Goal: Task Accomplishment & Management: Complete application form

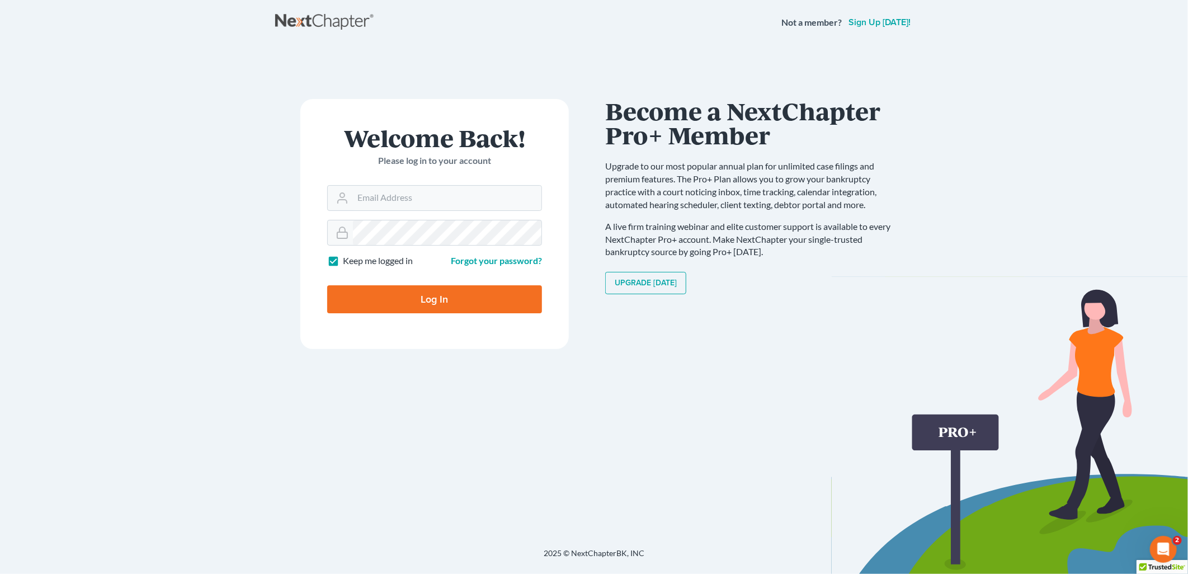
click at [442, 212] on form "Welcome Back! Please log in to your account Email Address Password Keep me logg…" at bounding box center [434, 224] width 268 height 250
click at [435, 197] on input "Email Address" at bounding box center [447, 198] width 188 height 25
type input "[EMAIL_ADDRESS][DOMAIN_NAME]"
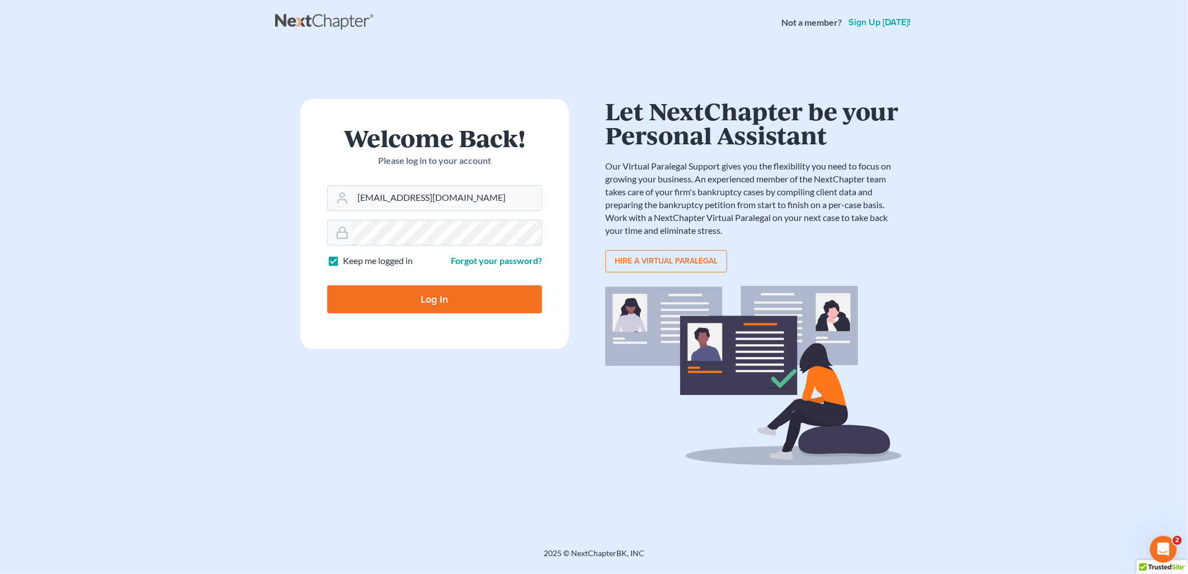
click at [327, 285] on input "Log In" at bounding box center [434, 299] width 215 height 28
type input "Thinking..."
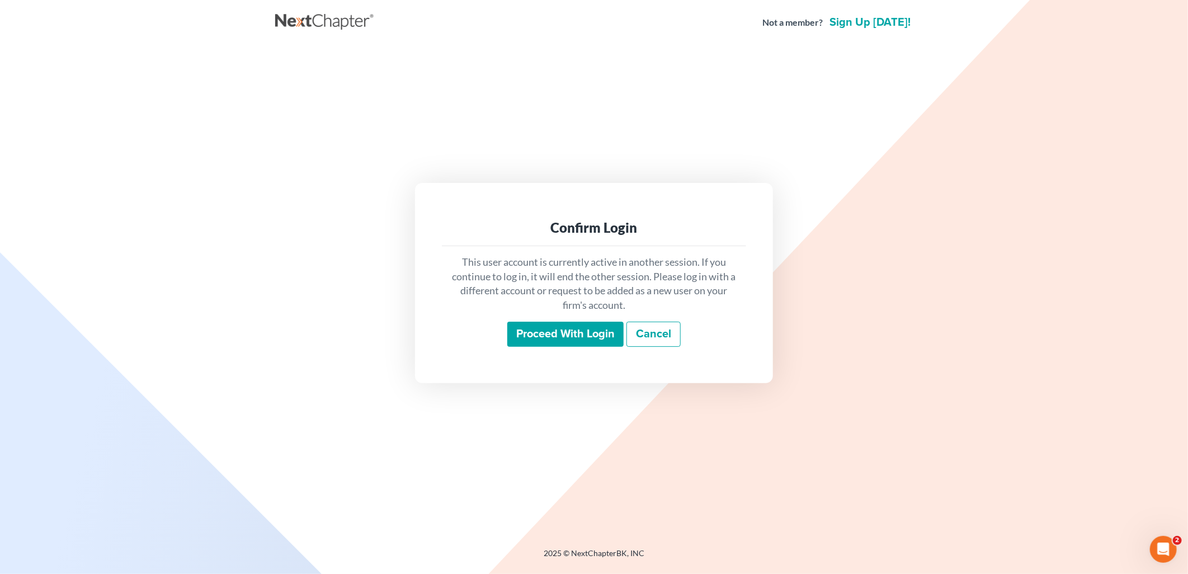
click at [535, 328] on input "Proceed with login" at bounding box center [565, 335] width 116 height 26
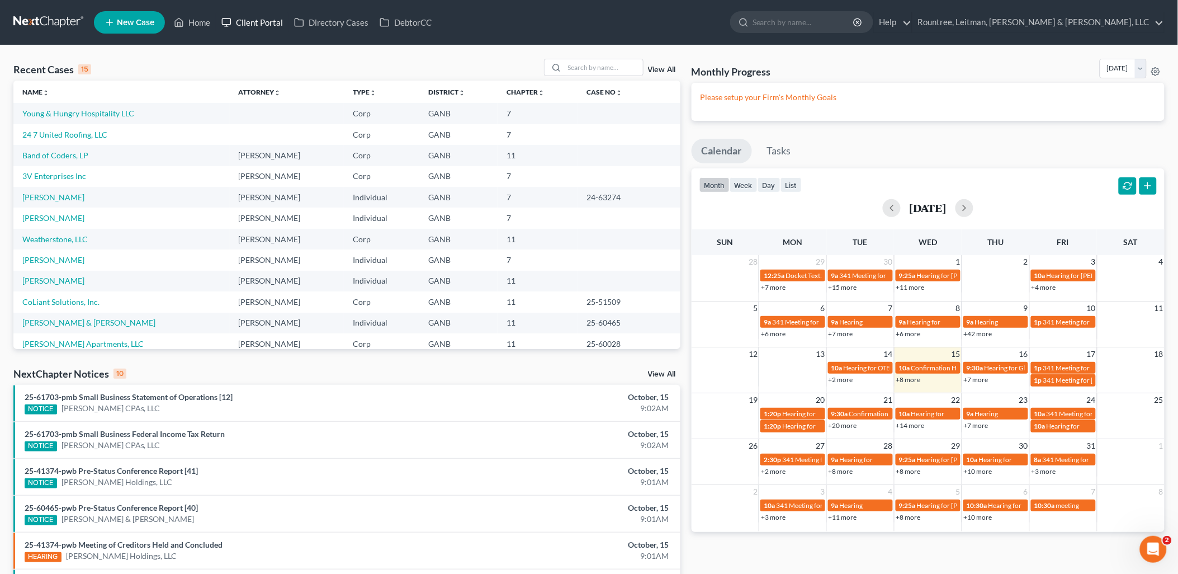
click at [272, 24] on link "Client Portal" at bounding box center [252, 22] width 73 height 20
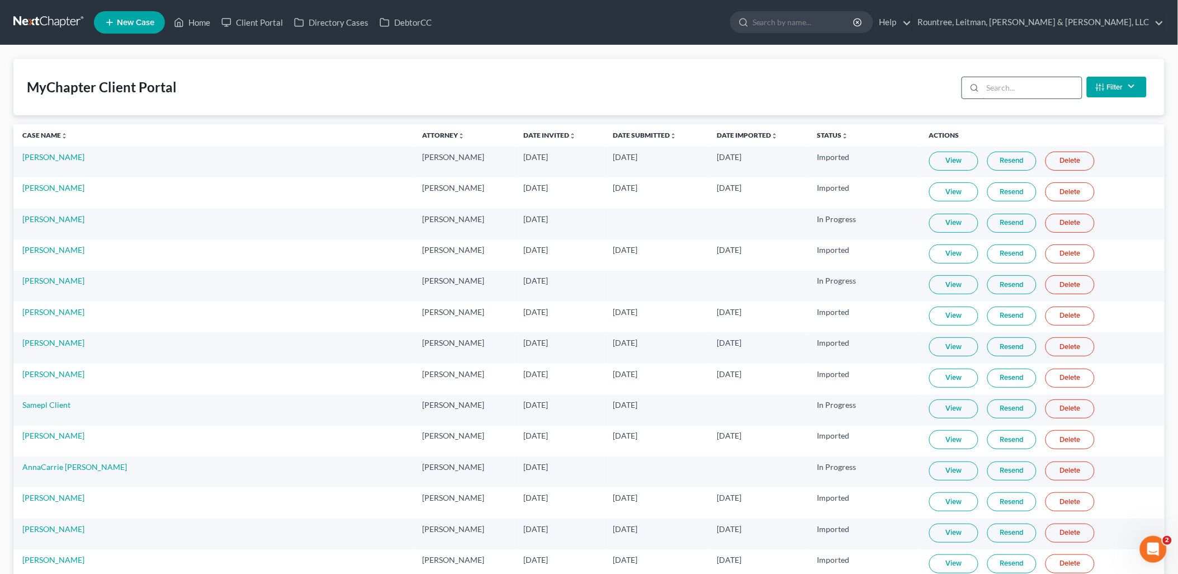
click at [1061, 86] on input "search" at bounding box center [1032, 87] width 99 height 21
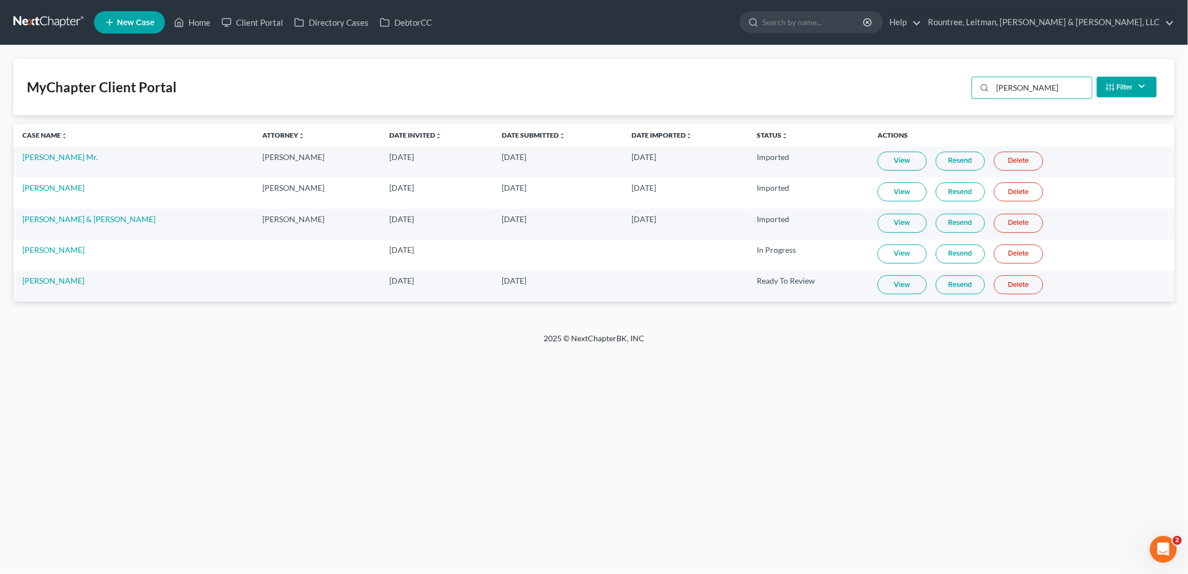
click at [877, 253] on link "View" at bounding box center [901, 253] width 49 height 19
click at [936, 259] on link "Resend" at bounding box center [959, 253] width 49 height 19
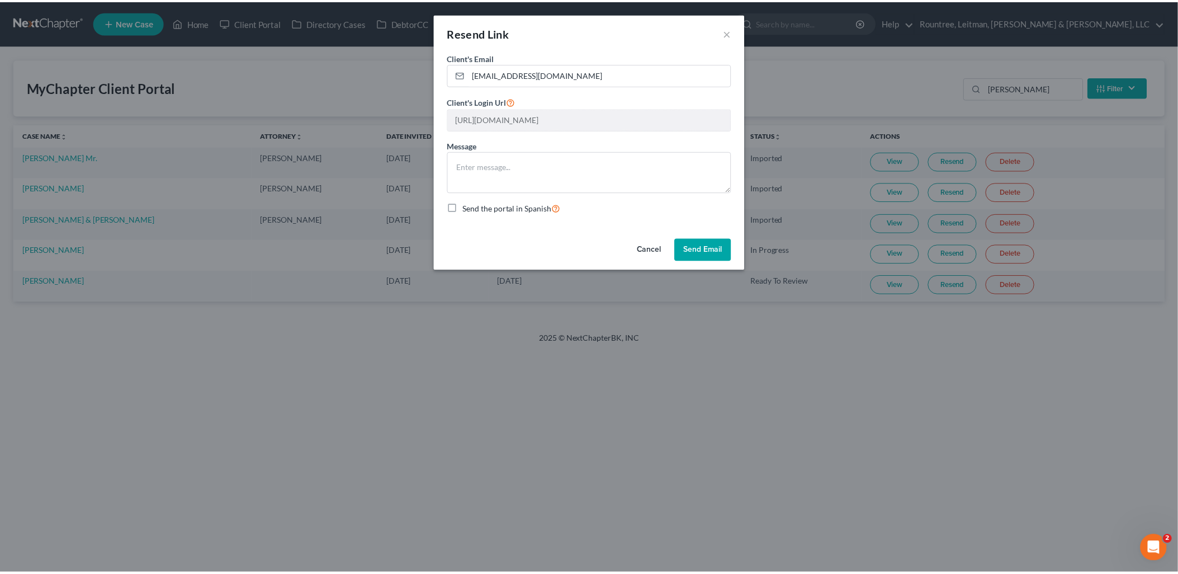
scroll to position [0, 207]
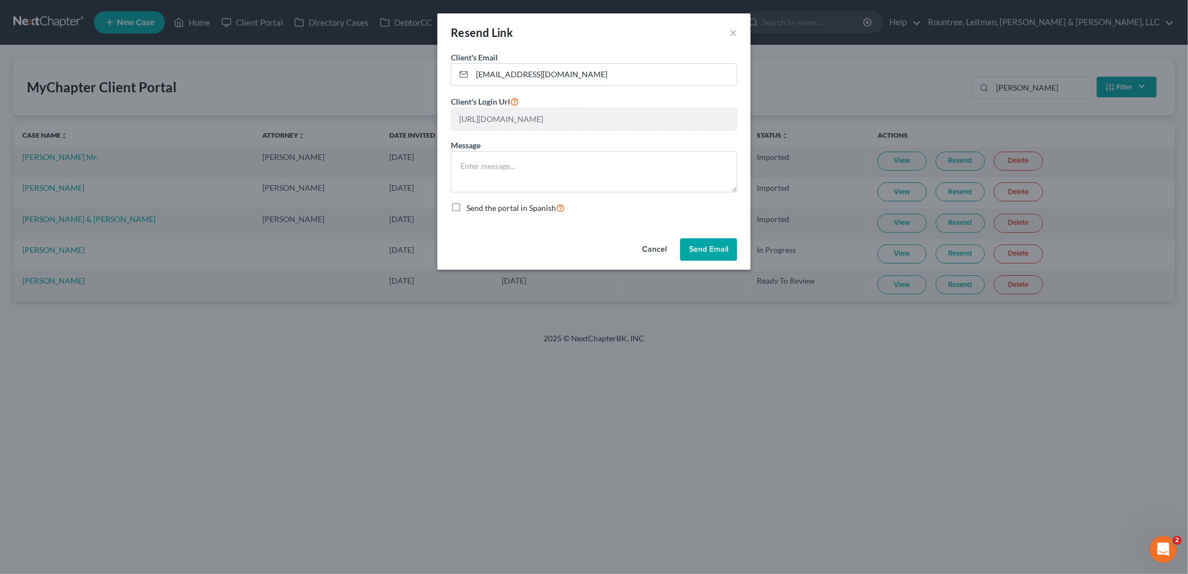
click at [913, 141] on div "Resend Link × Client's Email * [EMAIL_ADDRESS][DOMAIN_NAME] Client's Login Url …" at bounding box center [594, 287] width 1188 height 574
click at [651, 253] on button "Cancel" at bounding box center [654, 249] width 42 height 22
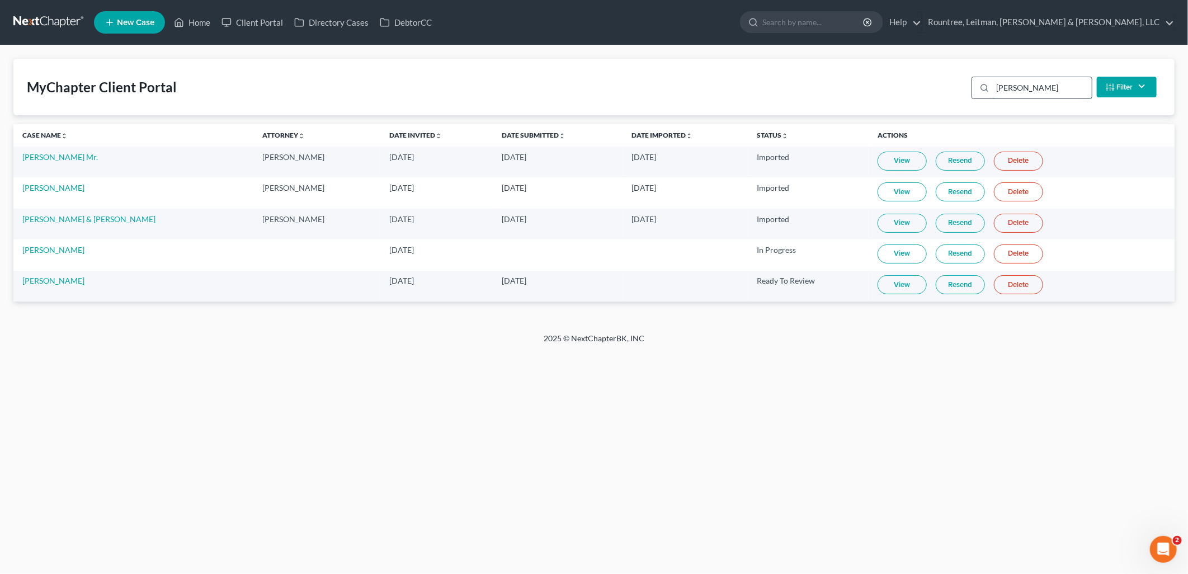
click at [1025, 91] on input "[PERSON_NAME]" at bounding box center [1042, 87] width 99 height 21
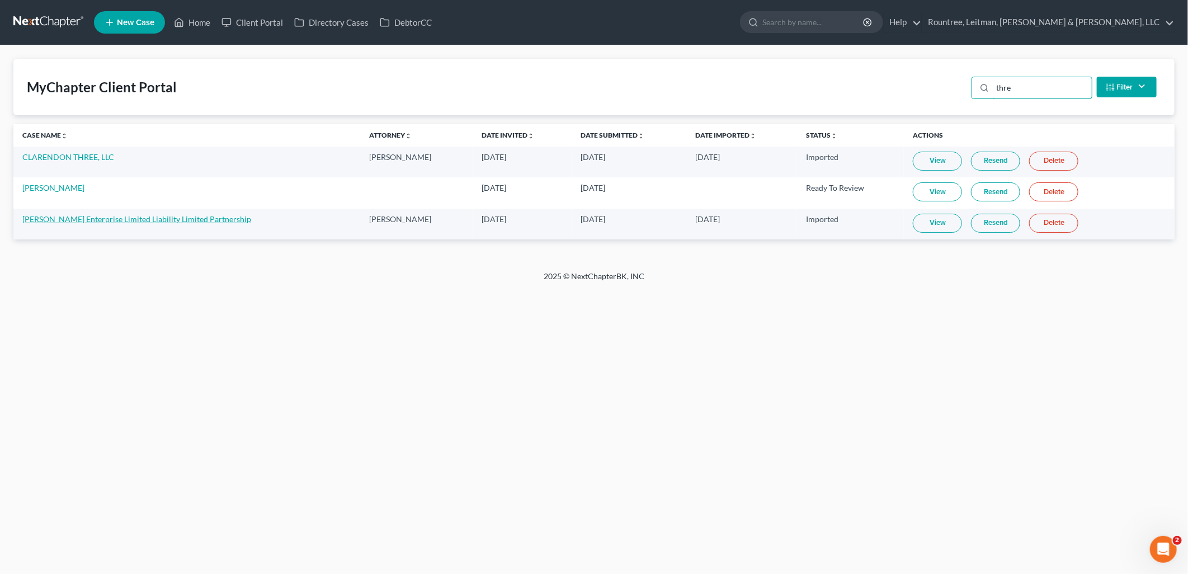
type input "thre"
click at [191, 219] on link "[PERSON_NAME] Enterprise Limited Liability Limited Partnership" at bounding box center [136, 219] width 229 height 10
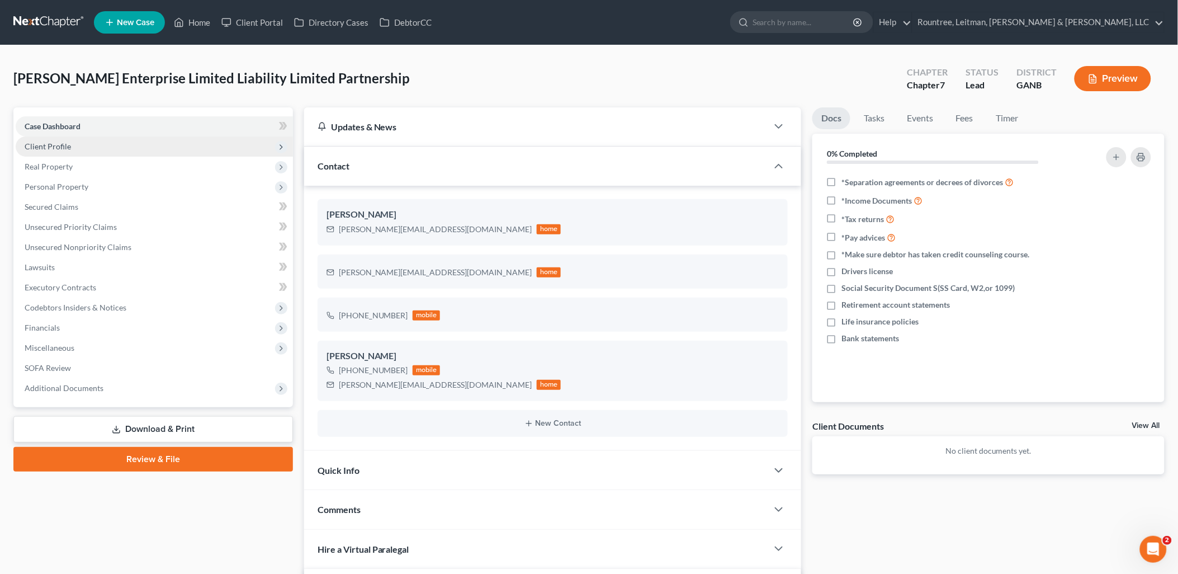
click at [79, 147] on span "Client Profile" at bounding box center [154, 146] width 277 height 20
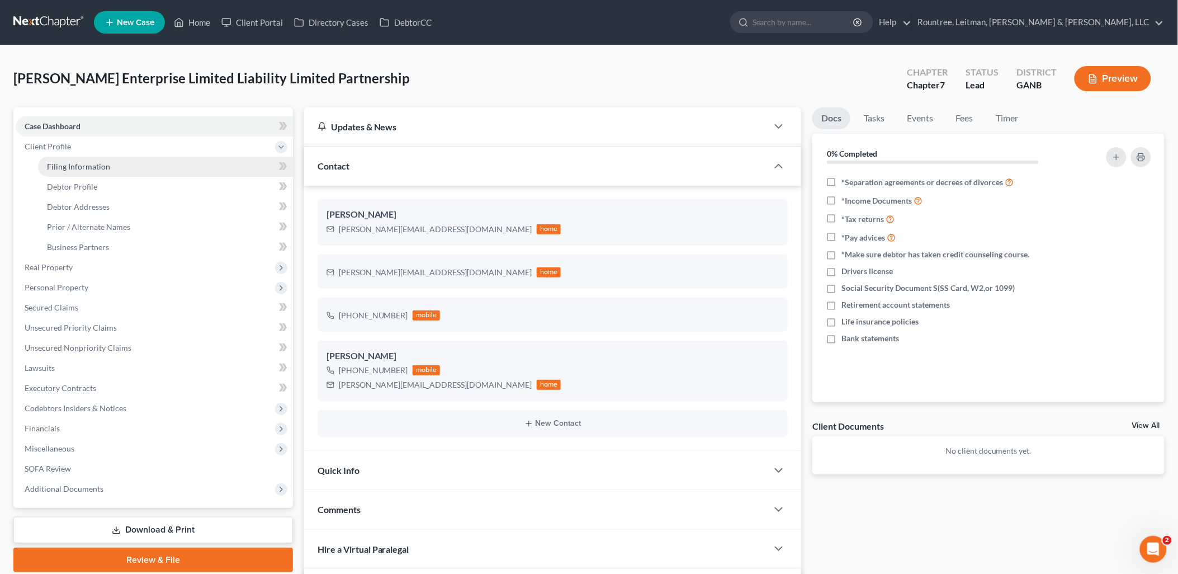
click at [81, 158] on link "Filing Information" at bounding box center [165, 167] width 255 height 20
select select "3"
select select "1"
select select "0"
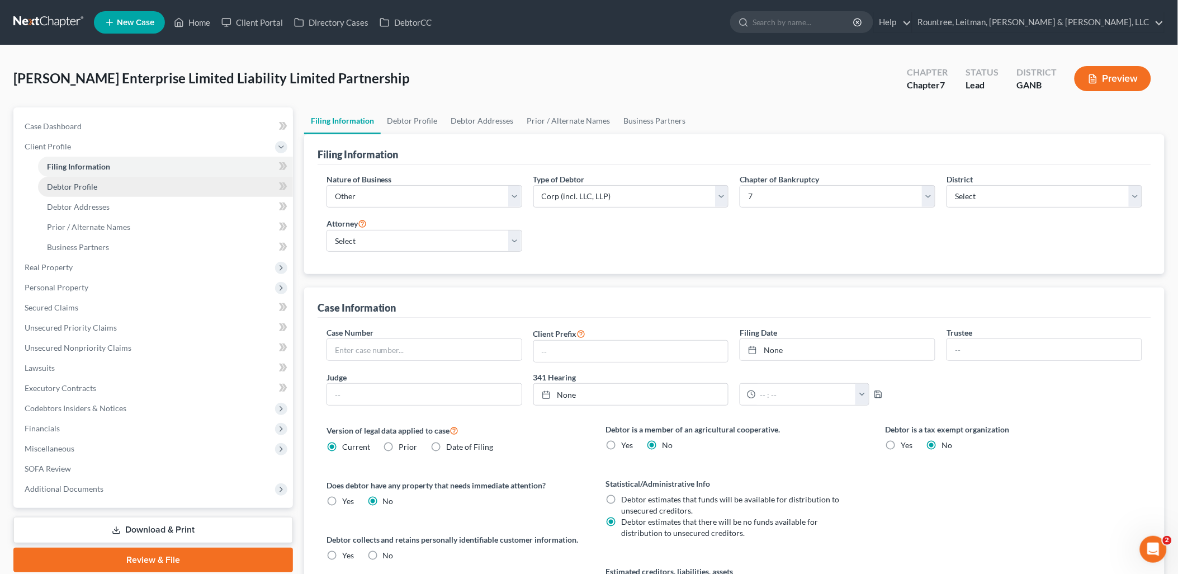
click at [78, 185] on span "Debtor Profile" at bounding box center [72, 187] width 50 height 10
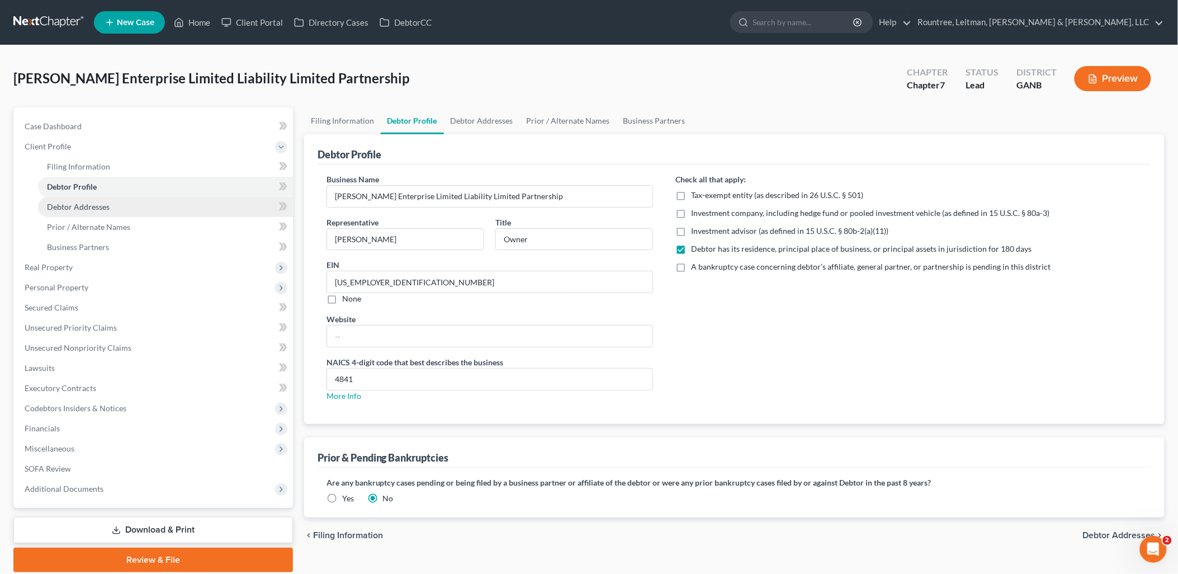
click at [78, 207] on span "Debtor Addresses" at bounding box center [78, 207] width 63 height 10
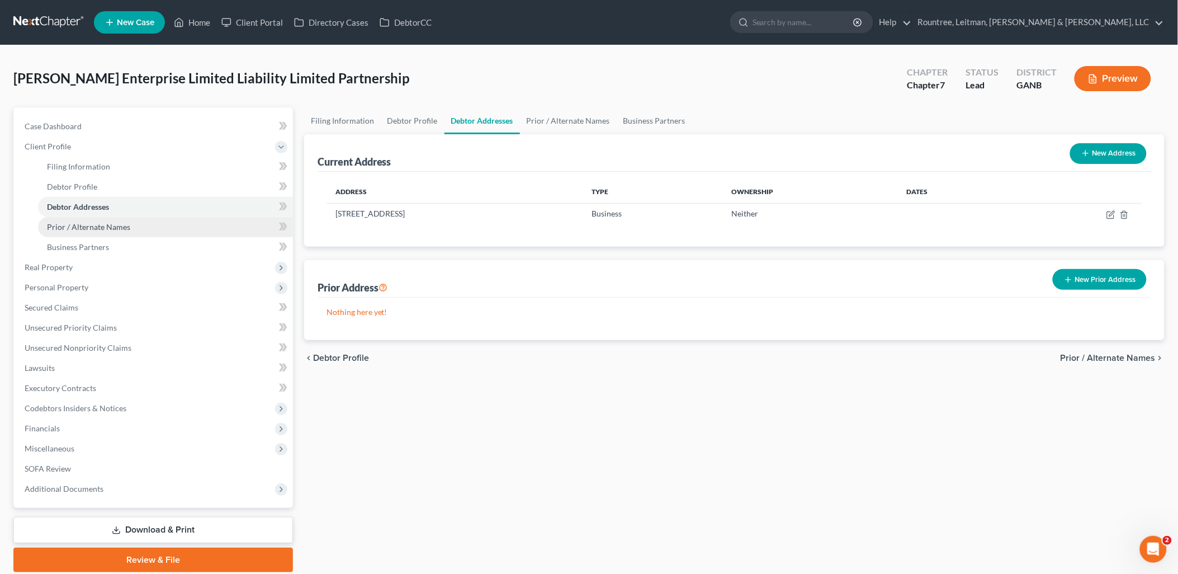
click at [82, 227] on span "Prior / Alternate Names" at bounding box center [88, 227] width 83 height 10
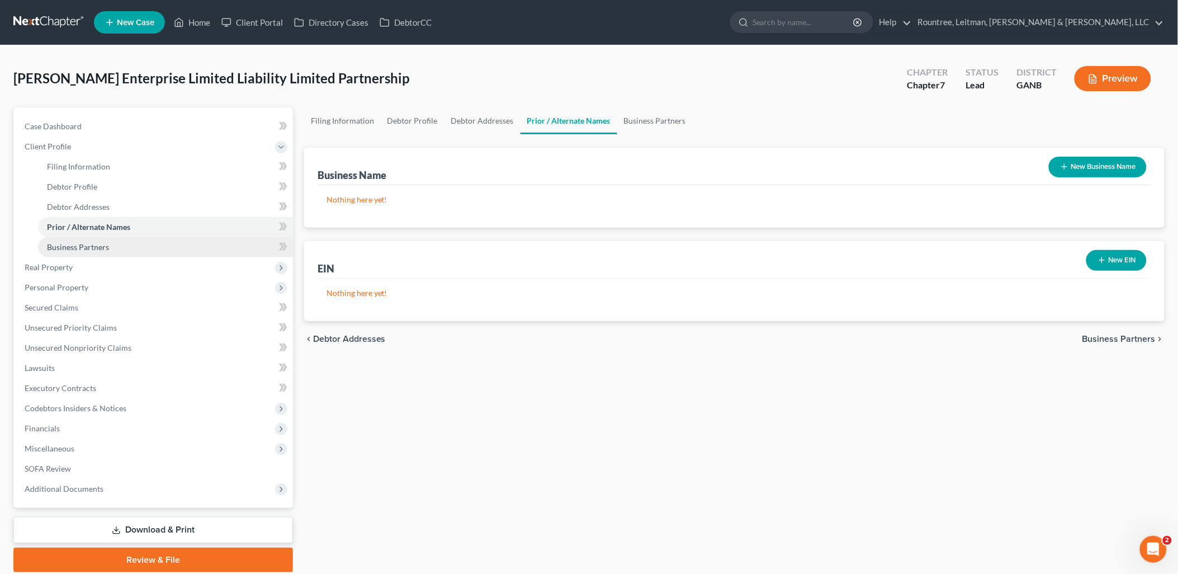
click at [82, 244] on span "Business Partners" at bounding box center [78, 247] width 62 height 10
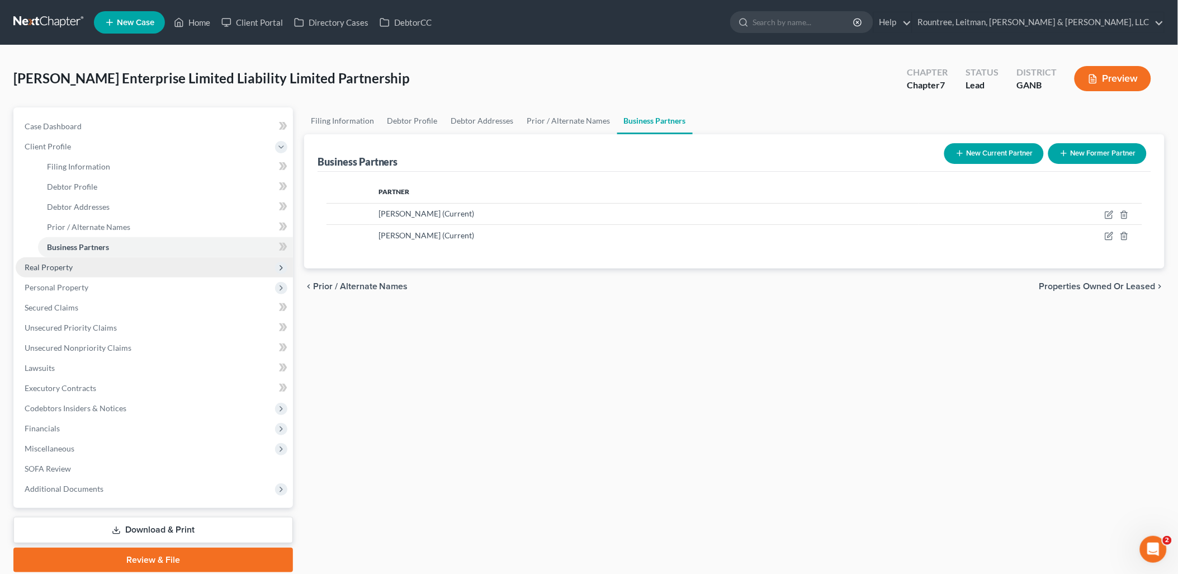
click at [82, 264] on span "Real Property" at bounding box center [154, 267] width 277 height 20
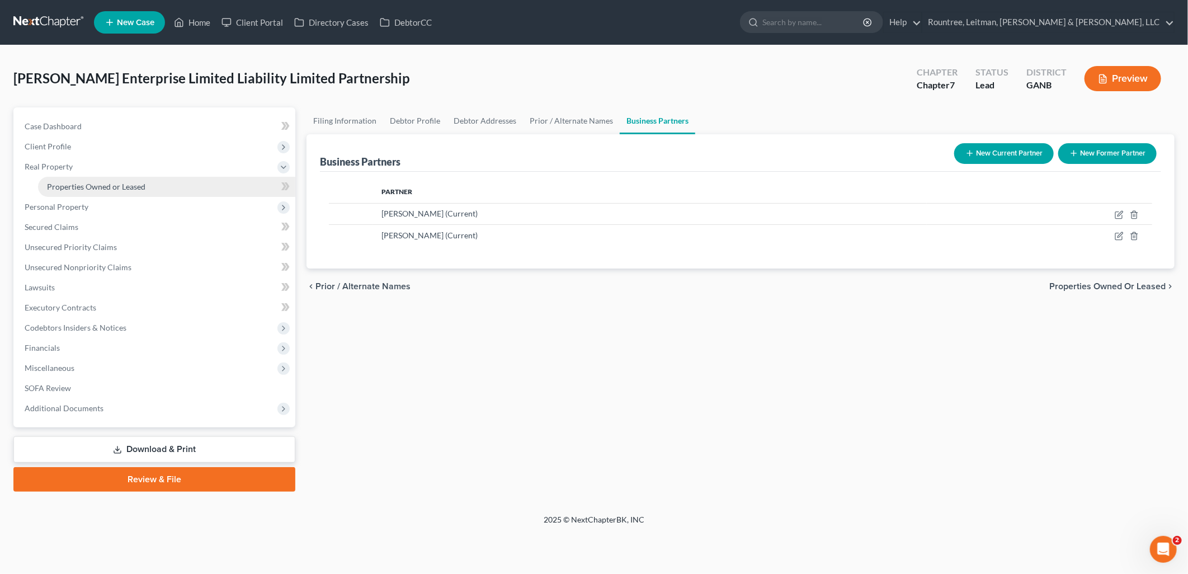
click at [93, 187] on span "Properties Owned or Leased" at bounding box center [96, 187] width 98 height 10
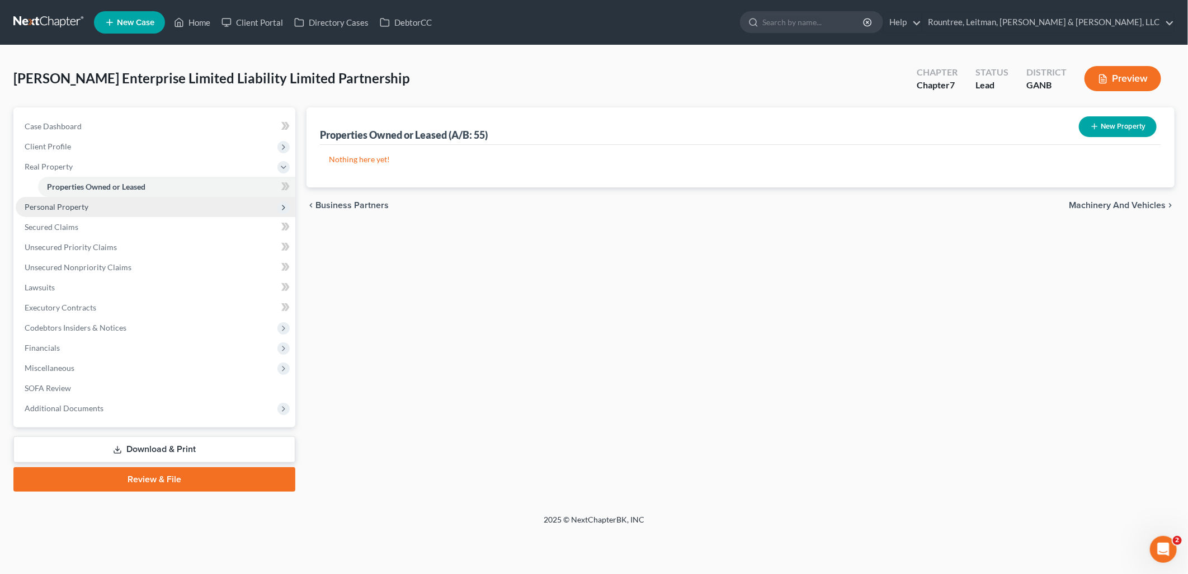
click at [89, 204] on span "Personal Property" at bounding box center [156, 207] width 280 height 20
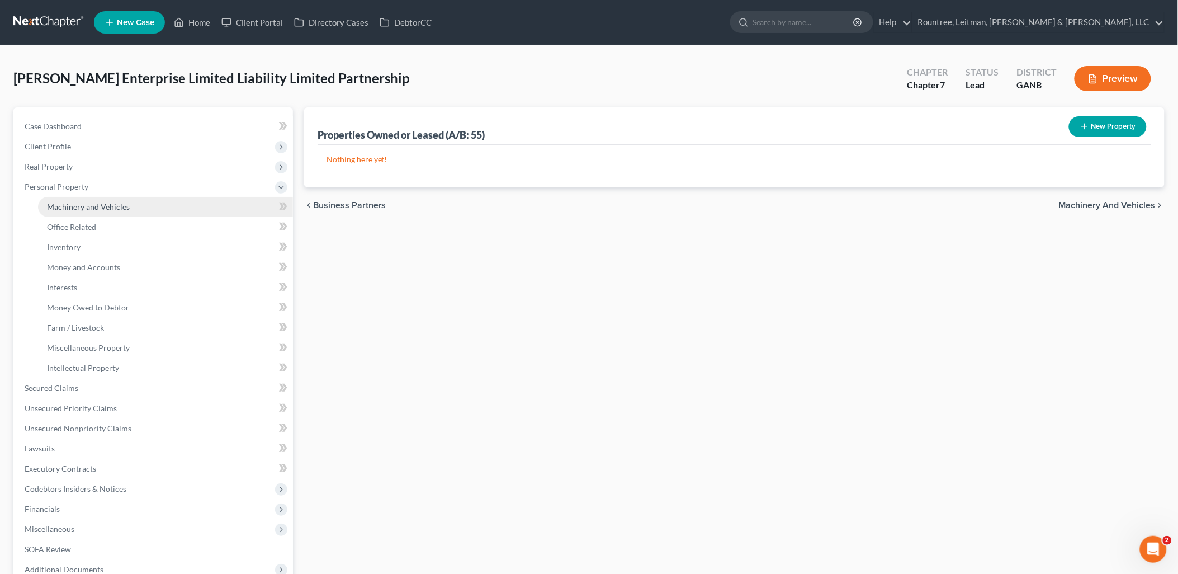
click at [89, 214] on link "Machinery and Vehicles" at bounding box center [165, 207] width 255 height 20
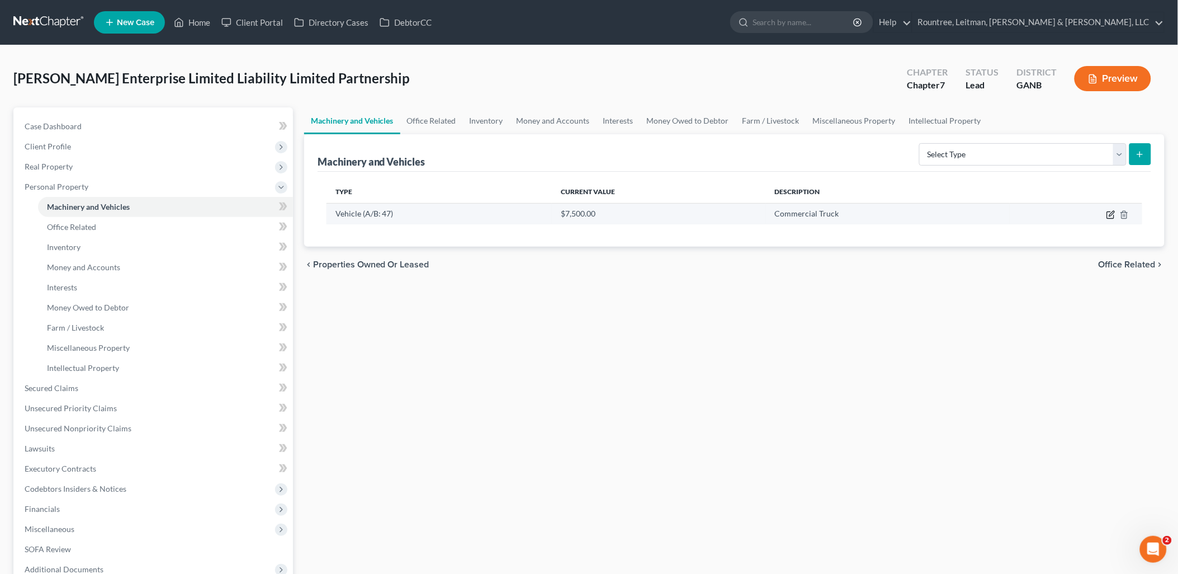
click at [1107, 216] on icon "button" at bounding box center [1111, 214] width 9 height 9
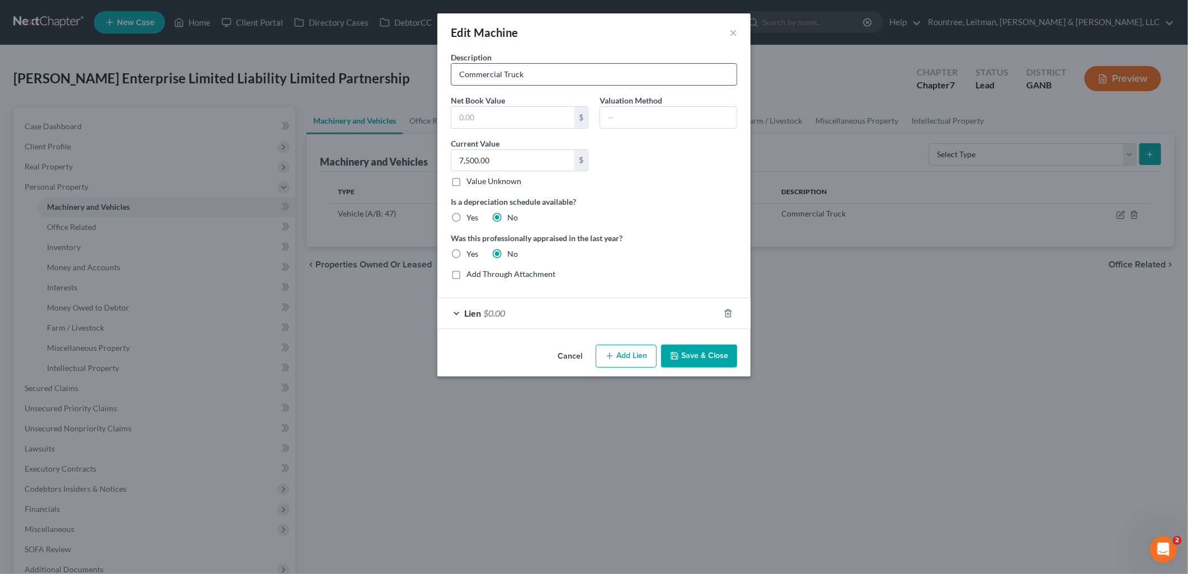
click at [546, 74] on input "Commercial Truck" at bounding box center [593, 74] width 285 height 21
type input "2014 Volvo Truck"
click at [655, 304] on div "Lien $0.00" at bounding box center [578, 313] width 282 height 30
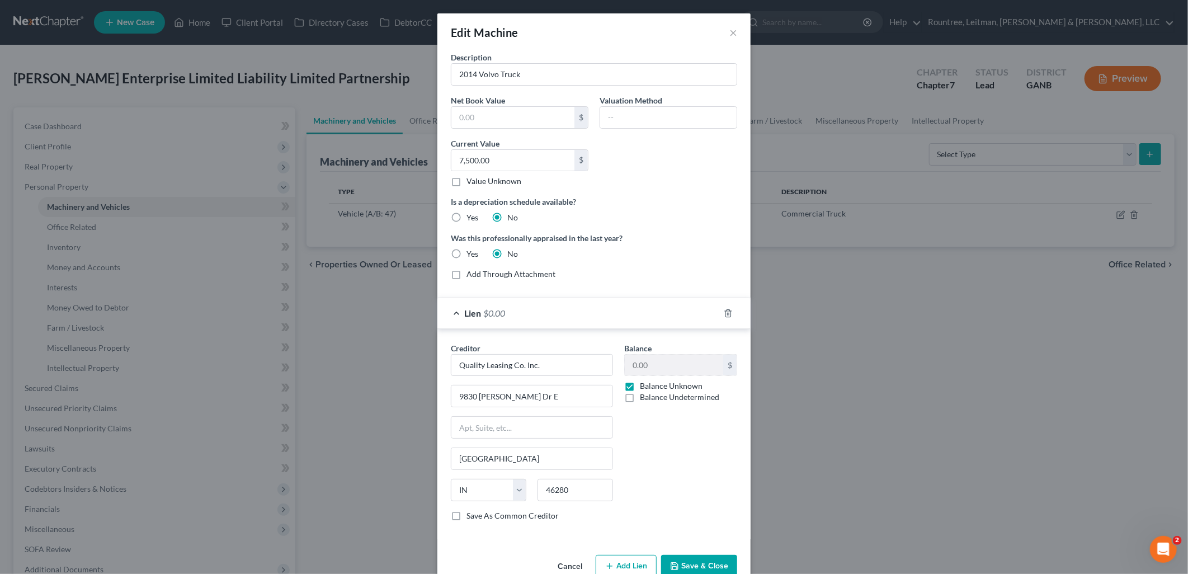
click at [655, 304] on div "Lien $0.00" at bounding box center [578, 313] width 282 height 30
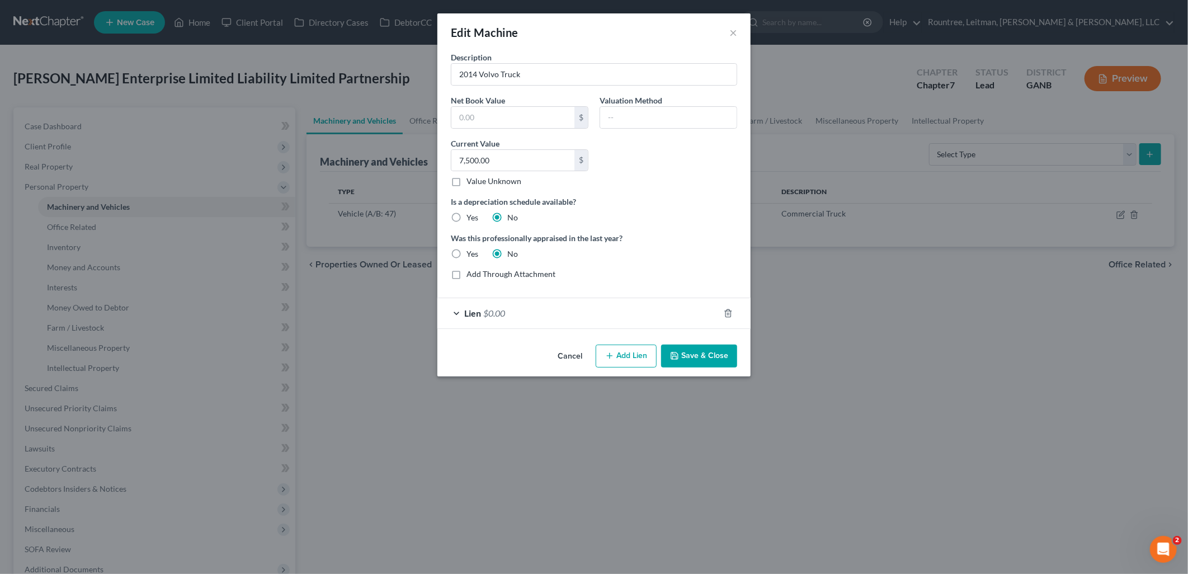
click at [696, 362] on button "Save & Close" at bounding box center [699, 355] width 76 height 23
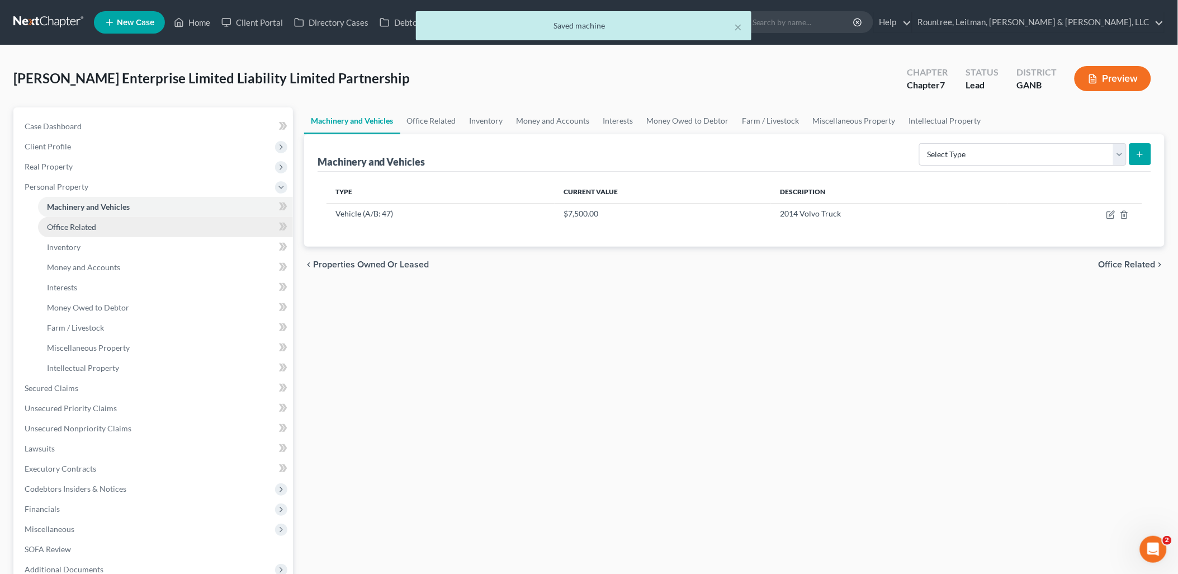
click at [69, 220] on link "Office Related" at bounding box center [165, 227] width 255 height 20
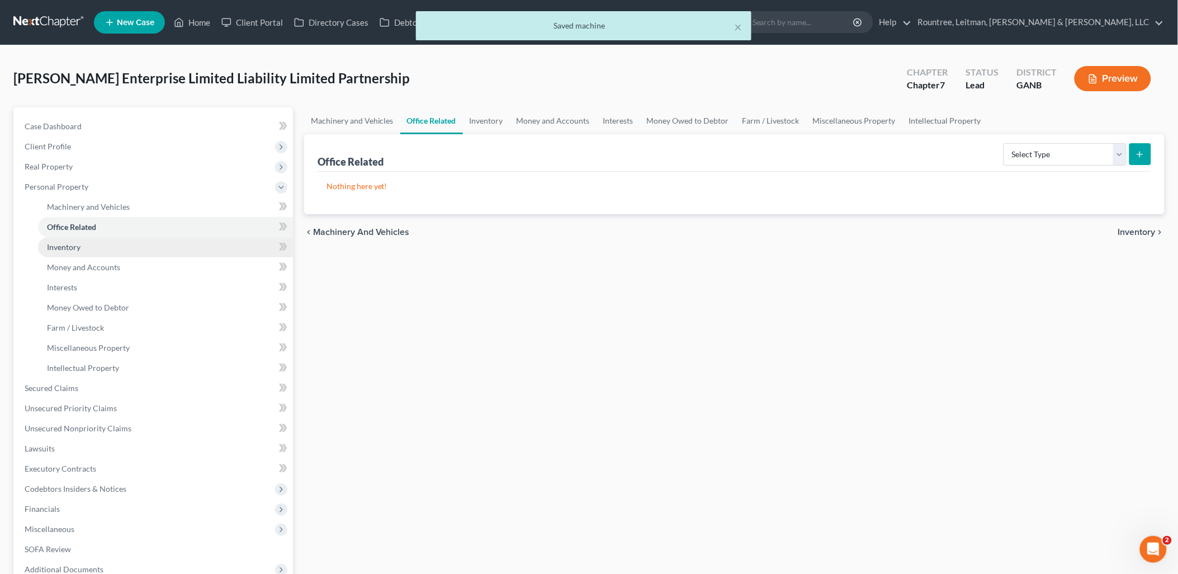
click at [69, 243] on span "Inventory" at bounding box center [64, 247] width 34 height 10
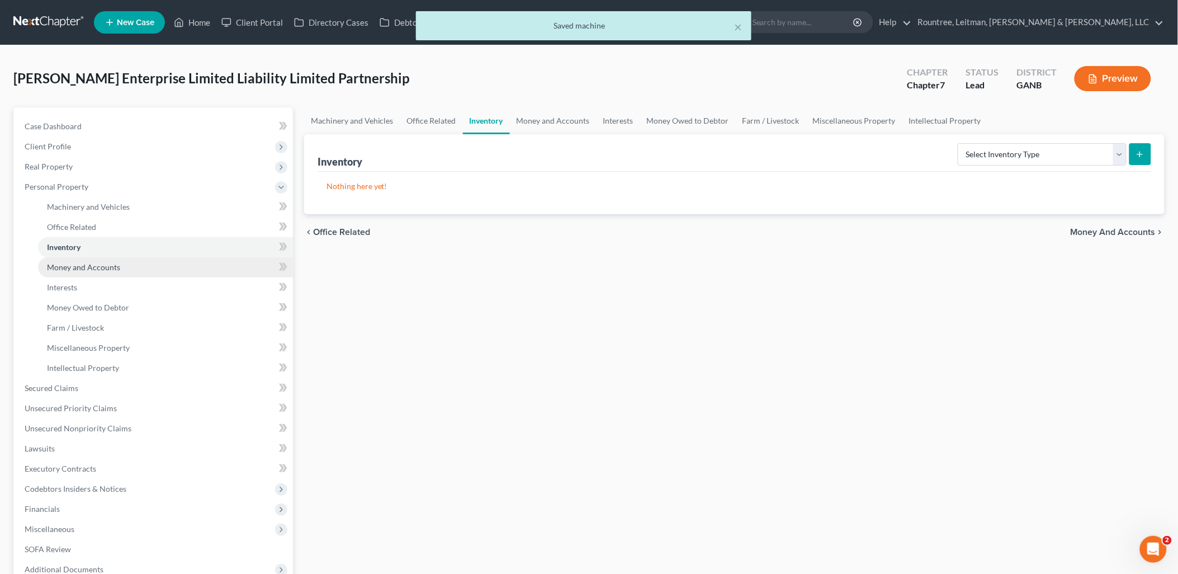
click at [85, 264] on span "Money and Accounts" at bounding box center [83, 267] width 73 height 10
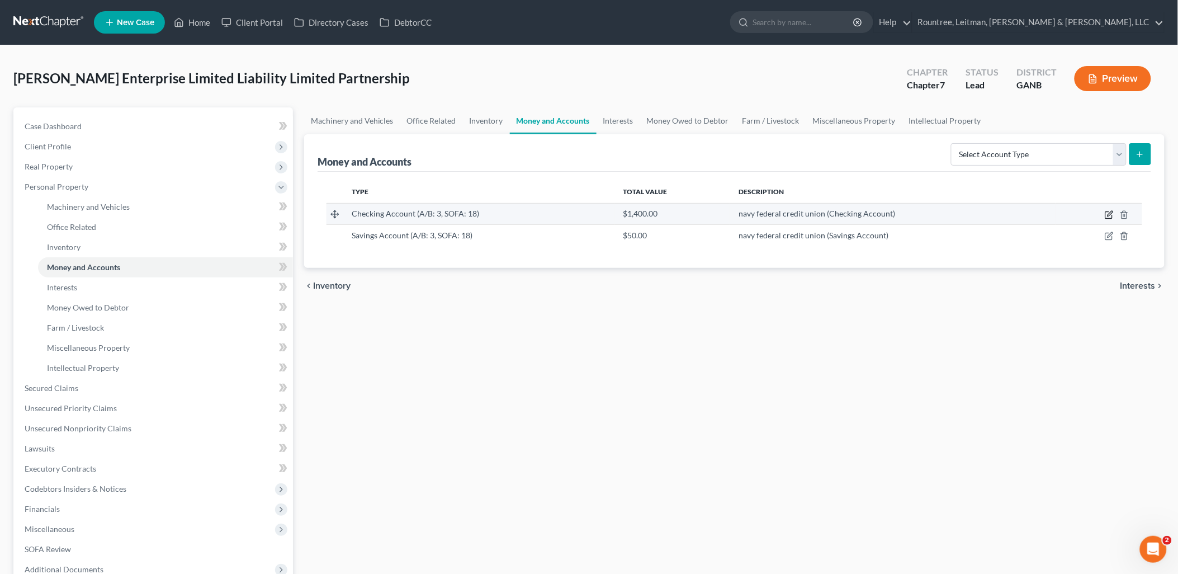
click at [1108, 216] on icon "button" at bounding box center [1109, 214] width 9 height 9
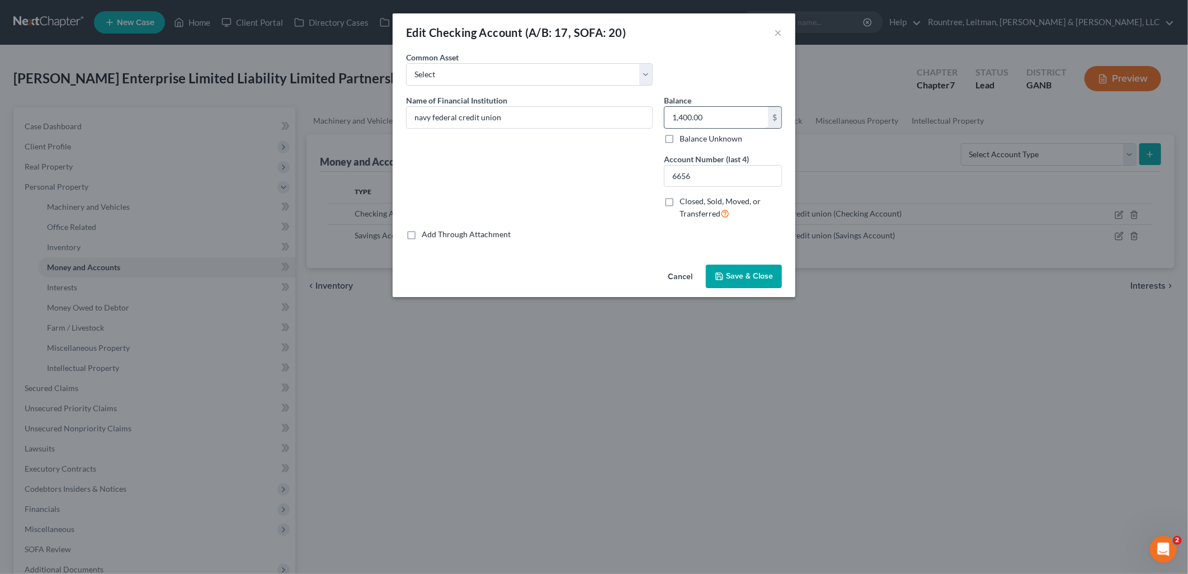
click at [729, 113] on input "1,400.00" at bounding box center [715, 117] width 103 height 21
type input "58.23"
click at [745, 278] on span "Save & Close" at bounding box center [749, 276] width 47 height 10
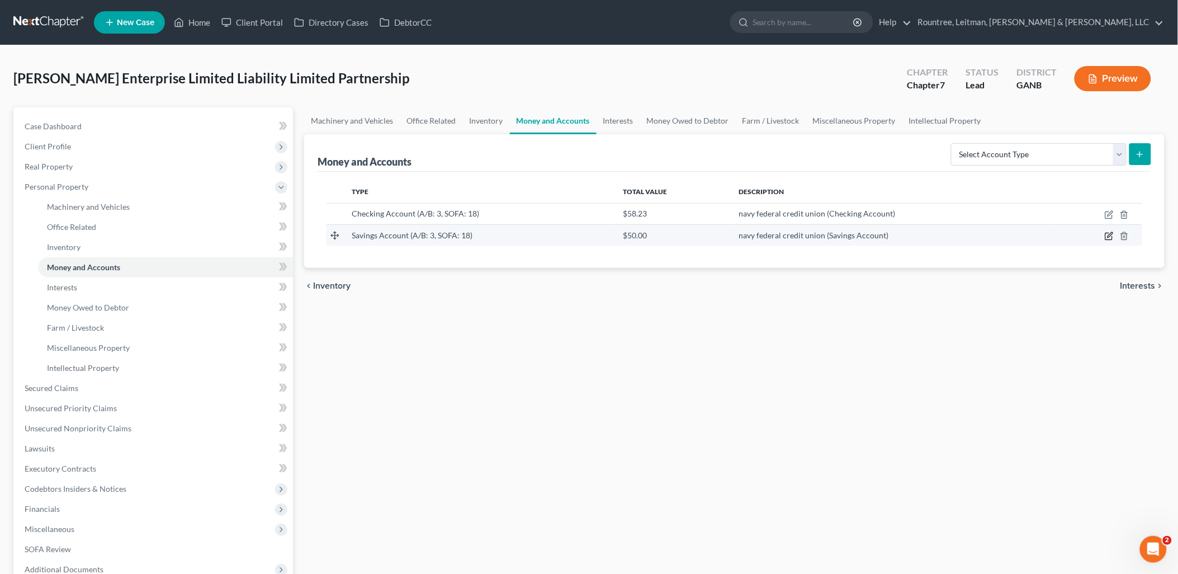
click at [1108, 234] on icon "button" at bounding box center [1109, 235] width 9 height 9
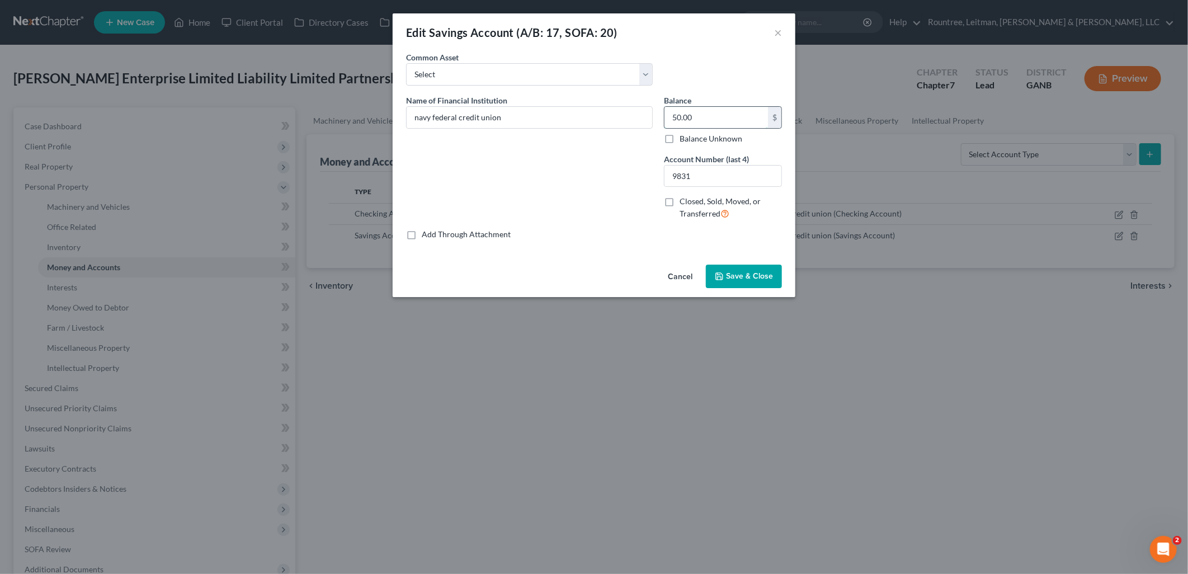
click at [711, 116] on input "50.00" at bounding box center [715, 117] width 103 height 21
type input "55.01"
click at [753, 276] on span "Save & Close" at bounding box center [749, 276] width 47 height 10
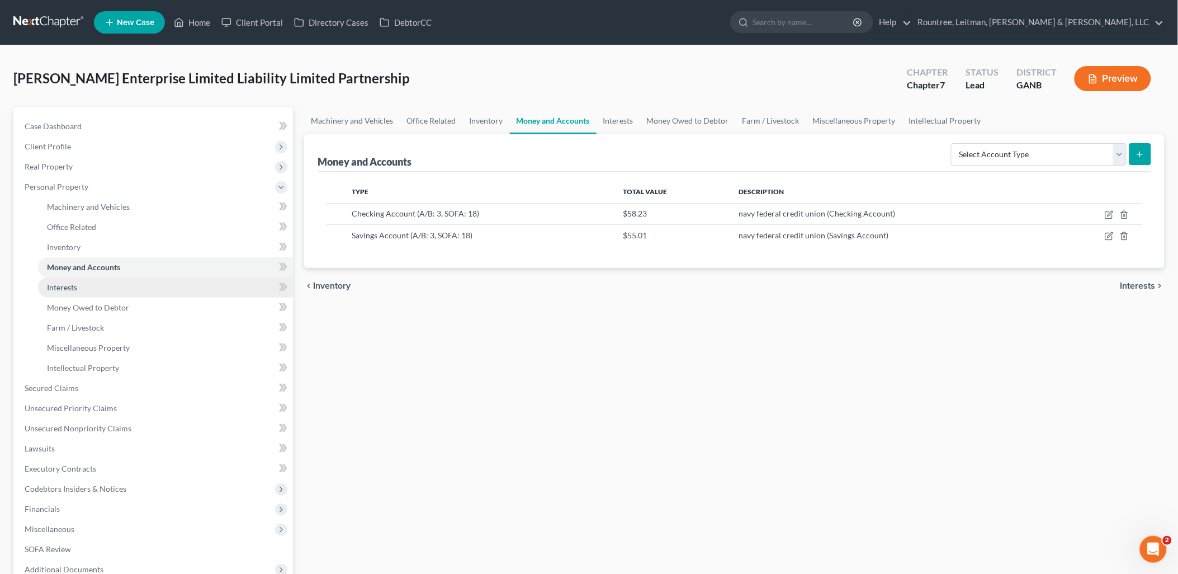
click at [114, 295] on link "Interests" at bounding box center [165, 287] width 255 height 20
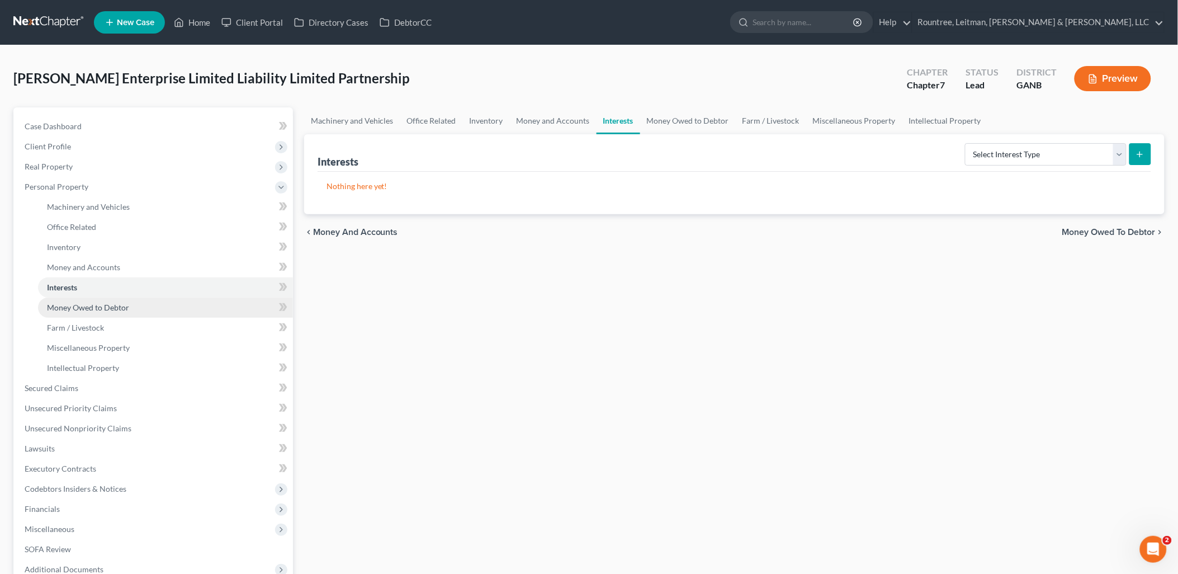
click at [112, 303] on span "Money Owed to Debtor" at bounding box center [88, 308] width 82 height 10
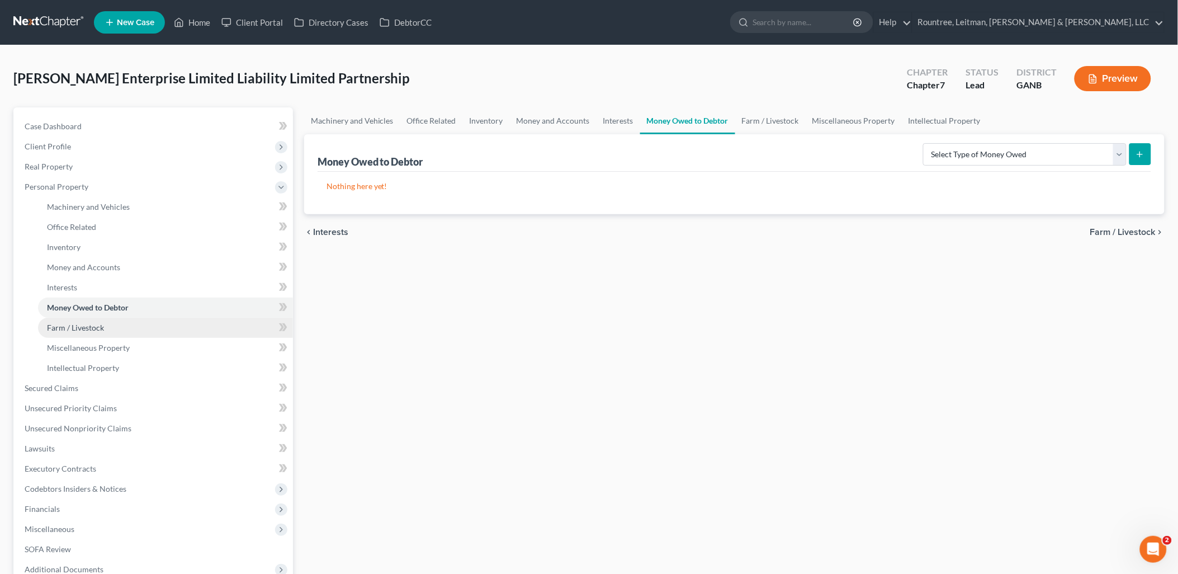
click at [97, 333] on link "Farm / Livestock" at bounding box center [165, 328] width 255 height 20
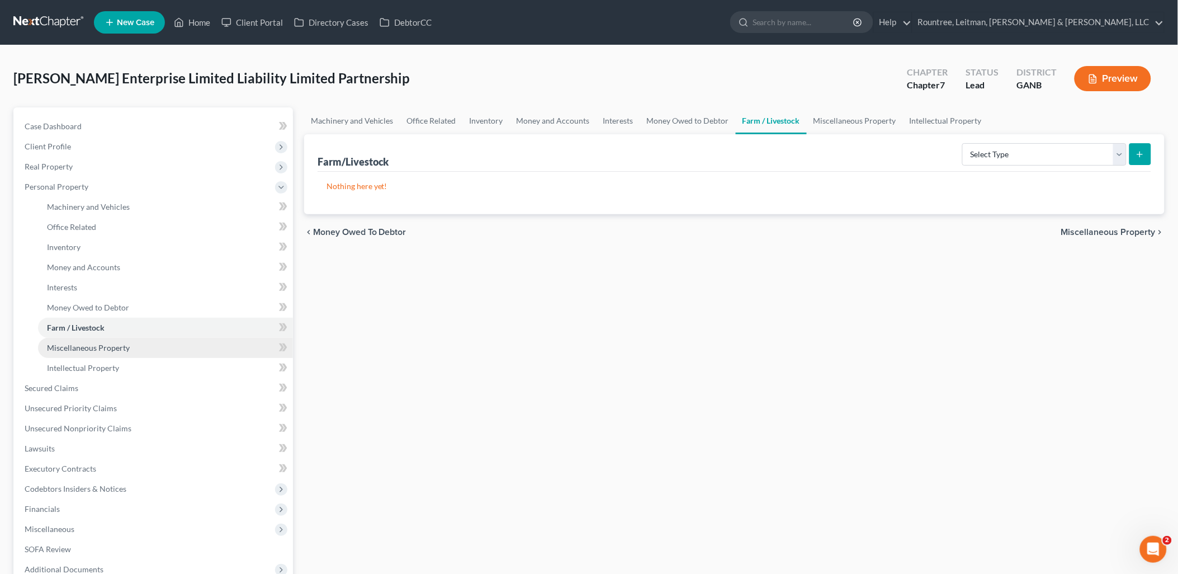
click at [97, 343] on span "Miscellaneous Property" at bounding box center [88, 348] width 83 height 10
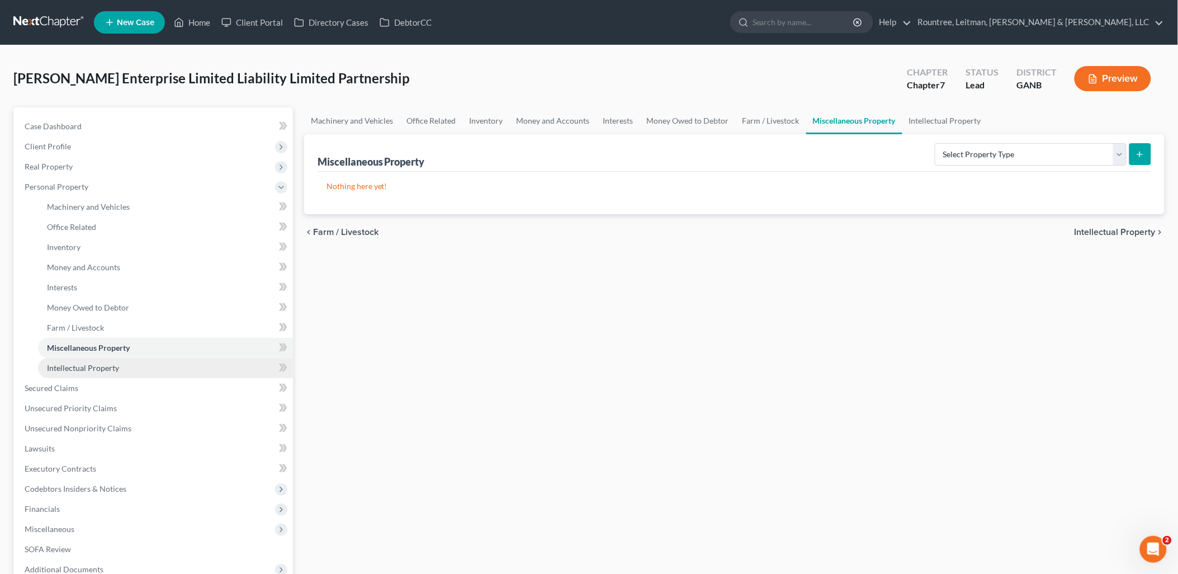
click at [96, 363] on span "Intellectual Property" at bounding box center [83, 368] width 72 height 10
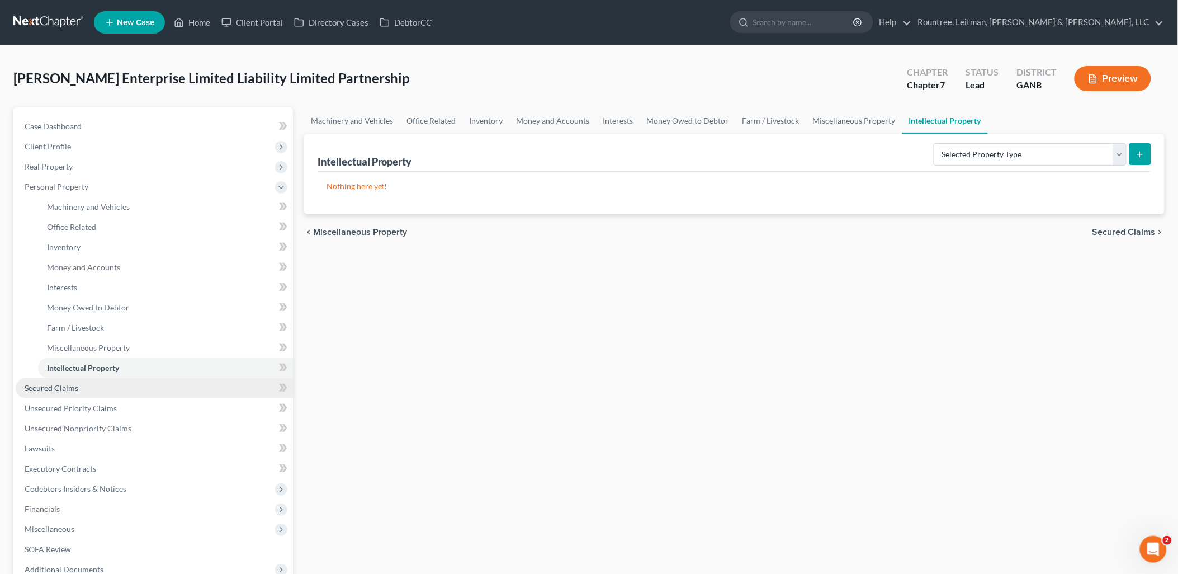
click at [88, 383] on link "Secured Claims" at bounding box center [154, 388] width 277 height 20
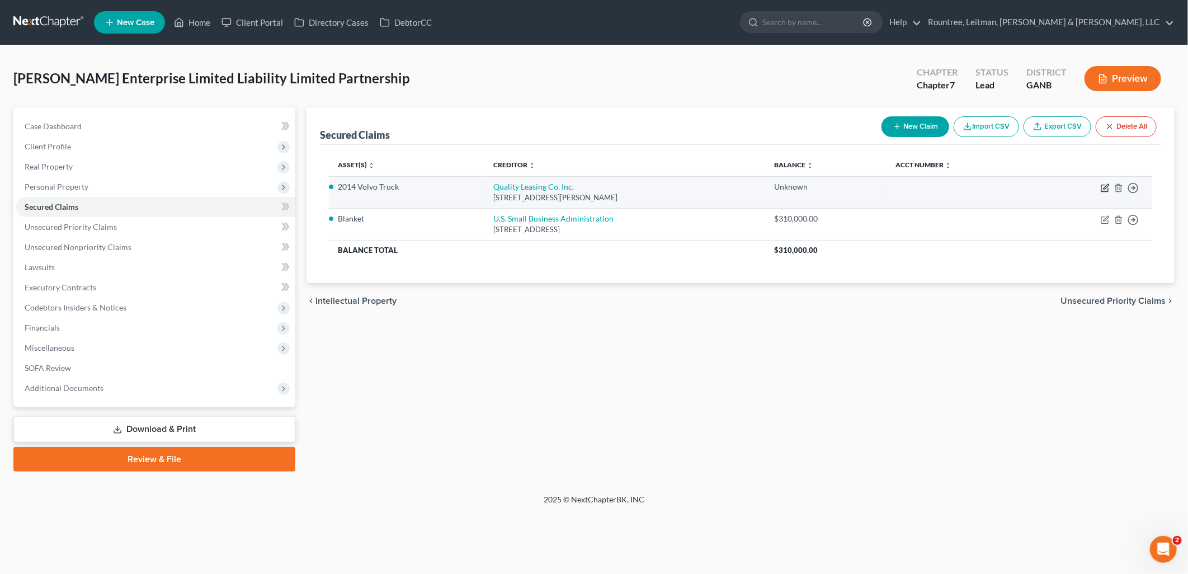
click at [1103, 187] on icon "button" at bounding box center [1104, 187] width 9 height 9
select select "15"
select select "4"
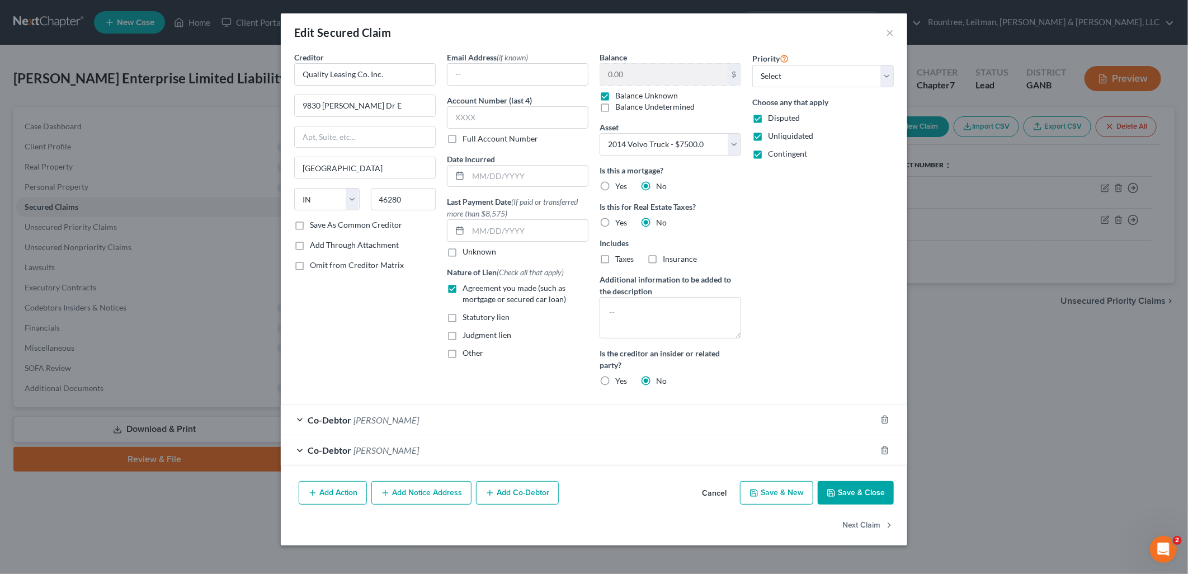
click at [848, 485] on button "Save & Close" at bounding box center [855, 492] width 76 height 23
select select
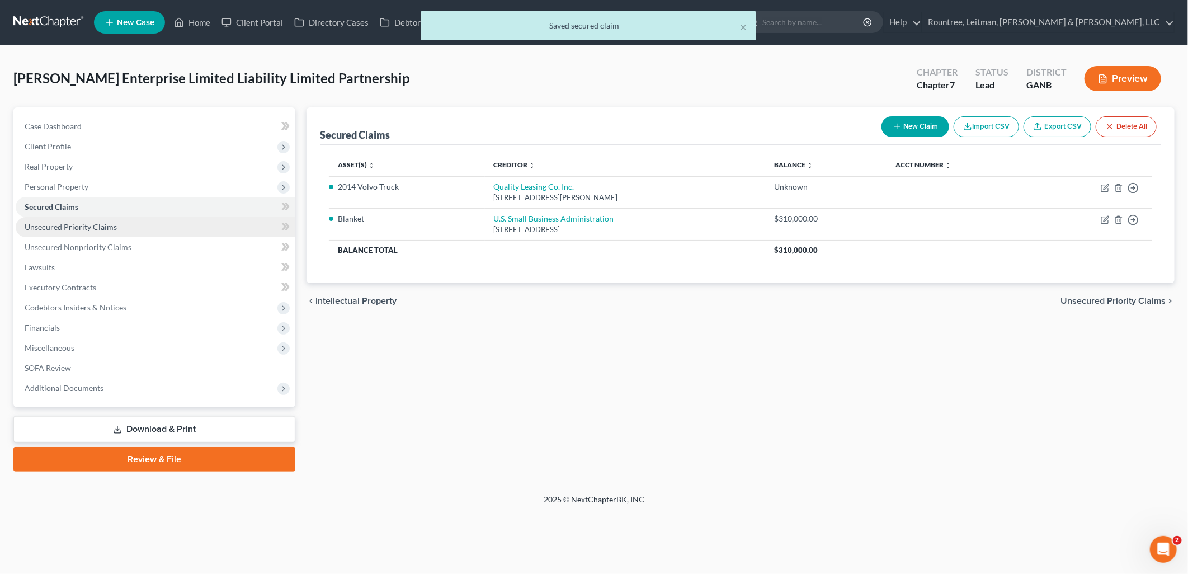
click at [142, 232] on link "Unsecured Priority Claims" at bounding box center [156, 227] width 280 height 20
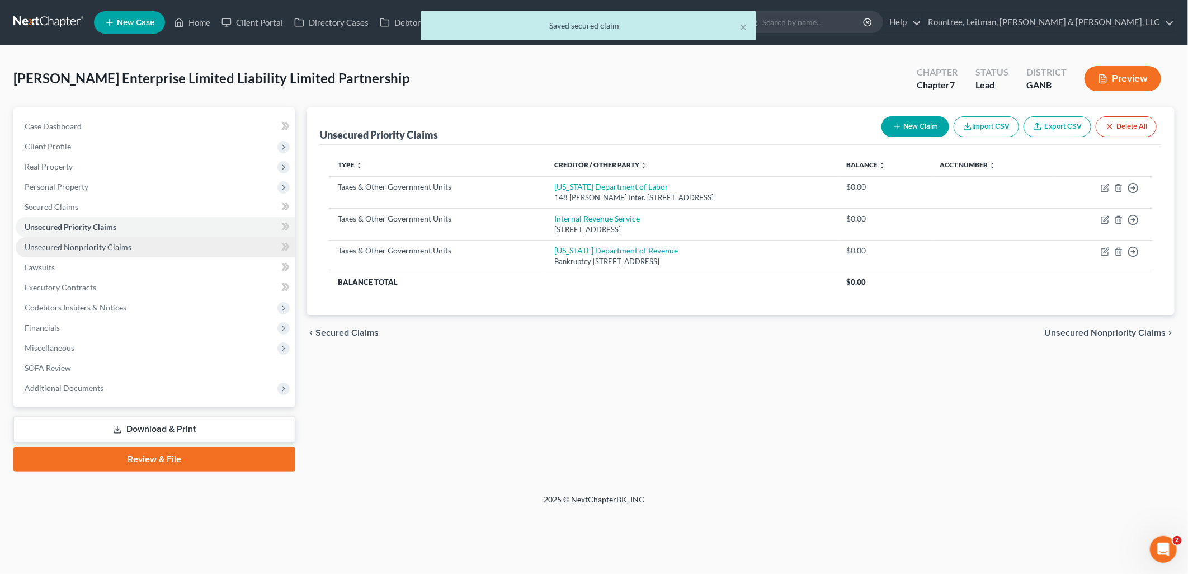
click at [142, 243] on link "Unsecured Nonpriority Claims" at bounding box center [156, 247] width 280 height 20
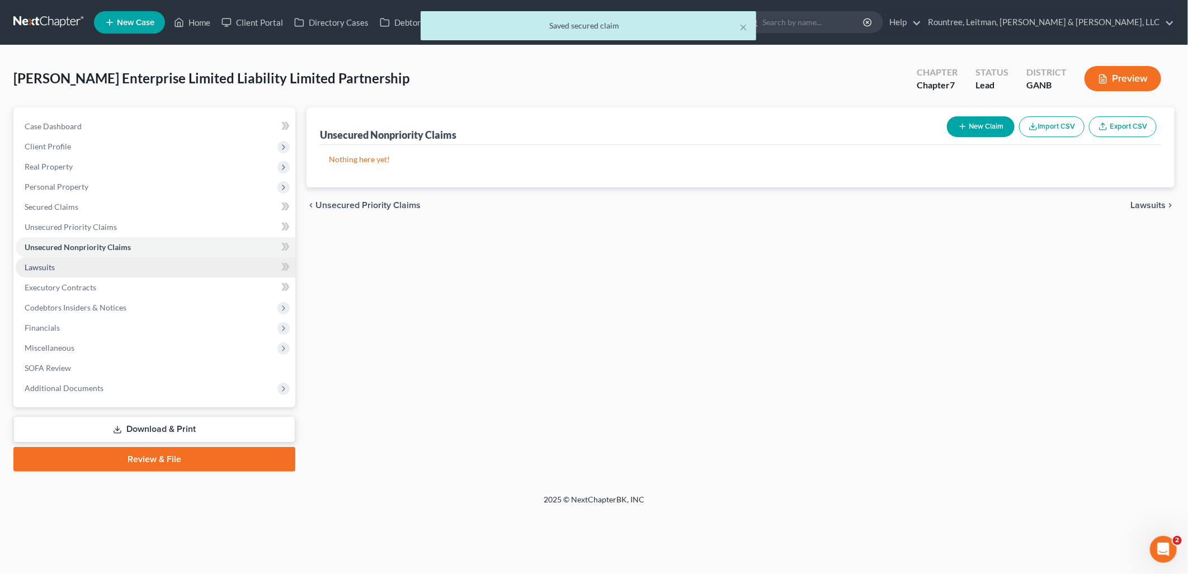
click at [133, 261] on link "Lawsuits" at bounding box center [156, 267] width 280 height 20
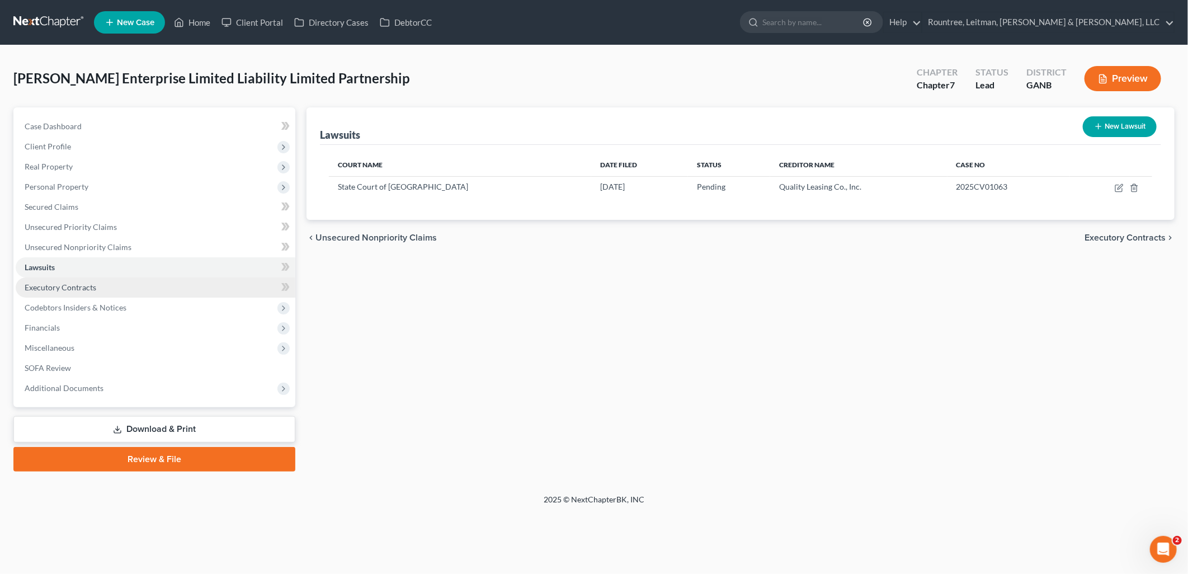
click at [131, 281] on link "Executory Contracts" at bounding box center [156, 287] width 280 height 20
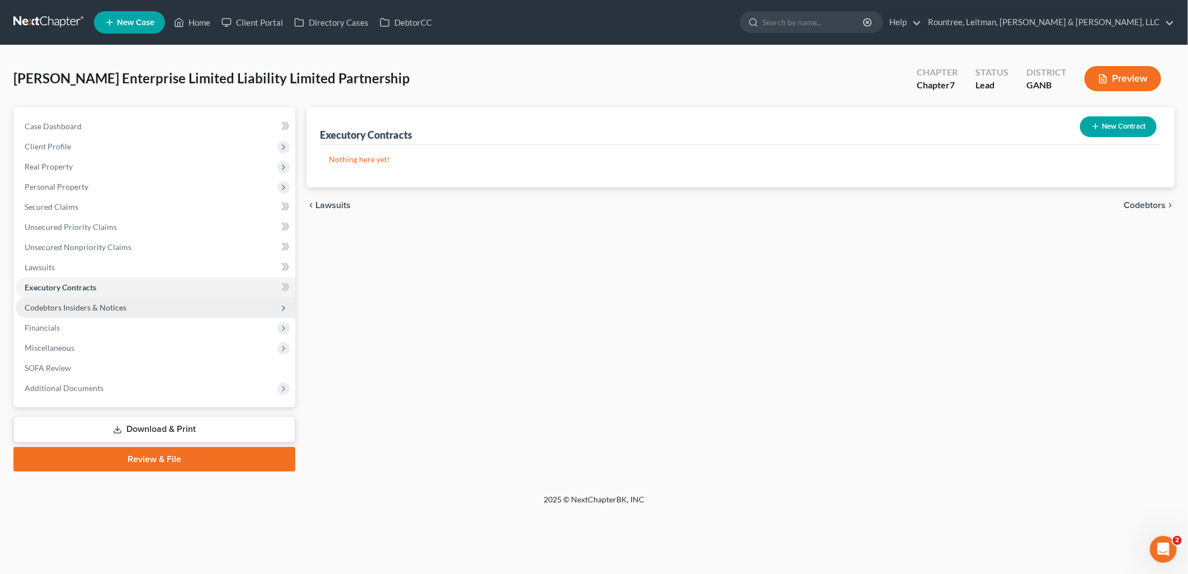
click at [127, 304] on span "Codebtors Insiders & Notices" at bounding box center [156, 307] width 280 height 20
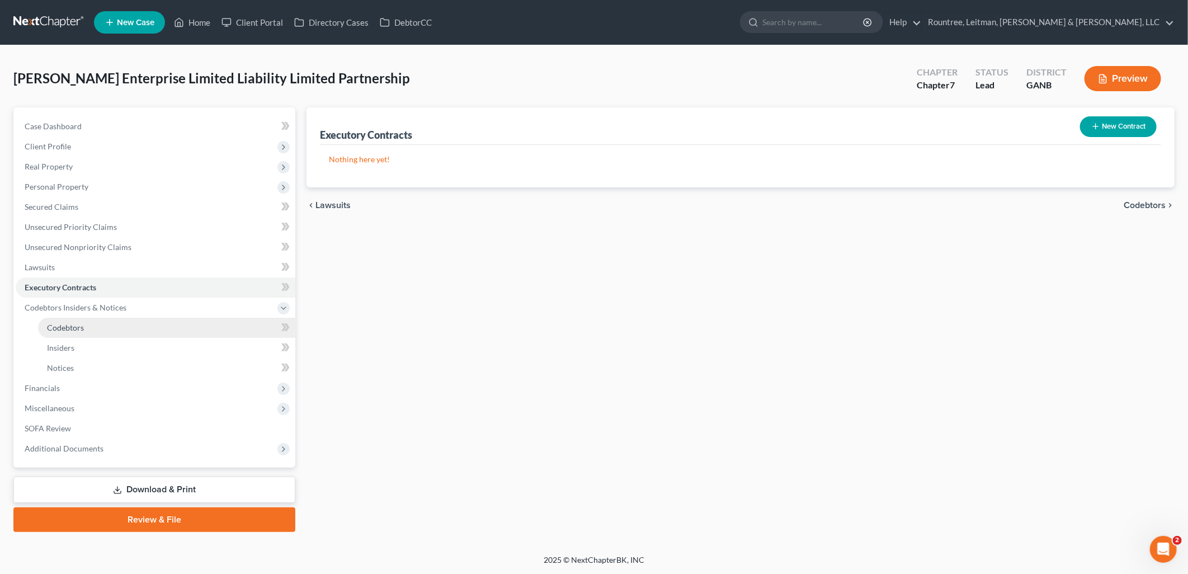
click at [117, 326] on link "Codebtors" at bounding box center [166, 328] width 257 height 20
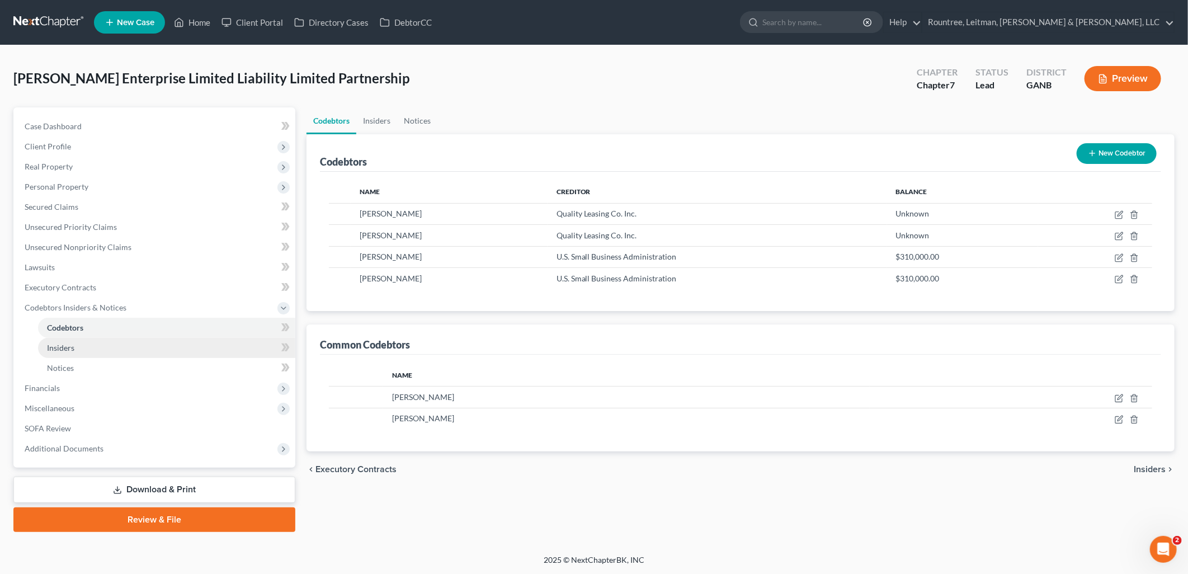
click at [105, 342] on link "Insiders" at bounding box center [166, 348] width 257 height 20
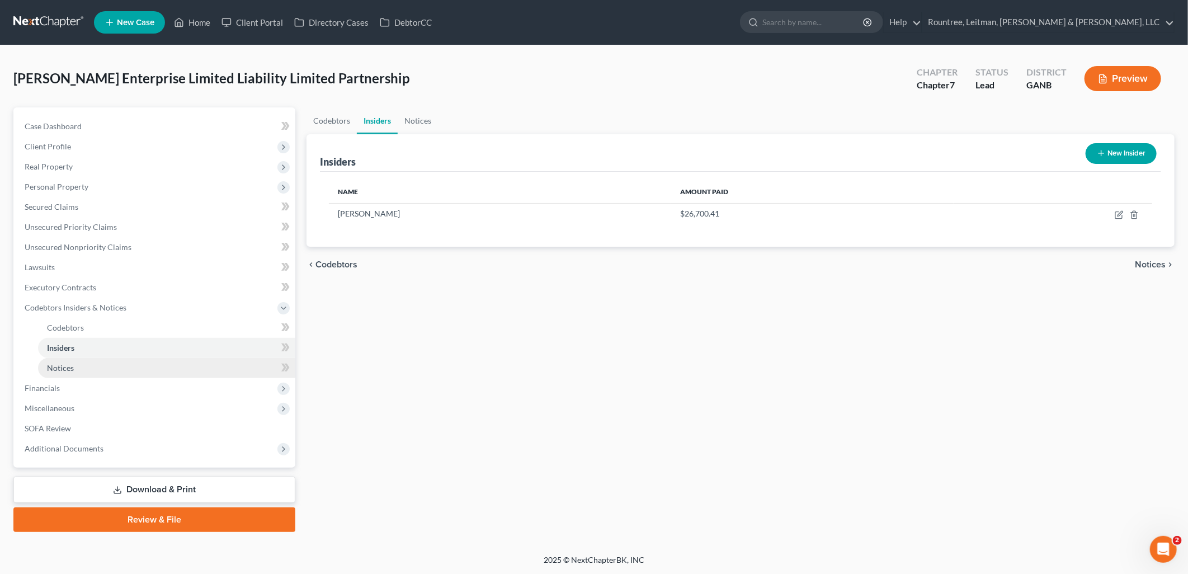
click at [98, 362] on link "Notices" at bounding box center [166, 368] width 257 height 20
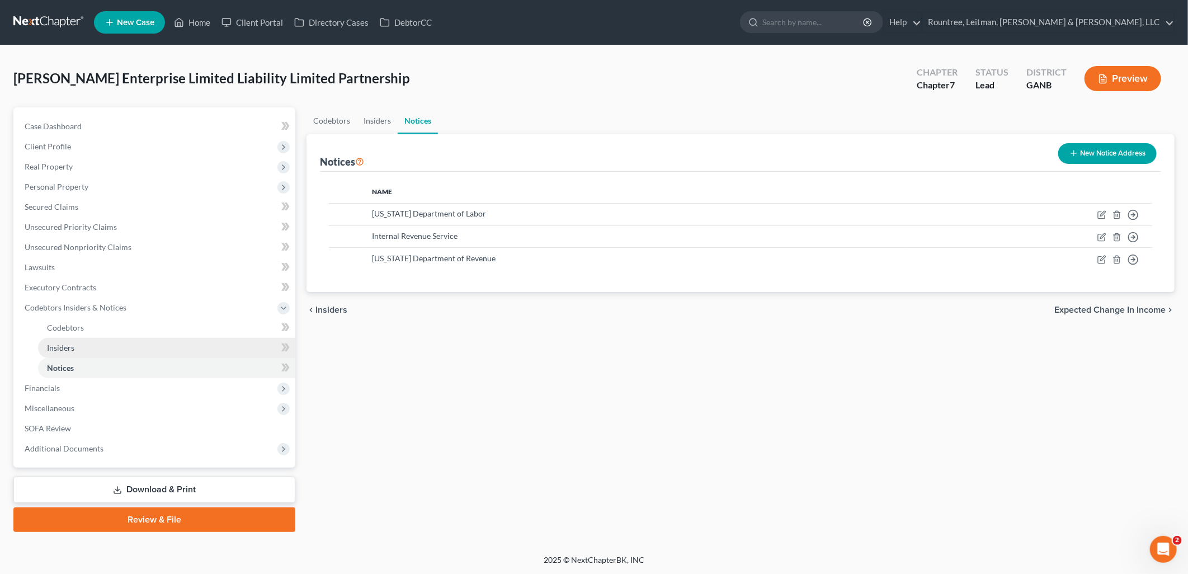
click at [97, 349] on link "Insiders" at bounding box center [166, 348] width 257 height 20
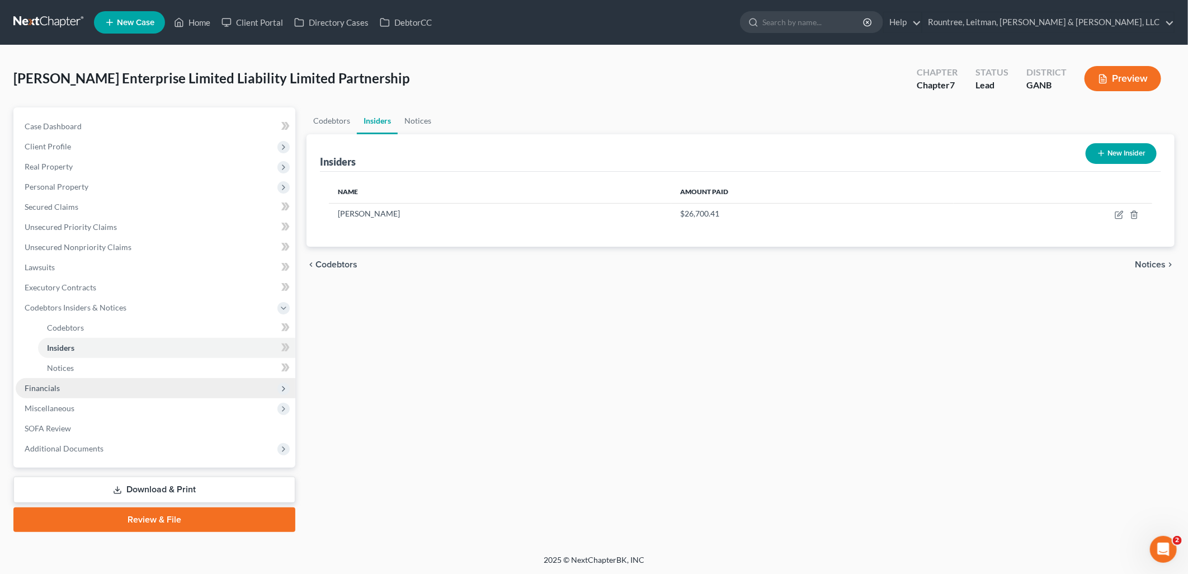
click at [93, 390] on span "Financials" at bounding box center [156, 388] width 280 height 20
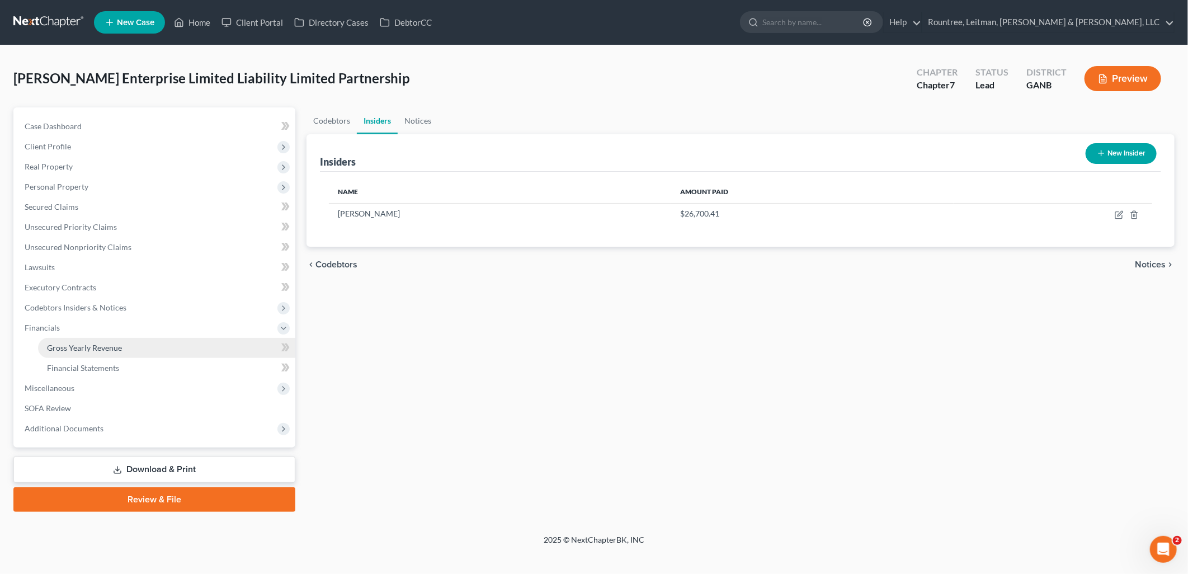
click at [108, 351] on link "Gross Yearly Revenue" at bounding box center [166, 348] width 257 height 20
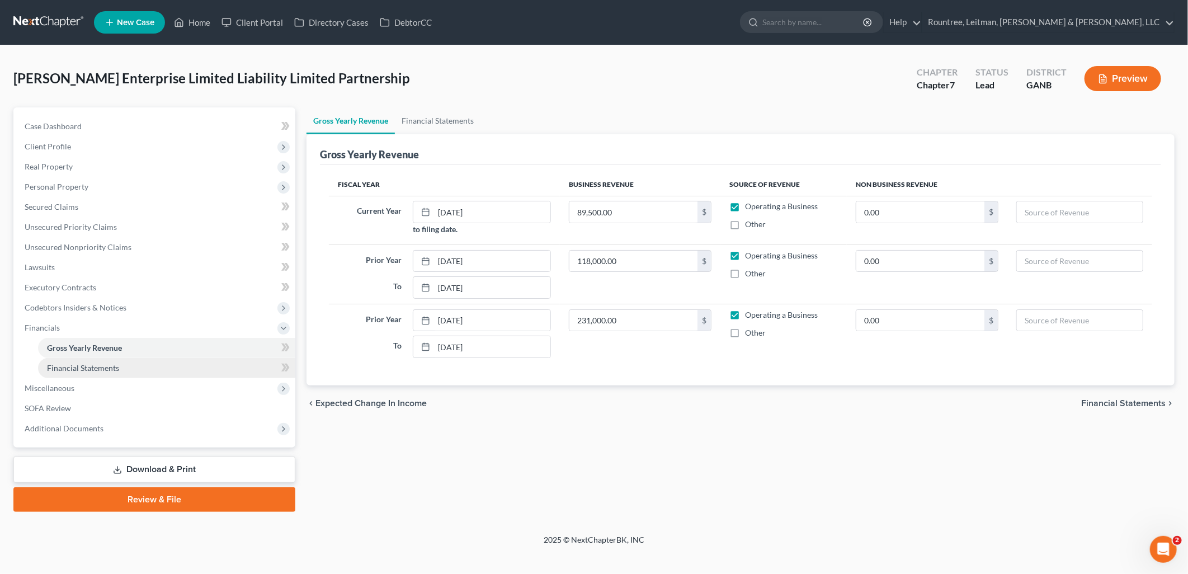
click at [118, 365] on span "Financial Statements" at bounding box center [83, 368] width 72 height 10
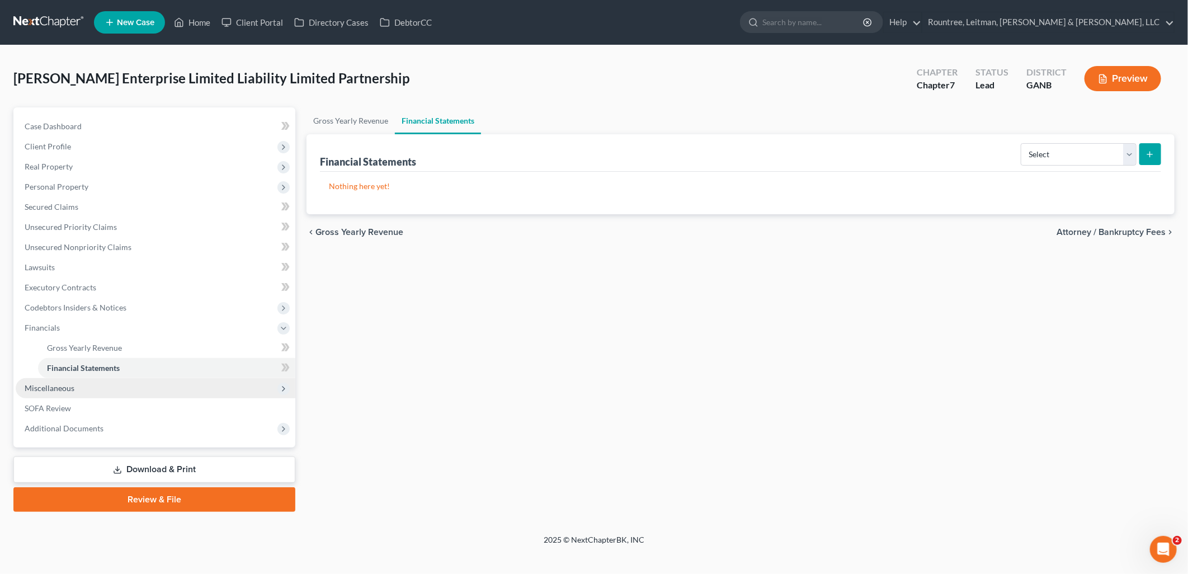
click at [112, 384] on span "Miscellaneous" at bounding box center [156, 388] width 280 height 20
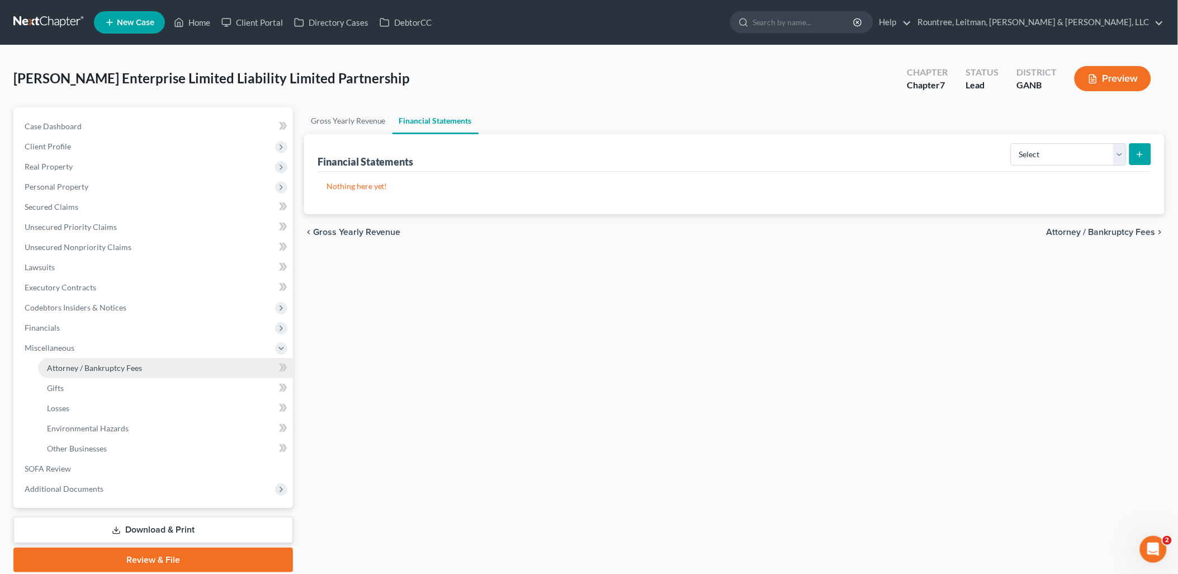
click at [115, 369] on span "Attorney / Bankruptcy Fees" at bounding box center [94, 368] width 95 height 10
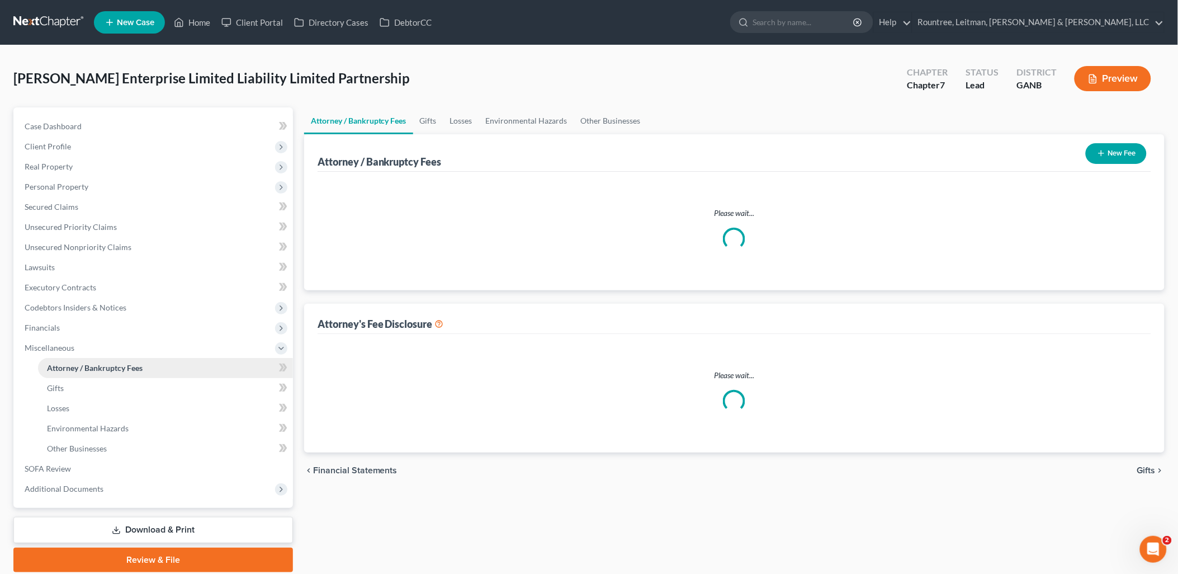
select select "4"
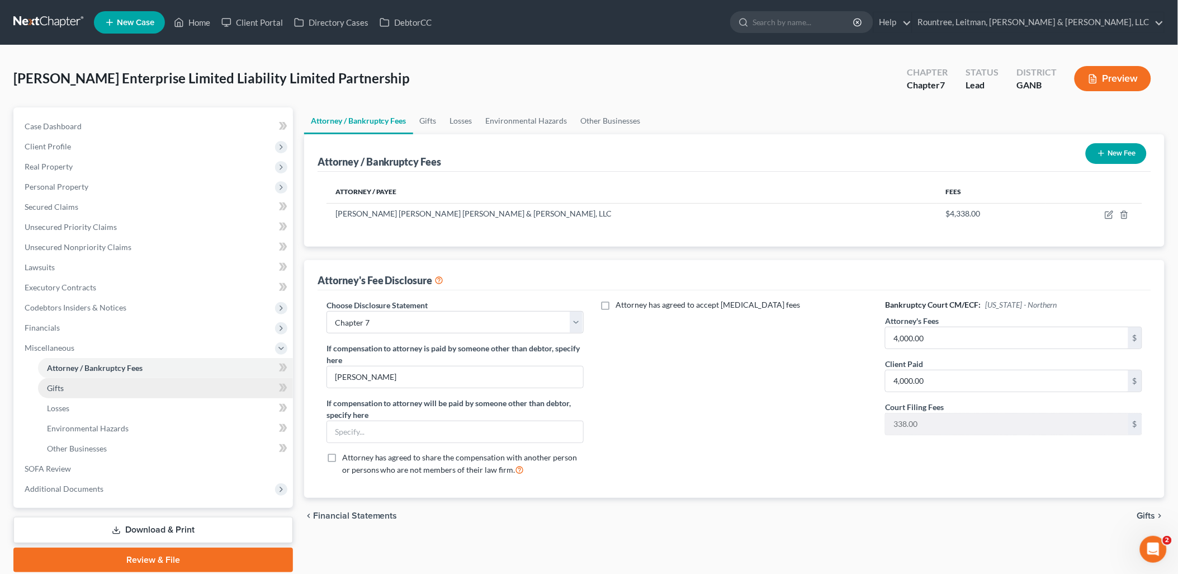
click at [114, 384] on link "Gifts" at bounding box center [165, 388] width 255 height 20
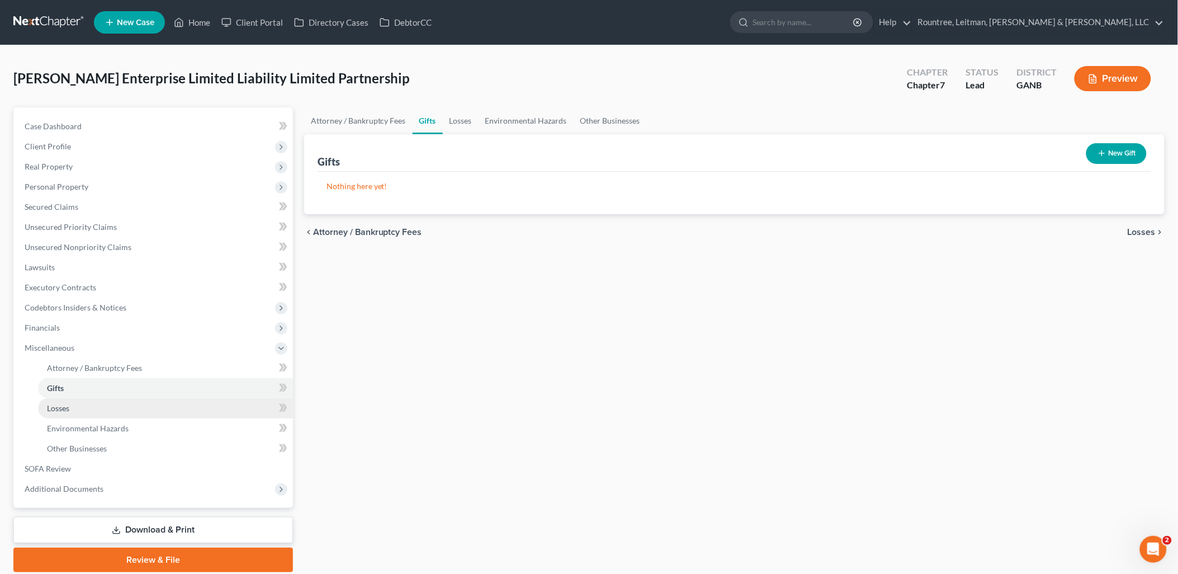
click at [111, 401] on link "Losses" at bounding box center [165, 408] width 255 height 20
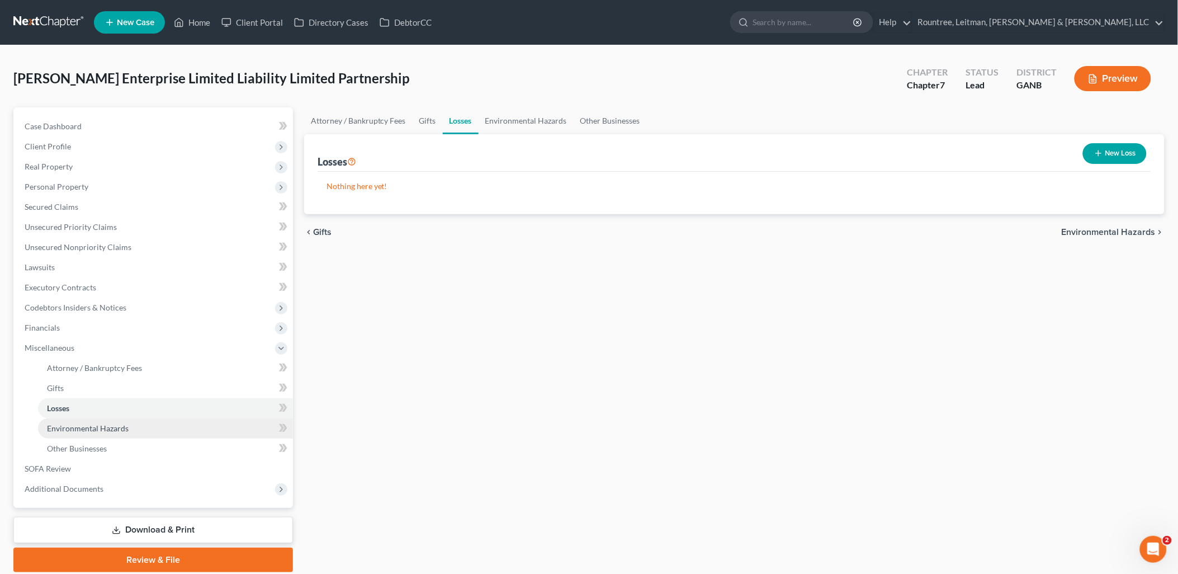
click at [112, 423] on span "Environmental Hazards" at bounding box center [88, 428] width 82 height 10
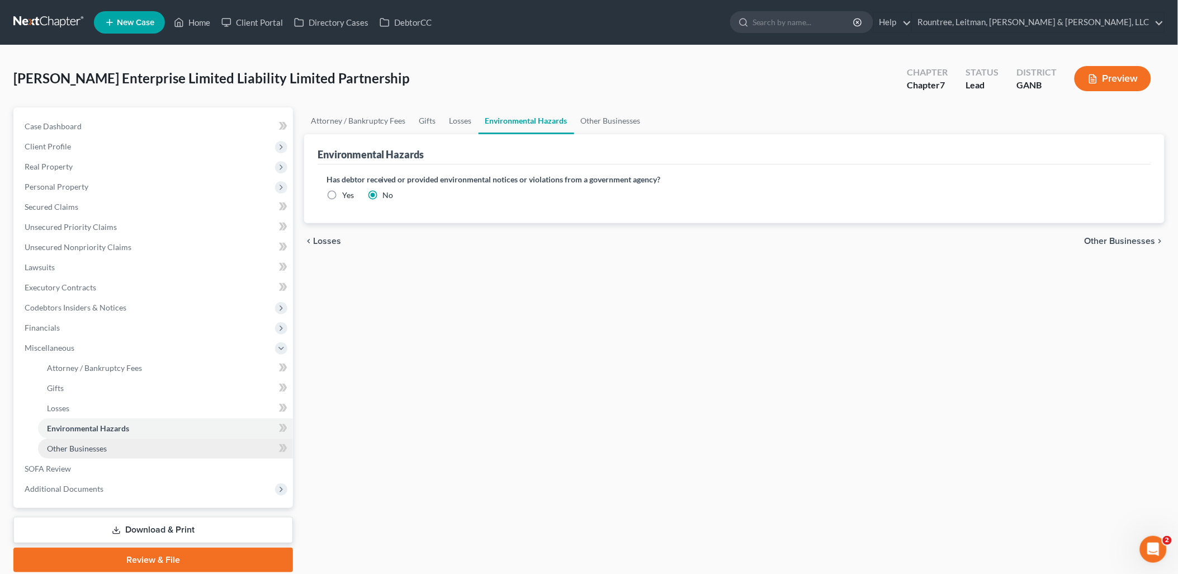
click at [111, 440] on link "Other Businesses" at bounding box center [165, 448] width 255 height 20
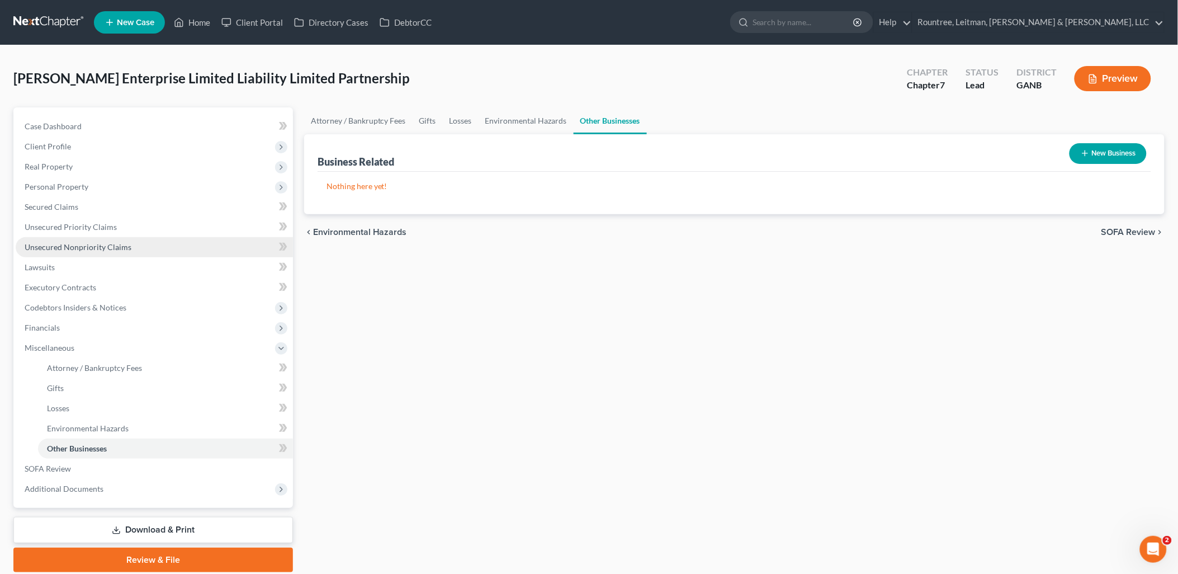
click at [115, 237] on link "Unsecured Nonpriority Claims" at bounding box center [154, 247] width 277 height 20
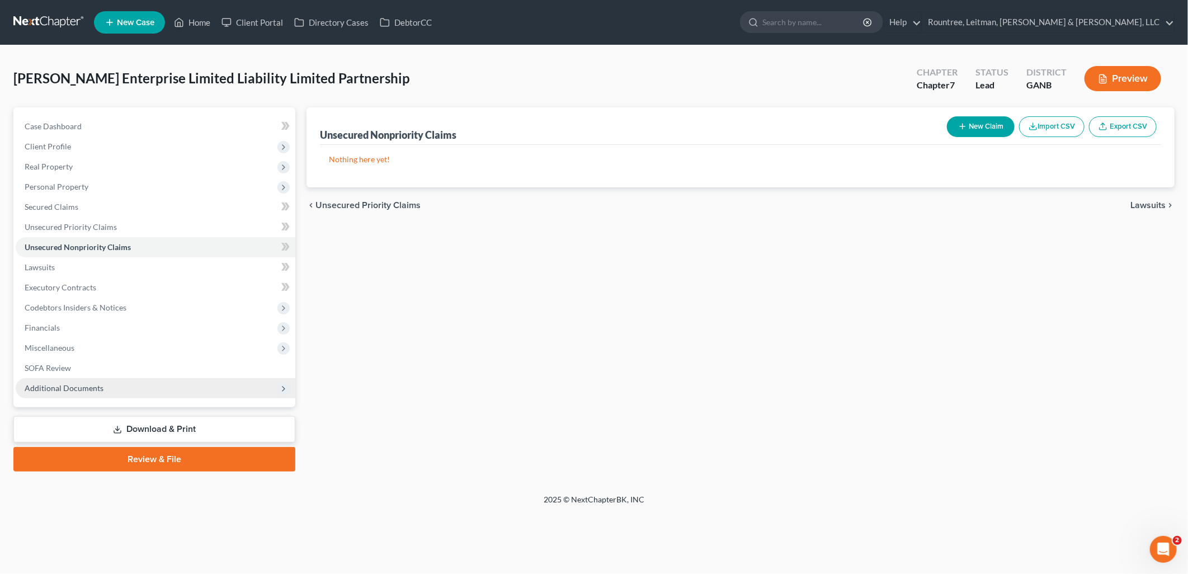
click at [75, 386] on span "Additional Documents" at bounding box center [64, 388] width 79 height 10
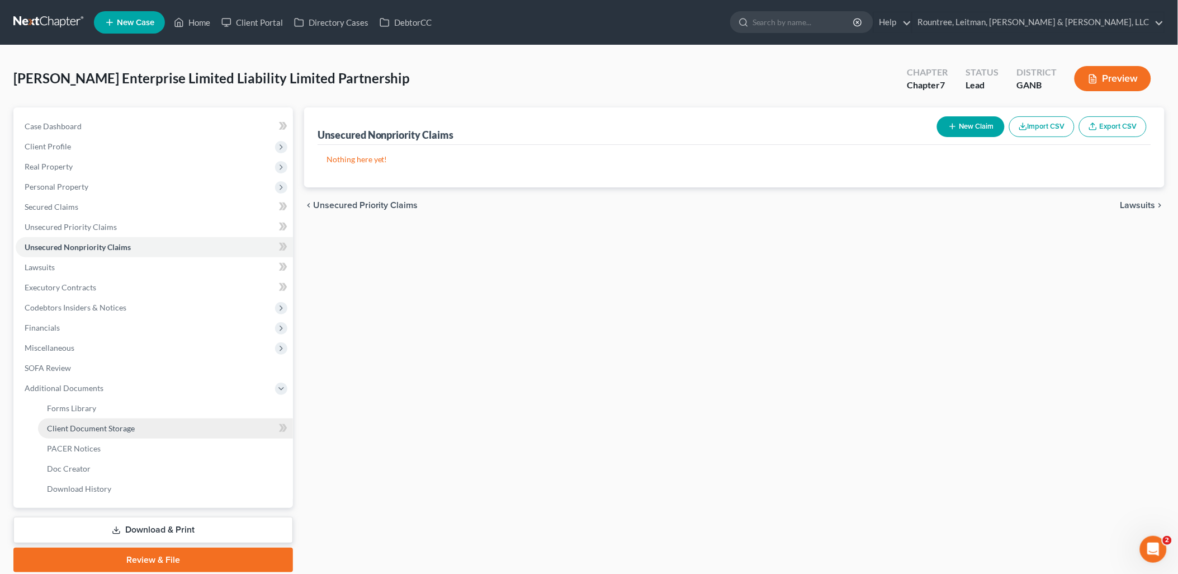
click at [96, 431] on span "Client Document Storage" at bounding box center [91, 428] width 88 height 10
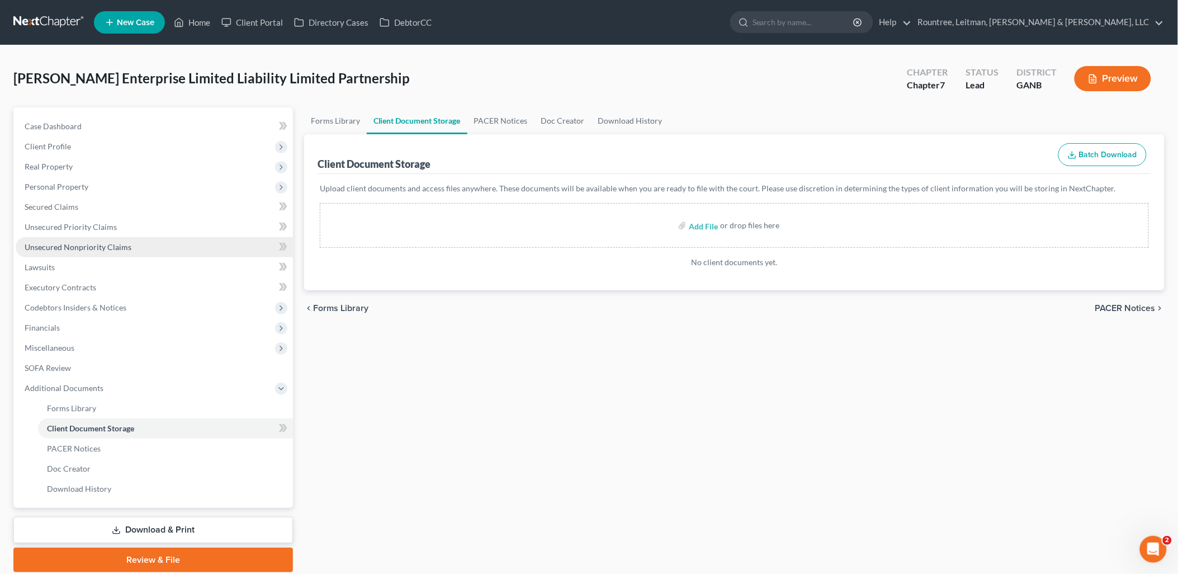
click at [116, 244] on span "Unsecured Nonpriority Claims" at bounding box center [78, 247] width 107 height 10
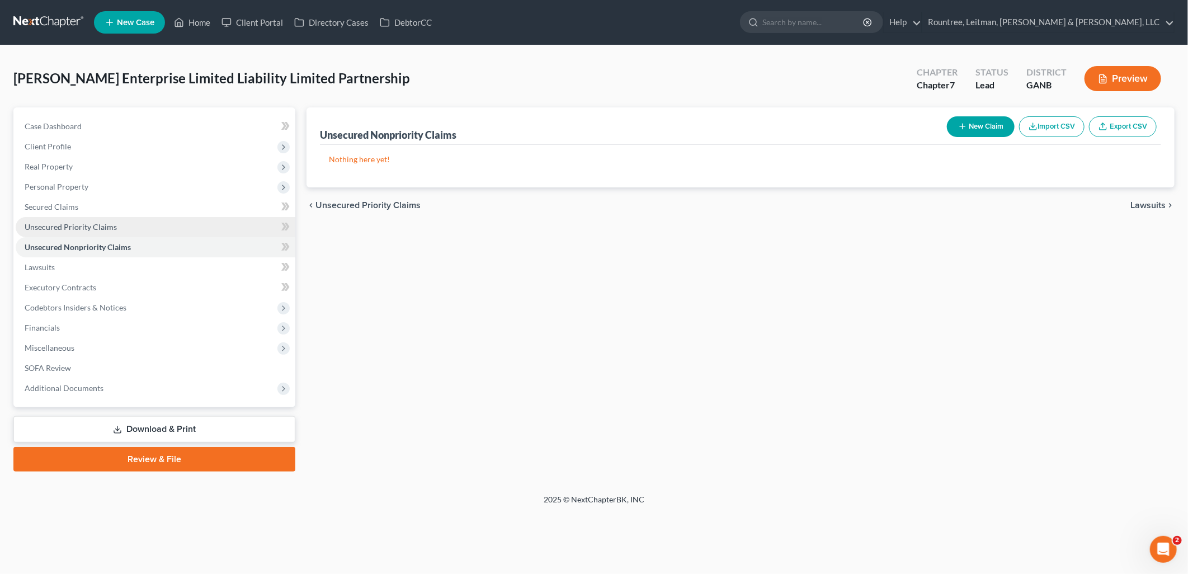
click at [114, 226] on span "Unsecured Priority Claims" at bounding box center [71, 227] width 92 height 10
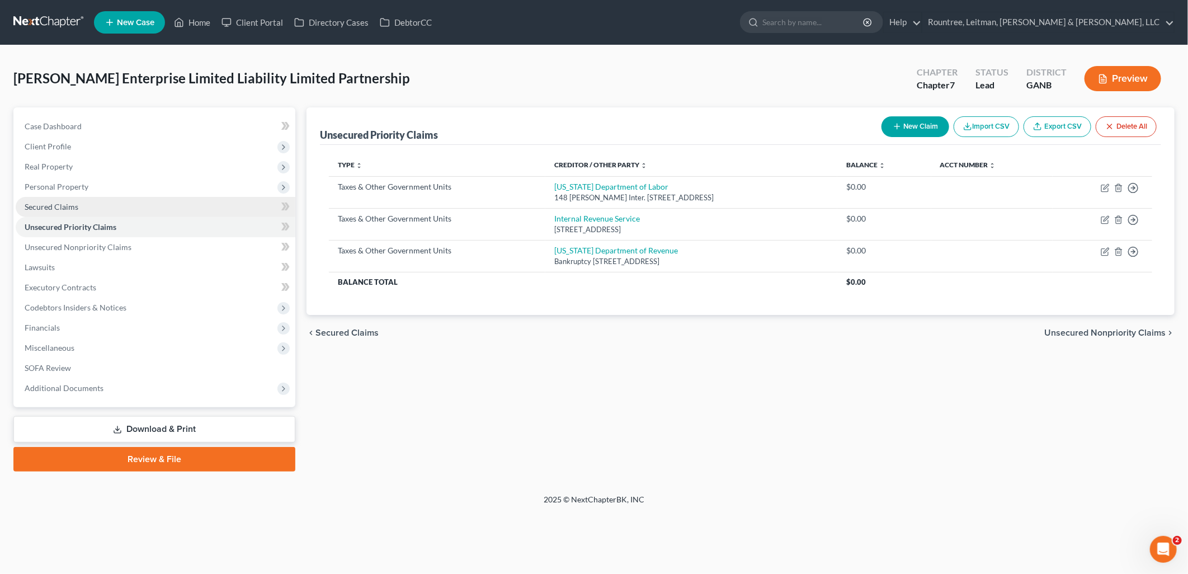
click at [104, 211] on link "Secured Claims" at bounding box center [156, 207] width 280 height 20
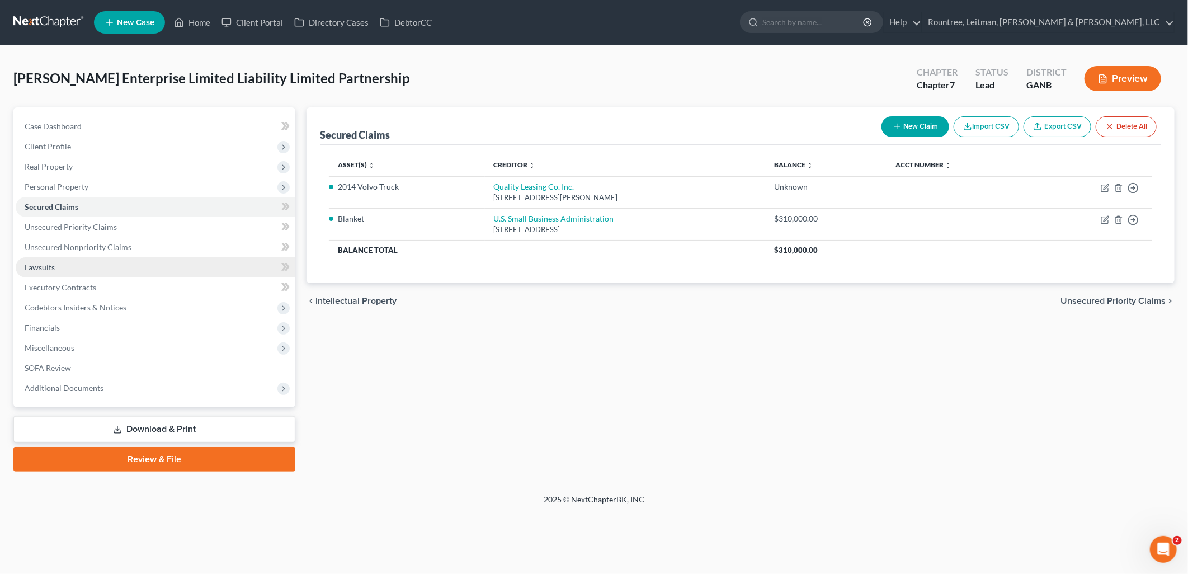
click at [82, 267] on link "Lawsuits" at bounding box center [156, 267] width 280 height 20
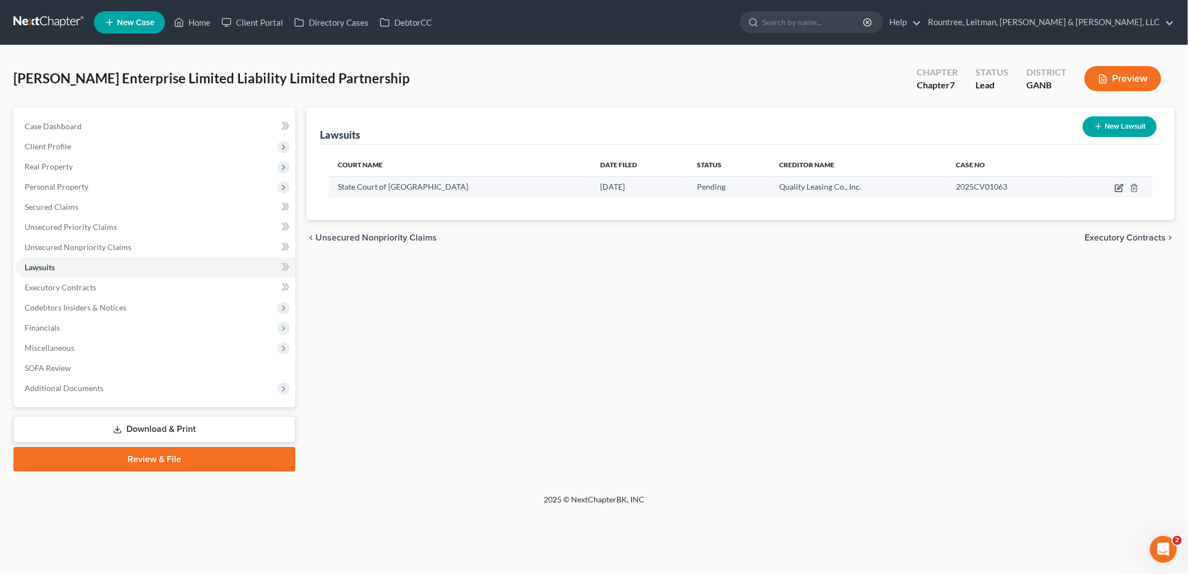
click at [1119, 189] on icon "button" at bounding box center [1118, 187] width 9 height 9
select select "10"
select select "0"
select select "3"
select select "15"
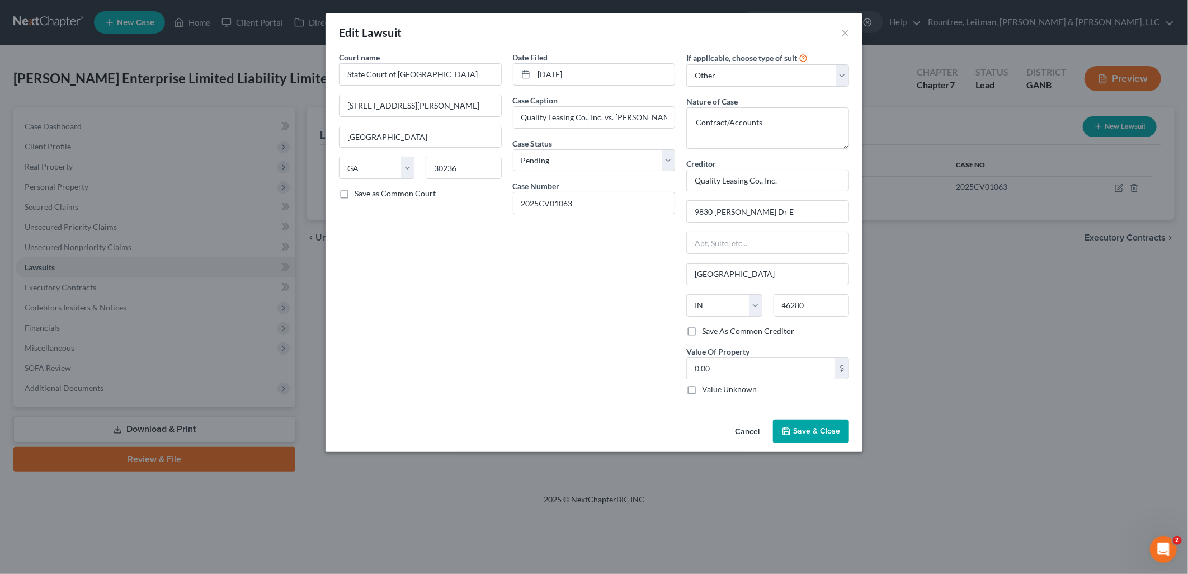
click at [752, 427] on button "Cancel" at bounding box center [747, 431] width 42 height 22
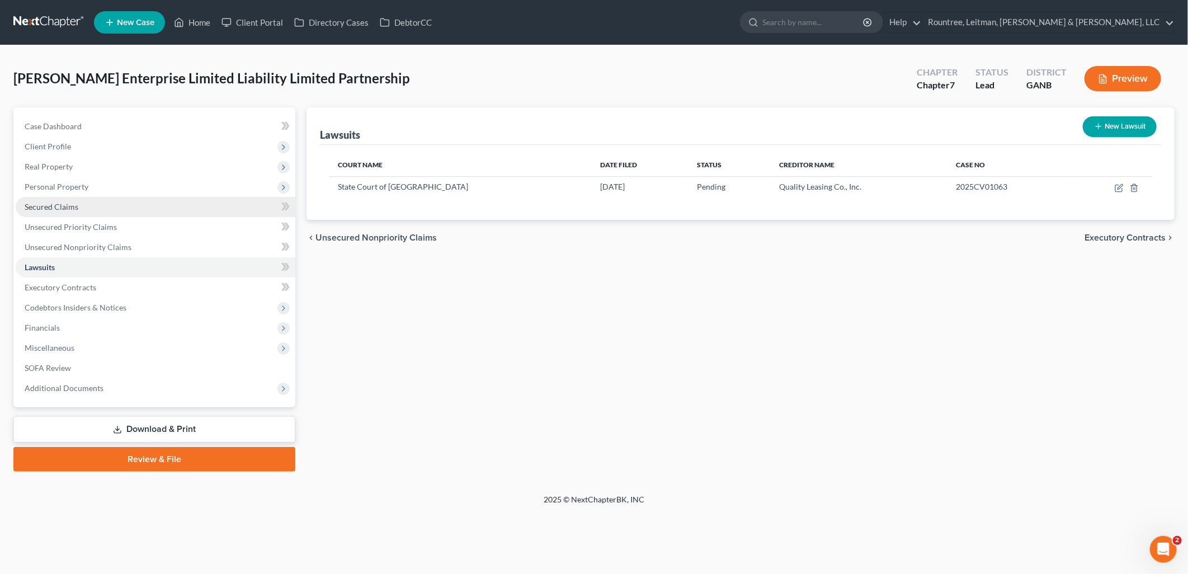
click at [125, 209] on link "Secured Claims" at bounding box center [156, 207] width 280 height 20
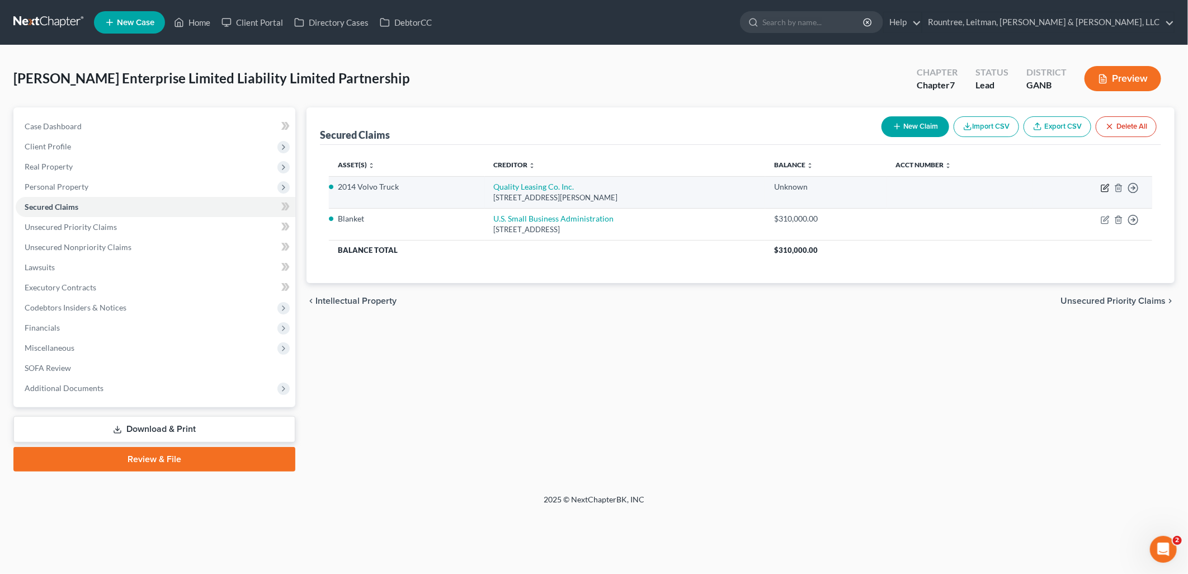
click at [1104, 188] on icon "button" at bounding box center [1105, 186] width 5 height 5
select select "15"
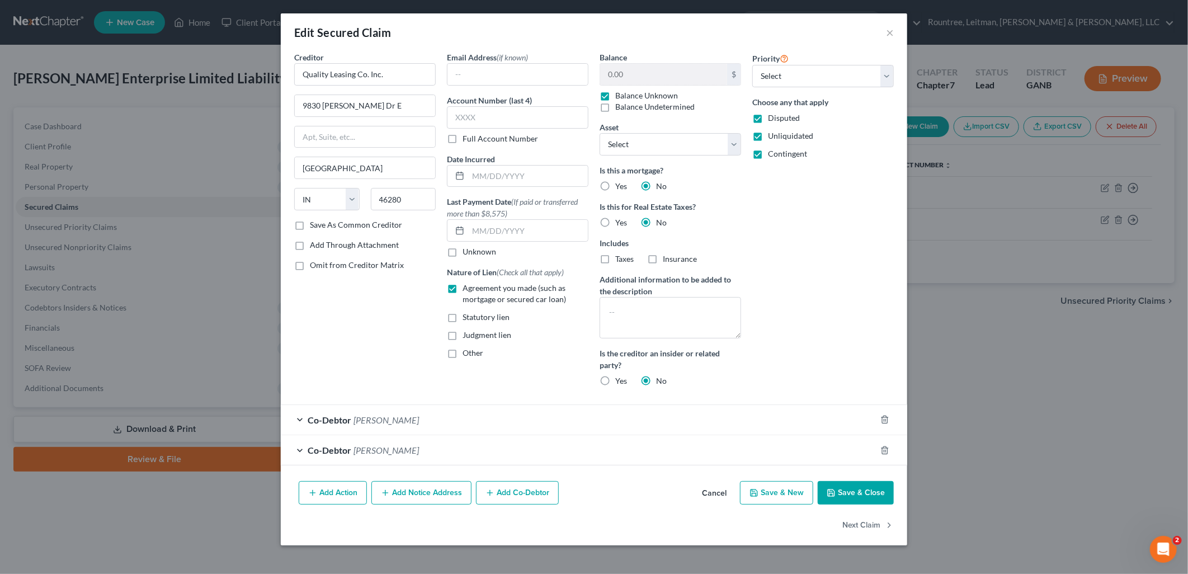
click at [615, 93] on label "Balance Unknown" at bounding box center [646, 95] width 63 height 11
click at [620, 93] on input "Balance Unknown" at bounding box center [623, 93] width 7 height 7
checkbox input "false"
click at [649, 81] on input "0.00" at bounding box center [663, 74] width 127 height 21
type input "62,776.94"
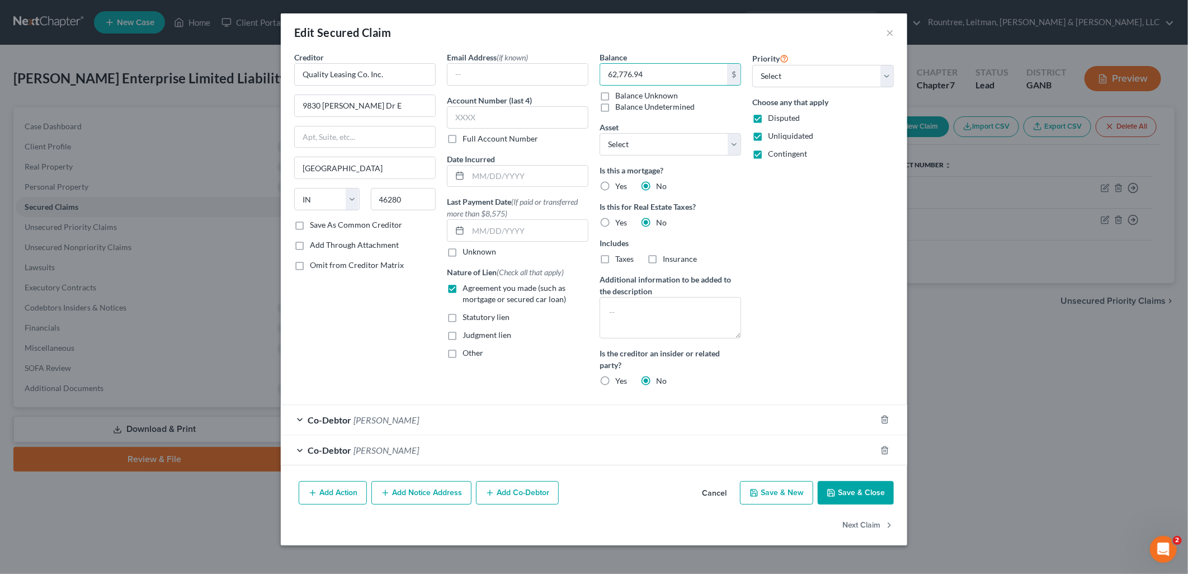
click at [843, 486] on button "Save & Close" at bounding box center [855, 492] width 76 height 23
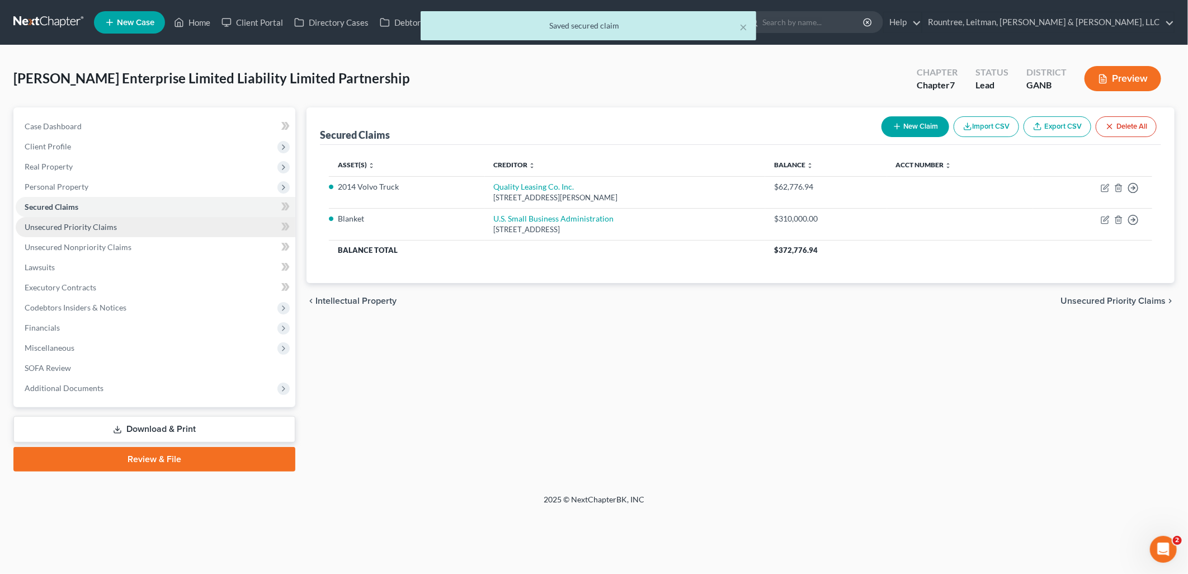
click at [142, 227] on link "Unsecured Priority Claims" at bounding box center [156, 227] width 280 height 20
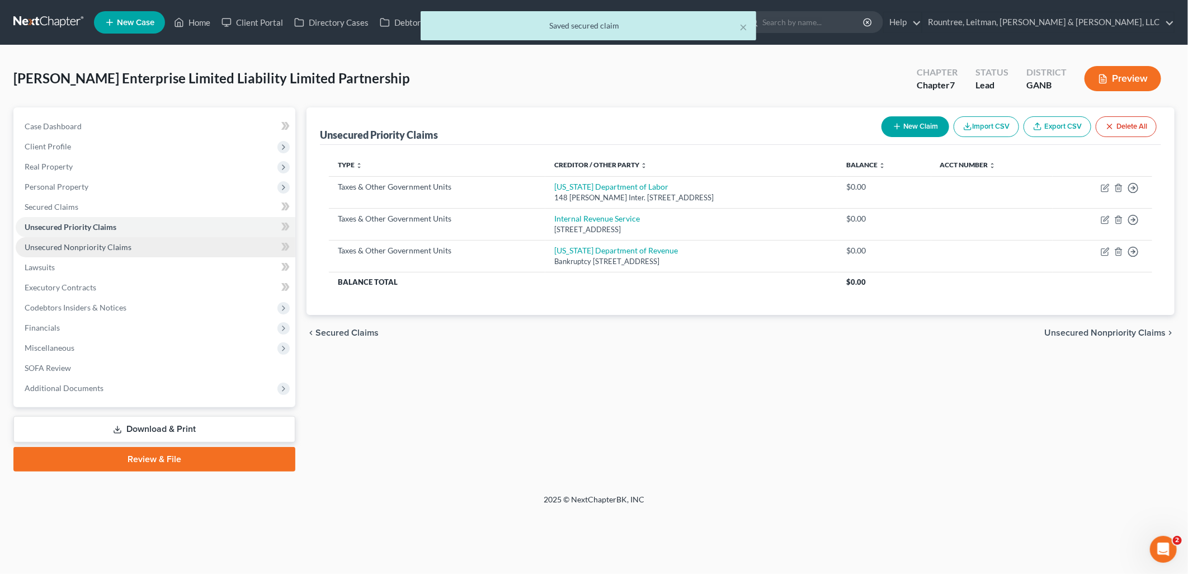
click at [124, 243] on span "Unsecured Nonpriority Claims" at bounding box center [78, 247] width 107 height 10
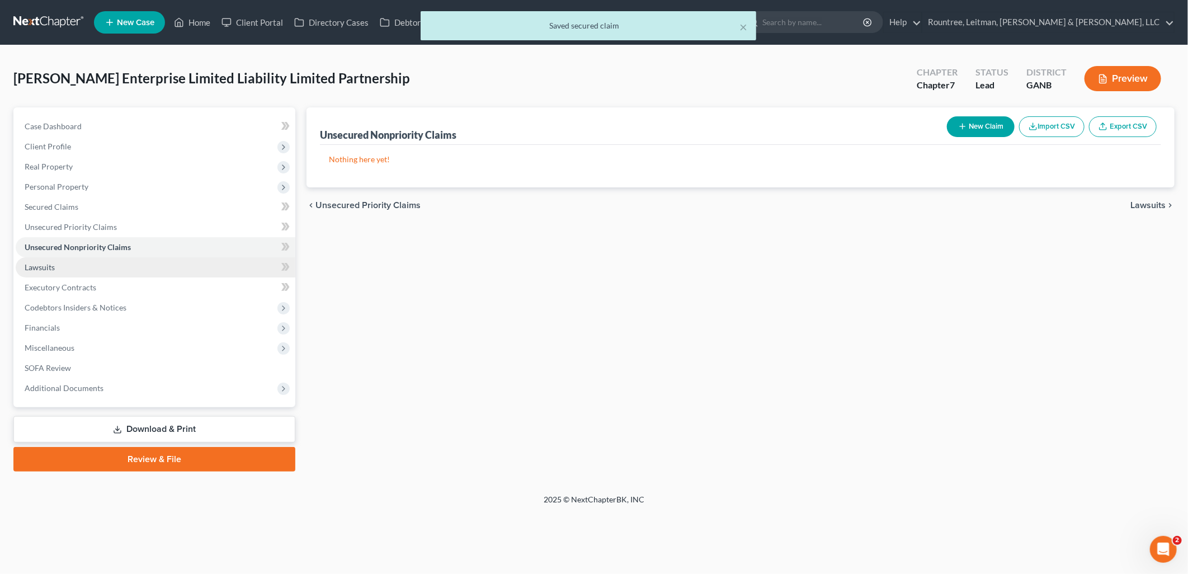
click at [114, 267] on link "Lawsuits" at bounding box center [156, 267] width 280 height 20
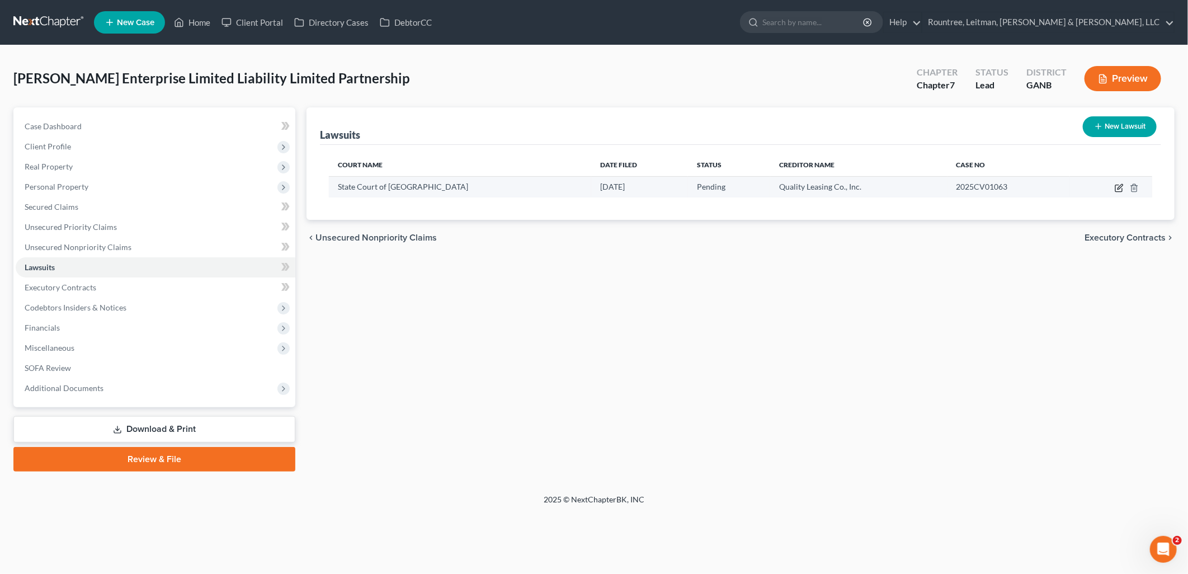
click at [1118, 185] on icon "button" at bounding box center [1118, 187] width 9 height 9
select select "10"
select select "0"
select select "3"
select select "15"
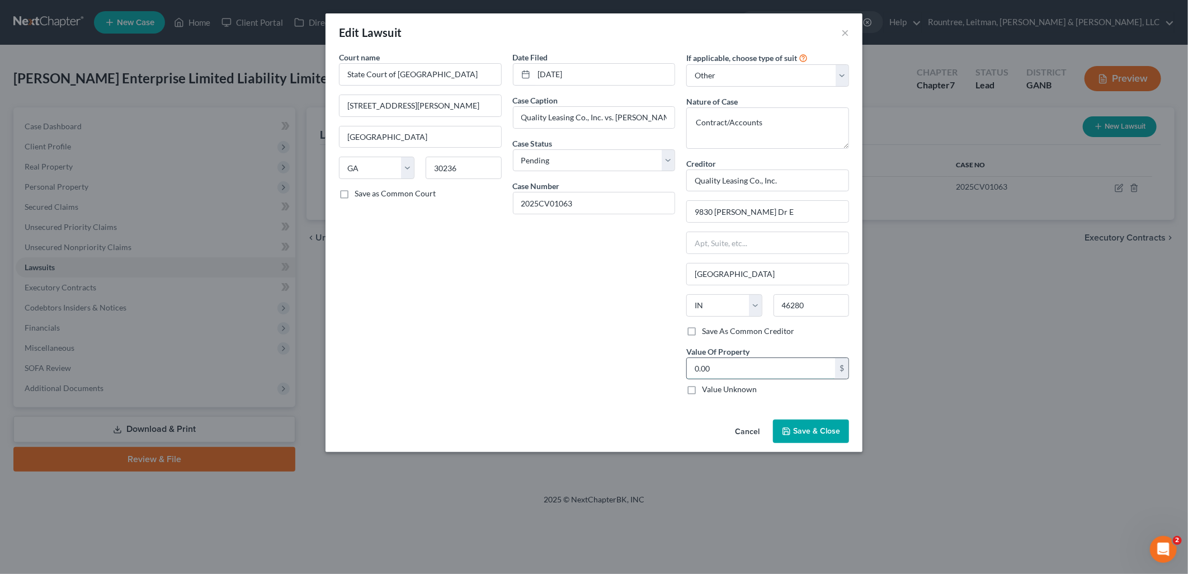
click at [762, 368] on input "0.00" at bounding box center [761, 368] width 148 height 21
type input "62,776.94"
click at [812, 432] on span "Save & Close" at bounding box center [816, 431] width 47 height 10
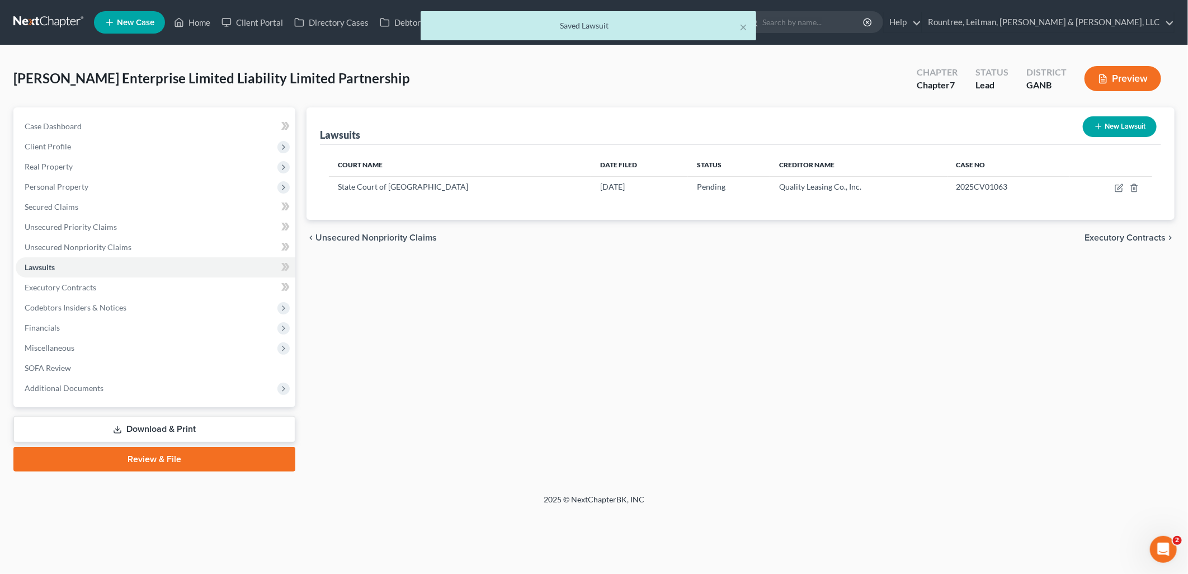
click at [144, 432] on link "Download & Print" at bounding box center [154, 429] width 282 height 26
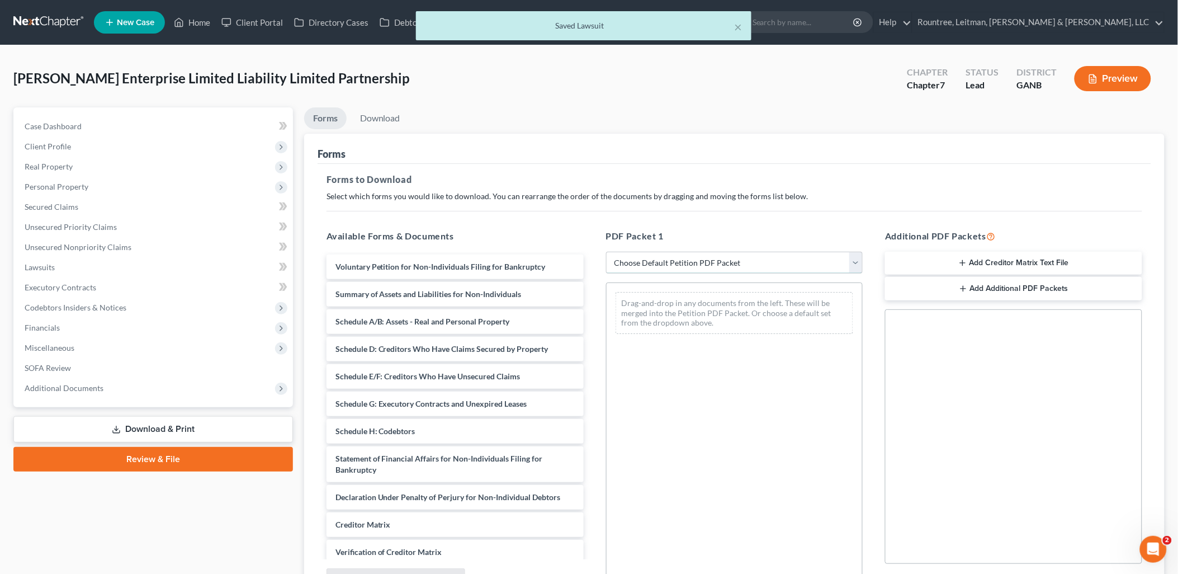
click at [667, 266] on select "Choose Default Petition PDF Packet Complete Bankruptcy Petition (all forms and …" at bounding box center [734, 263] width 257 height 22
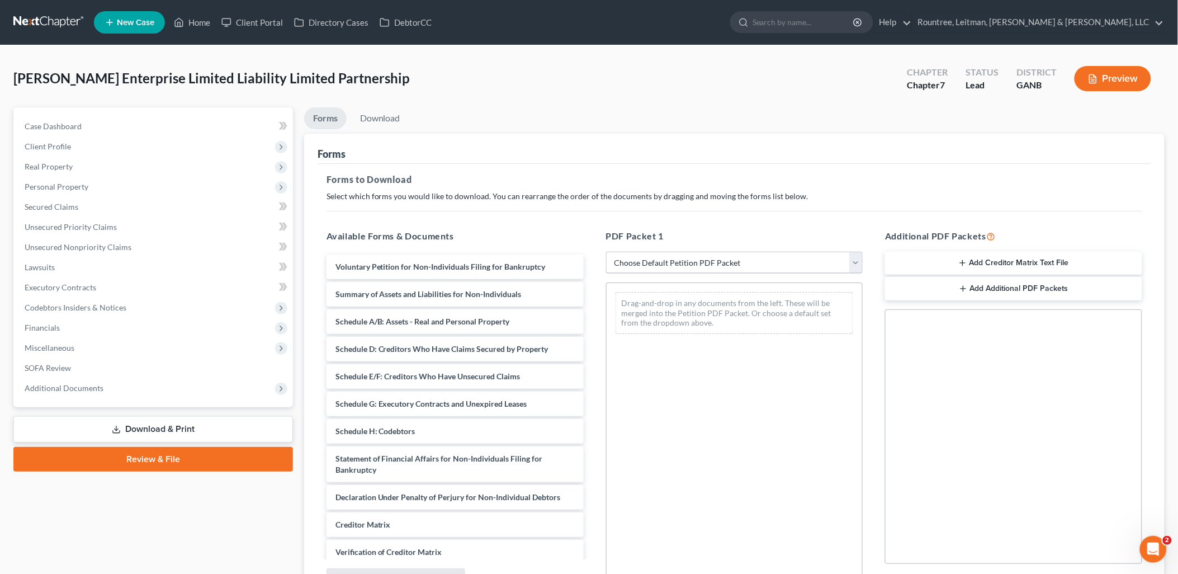
select select "5"
click at [606, 252] on select "Choose Default Petition PDF Packet Complete Bankruptcy Petition (all forms and …" at bounding box center [734, 263] width 257 height 22
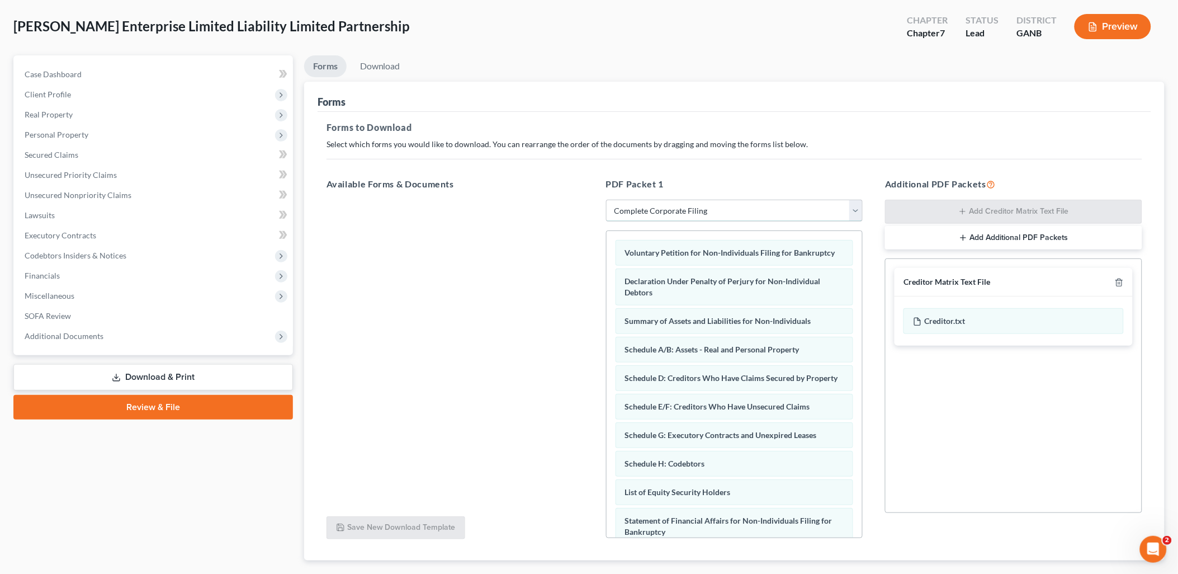
scroll to position [116, 0]
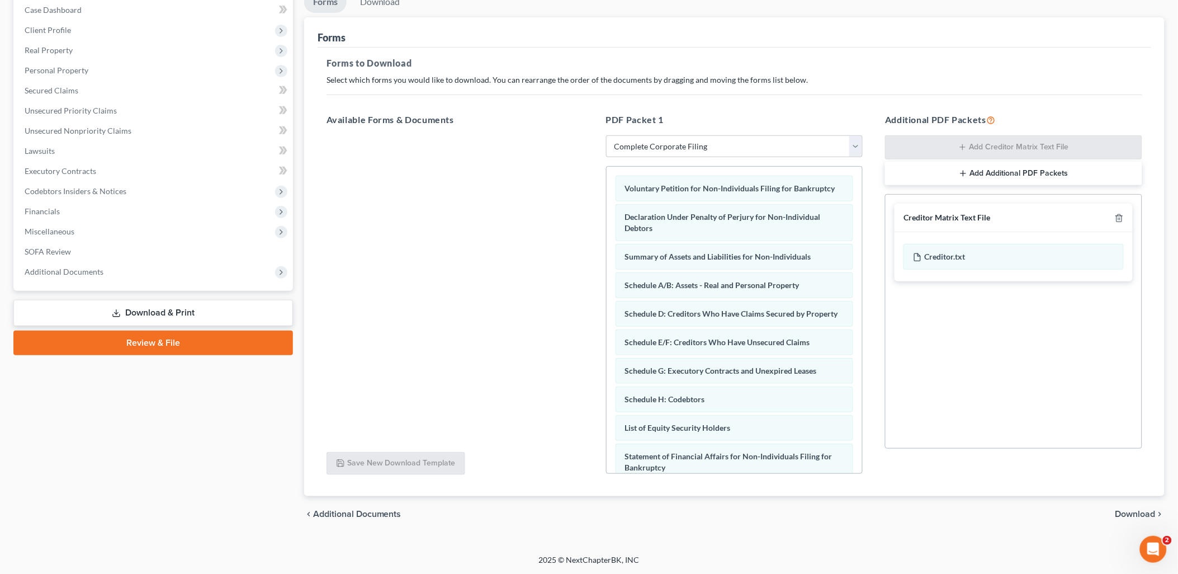
click at [1139, 513] on span "Download" at bounding box center [1136, 513] width 40 height 9
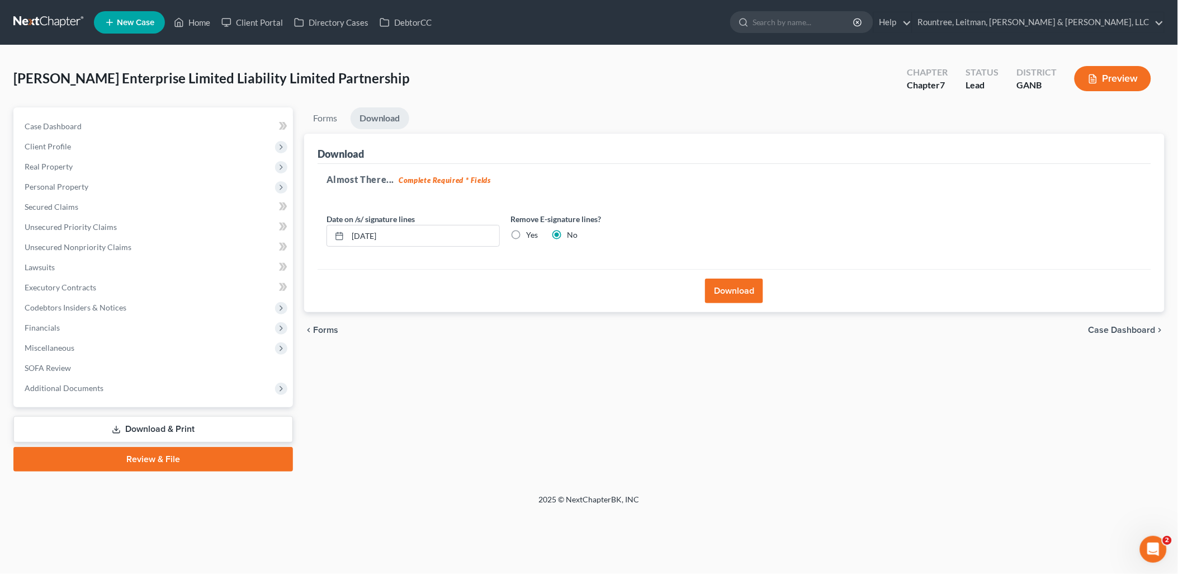
scroll to position [0, 0]
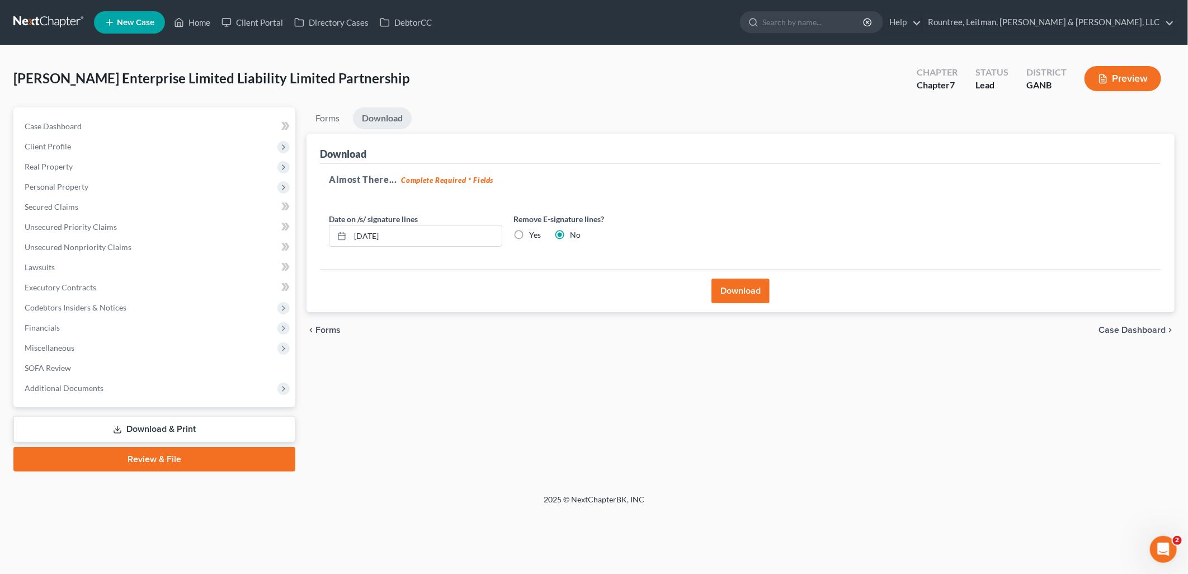
click at [739, 299] on button "Download" at bounding box center [740, 290] width 58 height 25
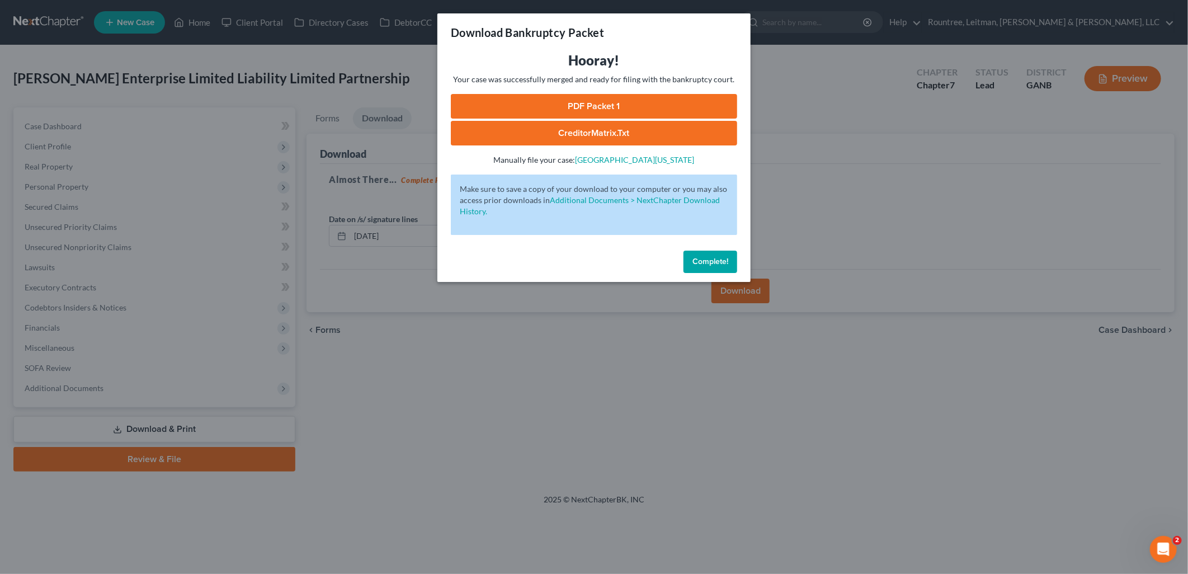
click at [610, 101] on link "PDF Packet 1" at bounding box center [594, 106] width 286 height 25
click at [338, 64] on div "Download Bankruptcy Packet Hooray! Your case was successfully merged and ready …" at bounding box center [594, 287] width 1188 height 574
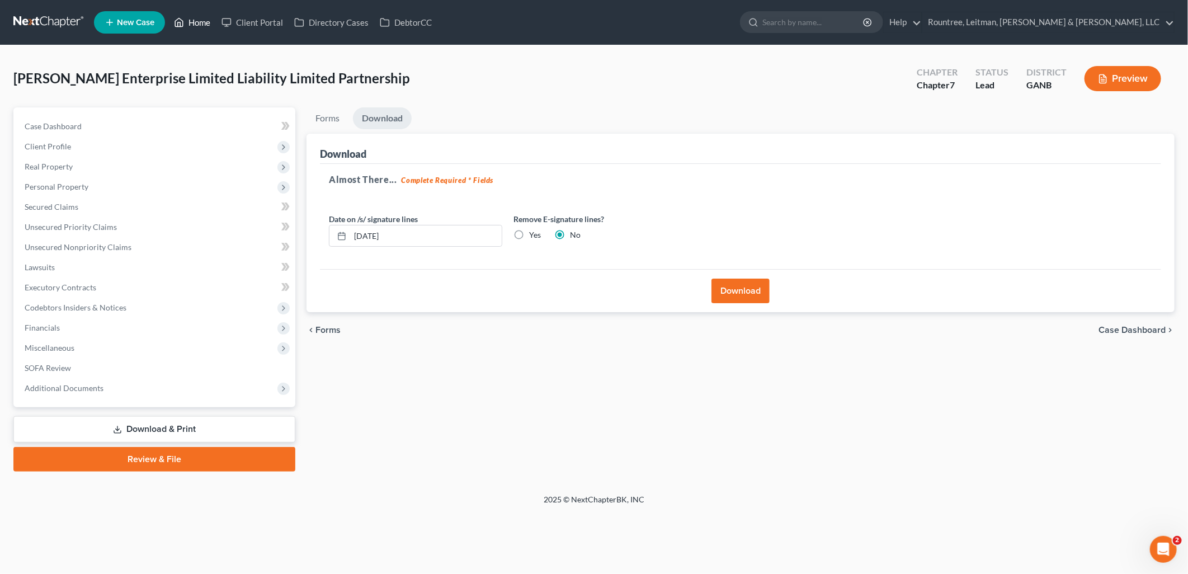
click at [197, 20] on link "Home" at bounding box center [192, 22] width 48 height 20
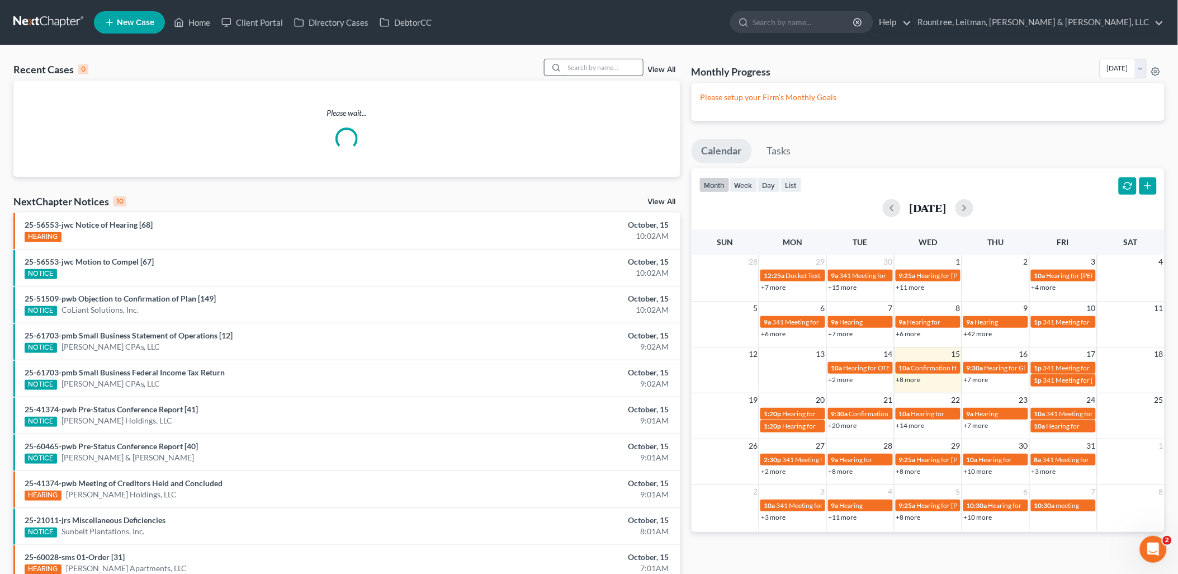
click at [597, 73] on input "search" at bounding box center [604, 67] width 78 height 16
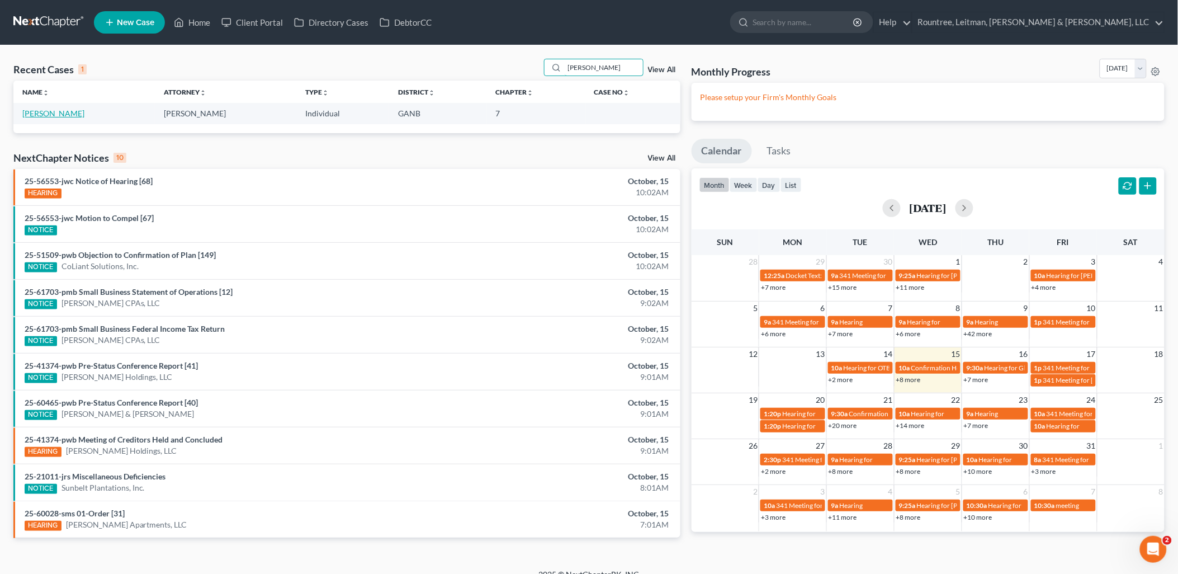
type input "[PERSON_NAME]"
click at [59, 114] on link "[PERSON_NAME]" at bounding box center [53, 113] width 62 height 10
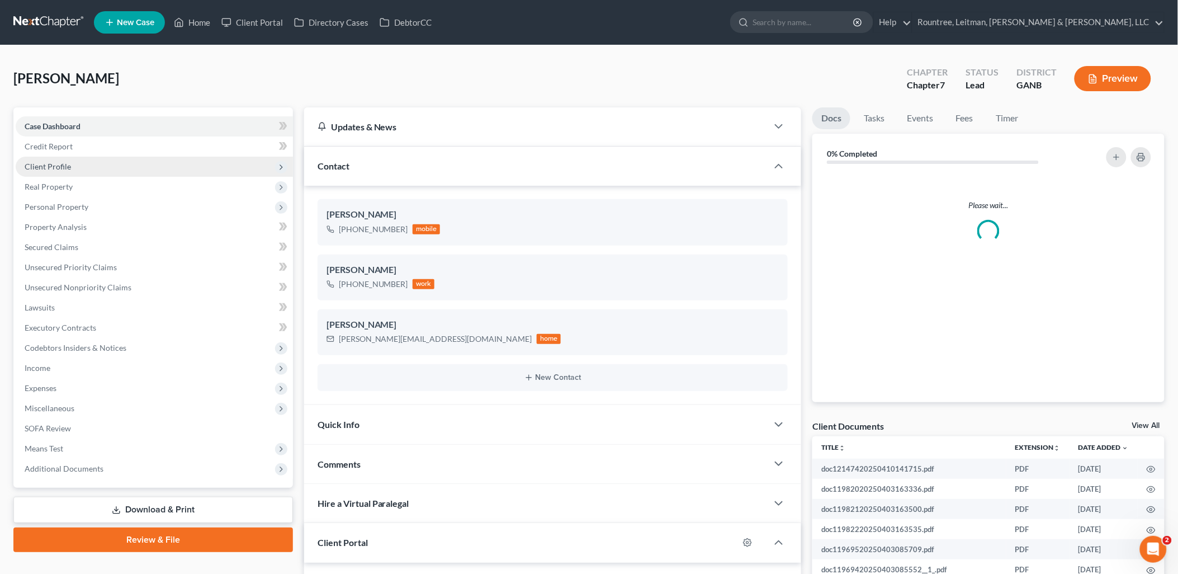
click at [54, 162] on span "Client Profile" at bounding box center [48, 167] width 46 height 10
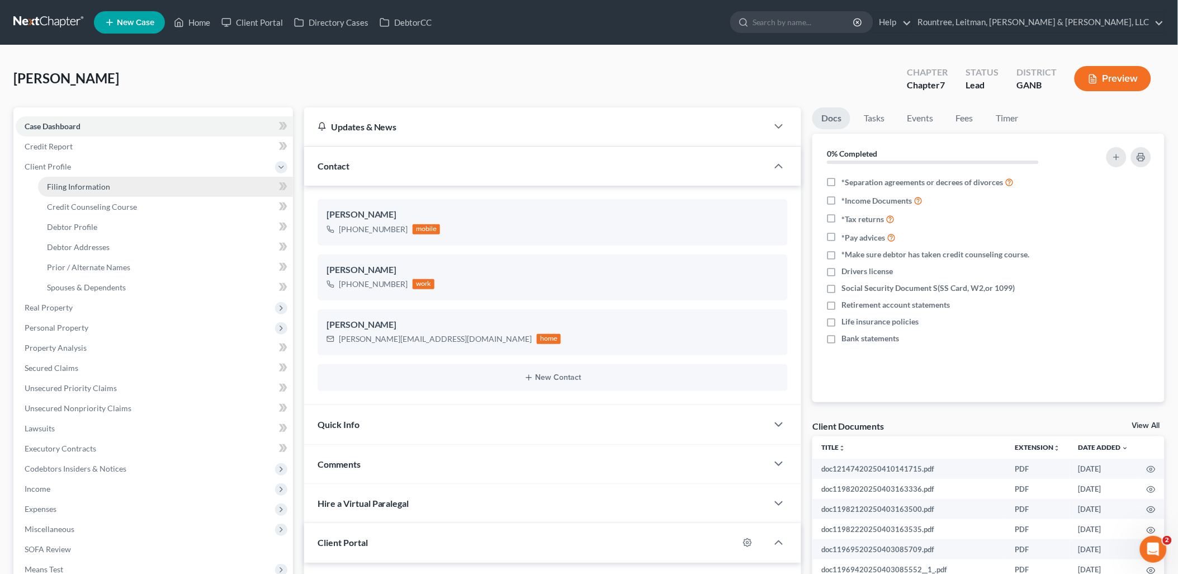
click at [68, 186] on span "Filing Information" at bounding box center [78, 187] width 63 height 10
select select "0"
select select "3"
select select "0"
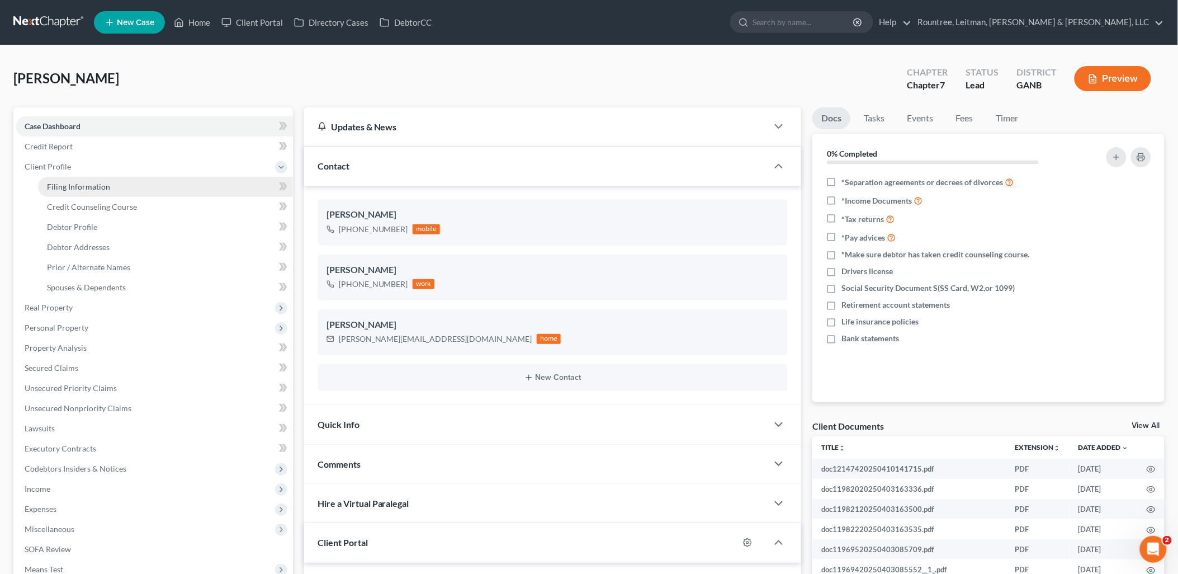
select select "19"
select select "3"
select select "10"
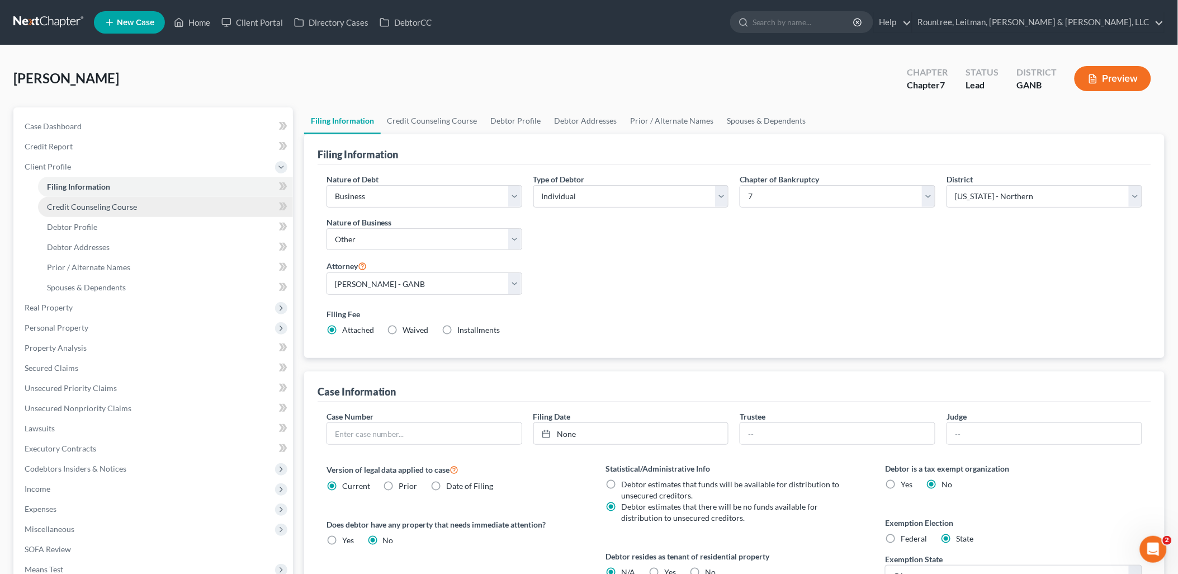
click at [79, 210] on span "Credit Counseling Course" at bounding box center [92, 207] width 90 height 10
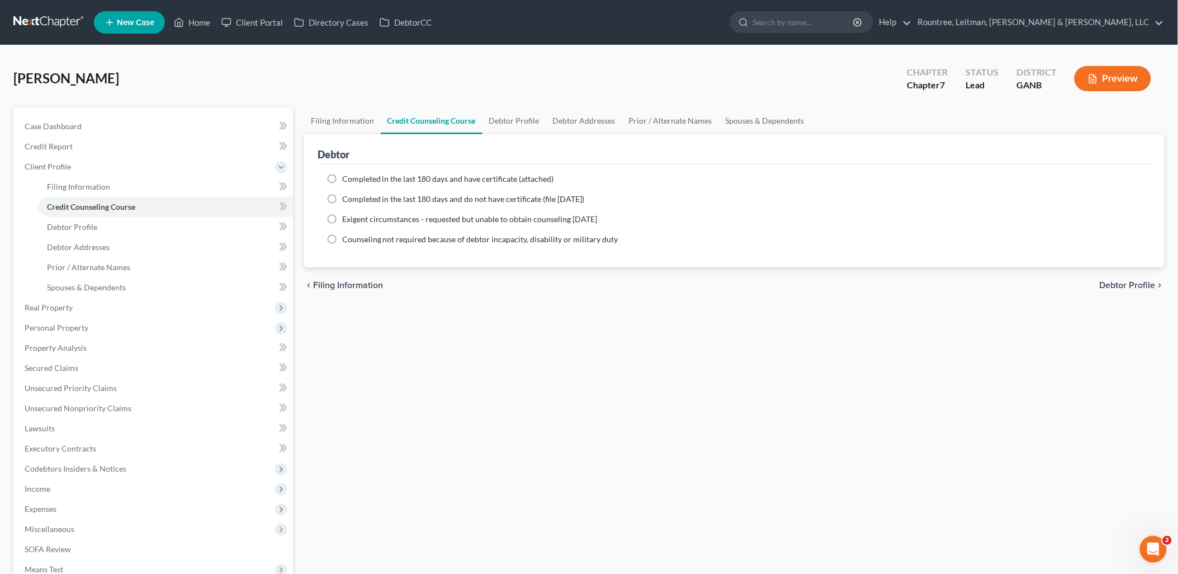
click at [342, 177] on label "Completed in the last 180 days and have certificate (attached)" at bounding box center [448, 178] width 212 height 11
click at [347, 177] on input "Completed in the last 180 days and have certificate (attached)" at bounding box center [350, 176] width 7 height 7
radio input "true"
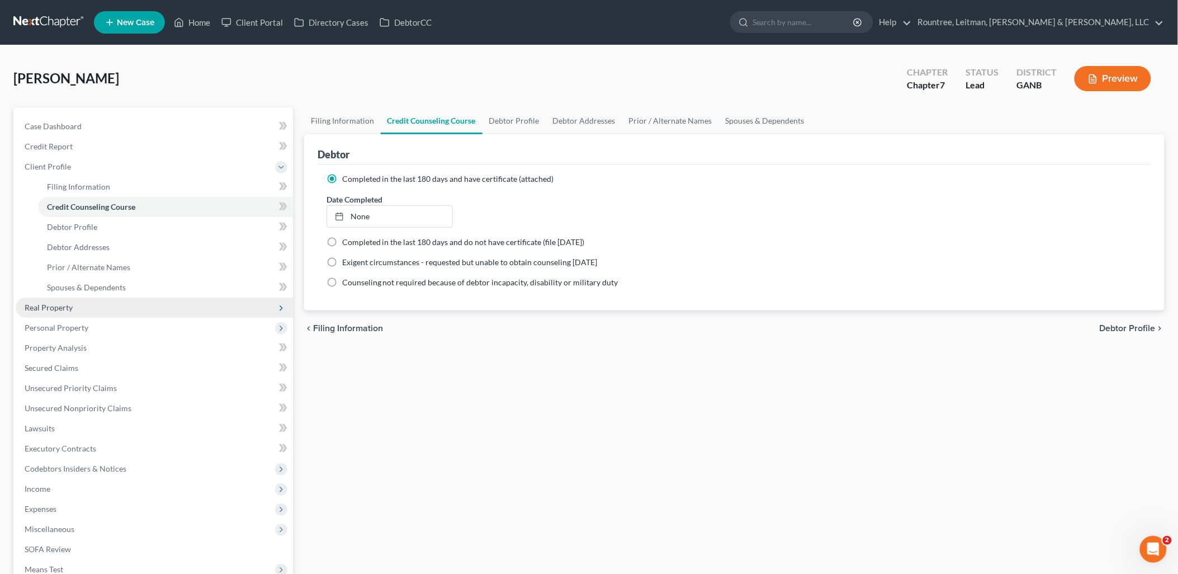
click at [93, 308] on span "Real Property" at bounding box center [154, 307] width 277 height 20
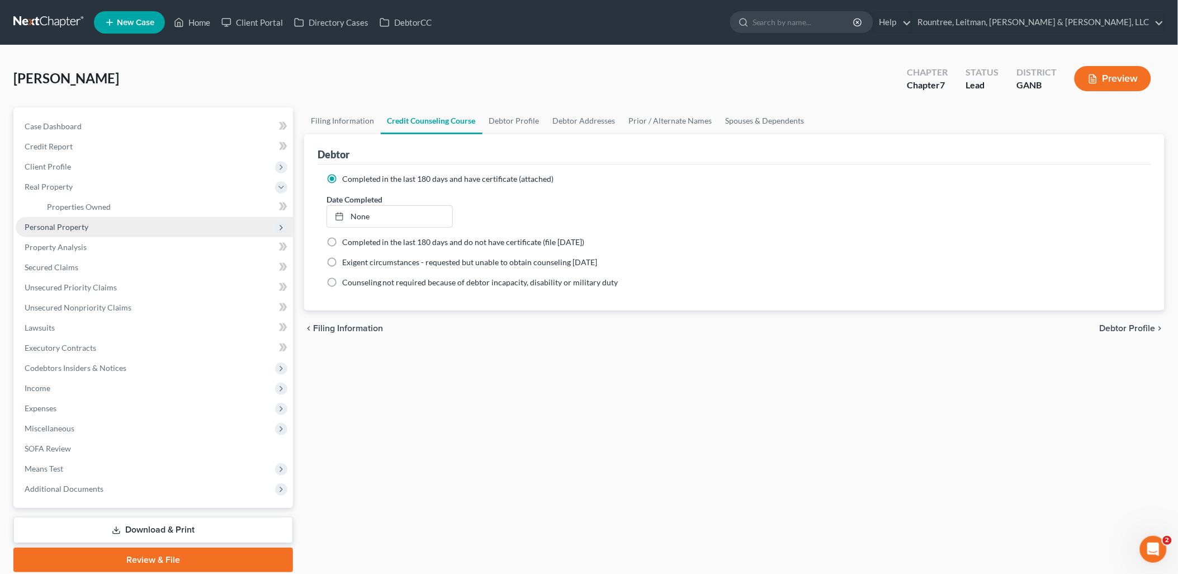
click at [88, 226] on span "Personal Property" at bounding box center [154, 227] width 277 height 20
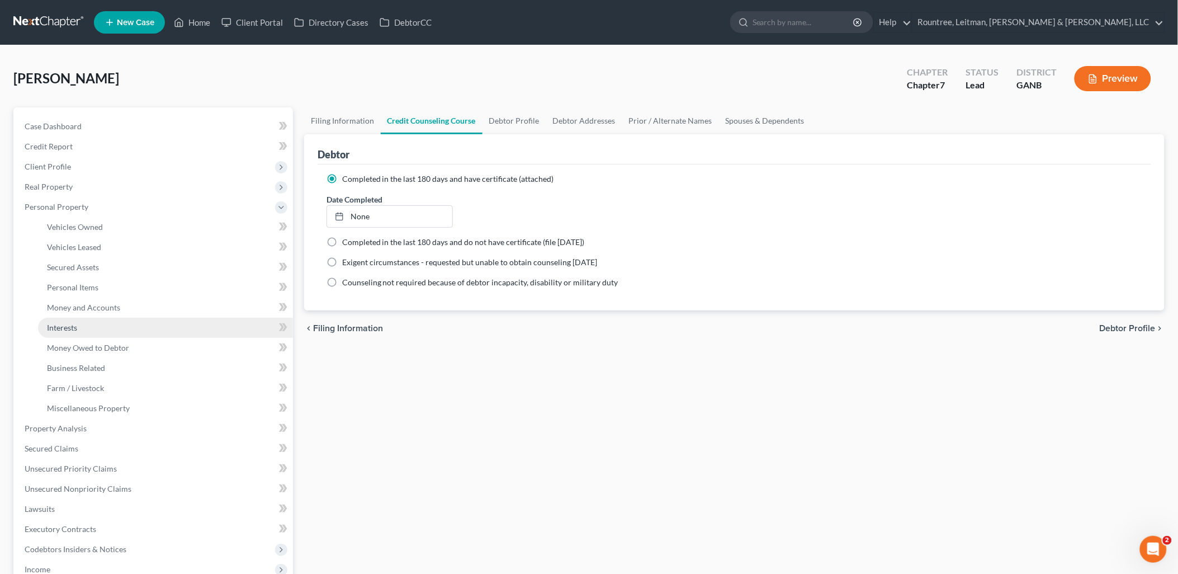
click at [83, 328] on link "Interests" at bounding box center [165, 328] width 255 height 20
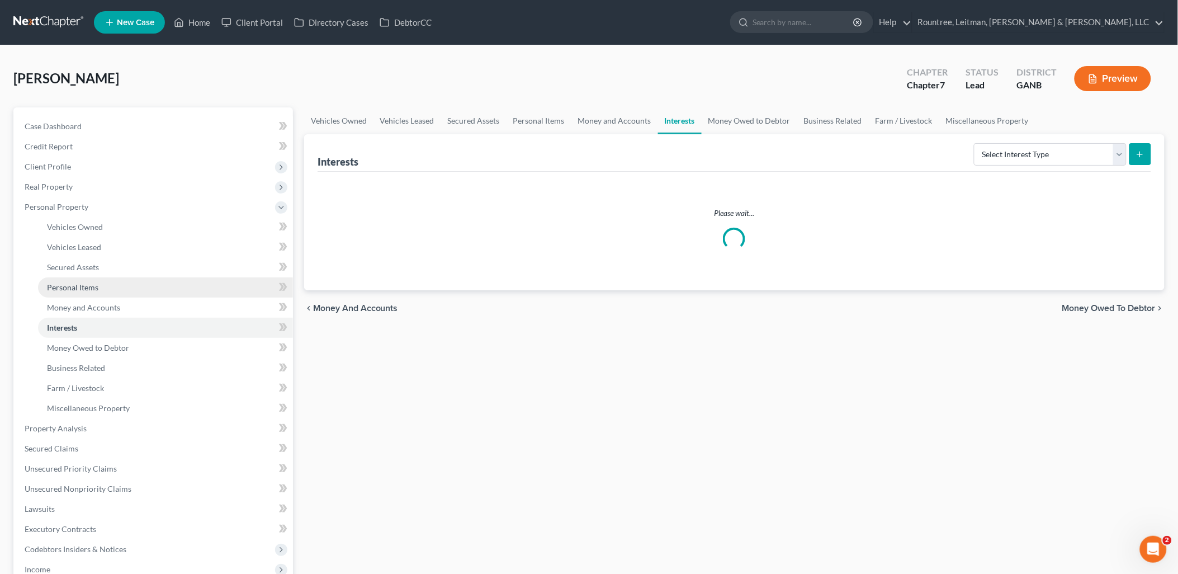
click at [87, 282] on span "Personal Items" at bounding box center [72, 287] width 51 height 10
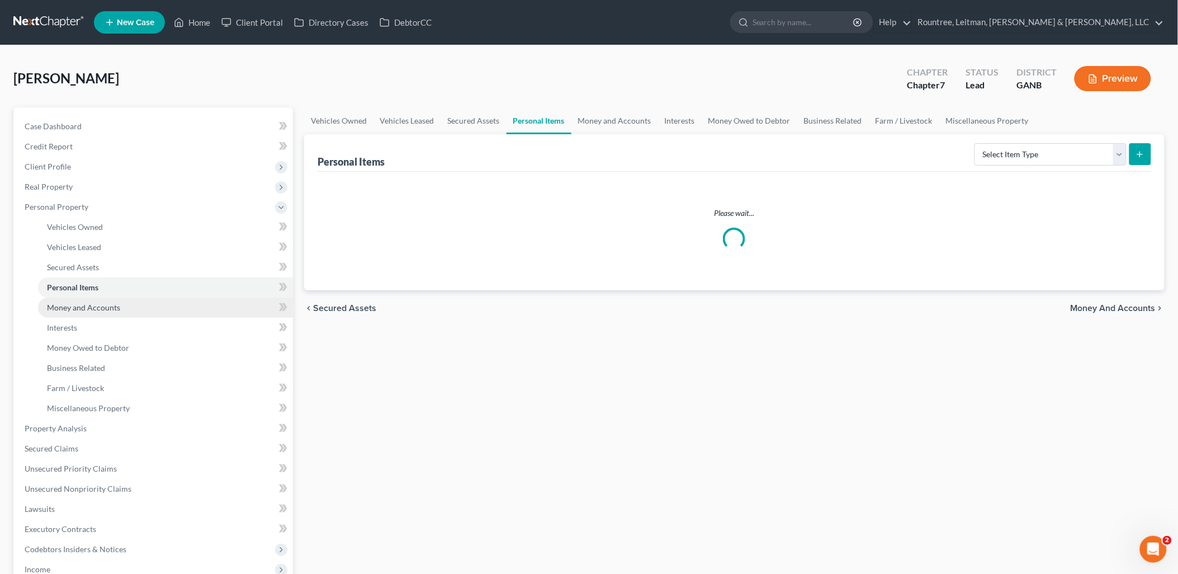
click at [63, 300] on link "Money and Accounts" at bounding box center [165, 307] width 255 height 20
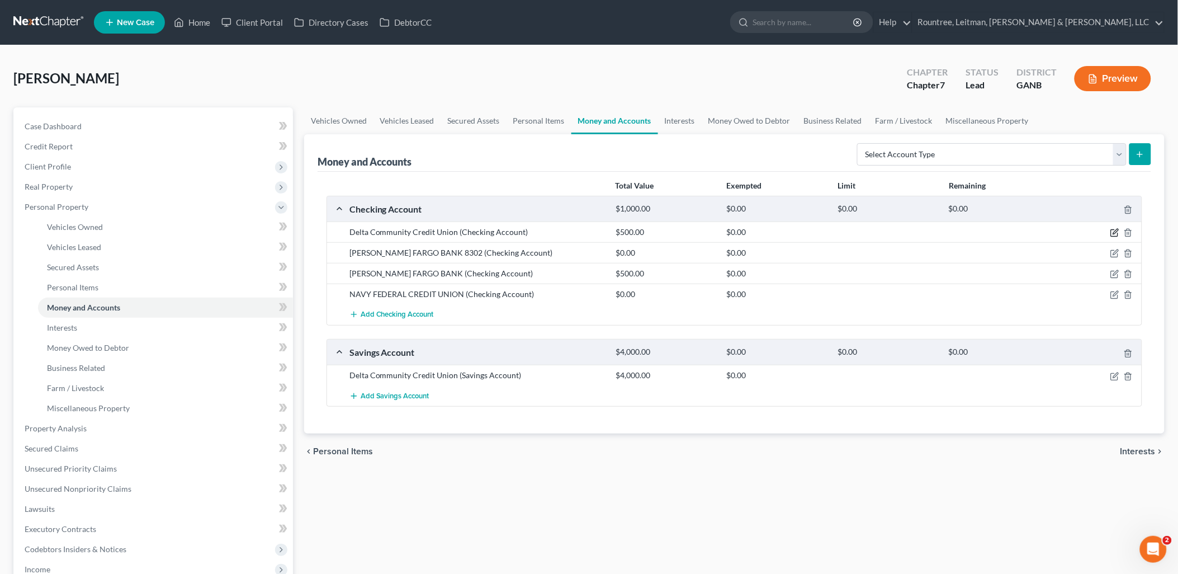
click at [1113, 230] on icon "button" at bounding box center [1114, 232] width 9 height 9
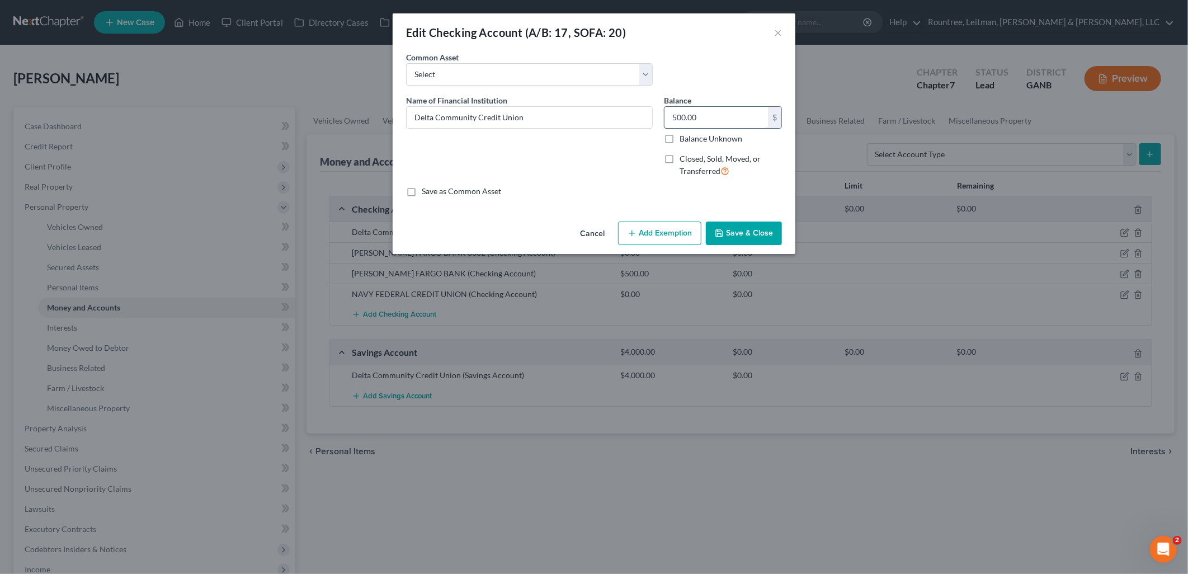
click at [716, 120] on input "500.00" at bounding box center [715, 117] width 103 height 21
type input "42.48"
click at [738, 233] on button "Save & Close" at bounding box center [744, 232] width 76 height 23
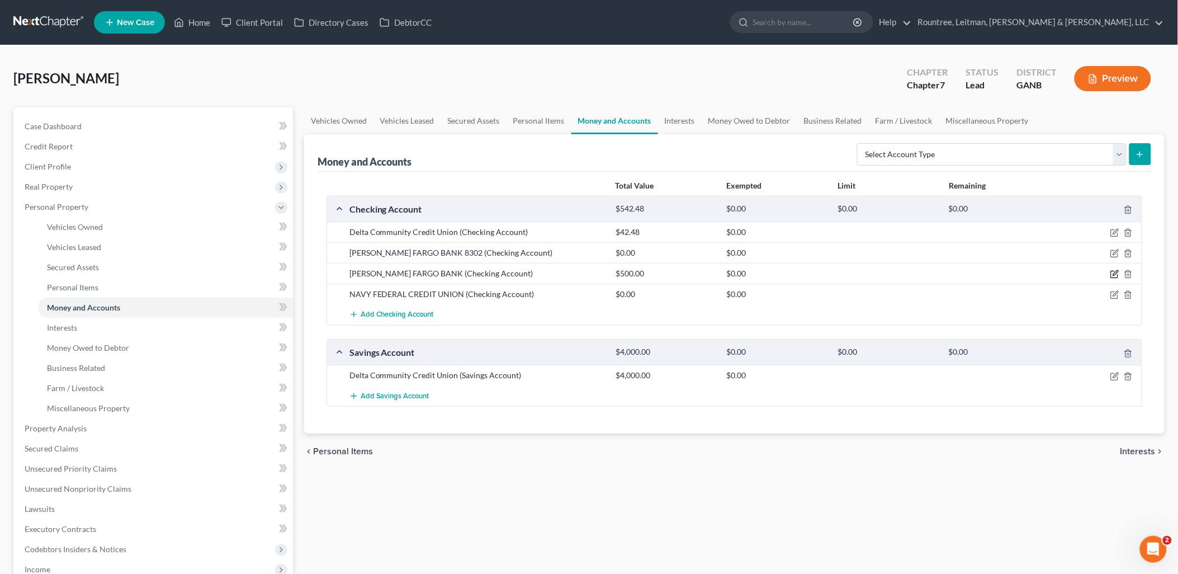
click at [1116, 276] on icon "button" at bounding box center [1114, 274] width 9 height 9
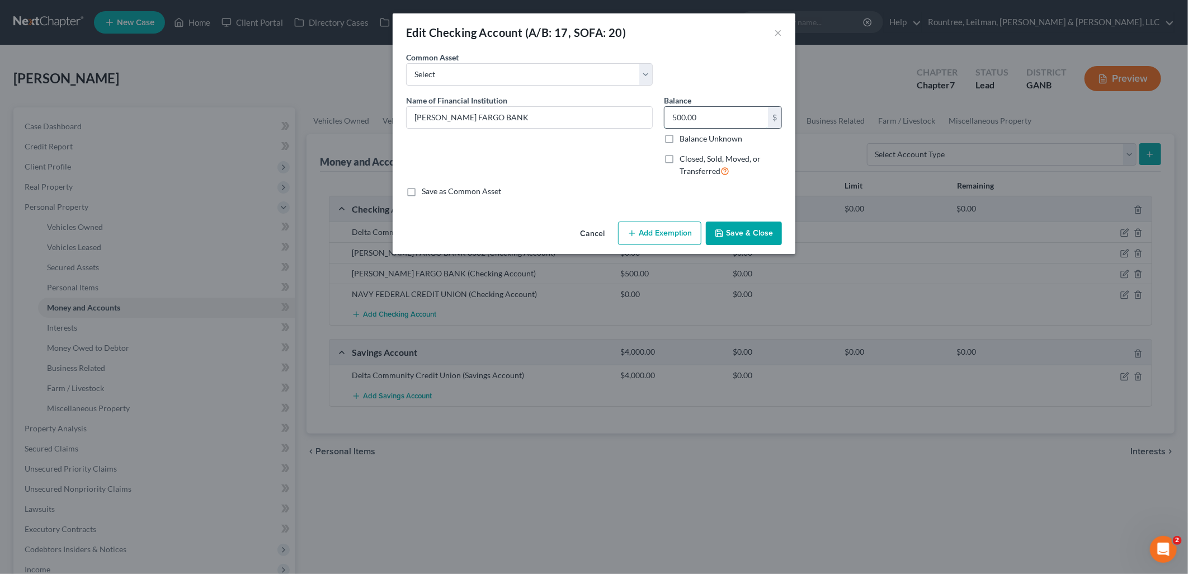
click at [731, 119] on input "500.00" at bounding box center [715, 117] width 103 height 21
click at [607, 232] on button "Cancel" at bounding box center [592, 234] width 42 height 22
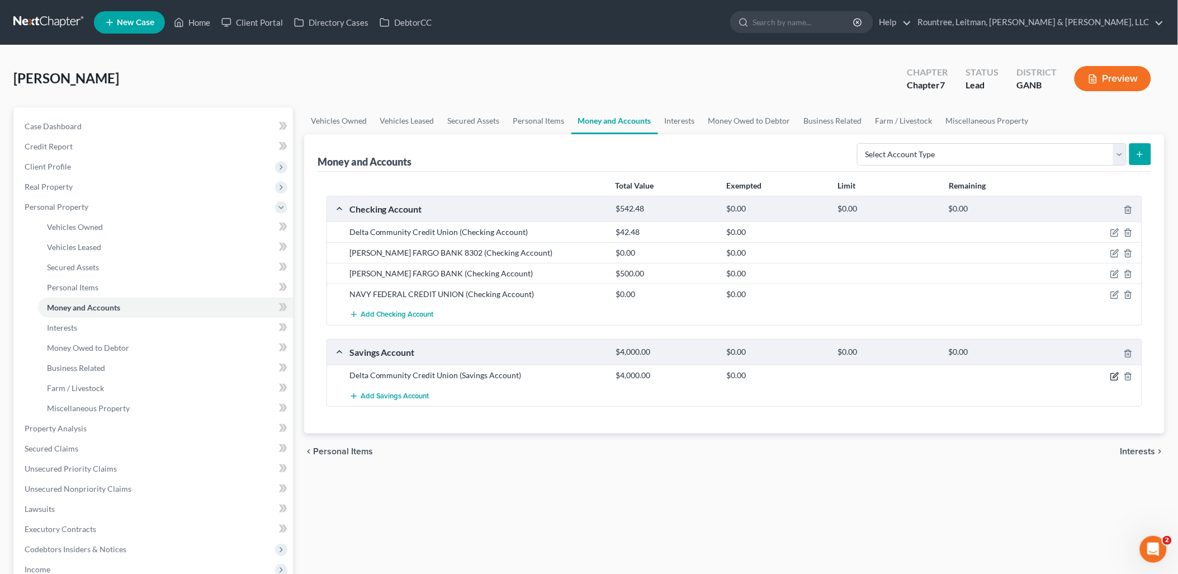
click at [1117, 377] on icon "button" at bounding box center [1114, 376] width 9 height 9
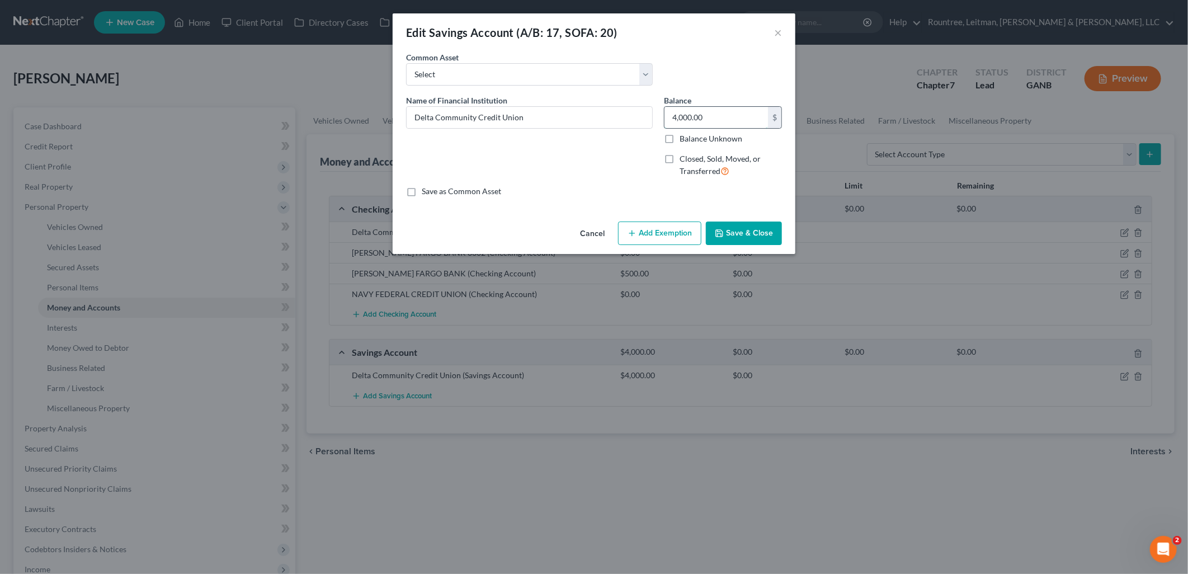
click at [734, 114] on input "4,000.00" at bounding box center [715, 117] width 103 height 21
type input "155.07"
click at [751, 224] on button "Save & Close" at bounding box center [744, 232] width 76 height 23
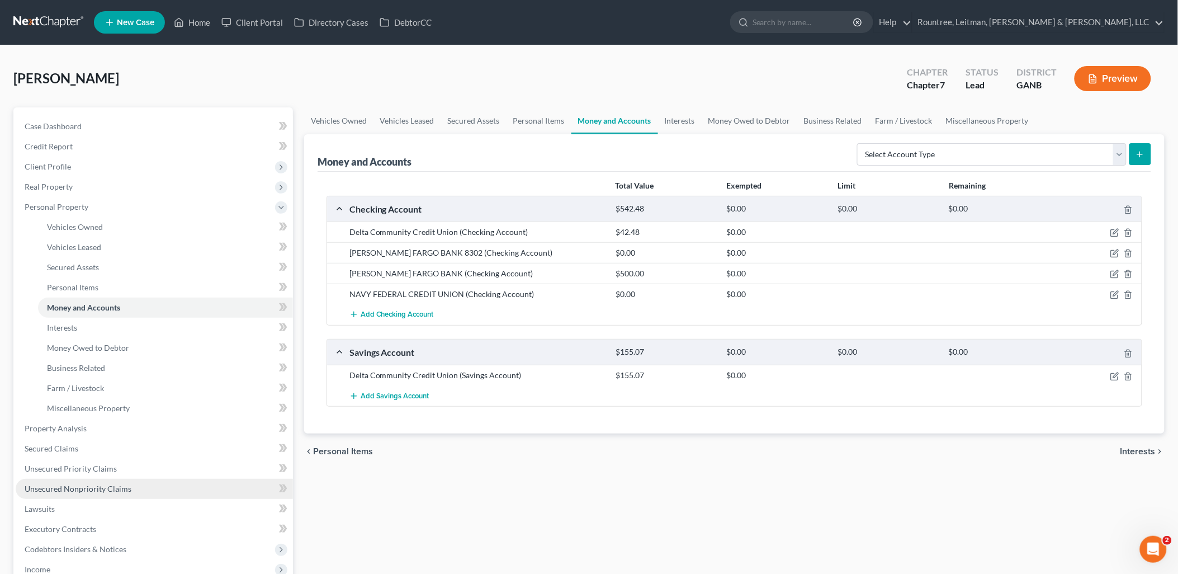
click at [91, 484] on span "Unsecured Nonpriority Claims" at bounding box center [78, 489] width 107 height 10
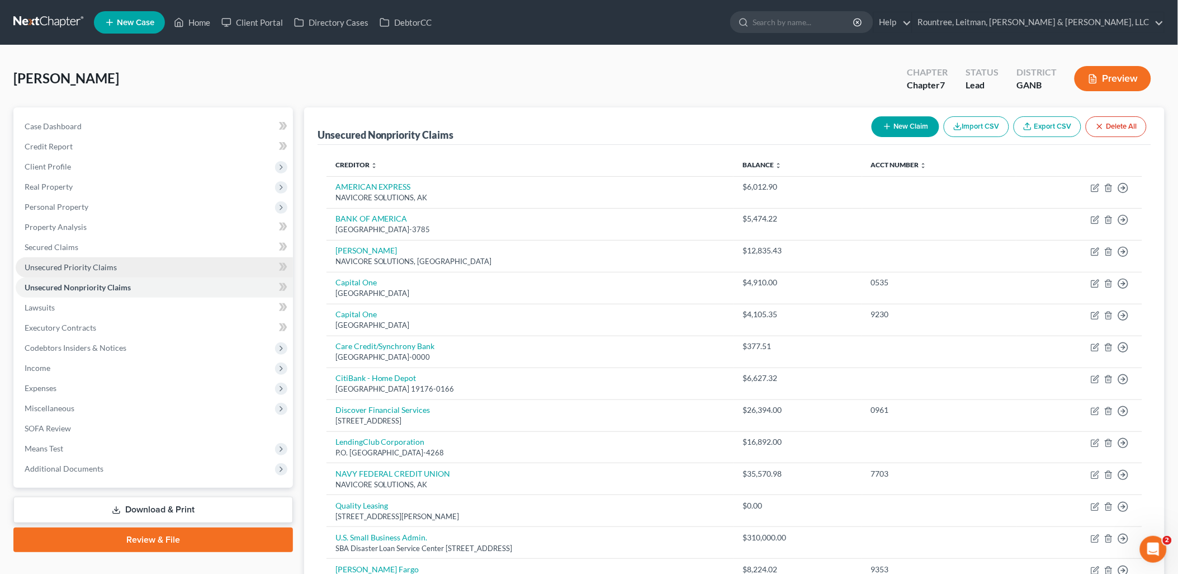
click at [88, 263] on span "Unsecured Priority Claims" at bounding box center [71, 267] width 92 height 10
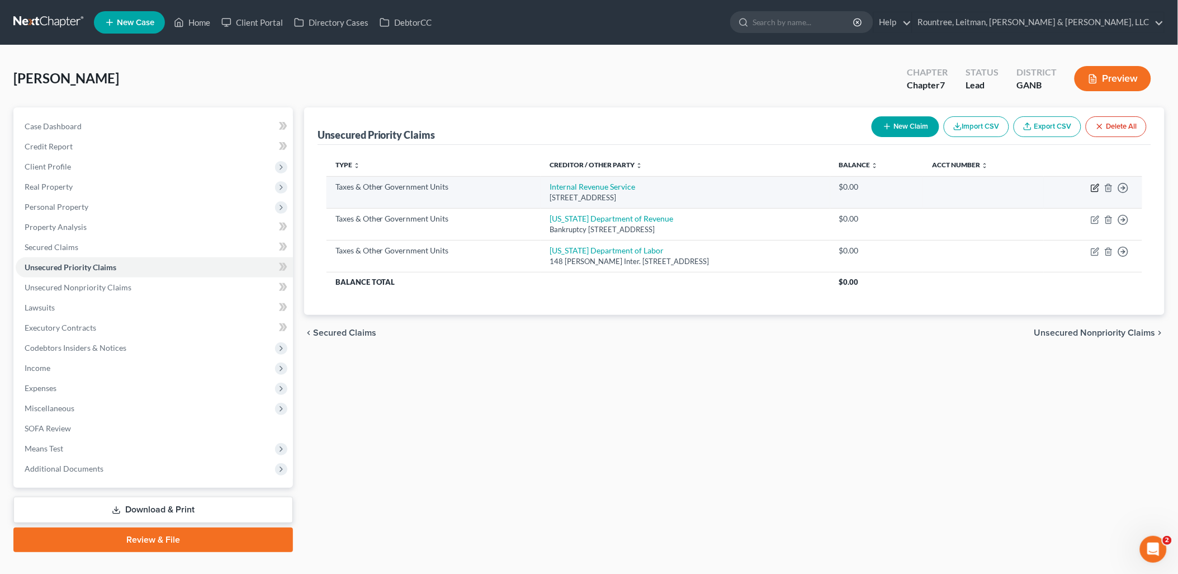
click at [1094, 187] on icon "button" at bounding box center [1095, 187] width 9 height 9
select select "0"
select select "39"
select select "0"
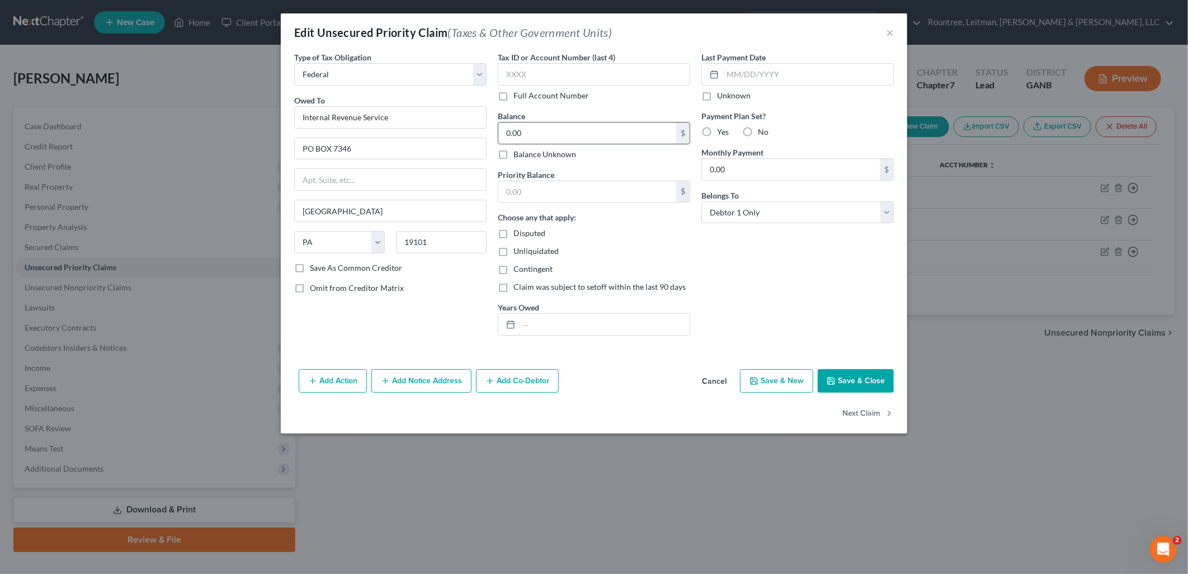
click at [570, 131] on input "0.00" at bounding box center [587, 132] width 178 height 21
click at [564, 131] on input "3,509.43" at bounding box center [587, 132] width 178 height 21
click at [563, 132] on input "3,509.43" at bounding box center [587, 132] width 178 height 21
type input "3,509.43"
click at [563, 196] on input "text" at bounding box center [587, 191] width 178 height 21
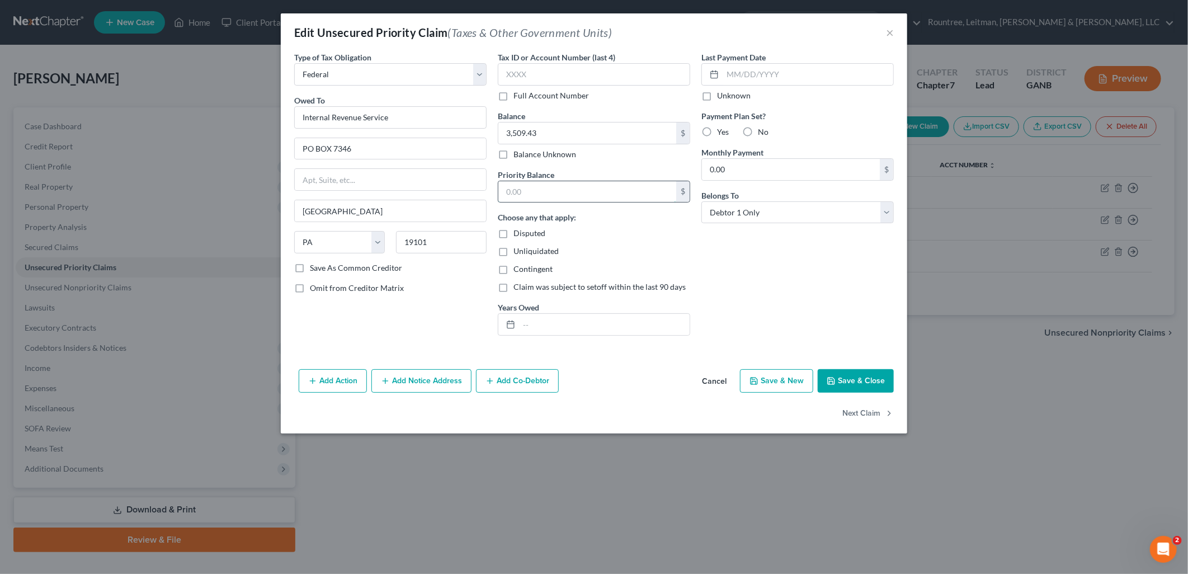
paste input "3,509.43"
type input "3,509.43"
click at [557, 322] on input "text" at bounding box center [604, 324] width 171 height 21
type input "2024"
click at [871, 373] on button "Save & Close" at bounding box center [855, 380] width 76 height 23
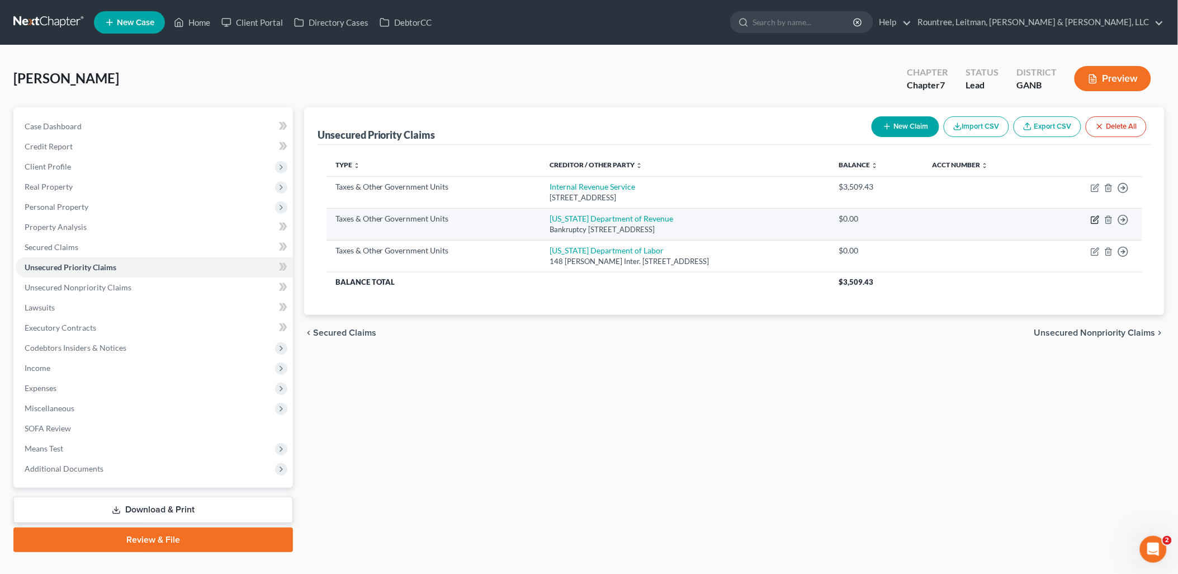
click at [1093, 219] on icon "button" at bounding box center [1095, 219] width 9 height 9
select select "2"
select select "10"
select select "0"
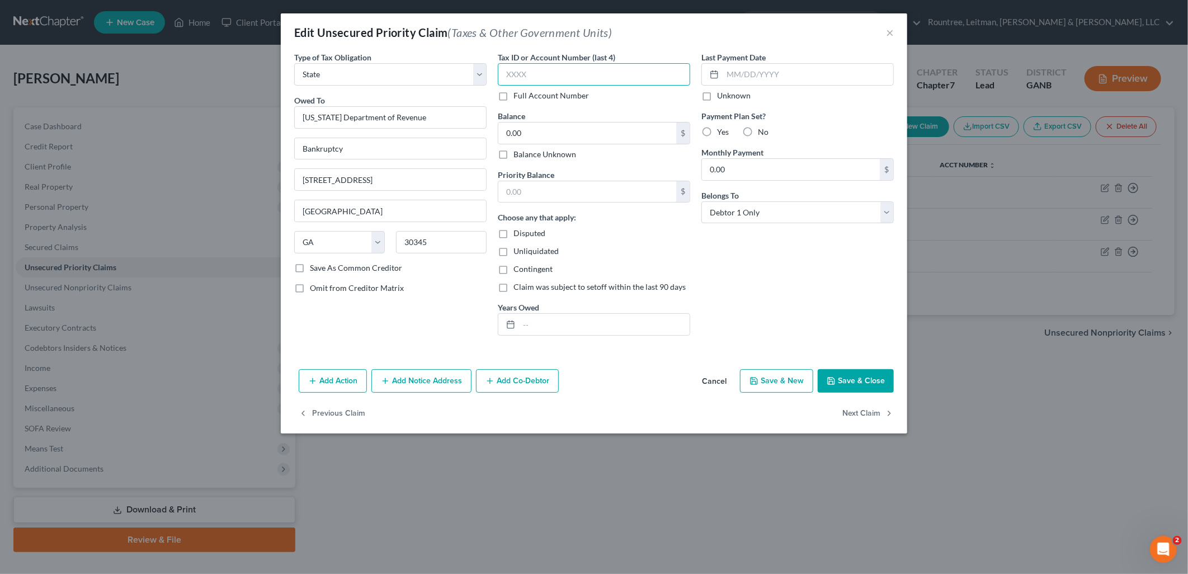
click at [593, 79] on input "text" at bounding box center [594, 74] width 192 height 22
click at [577, 130] on input "0.00" at bounding box center [587, 132] width 178 height 21
click at [552, 139] on input "525.95" at bounding box center [587, 132] width 178 height 21
type input "525.95"
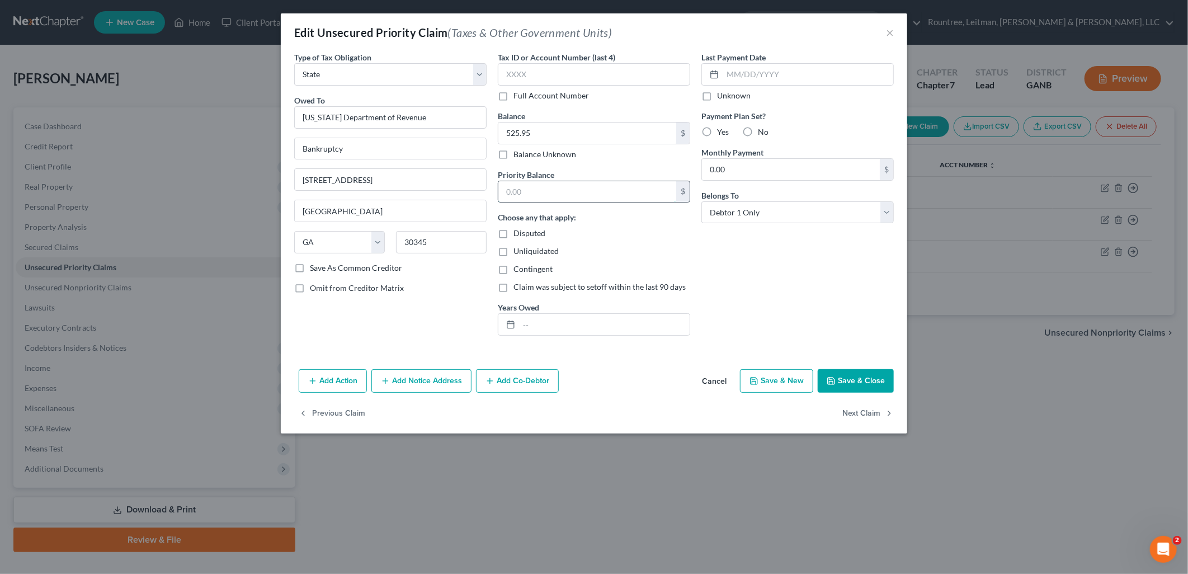
click at [545, 185] on input "text" at bounding box center [587, 191] width 178 height 21
paste input "525.95"
type input "525.95"
click at [858, 369] on button "Save & Close" at bounding box center [855, 380] width 76 height 23
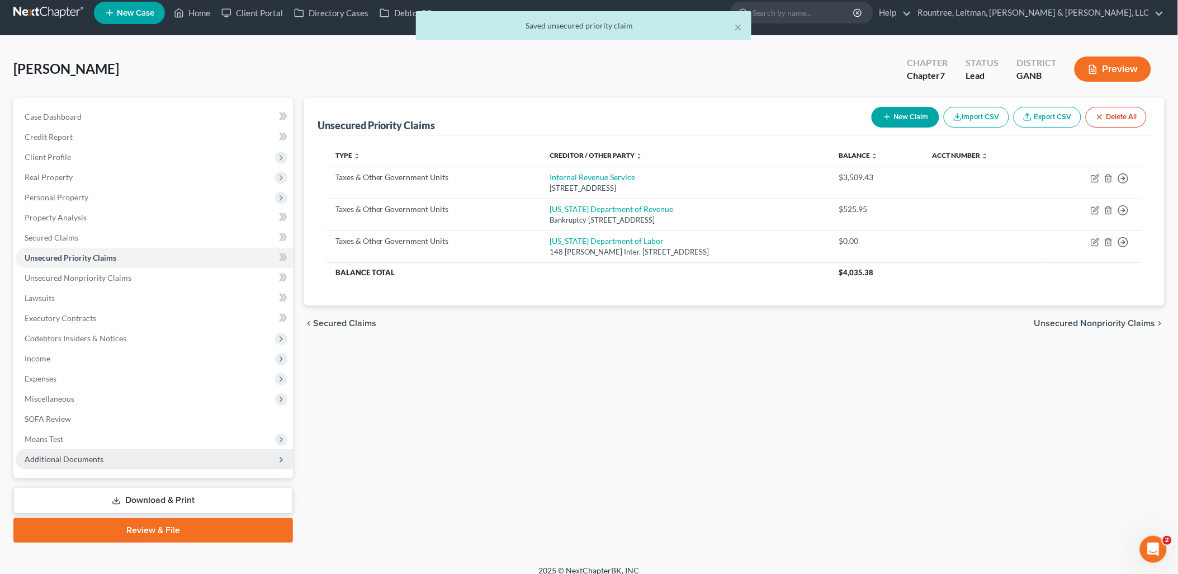
scroll to position [19, 0]
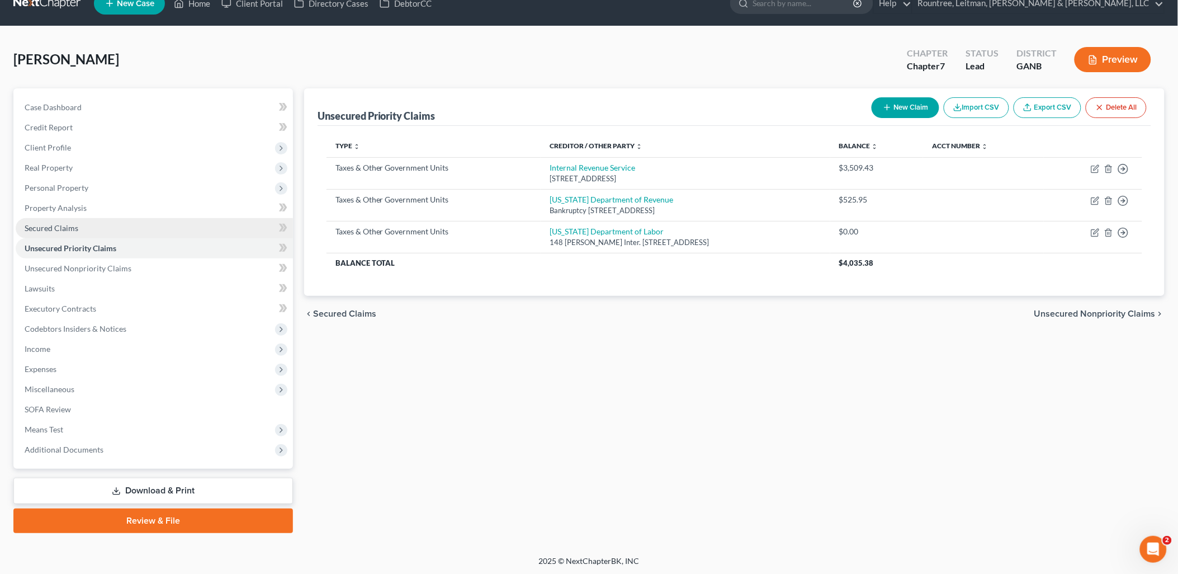
click at [82, 233] on link "Secured Claims" at bounding box center [154, 228] width 277 height 20
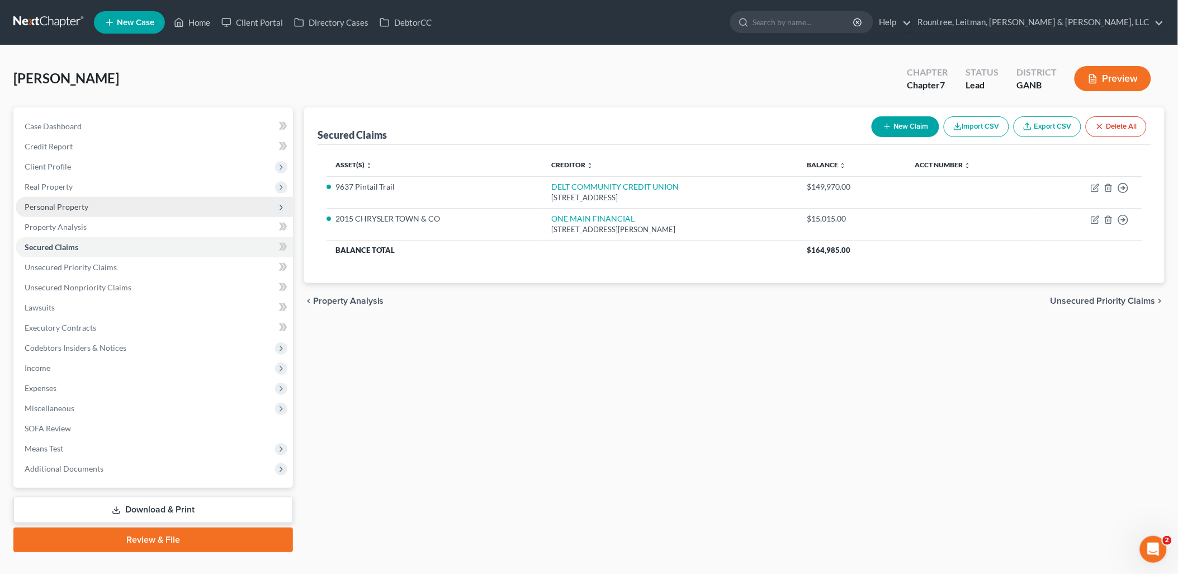
click at [60, 212] on span "Personal Property" at bounding box center [154, 207] width 277 height 20
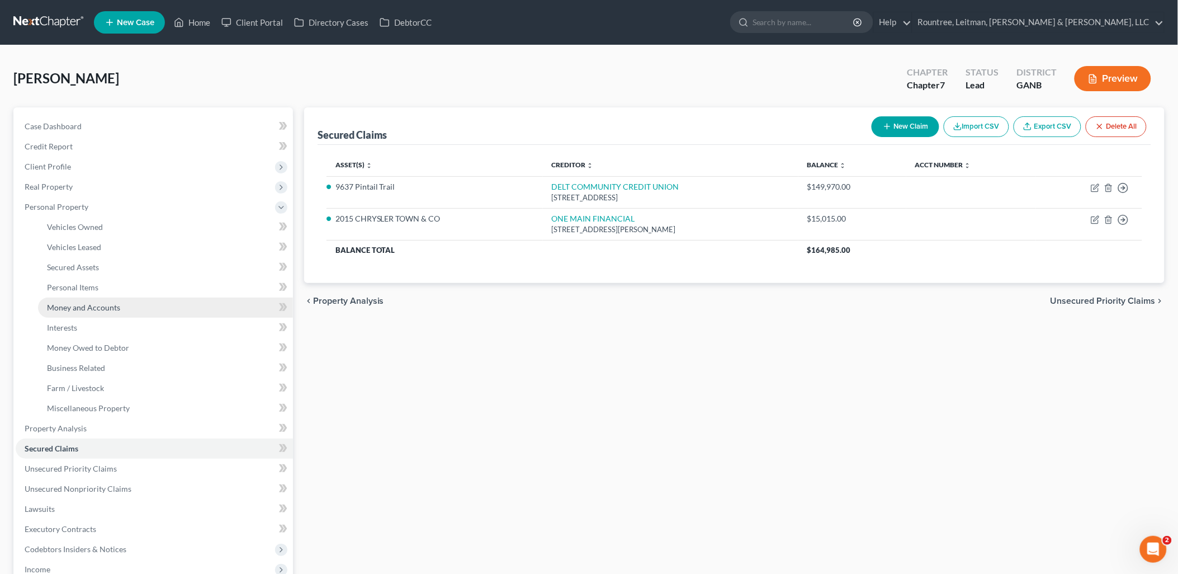
click at [71, 305] on span "Money and Accounts" at bounding box center [83, 308] width 73 height 10
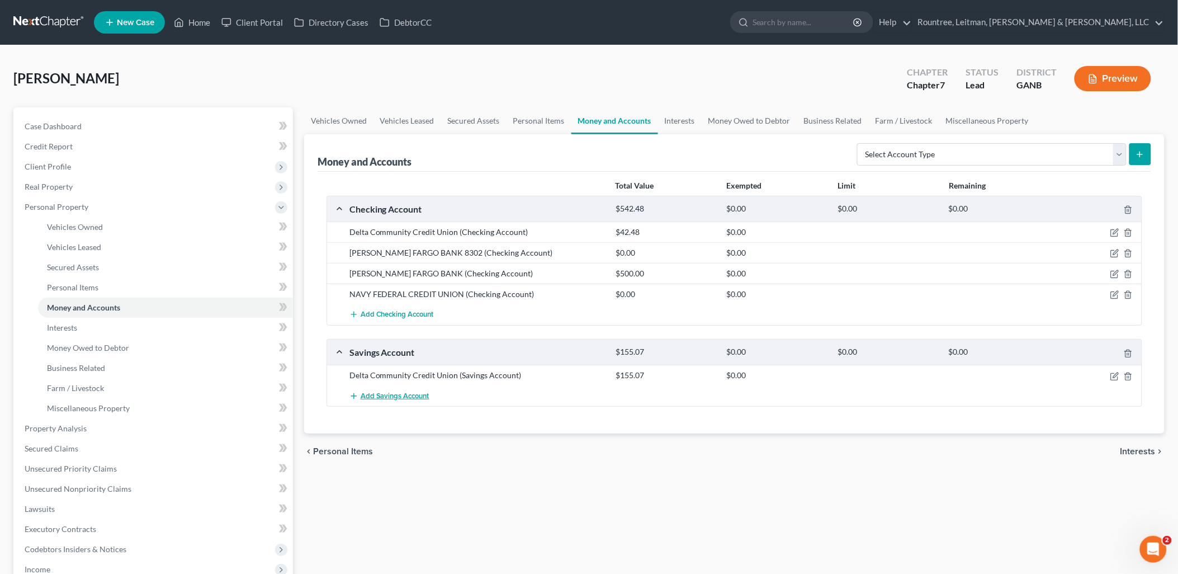
click at [401, 398] on span "Add Savings Account" at bounding box center [395, 395] width 69 height 9
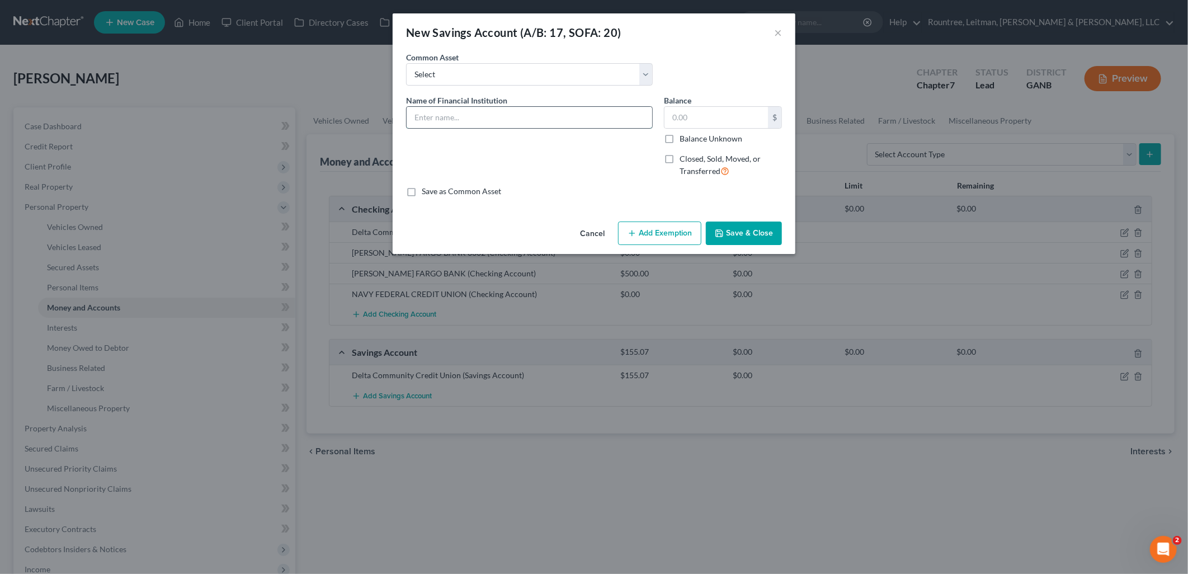
click at [470, 117] on input "text" at bounding box center [529, 117] width 245 height 21
type input "NAVY FEDERAL CREDIT UNION"
click at [711, 112] on input "text" at bounding box center [715, 117] width 103 height 21
type input "0.00"
click at [746, 227] on button "Save & Close" at bounding box center [744, 232] width 76 height 23
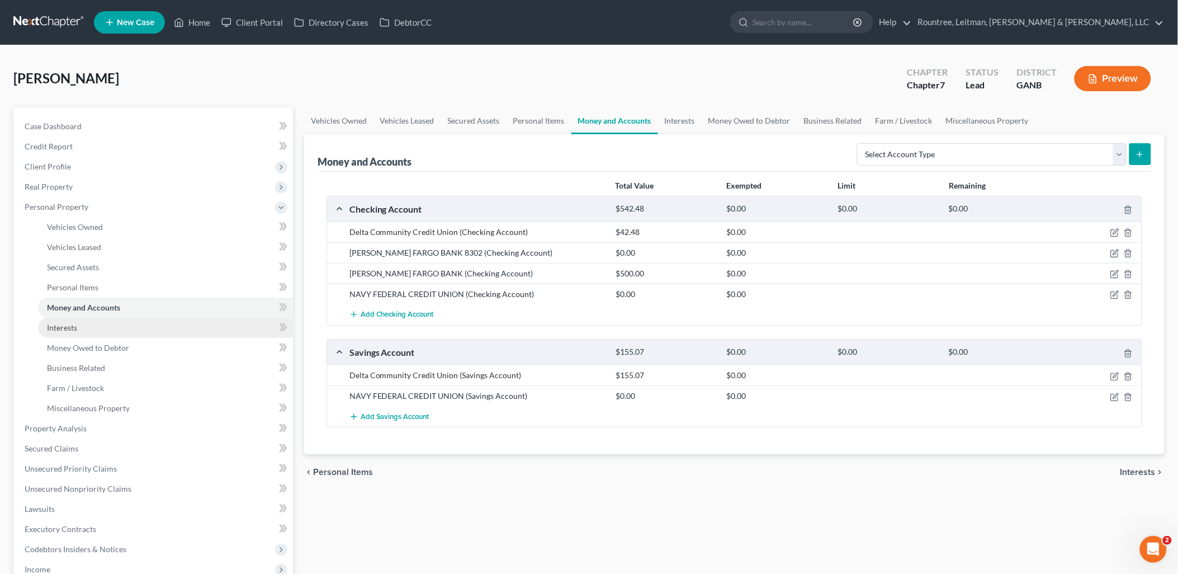
click at [125, 326] on link "Interests" at bounding box center [165, 328] width 255 height 20
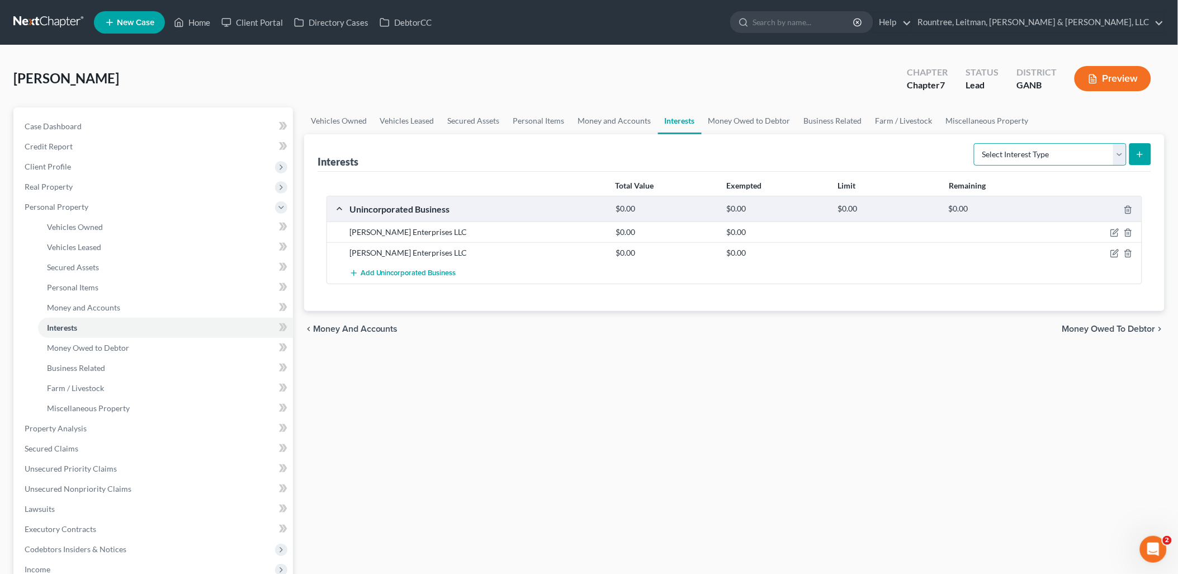
click at [1020, 155] on select "Select Interest Type 401K (A/B: 21) Annuity (A/B: 23) Bond (A/B: 18) Education …" at bounding box center [1050, 154] width 153 height 22
click at [1026, 157] on select "Select Interest Type 401K (A/B: 21) Annuity (A/B: 23) Bond (A/B: 18) Education …" at bounding box center [1050, 154] width 153 height 22
select select "401k"
click at [976, 143] on select "Select Interest Type 401K (A/B: 21) Annuity (A/B: 23) Bond (A/B: 18) Education …" at bounding box center [1050, 154] width 153 height 22
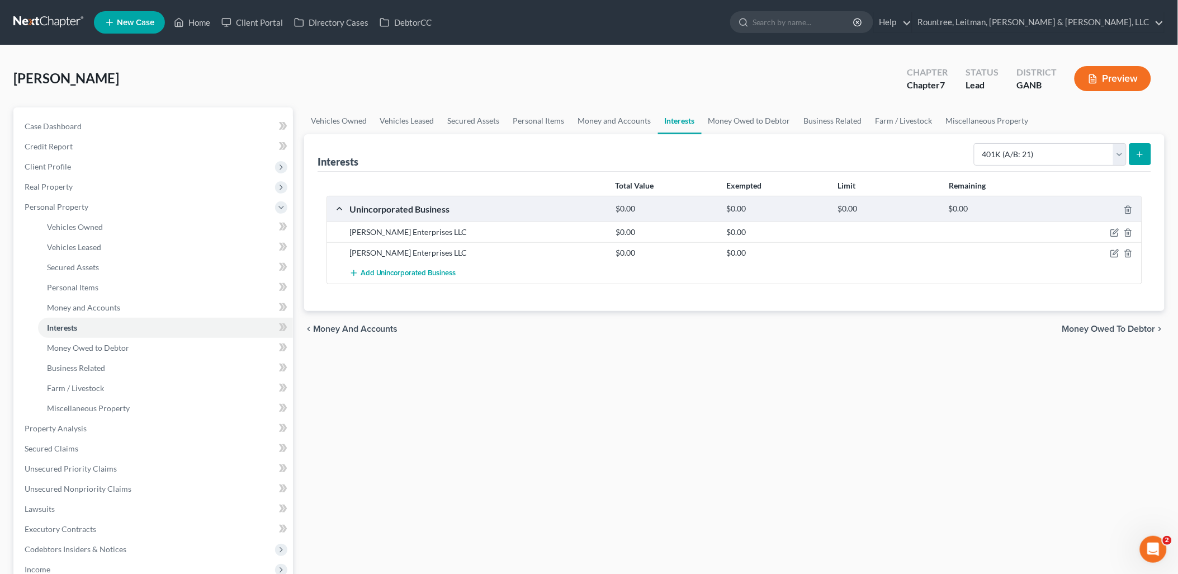
click at [1150, 159] on button "submit" at bounding box center [1141, 154] width 22 height 22
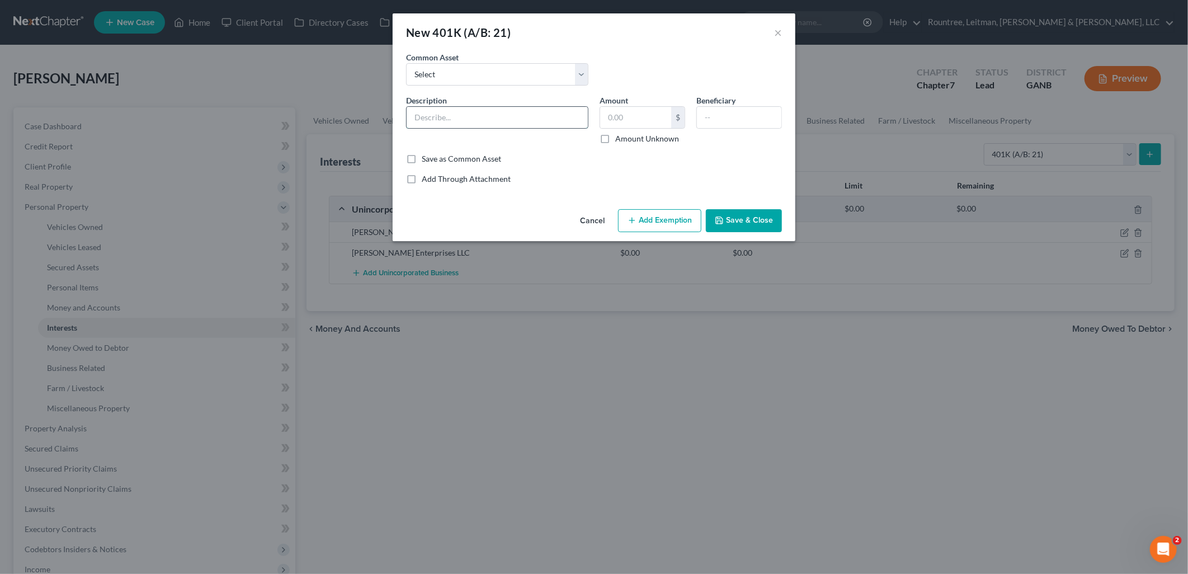
click at [479, 122] on input "text" at bounding box center [497, 117] width 181 height 21
type input "Oasis Retirement Savings Plan"
click at [740, 217] on button "Save & Close" at bounding box center [744, 220] width 76 height 23
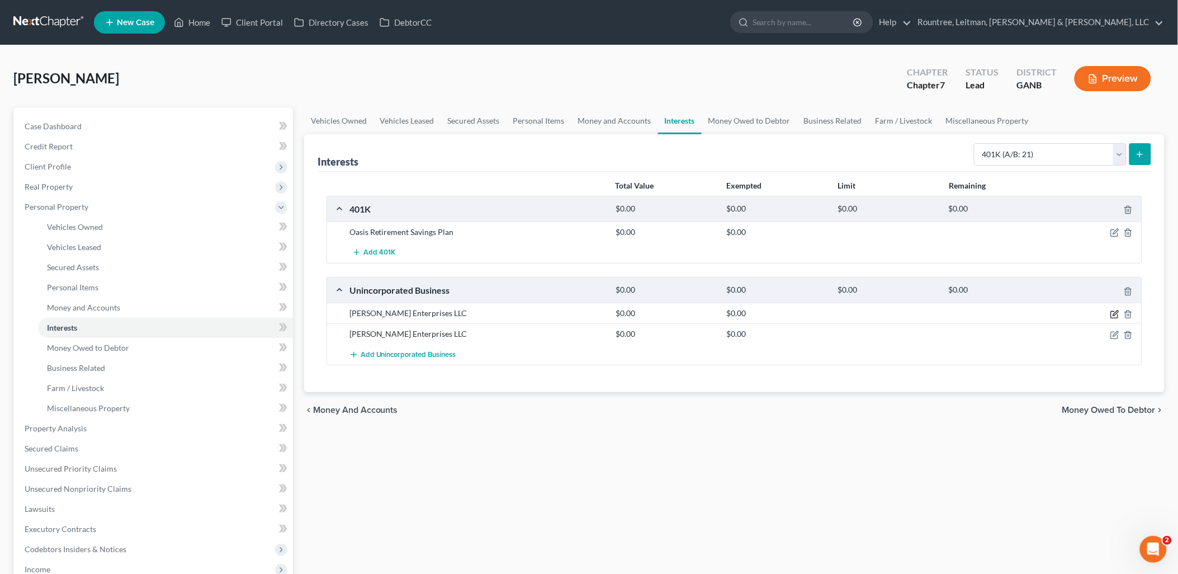
click at [1113, 315] on icon "button" at bounding box center [1114, 314] width 9 height 9
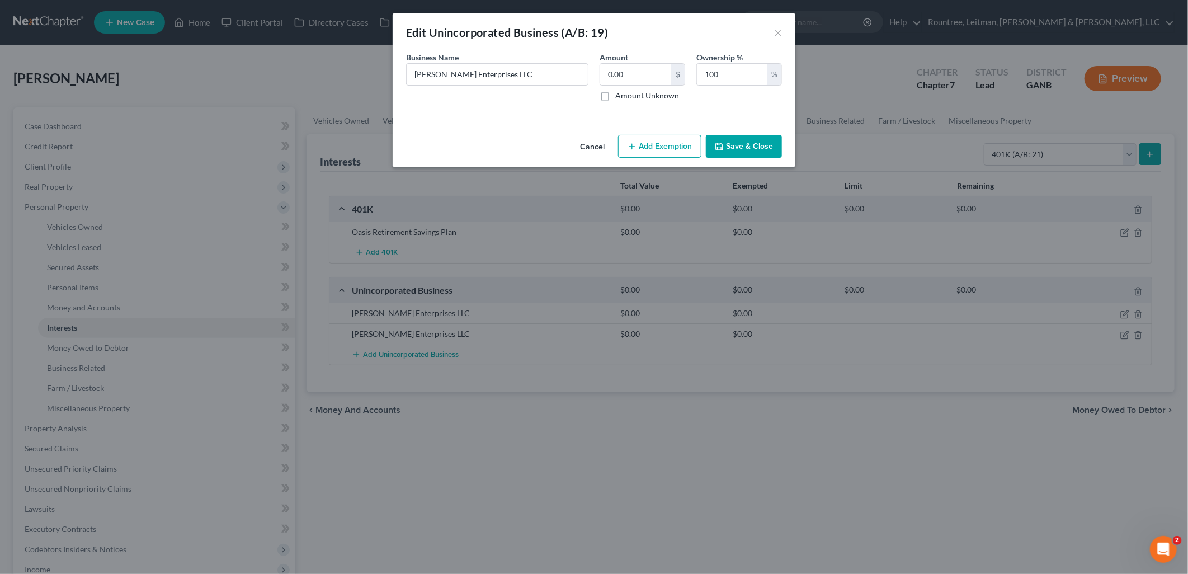
click at [615, 95] on label "Amount Unknown" at bounding box center [647, 95] width 64 height 11
click at [620, 95] on input "Amount Unknown" at bounding box center [623, 93] width 7 height 7
checkbox input "true"
drag, startPoint x: 752, startPoint y: 148, endPoint x: 986, endPoint y: 300, distance: 279.3
click at [752, 148] on button "Save & Close" at bounding box center [744, 146] width 76 height 23
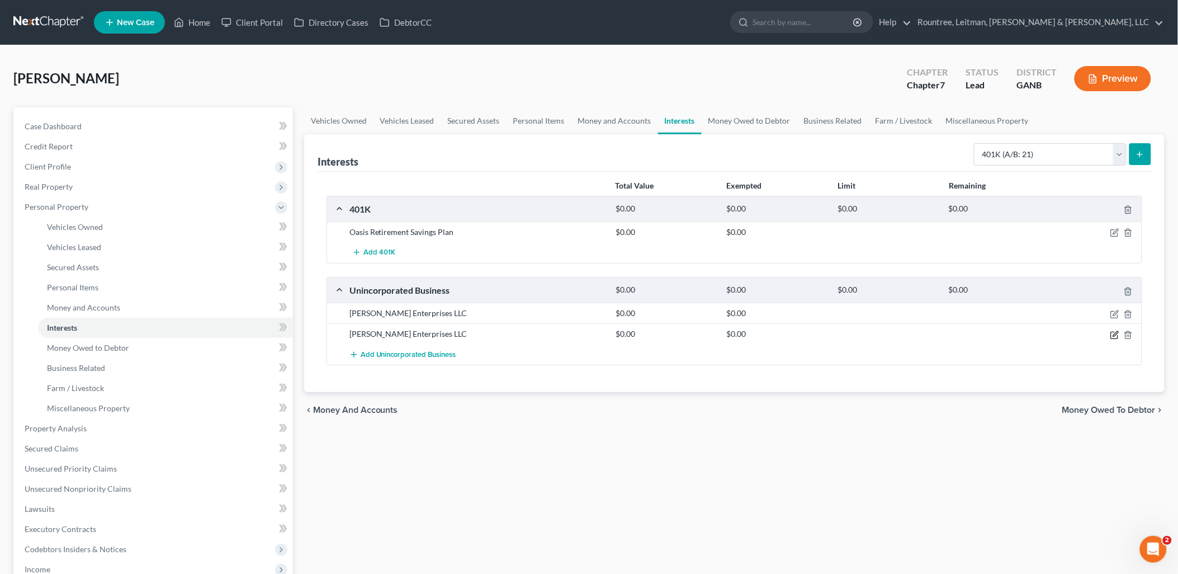
click at [1114, 333] on icon "button" at bounding box center [1114, 334] width 9 height 9
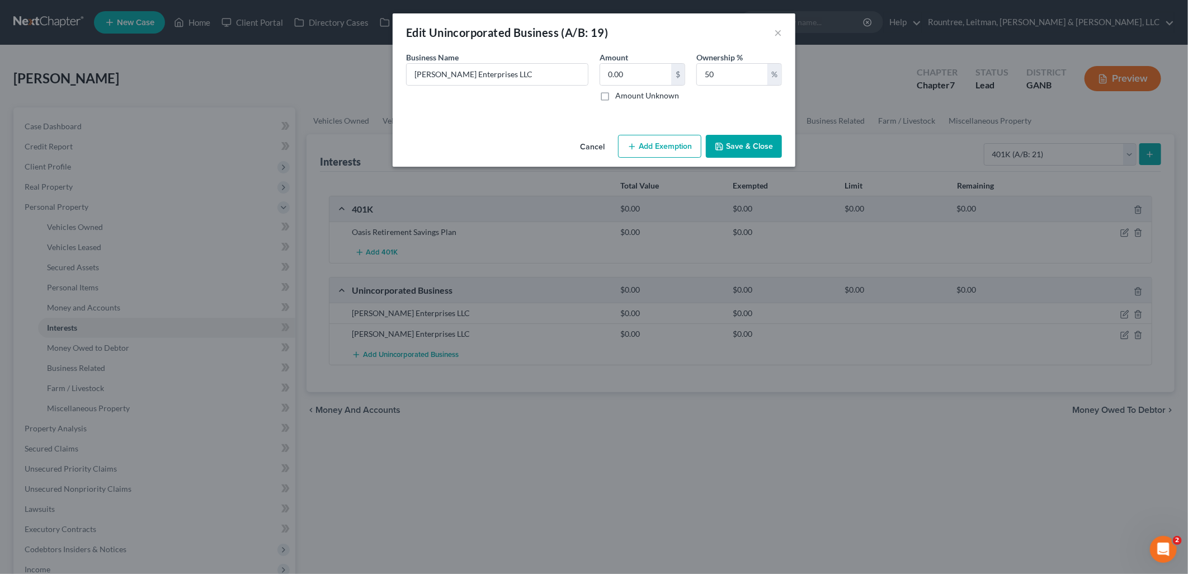
click at [615, 93] on label "Amount Unknown" at bounding box center [647, 95] width 64 height 11
click at [620, 93] on input "Amount Unknown" at bounding box center [623, 93] width 7 height 7
checkbox input "true"
click at [743, 145] on button "Save & Close" at bounding box center [744, 146] width 76 height 23
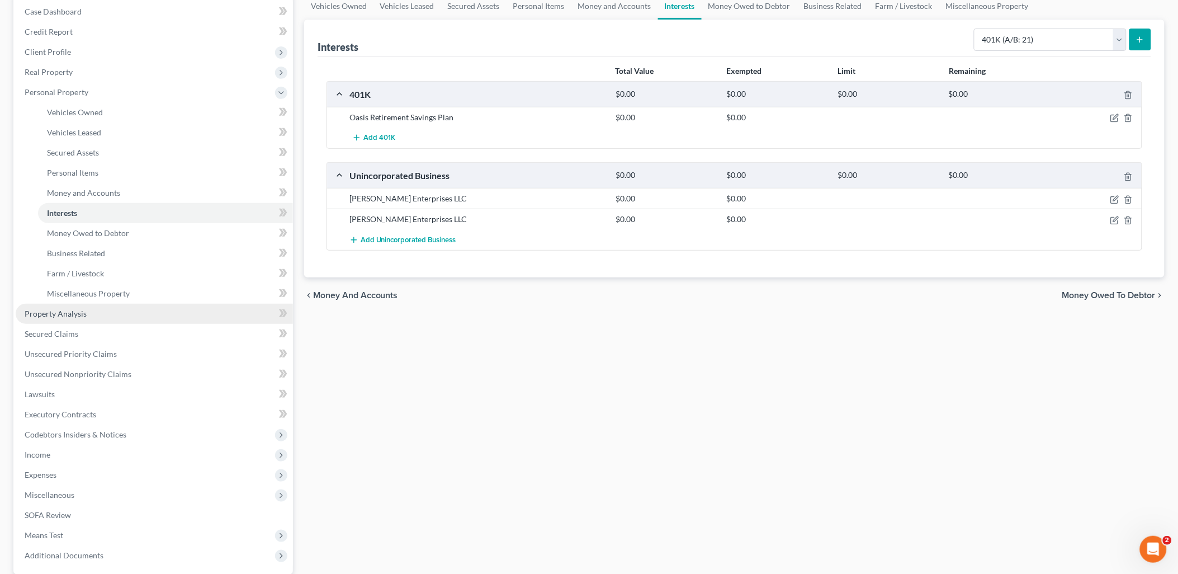
scroll to position [124, 0]
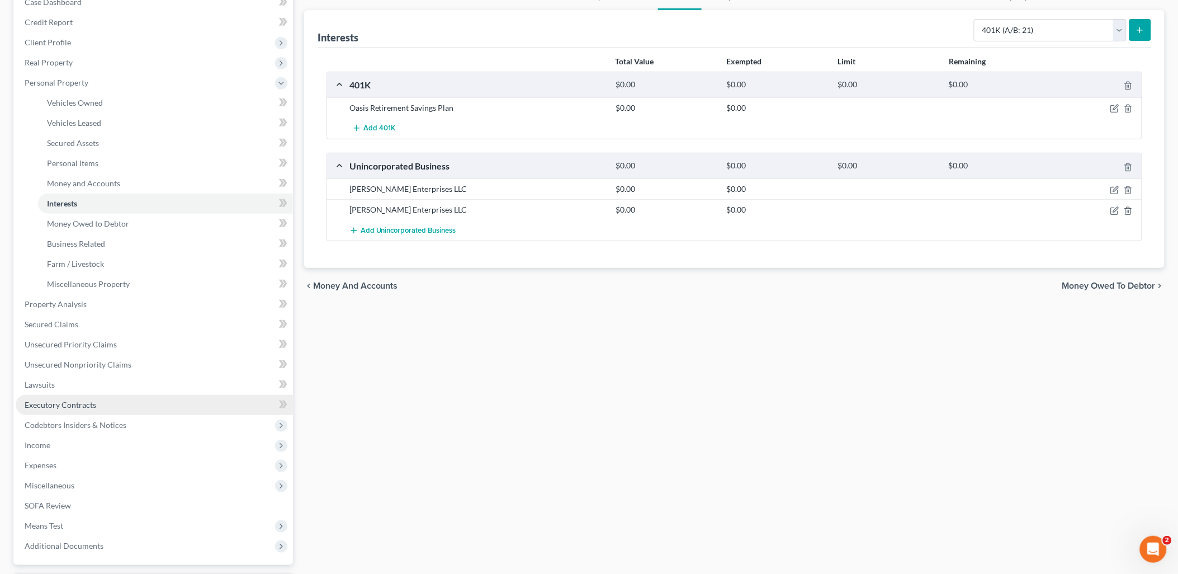
click at [101, 404] on link "Executory Contracts" at bounding box center [154, 405] width 277 height 20
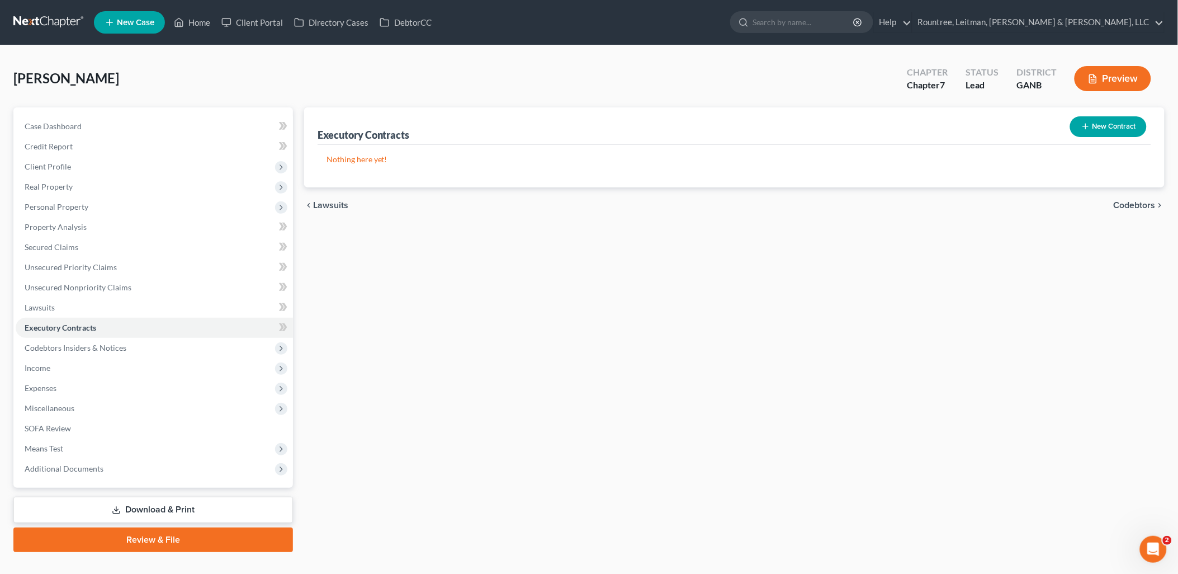
click at [1083, 125] on icon "button" at bounding box center [1085, 126] width 9 height 9
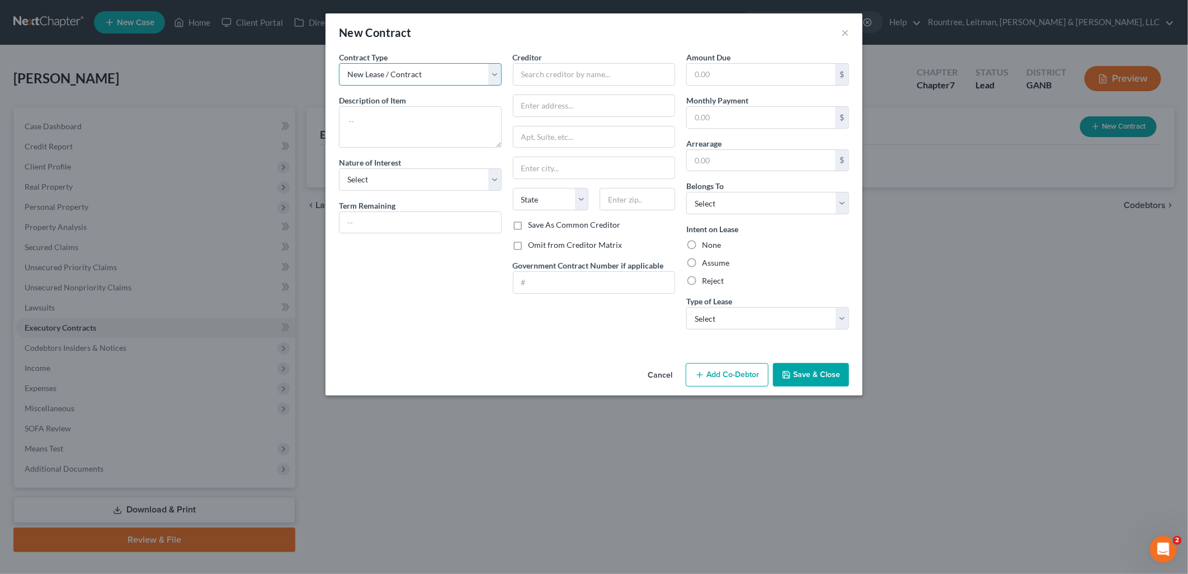
click at [434, 68] on select "New Lease / Contract New Timeshare" at bounding box center [420, 74] width 163 height 22
click at [434, 74] on select "New Lease / Contract New Timeshare" at bounding box center [420, 74] width 163 height 22
click at [412, 124] on textarea at bounding box center [420, 126] width 163 height 41
type textarea "Month to Month Commercial Space Lease"
click at [465, 179] on select "Select Purchaser Agent Lessor Lessee" at bounding box center [420, 179] width 163 height 22
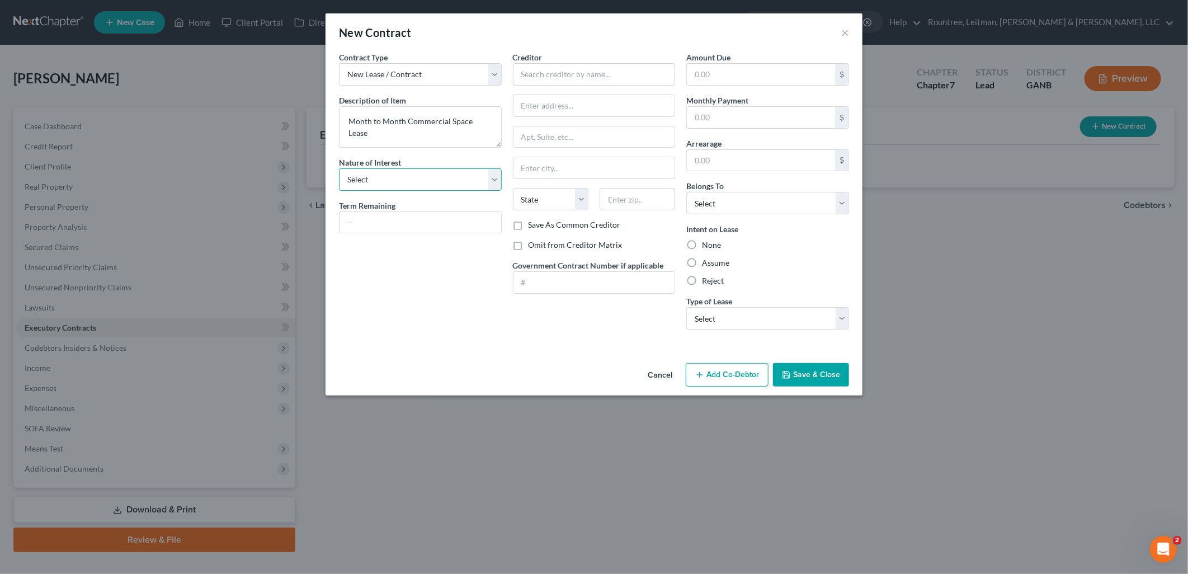
select select "3"
click at [339, 168] on select "Select Purchaser Agent Lessor Lessee" at bounding box center [420, 179] width 163 height 22
click at [645, 74] on input "text" at bounding box center [594, 74] width 163 height 22
type input "KIMCO Properties, Inc."
click at [697, 116] on input "text" at bounding box center [761, 117] width 148 height 21
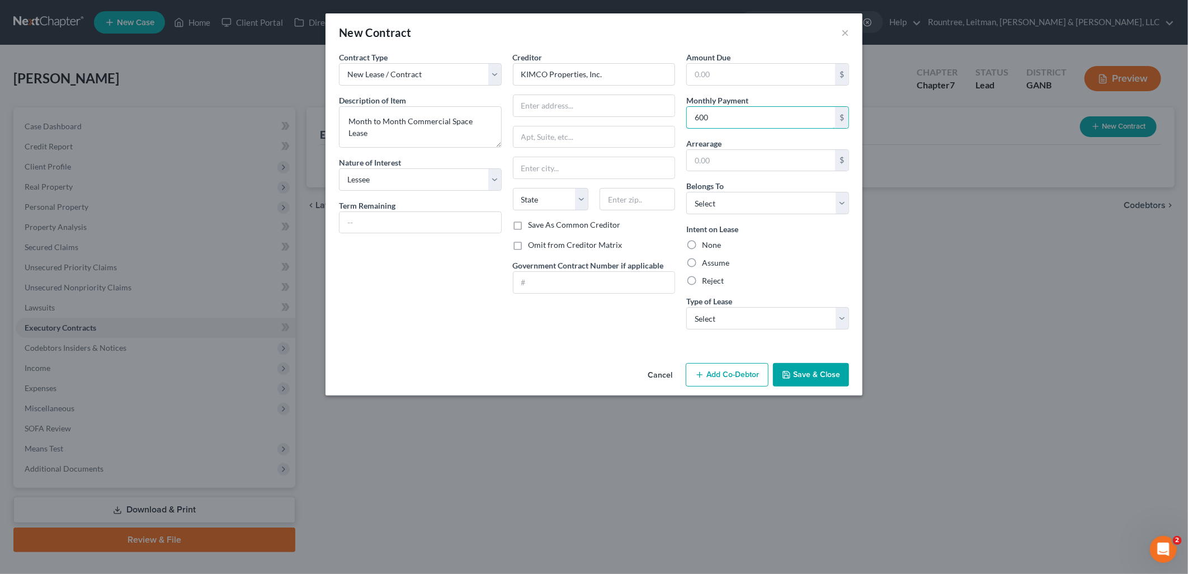
type input "600"
click at [806, 267] on div "Assume" at bounding box center [767, 262] width 163 height 11
click at [702, 266] on label "Assume" at bounding box center [715, 262] width 27 height 11
click at [706, 264] on input "Assume" at bounding box center [709, 260] width 7 height 7
radio input "true"
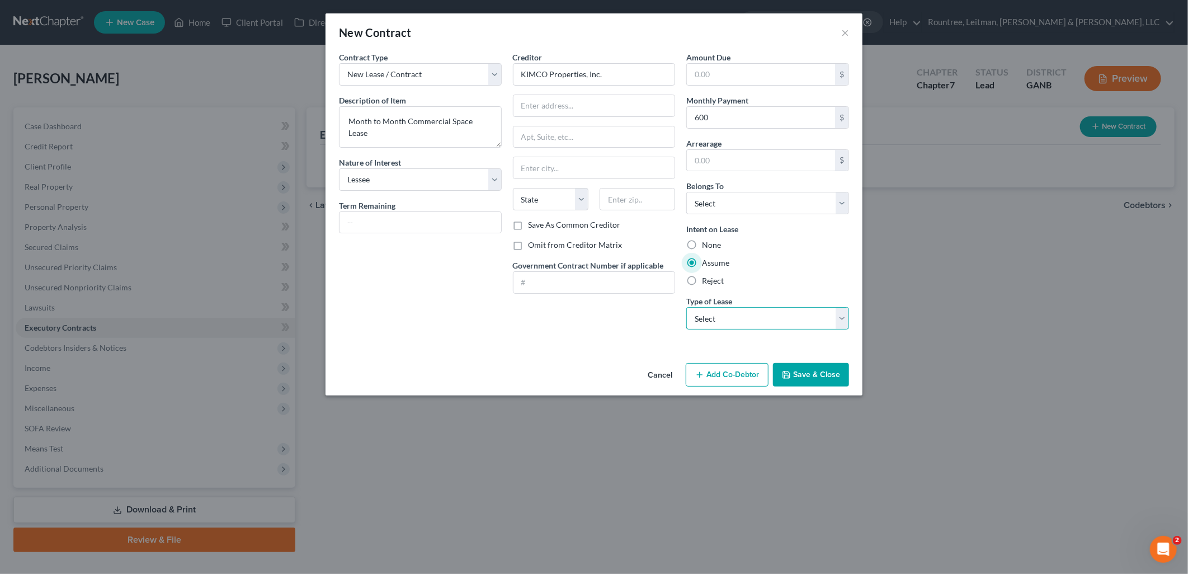
click at [748, 319] on select "Select Real Estate Car Other" at bounding box center [767, 318] width 163 height 22
select select "0"
click at [686, 307] on select "Select Real Estate Car Other" at bounding box center [767, 318] width 163 height 22
click at [700, 197] on select "Select Debtor 1 Only Debtor 2 Only Debtor 1 And Debtor 2 Only At Least One Of T…" at bounding box center [767, 203] width 163 height 22
select select "3"
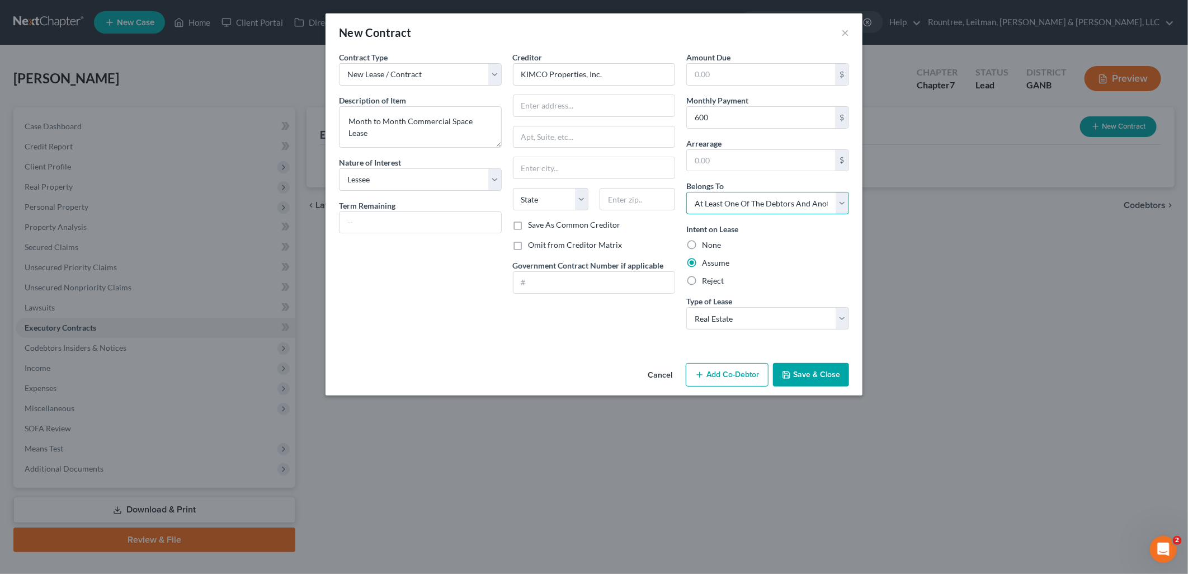
click at [686, 192] on select "Select Debtor 1 Only Debtor 2 Only Debtor 1 And Debtor 2 Only At Least One Of T…" at bounding box center [767, 203] width 163 height 22
click at [720, 372] on button "Add Co-Debtor" at bounding box center [727, 374] width 83 height 23
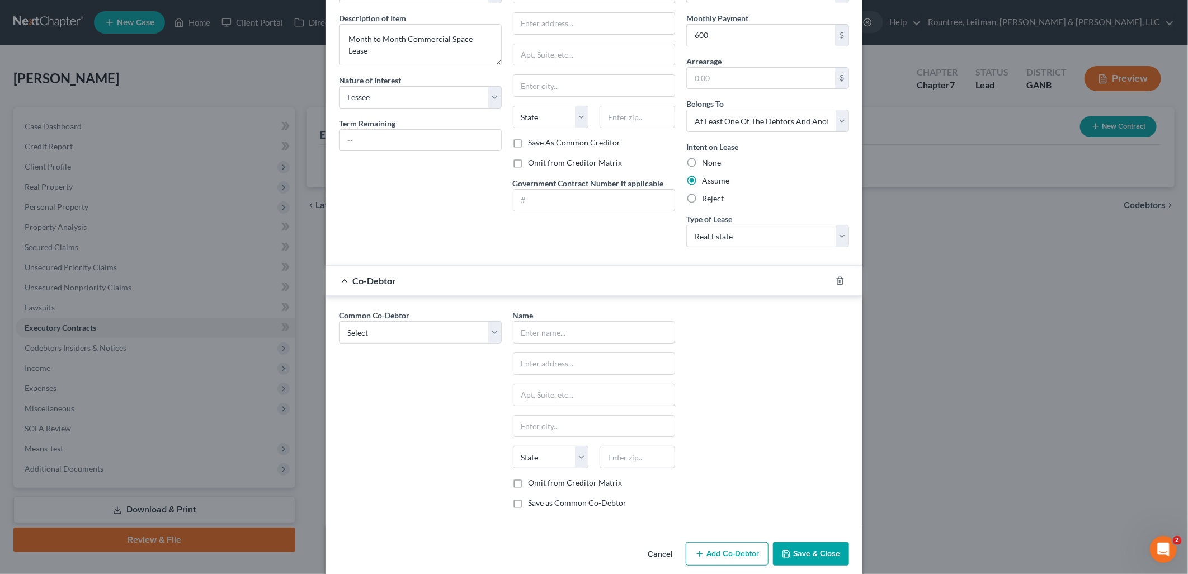
scroll to position [97, 0]
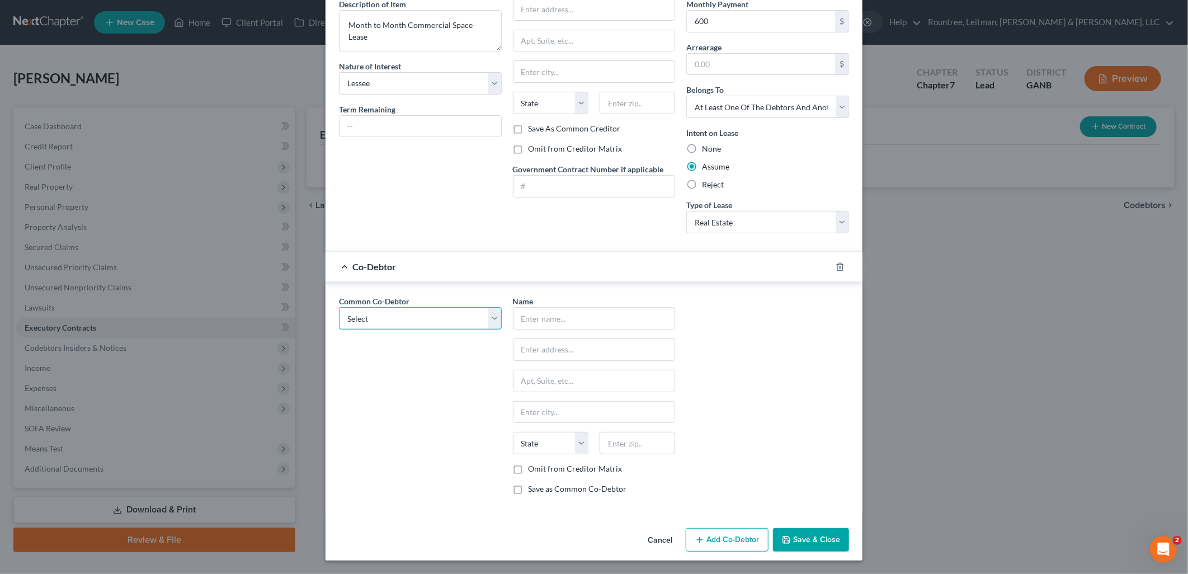
click at [438, 318] on select "Select [PERSON_NAME] Enterprises LLC [PERSON_NAME]" at bounding box center [420, 318] width 163 height 22
click at [528, 490] on label "Save as Common Co-Debtor" at bounding box center [577, 488] width 98 height 11
click at [533, 490] on input "Save as Common Co-Debtor" at bounding box center [536, 486] width 7 height 7
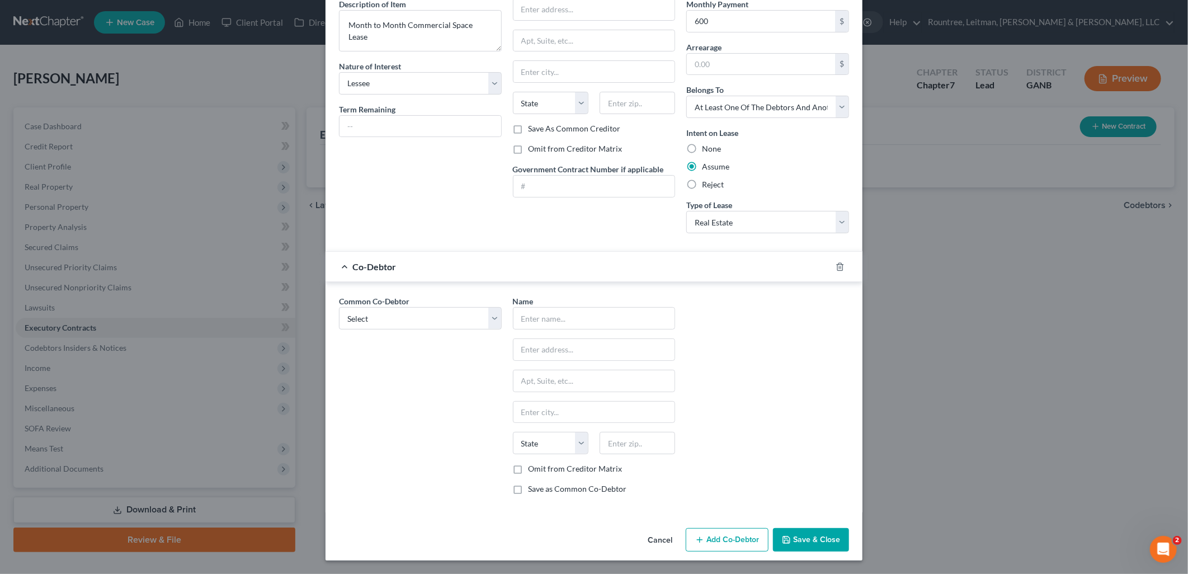
checkbox input "true"
click at [585, 325] on input "text" at bounding box center [594, 318] width 162 height 21
type input "[PERSON_NAME] Enterprises LLC"
click at [582, 353] on input "text" at bounding box center [594, 349] width 162 height 21
click at [552, 347] on input "text" at bounding box center [594, 349] width 162 height 21
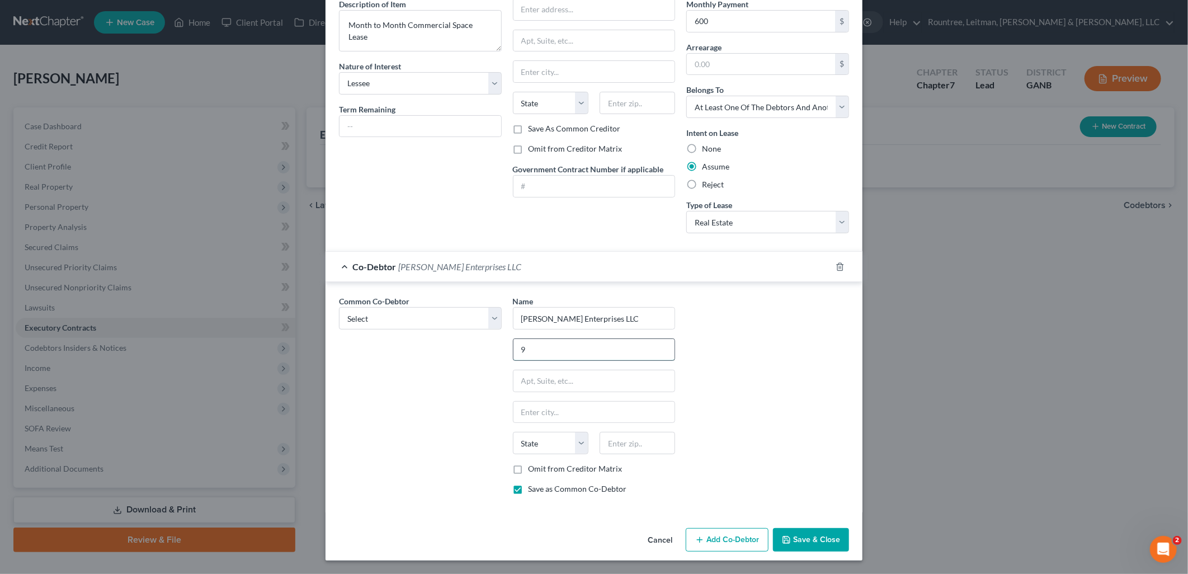
type input "9637 Pintail Trail"
type input "[GEOGRAPHIC_DATA]"
type input "30238"
select select "10"
click at [742, 417] on div "Common Co-Debtor Select [PERSON_NAME] Enterprises LLC [PERSON_NAME] Name * [PER…" at bounding box center [593, 399] width 521 height 208
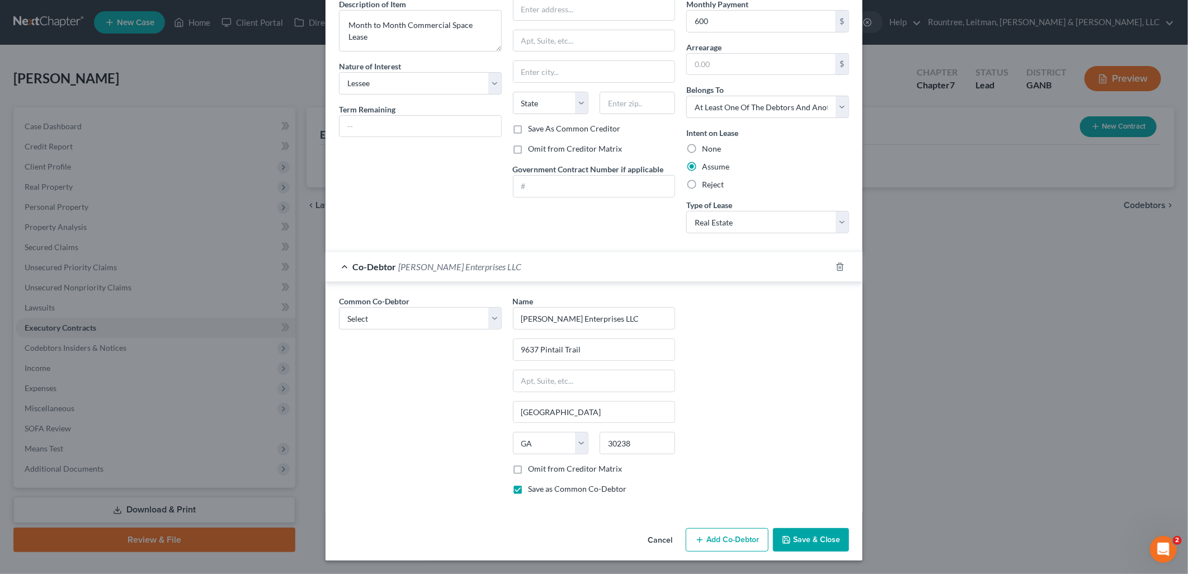
click at [826, 537] on button "Save & Close" at bounding box center [811, 539] width 76 height 23
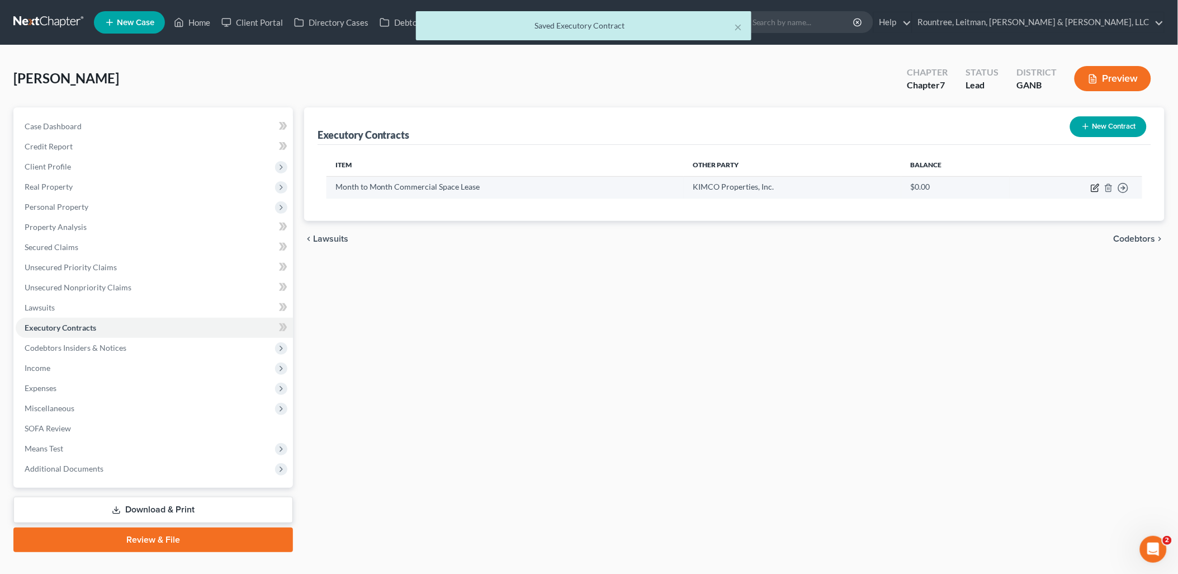
click at [1091, 188] on icon "button" at bounding box center [1095, 187] width 9 height 9
select select "3"
select select "0"
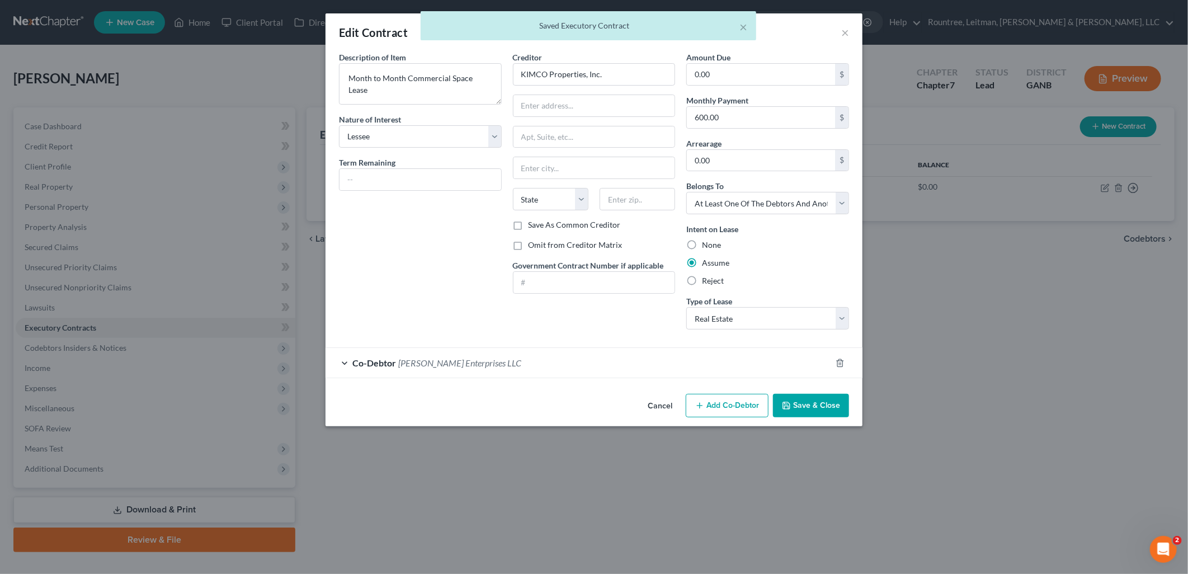
click at [528, 245] on label "Omit from Creditor Matrix" at bounding box center [575, 244] width 94 height 11
click at [533, 245] on input "Omit from Creditor Matrix" at bounding box center [536, 242] width 7 height 7
checkbox input "true"
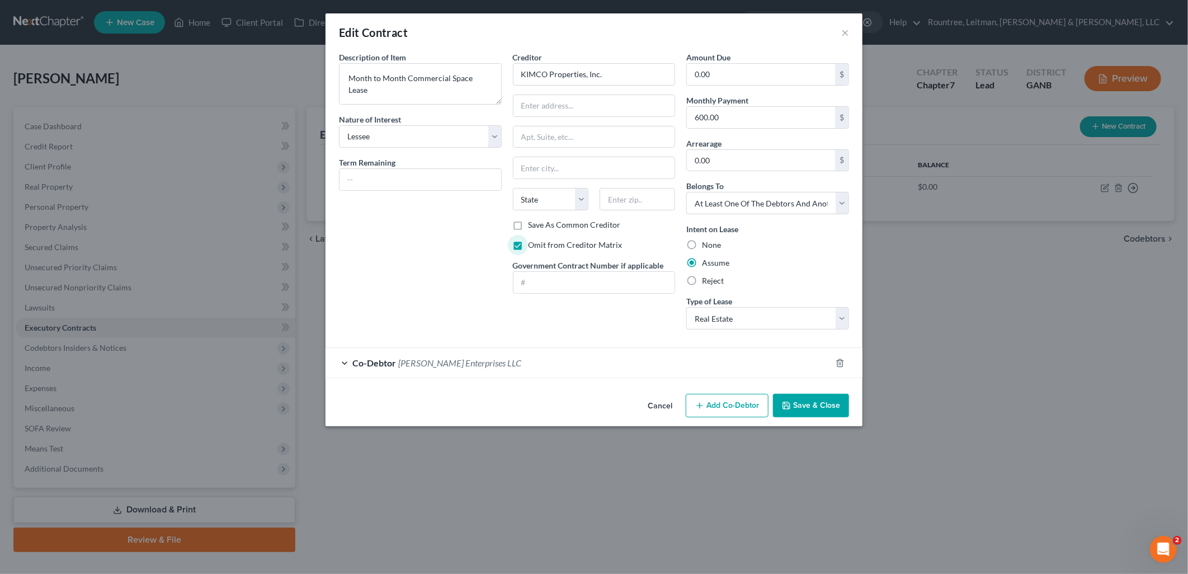
click at [815, 404] on button "Save & Close" at bounding box center [811, 405] width 76 height 23
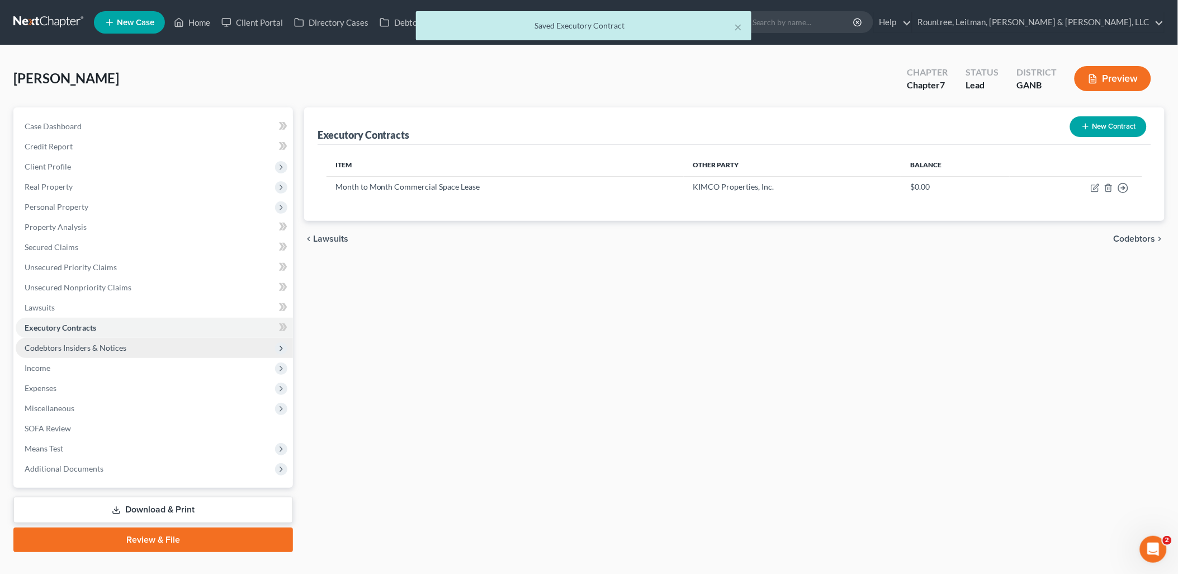
click at [109, 349] on span "Codebtors Insiders & Notices" at bounding box center [76, 348] width 102 height 10
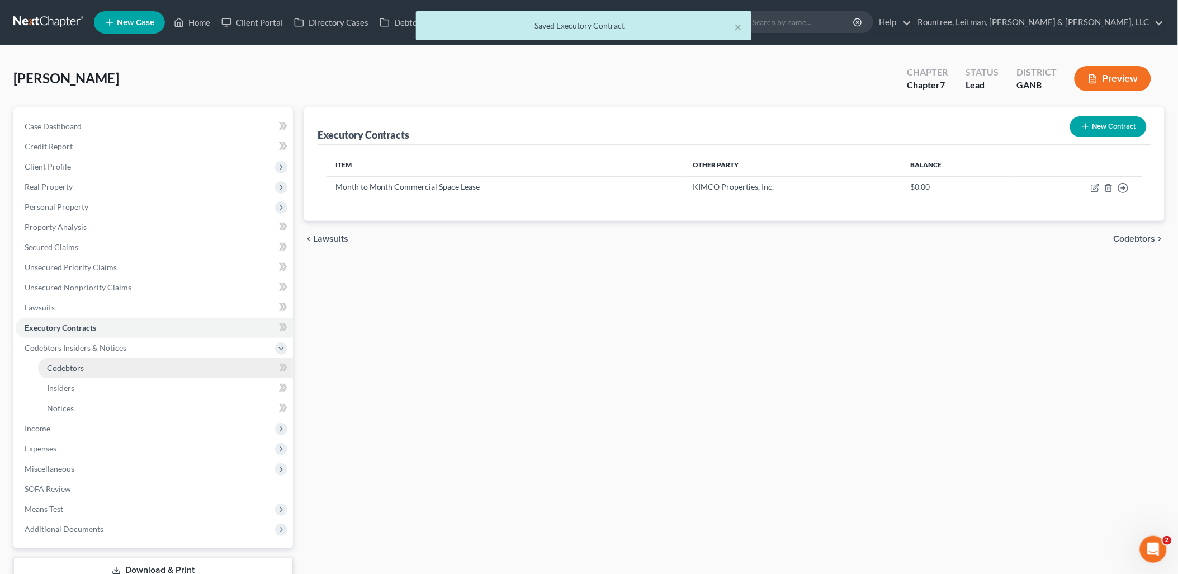
click at [96, 366] on link "Codebtors" at bounding box center [165, 368] width 255 height 20
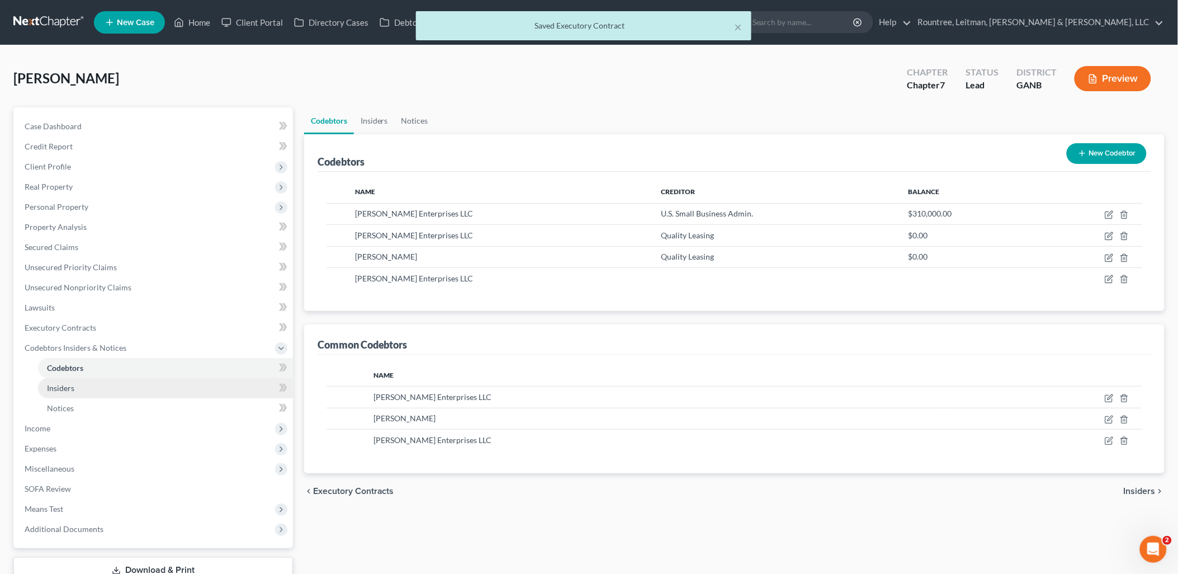
click at [91, 388] on link "Insiders" at bounding box center [165, 388] width 255 height 20
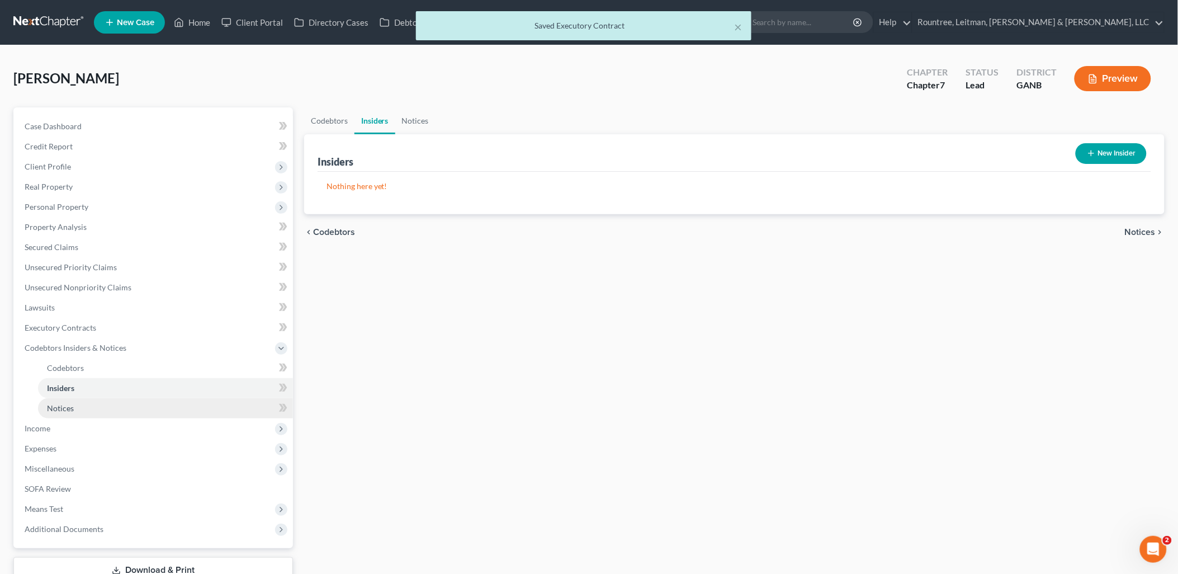
click at [75, 416] on link "Notices" at bounding box center [165, 408] width 255 height 20
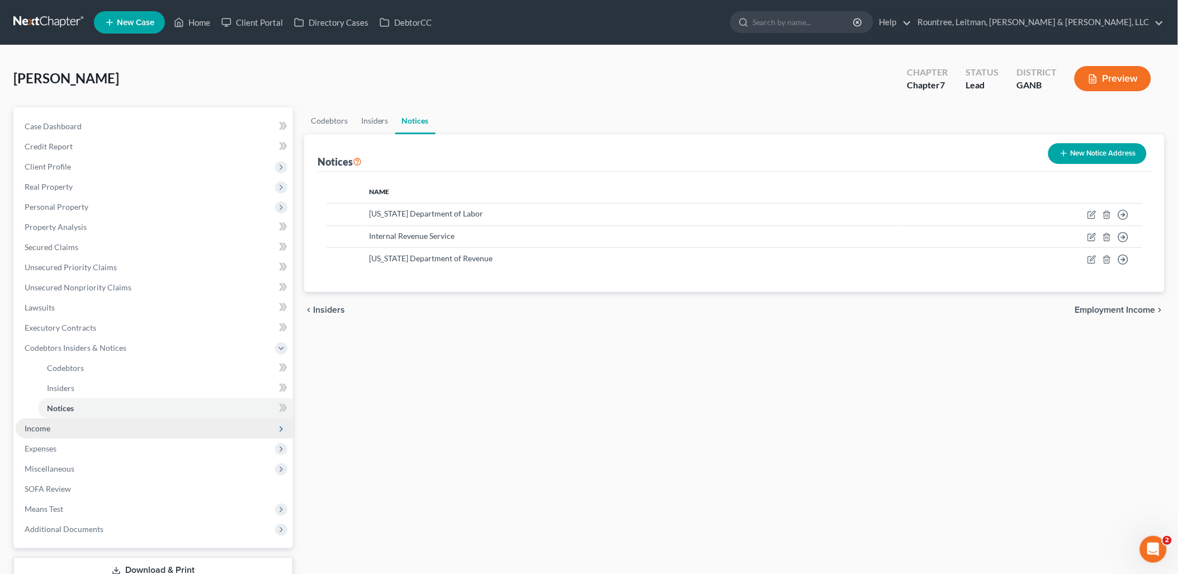
click at [64, 436] on span "Income" at bounding box center [154, 428] width 277 height 20
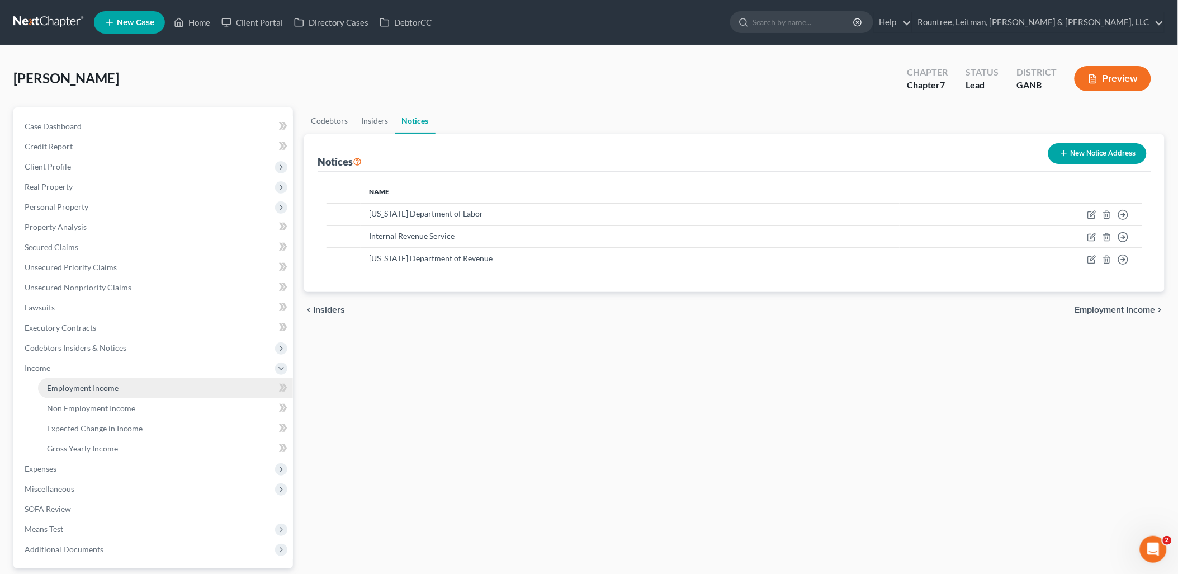
click at [69, 395] on link "Employment Income" at bounding box center [165, 388] width 255 height 20
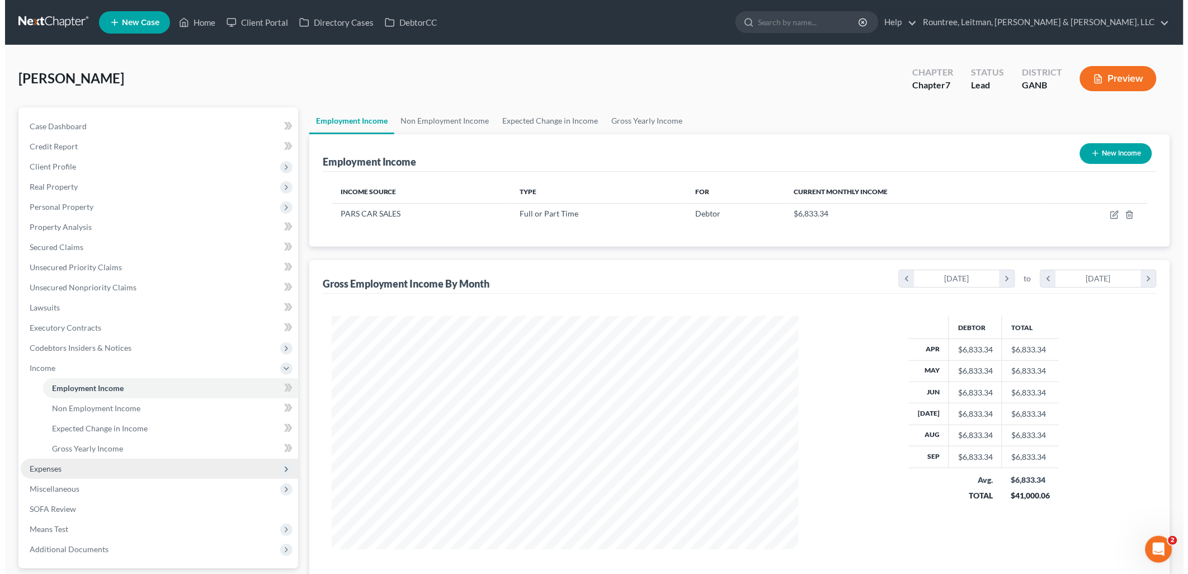
scroll to position [233, 489]
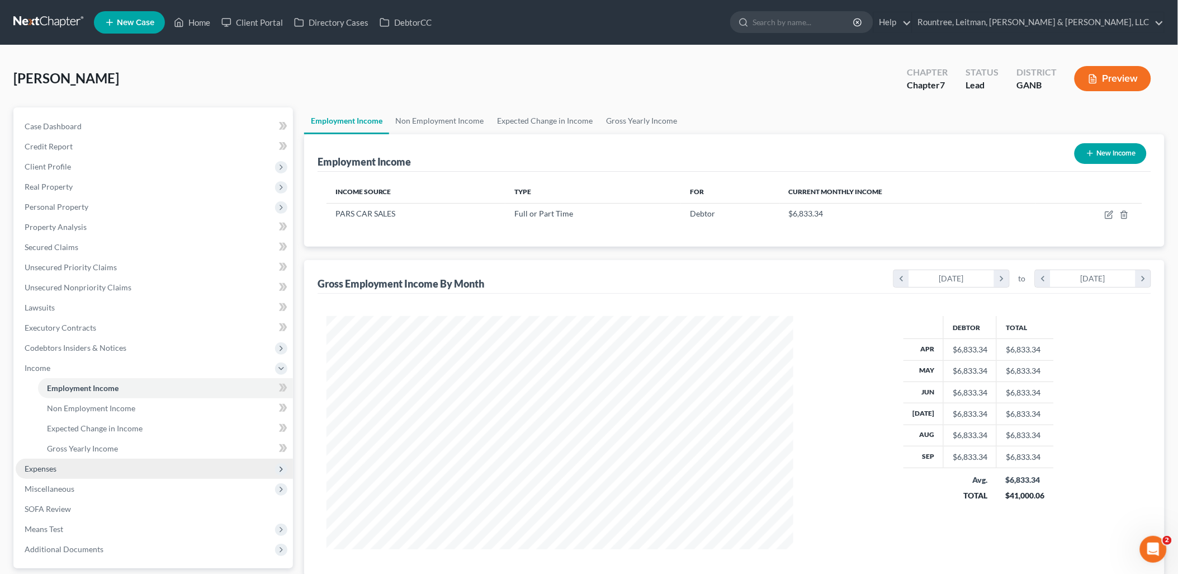
click at [46, 468] on span "Expenses" at bounding box center [41, 469] width 32 height 10
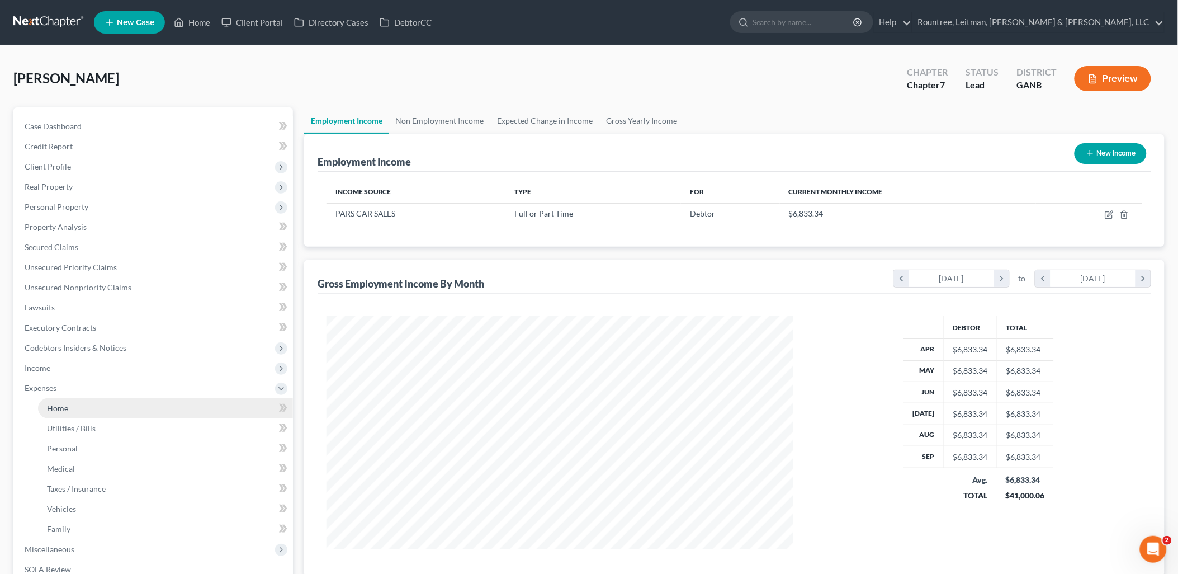
click at [53, 413] on link "Home" at bounding box center [165, 408] width 255 height 20
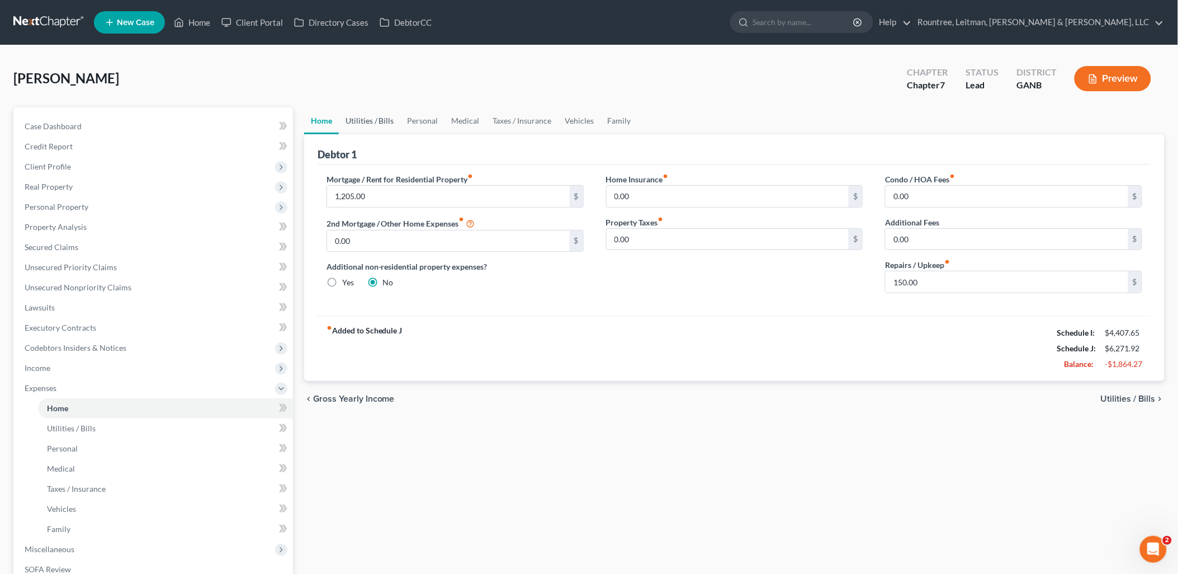
click at [367, 121] on link "Utilities / Bills" at bounding box center [370, 120] width 62 height 27
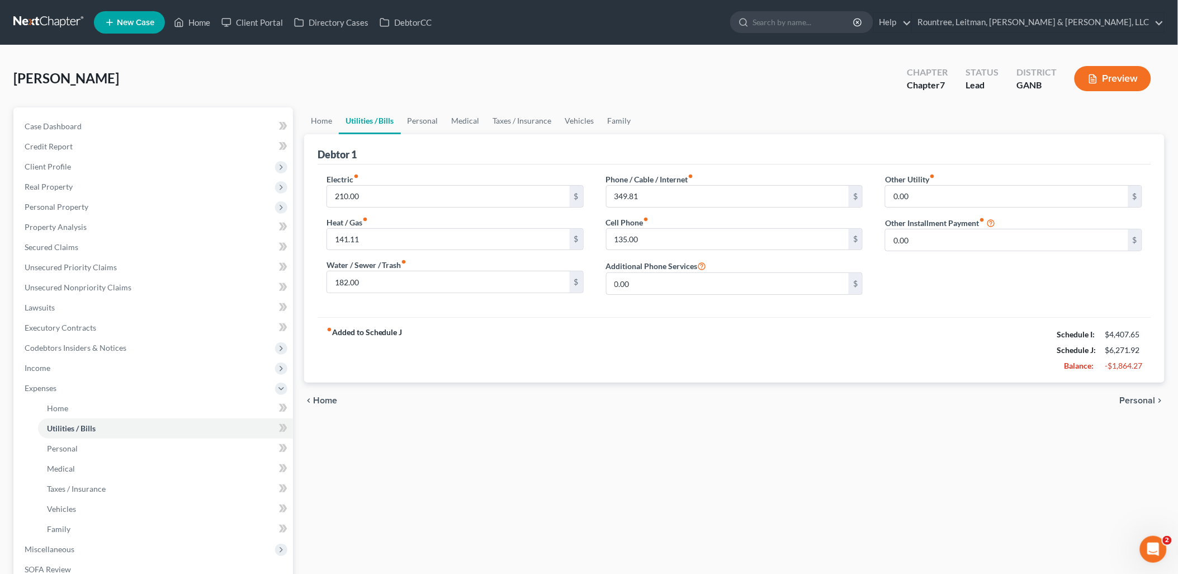
click at [405, 134] on div "Debtor 1" at bounding box center [735, 149] width 834 height 30
click at [410, 124] on link "Personal" at bounding box center [423, 120] width 44 height 27
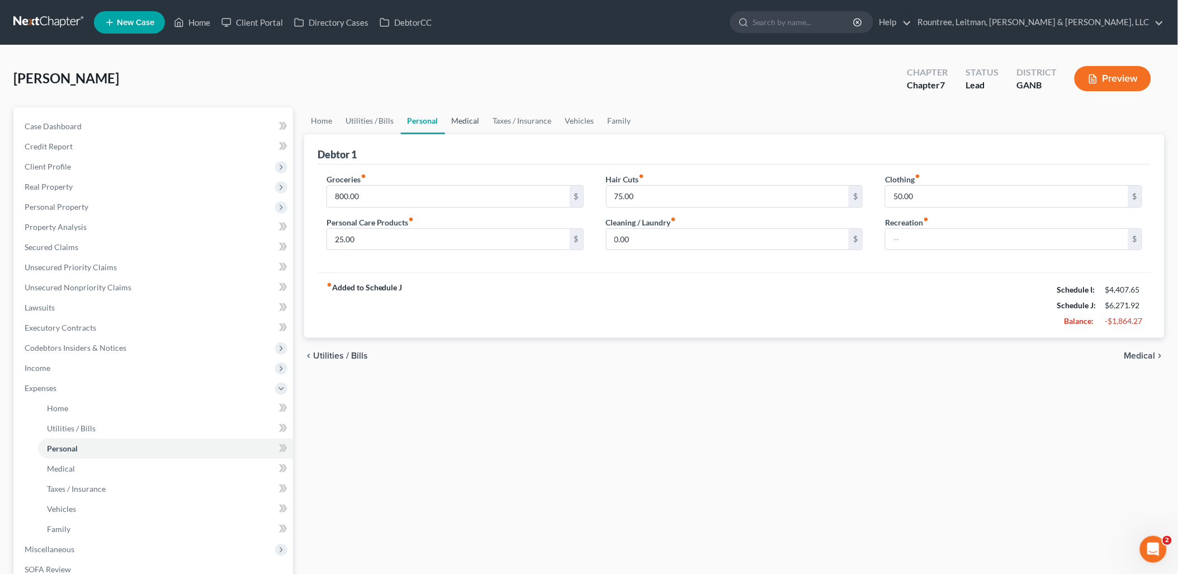
click at [459, 123] on link "Medical" at bounding box center [465, 120] width 41 height 27
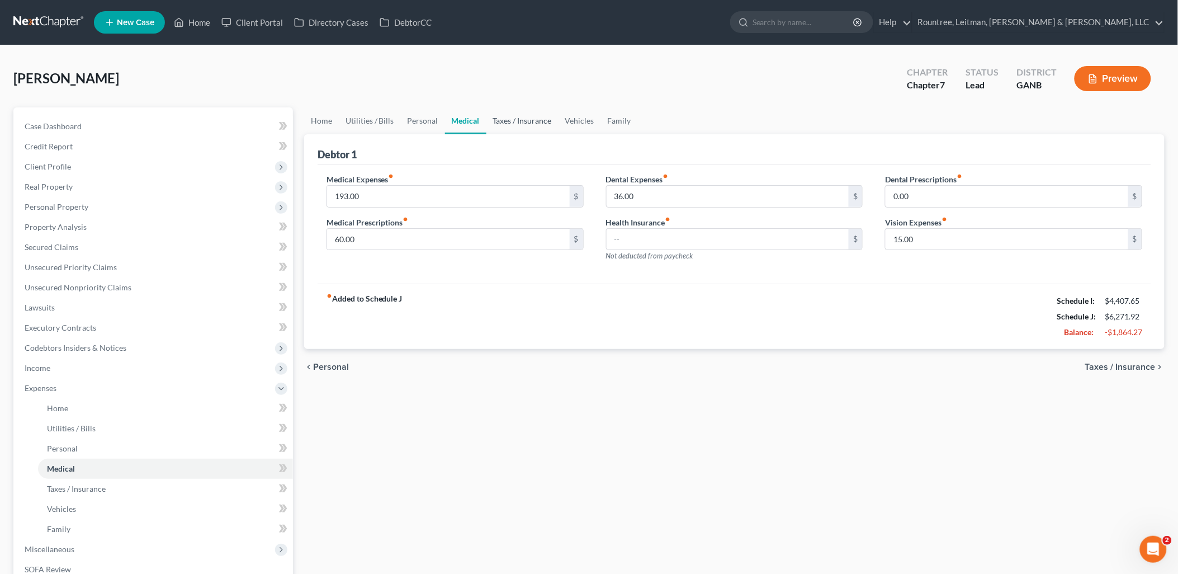
click at [511, 120] on link "Taxes / Insurance" at bounding box center [522, 120] width 72 height 27
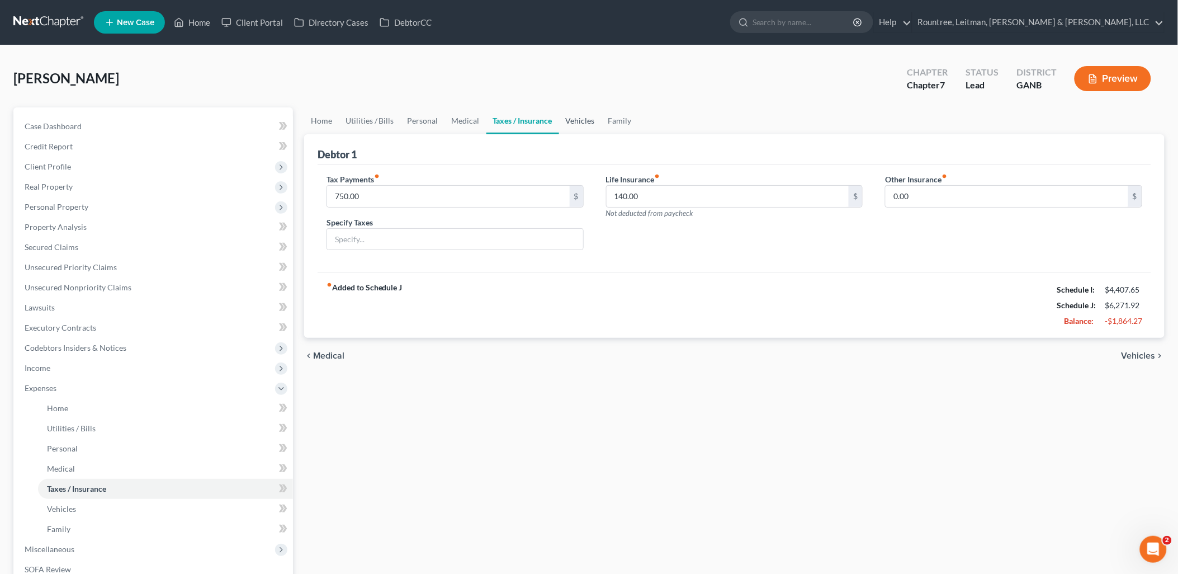
click at [569, 125] on link "Vehicles" at bounding box center [580, 120] width 42 height 27
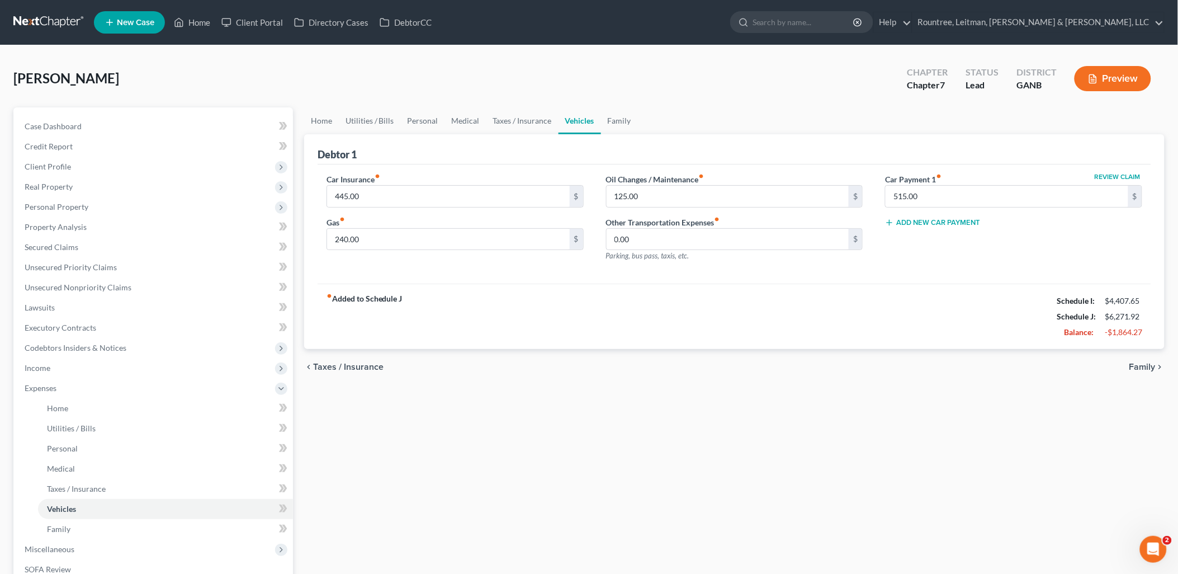
click at [1108, 170] on div "Car Insurance fiber_manual_record 445.00 $ Gas fiber_manual_record 240.00 $ Oil…" at bounding box center [735, 224] width 834 height 120
click at [1108, 173] on button "Review Claim" at bounding box center [1117, 176] width 49 height 7
select select "10"
select select "0"
select select "2"
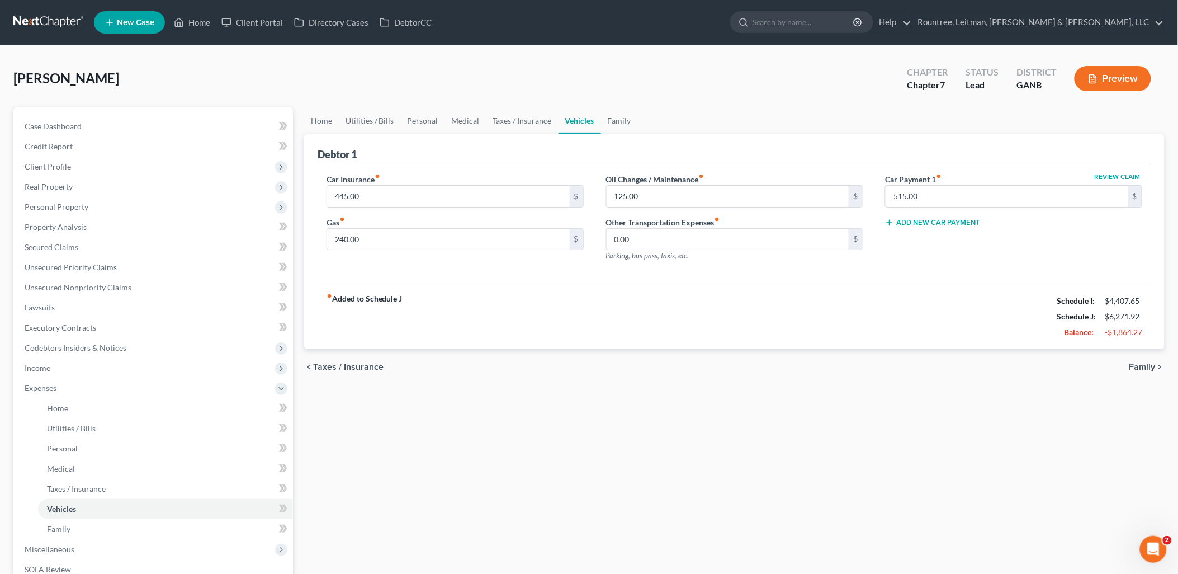
select select "0"
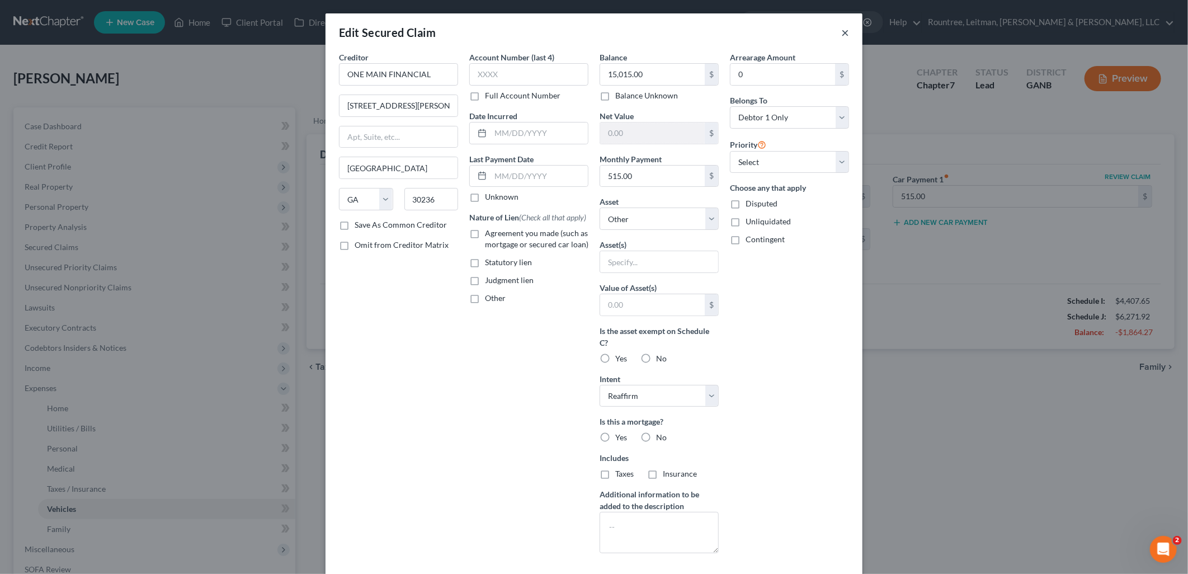
click at [841, 34] on button "×" at bounding box center [845, 32] width 8 height 13
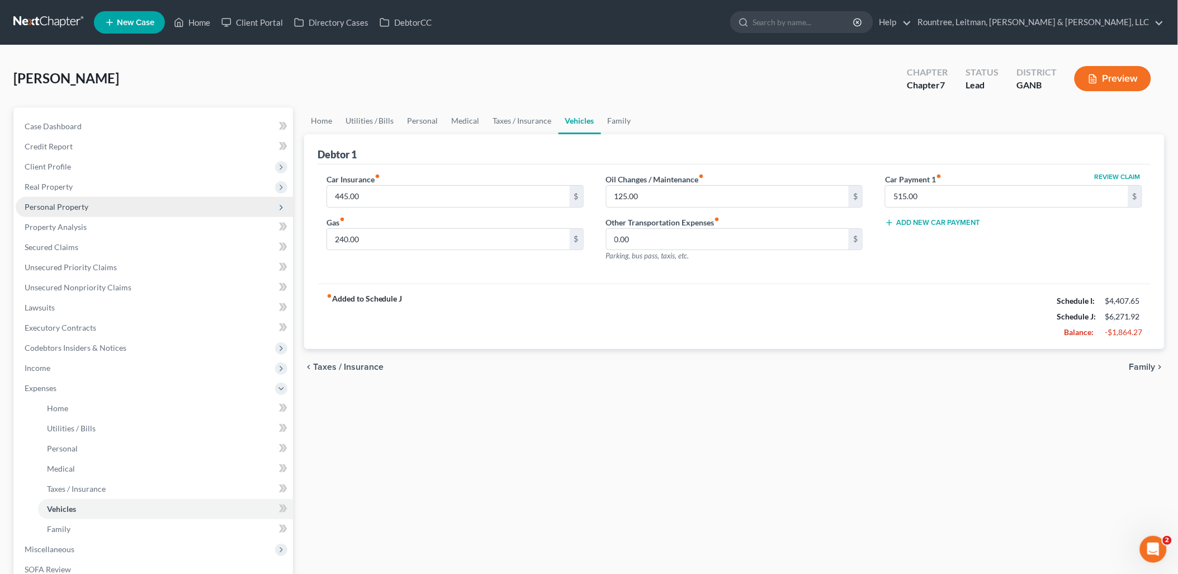
click at [88, 200] on span "Personal Property" at bounding box center [154, 207] width 277 height 20
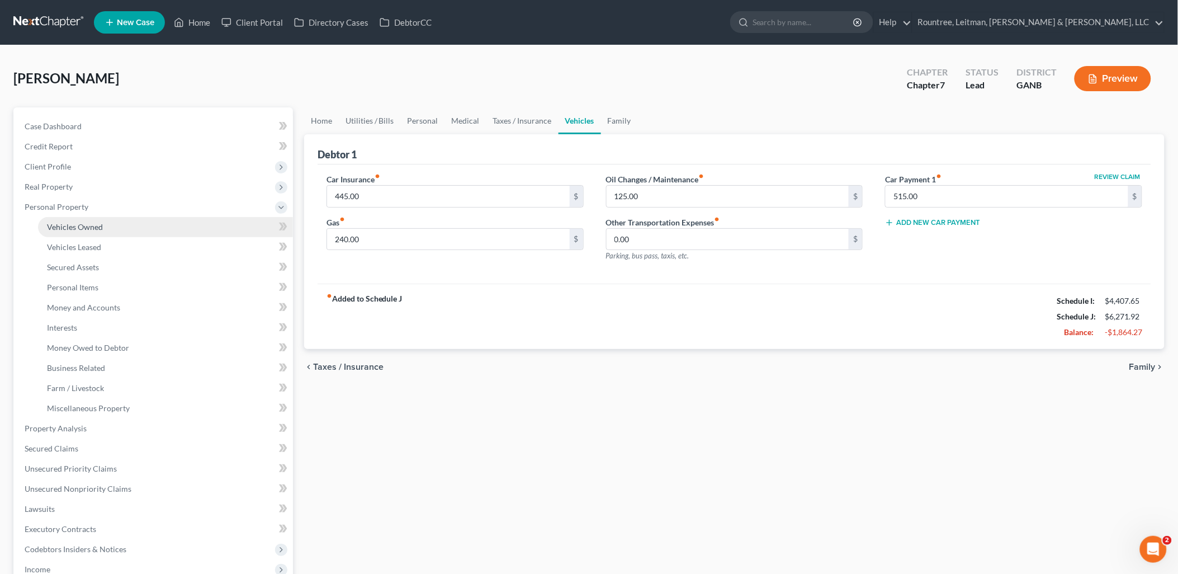
click at [93, 224] on span "Vehicles Owned" at bounding box center [75, 227] width 56 height 10
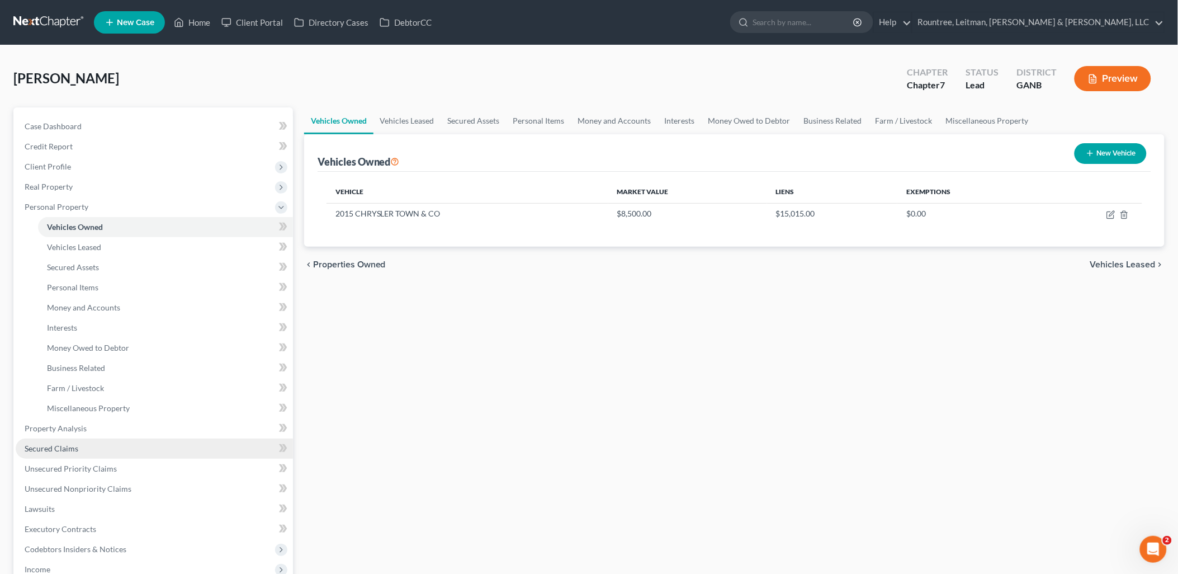
click at [74, 445] on span "Secured Claims" at bounding box center [52, 448] width 54 height 10
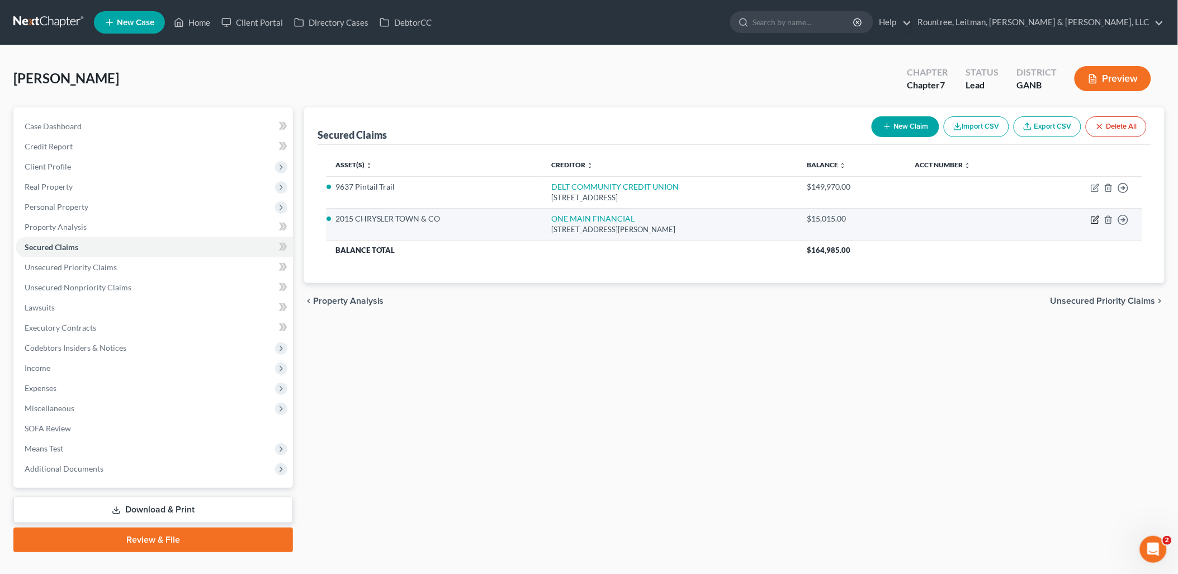
click at [1094, 220] on icon "button" at bounding box center [1096, 218] width 5 height 5
select select "10"
select select "3"
select select "2"
select select "0"
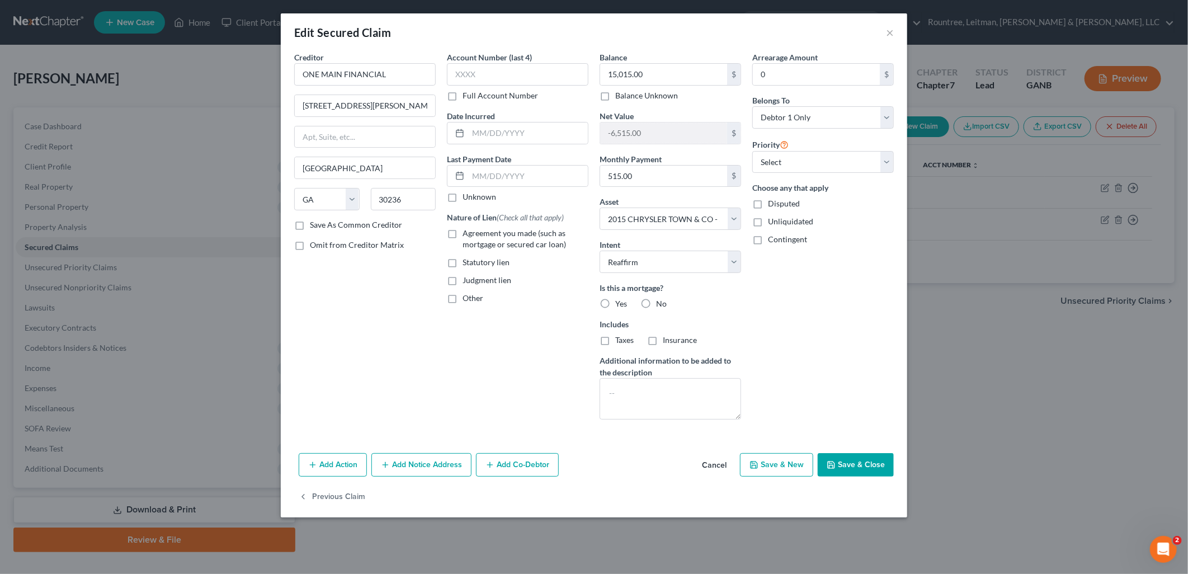
click at [462, 236] on label "Agreement you made (such as mortgage or secured car loan)" at bounding box center [525, 239] width 126 height 22
click at [467, 235] on input "Agreement you made (such as mortgage or secured car loan)" at bounding box center [470, 231] width 7 height 7
checkbox input "true"
click at [656, 302] on label "No" at bounding box center [661, 303] width 11 height 11
click at [660, 302] on input "No" at bounding box center [663, 301] width 7 height 7
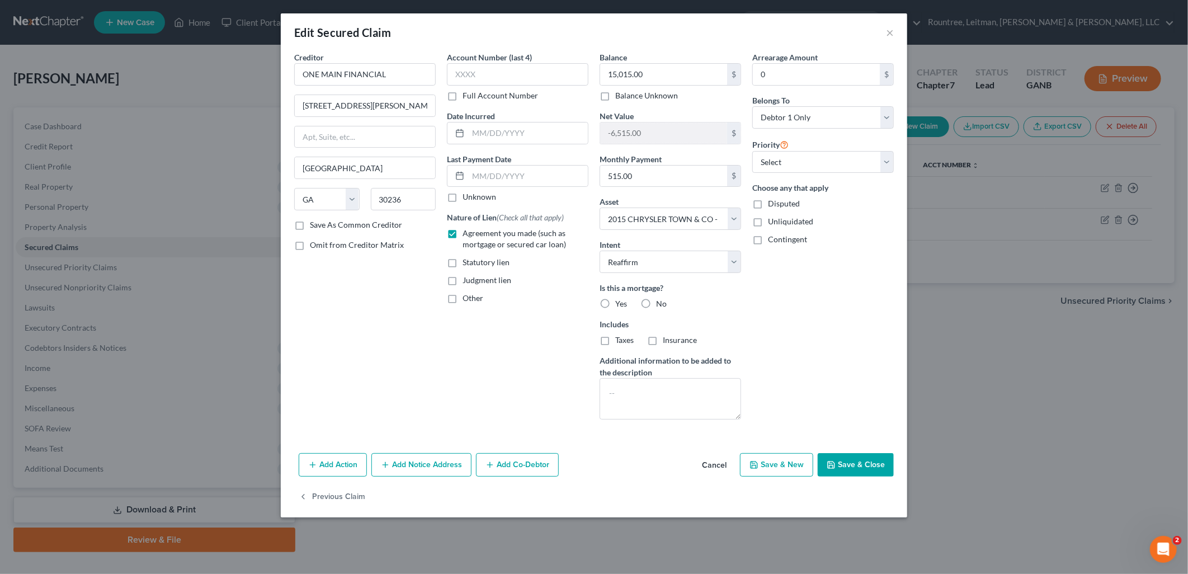
radio input "true"
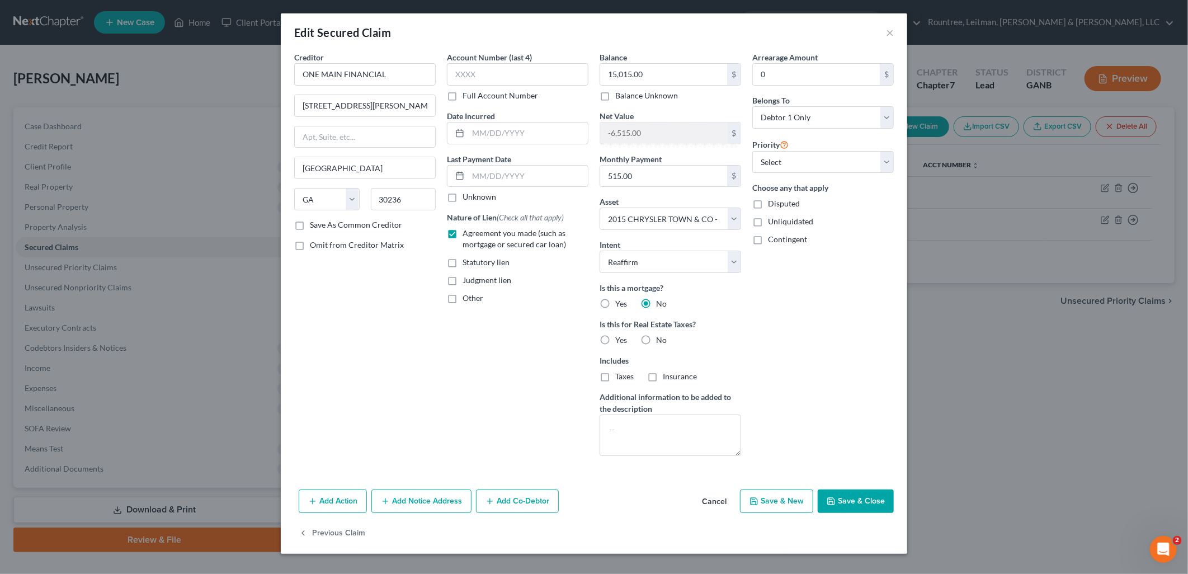
click at [656, 341] on label "No" at bounding box center [661, 339] width 11 height 11
click at [660, 341] on input "No" at bounding box center [663, 337] width 7 height 7
radio input "true"
click at [863, 506] on button "Save & Close" at bounding box center [855, 500] width 76 height 23
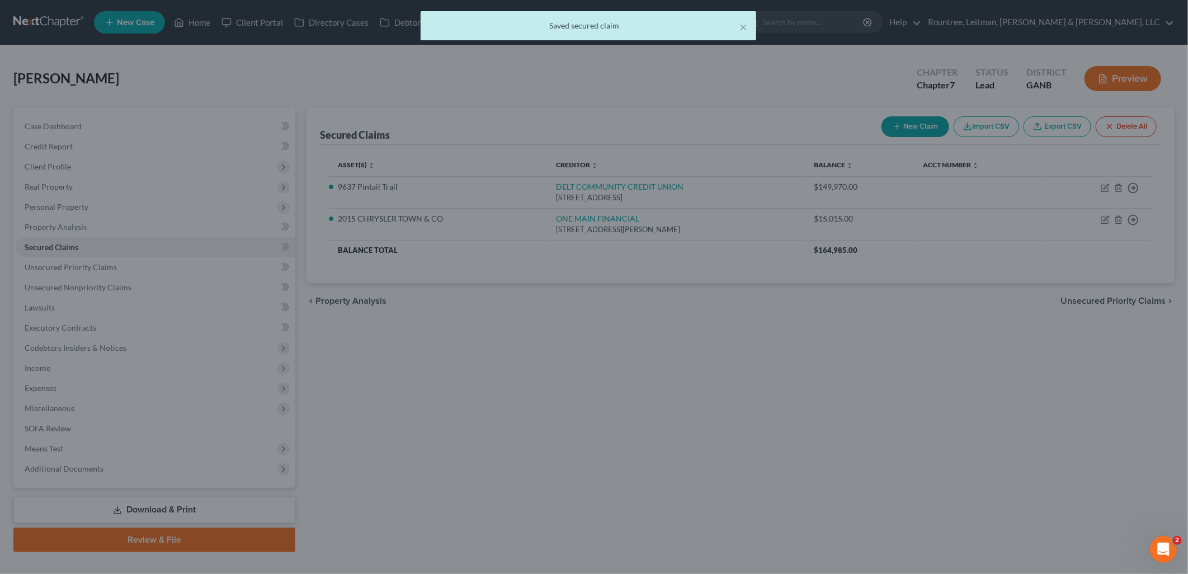
select select "3"
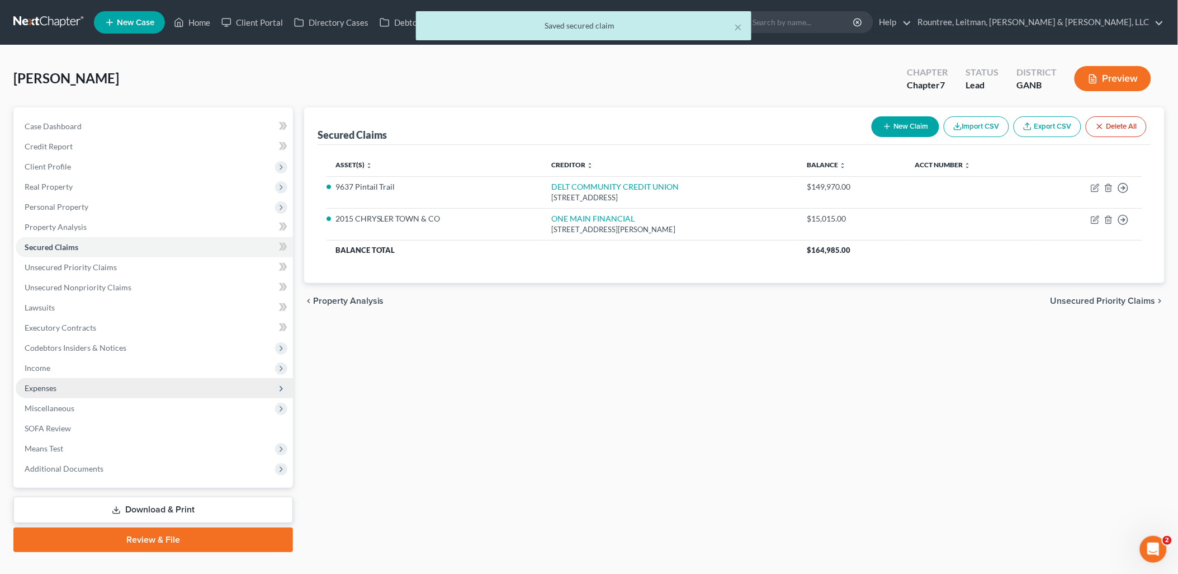
click at [79, 391] on span "Expenses" at bounding box center [154, 388] width 277 height 20
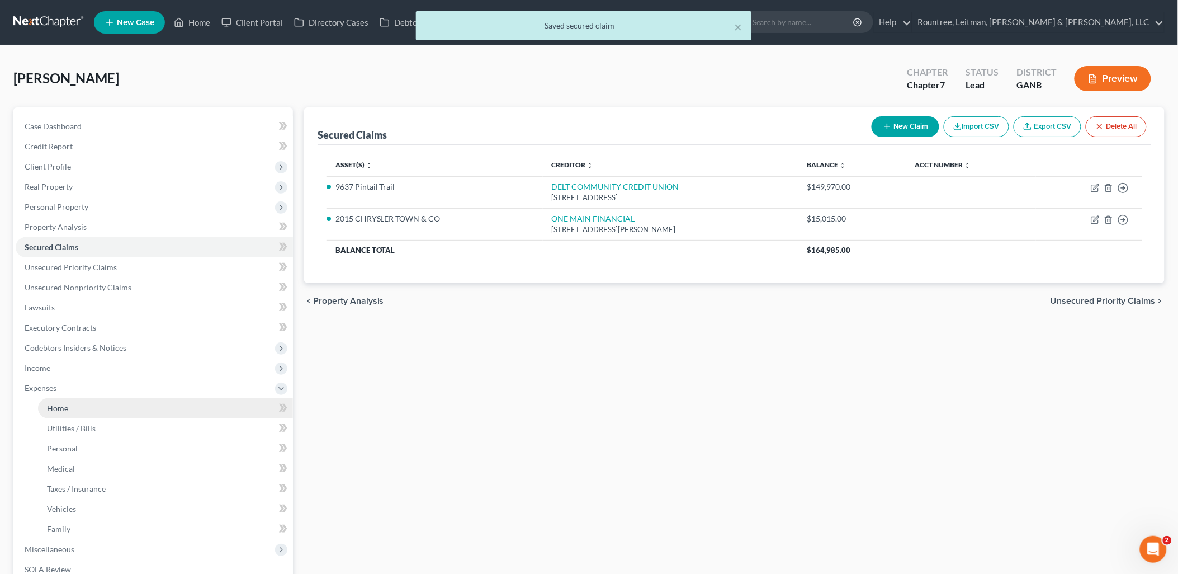
click at [79, 407] on link "Home" at bounding box center [165, 408] width 255 height 20
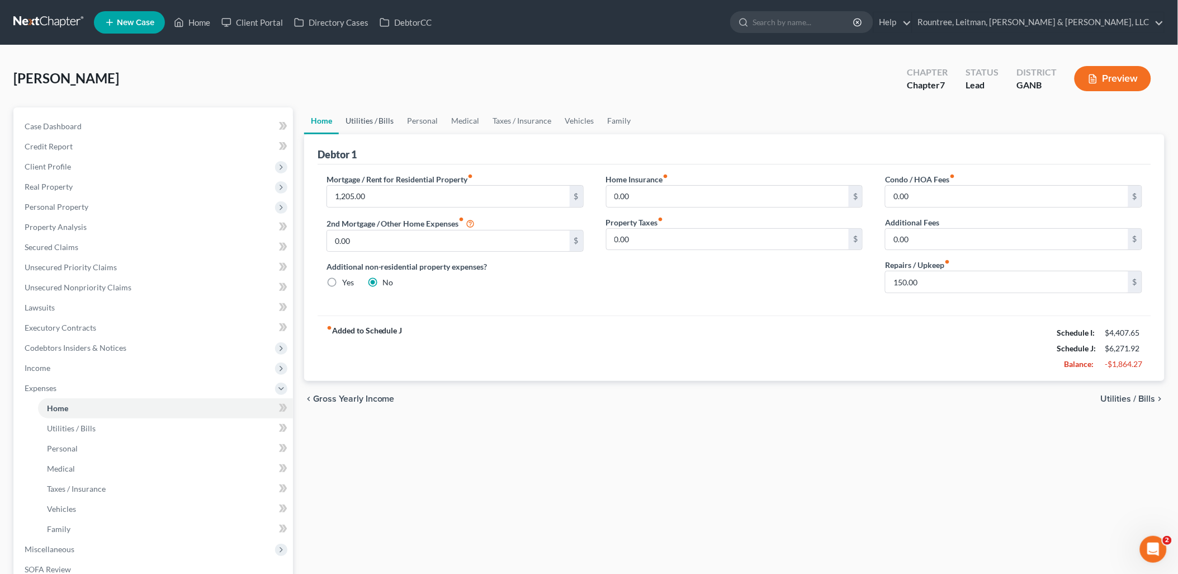
click at [388, 120] on link "Utilities / Bills" at bounding box center [370, 120] width 62 height 27
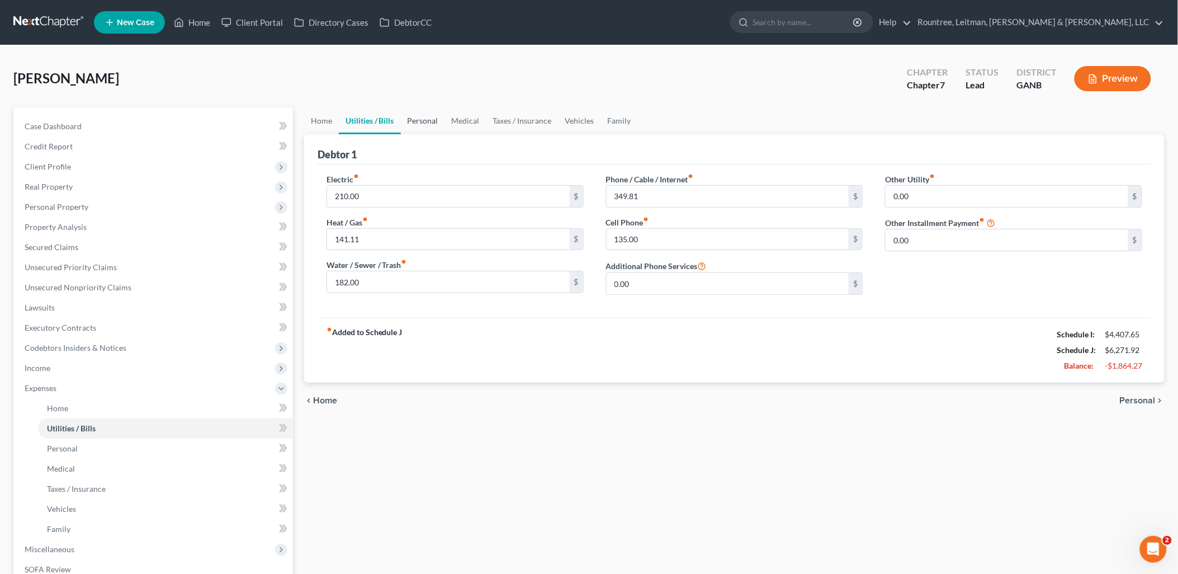
click at [417, 120] on link "Personal" at bounding box center [423, 120] width 44 height 27
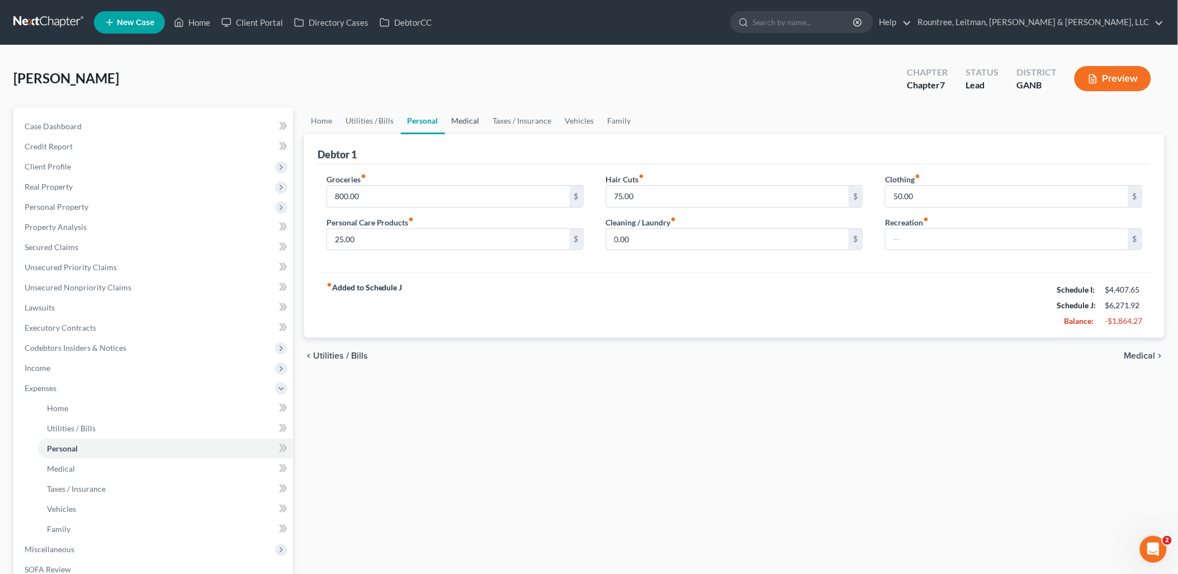
click at [461, 120] on link "Medical" at bounding box center [465, 120] width 41 height 27
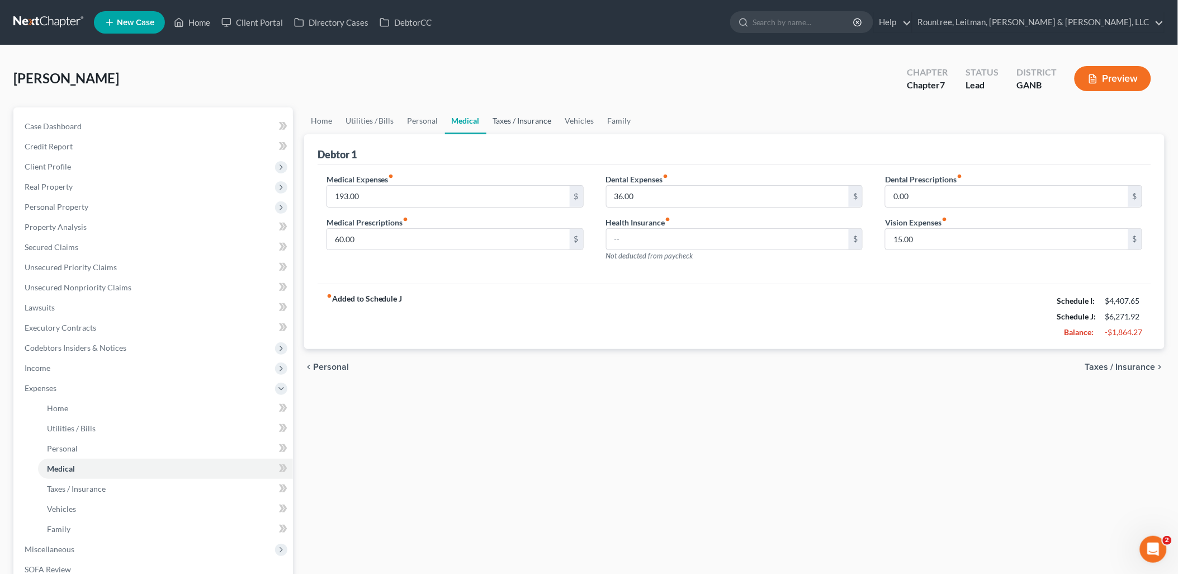
click at [512, 120] on link "Taxes / Insurance" at bounding box center [522, 120] width 72 height 27
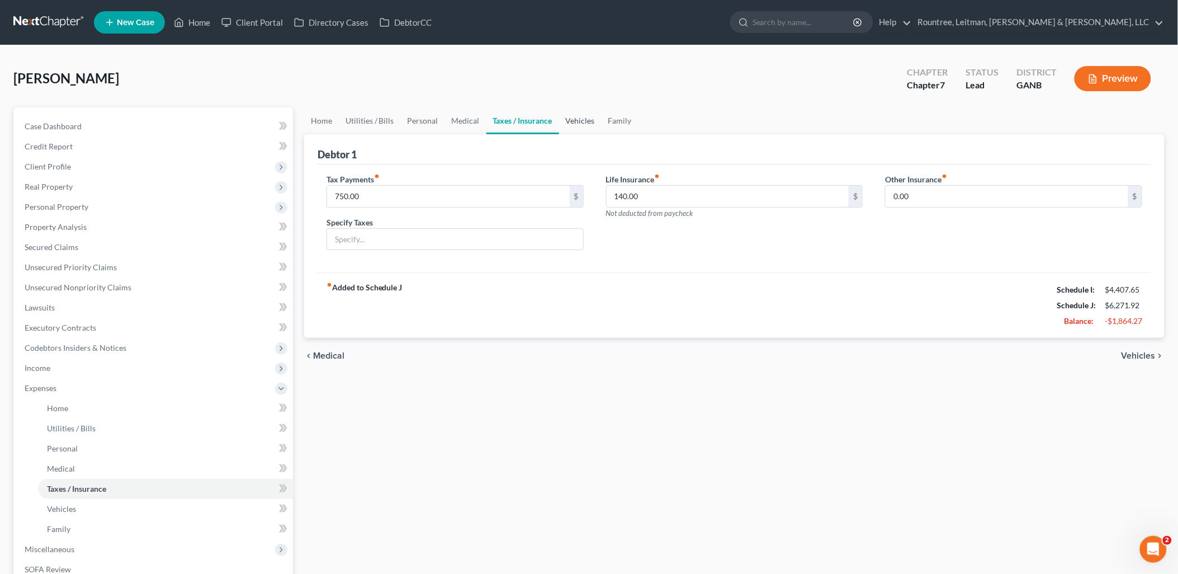
click at [578, 122] on link "Vehicles" at bounding box center [580, 120] width 42 height 27
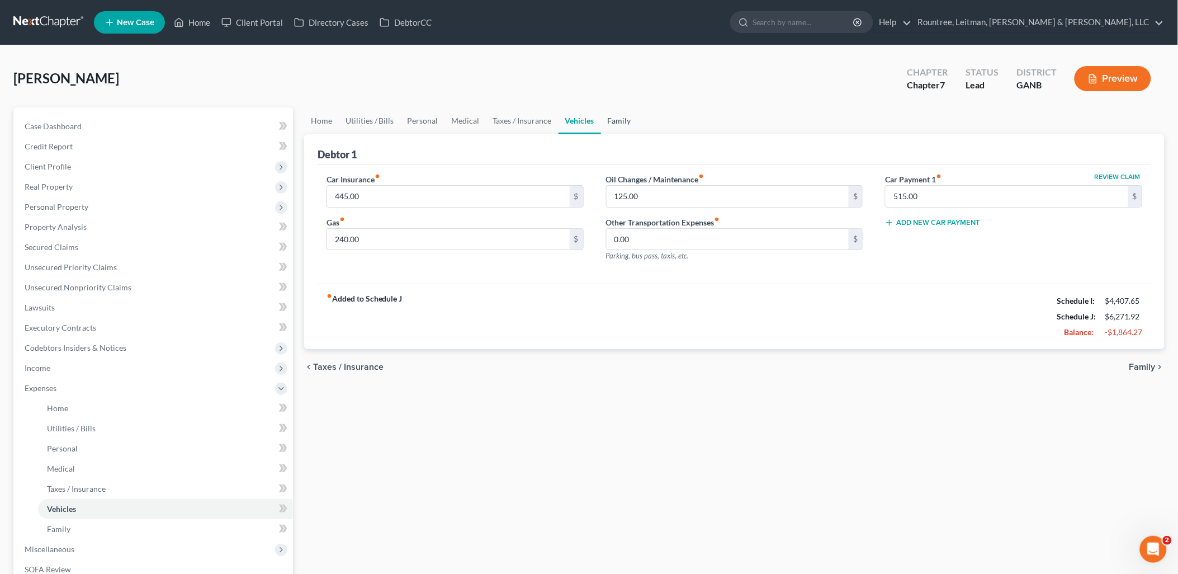
click at [615, 116] on link "Family" at bounding box center [619, 120] width 37 height 27
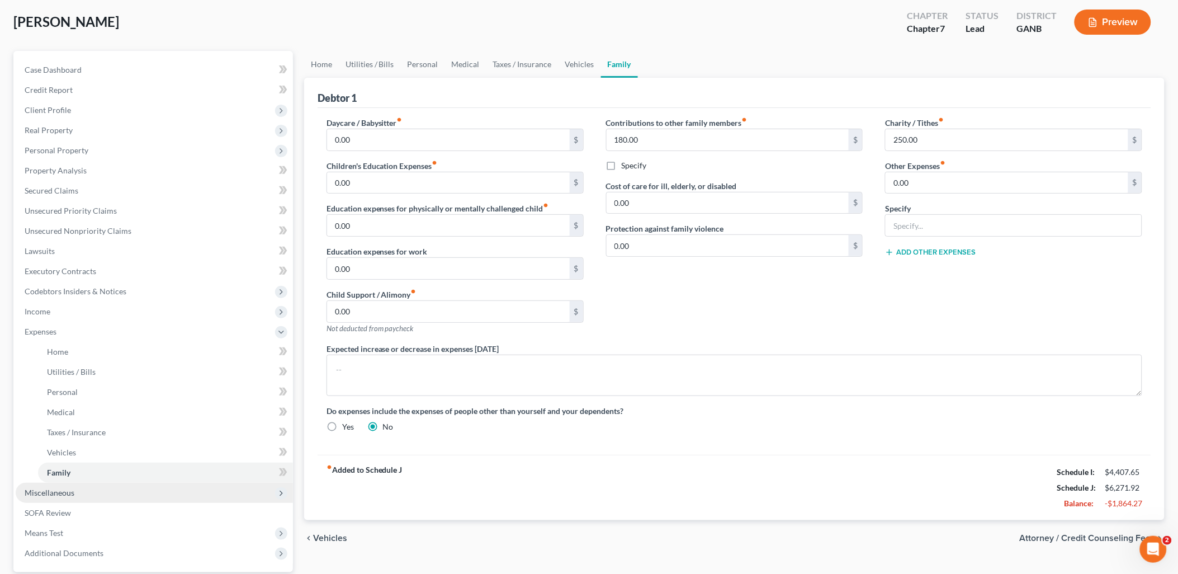
scroll to position [160, 0]
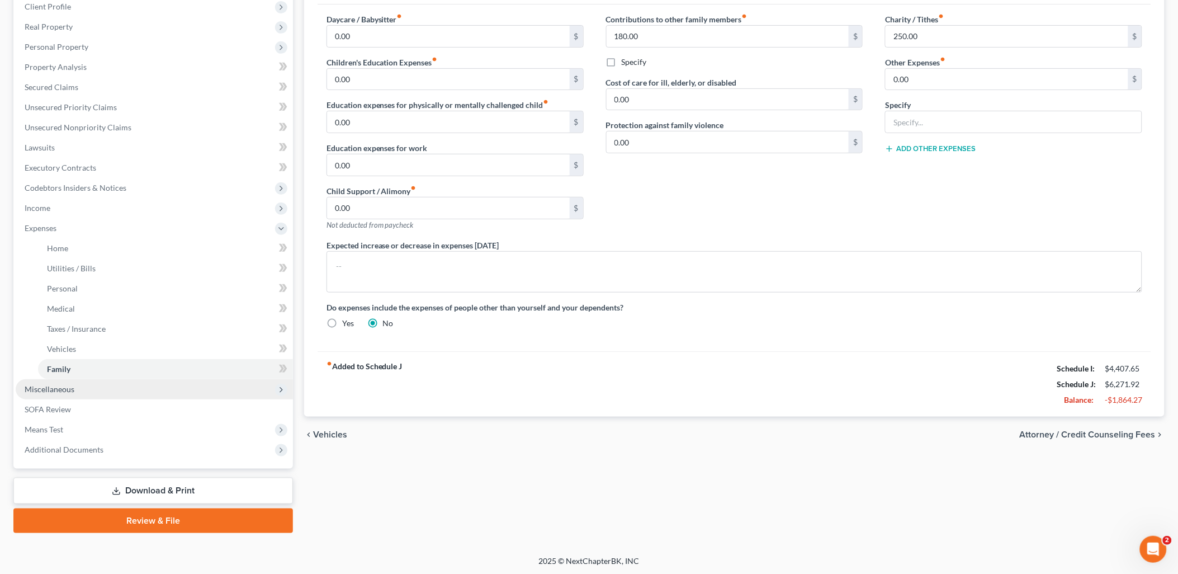
click at [155, 392] on span "Miscellaneous" at bounding box center [154, 389] width 277 height 20
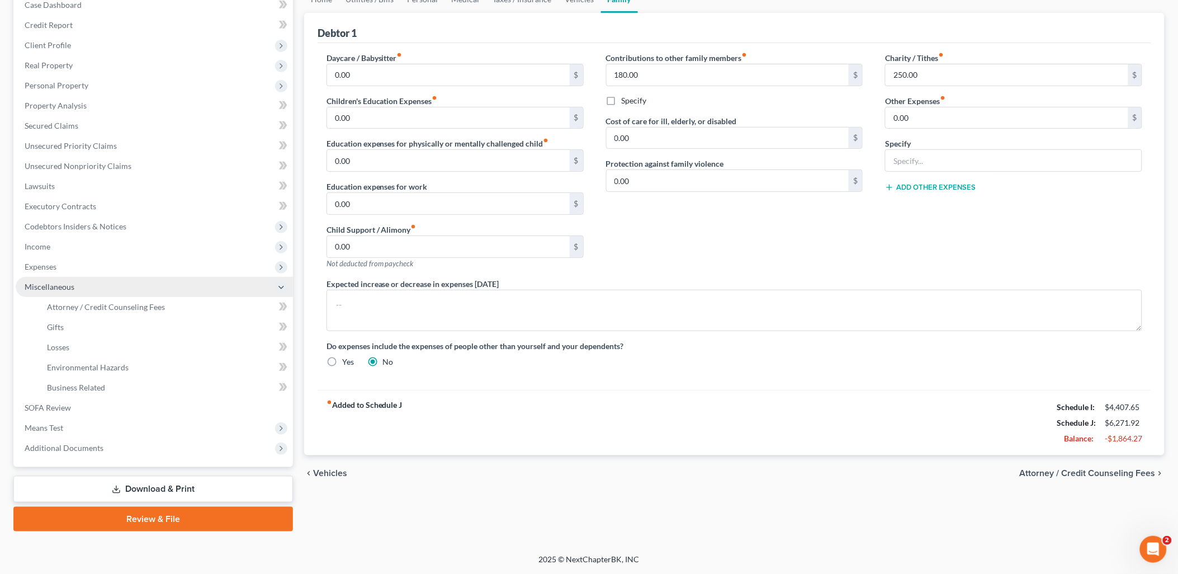
scroll to position [120, 0]
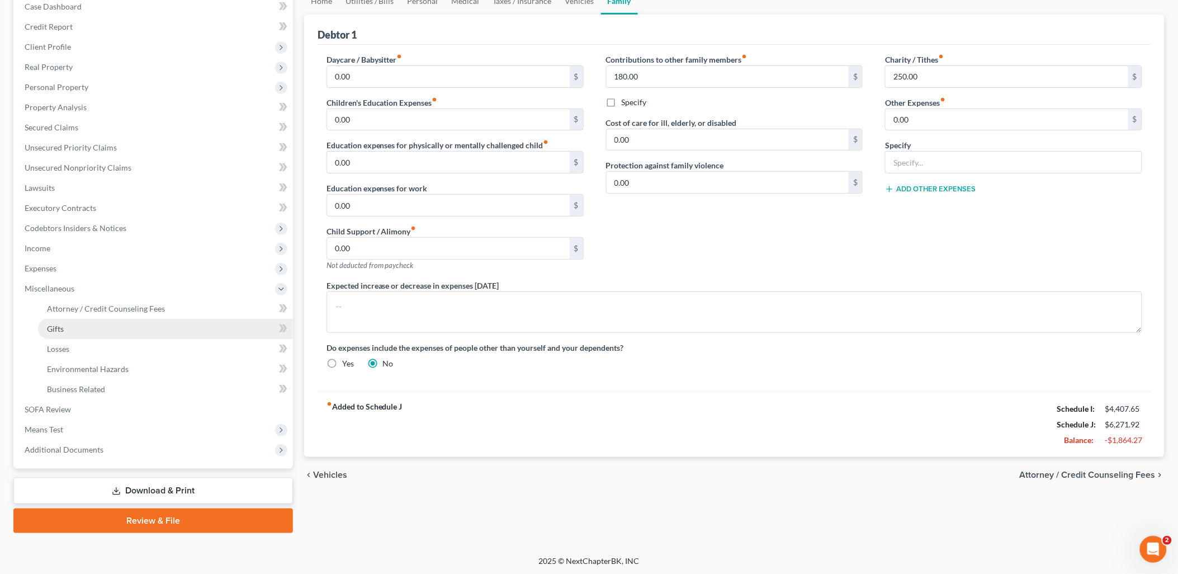
click at [87, 330] on link "Gifts" at bounding box center [165, 329] width 255 height 20
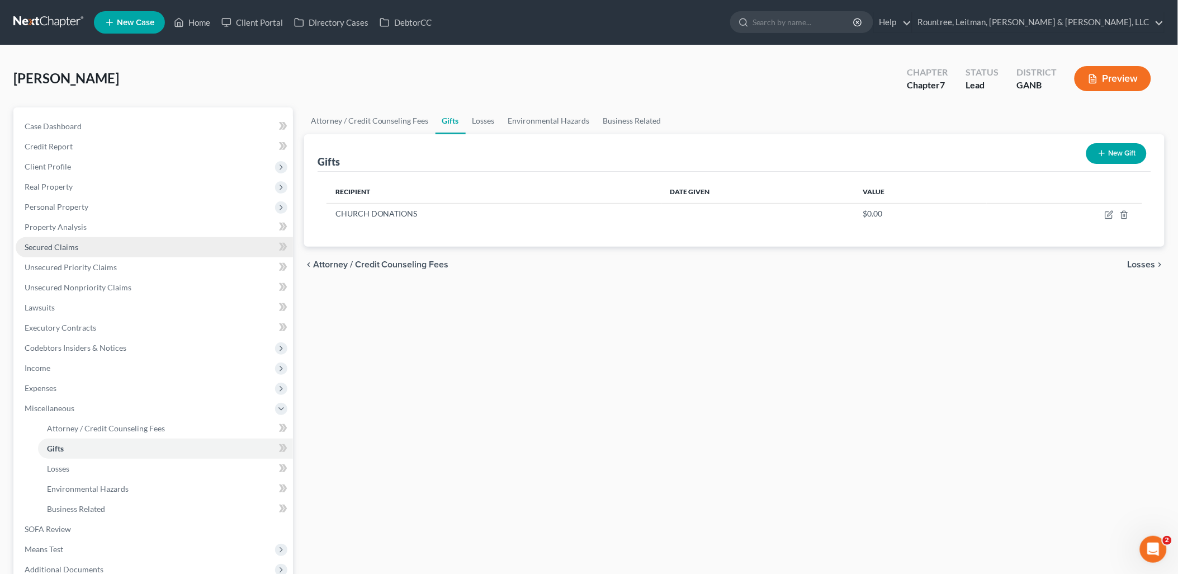
click at [148, 254] on link "Secured Claims" at bounding box center [154, 247] width 277 height 20
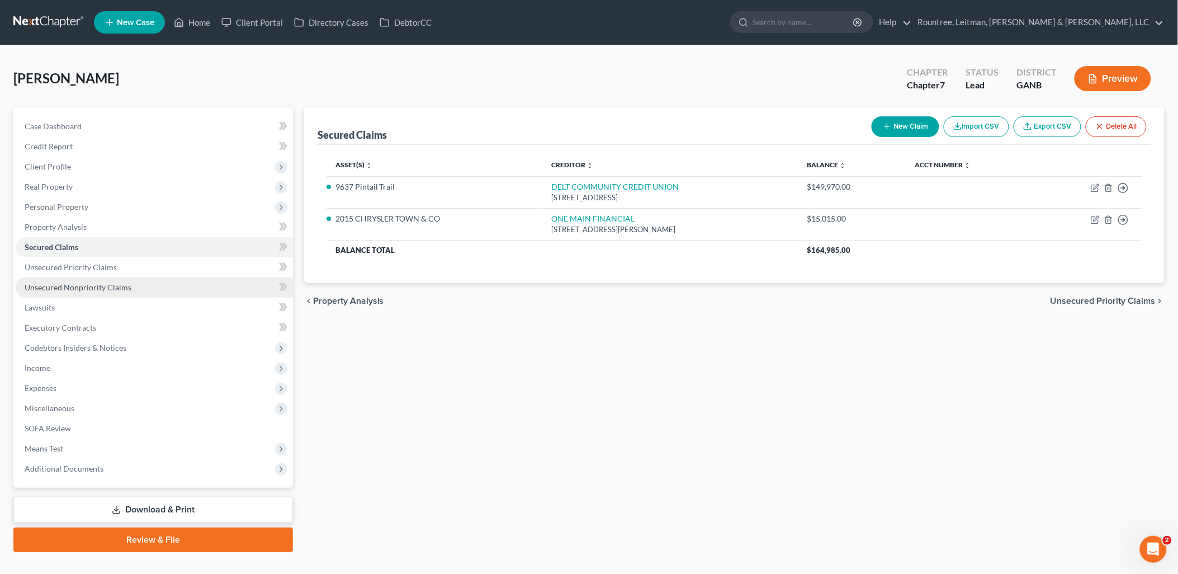
click at [114, 283] on span "Unsecured Nonpriority Claims" at bounding box center [78, 287] width 107 height 10
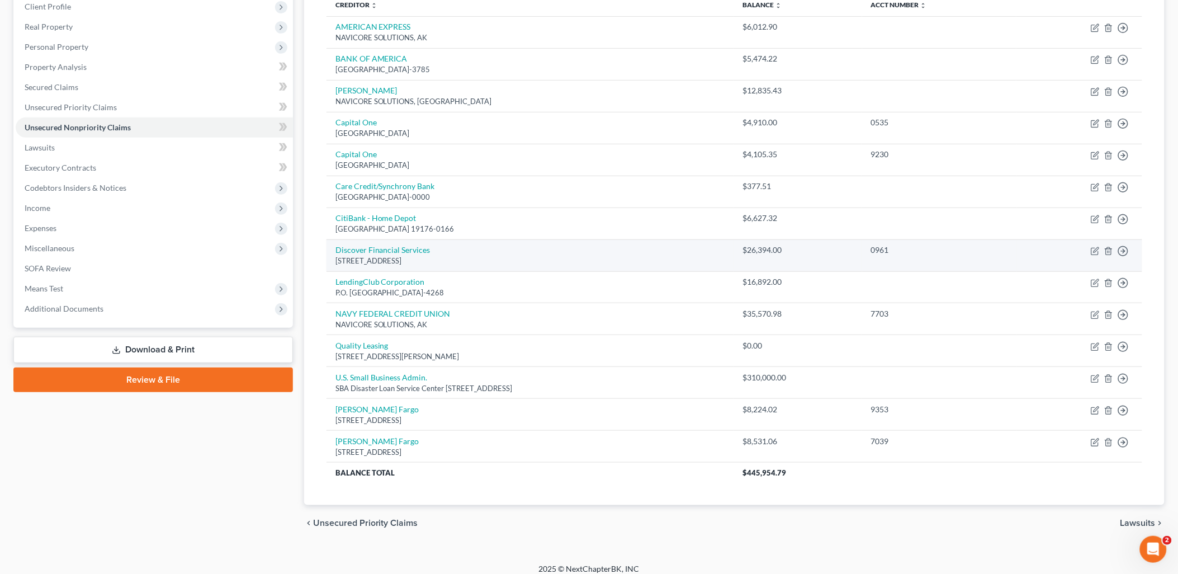
scroll to position [169, 0]
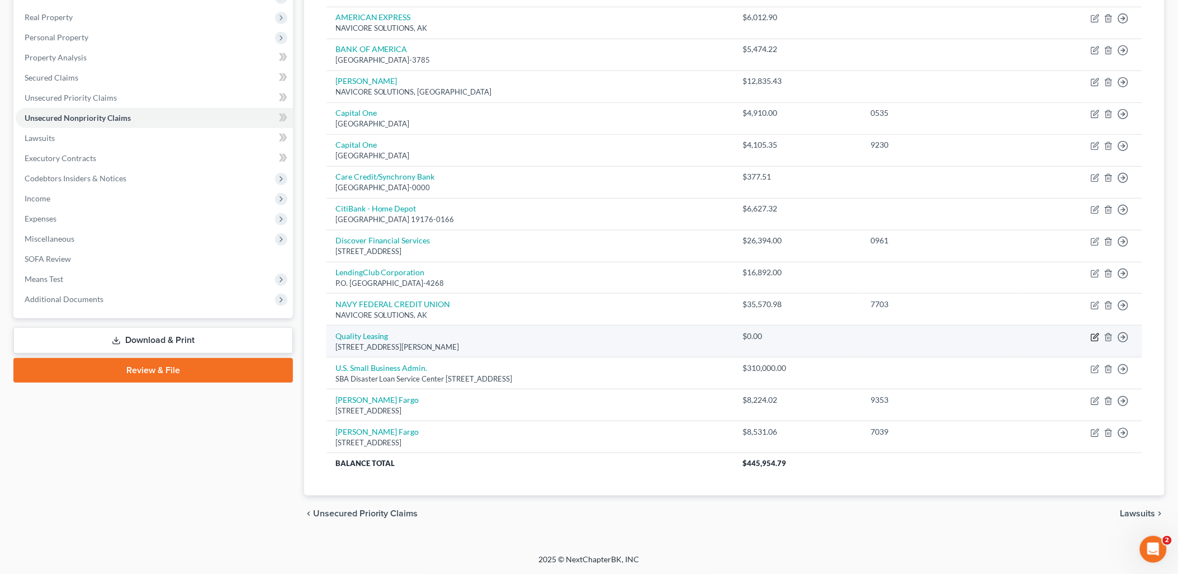
click at [1091, 337] on icon "button" at bounding box center [1095, 337] width 9 height 9
select select "15"
select select "14"
select select "3"
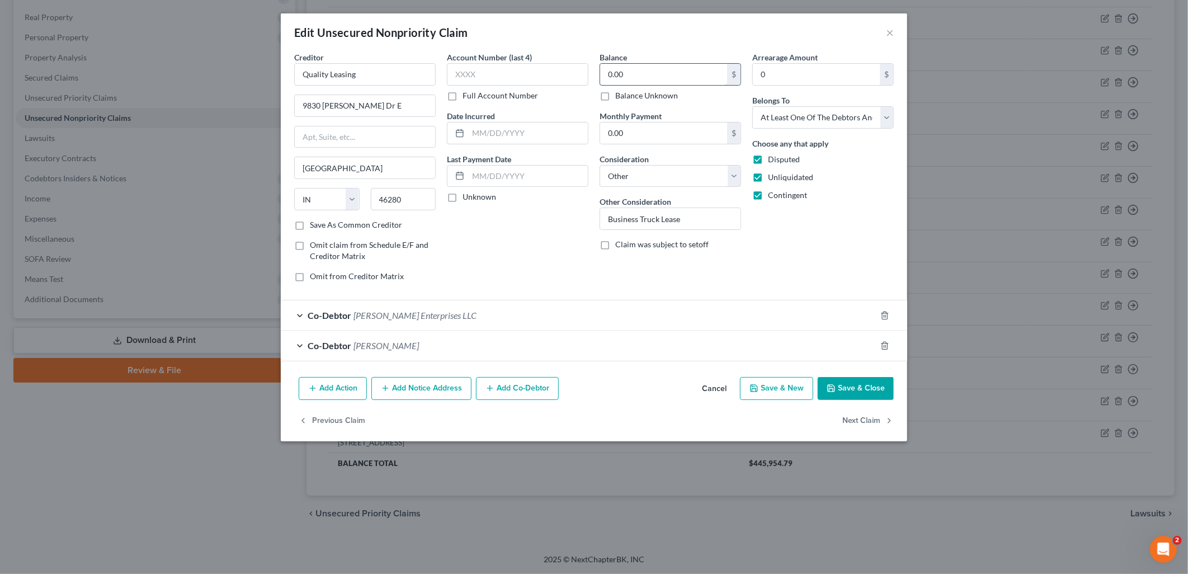
click at [667, 75] on input "0.00" at bounding box center [663, 74] width 127 height 21
click at [663, 74] on input "62,776" at bounding box center [663, 74] width 127 height 21
click at [663, 75] on input "62,776" at bounding box center [663, 74] width 127 height 21
click at [641, 76] on input "62,776" at bounding box center [663, 74] width 127 height 21
click at [621, 73] on input "62,776" at bounding box center [663, 74] width 127 height 21
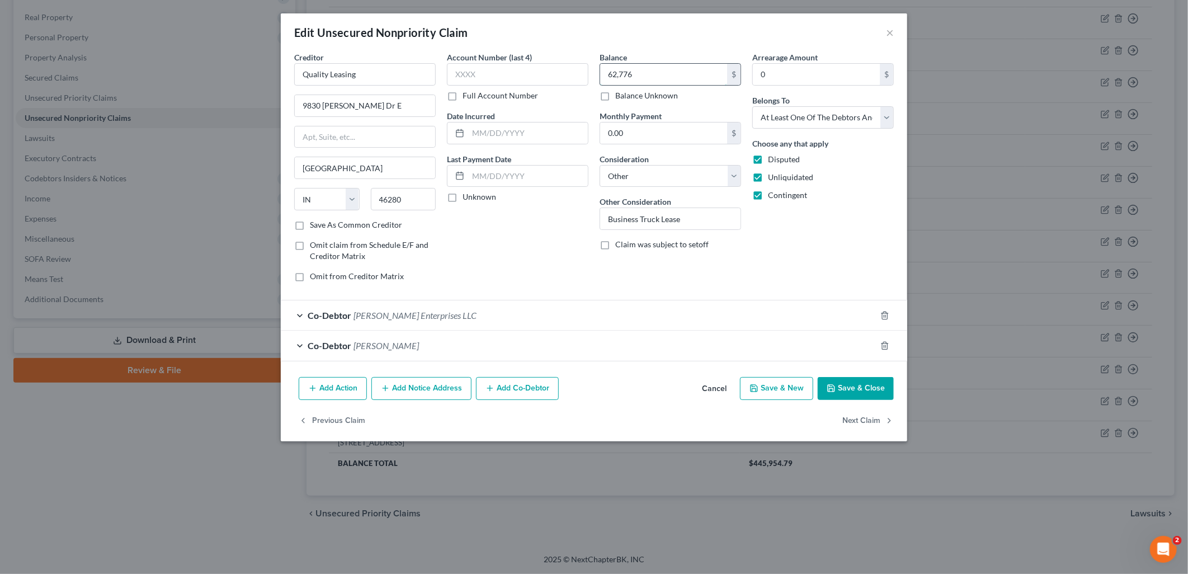
click at [648, 75] on input "62,776" at bounding box center [663, 74] width 127 height 21
type input "62,776.94"
click at [851, 388] on button "Save & Close" at bounding box center [855, 388] width 76 height 23
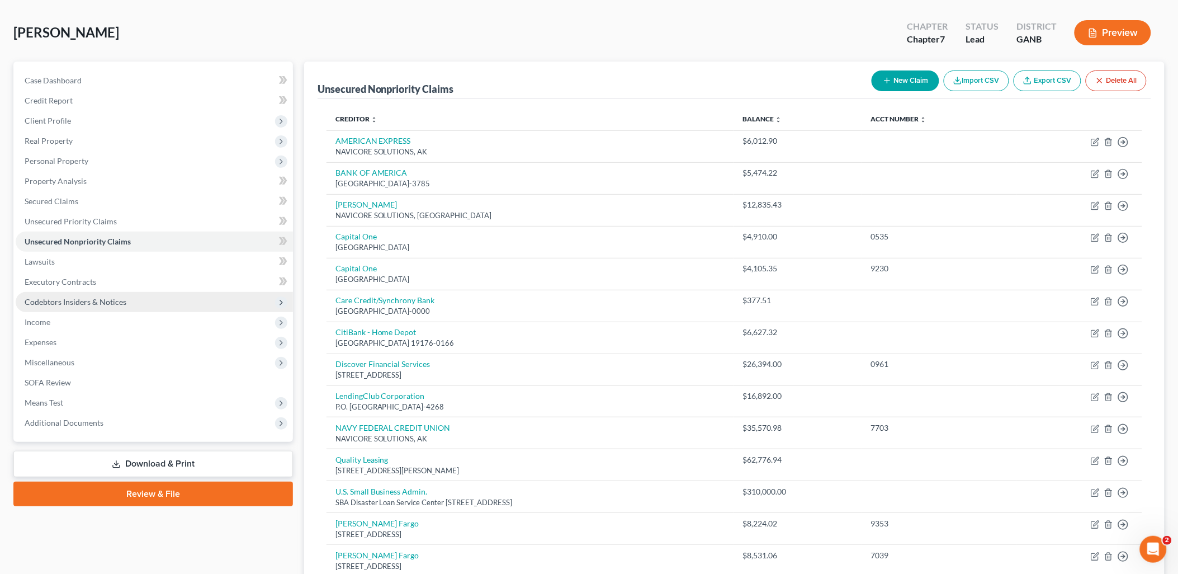
scroll to position [45, 0]
click at [120, 299] on span "Codebtors Insiders & Notices" at bounding box center [76, 302] width 102 height 10
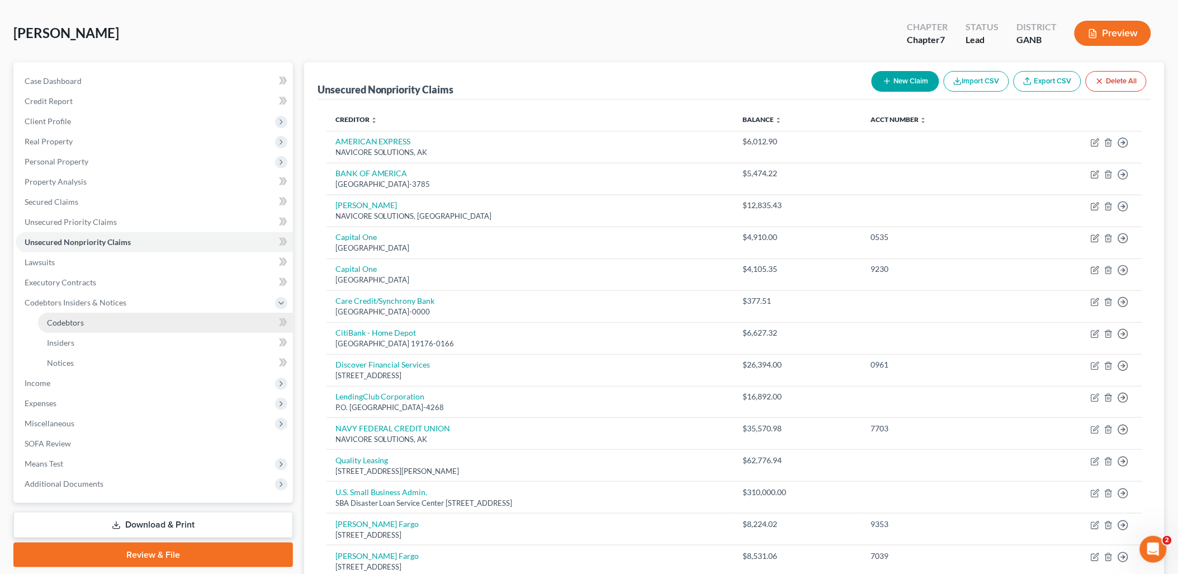
click at [103, 326] on link "Codebtors" at bounding box center [165, 323] width 255 height 20
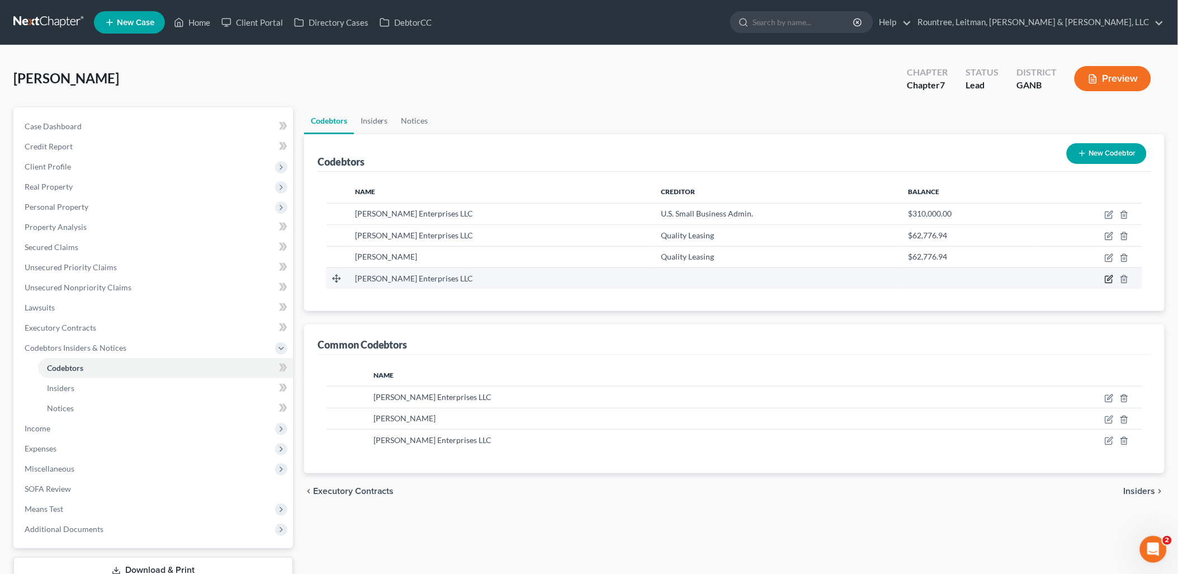
click at [1107, 278] on icon "button" at bounding box center [1109, 279] width 9 height 9
select select "10"
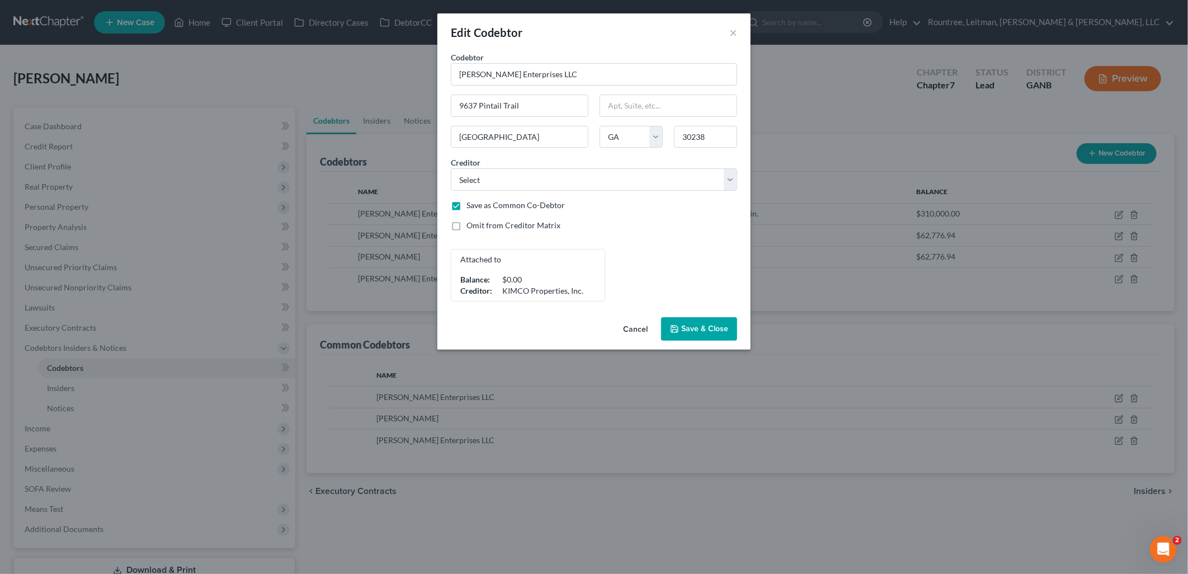
click at [623, 322] on button "Cancel" at bounding box center [635, 329] width 42 height 22
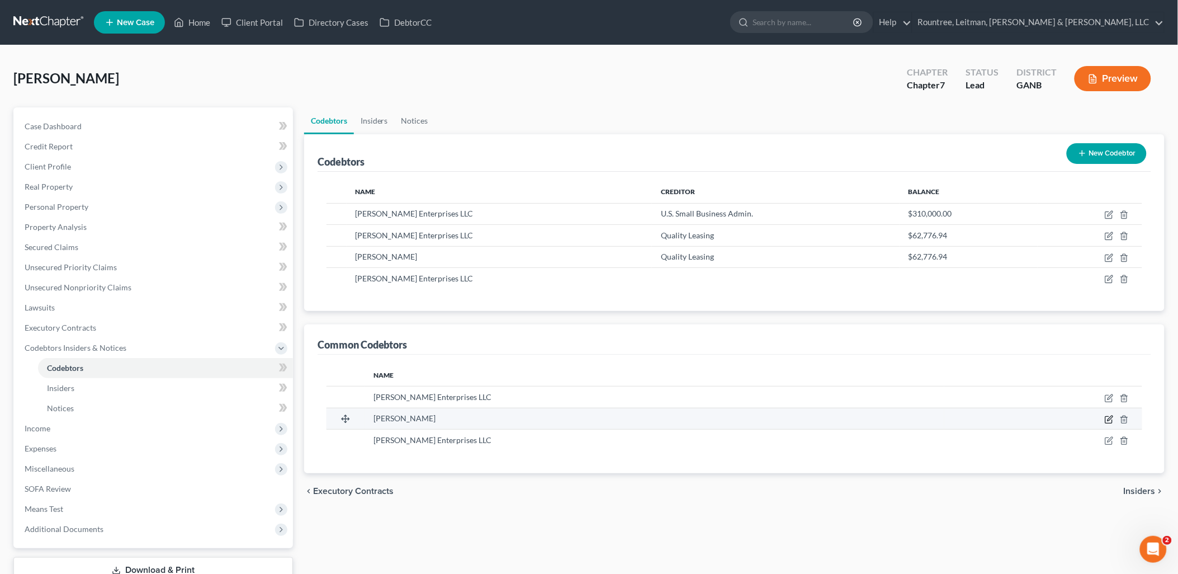
click at [1109, 420] on icon "button" at bounding box center [1110, 417] width 5 height 5
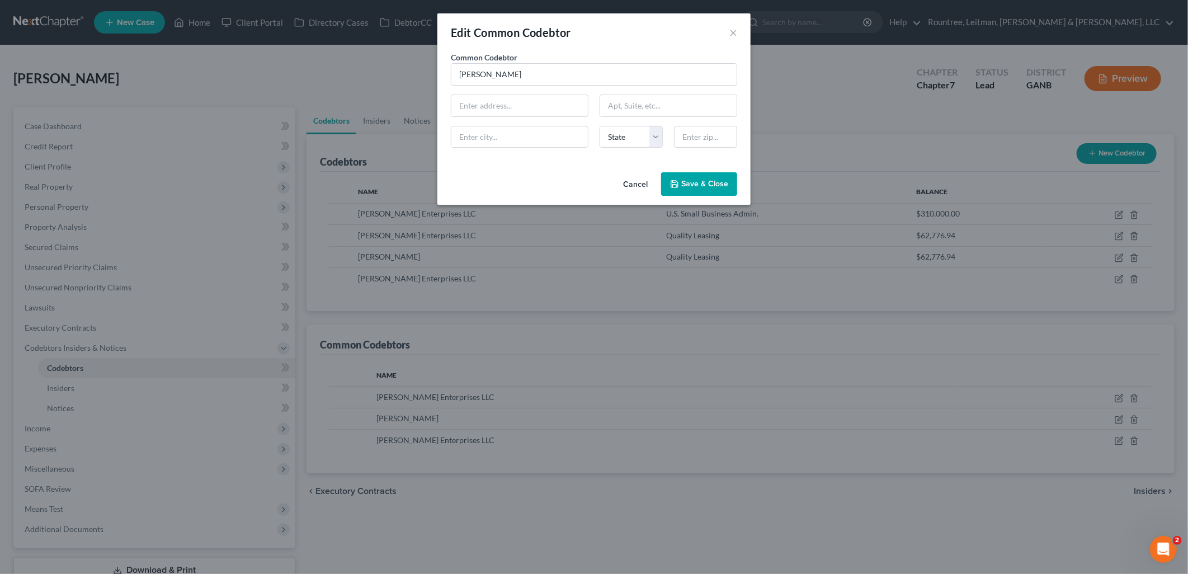
click at [632, 187] on button "Cancel" at bounding box center [635, 184] width 42 height 22
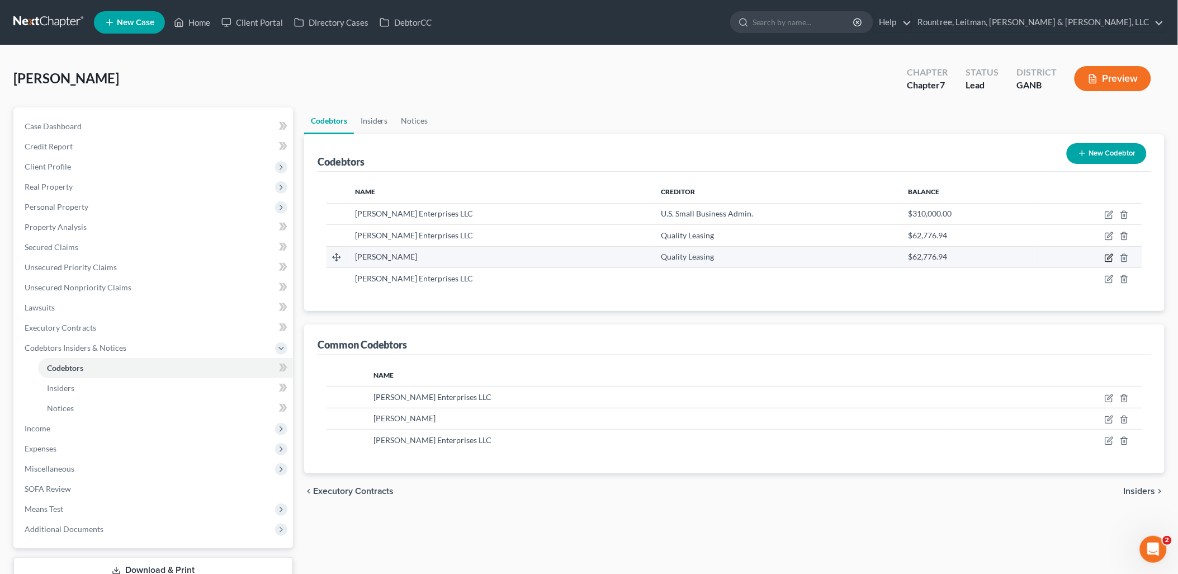
click at [1109, 261] on icon "button" at bounding box center [1109, 257] width 9 height 9
select select "19"
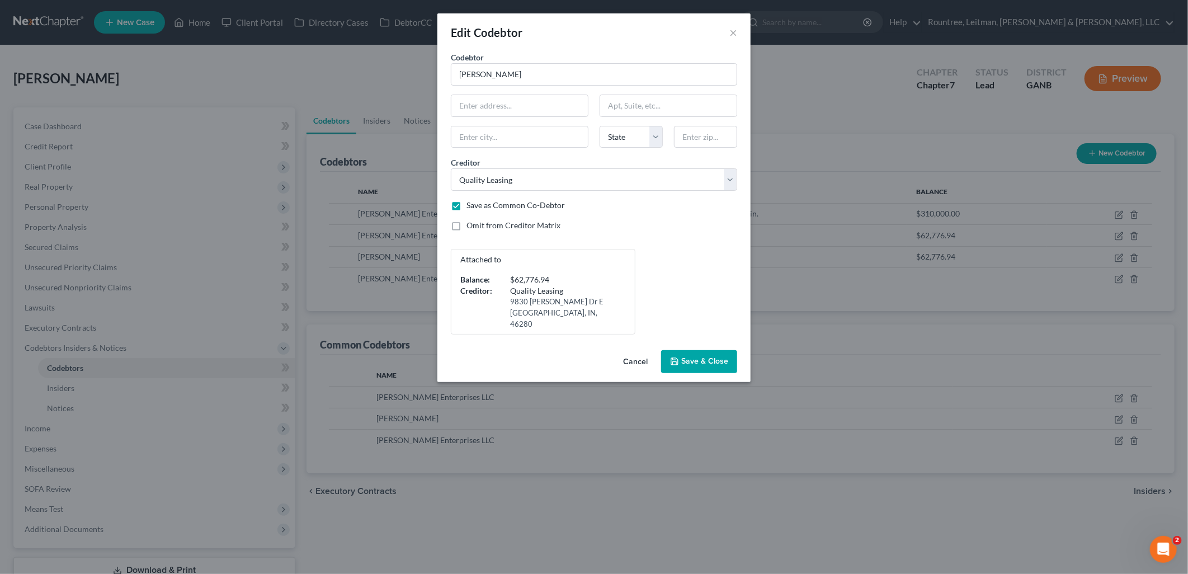
click at [631, 351] on button "Cancel" at bounding box center [635, 362] width 42 height 22
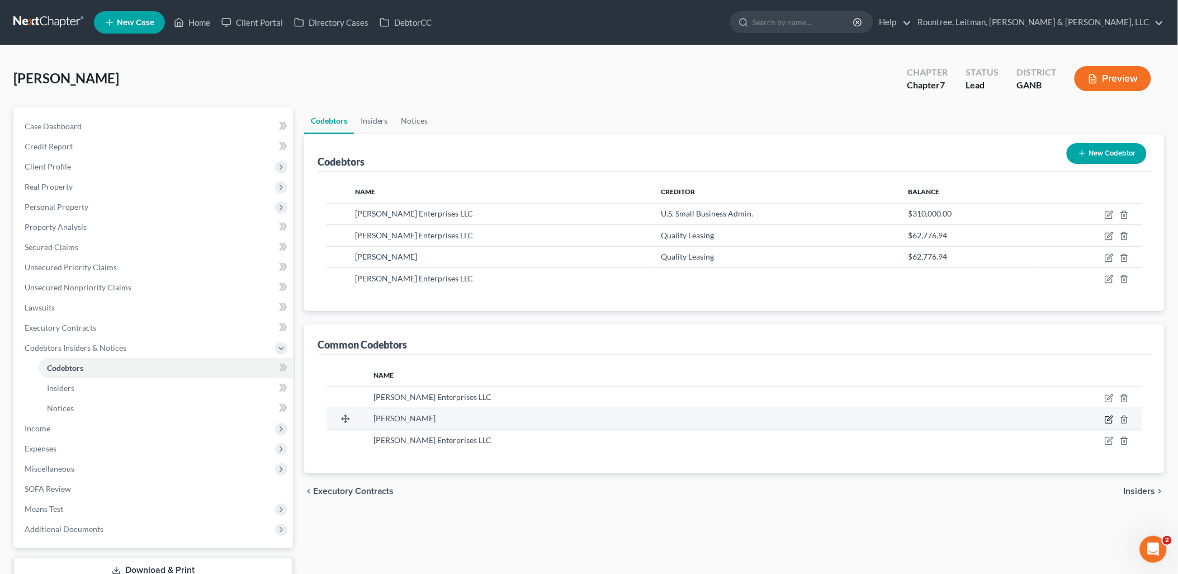
click at [1107, 418] on icon "button" at bounding box center [1109, 419] width 9 height 9
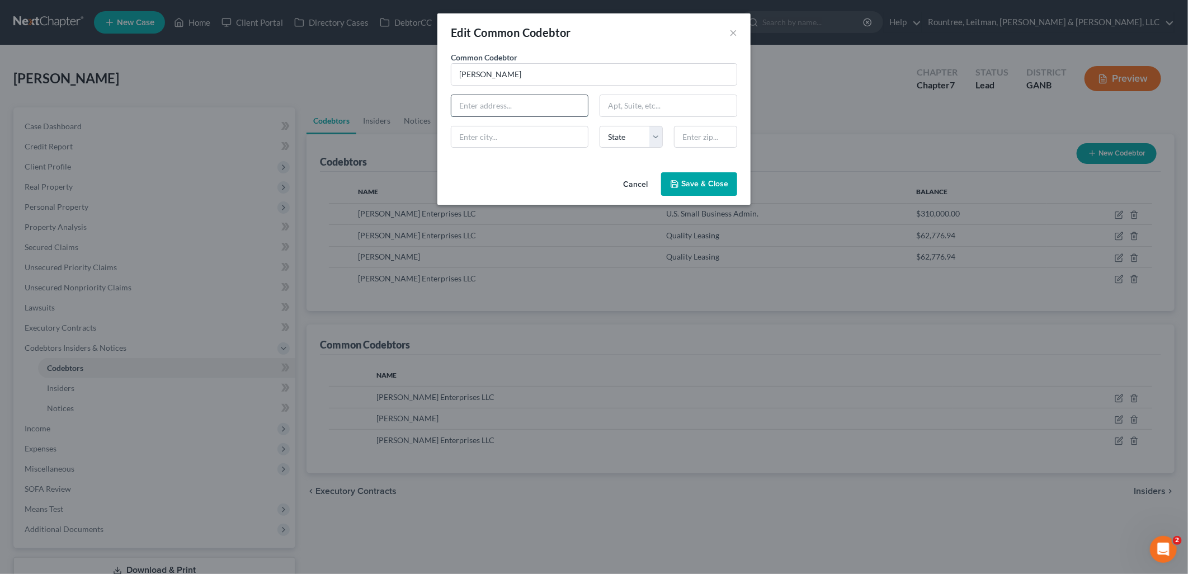
click at [523, 114] on input "text" at bounding box center [519, 105] width 136 height 21
type input "9637 Pintail Trail"
type input "[GEOGRAPHIC_DATA]"
type input "30238"
select select "10"
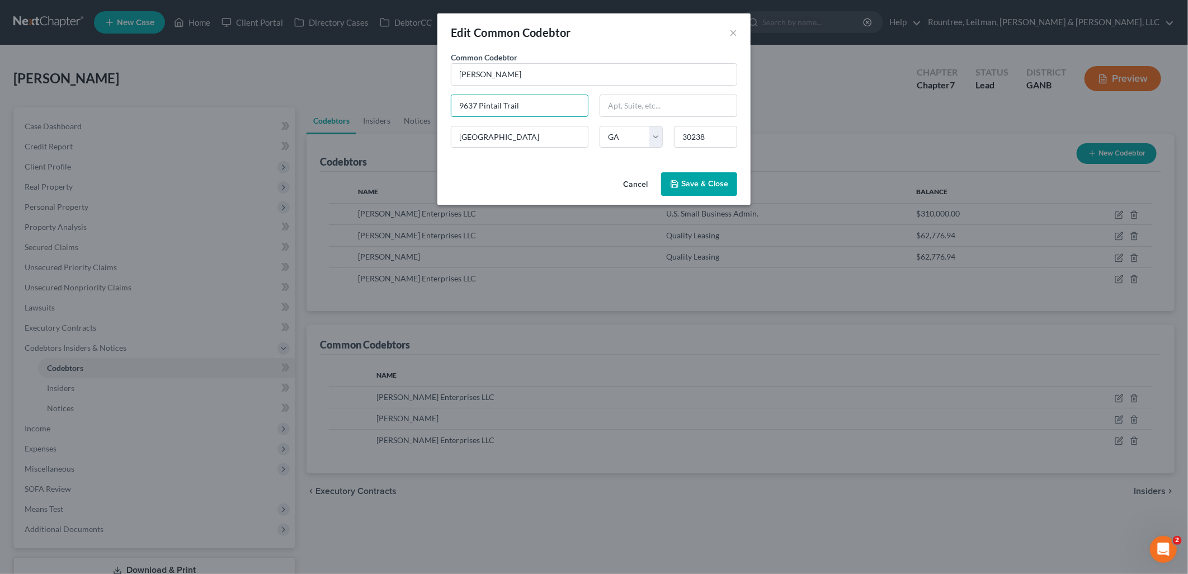
click at [721, 188] on span "Save & Close" at bounding box center [704, 184] width 47 height 10
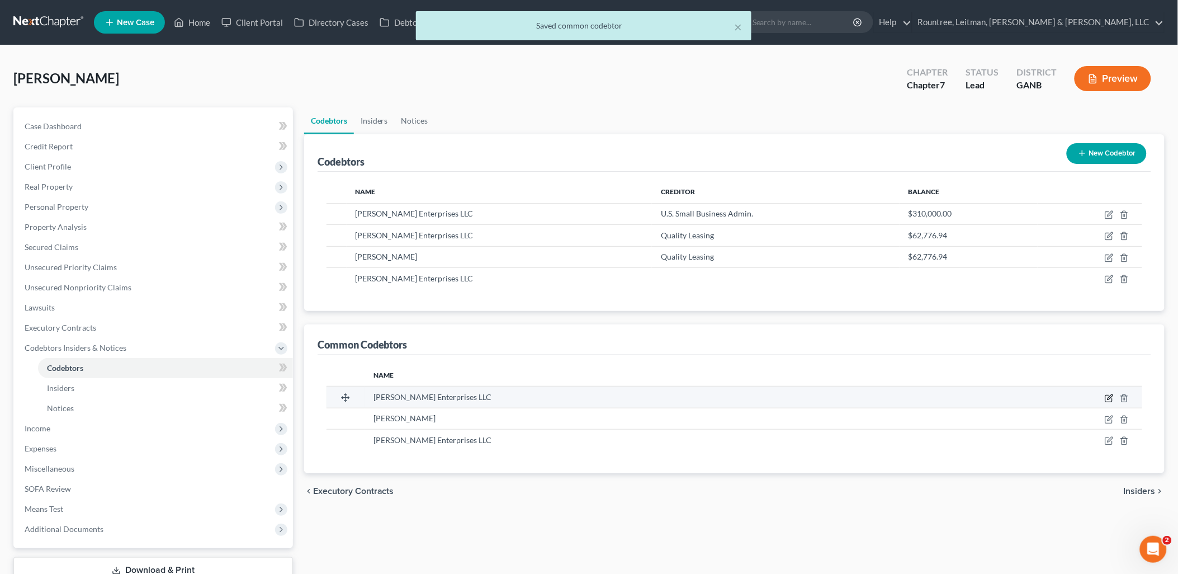
click at [1110, 399] on icon "button" at bounding box center [1109, 398] width 9 height 9
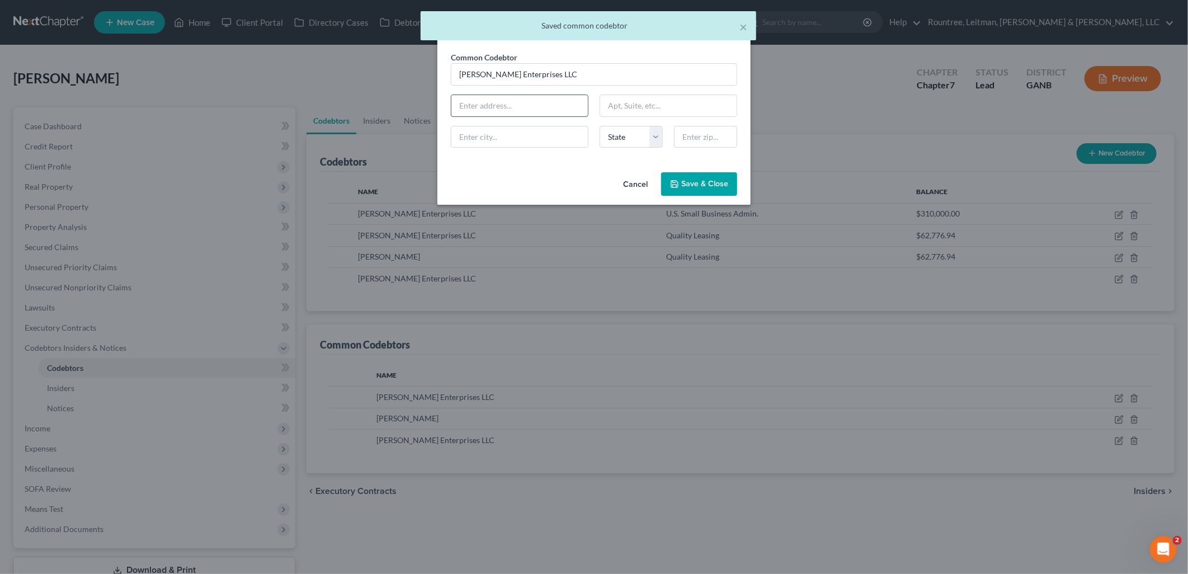
click at [550, 116] on input "text" at bounding box center [519, 105] width 136 height 21
type input "9637 Pintail Trail"
type input "[GEOGRAPHIC_DATA]"
type input "30238"
select select "10"
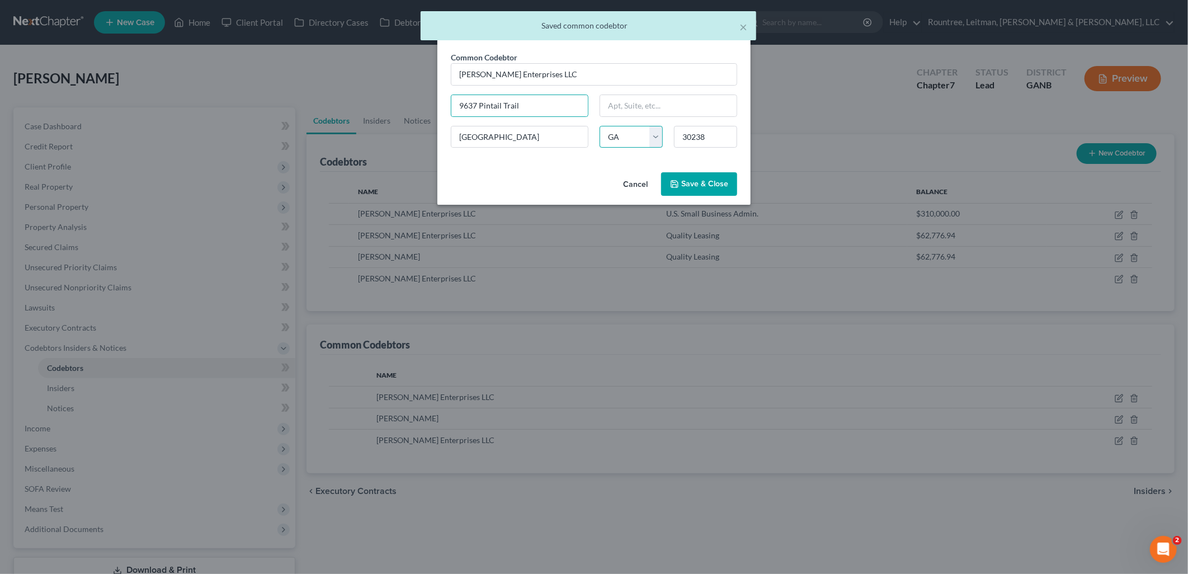
select select
click at [686, 179] on span "Save & Close" at bounding box center [704, 184] width 47 height 10
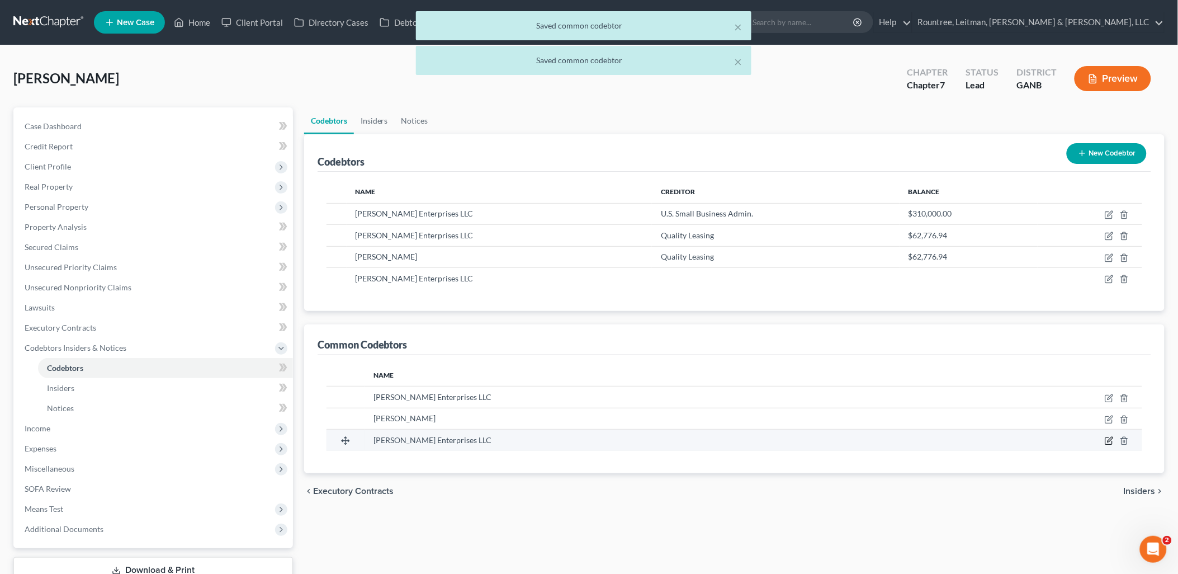
click at [1111, 445] on icon "button" at bounding box center [1109, 440] width 9 height 9
select select "10"
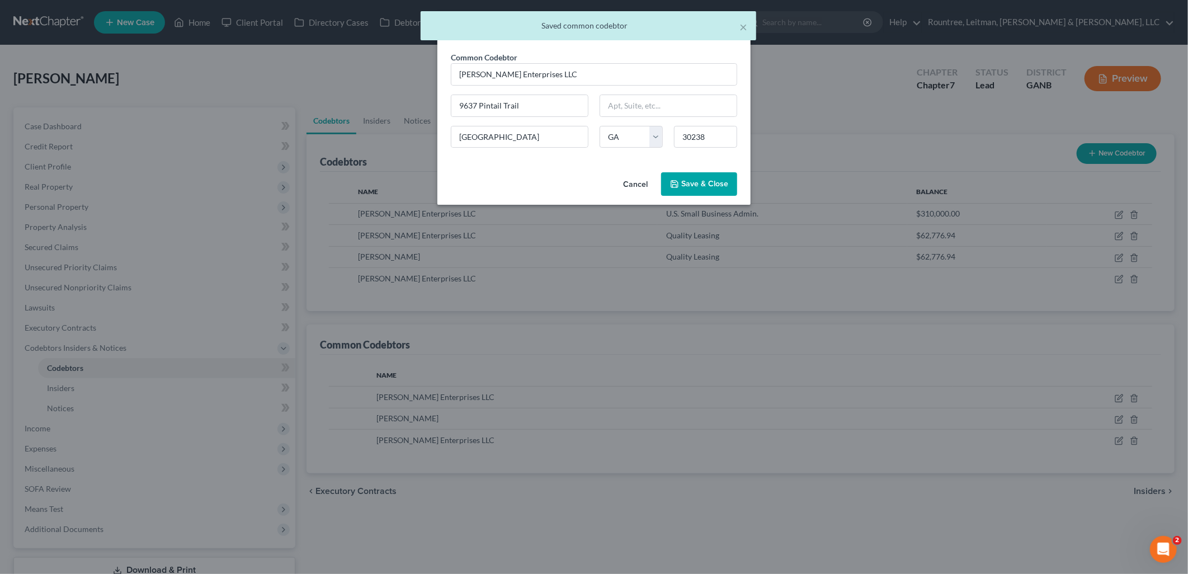
click at [635, 183] on button "Cancel" at bounding box center [635, 184] width 42 height 22
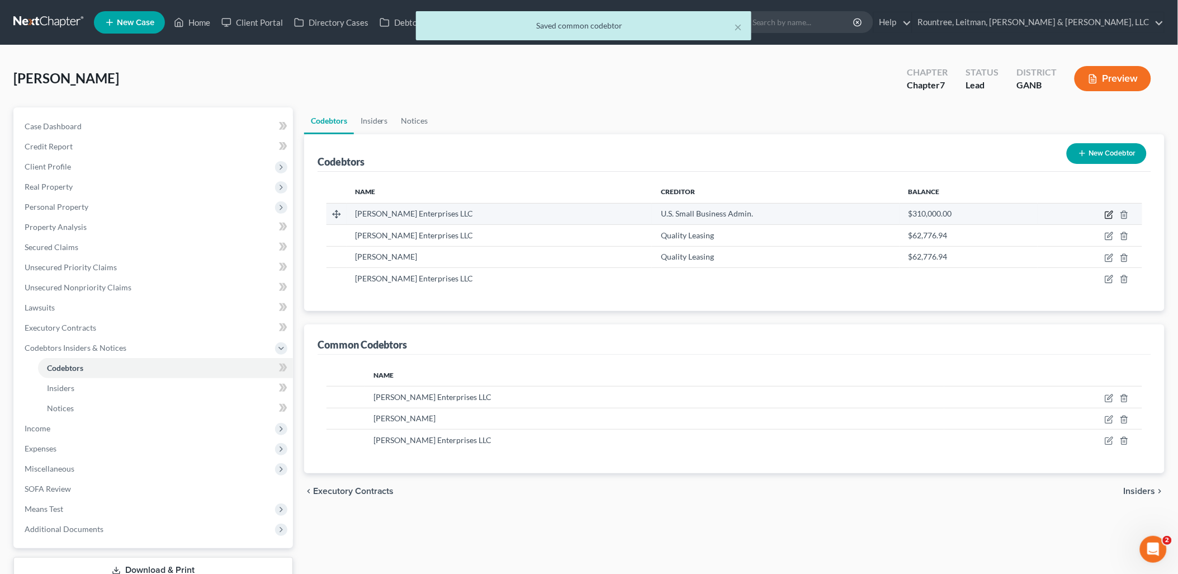
click at [1108, 211] on icon "button" at bounding box center [1109, 214] width 9 height 9
select select "4"
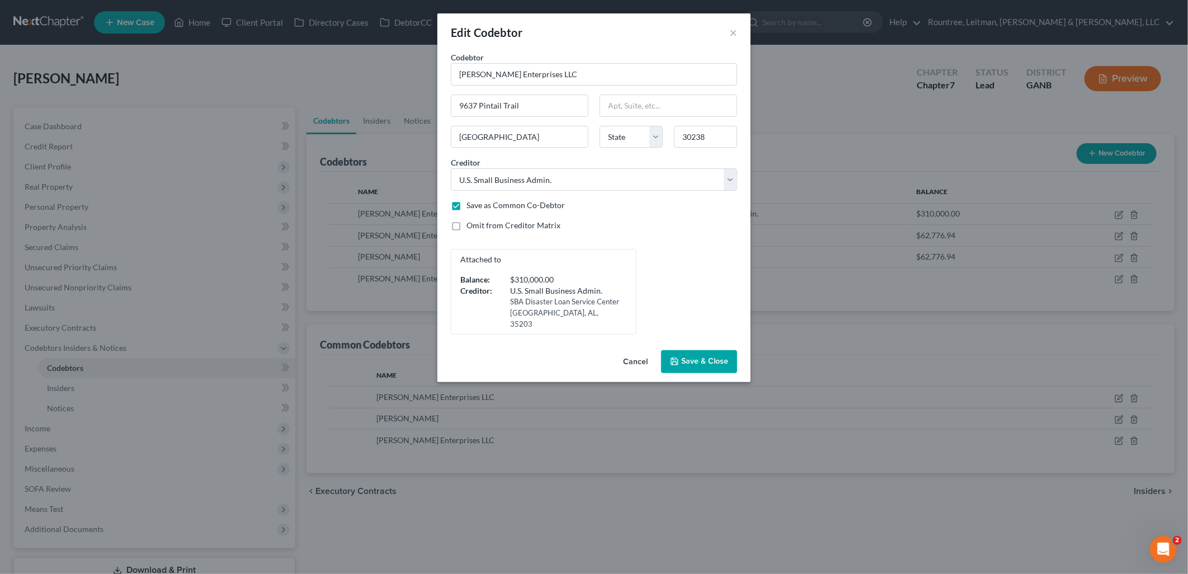
click at [641, 351] on button "Cancel" at bounding box center [635, 362] width 42 height 22
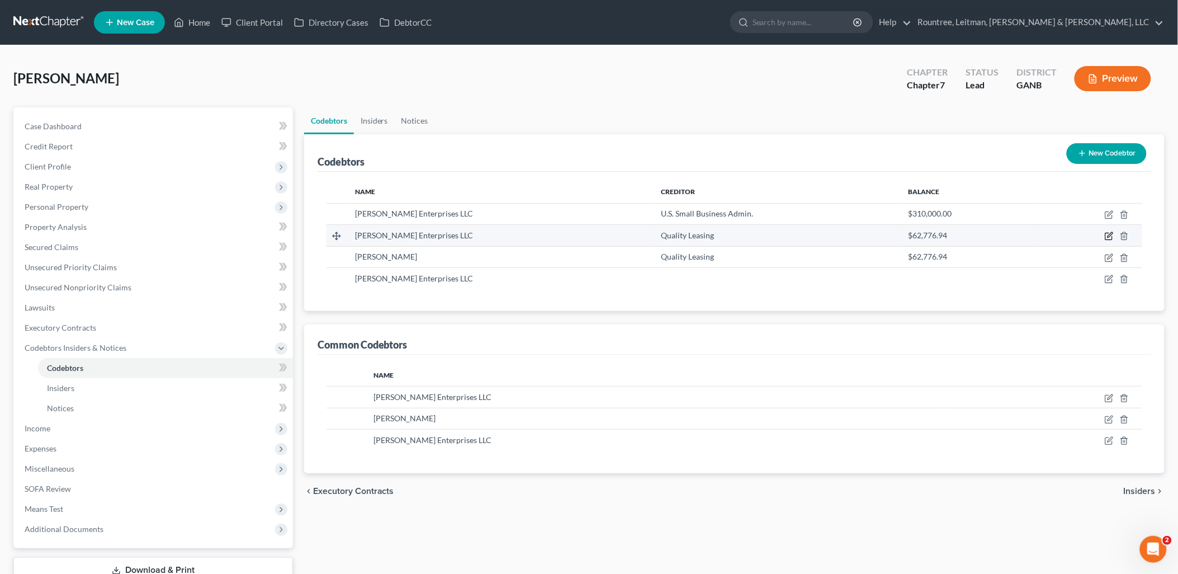
click at [1110, 237] on icon "button" at bounding box center [1110, 235] width 5 height 5
select select "19"
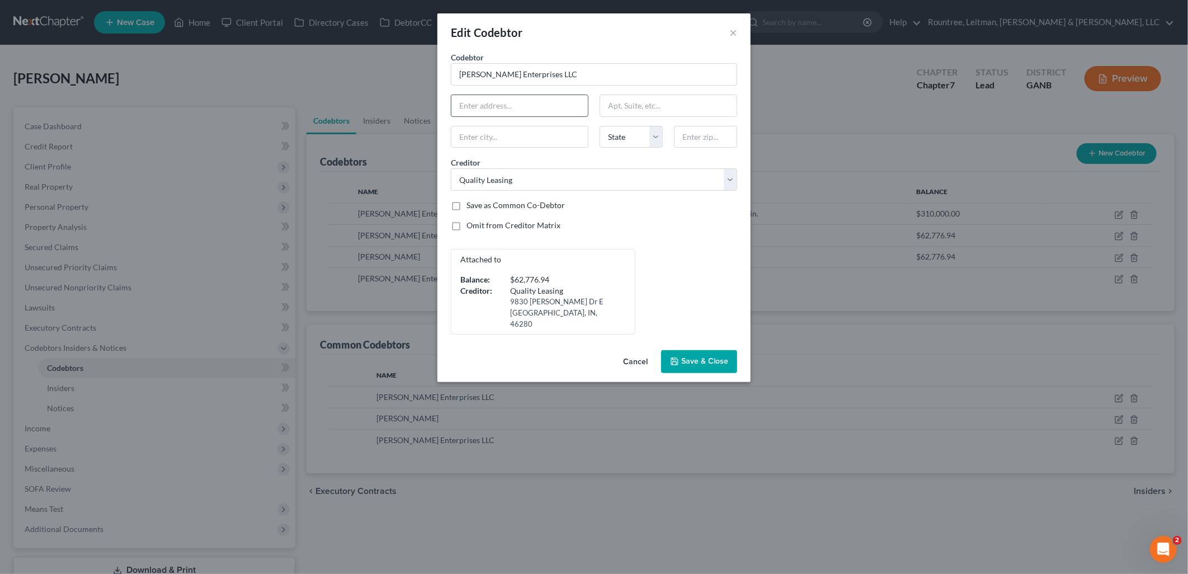
click at [472, 105] on input "text" at bounding box center [519, 105] width 136 height 21
type input "9637 Pintail Trail"
type input "[GEOGRAPHIC_DATA]"
type input "30238"
select select "10"
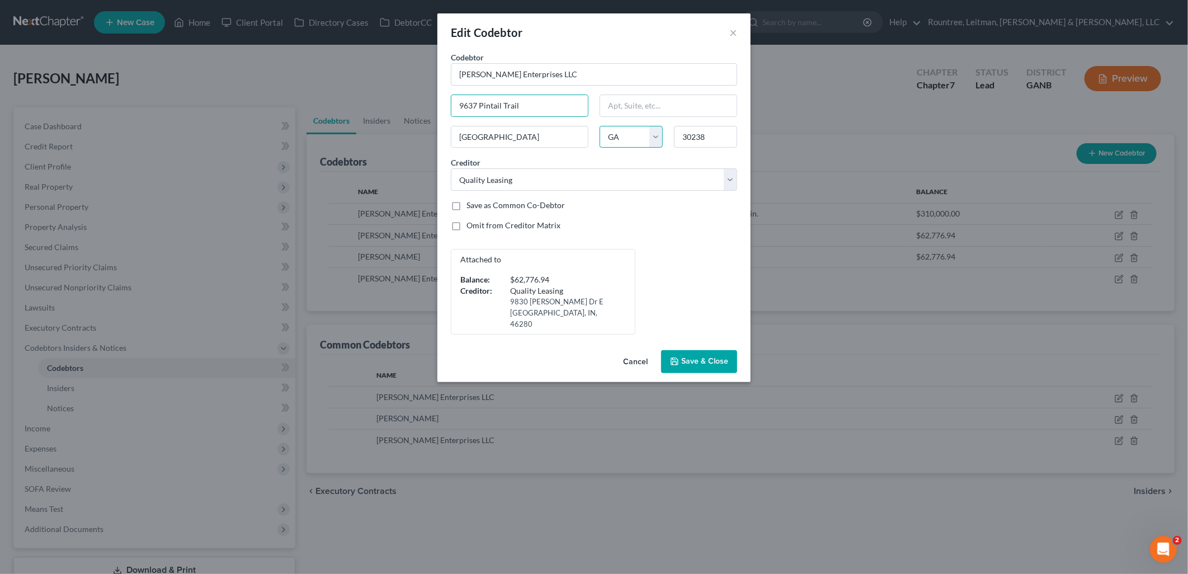
select select
click at [707, 357] on span "Save & Close" at bounding box center [704, 362] width 47 height 10
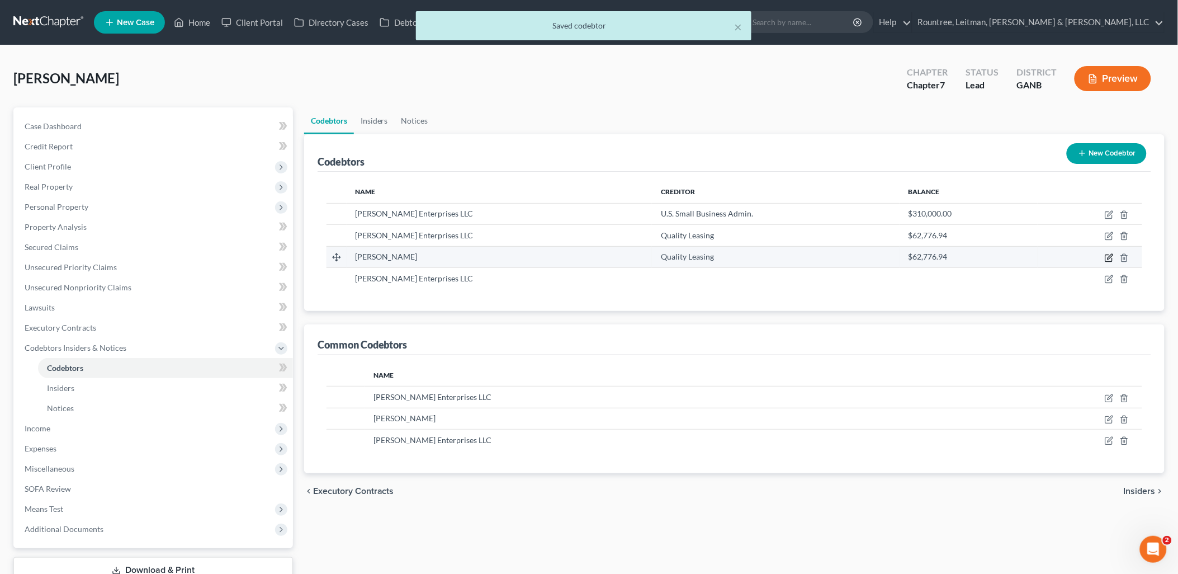
click at [1108, 259] on icon "button" at bounding box center [1109, 257] width 9 height 9
select select "10"
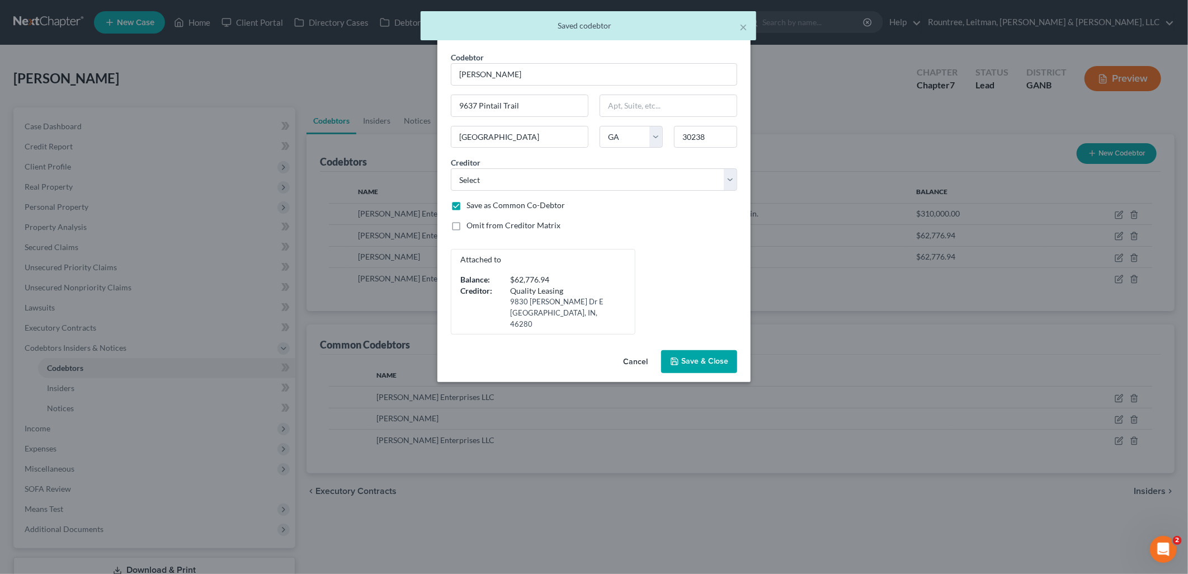
click at [630, 351] on button "Cancel" at bounding box center [635, 362] width 42 height 22
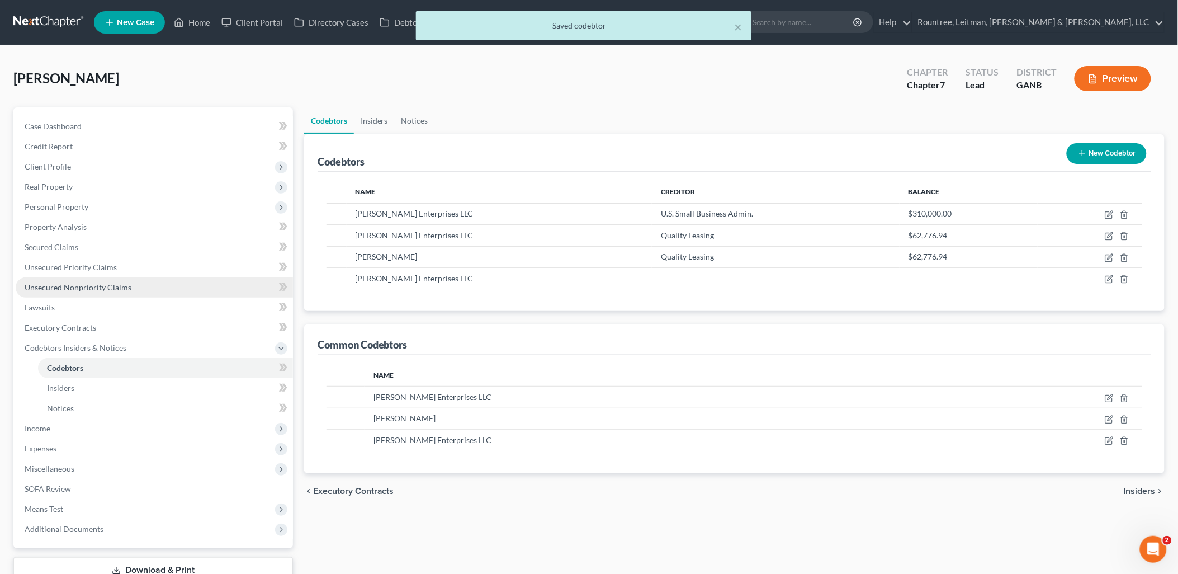
click at [102, 286] on span "Unsecured Nonpriority Claims" at bounding box center [78, 287] width 107 height 10
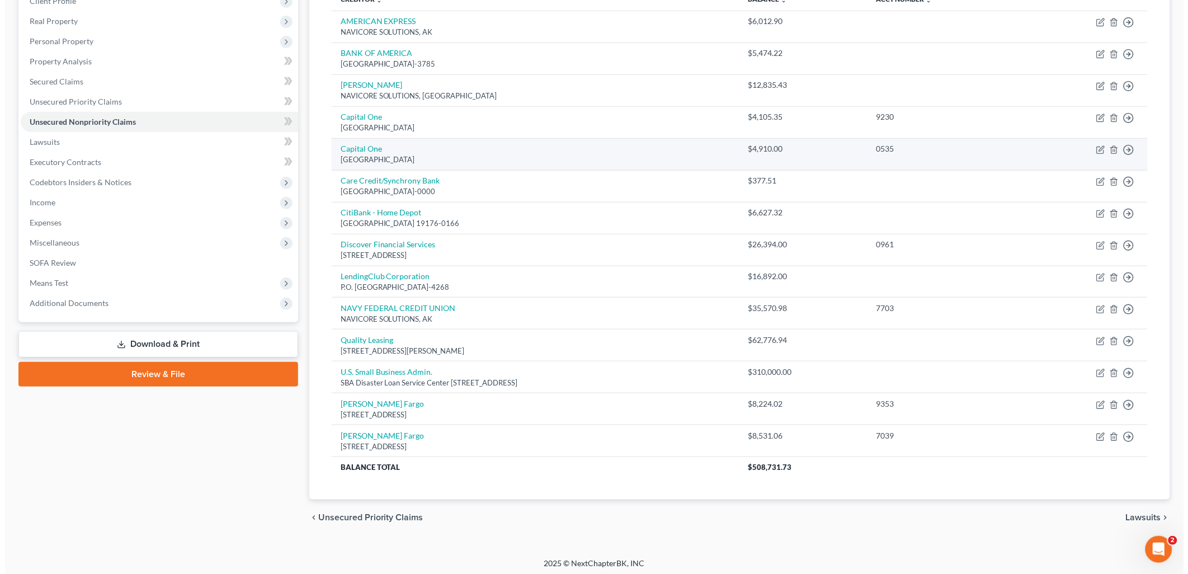
scroll to position [169, 0]
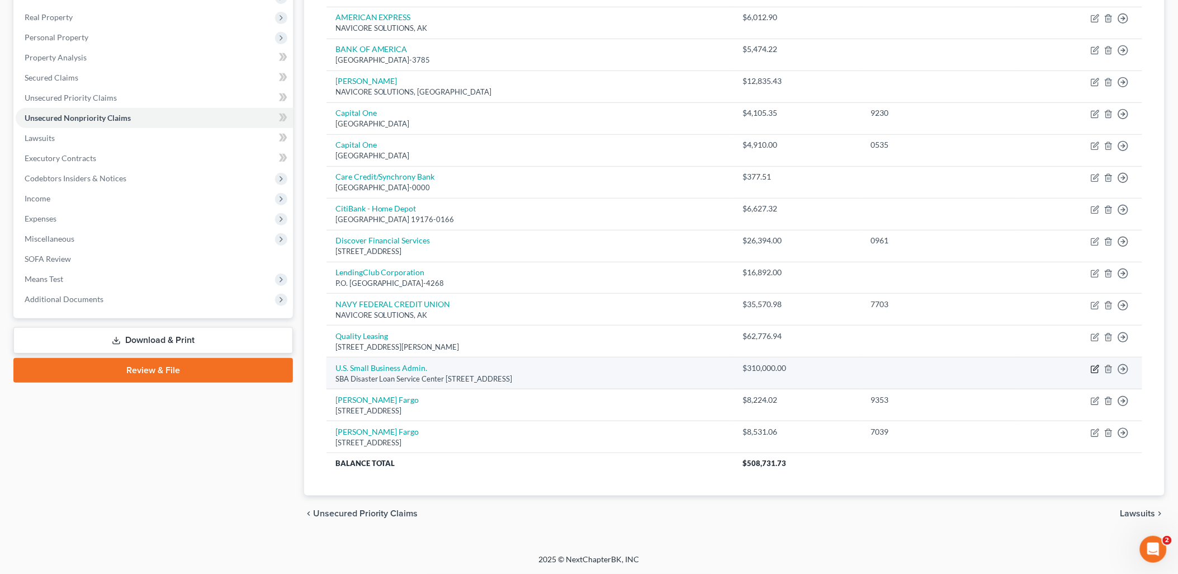
click at [1095, 370] on icon "button" at bounding box center [1095, 369] width 9 height 9
select select "0"
select select "14"
select select "3"
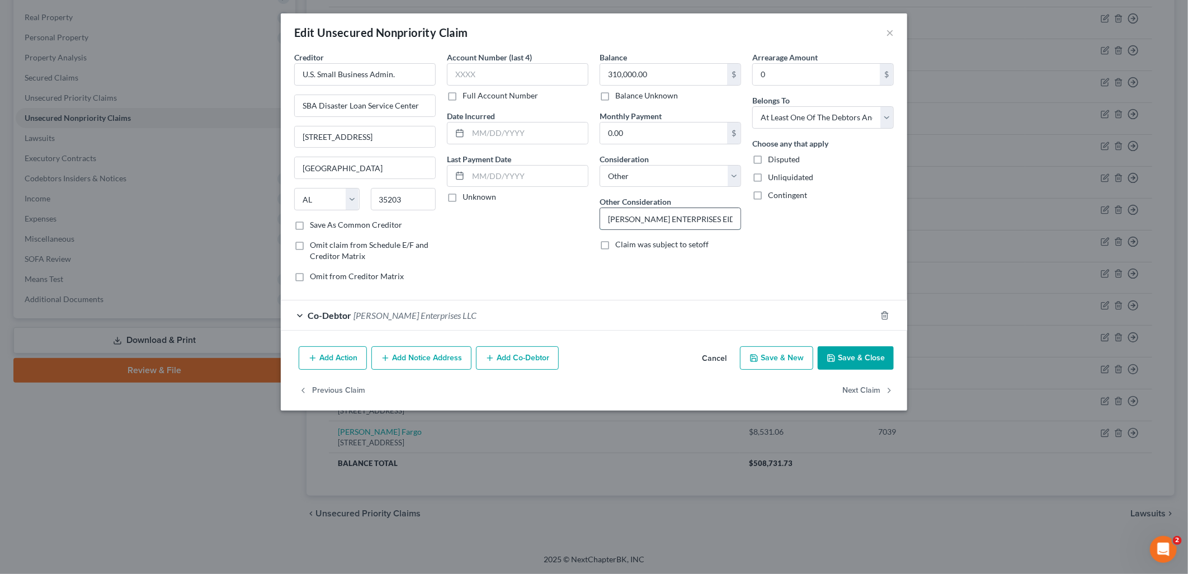
click at [623, 218] on input "[PERSON_NAME] ENTERPRISES EIDL LOAN" at bounding box center [670, 218] width 140 height 21
drag, startPoint x: 710, startPoint y: 217, endPoint x: 96, endPoint y: 173, distance: 615.5
click at [92, 176] on div "Edit Unsecured Nonpriority Claim × Creditor * U.S. Small Business Admin. SBA Di…" at bounding box center [594, 287] width 1188 height 574
click at [795, 262] on div "Arrearage Amount 0 $ Belongs To * Select Debtor 1 Only Debtor 2 Only Debtor 1 A…" at bounding box center [822, 170] width 153 height 239
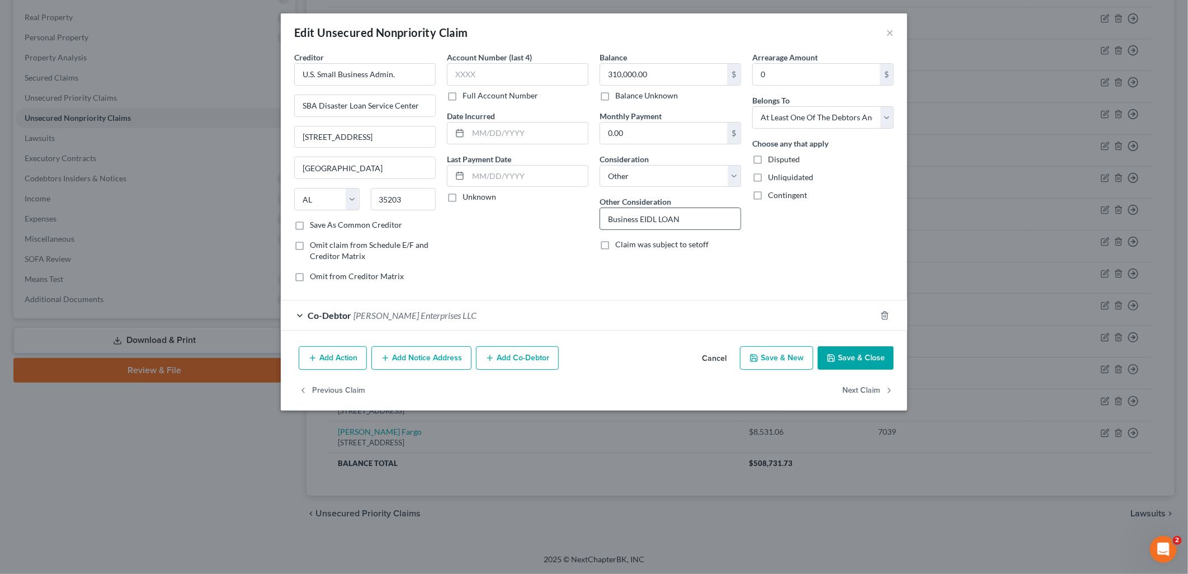
drag, startPoint x: 701, startPoint y: 218, endPoint x: 657, endPoint y: 217, distance: 43.6
click at [657, 217] on input "Business EIDL LOAN" at bounding box center [670, 218] width 140 height 21
type input "Business EIDL"
drag, startPoint x: 804, startPoint y: 260, endPoint x: 787, endPoint y: 260, distance: 16.8
click at [802, 260] on div "Arrearage Amount 0 $ Belongs To * Select Debtor 1 Only Debtor 2 Only Debtor 1 A…" at bounding box center [822, 170] width 153 height 239
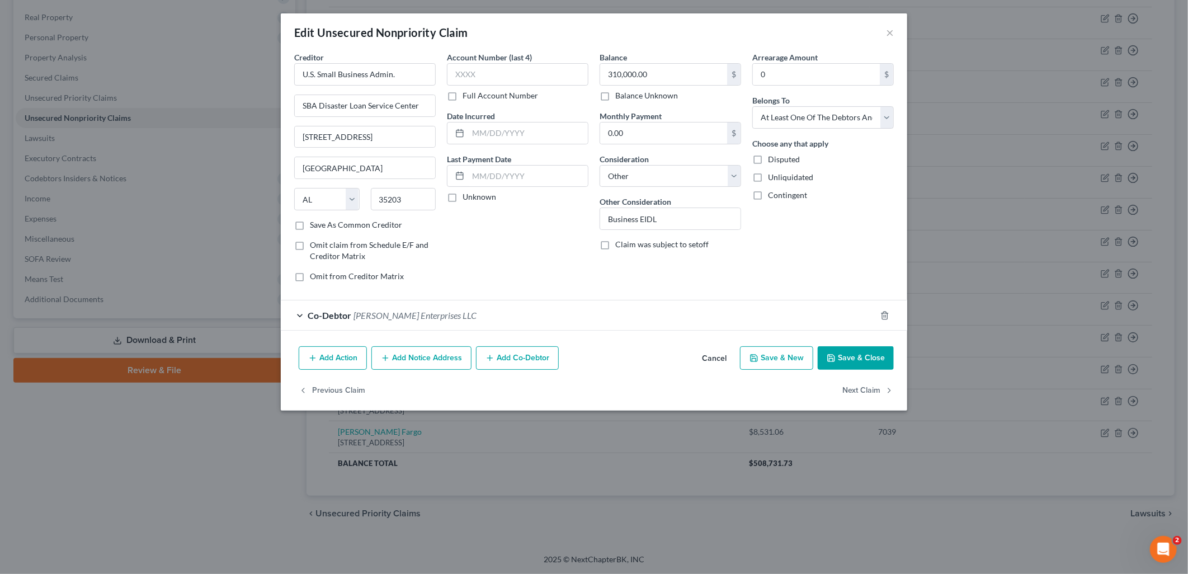
click at [518, 361] on button "Add Co-Debtor" at bounding box center [517, 357] width 83 height 23
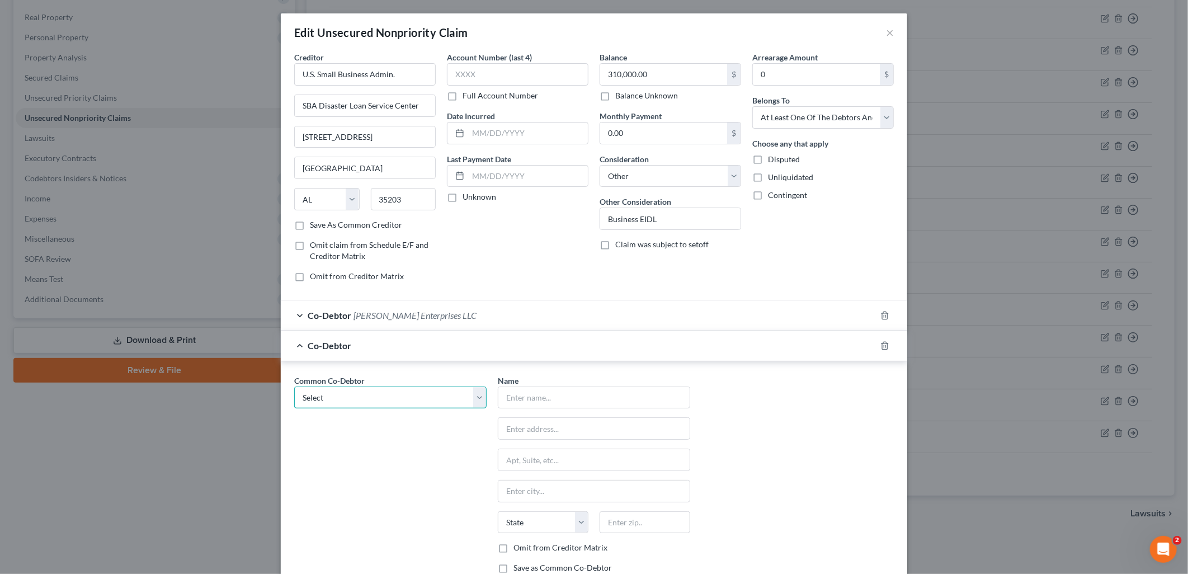
click at [401, 407] on select "Select [PERSON_NAME] Enterprises LLC [PERSON_NAME] Enterprises LLC" at bounding box center [390, 397] width 192 height 22
select select "1"
click at [294, 386] on select "Select [PERSON_NAME] Enterprises LLC [PERSON_NAME] Enterprises LLC" at bounding box center [390, 397] width 192 height 22
type input "[PERSON_NAME]"
type input "9637 Pintail Trail"
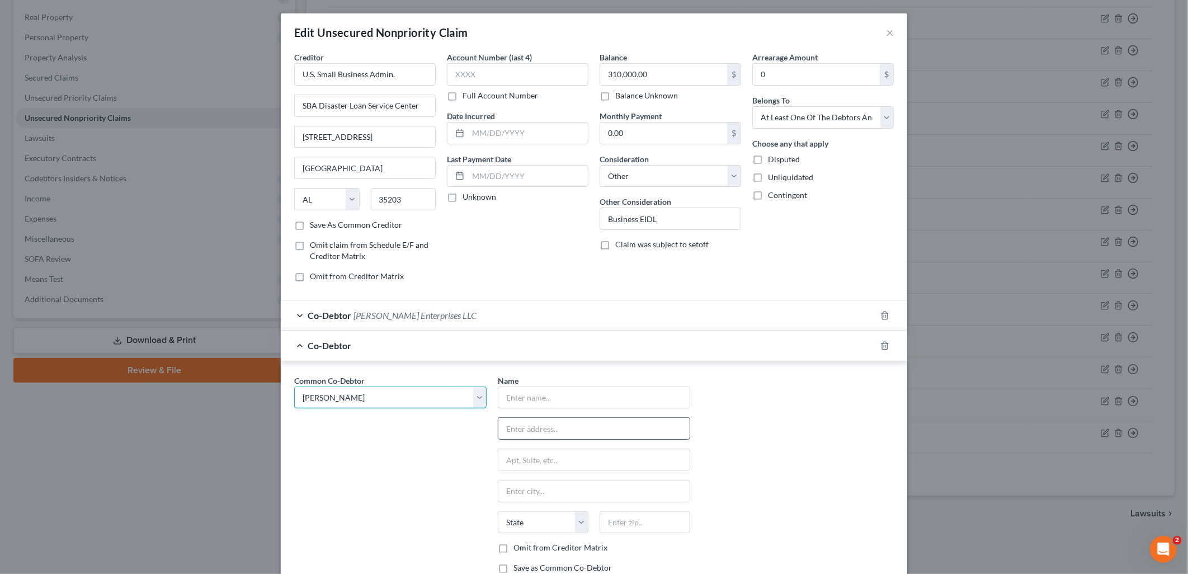
type input "[GEOGRAPHIC_DATA]"
select select "10"
type input "30238"
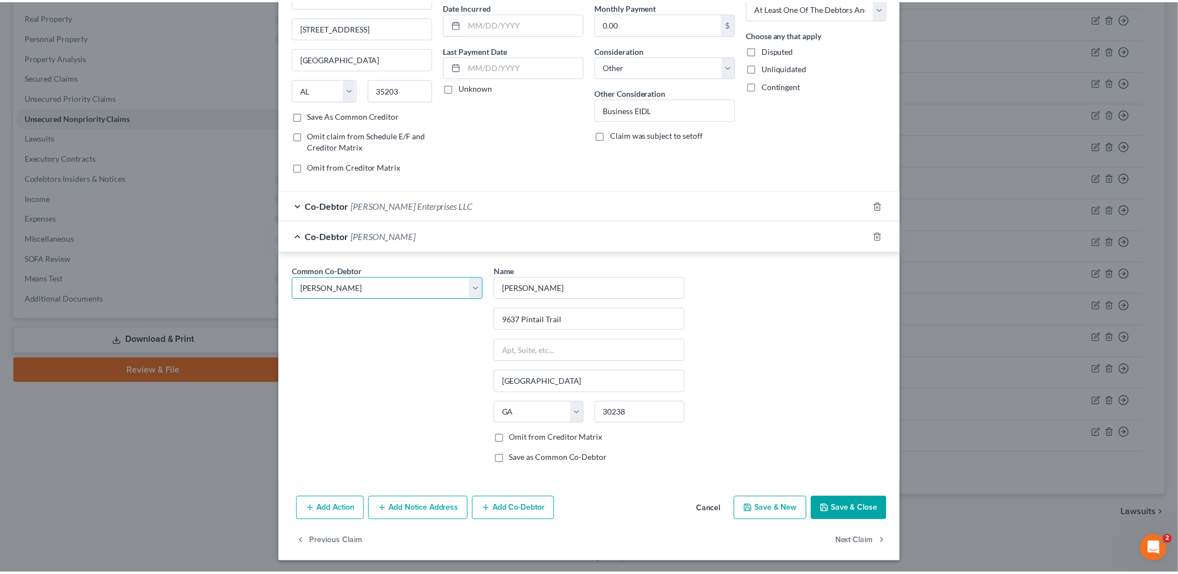
scroll to position [112, 0]
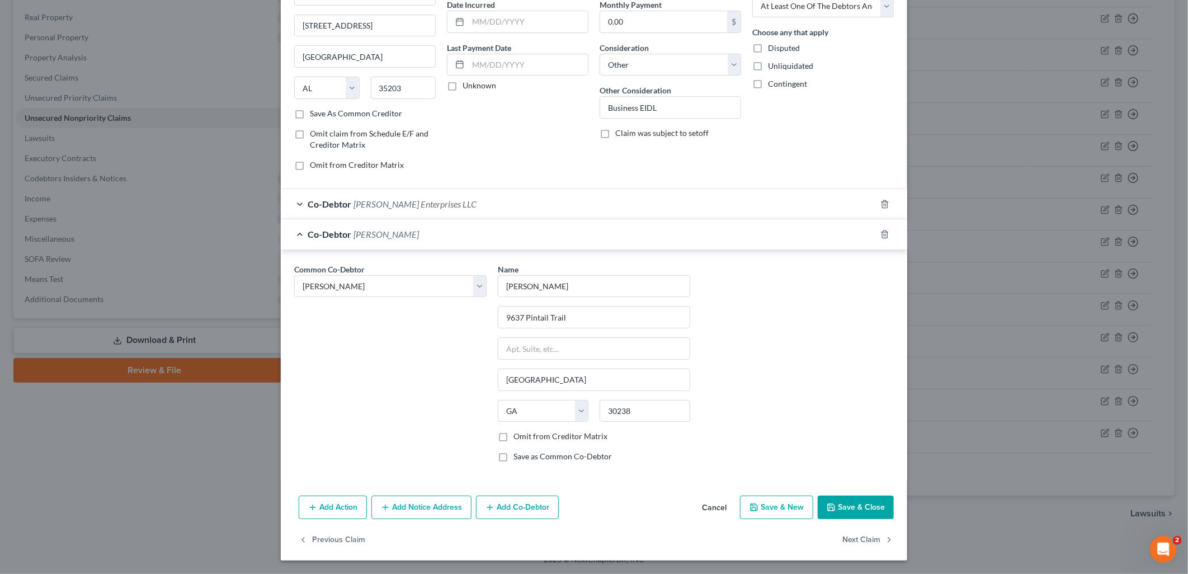
click at [872, 507] on button "Save & Close" at bounding box center [855, 506] width 76 height 23
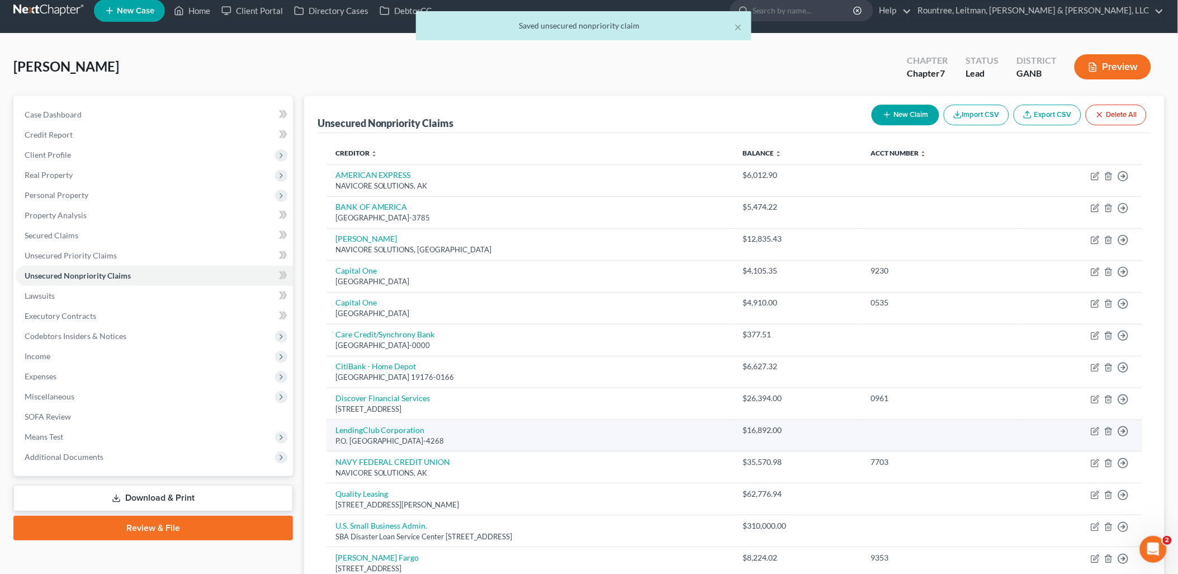
scroll to position [0, 0]
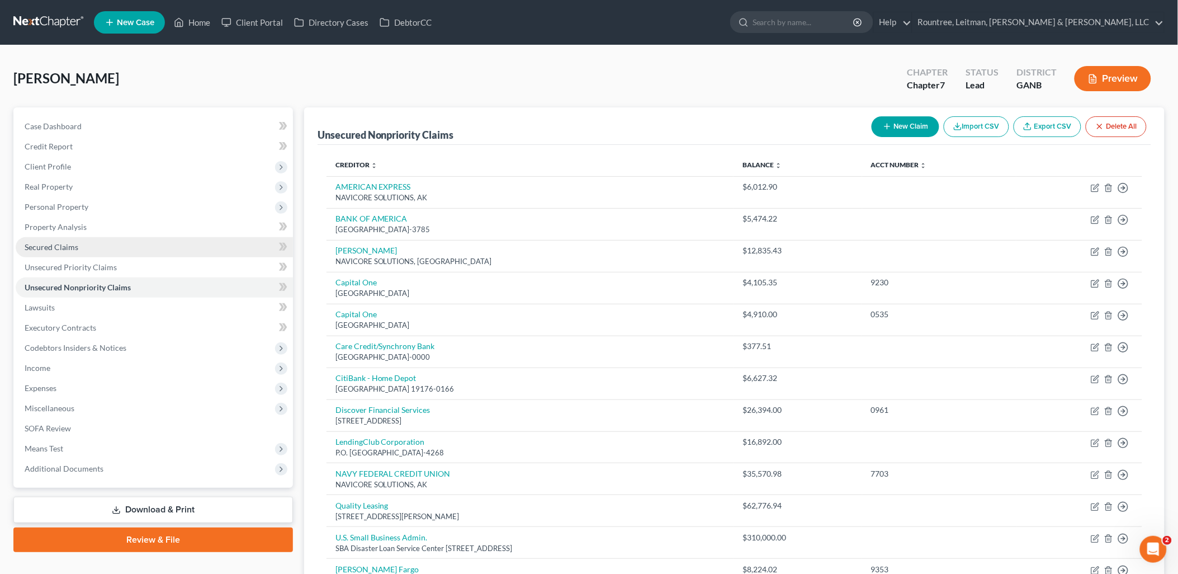
click at [105, 248] on link "Secured Claims" at bounding box center [154, 247] width 277 height 20
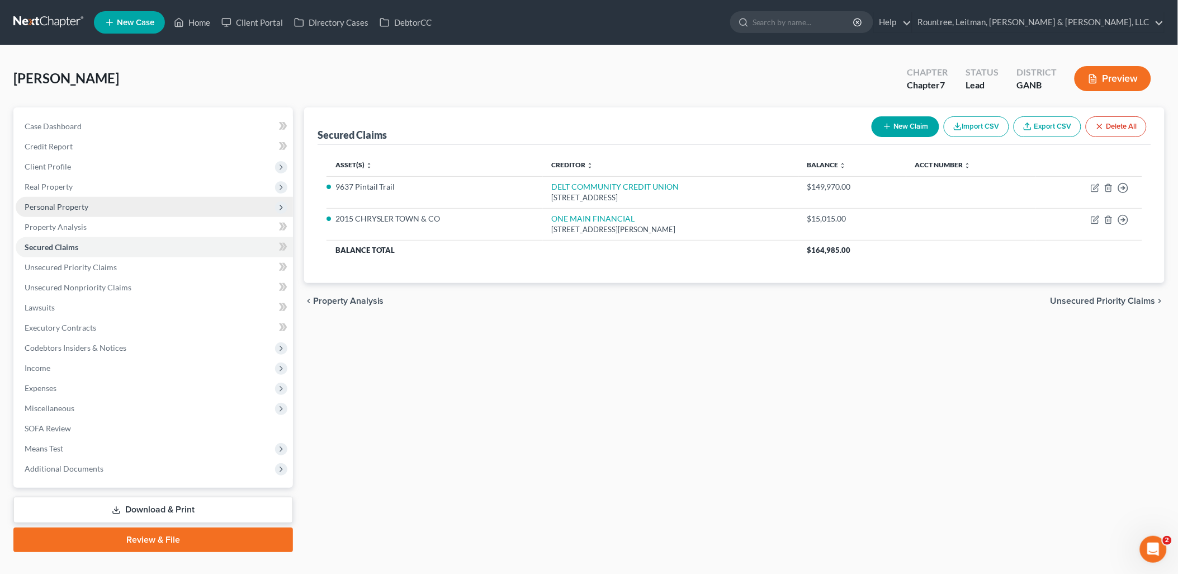
click at [86, 205] on span "Personal Property" at bounding box center [57, 207] width 64 height 10
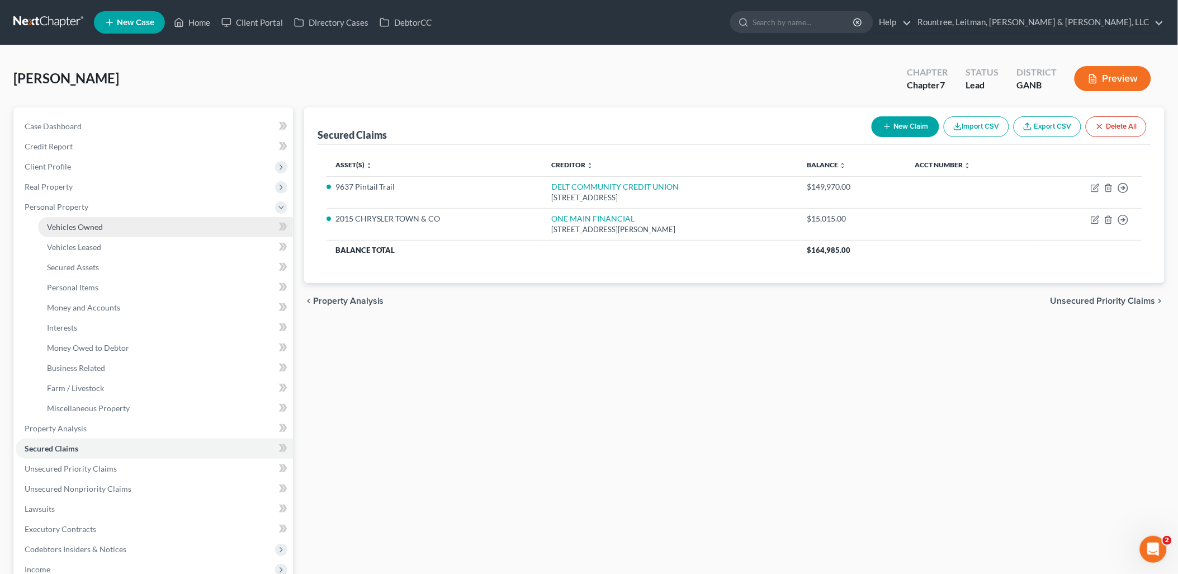
click at [92, 225] on span "Vehicles Owned" at bounding box center [75, 227] width 56 height 10
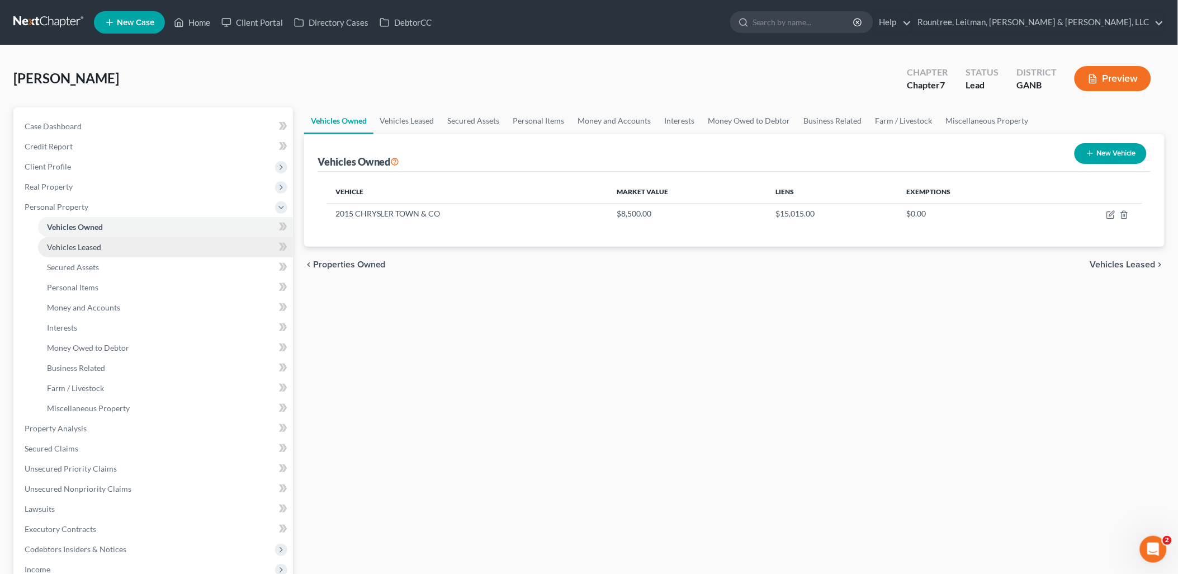
click at [92, 247] on span "Vehicles Leased" at bounding box center [74, 247] width 54 height 10
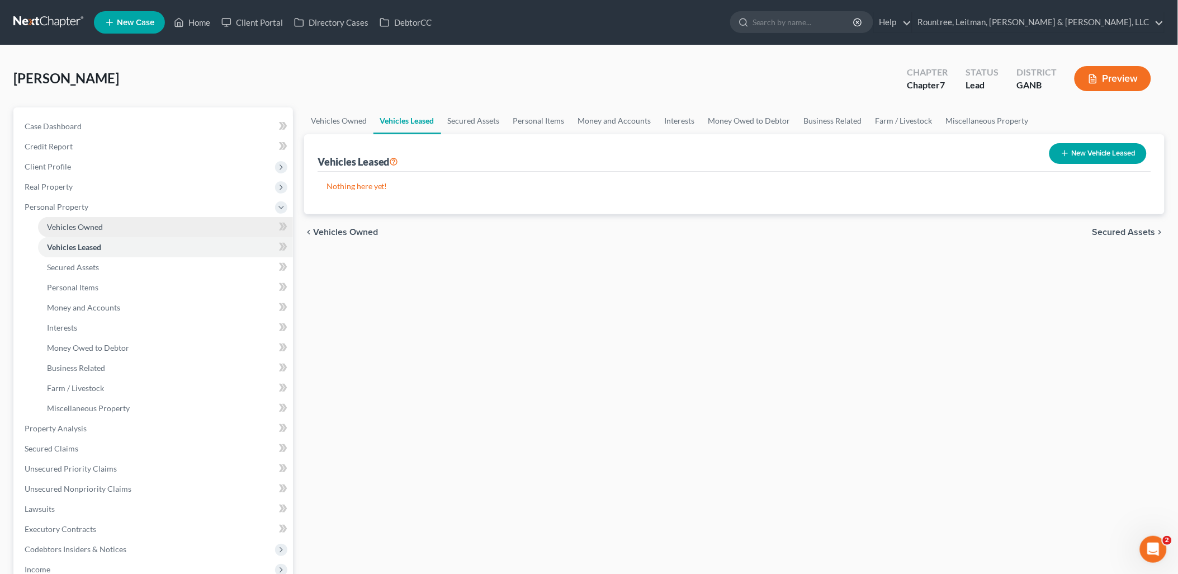
click at [97, 230] on span "Vehicles Owned" at bounding box center [75, 227] width 56 height 10
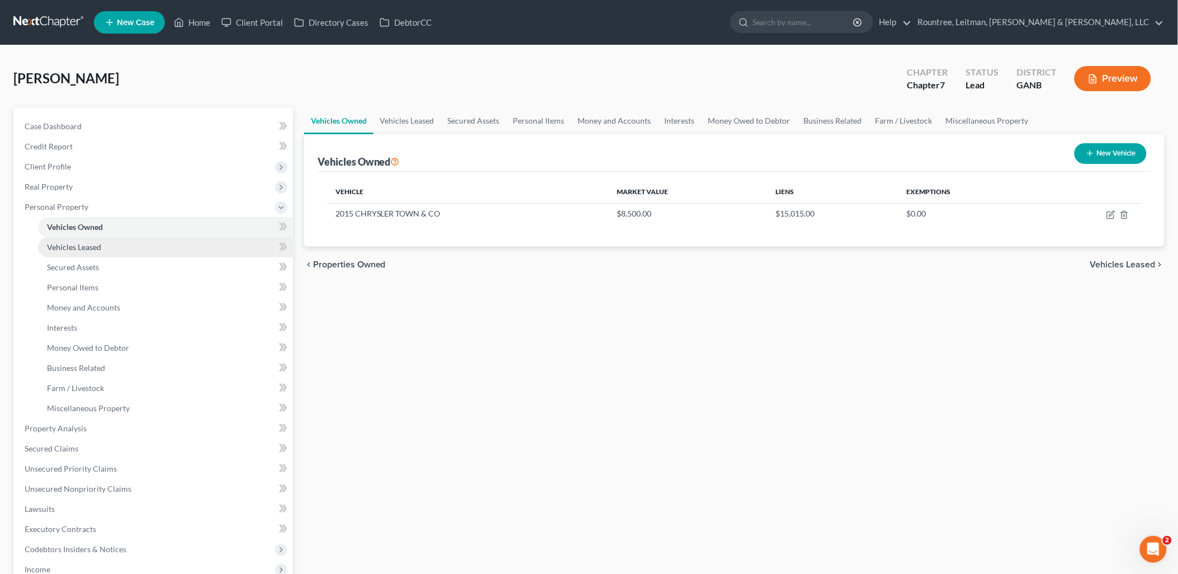
click at [103, 242] on link "Vehicles Leased" at bounding box center [165, 247] width 255 height 20
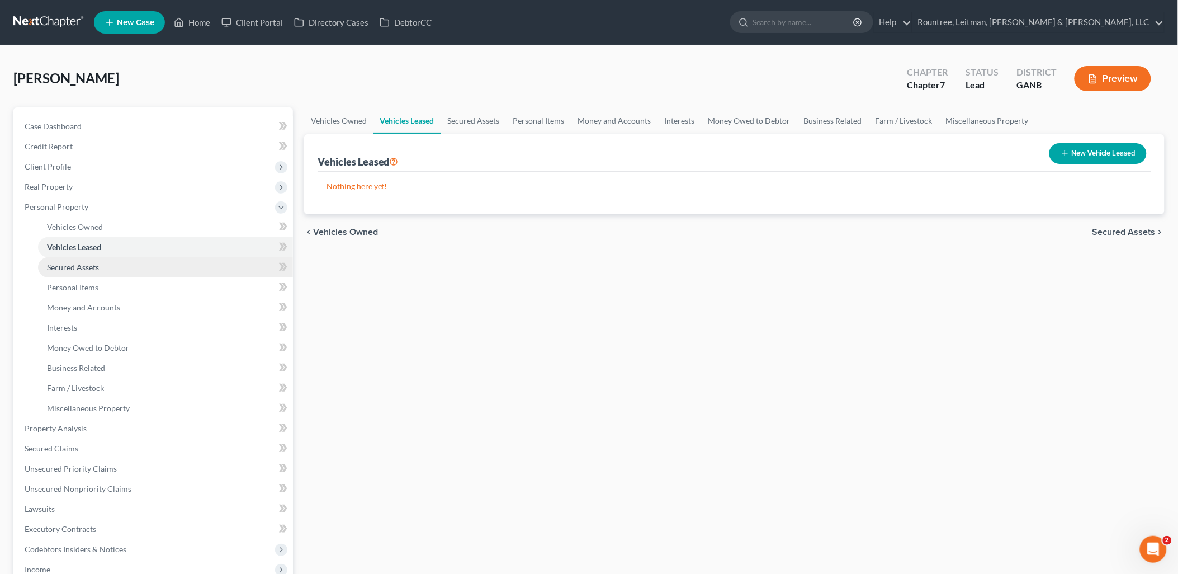
click at [101, 267] on link "Secured Assets" at bounding box center [165, 267] width 255 height 20
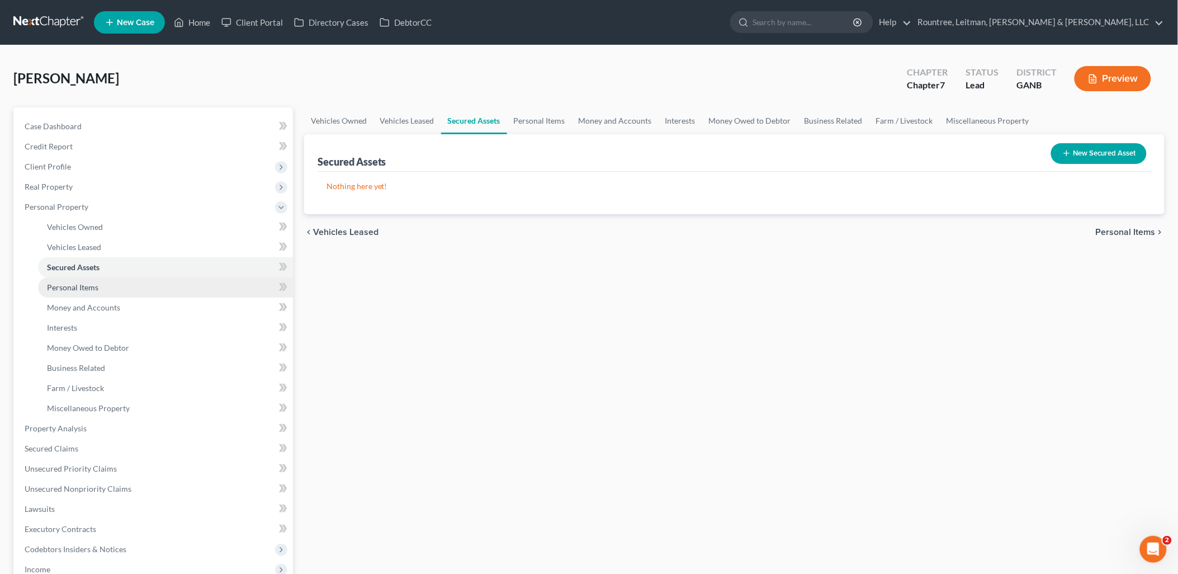
click at [102, 291] on link "Personal Items" at bounding box center [165, 287] width 255 height 20
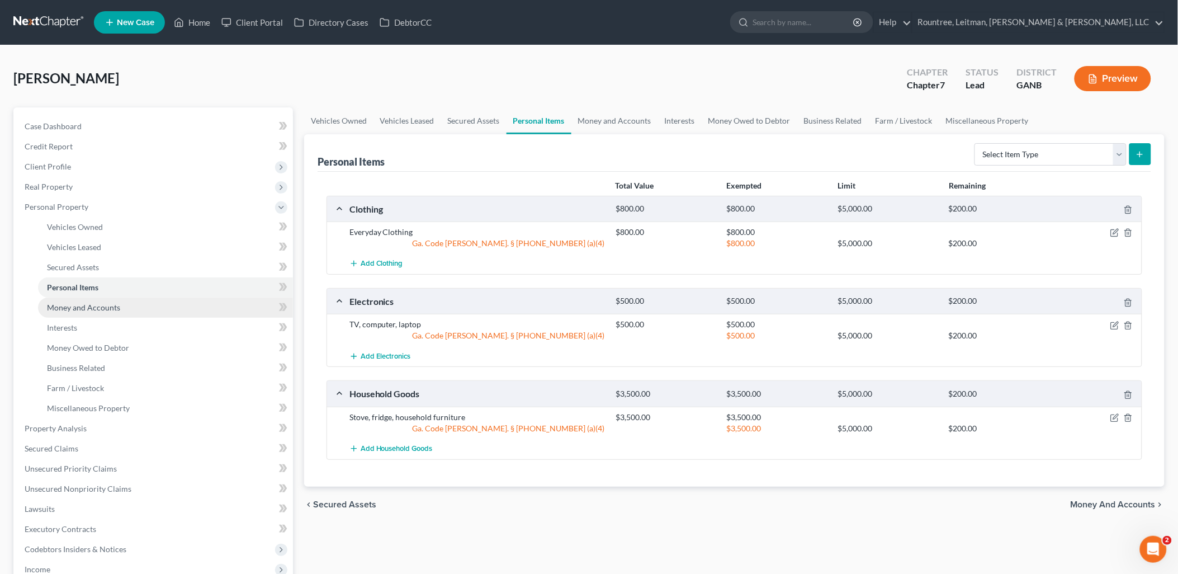
click at [105, 313] on link "Money and Accounts" at bounding box center [165, 307] width 255 height 20
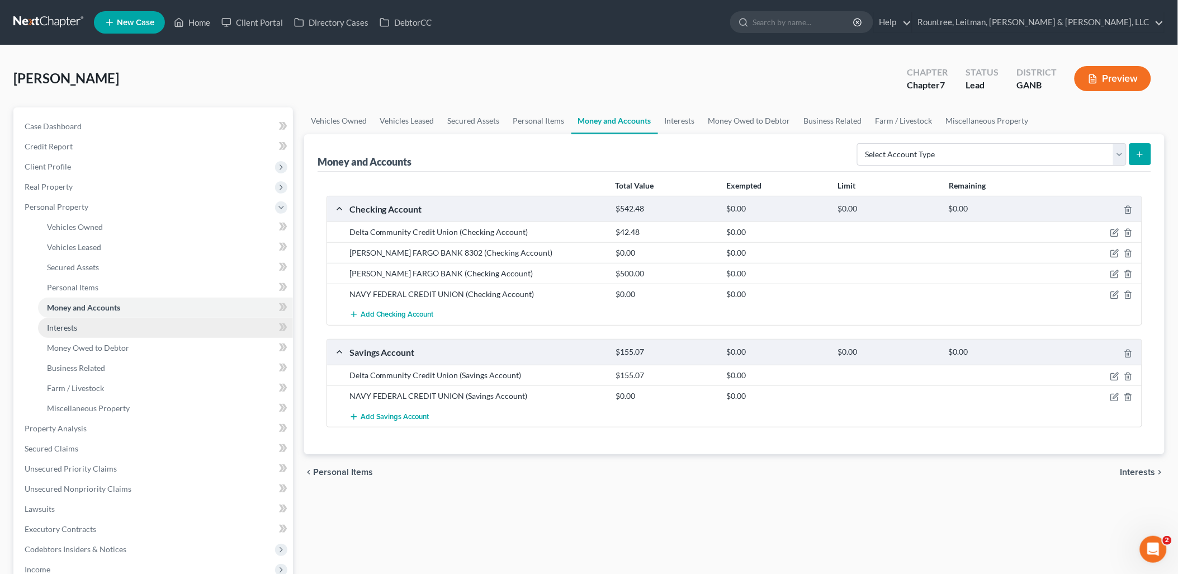
click at [105, 331] on link "Interests" at bounding box center [165, 328] width 255 height 20
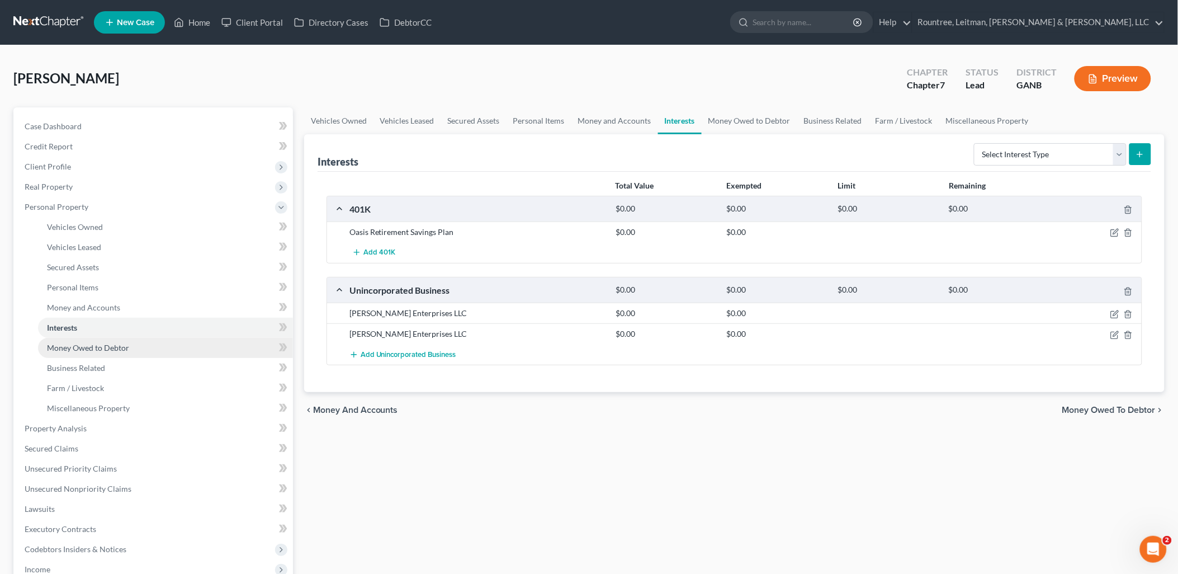
click at [106, 349] on span "Money Owed to Debtor" at bounding box center [88, 348] width 82 height 10
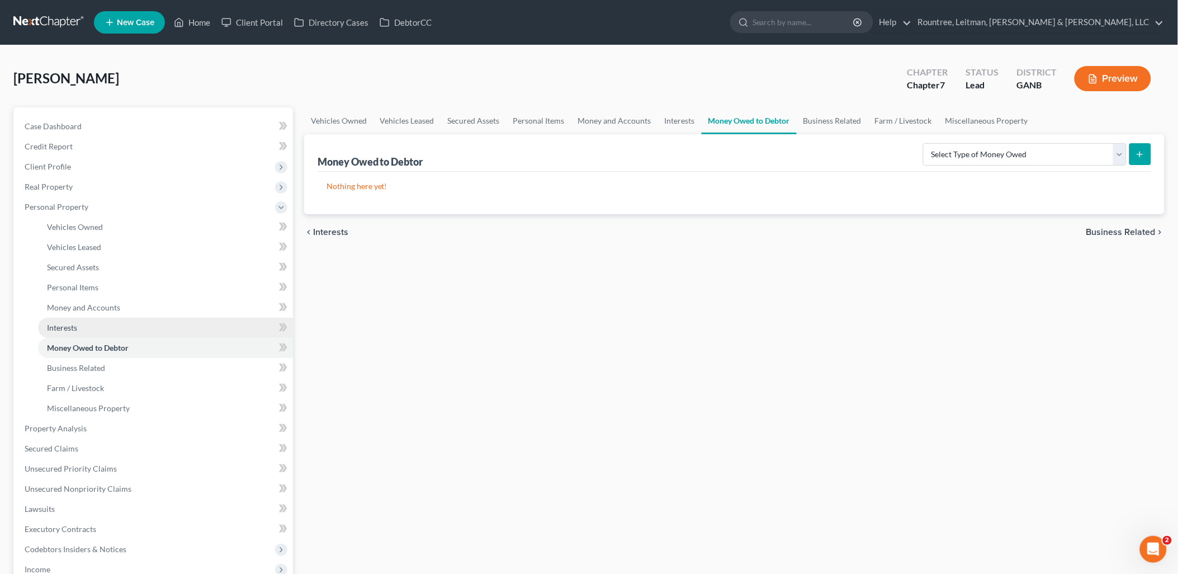
click at [149, 329] on link "Interests" at bounding box center [165, 328] width 255 height 20
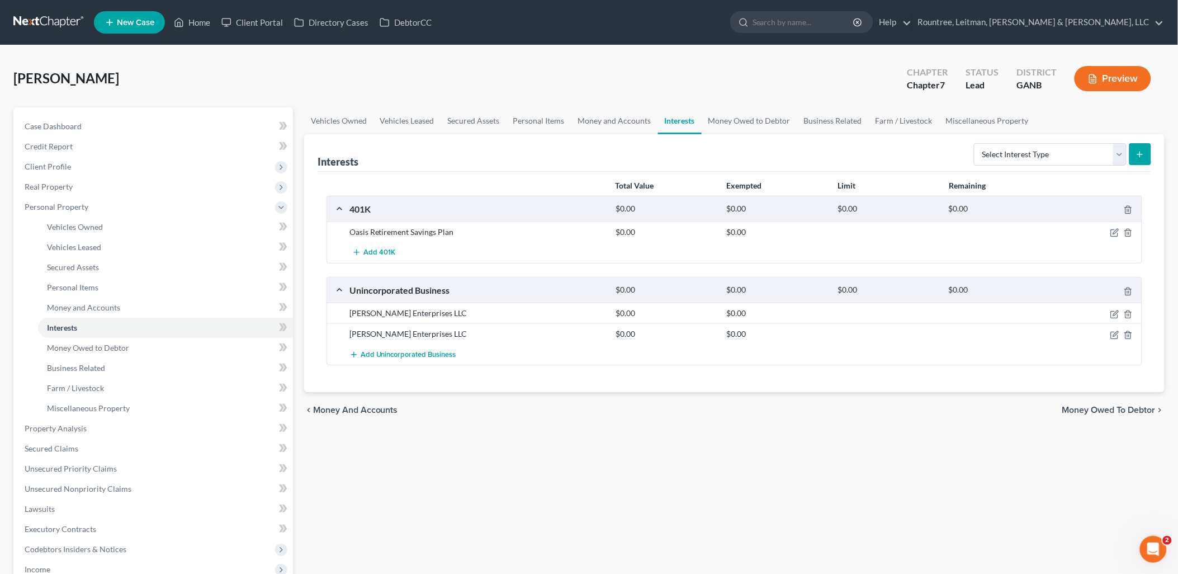
click at [1109, 235] on div at bounding box center [1098, 231] width 89 height 11
click at [1110, 235] on icon "button" at bounding box center [1114, 232] width 9 height 9
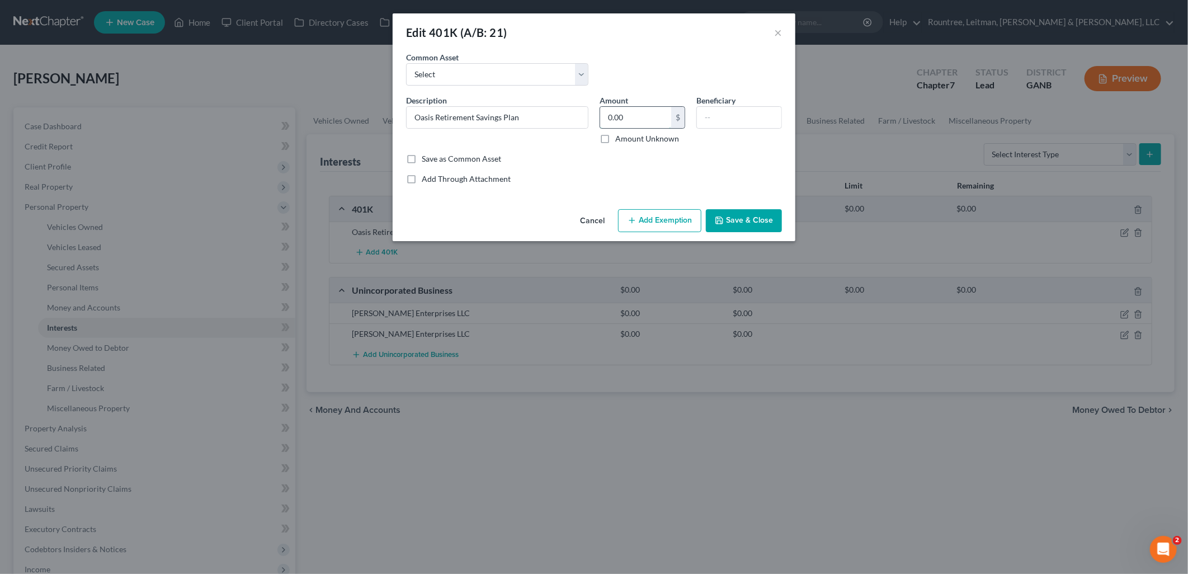
click at [645, 121] on input "0.00" at bounding box center [635, 117] width 71 height 21
type input "61,000"
click at [759, 225] on button "Save & Close" at bounding box center [744, 220] width 76 height 23
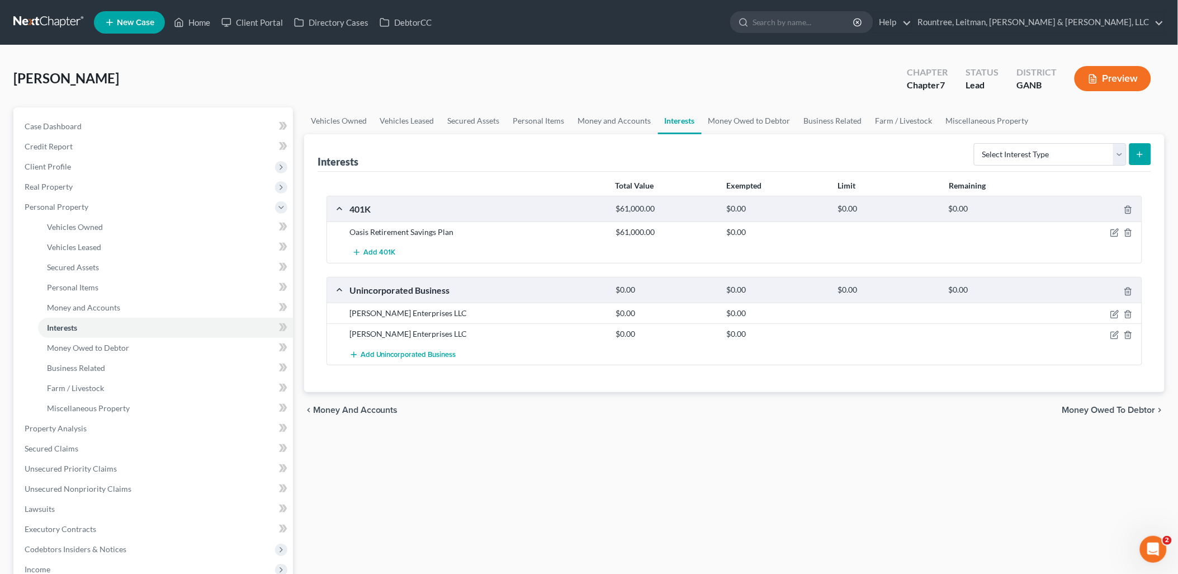
click at [636, 59] on div "[PERSON_NAME] Upgraded Chapter Chapter 7 Status Lead District GANB Preview" at bounding box center [588, 83] width 1151 height 49
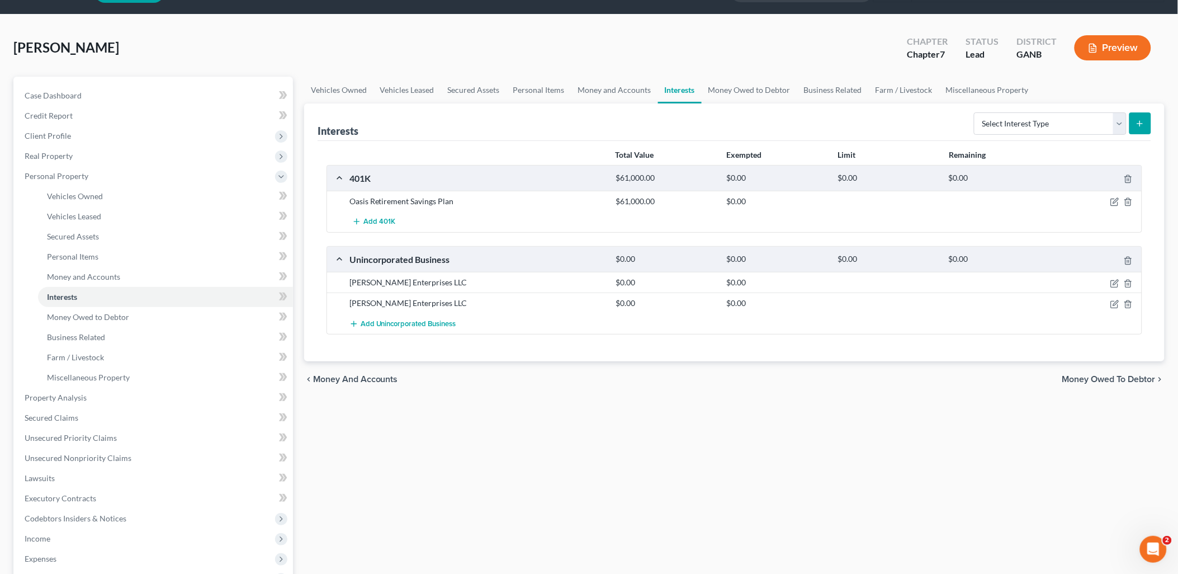
scroll to position [62, 0]
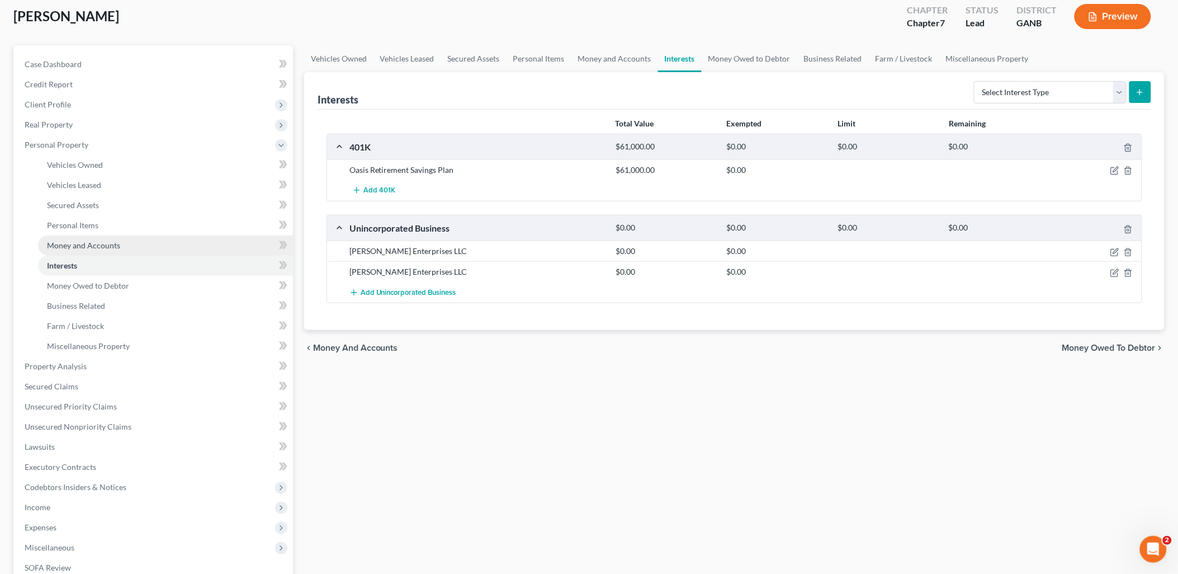
click at [123, 242] on link "Money and Accounts" at bounding box center [165, 245] width 255 height 20
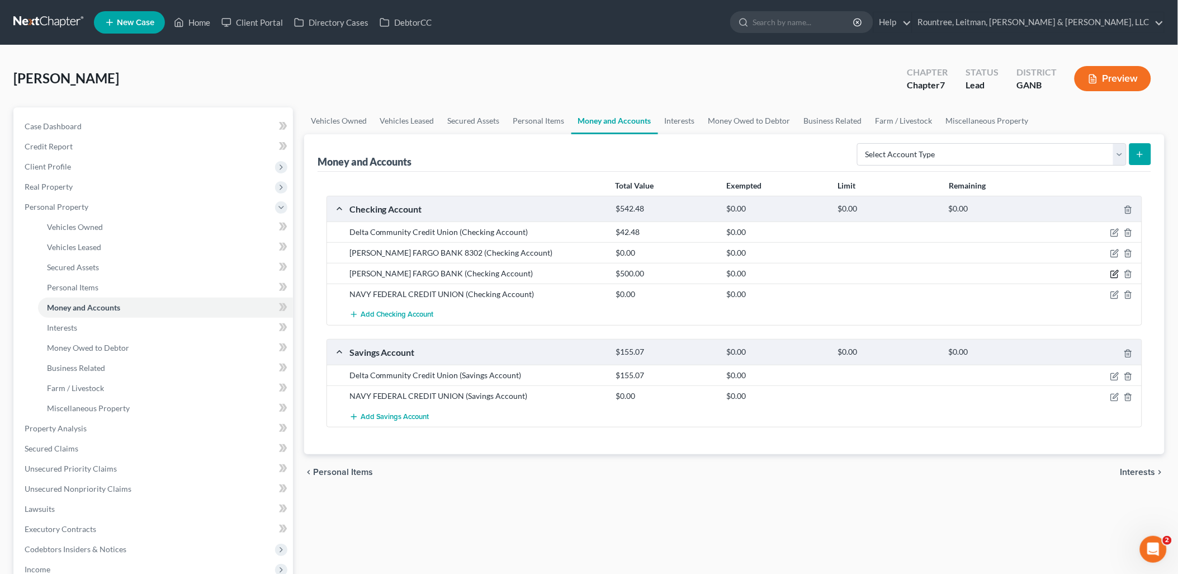
click at [1114, 277] on icon "button" at bounding box center [1114, 274] width 9 height 9
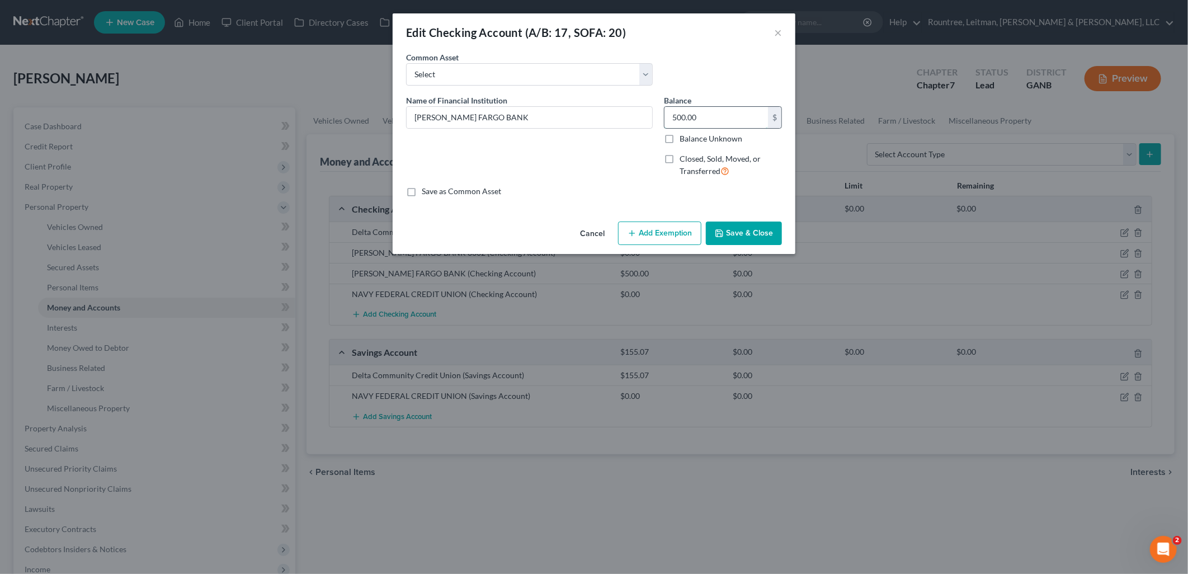
click at [723, 125] on input "500.00" at bounding box center [715, 117] width 103 height 21
type input "0.00"
click at [748, 236] on button "Save & Close" at bounding box center [744, 232] width 76 height 23
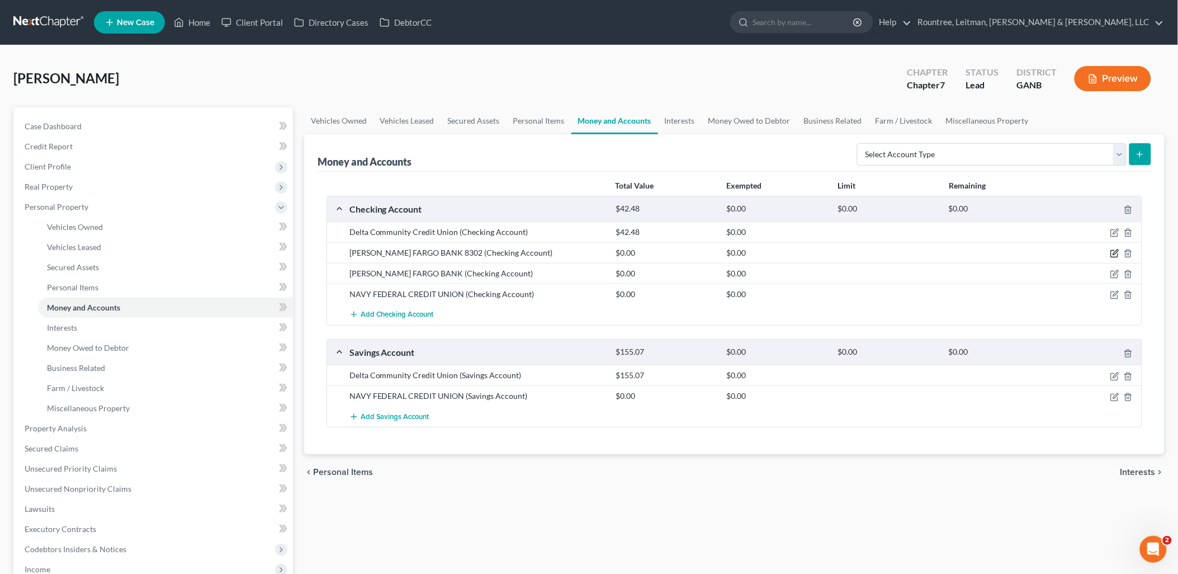
click at [1114, 251] on icon "button" at bounding box center [1114, 254] width 7 height 7
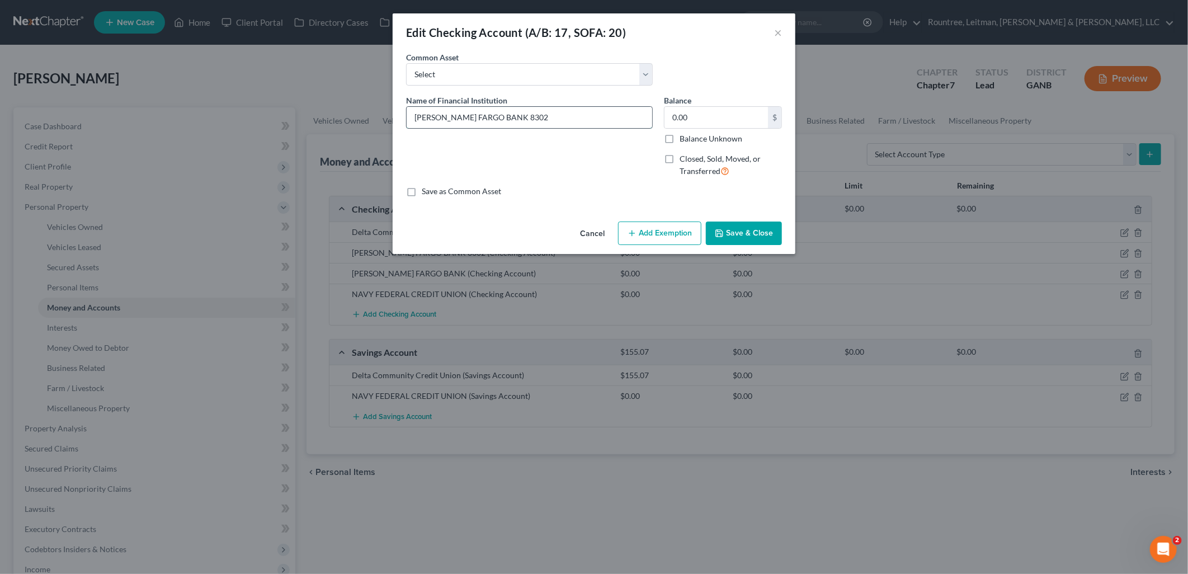
click at [590, 120] on input "[PERSON_NAME] FARGO BANK 8302" at bounding box center [529, 117] width 245 height 21
click at [679, 161] on label "Closed, Sold, Moved, or Transferred" at bounding box center [730, 165] width 102 height 24
click at [684, 160] on input "Closed, Sold, Moved, or Transferred" at bounding box center [687, 156] width 7 height 7
checkbox input "true"
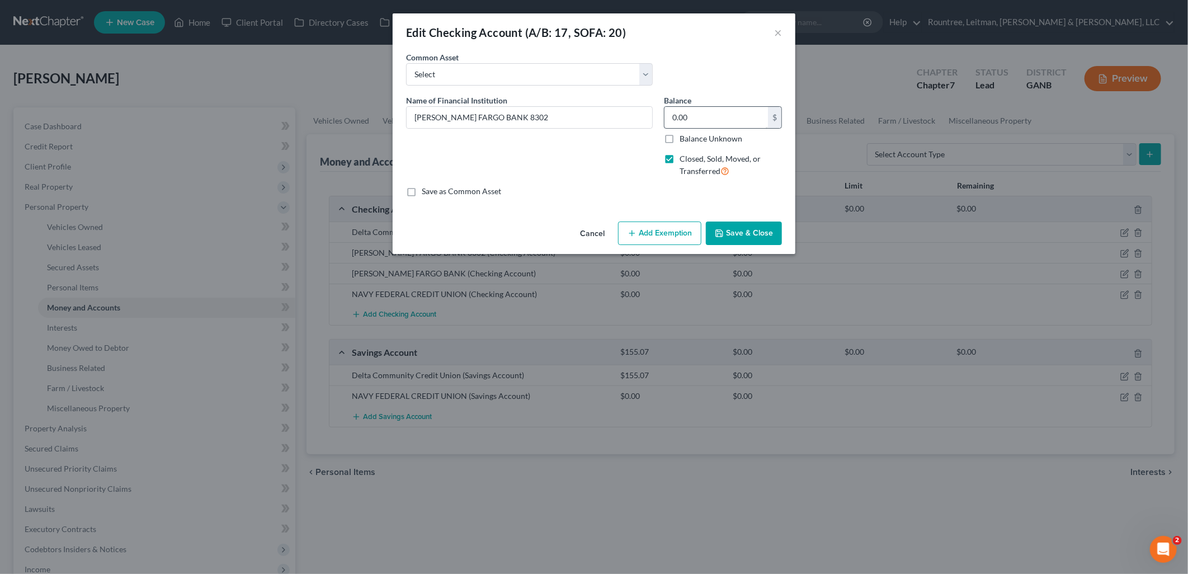
select select "1"
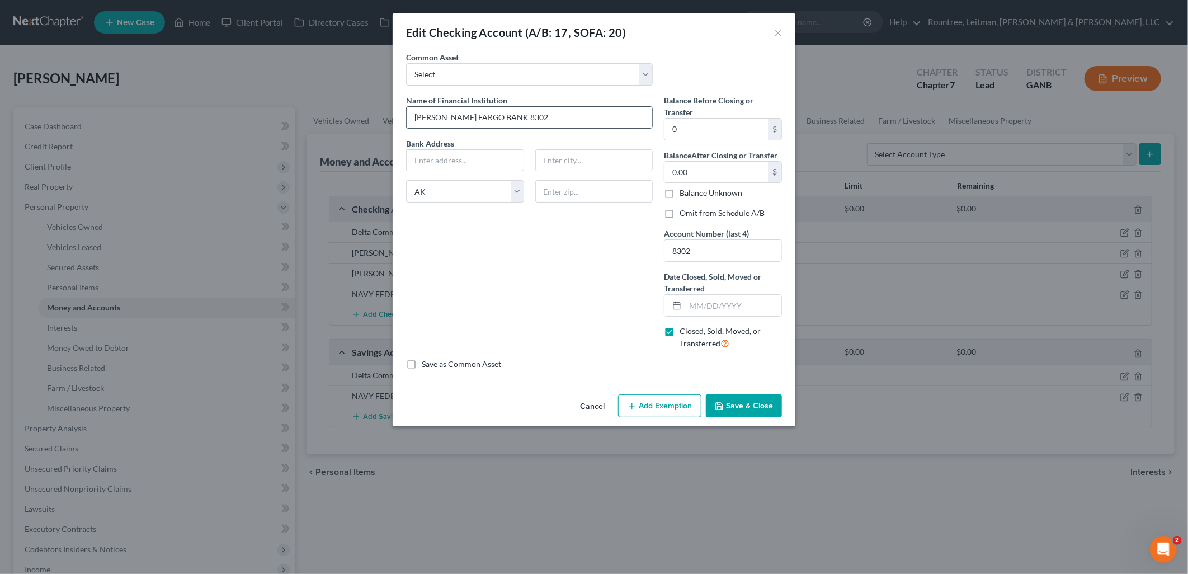
click at [563, 120] on input "[PERSON_NAME] FARGO BANK 8302" at bounding box center [529, 117] width 245 height 21
click at [562, 120] on input "[PERSON_NAME] FARGO BANK 8302" at bounding box center [529, 117] width 245 height 21
type input "[PERSON_NAME] FARGO BANK"
click at [589, 253] on div "Name of Financial Institution * [PERSON_NAME] FARGO BANK Bank Address State [US…" at bounding box center [529, 226] width 258 height 264
click at [698, 309] on input "text" at bounding box center [733, 305] width 96 height 21
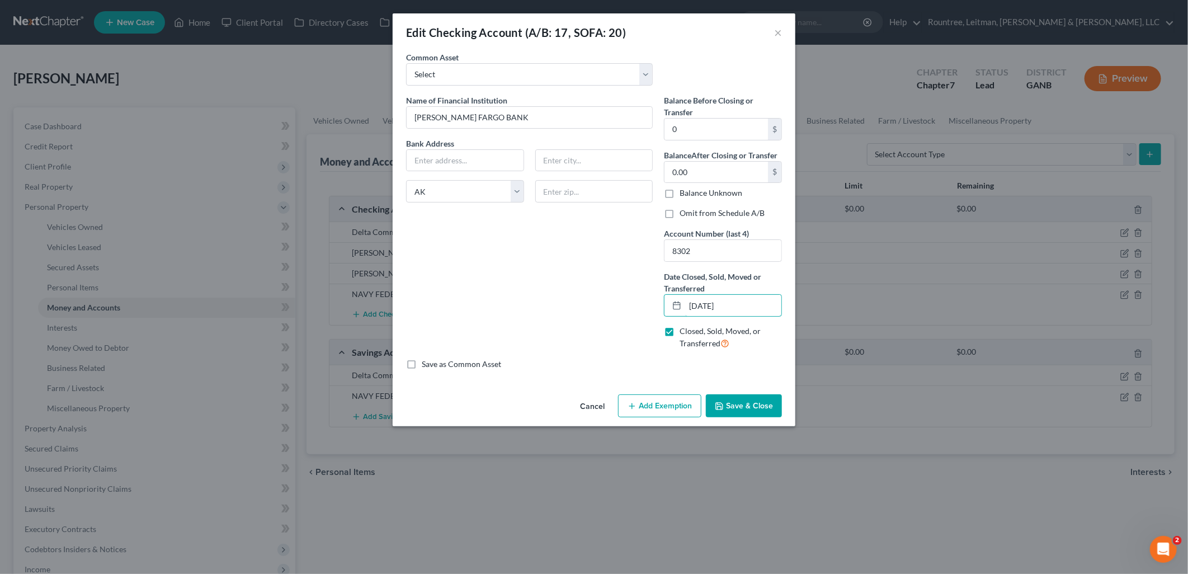
type input "[DATE]"
click at [762, 392] on div "Cancel Add Exemption Save & Close" at bounding box center [594, 408] width 403 height 37
click at [756, 404] on button "Save & Close" at bounding box center [744, 405] width 76 height 23
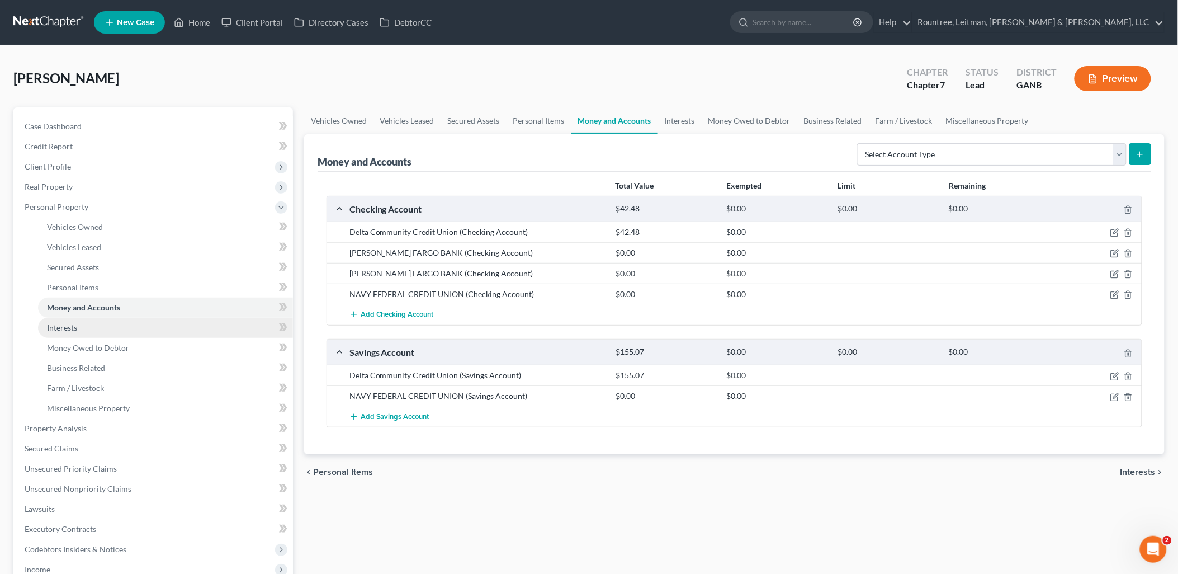
click at [134, 329] on link "Interests" at bounding box center [165, 328] width 255 height 20
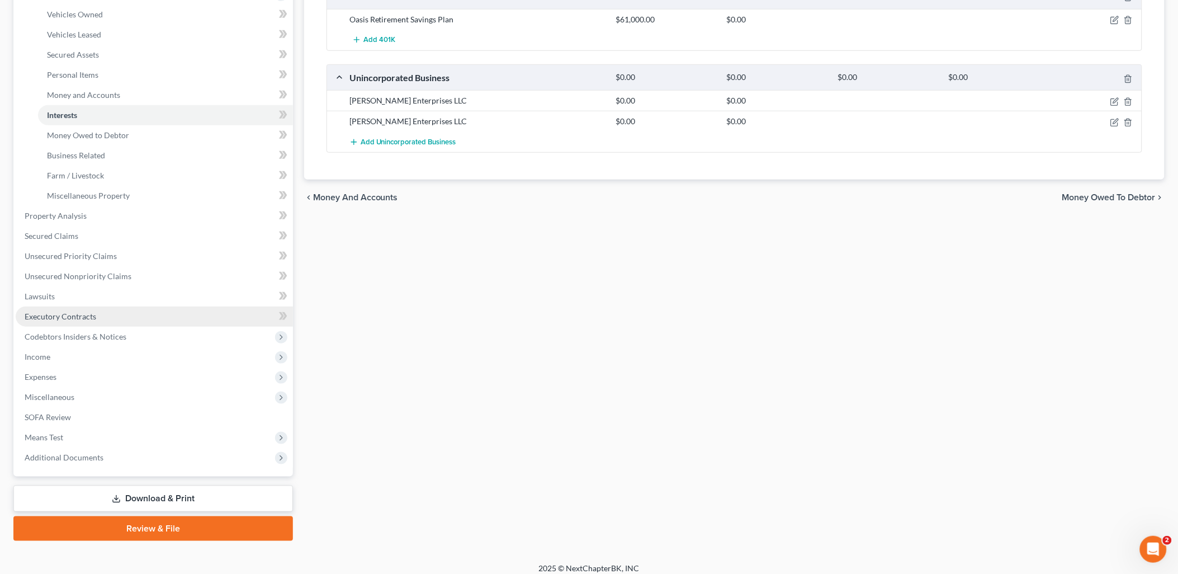
scroll to position [220, 0]
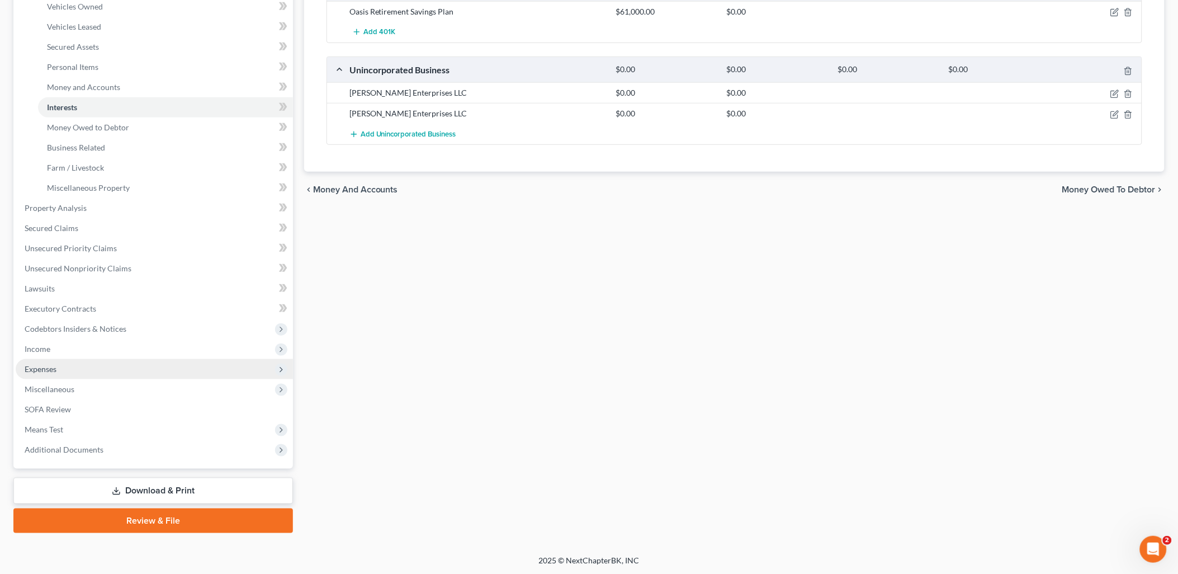
click at [80, 365] on span "Expenses" at bounding box center [154, 369] width 277 height 20
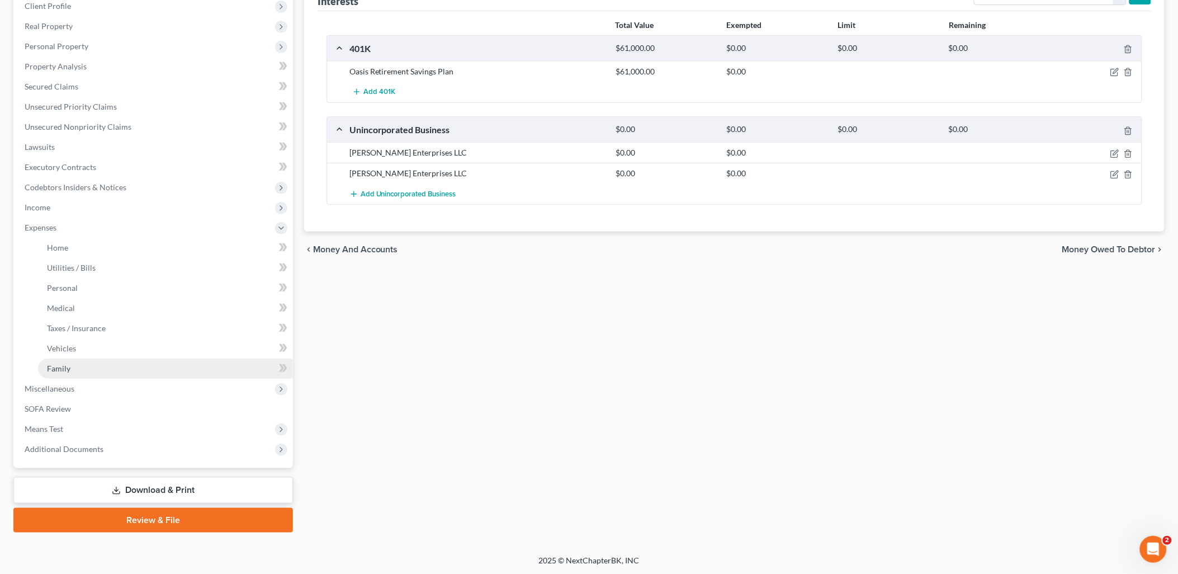
scroll to position [160, 0]
click at [84, 361] on link "Family" at bounding box center [165, 369] width 255 height 20
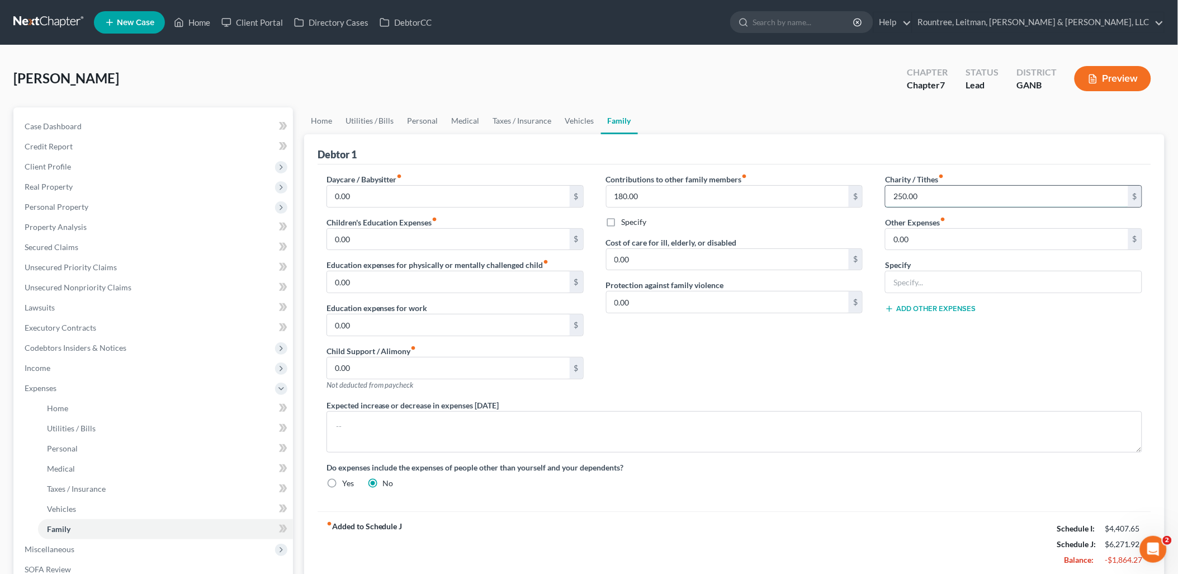
click at [947, 199] on input "250.00" at bounding box center [1007, 196] width 243 height 21
click at [876, 340] on div "Charity / Tithes fiber_manual_record $ Other Expenses fiber_manual_record 0.00 …" at bounding box center [1014, 286] width 280 height 226
click at [565, 120] on link "Vehicles" at bounding box center [580, 120] width 42 height 27
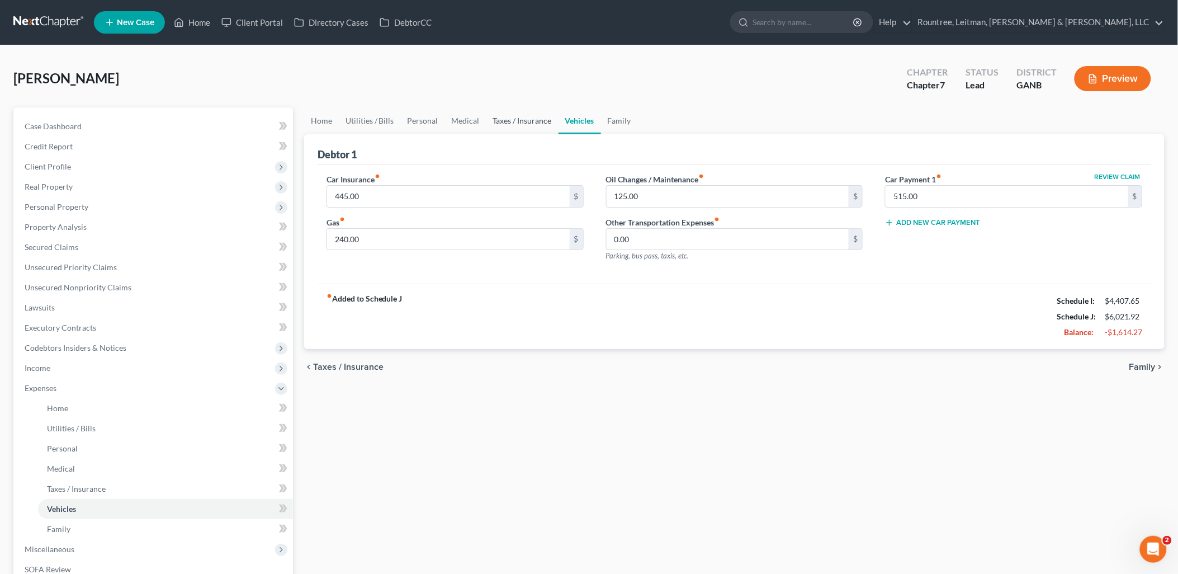
click at [534, 120] on link "Taxes / Insurance" at bounding box center [522, 120] width 72 height 27
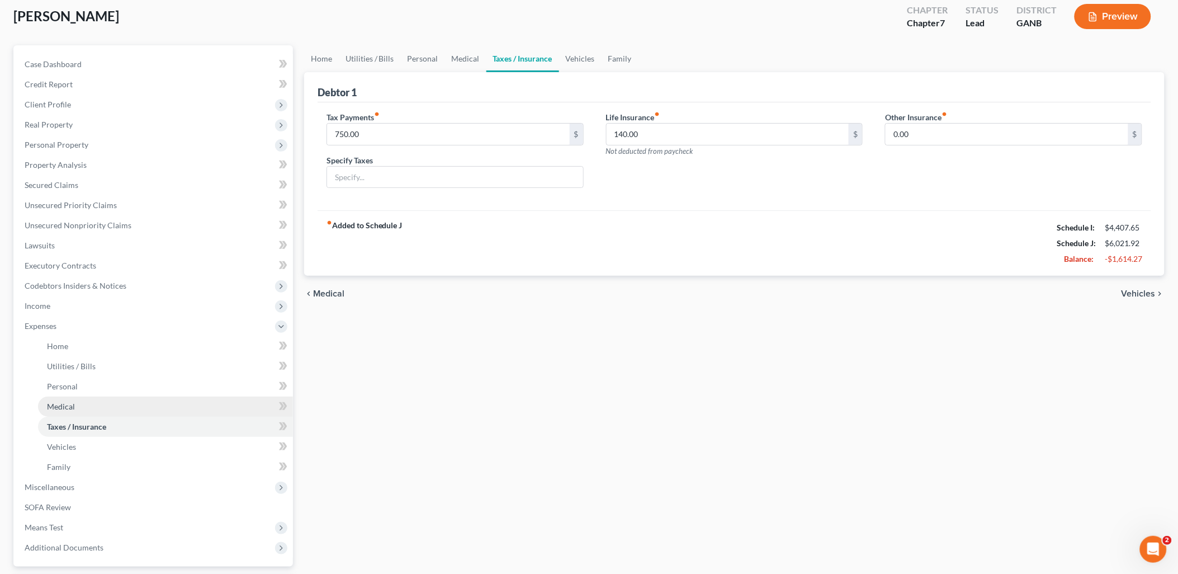
scroll to position [160, 0]
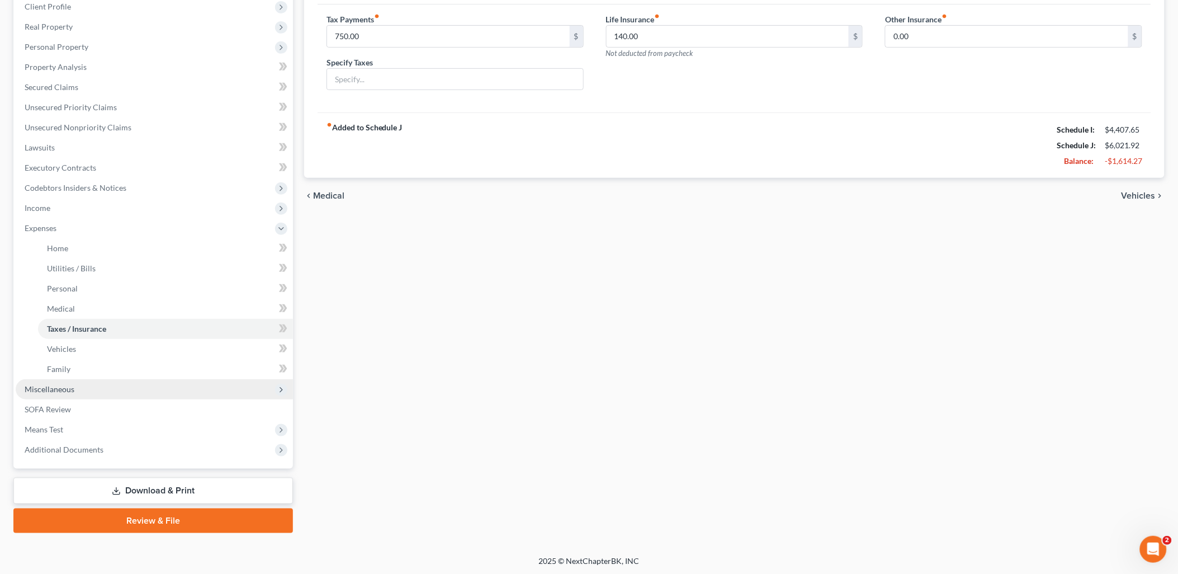
click at [130, 386] on span "Miscellaneous" at bounding box center [154, 389] width 277 height 20
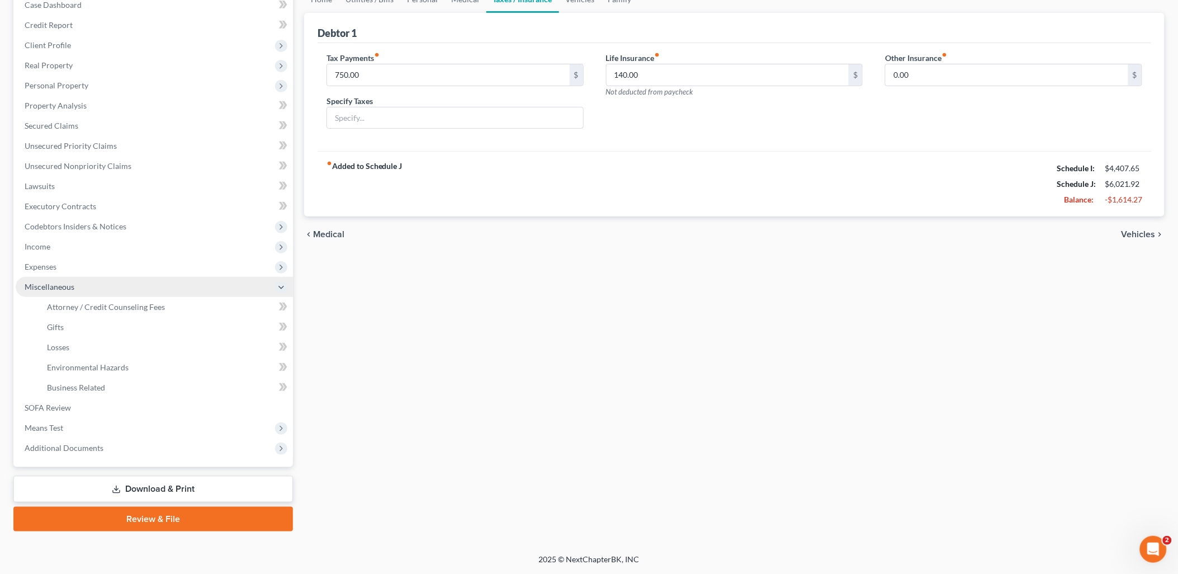
scroll to position [120, 0]
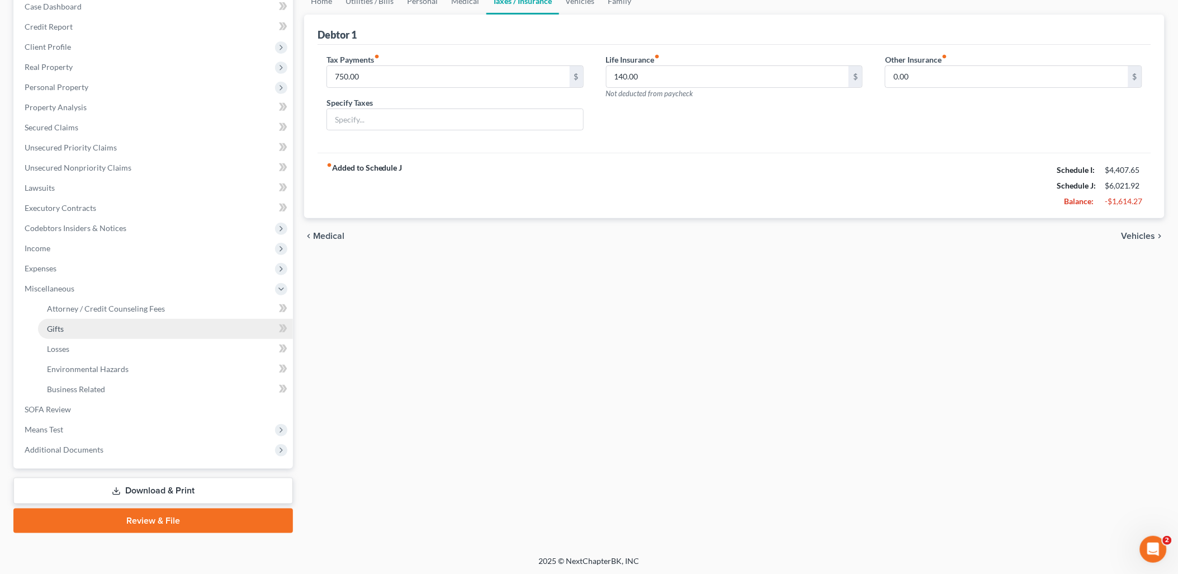
click at [86, 331] on link "Gifts" at bounding box center [165, 329] width 255 height 20
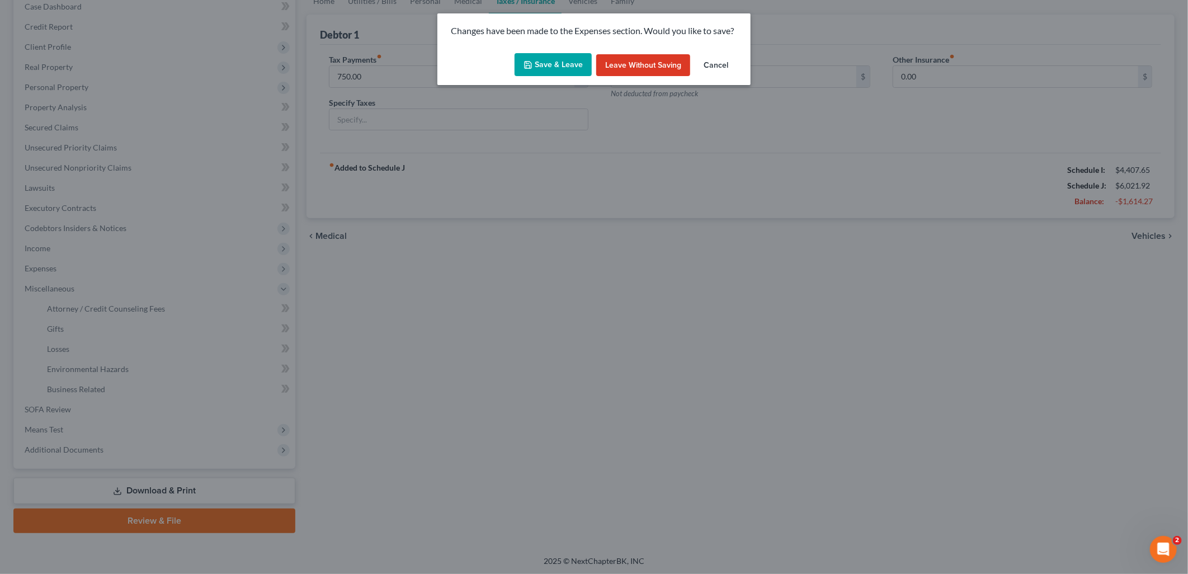
click at [565, 62] on button "Save & Leave" at bounding box center [552, 64] width 77 height 23
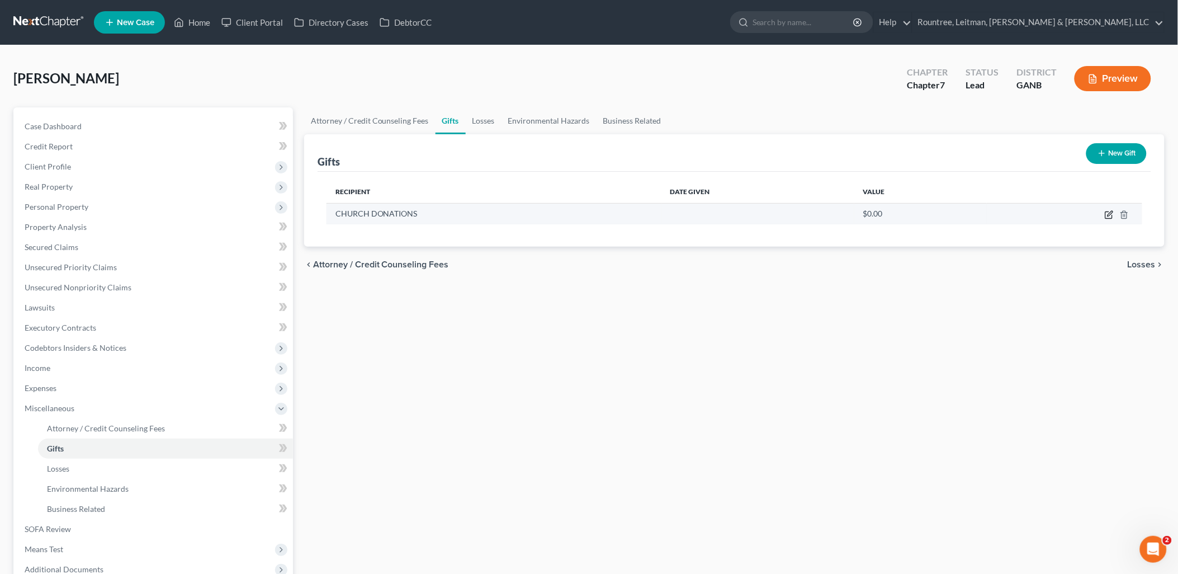
click at [1111, 210] on icon "button" at bounding box center [1109, 214] width 9 height 9
select select "1"
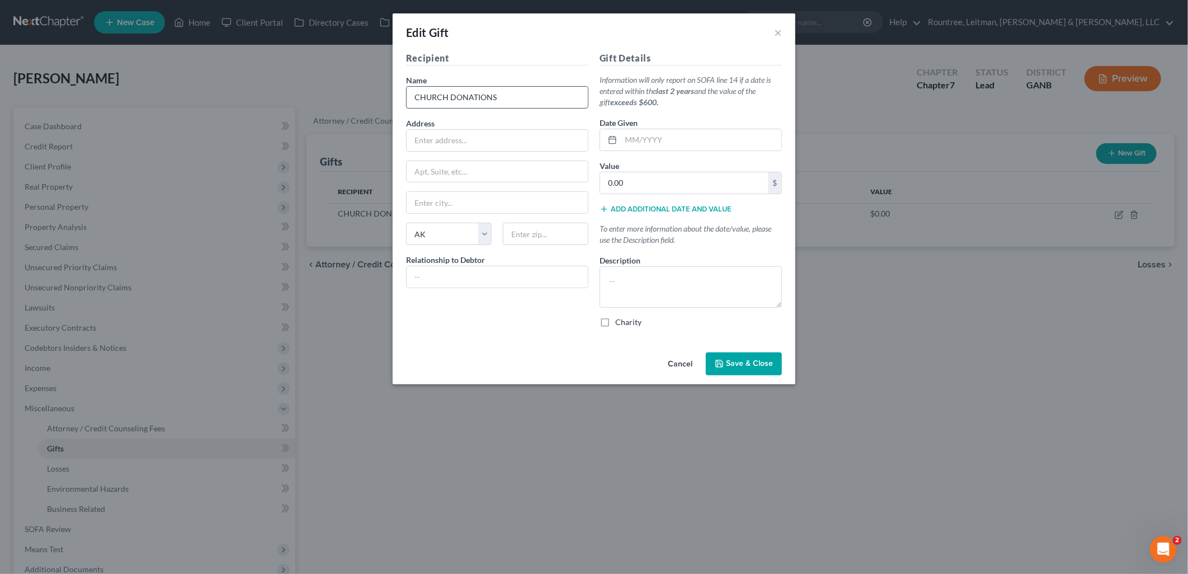
click at [554, 96] on input "CHURCH DONATIONS" at bounding box center [497, 97] width 181 height 21
click at [528, 134] on input "text" at bounding box center [497, 140] width 181 height 21
click at [508, 103] on input "text" at bounding box center [497, 97] width 181 height 21
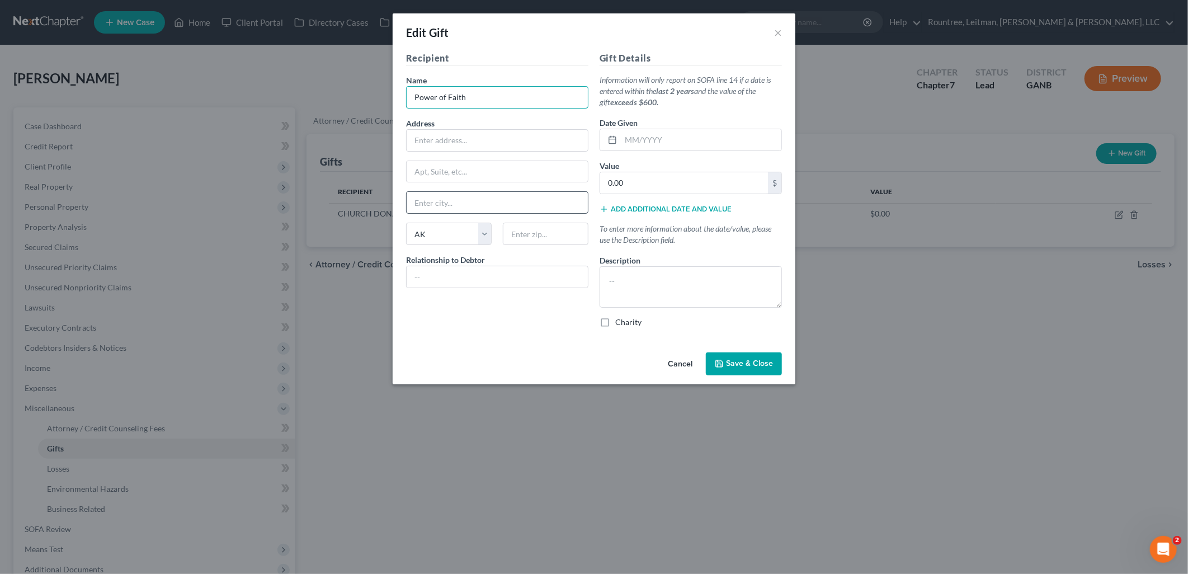
type input "Power of Faith"
click at [478, 209] on input "text" at bounding box center [497, 202] width 181 height 21
type input "Decatur"
click at [697, 138] on input "text" at bounding box center [701, 139] width 160 height 21
type input "12/2024"
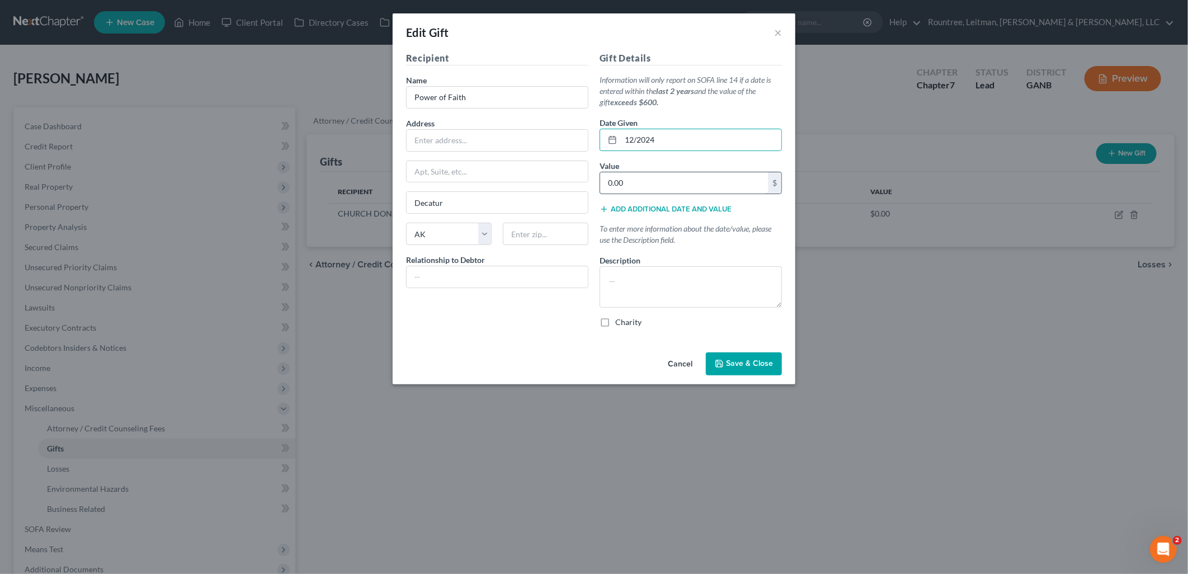
click at [667, 182] on input "0.00" at bounding box center [684, 182] width 168 height 21
type input "600"
click at [565, 320] on div "Recipient Name * Power of Faith Address Apt, Suite, etc [GEOGRAPHIC_DATA] [US_S…" at bounding box center [496, 193] width 193 height 285
click at [761, 366] on span "Save & Close" at bounding box center [749, 364] width 47 height 10
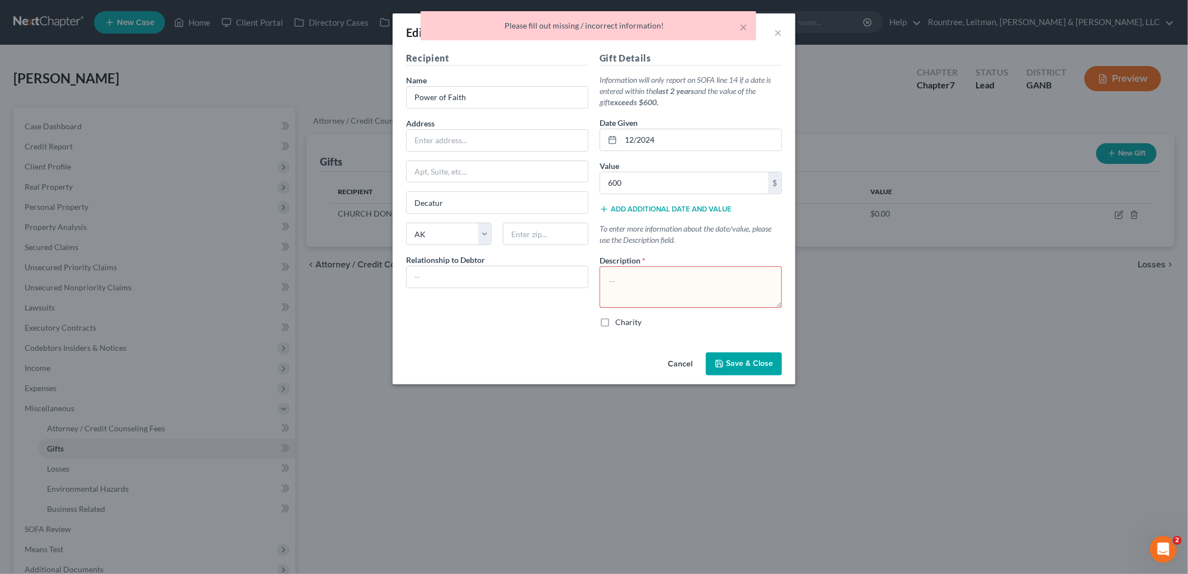
click at [702, 285] on textarea at bounding box center [690, 286] width 182 height 41
type textarea "[DEMOGRAPHIC_DATA]"
drag, startPoint x: 769, startPoint y: 365, endPoint x: 935, endPoint y: 288, distance: 183.6
click at [769, 365] on span "Save & Close" at bounding box center [749, 364] width 47 height 10
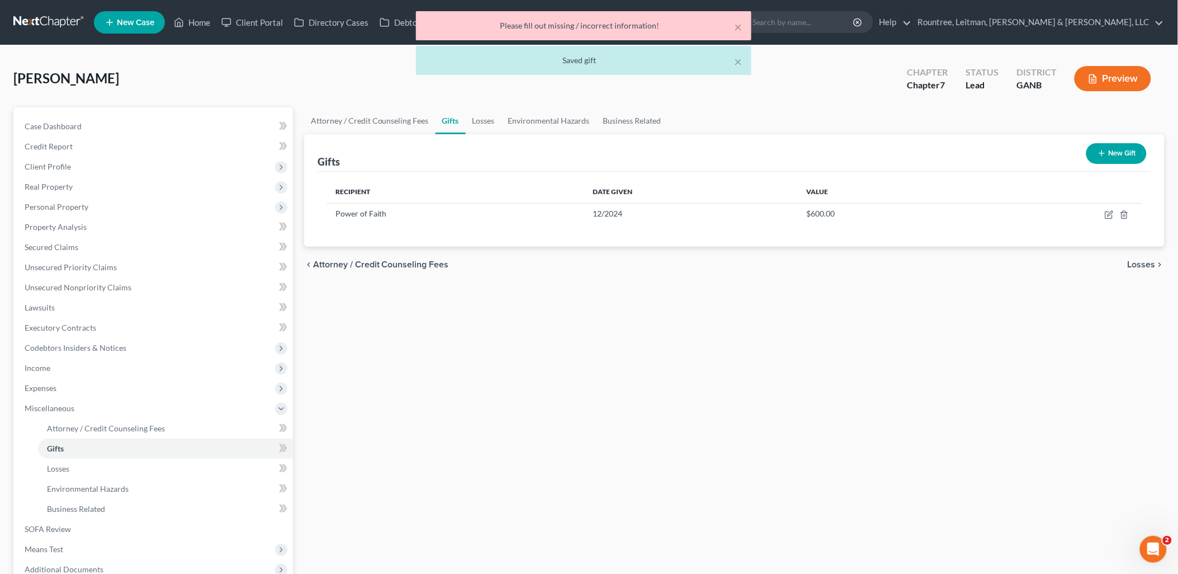
click at [1107, 155] on button "New Gift" at bounding box center [1116, 153] width 60 height 21
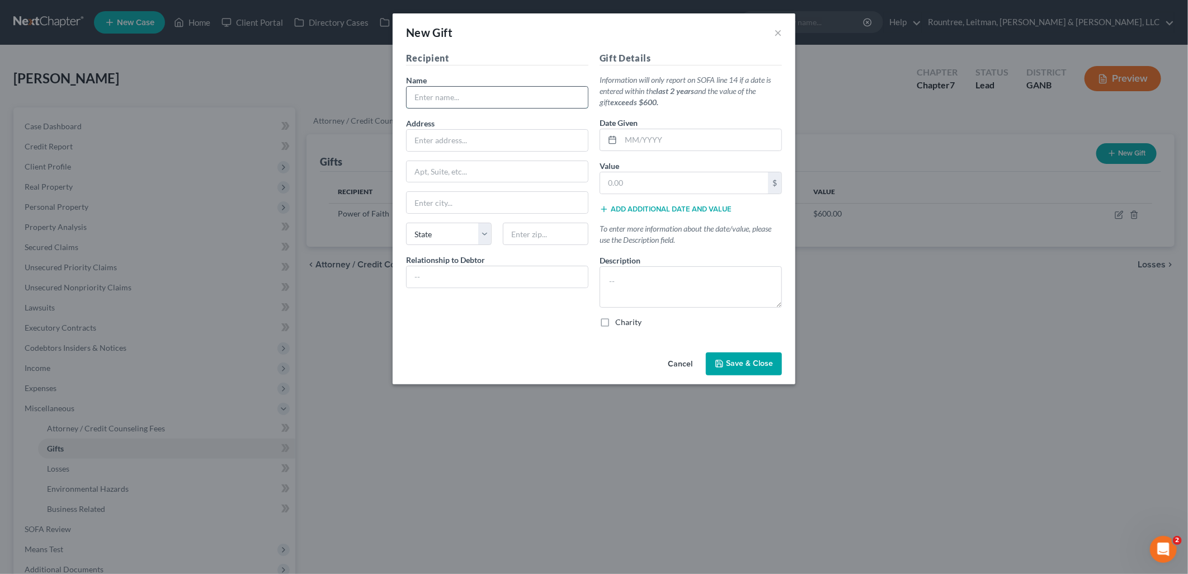
click at [521, 93] on input "text" at bounding box center [497, 97] width 181 height 21
type input "World Changers International"
click at [685, 315] on div "Gift Details Information will only report on SOFA line 14 if a date is entered …" at bounding box center [690, 193] width 193 height 285
click at [664, 293] on textarea at bounding box center [690, 286] width 182 height 41
type textarea "[DEMOGRAPHIC_DATA]"
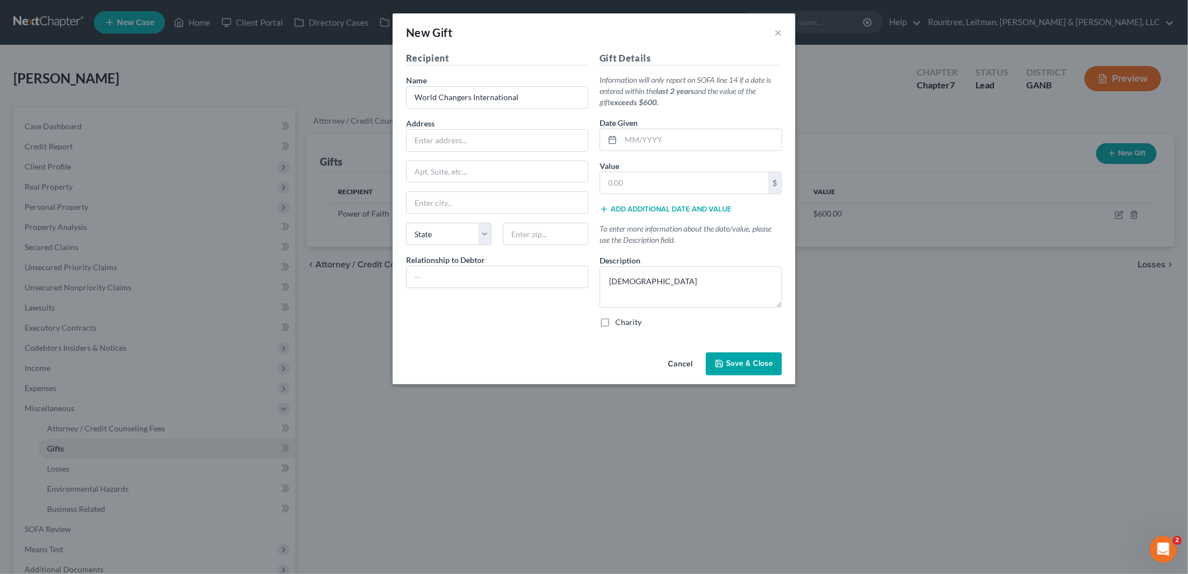
click at [766, 363] on span "Save & Close" at bounding box center [749, 364] width 47 height 10
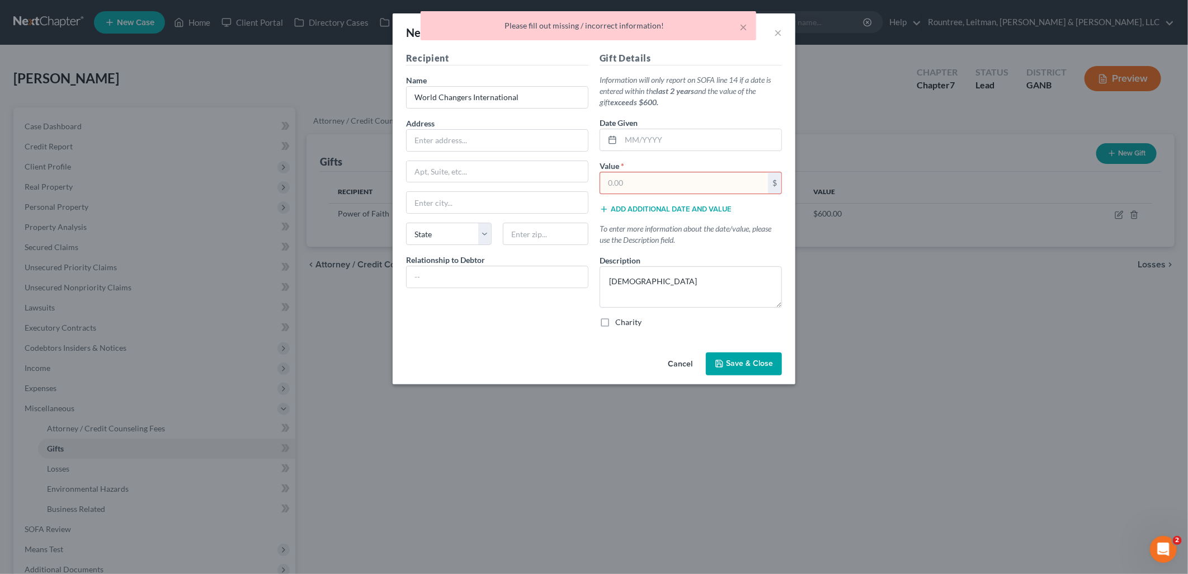
click at [741, 187] on input "text" at bounding box center [684, 182] width 168 height 21
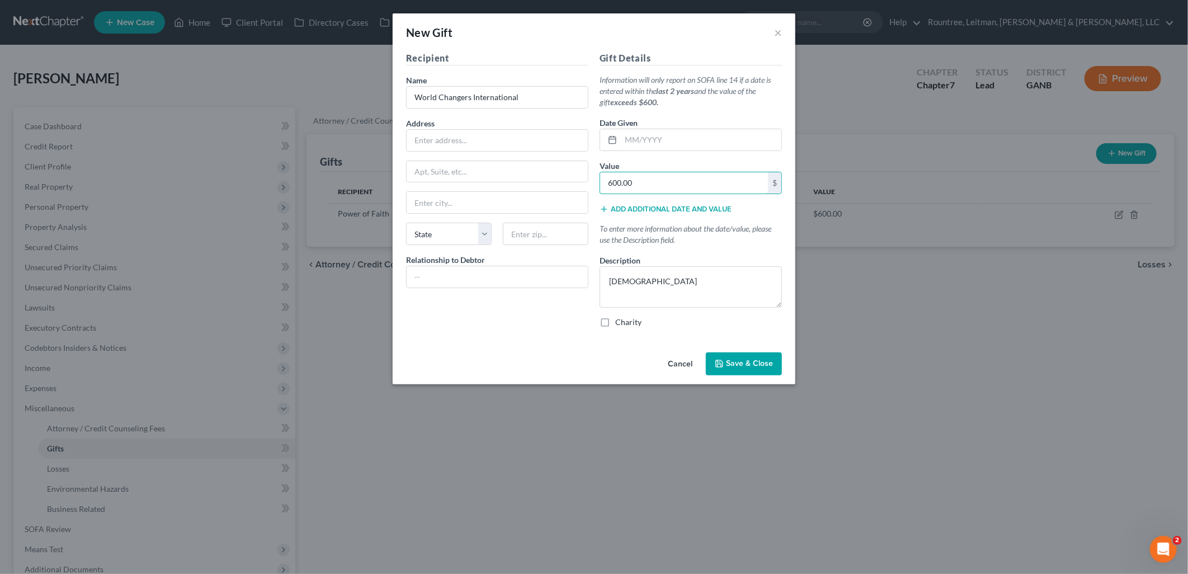
type input "600.00"
click at [736, 366] on span "Save & Close" at bounding box center [749, 364] width 47 height 10
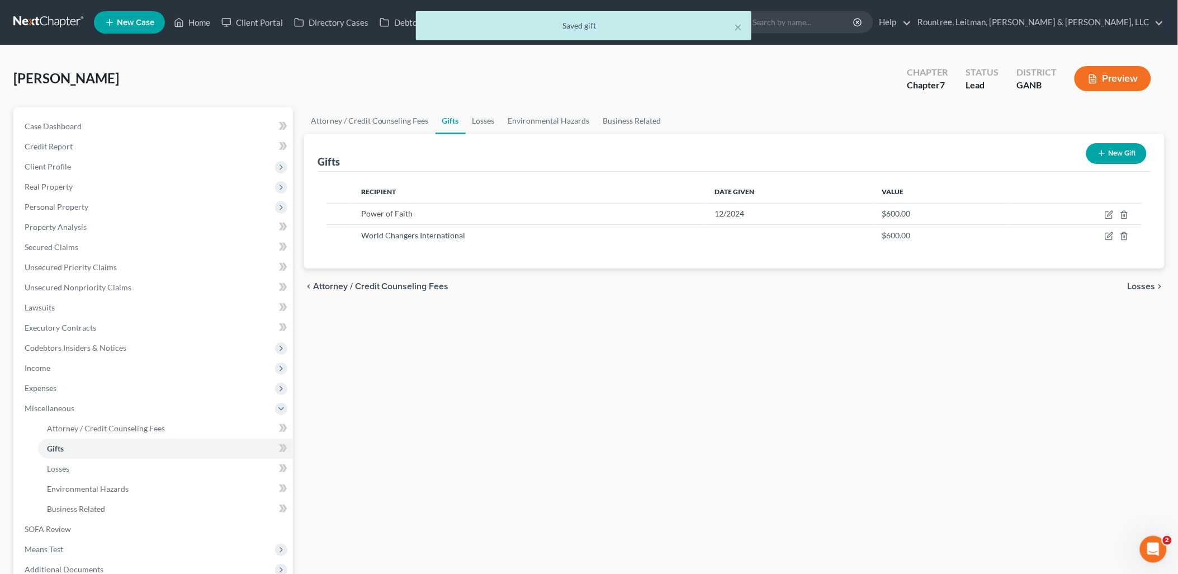
click at [1110, 152] on button "New Gift" at bounding box center [1116, 153] width 60 height 21
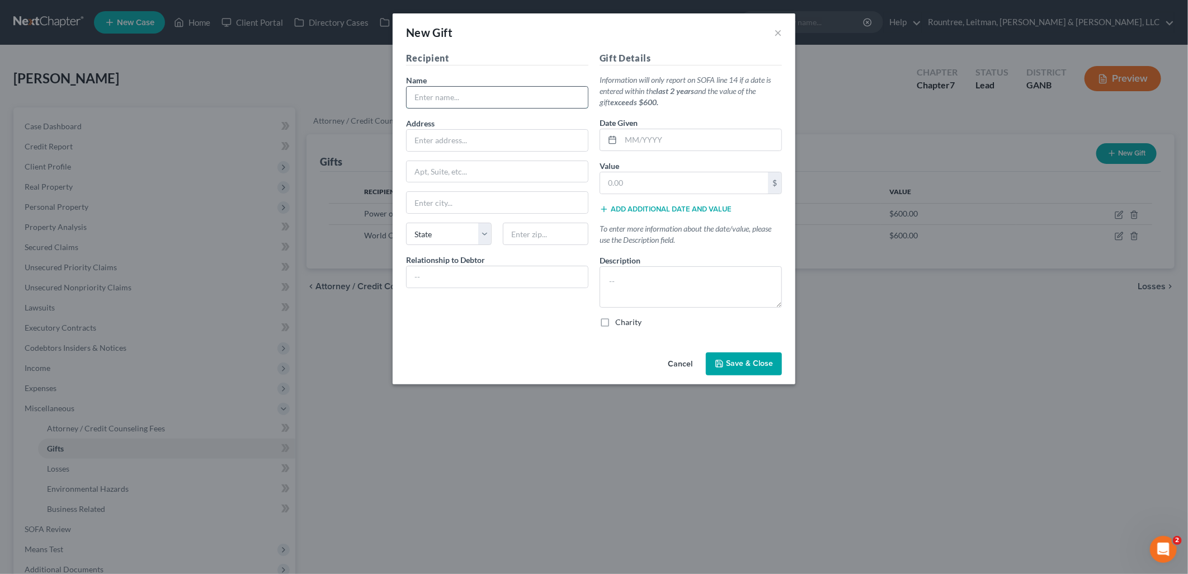
click at [515, 96] on input "text" at bounding box center [497, 97] width 181 height 21
type input "St. Jude"
click at [661, 266] on textarea at bounding box center [690, 286] width 182 height 41
type textarea "19/month"
click at [634, 142] on input "text" at bounding box center [701, 139] width 160 height 21
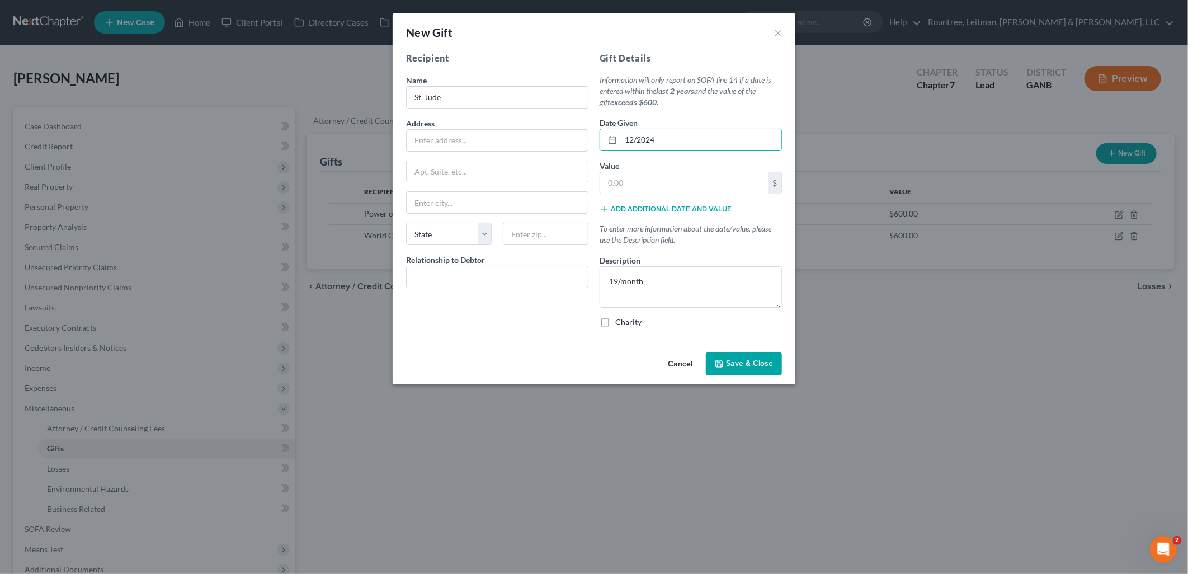
type input "12/2024"
click at [740, 359] on span "Save & Close" at bounding box center [749, 364] width 47 height 10
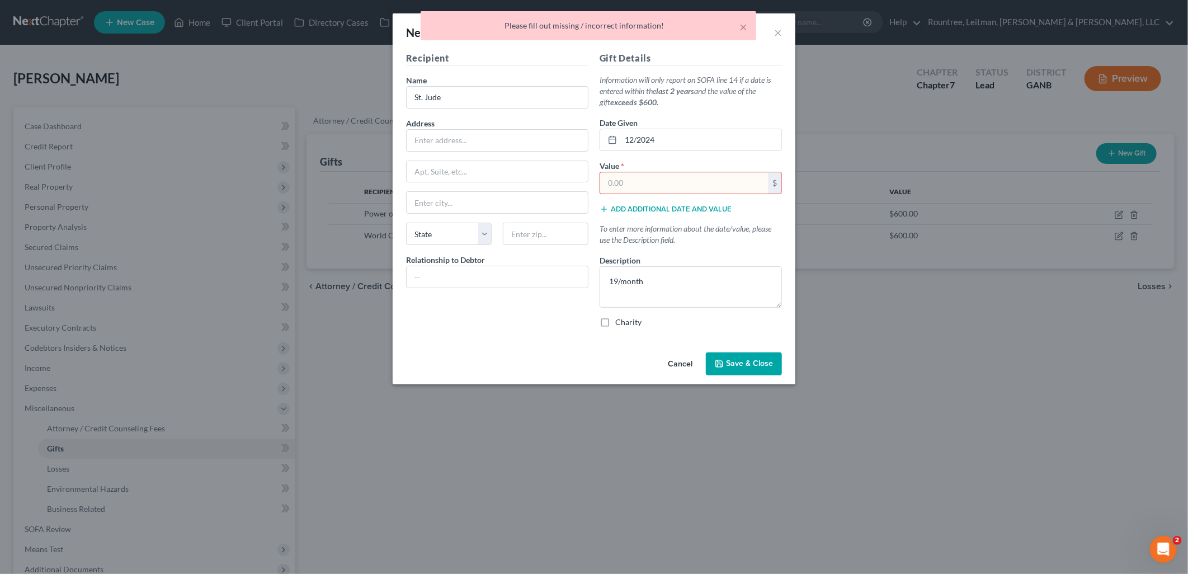
click at [636, 188] on input "text" at bounding box center [684, 182] width 168 height 21
type input "600"
click at [741, 367] on span "Save & Close" at bounding box center [749, 364] width 47 height 10
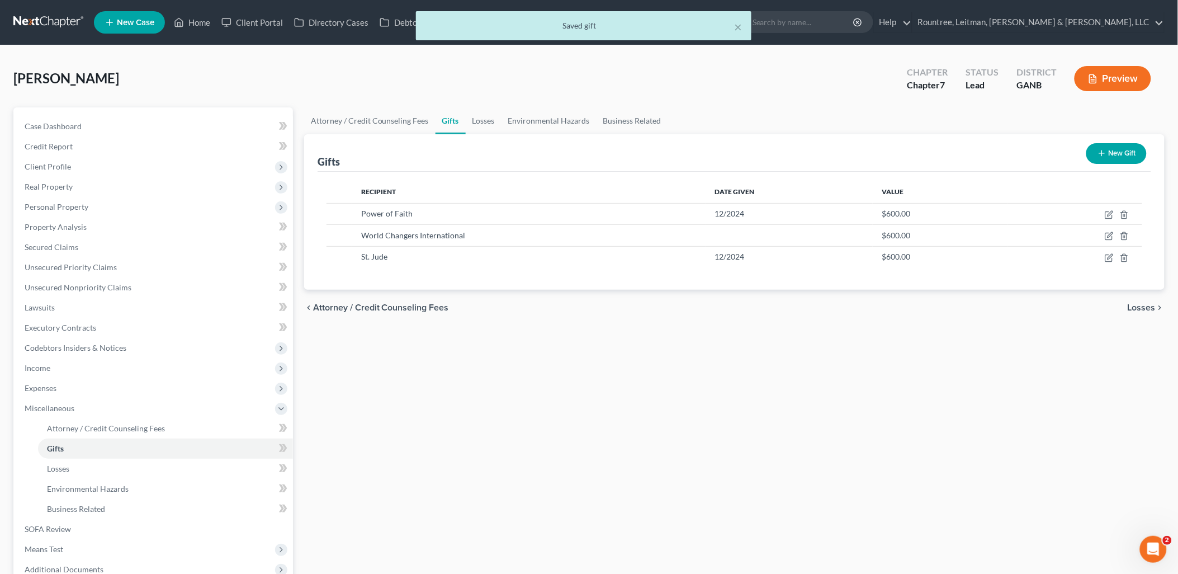
click at [253, 19] on div "× Saved gift" at bounding box center [583, 28] width 1178 height 35
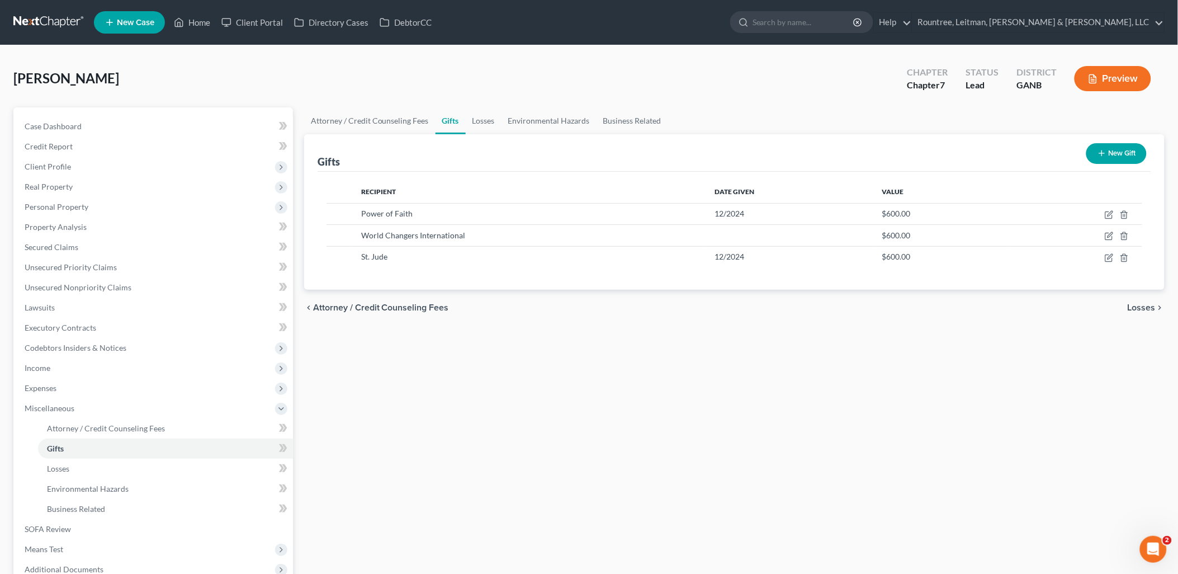
click at [735, 27] on ul "New Case Home Client Portal Directory Cases DebtorCC - No Result - See all resu…" at bounding box center [629, 22] width 1071 height 29
click at [259, 16] on link "Client Portal" at bounding box center [252, 22] width 73 height 20
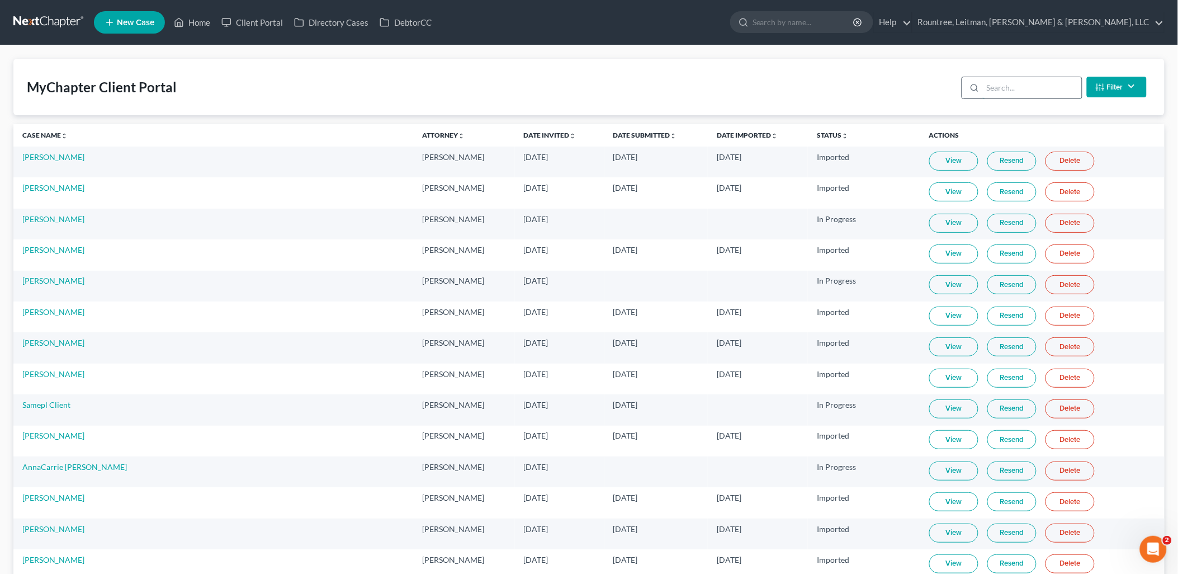
click at [1019, 85] on input "search" at bounding box center [1032, 87] width 99 height 21
type input "upb"
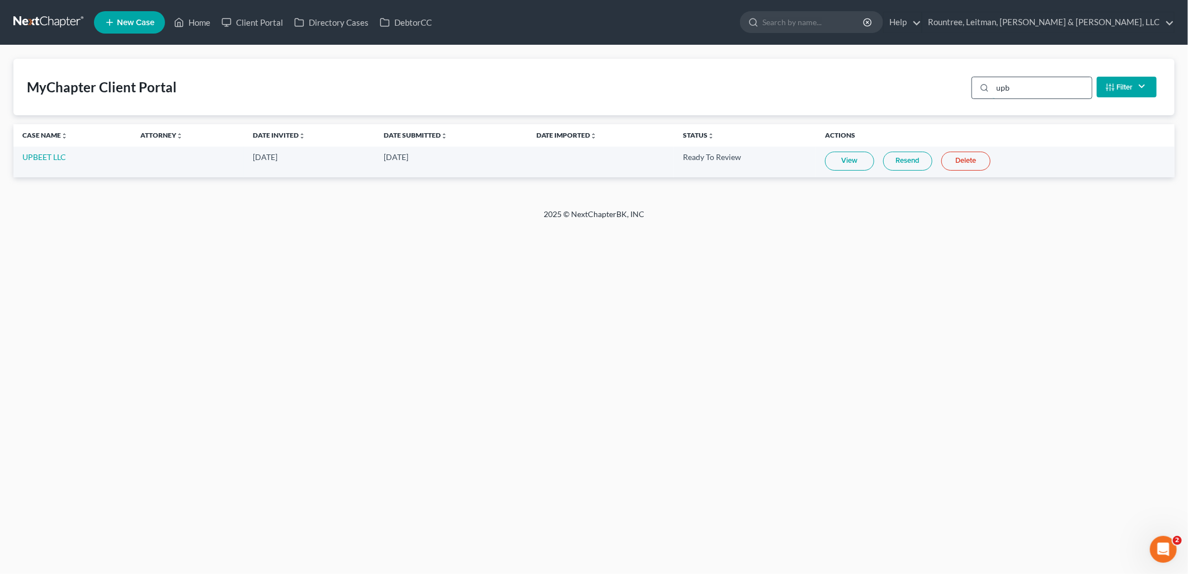
click at [1014, 89] on input "upb" at bounding box center [1042, 87] width 99 height 21
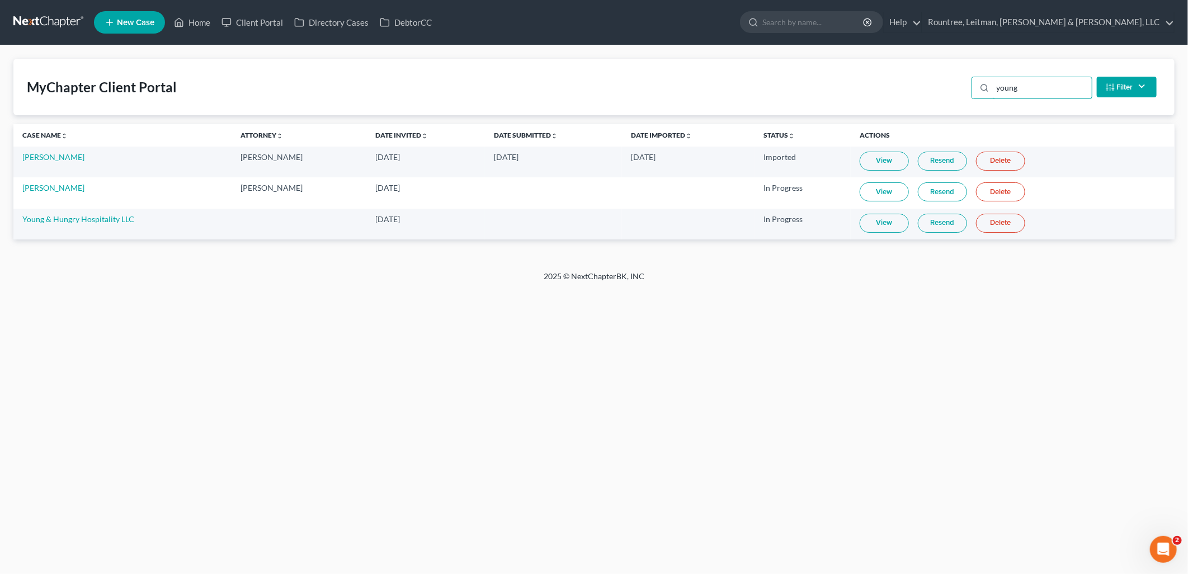
type input "young"
click at [212, 21] on link "Home" at bounding box center [192, 22] width 48 height 20
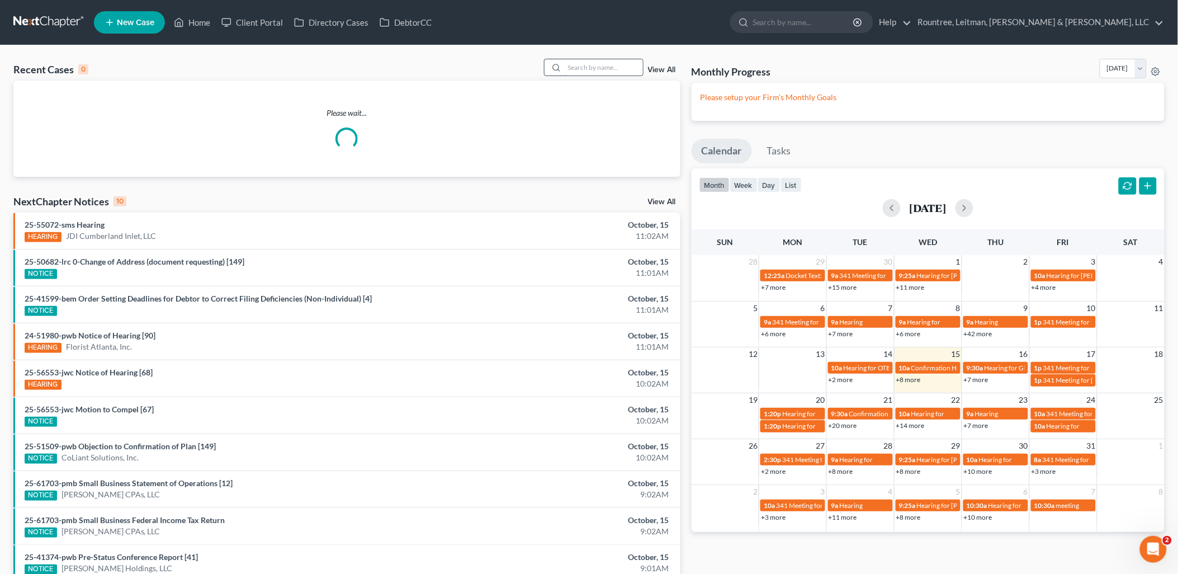
click at [594, 69] on input "search" at bounding box center [604, 67] width 78 height 16
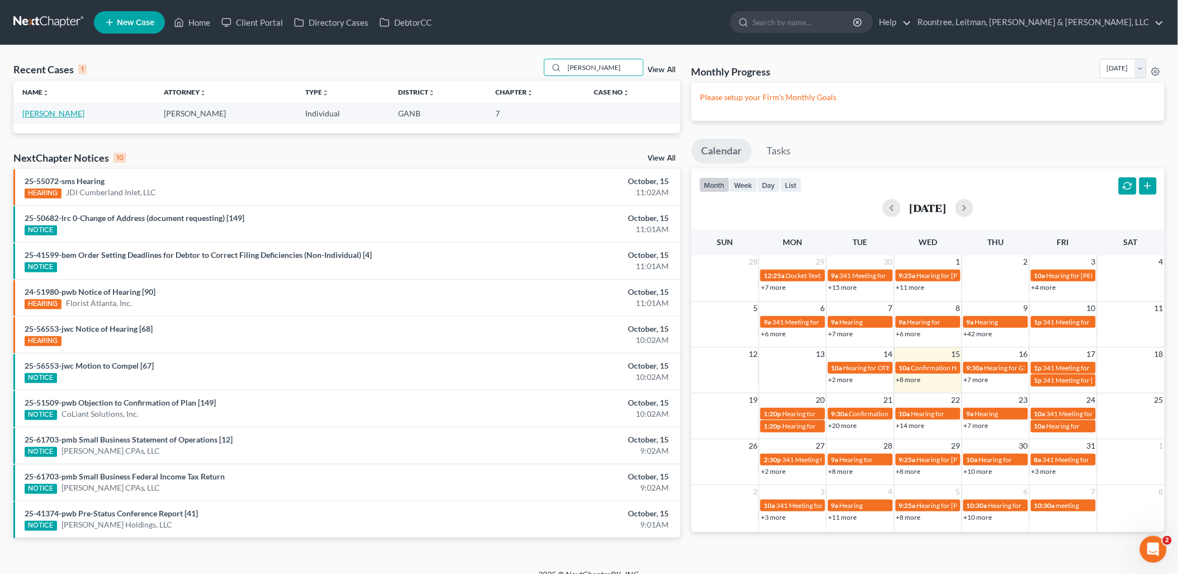
type input "[PERSON_NAME]"
click at [48, 115] on link "[PERSON_NAME]" at bounding box center [53, 113] width 62 height 10
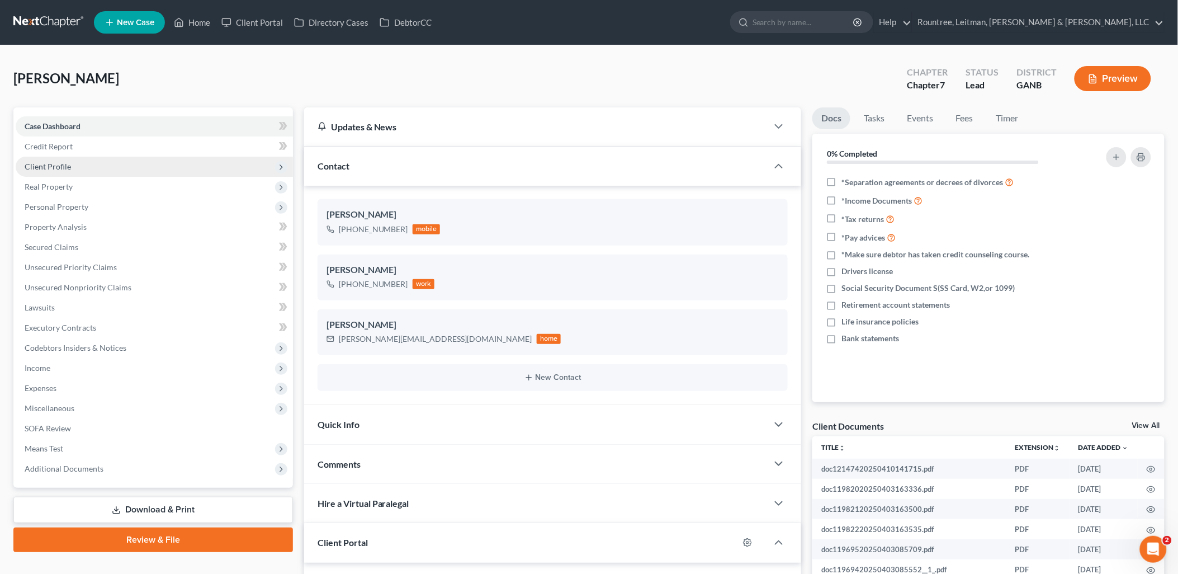
click at [102, 170] on span "Client Profile" at bounding box center [154, 167] width 277 height 20
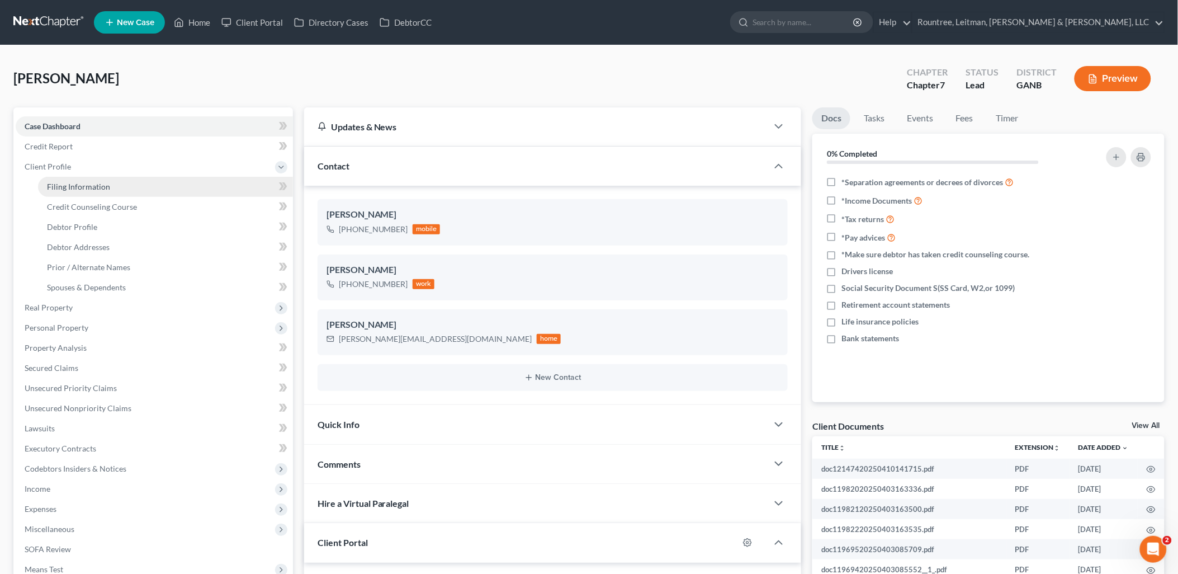
click at [114, 186] on link "Filing Information" at bounding box center [165, 187] width 255 height 20
select select "0"
select select "3"
select select "0"
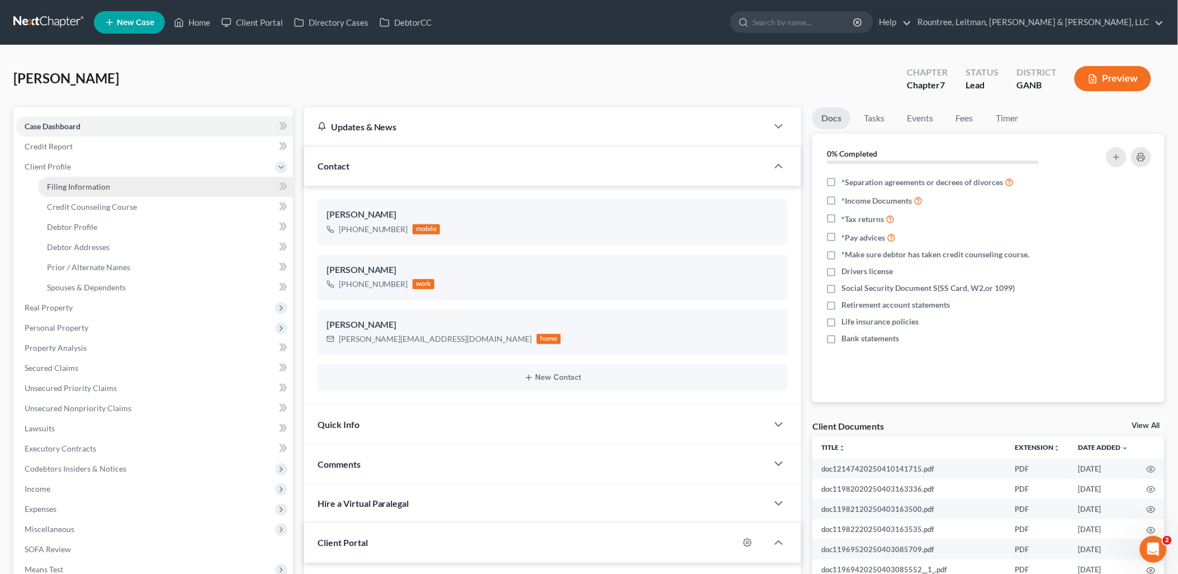
select select "19"
select select "3"
select select "10"
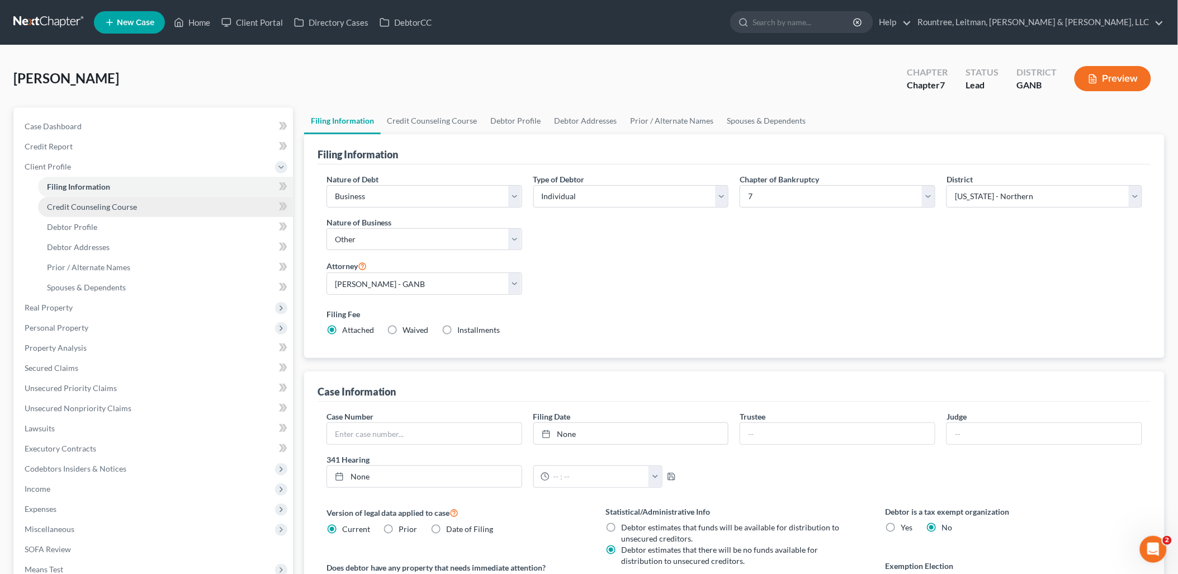
click at [124, 205] on span "Credit Counseling Course" at bounding box center [92, 207] width 90 height 10
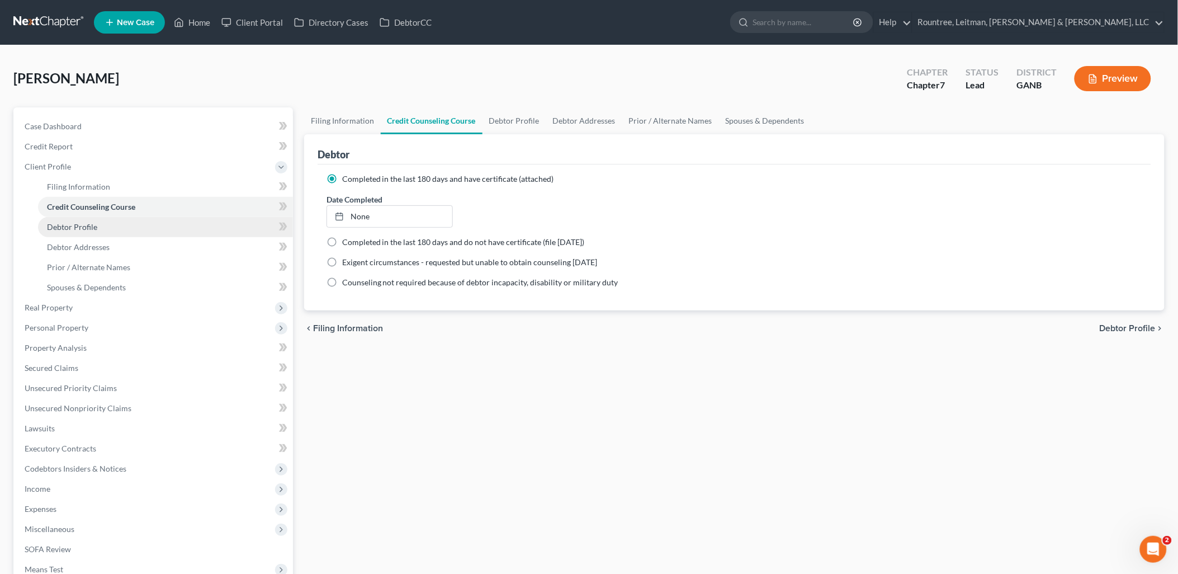
click at [119, 223] on link "Debtor Profile" at bounding box center [165, 227] width 255 height 20
select select "0"
select select "1"
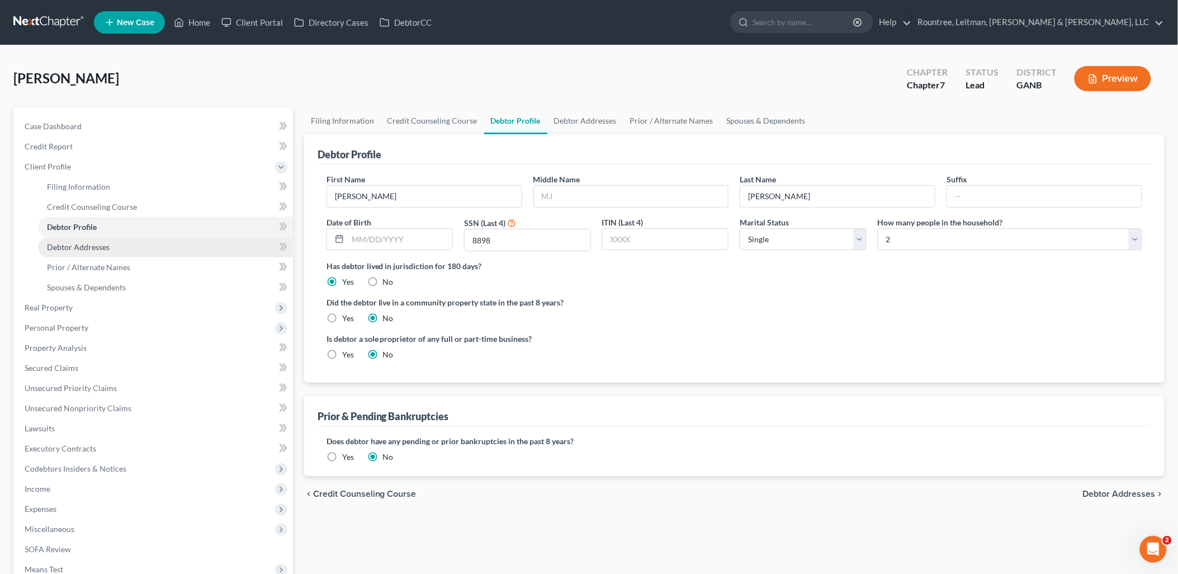
click at [123, 240] on link "Debtor Addresses" at bounding box center [165, 247] width 255 height 20
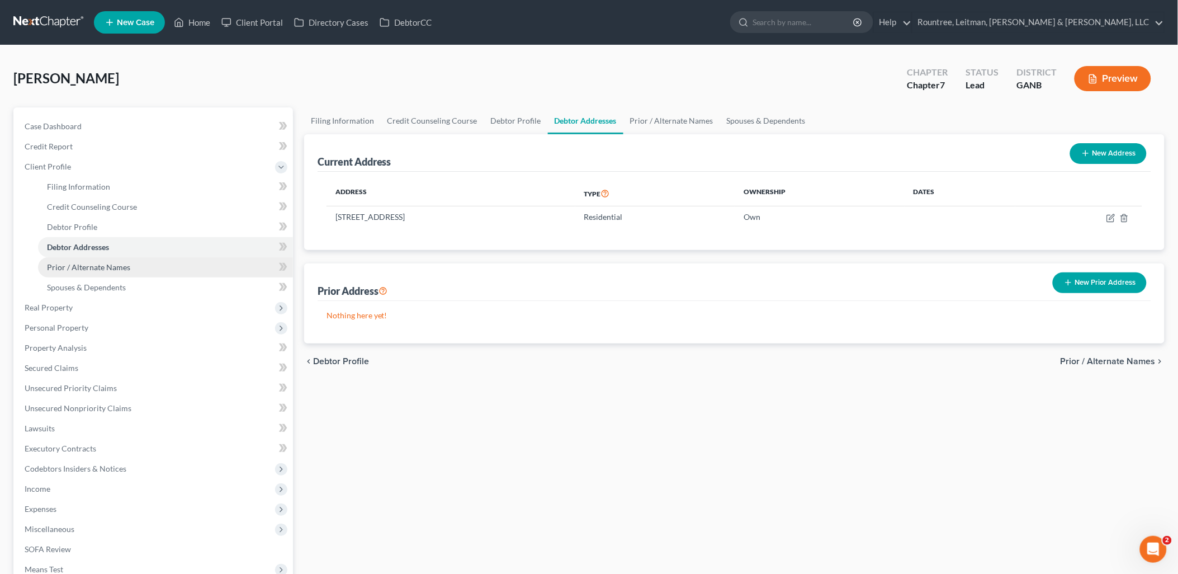
click at [116, 263] on span "Prior / Alternate Names" at bounding box center [88, 267] width 83 height 10
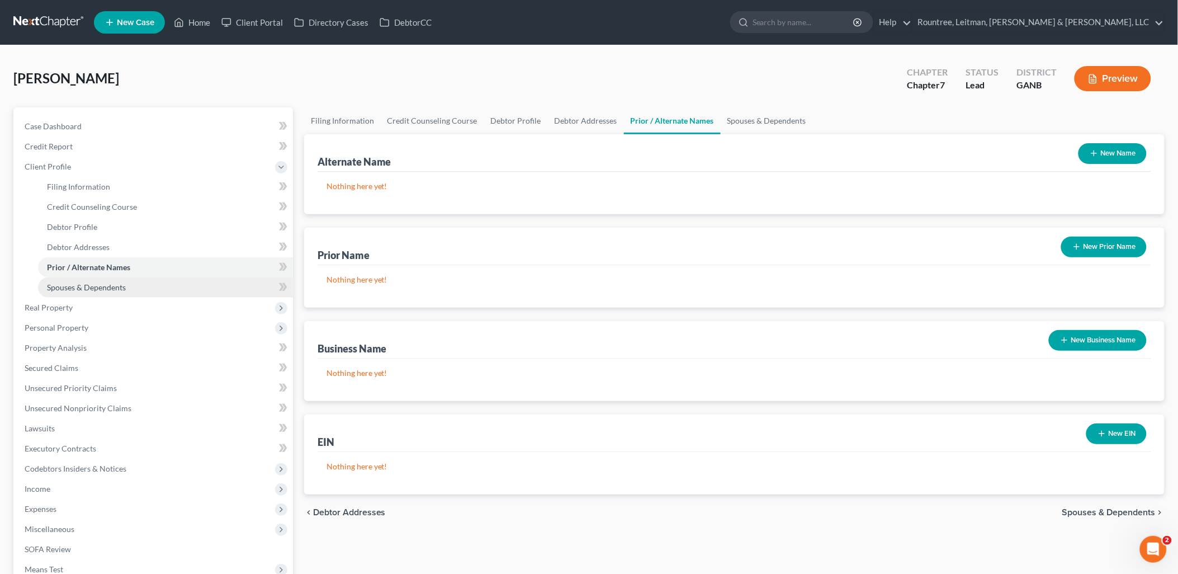
click at [115, 282] on span "Spouses & Dependents" at bounding box center [86, 287] width 79 height 10
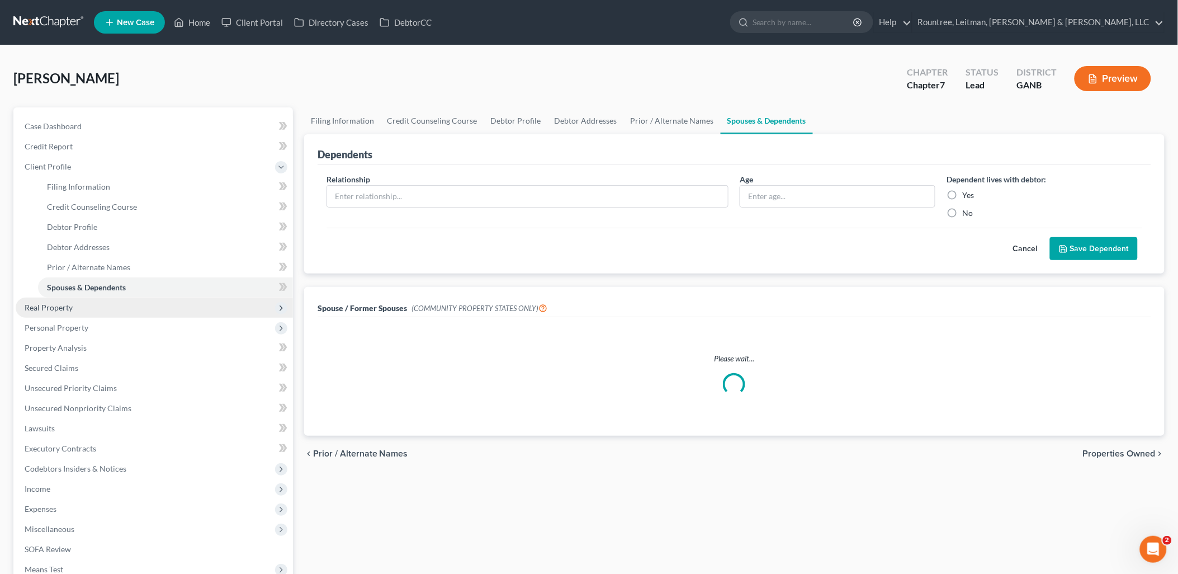
click at [102, 300] on span "Real Property" at bounding box center [154, 307] width 277 height 20
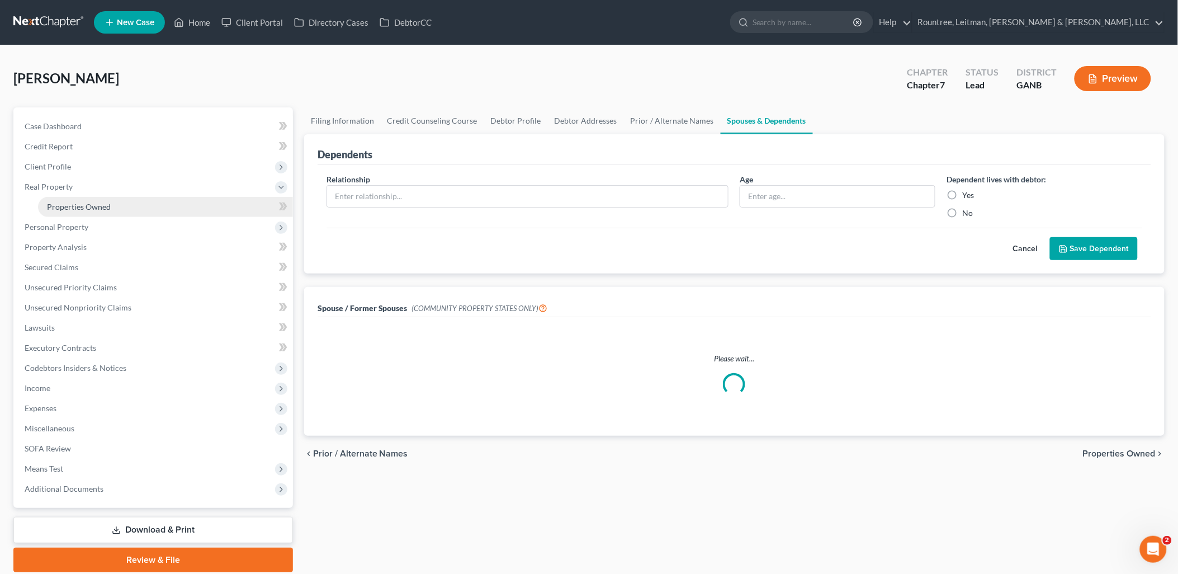
click at [108, 203] on span "Properties Owned" at bounding box center [79, 207] width 64 height 10
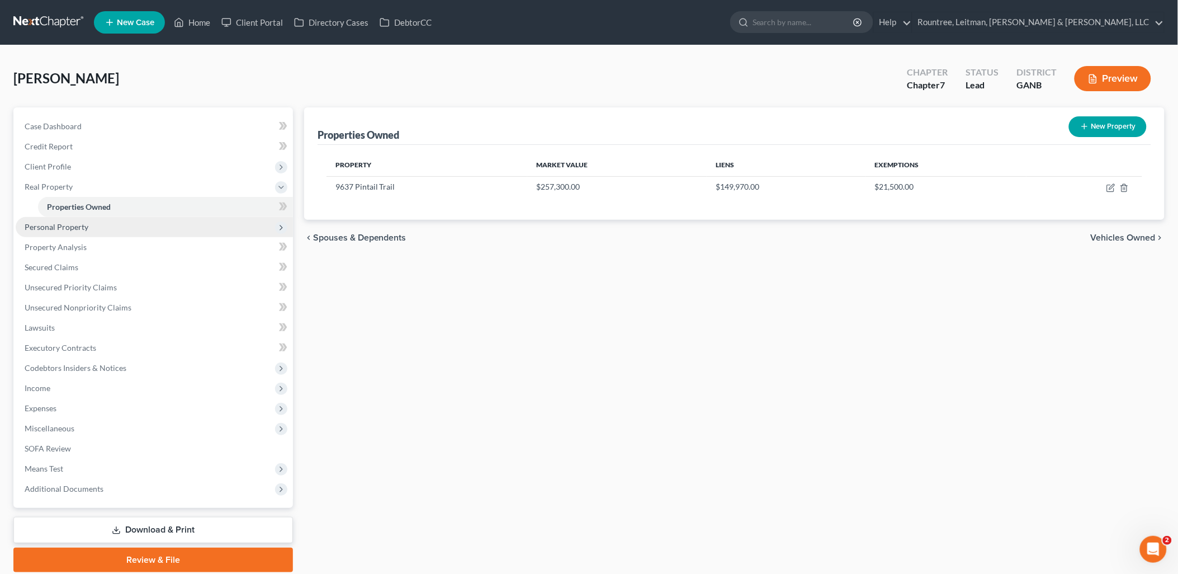
click at [133, 221] on span "Personal Property" at bounding box center [154, 227] width 277 height 20
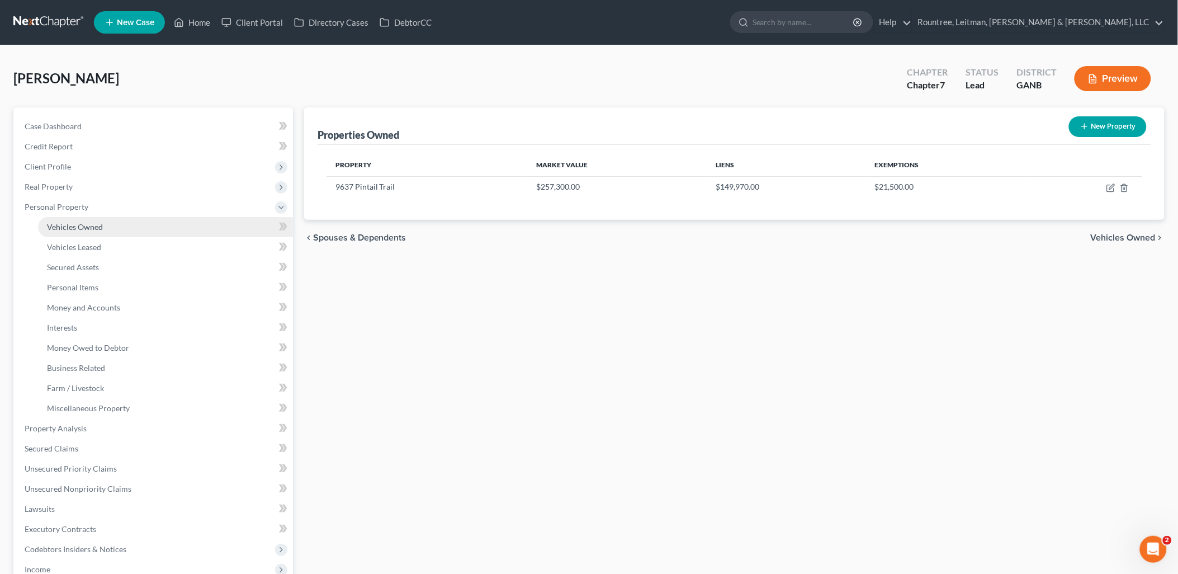
click at [129, 224] on link "Vehicles Owned" at bounding box center [165, 227] width 255 height 20
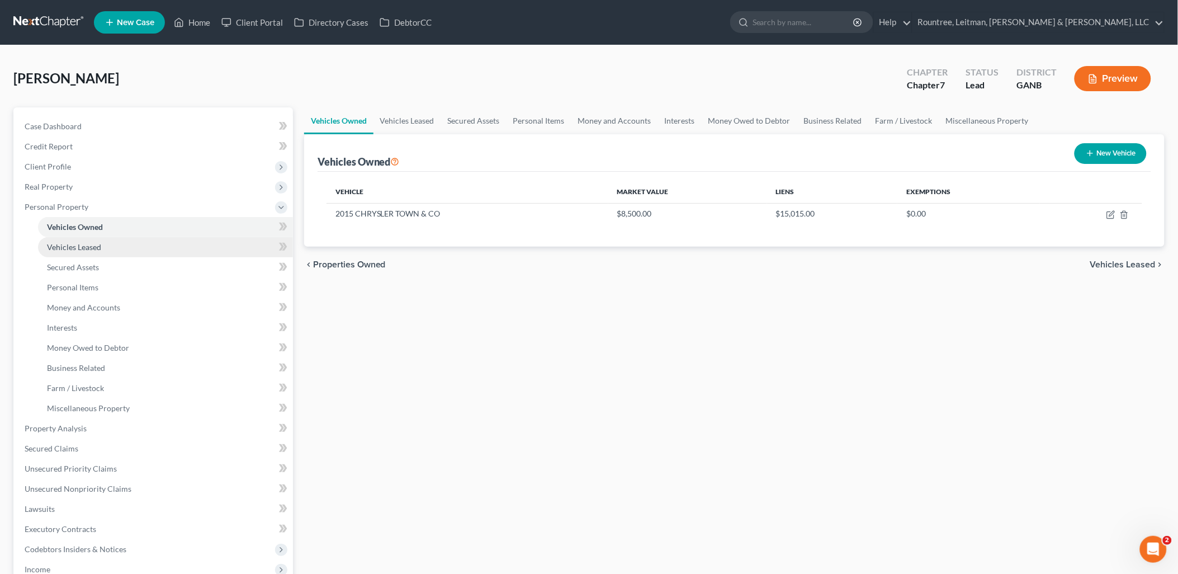
click at [125, 242] on link "Vehicles Leased" at bounding box center [165, 247] width 255 height 20
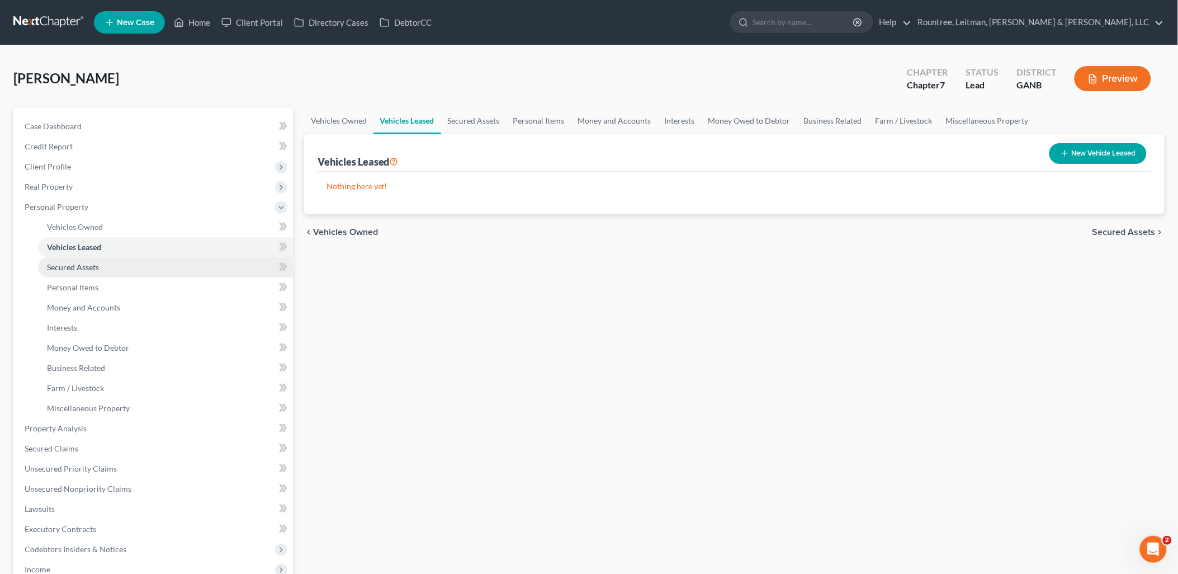
click at [91, 264] on span "Secured Assets" at bounding box center [73, 267] width 52 height 10
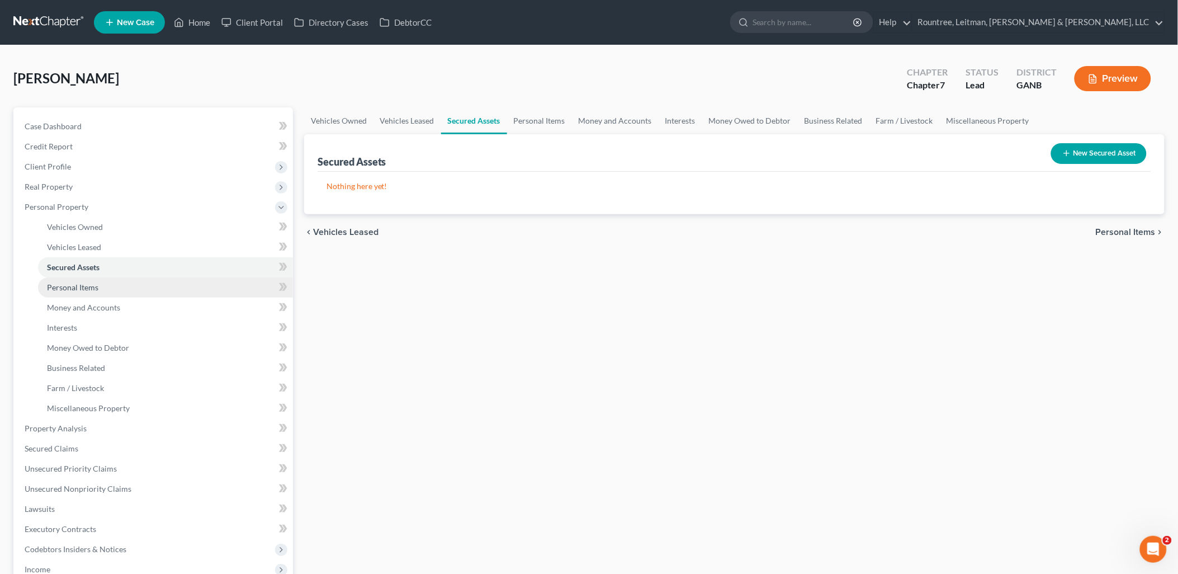
click at [86, 286] on span "Personal Items" at bounding box center [72, 287] width 51 height 10
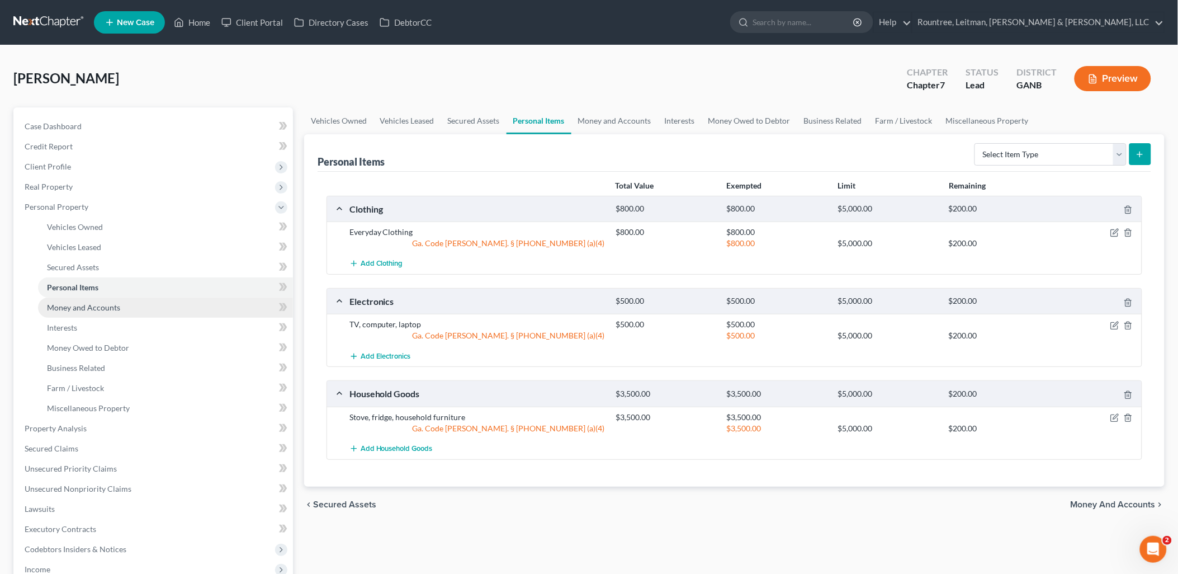
click at [91, 303] on span "Money and Accounts" at bounding box center [83, 308] width 73 height 10
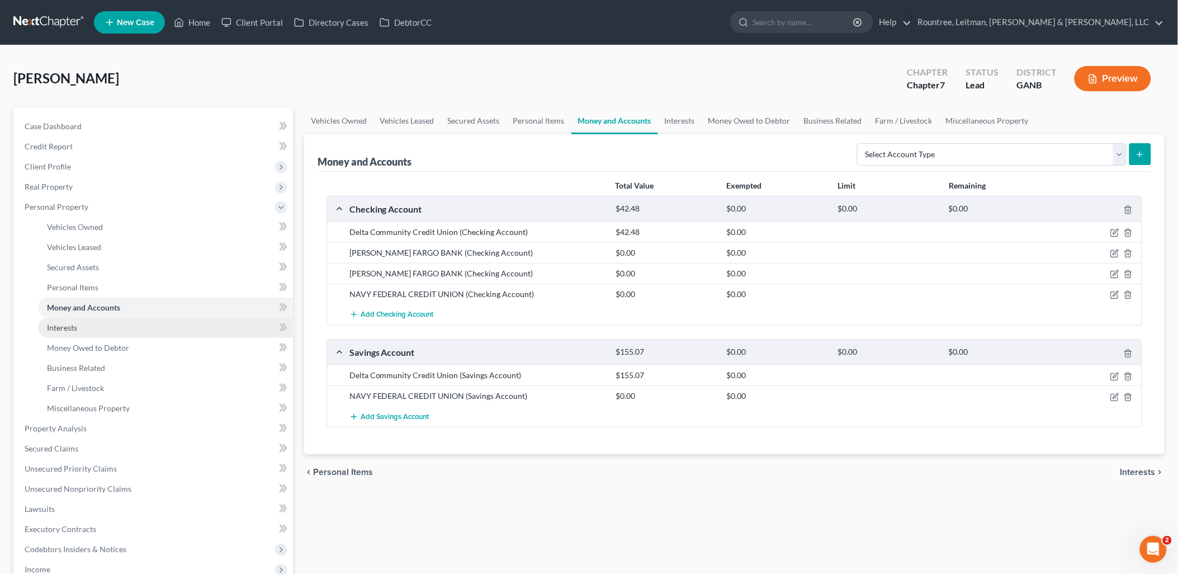
click at [90, 323] on link "Interests" at bounding box center [165, 328] width 255 height 20
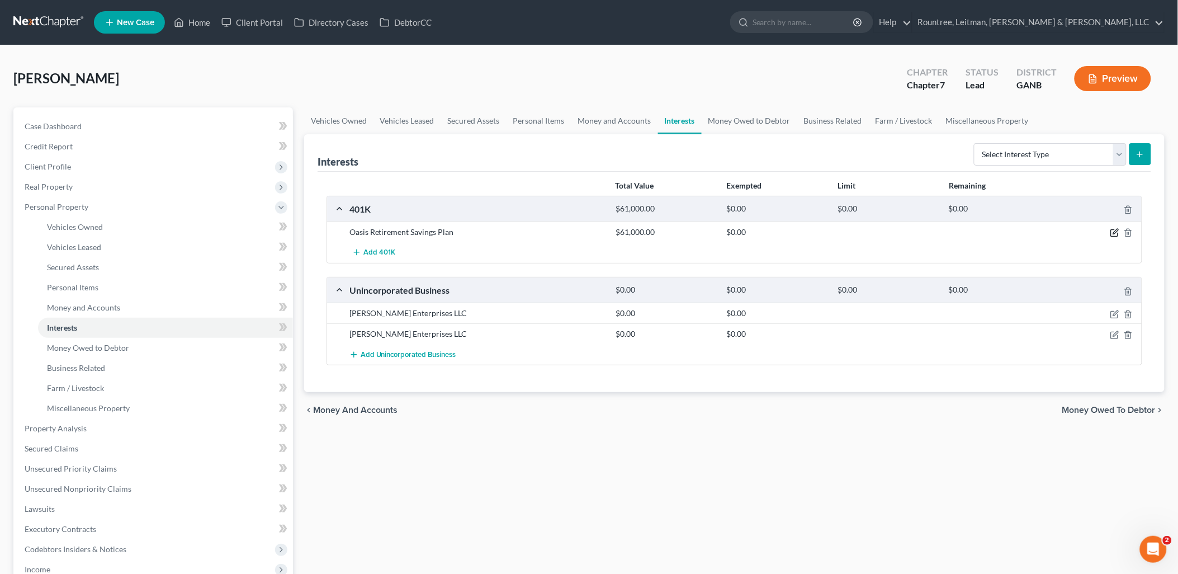
drag, startPoint x: 1113, startPoint y: 235, endPoint x: 844, endPoint y: 220, distance: 269.4
click at [1113, 235] on icon "button" at bounding box center [1114, 232] width 9 height 9
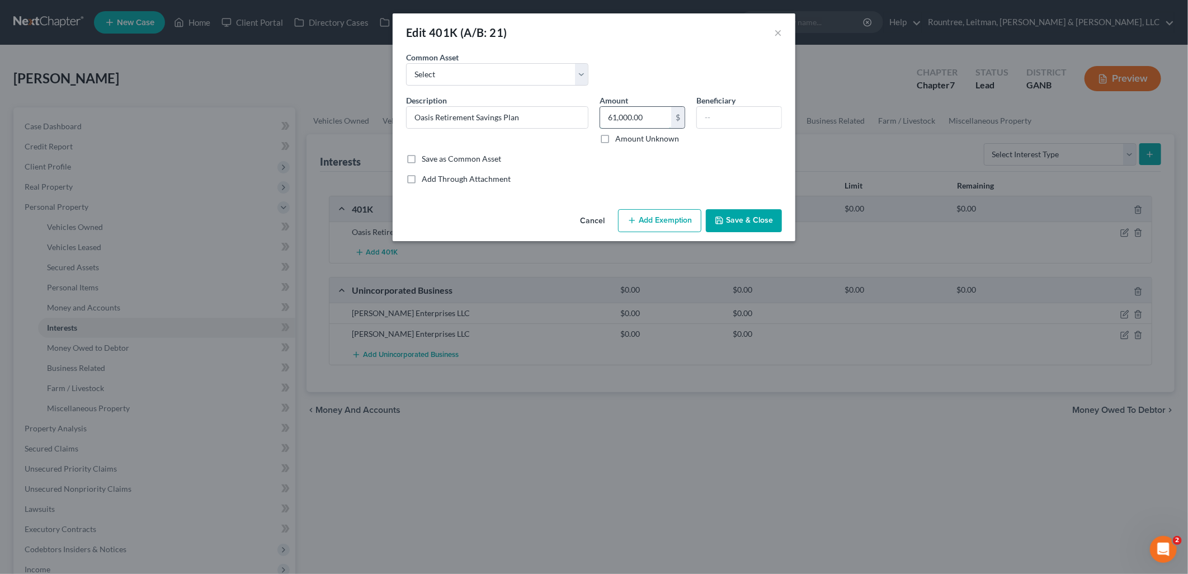
click at [647, 118] on input "61,000.00" at bounding box center [635, 117] width 71 height 21
type input "77,000"
click at [725, 224] on button "Save & Close" at bounding box center [744, 220] width 76 height 23
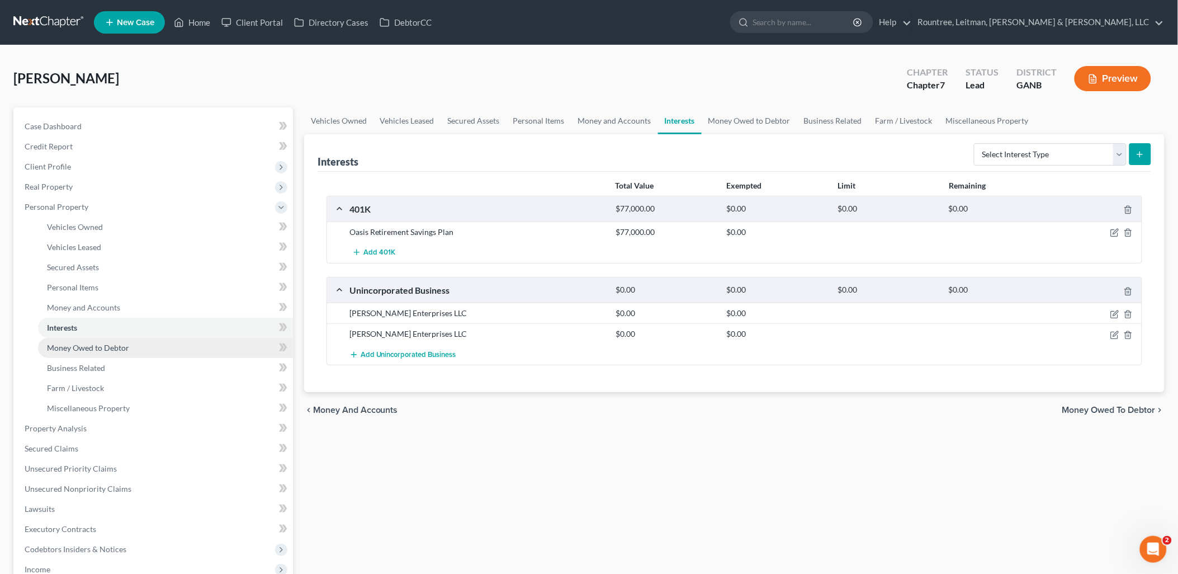
click at [130, 347] on link "Money Owed to Debtor" at bounding box center [165, 348] width 255 height 20
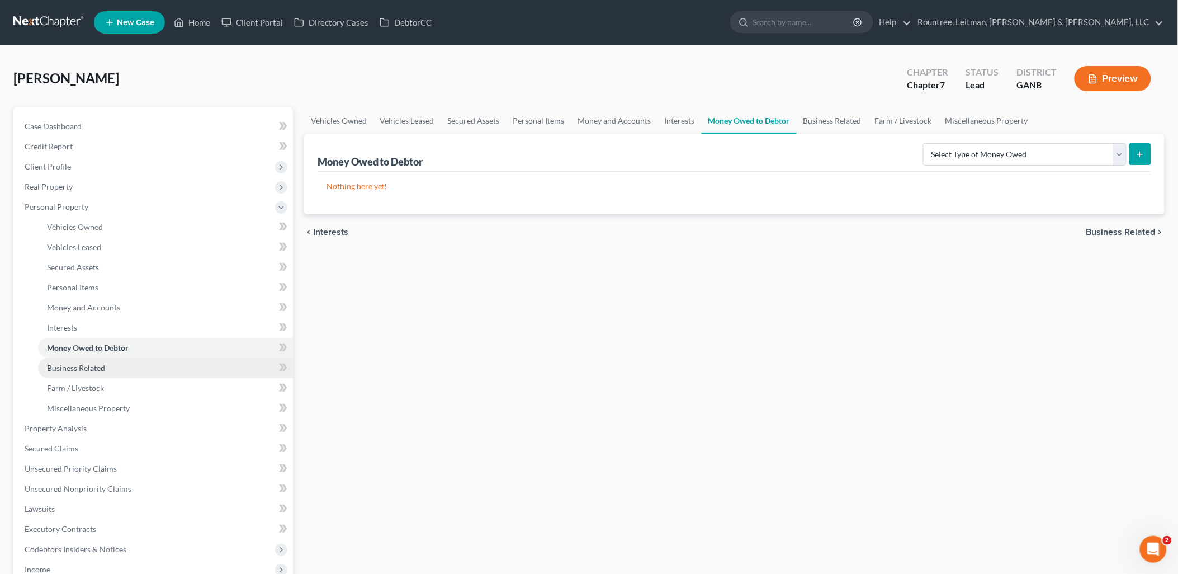
click at [115, 367] on link "Business Related" at bounding box center [165, 368] width 255 height 20
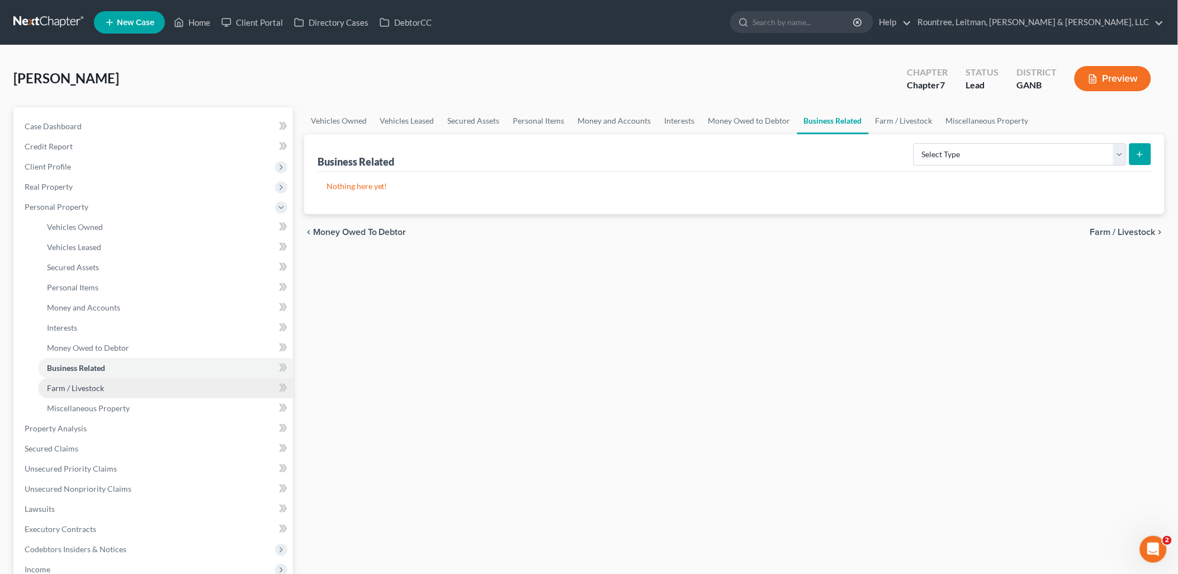
click at [103, 387] on link "Farm / Livestock" at bounding box center [165, 388] width 255 height 20
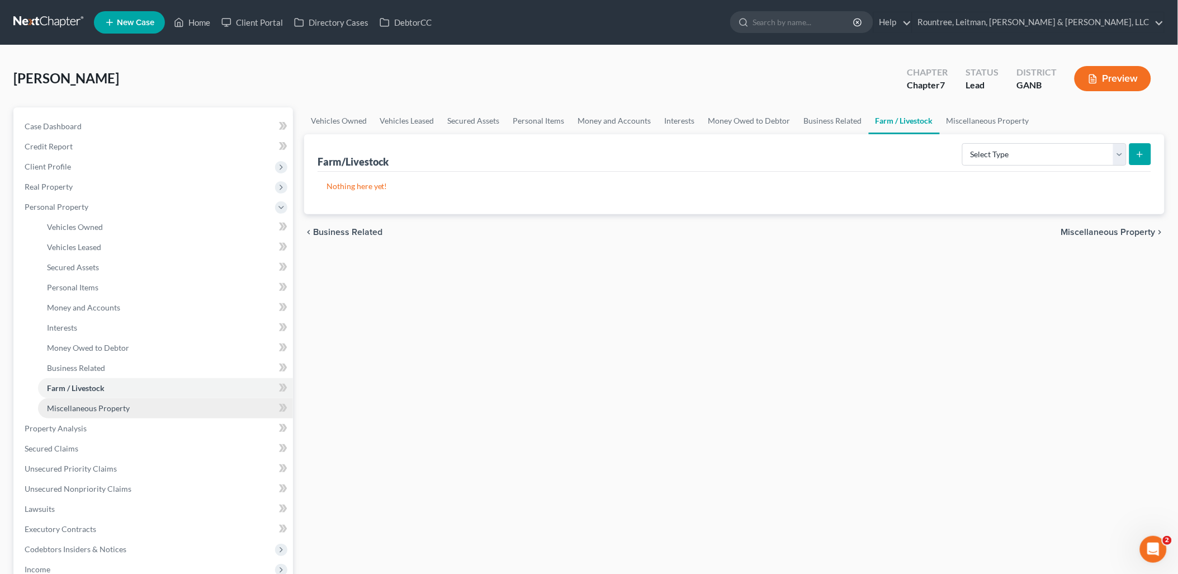
click at [105, 407] on span "Miscellaneous Property" at bounding box center [88, 408] width 83 height 10
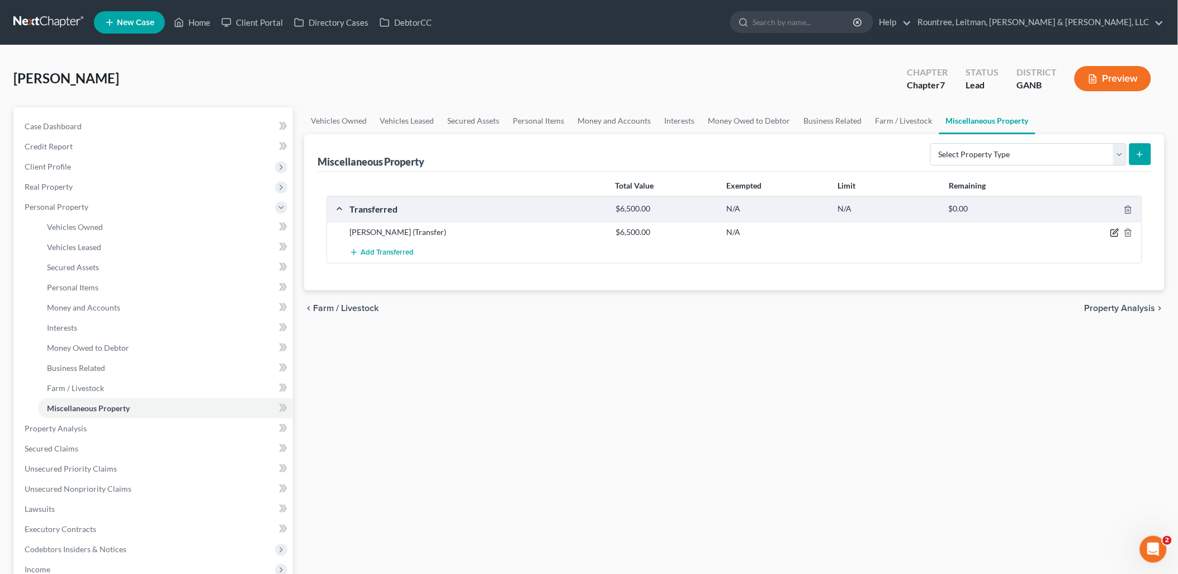
click at [1113, 235] on icon "button" at bounding box center [1114, 232] width 9 height 9
select select "Ordinary ([DATE])"
select select "0"
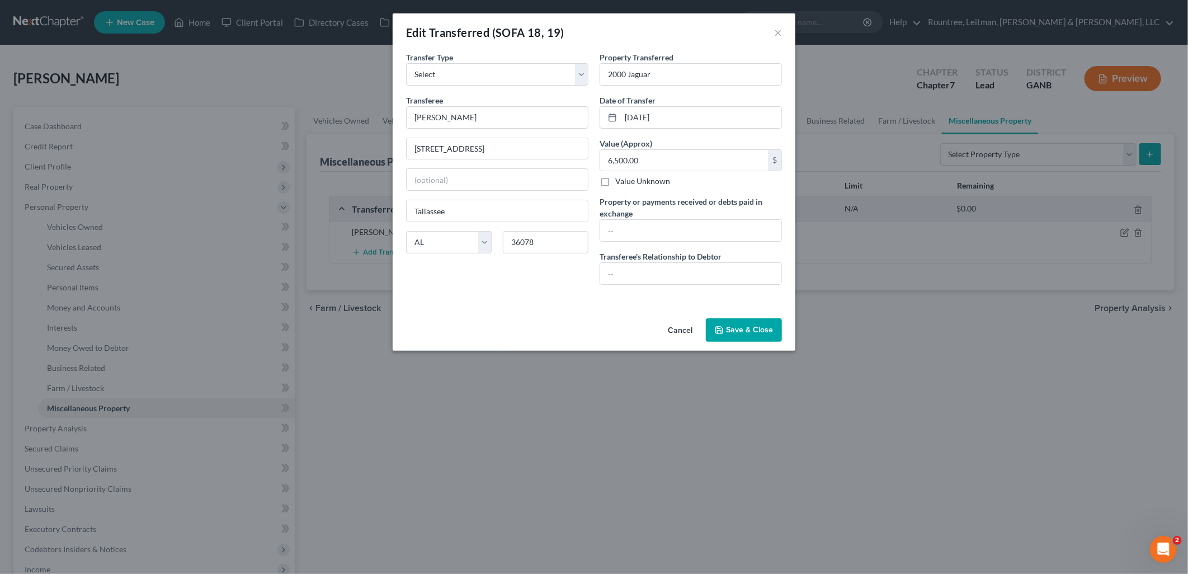
click at [746, 326] on button "Save & Close" at bounding box center [744, 329] width 76 height 23
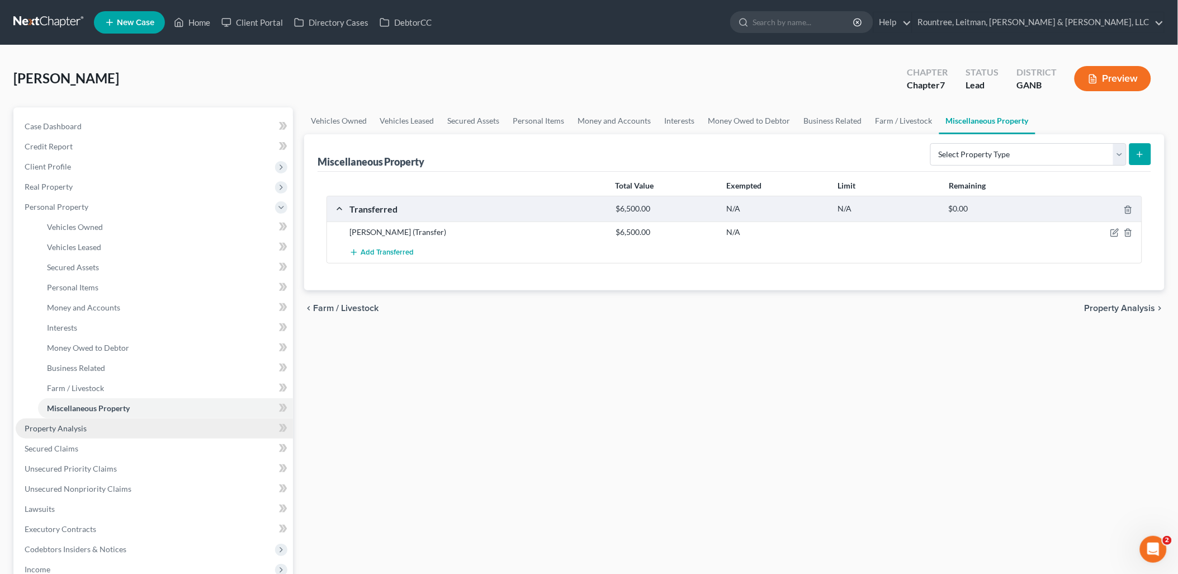
click at [112, 425] on link "Property Analysis" at bounding box center [154, 428] width 277 height 20
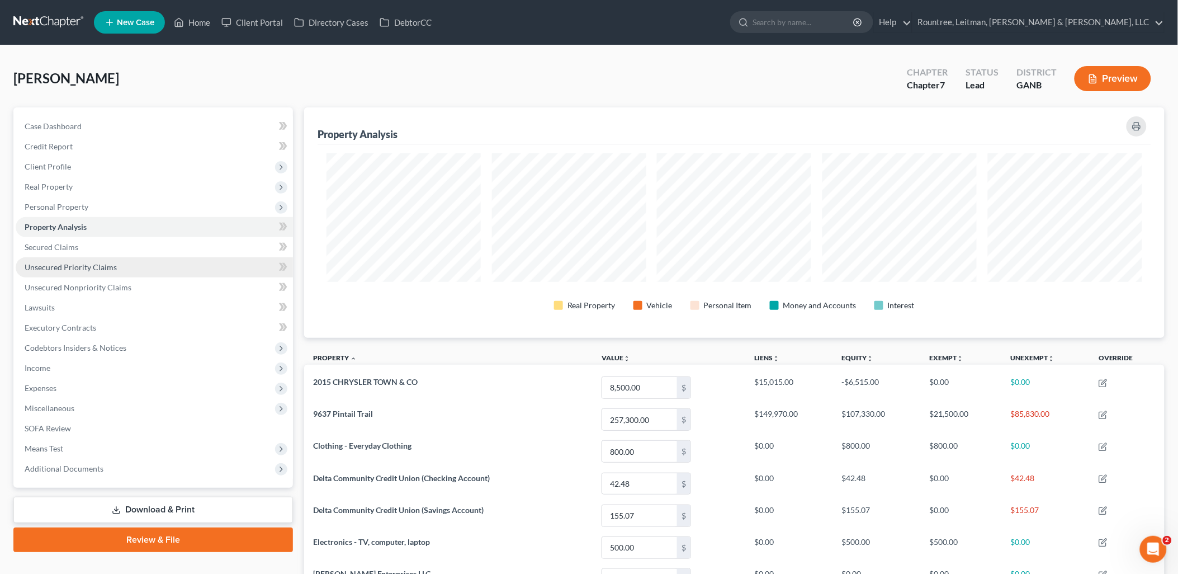
scroll to position [230, 861]
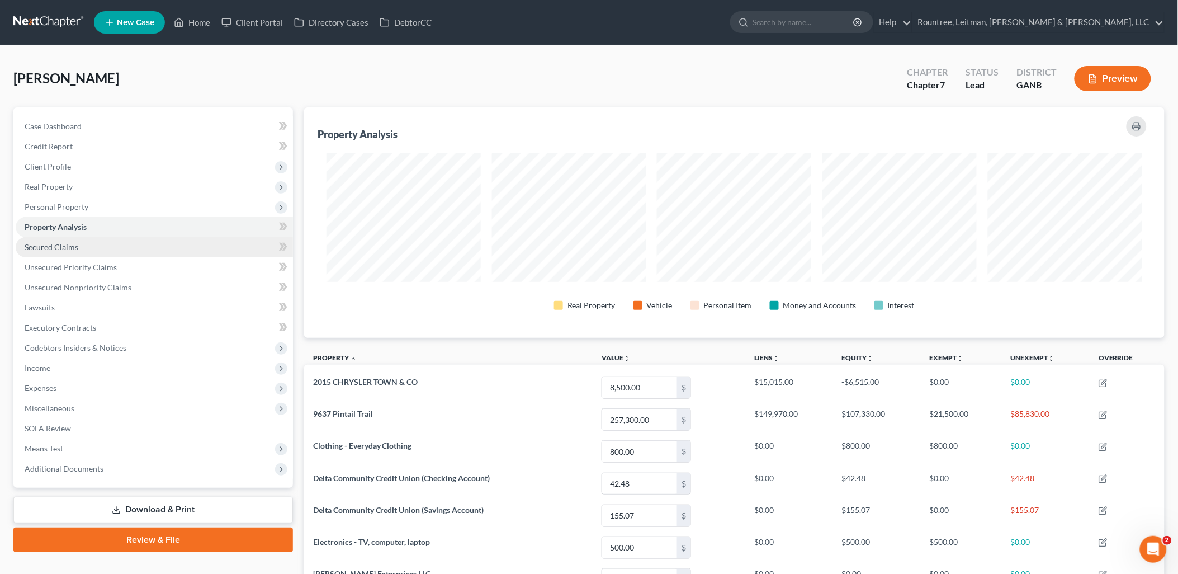
click at [88, 244] on link "Secured Claims" at bounding box center [154, 247] width 277 height 20
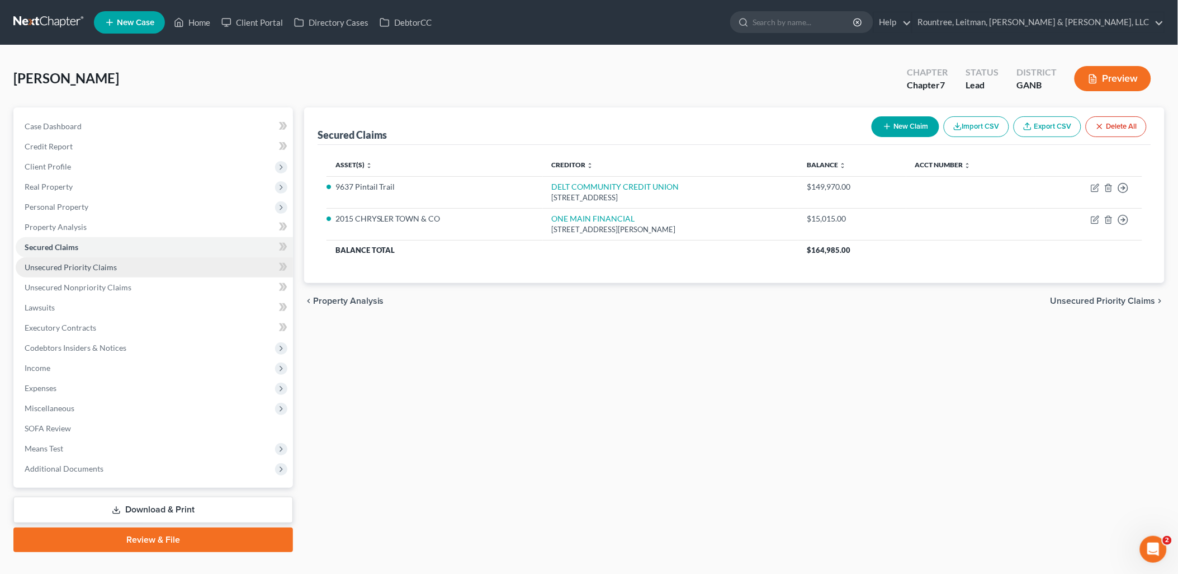
click at [92, 266] on span "Unsecured Priority Claims" at bounding box center [71, 267] width 92 height 10
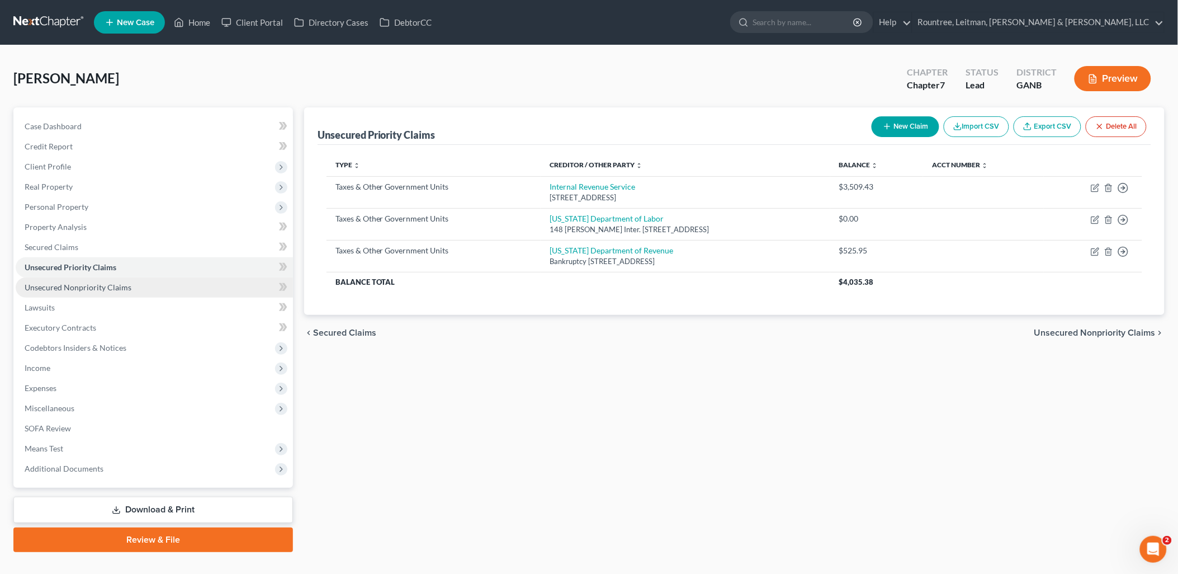
click at [93, 292] on link "Unsecured Nonpriority Claims" at bounding box center [154, 287] width 277 height 20
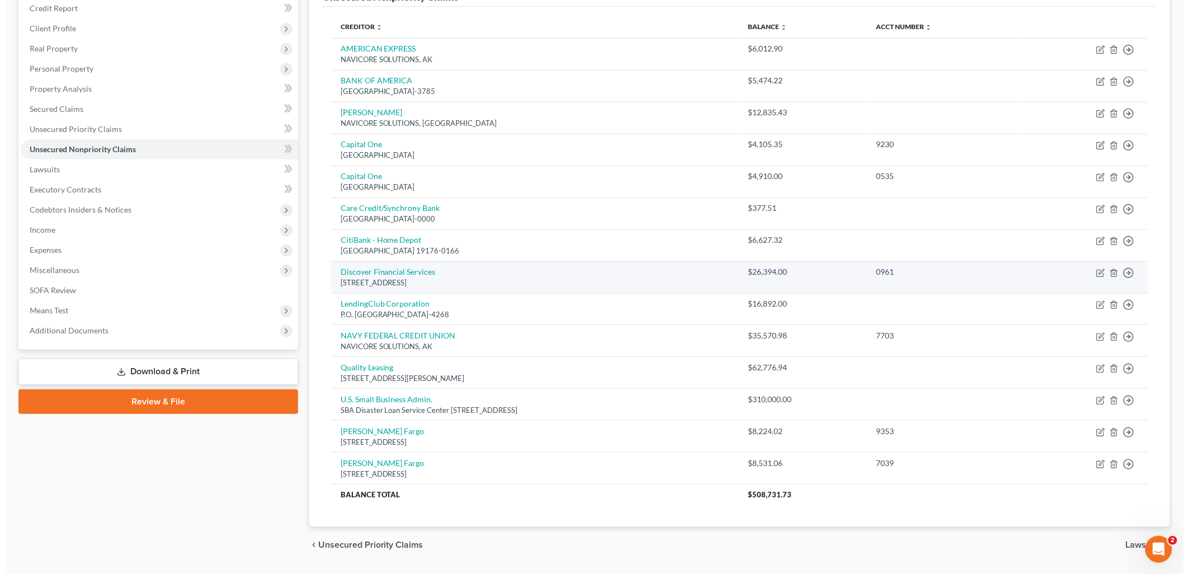
scroll to position [107, 0]
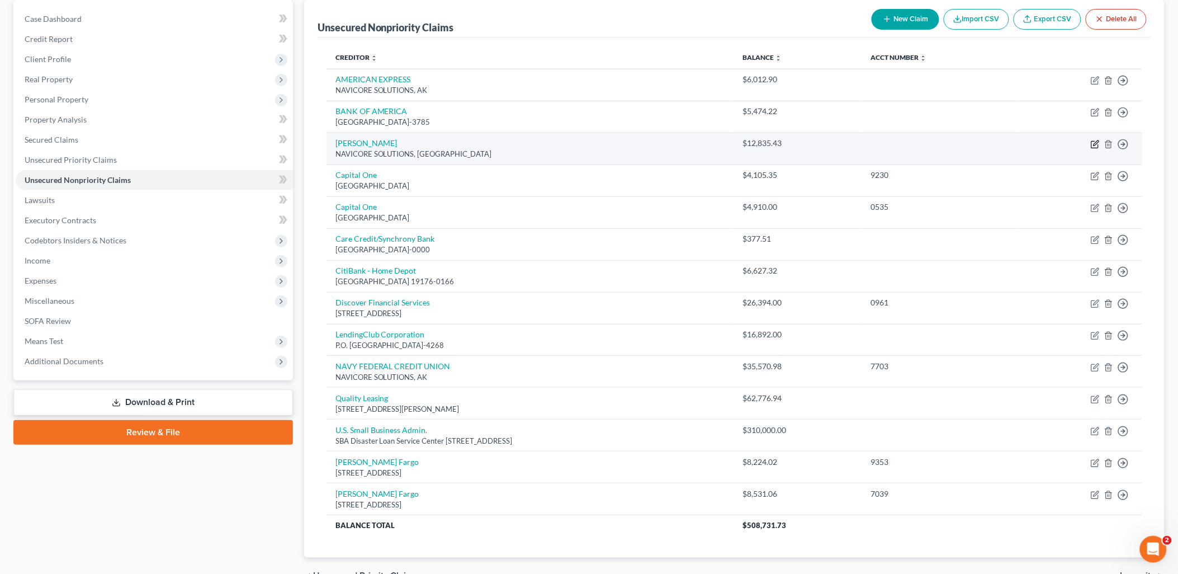
click at [1094, 145] on icon "button" at bounding box center [1096, 142] width 5 height 5
select select "10"
select select "2"
select select "0"
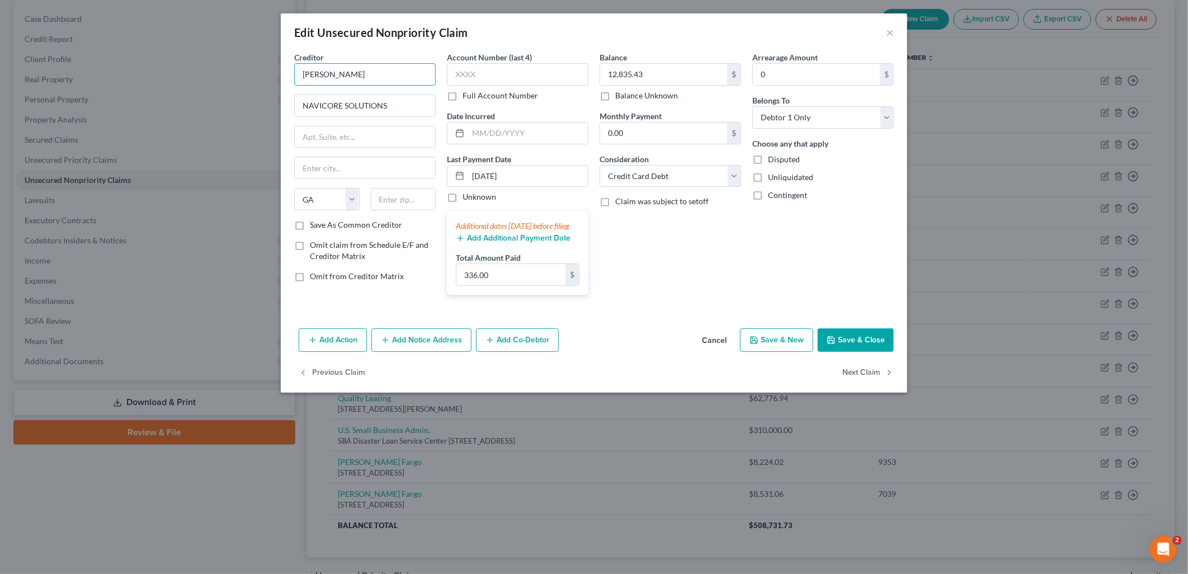
click at [387, 76] on input "[PERSON_NAME]" at bounding box center [364, 74] width 141 height 22
click at [389, 77] on input "[PERSON_NAME]" at bounding box center [364, 74] width 141 height 22
click at [383, 73] on input "[PERSON_NAME]" at bounding box center [364, 74] width 141 height 22
click at [380, 72] on input "[PERSON_NAME]" at bounding box center [364, 74] width 141 height 22
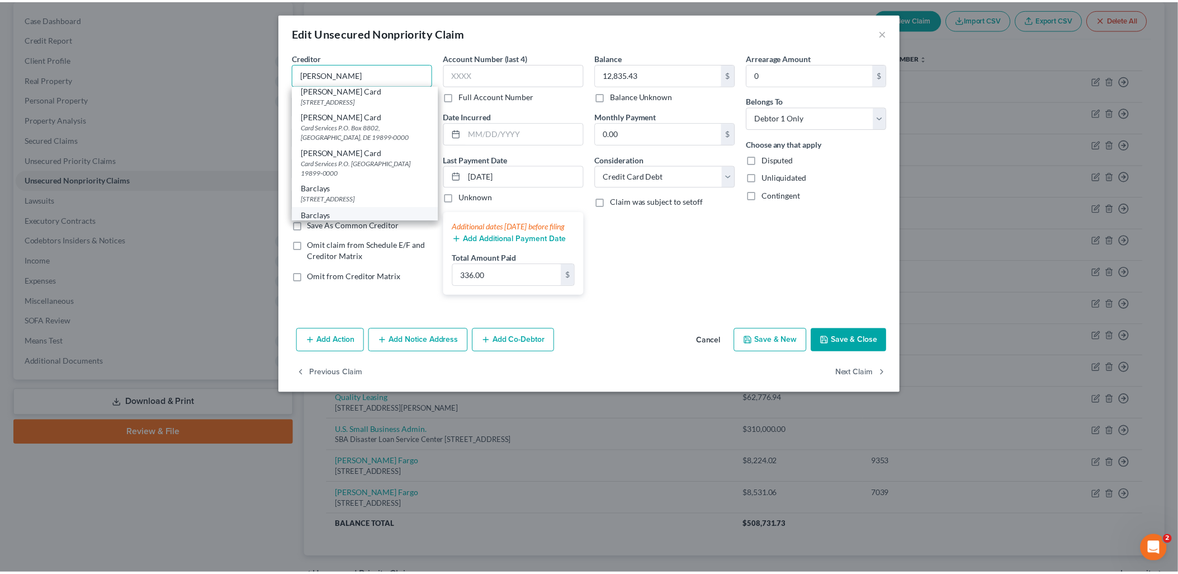
scroll to position [0, 0]
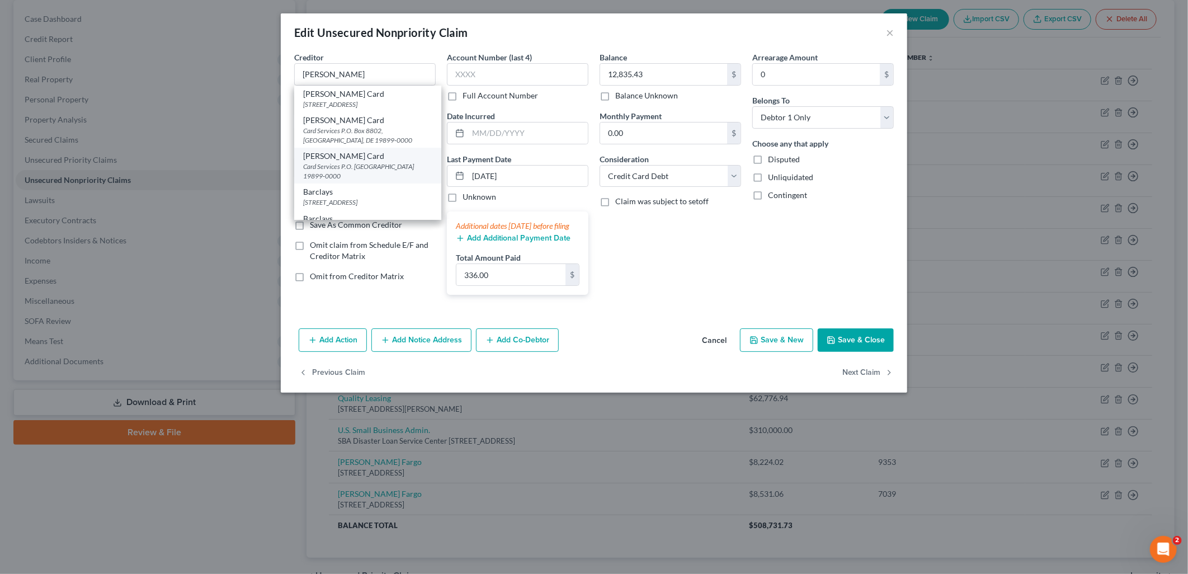
click at [393, 175] on div "Card Services P.O. [GEOGRAPHIC_DATA] 19899-0000" at bounding box center [367, 171] width 129 height 19
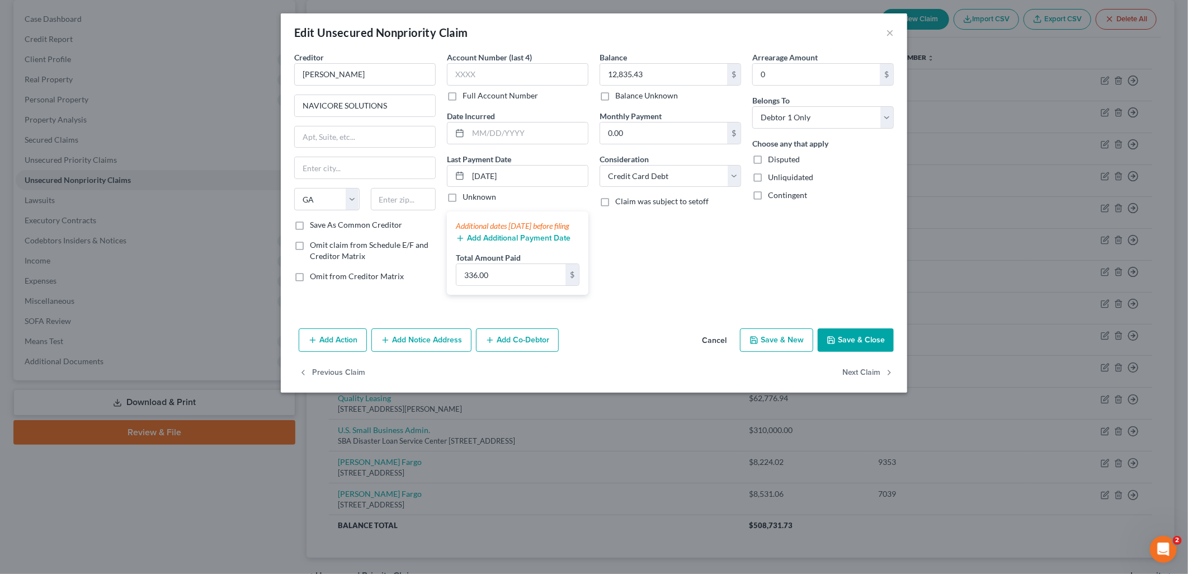
type input "[PERSON_NAME] Card"
type input "Card Services"
type input "P.O. Box 8801"
type input "Wilmington"
select select "7"
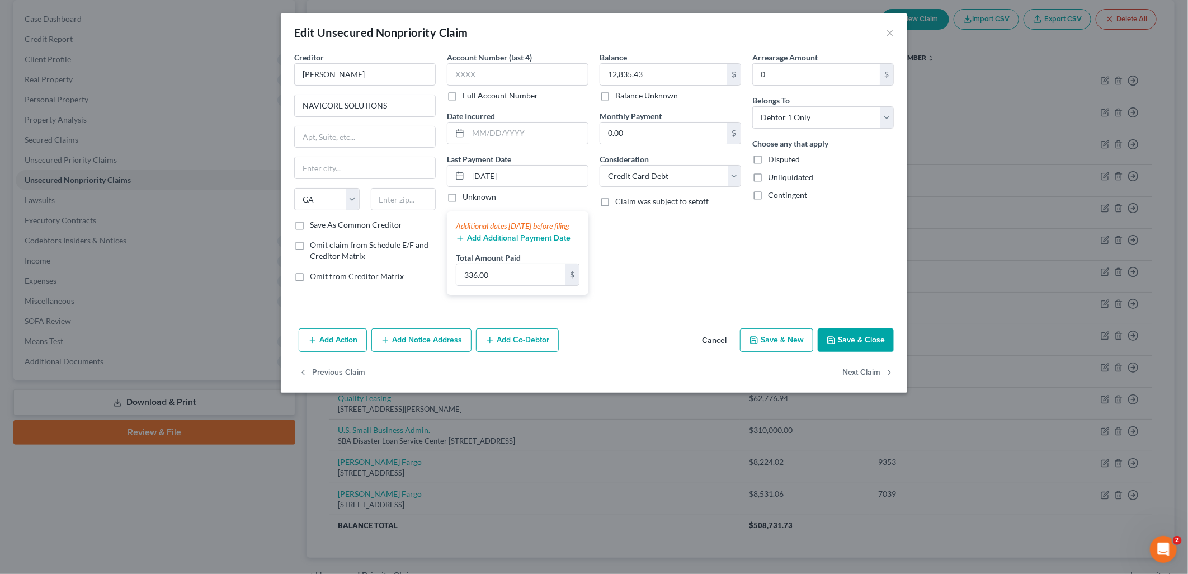
type input "19899-0000"
click at [869, 352] on button "Save & Close" at bounding box center [855, 339] width 76 height 23
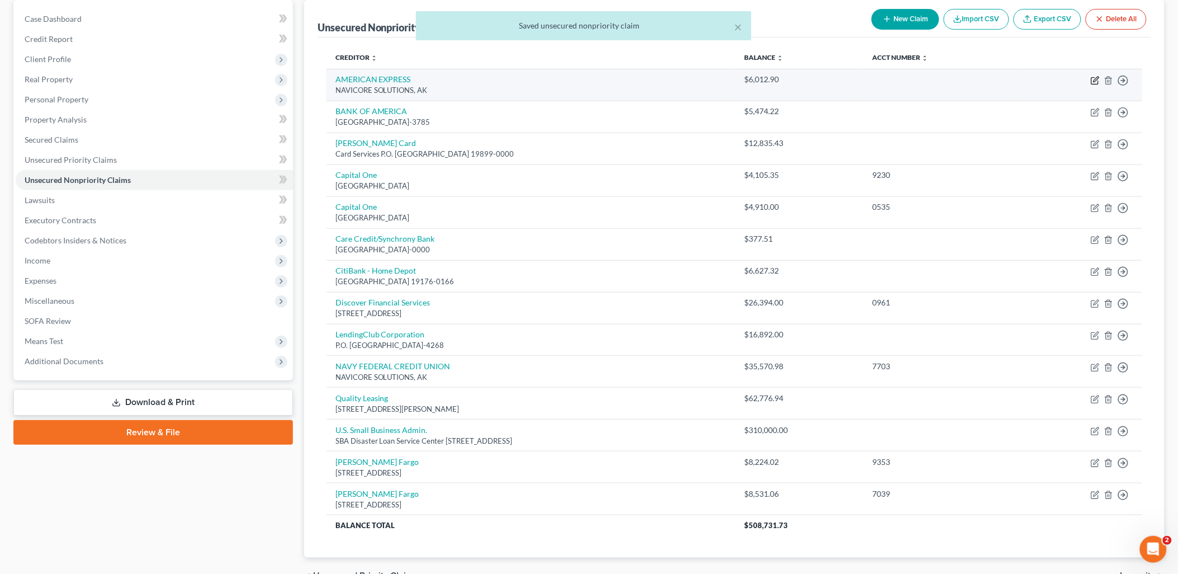
click at [1091, 81] on icon "button" at bounding box center [1095, 80] width 9 height 9
select select "1"
select select "2"
select select "0"
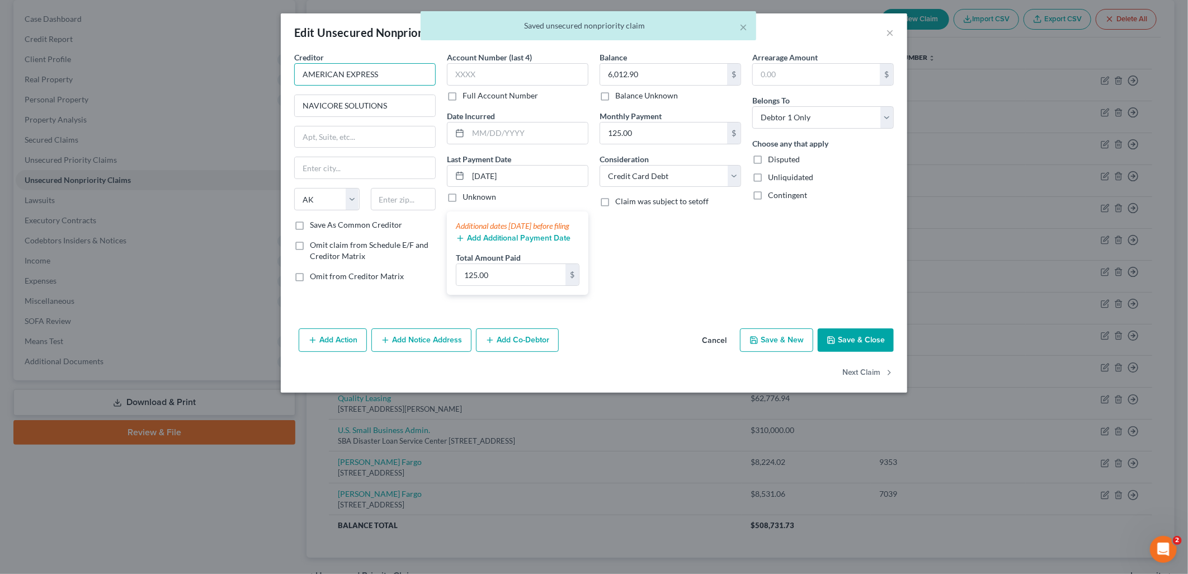
click at [410, 73] on input "AMERICAN EXPRESS" at bounding box center [364, 74] width 141 height 22
click at [408, 72] on input "AMERICAN EXPRESS" at bounding box center [364, 74] width 141 height 22
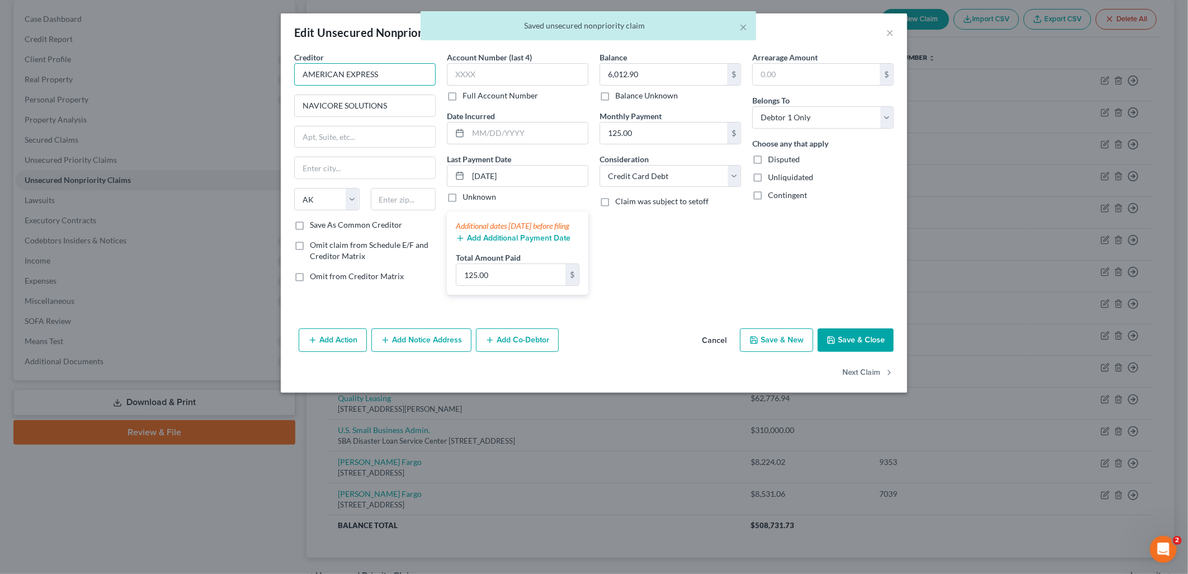
click at [408, 72] on input "AMERICAN EXPRESS" at bounding box center [364, 74] width 141 height 22
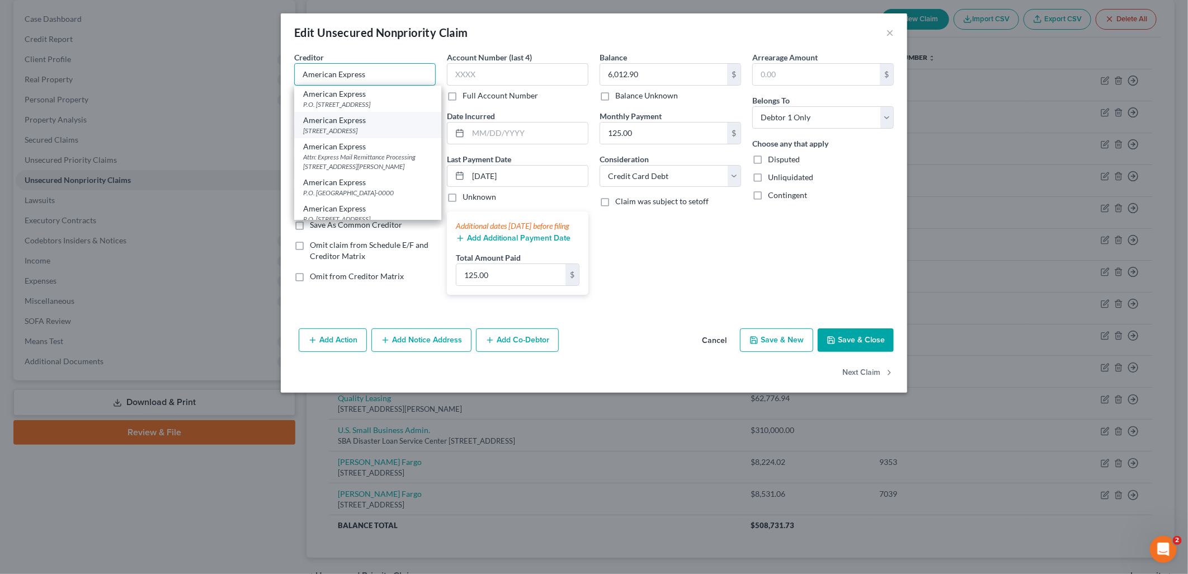
type input "American Express"
click at [382, 122] on div "American Express" at bounding box center [367, 120] width 129 height 11
type input "PO Box 981537"
type input "[GEOGRAPHIC_DATA]"
select select "45"
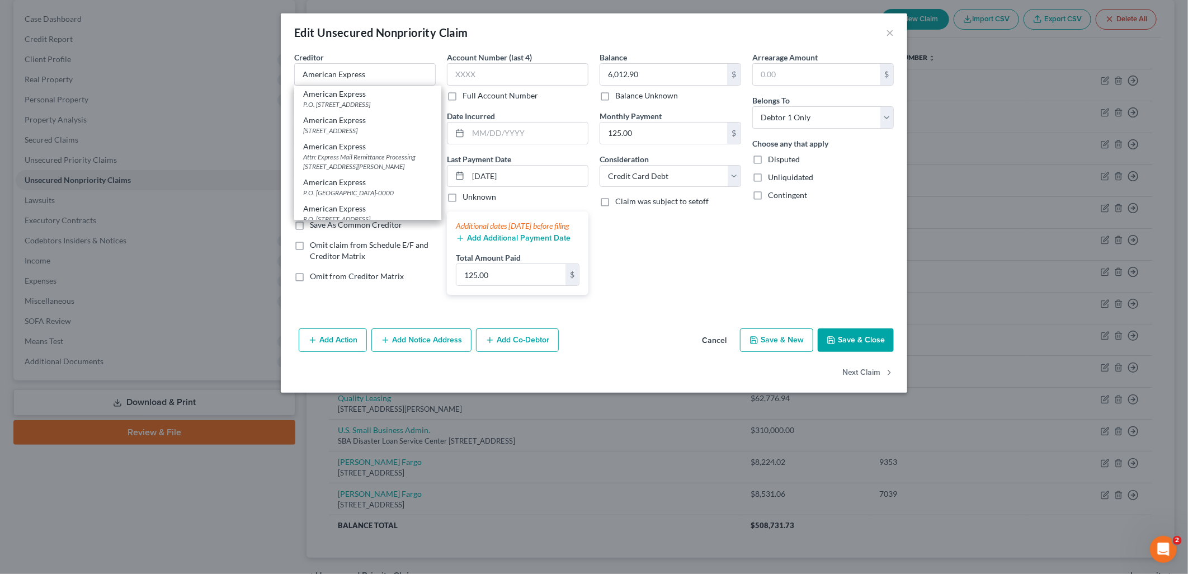
type input "79998"
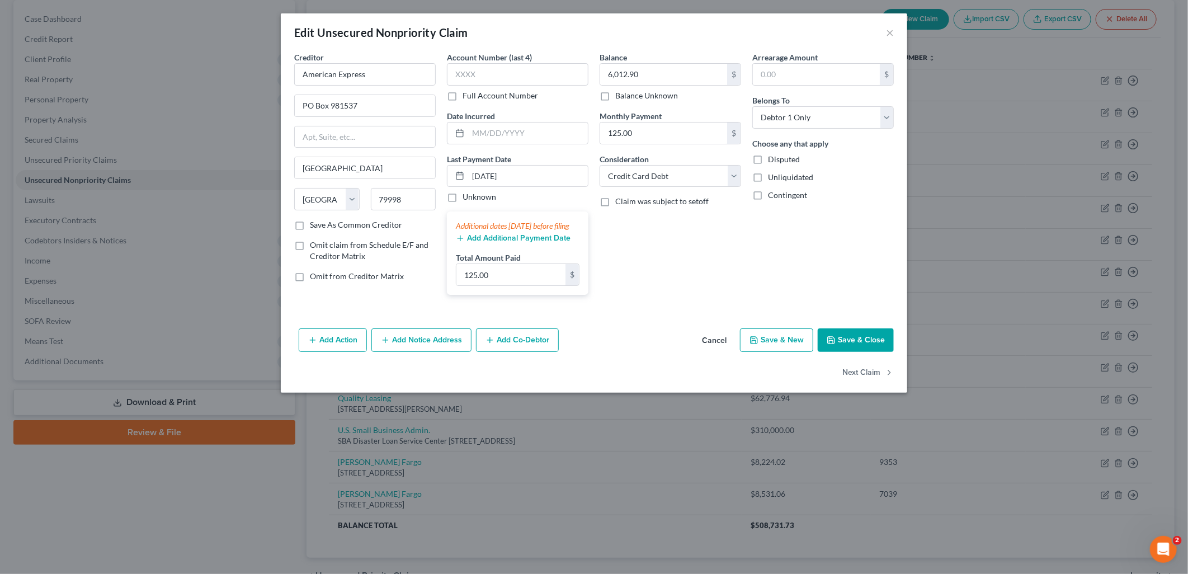
click at [864, 346] on button "Save & Close" at bounding box center [855, 339] width 76 height 23
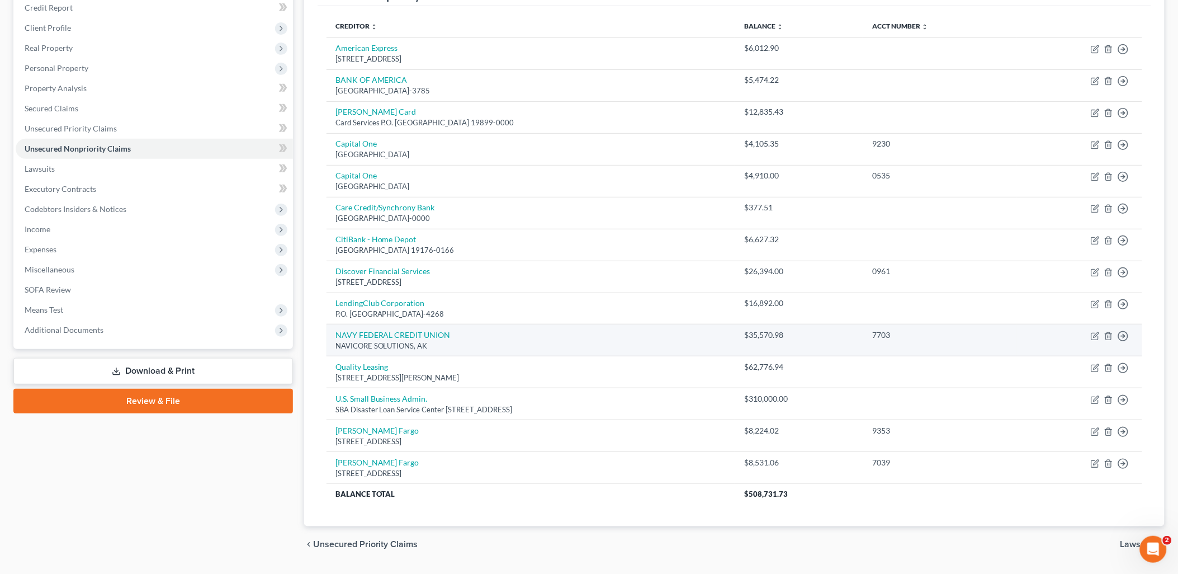
scroll to position [169, 0]
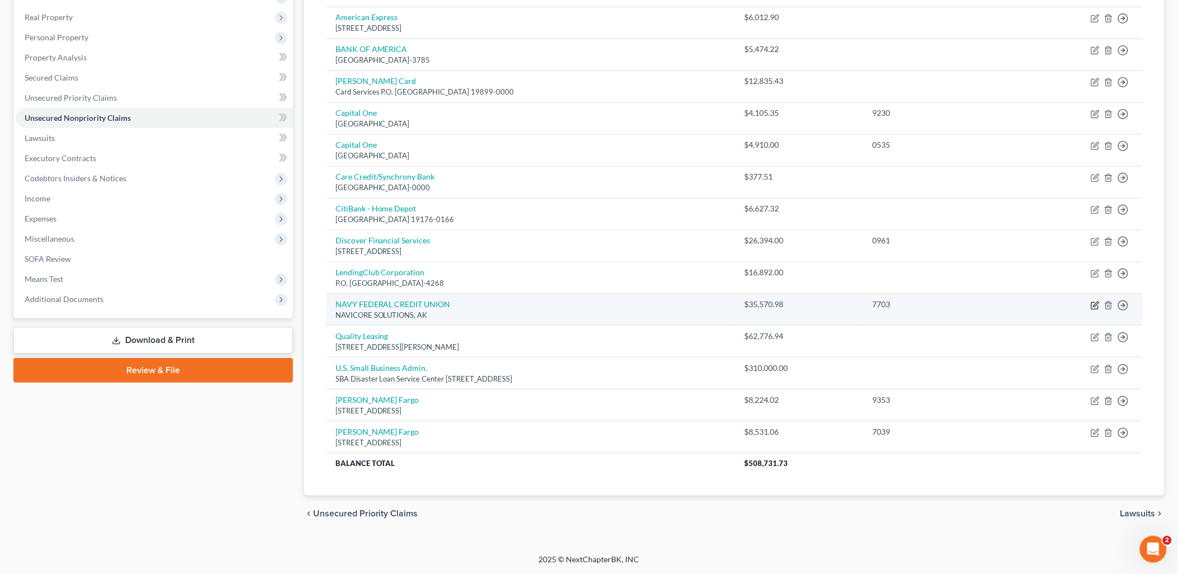
click at [1093, 305] on icon "button" at bounding box center [1095, 305] width 9 height 9
select select "1"
select select "14"
select select "0"
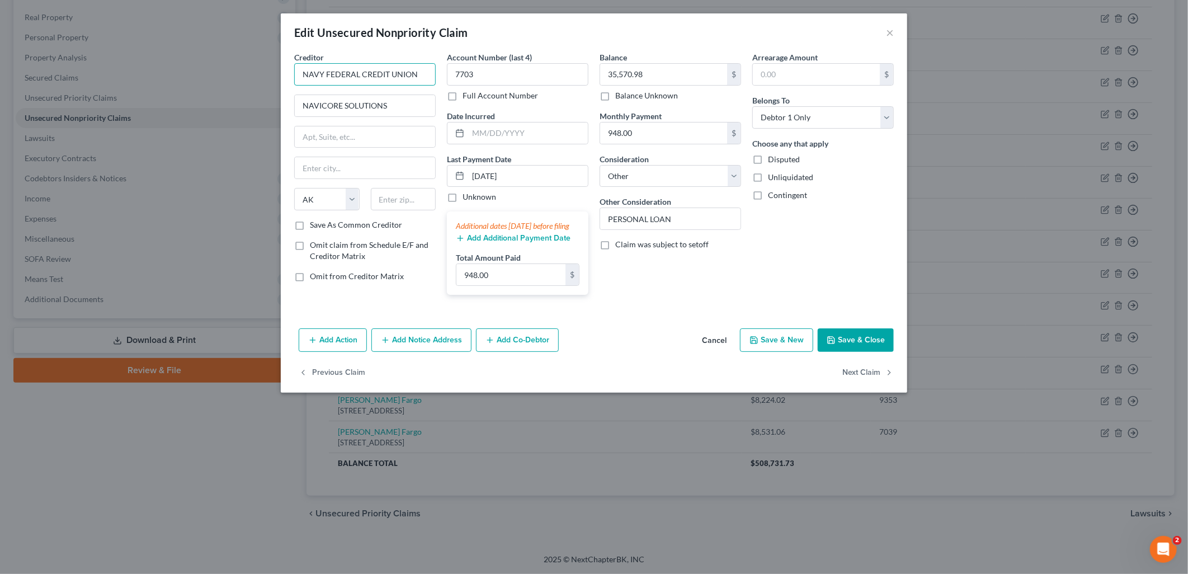
drag, startPoint x: 424, startPoint y: 71, endPoint x: 135, endPoint y: 54, distance: 289.0
click at [131, 57] on div "Edit Unsecured Nonpriority Claim × Creditor * NAVY FEDERAL CREDIT UNION NAVICOR…" at bounding box center [594, 287] width 1188 height 574
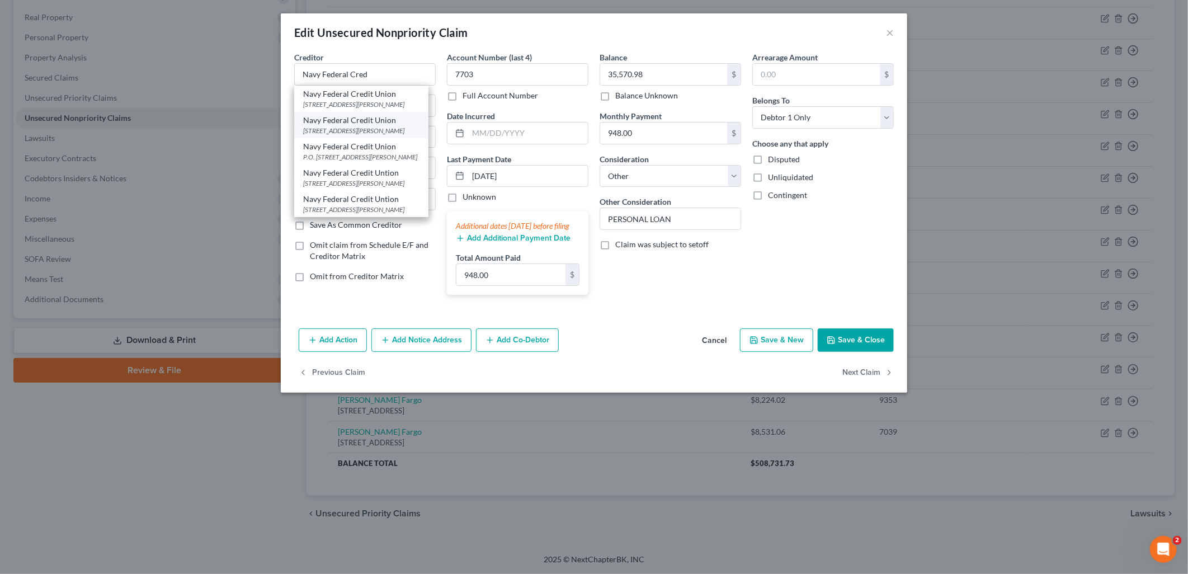
click at [413, 130] on div "[STREET_ADDRESS][PERSON_NAME]" at bounding box center [361, 131] width 116 height 10
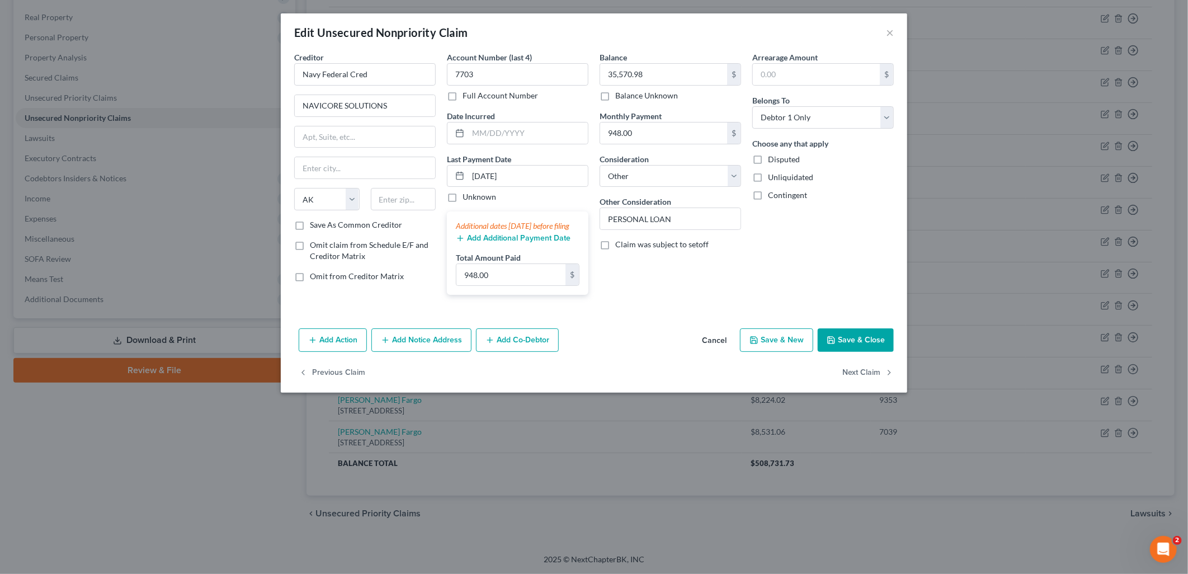
type input "Navy Federal Credit Union"
type input "PO Box 3500"
type input "[PERSON_NAME]"
select select "48"
type input "22119"
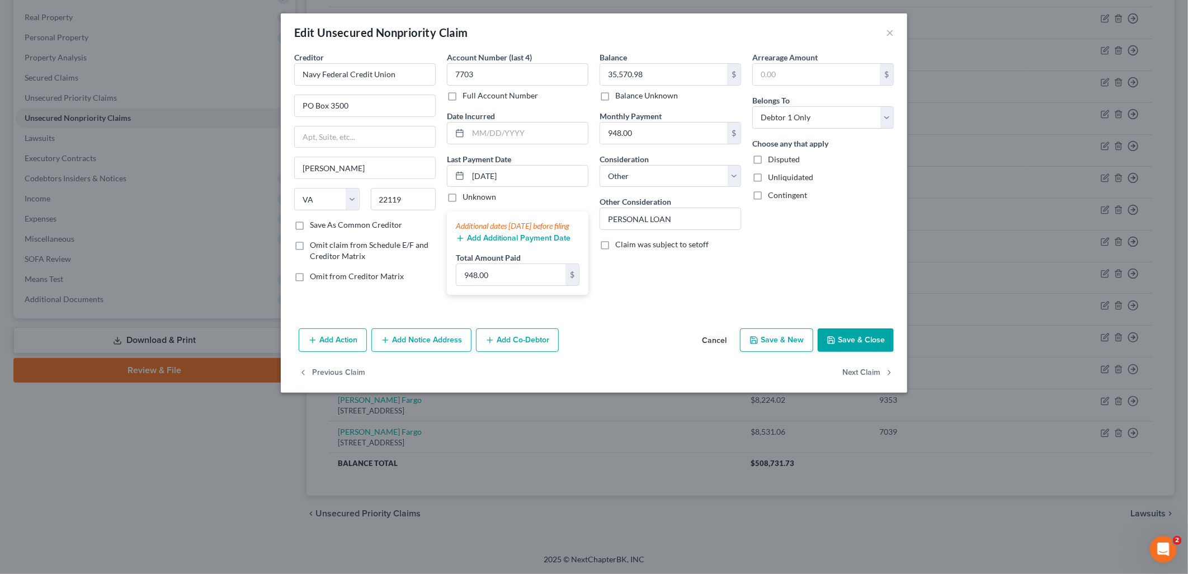
click at [859, 352] on button "Save & Close" at bounding box center [855, 339] width 76 height 23
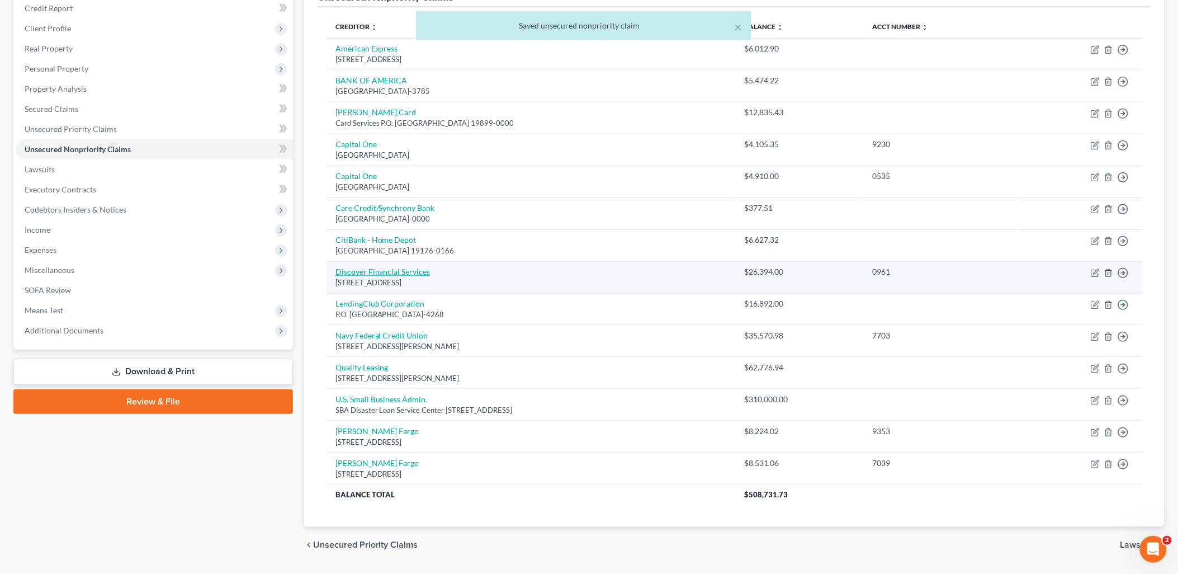
scroll to position [107, 0]
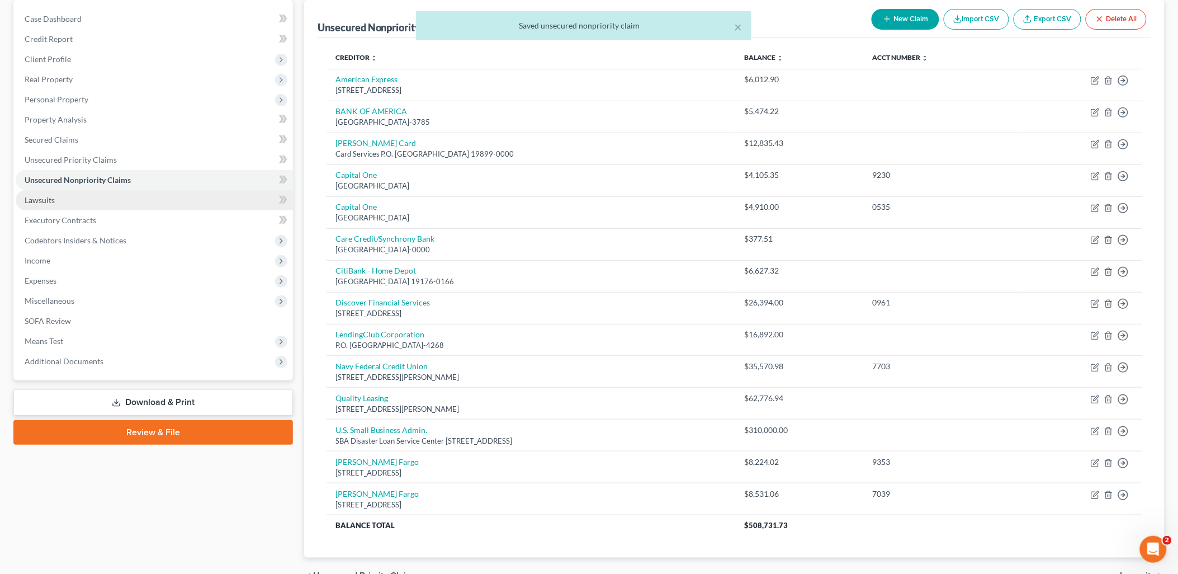
click at [93, 198] on link "Lawsuits" at bounding box center [154, 200] width 277 height 20
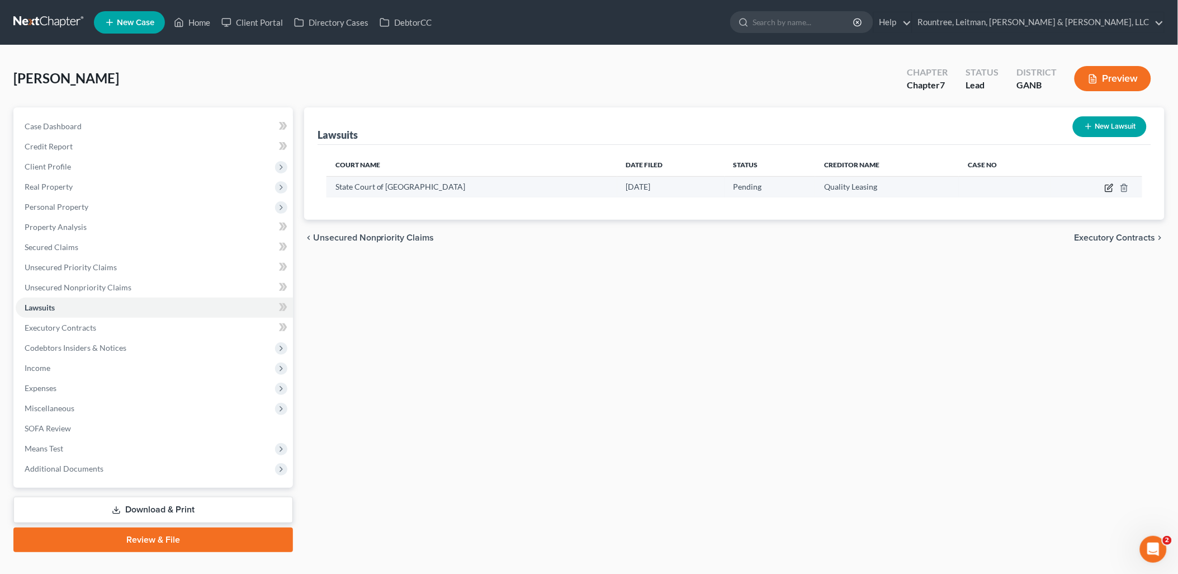
click at [1110, 189] on icon "button" at bounding box center [1109, 187] width 9 height 9
select select "10"
select select "0"
select select "15"
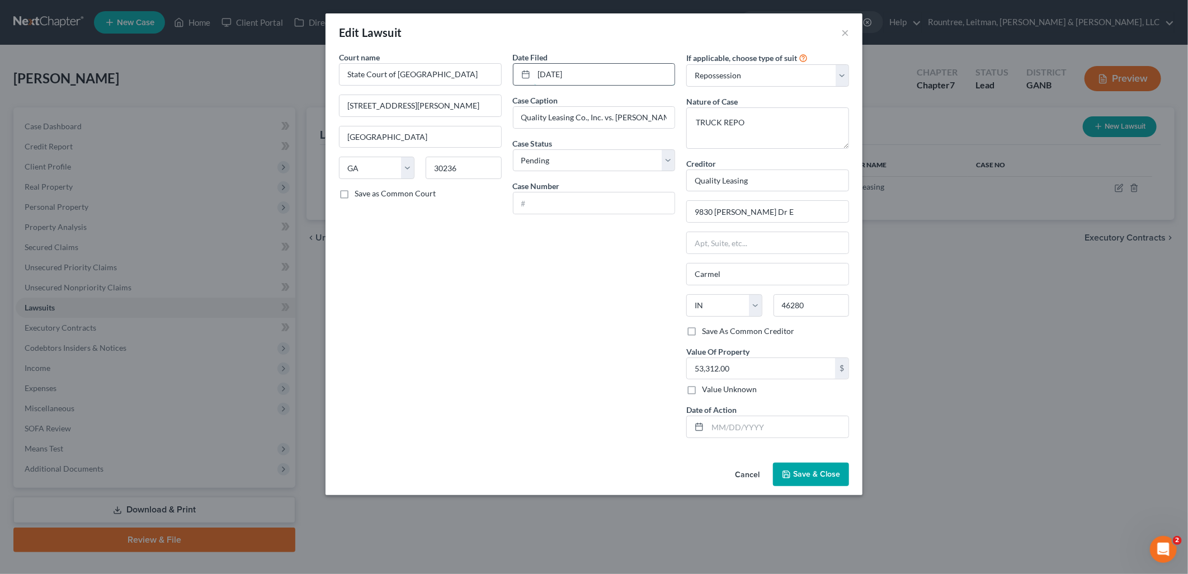
click at [608, 72] on input "[DATE]" at bounding box center [604, 74] width 141 height 21
type input "[DATE]"
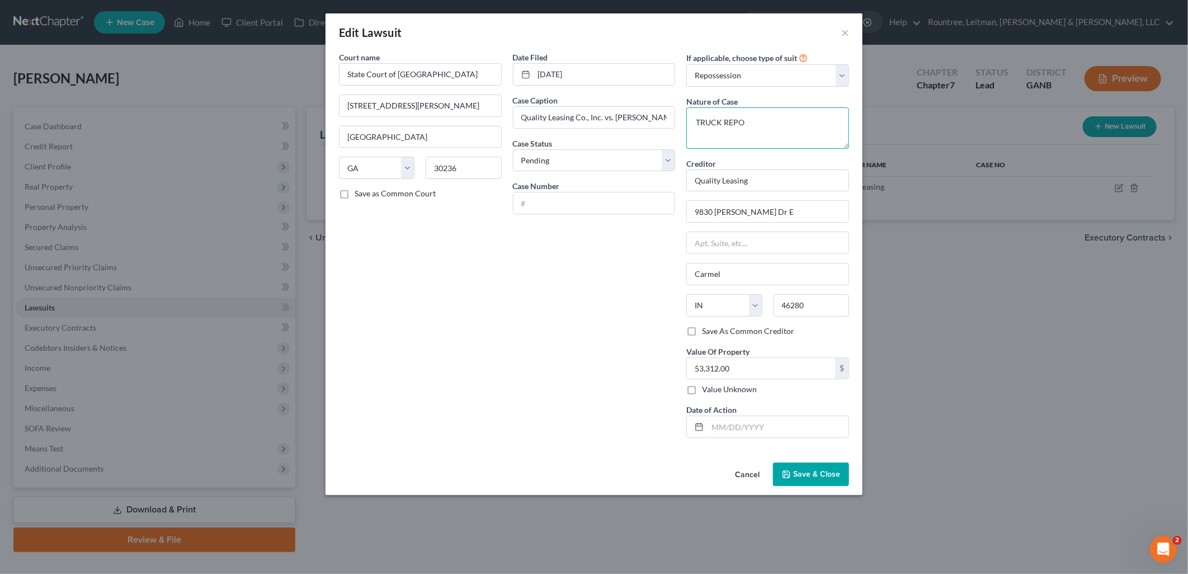
click at [752, 124] on textarea "TRUCK REPO" at bounding box center [767, 127] width 163 height 41
click at [750, 74] on select "Select Repossession Garnishment Foreclosure Attached, Seized, Or Levied Other" at bounding box center [767, 75] width 163 height 22
select select "4"
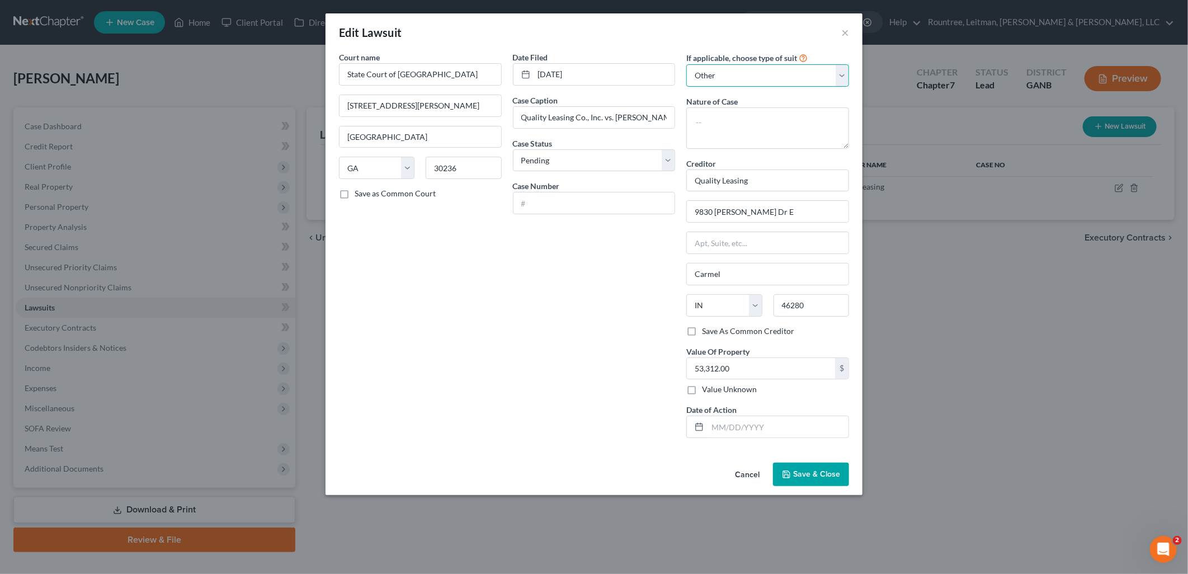
click at [686, 64] on select "Select Repossession Garnishment Foreclosure Attached, Seized, Or Levied Other" at bounding box center [767, 75] width 163 height 22
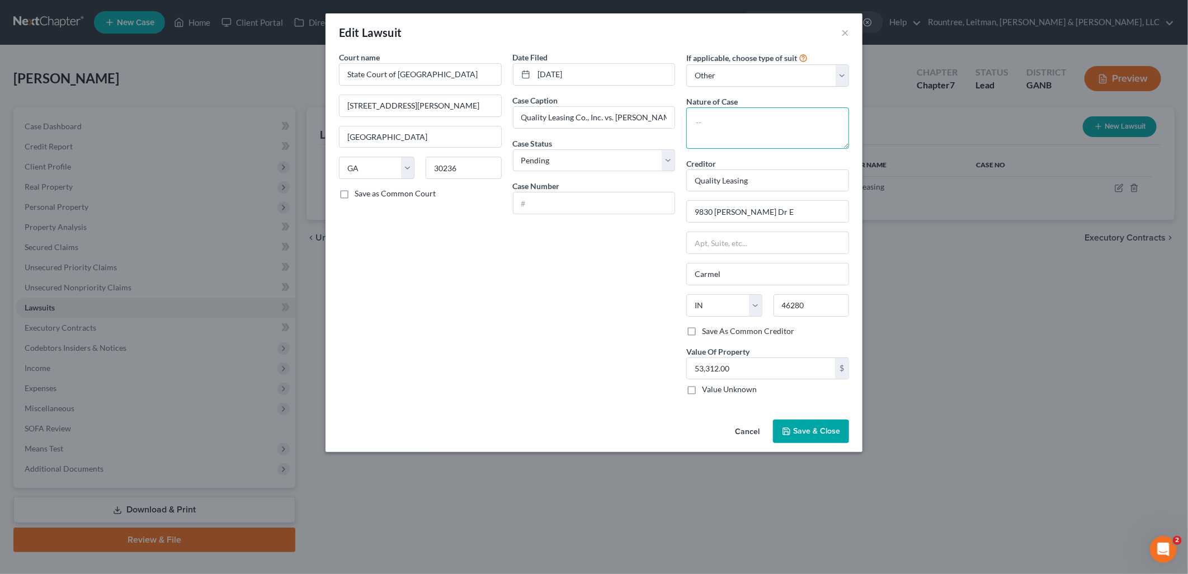
click at [746, 130] on textarea at bounding box center [767, 127] width 163 height 41
type textarea "Civil - Contract"
click at [741, 371] on input "53,312.00" at bounding box center [761, 368] width 148 height 21
type input "62,776.94"
click at [599, 202] on input "text" at bounding box center [594, 202] width 162 height 21
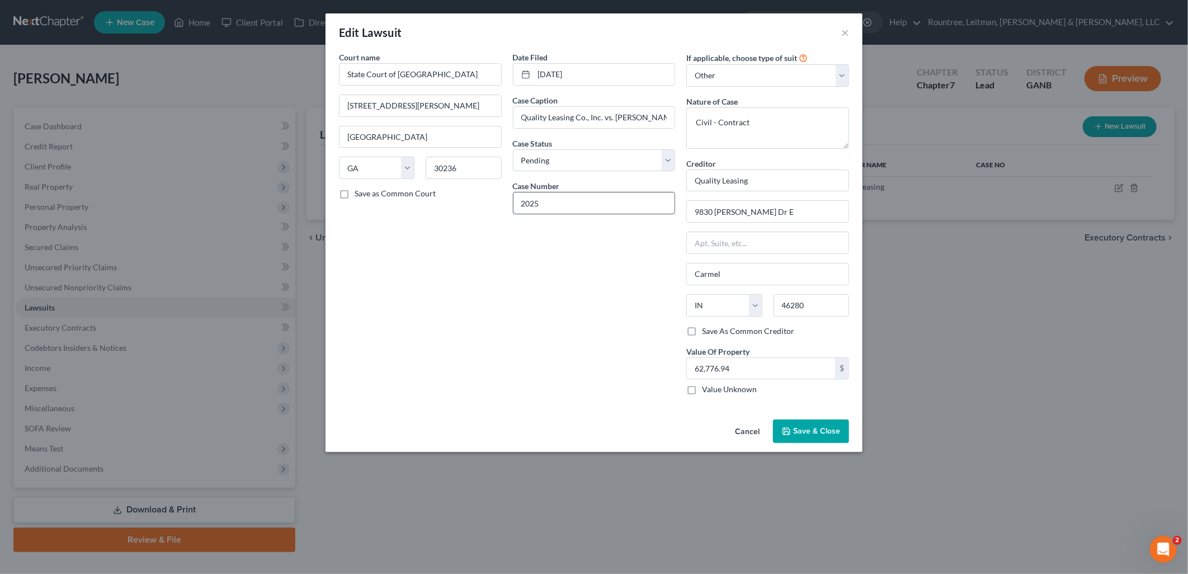
type input "2025CV01063"
click at [607, 294] on div "Date Filed [DATE] Case Caption Quality Leasing Co., Inc. vs. [PERSON_NAME] Ente…" at bounding box center [594, 227] width 174 height 352
click at [613, 309] on div "Date Filed [DATE] Case Caption Quality Leasing Co., Inc. vs. [PERSON_NAME] Ente…" at bounding box center [594, 227] width 174 height 352
click at [824, 434] on span "Save & Close" at bounding box center [816, 431] width 47 height 10
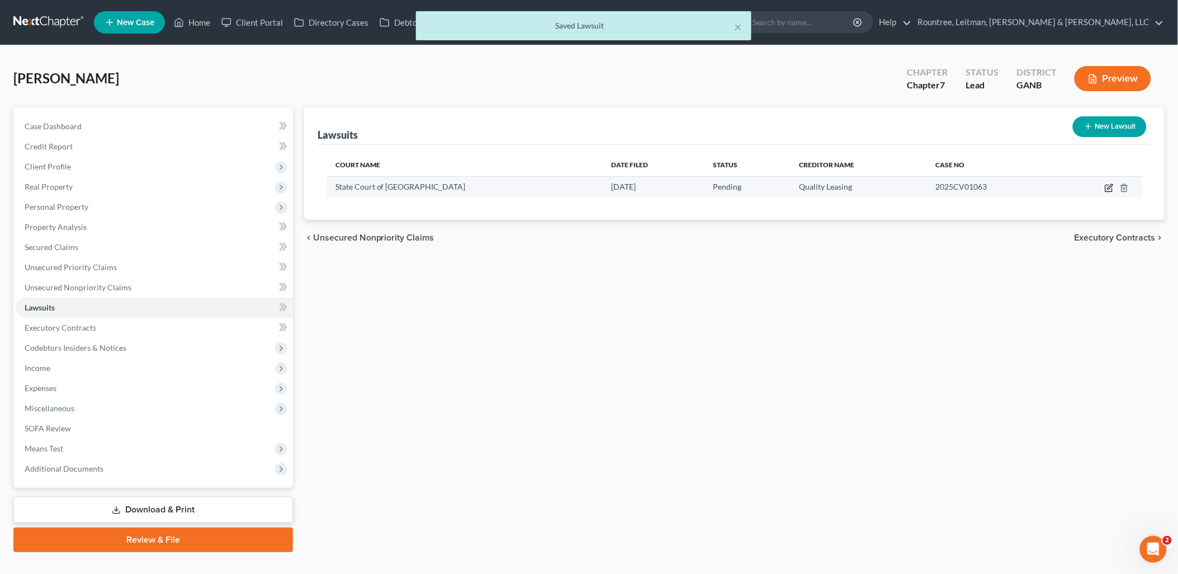
click at [1113, 186] on icon "button" at bounding box center [1109, 187] width 9 height 9
select select "10"
select select "0"
select select "4"
select select "15"
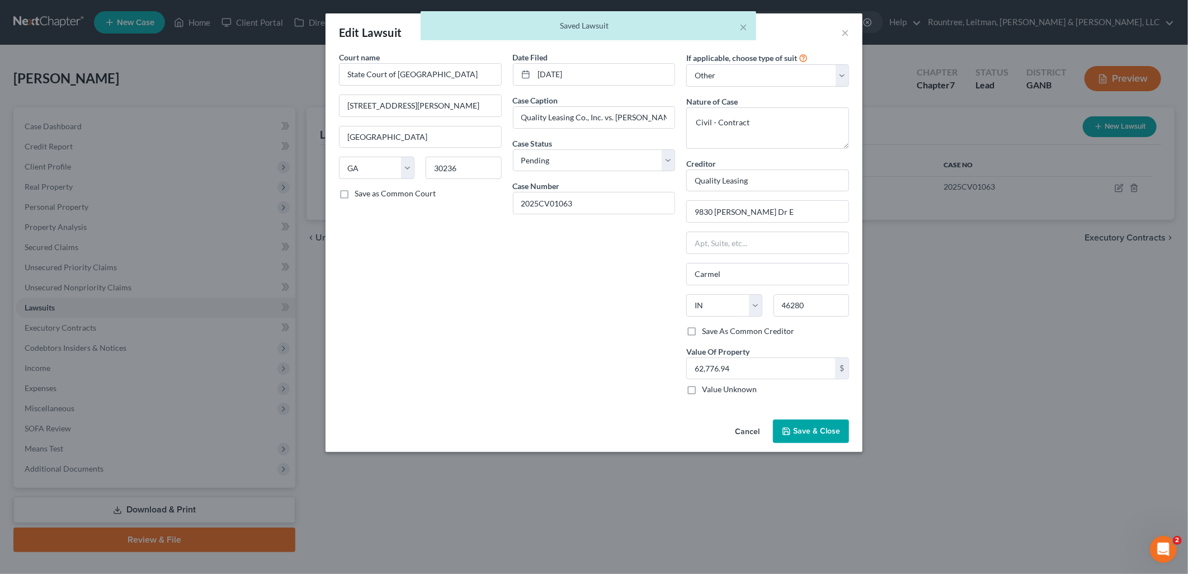
click at [810, 428] on span "Save & Close" at bounding box center [816, 431] width 47 height 10
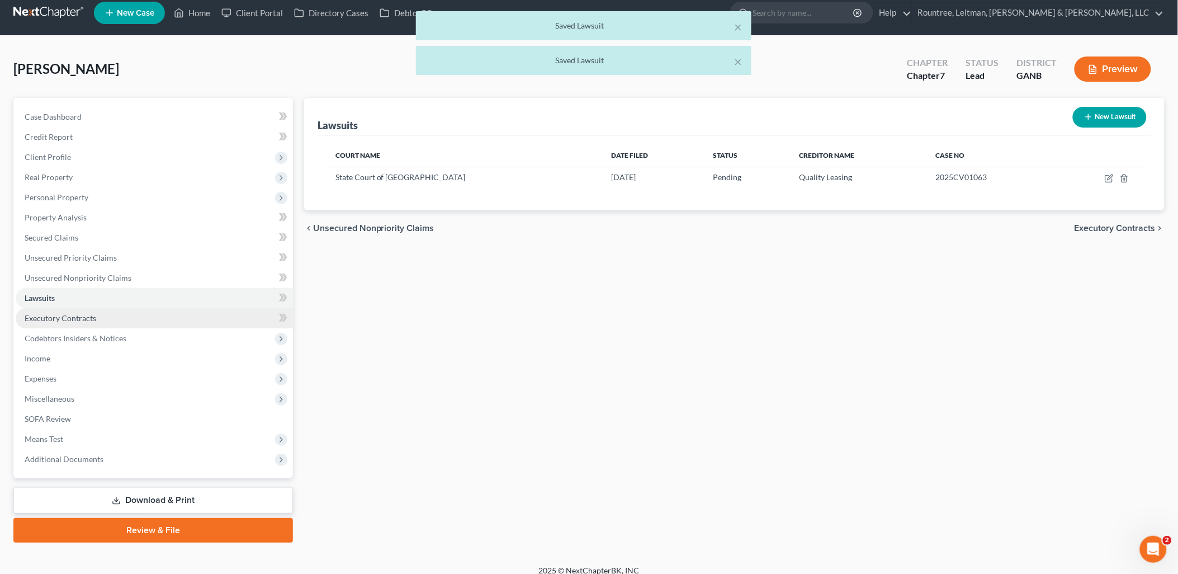
scroll to position [19, 0]
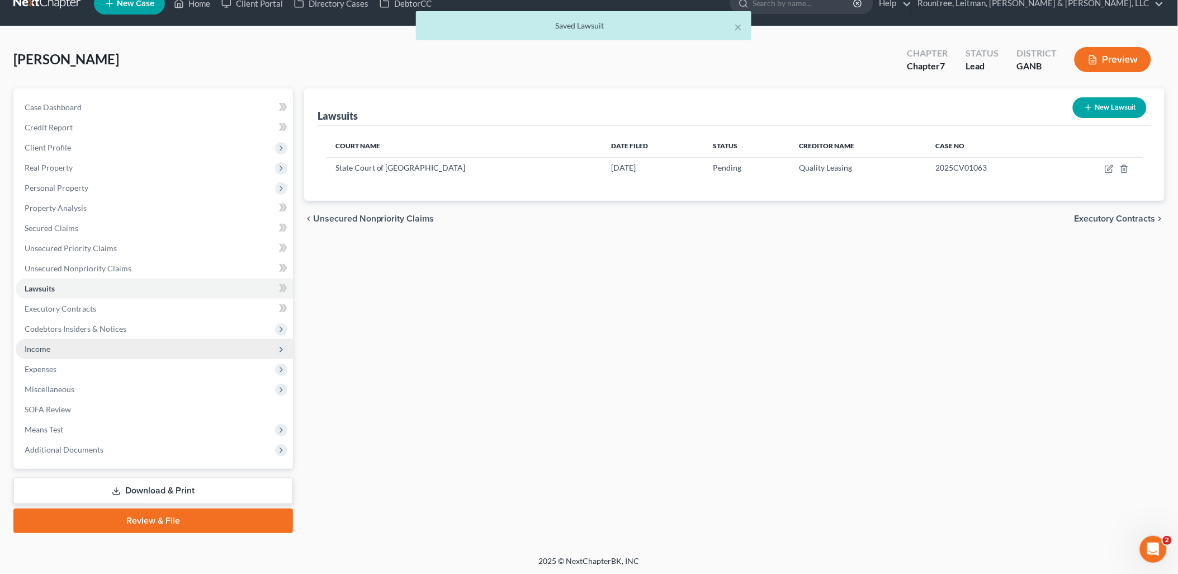
click at [110, 349] on span "Income" at bounding box center [154, 349] width 277 height 20
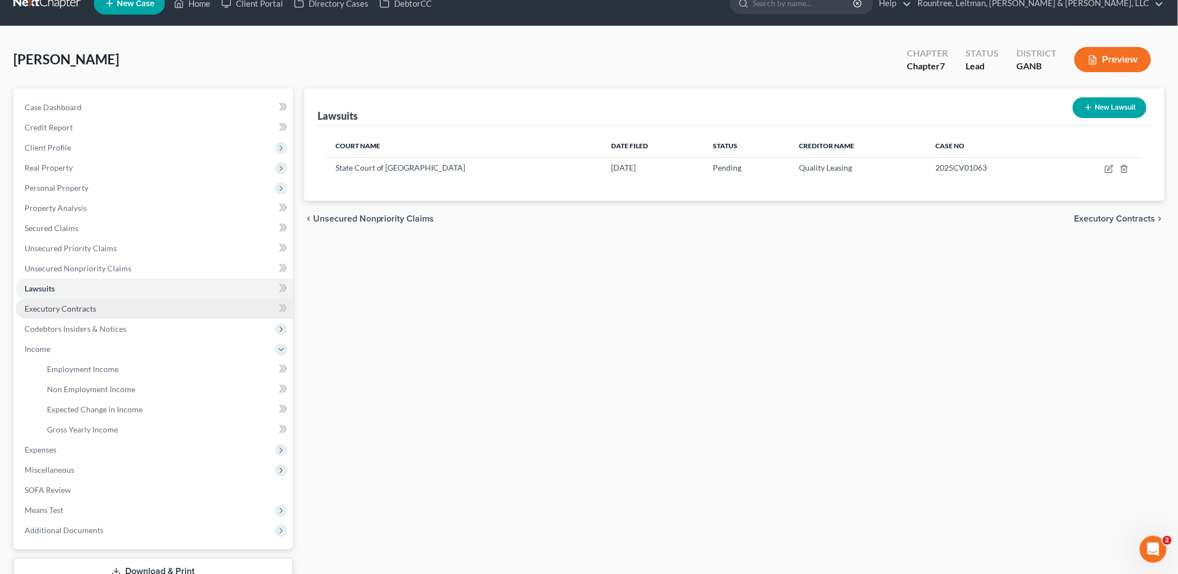
click at [124, 301] on link "Executory Contracts" at bounding box center [154, 309] width 277 height 20
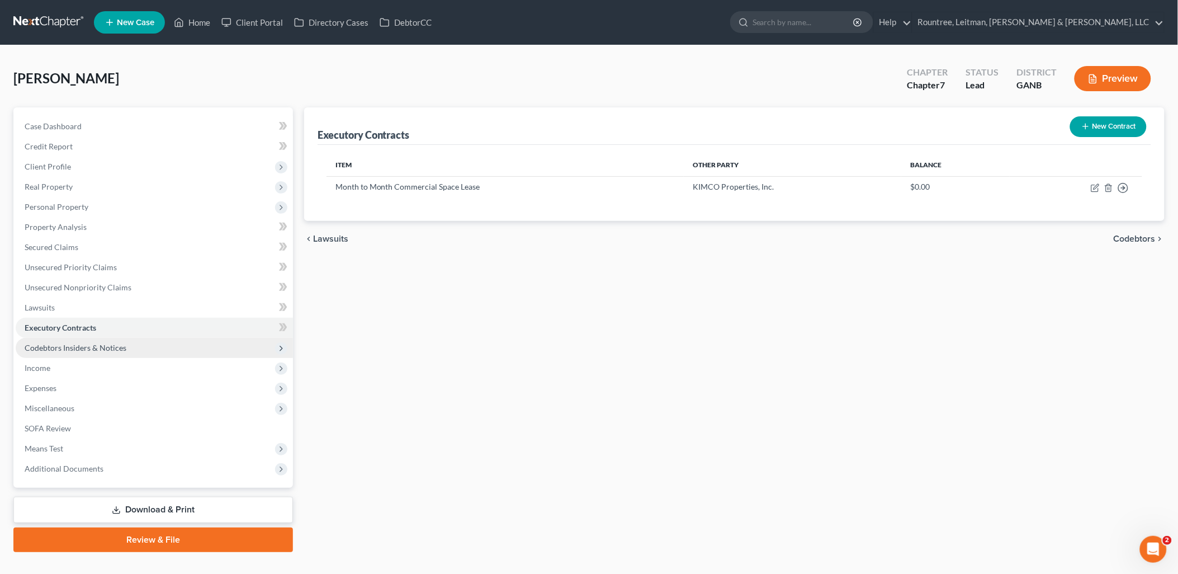
click at [109, 349] on span "Codebtors Insiders & Notices" at bounding box center [76, 348] width 102 height 10
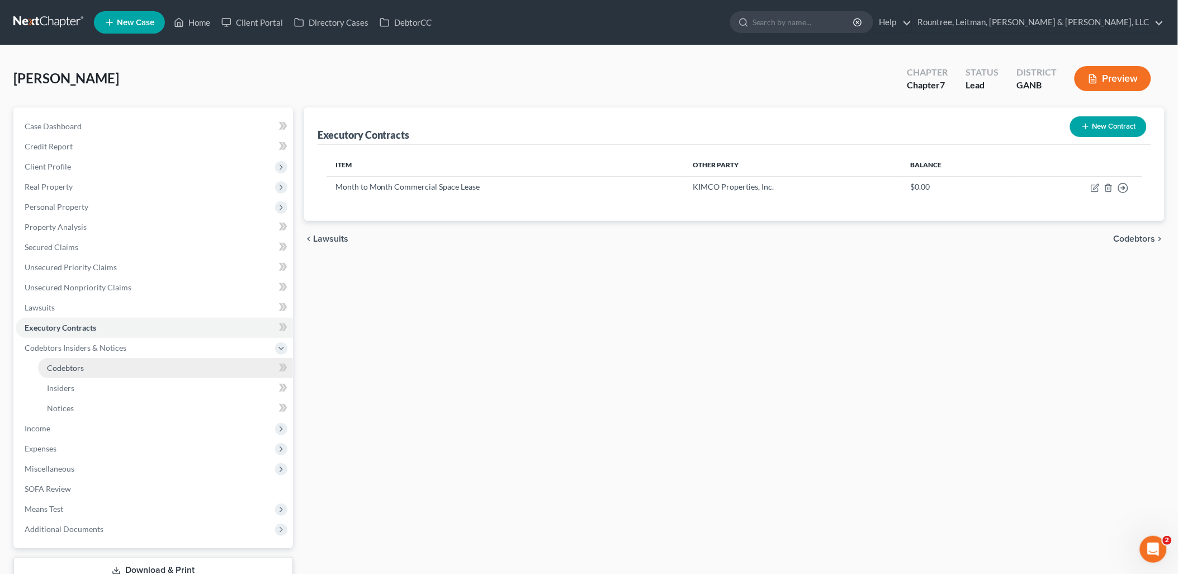
click at [98, 370] on link "Codebtors" at bounding box center [165, 368] width 255 height 20
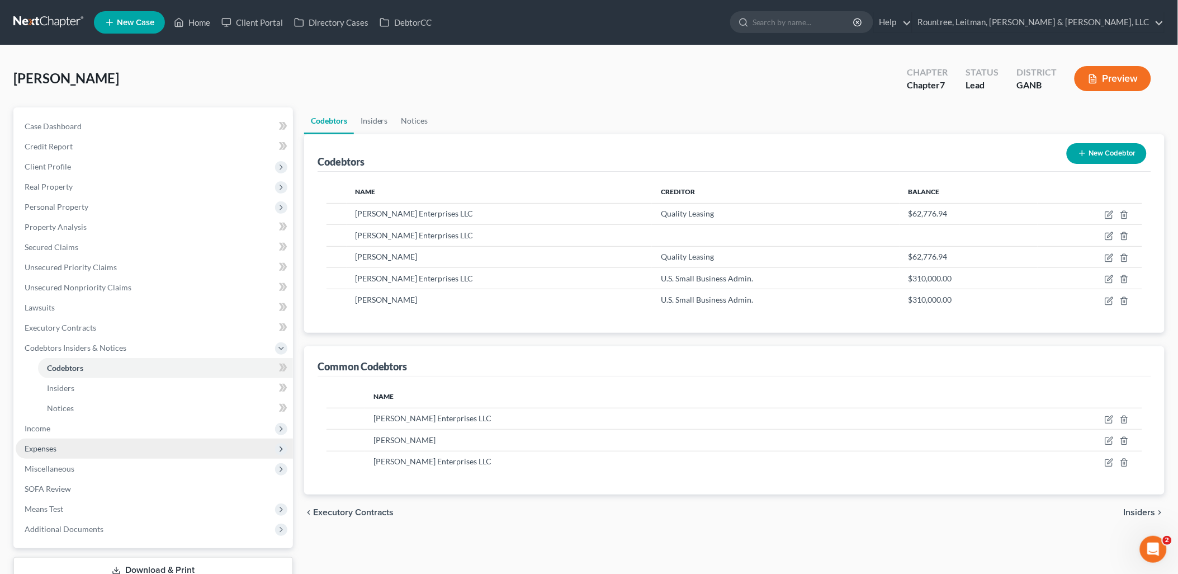
click at [78, 441] on span "Expenses" at bounding box center [154, 448] width 277 height 20
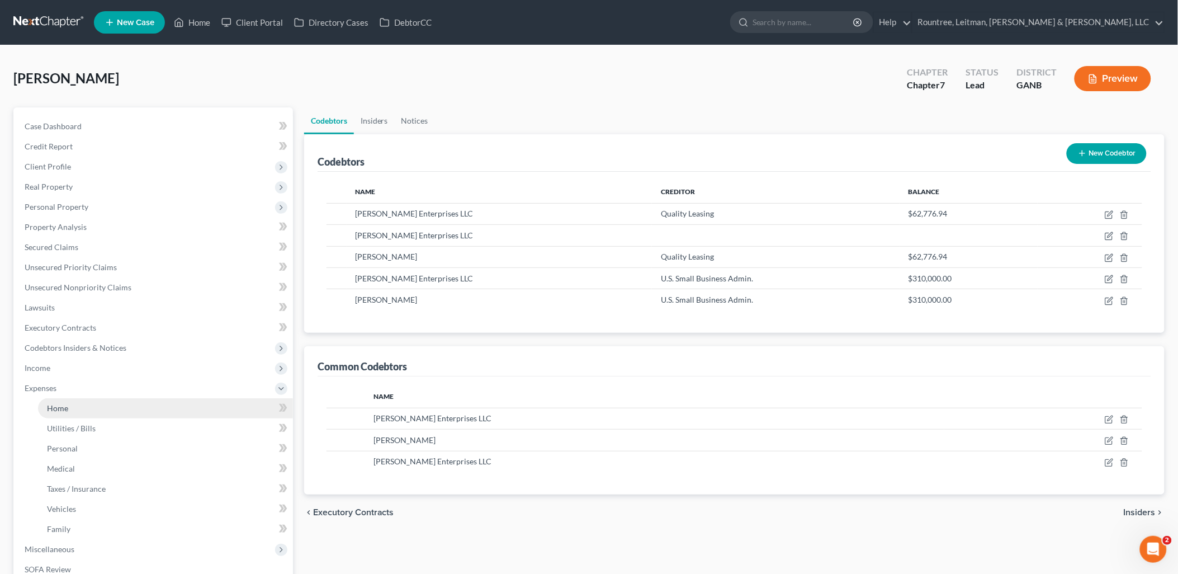
click at [79, 403] on link "Home" at bounding box center [165, 408] width 255 height 20
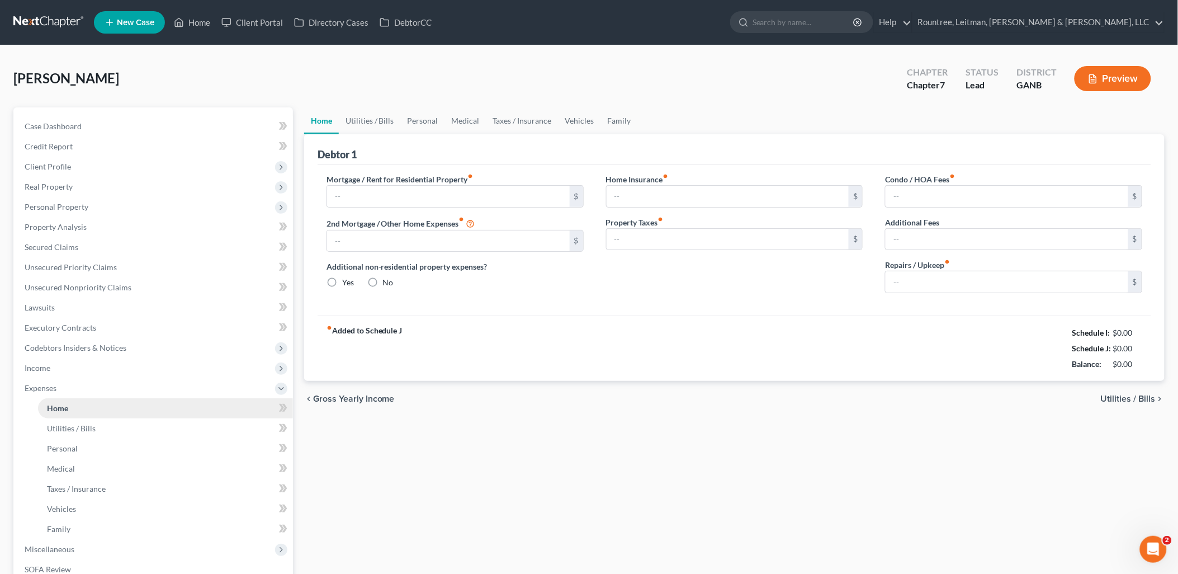
type input "1,205.00"
type input "0.00"
radio input "true"
type input "0.00"
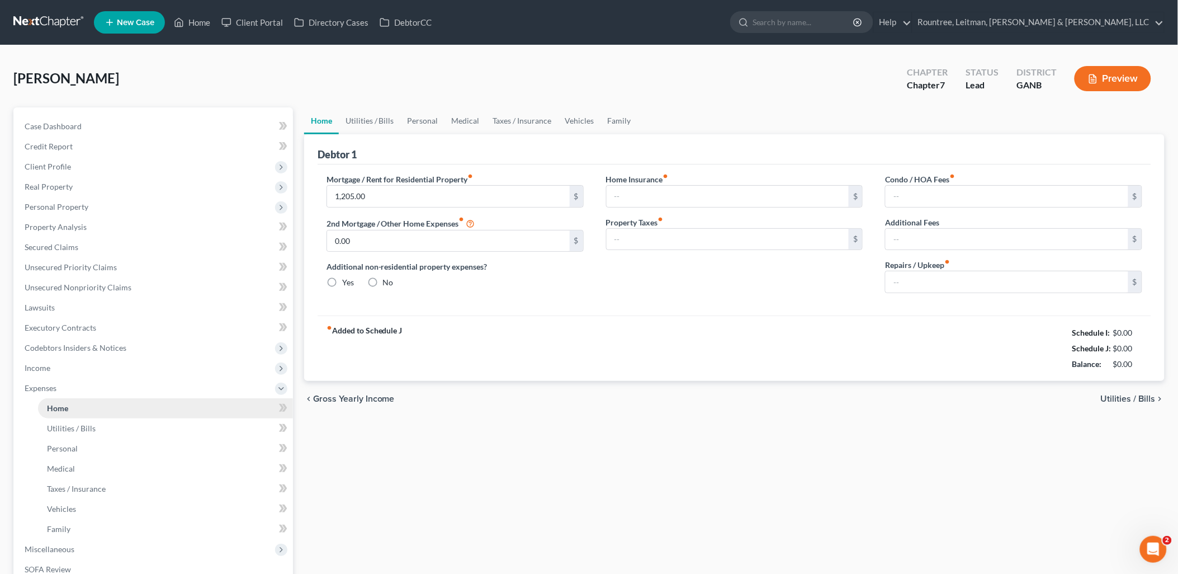
type input "0.00"
type input "150.00"
click at [364, 126] on link "Utilities / Bills" at bounding box center [370, 120] width 62 height 27
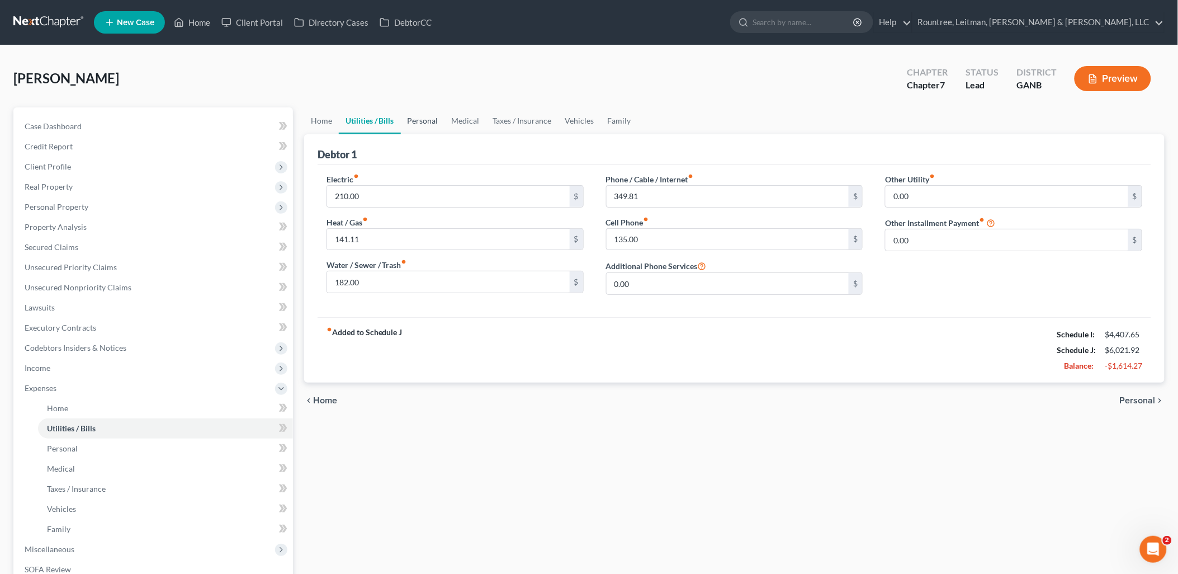
click at [420, 121] on link "Personal" at bounding box center [423, 120] width 44 height 27
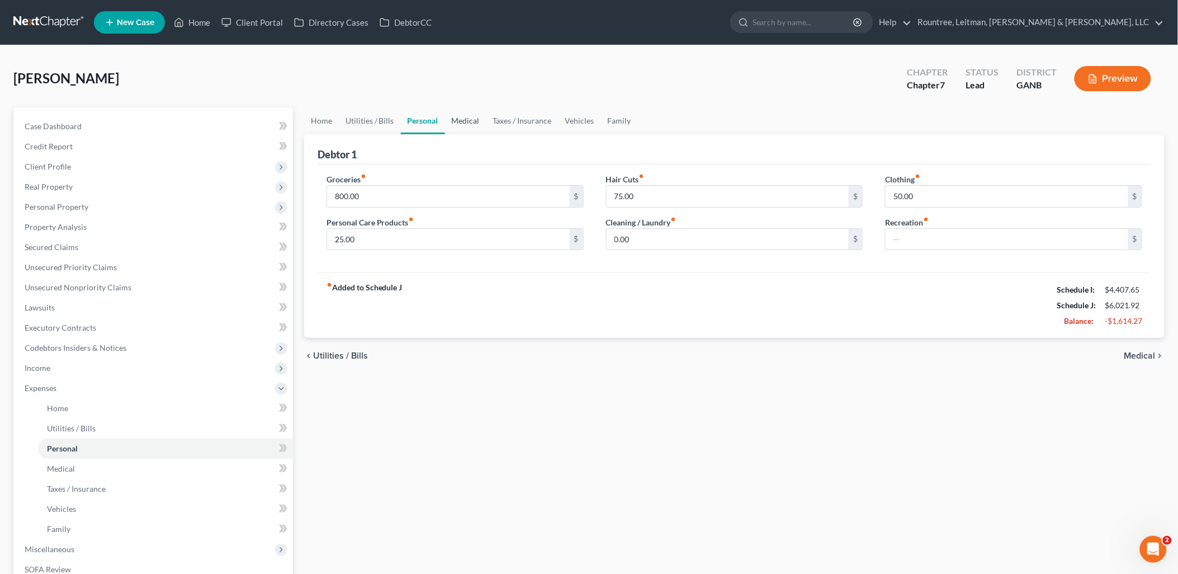
click at [456, 121] on link "Medical" at bounding box center [465, 120] width 41 height 27
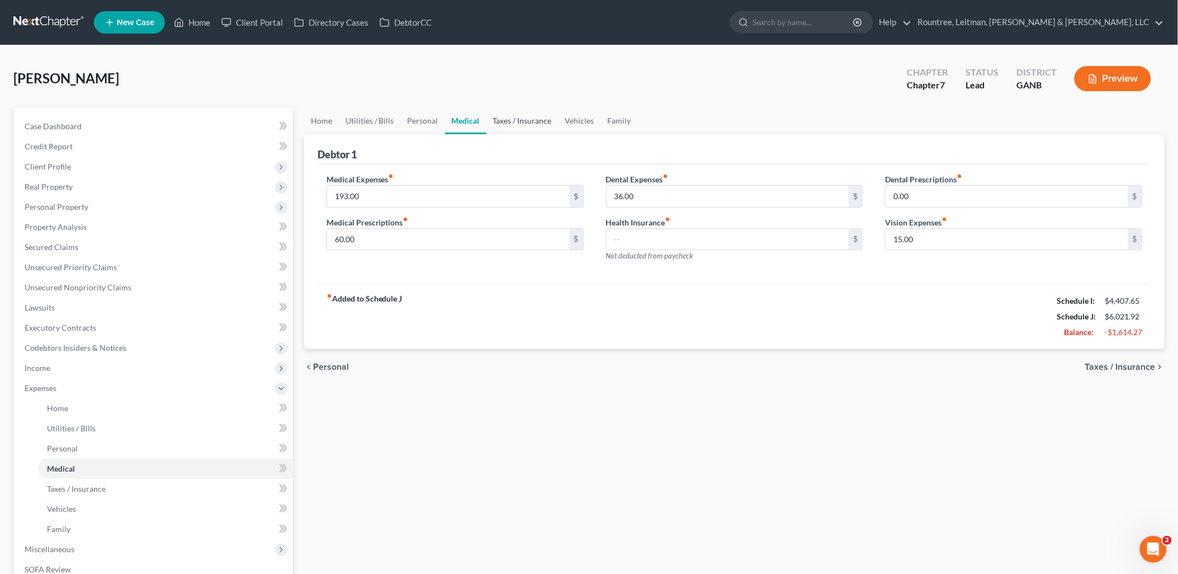
click at [502, 122] on link "Taxes / Insurance" at bounding box center [522, 120] width 72 height 27
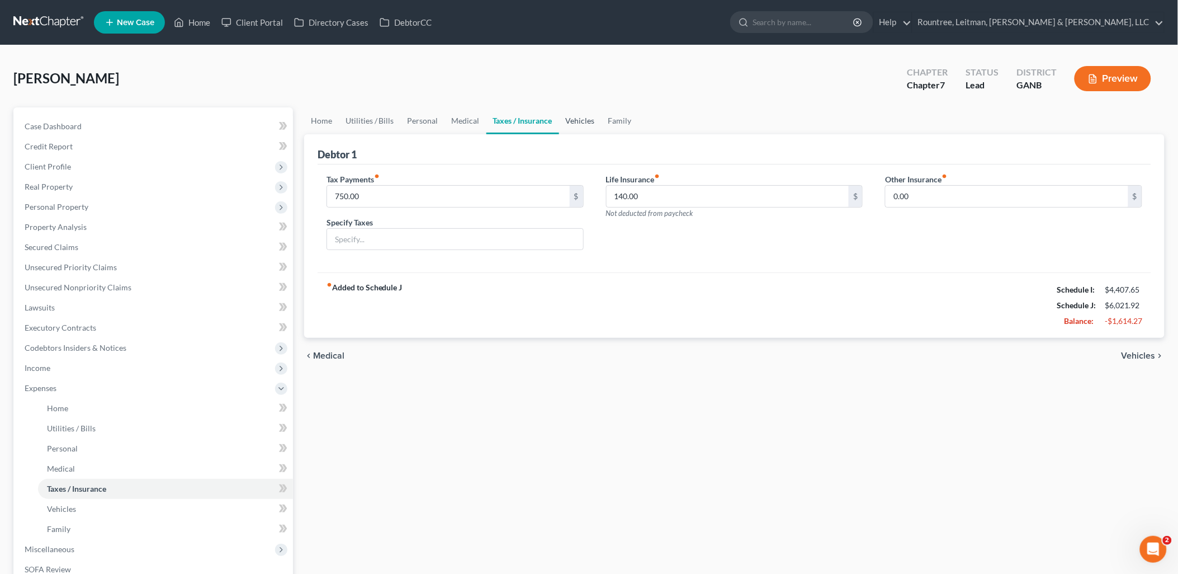
drag, startPoint x: 569, startPoint y: 122, endPoint x: 575, endPoint y: 121, distance: 6.3
click at [569, 121] on link "Vehicles" at bounding box center [580, 120] width 42 height 27
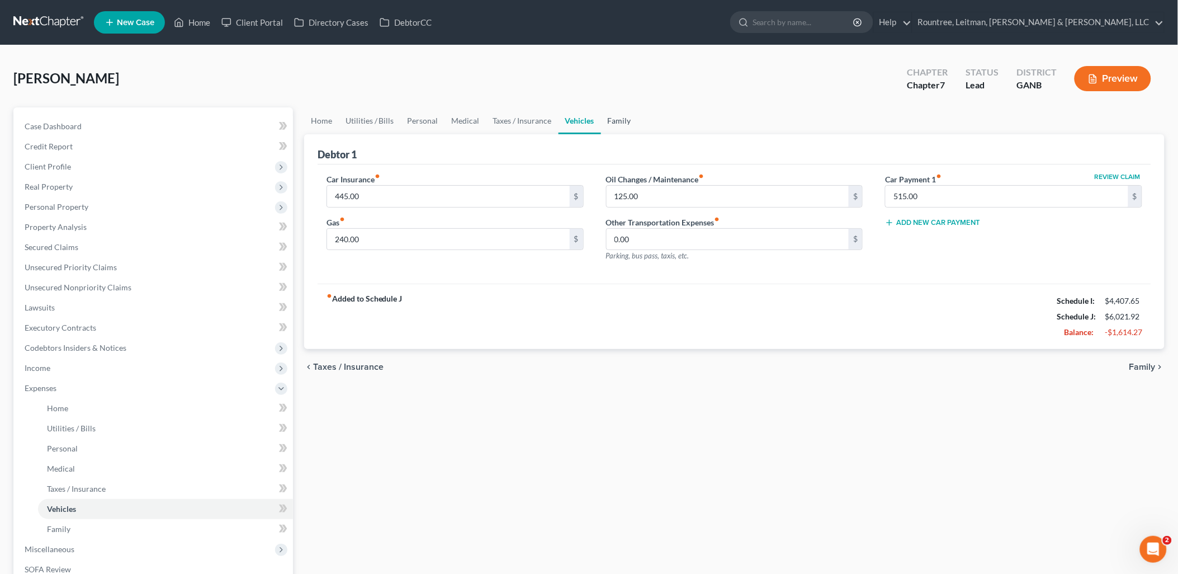
click at [611, 121] on link "Family" at bounding box center [619, 120] width 37 height 27
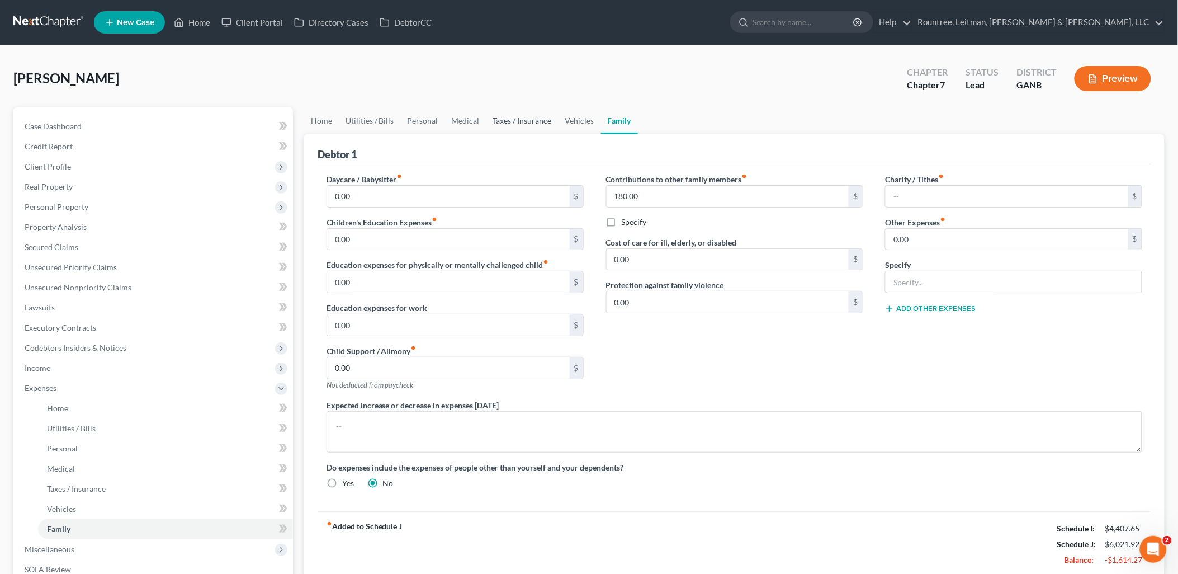
click at [540, 121] on link "Taxes / Insurance" at bounding box center [522, 120] width 72 height 27
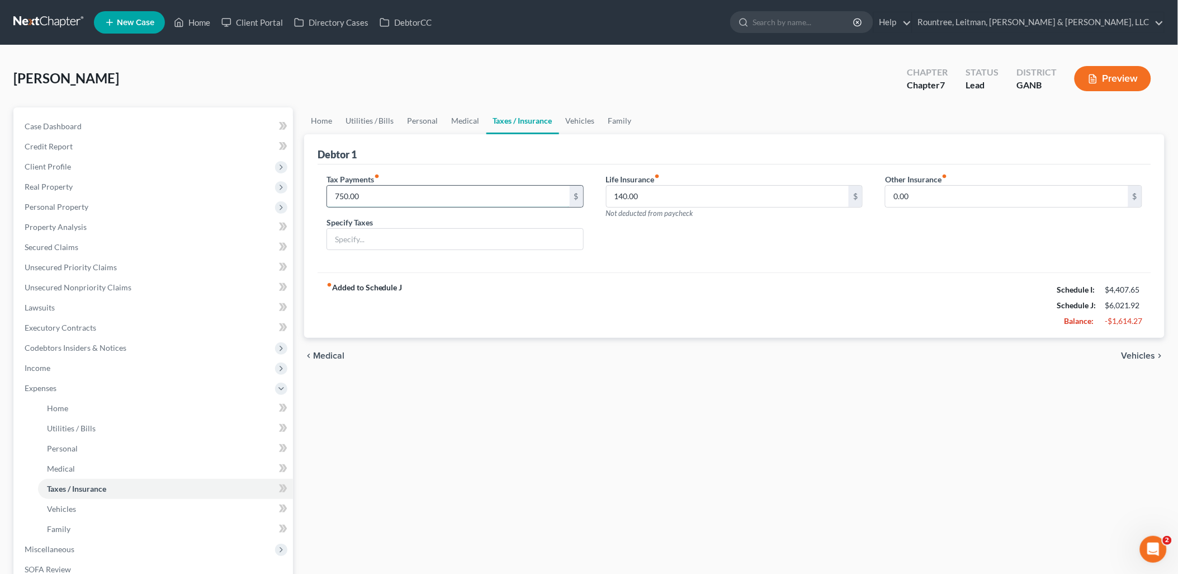
click at [409, 189] on input "750.00" at bounding box center [448, 196] width 243 height 21
click at [608, 115] on link "Family" at bounding box center [620, 120] width 37 height 27
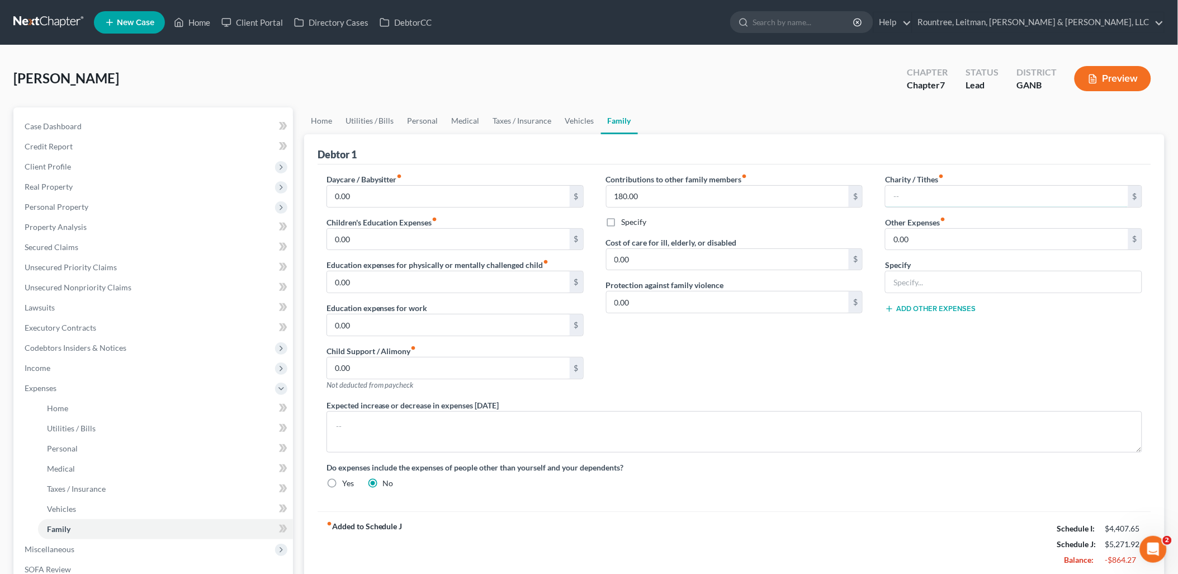
drag, startPoint x: 977, startPoint y: 197, endPoint x: 788, endPoint y: 113, distance: 206.3
click at [977, 197] on input "text" at bounding box center [1007, 196] width 243 height 21
type input "19.00"
click at [768, 110] on ul "Home Utilities / Bills Personal Medical Taxes / Insurance Vehicles Family" at bounding box center [734, 120] width 861 height 27
click at [667, 196] on input "180.00" at bounding box center [728, 196] width 243 height 21
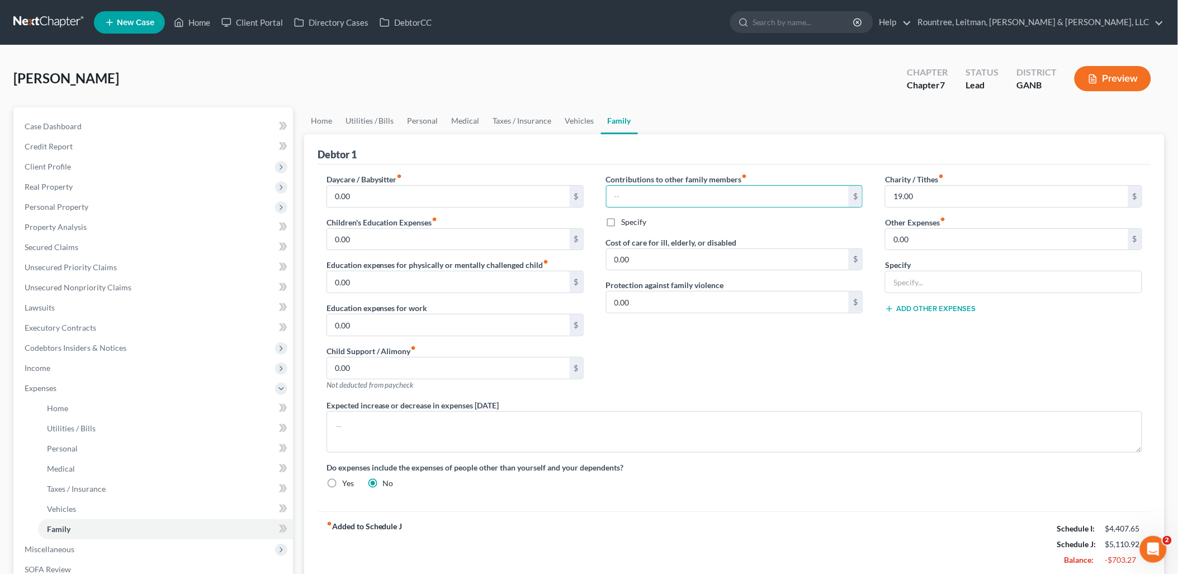
click at [644, 149] on div "Debtor 1" at bounding box center [735, 149] width 834 height 30
click at [546, 117] on link "Taxes / Insurance" at bounding box center [522, 120] width 72 height 27
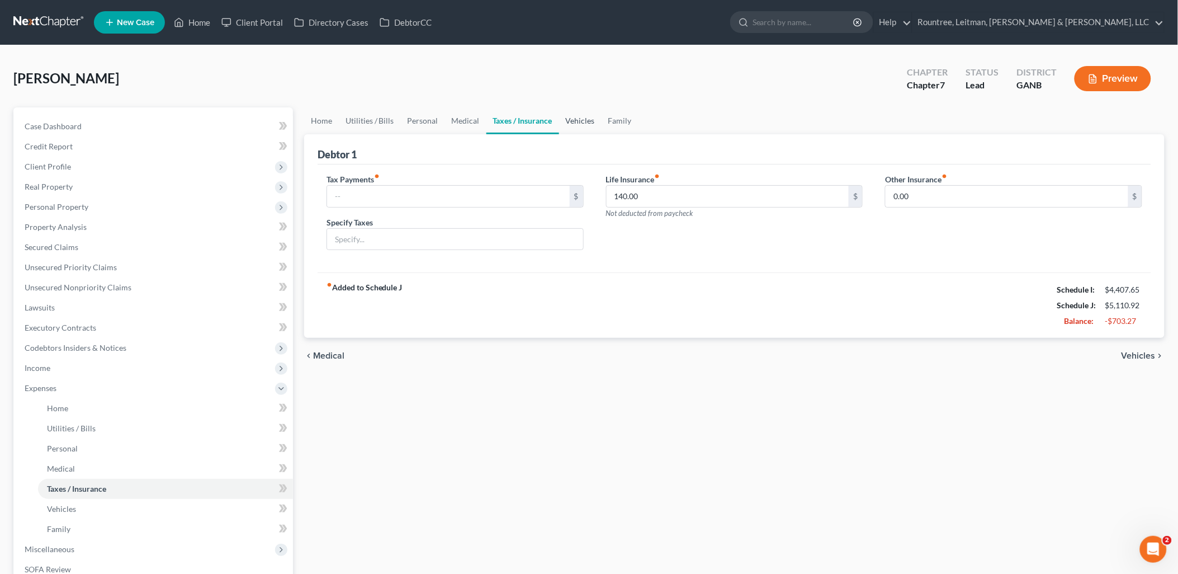
click at [569, 115] on link "Vehicles" at bounding box center [580, 120] width 42 height 27
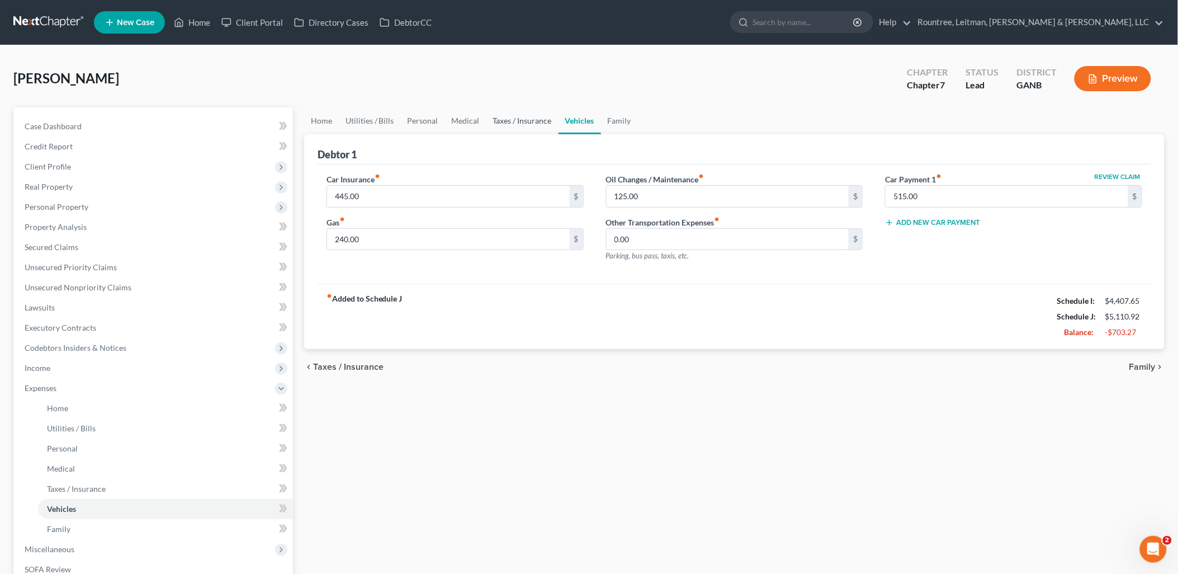
click at [509, 115] on link "Taxes / Insurance" at bounding box center [522, 120] width 72 height 27
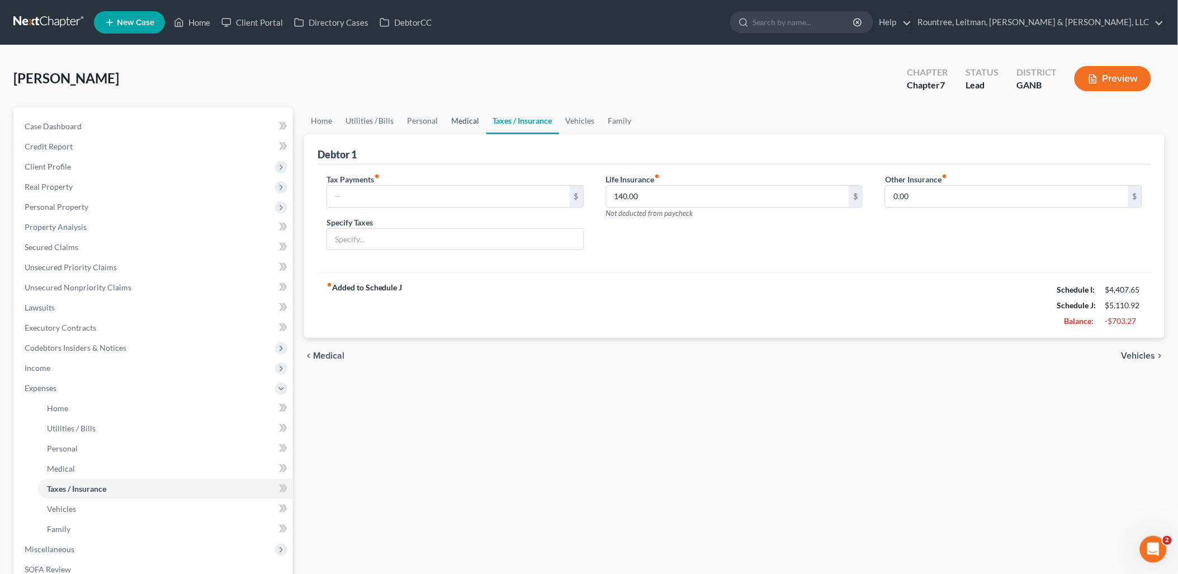
click at [456, 119] on link "Medical" at bounding box center [465, 120] width 41 height 27
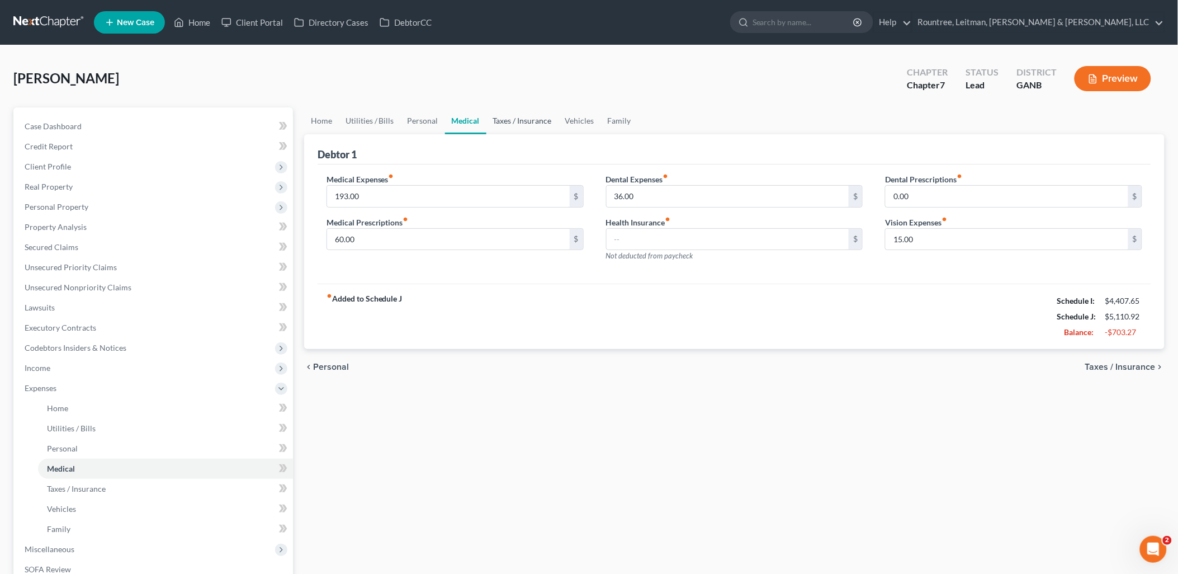
click at [526, 117] on link "Taxes / Insurance" at bounding box center [522, 120] width 72 height 27
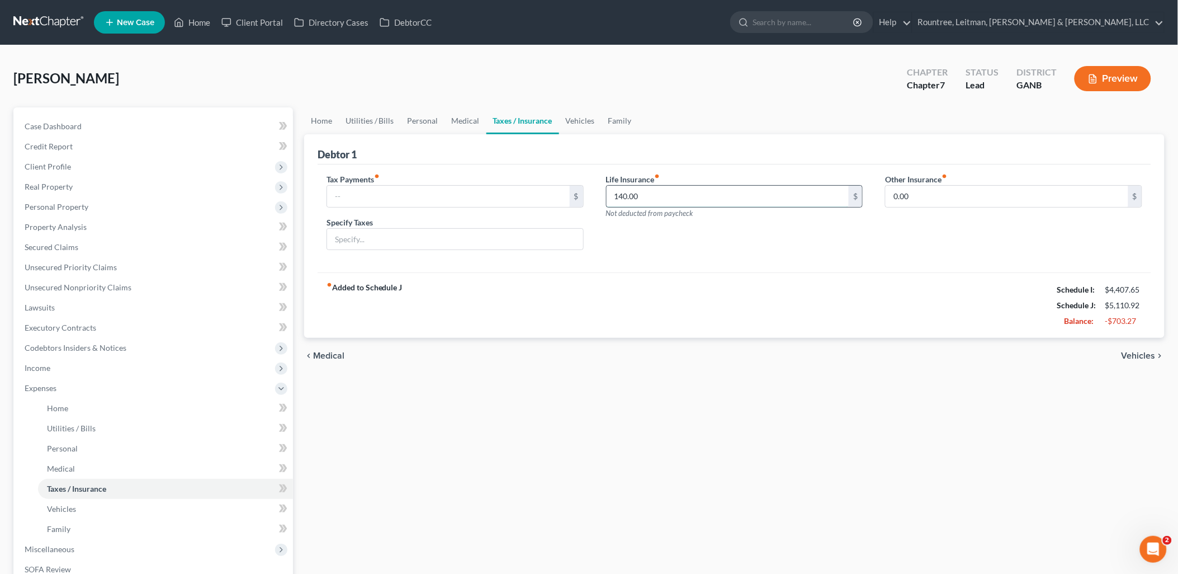
click at [675, 199] on input "140.00" at bounding box center [728, 196] width 243 height 21
click at [650, 281] on div "fiber_manual_record Added to Schedule J Schedule I: $4,407.65 Schedule J: $4,97…" at bounding box center [735, 304] width 834 height 65
click at [91, 289] on span "Unsecured Nonpriority Claims" at bounding box center [78, 287] width 107 height 10
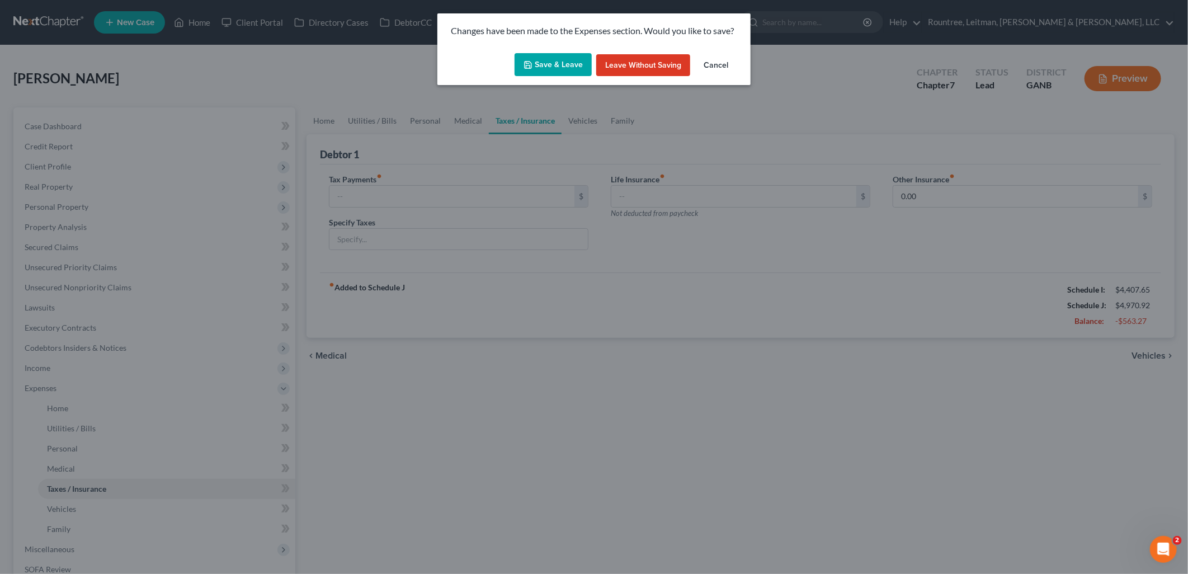
click at [532, 74] on button "Save & Leave" at bounding box center [552, 64] width 77 height 23
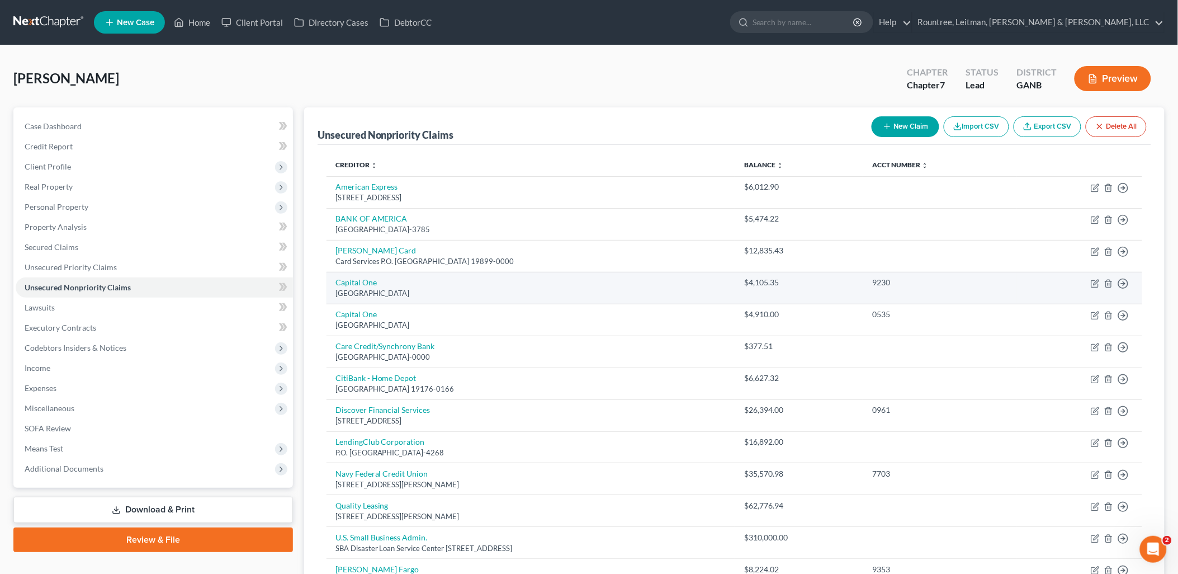
scroll to position [62, 0]
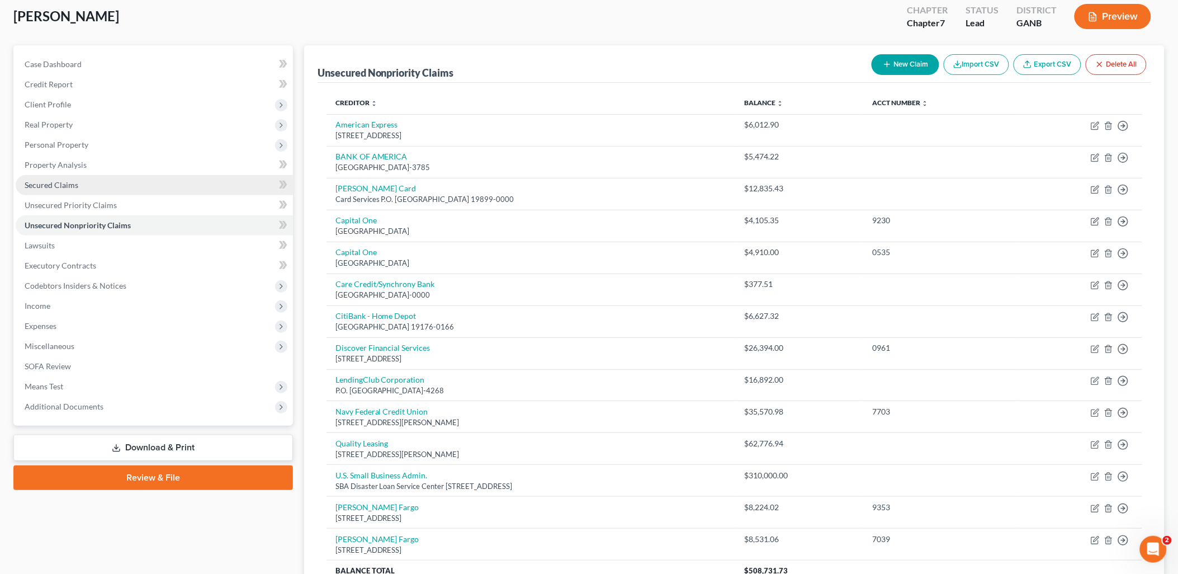
click at [42, 181] on span "Secured Claims" at bounding box center [52, 185] width 54 height 10
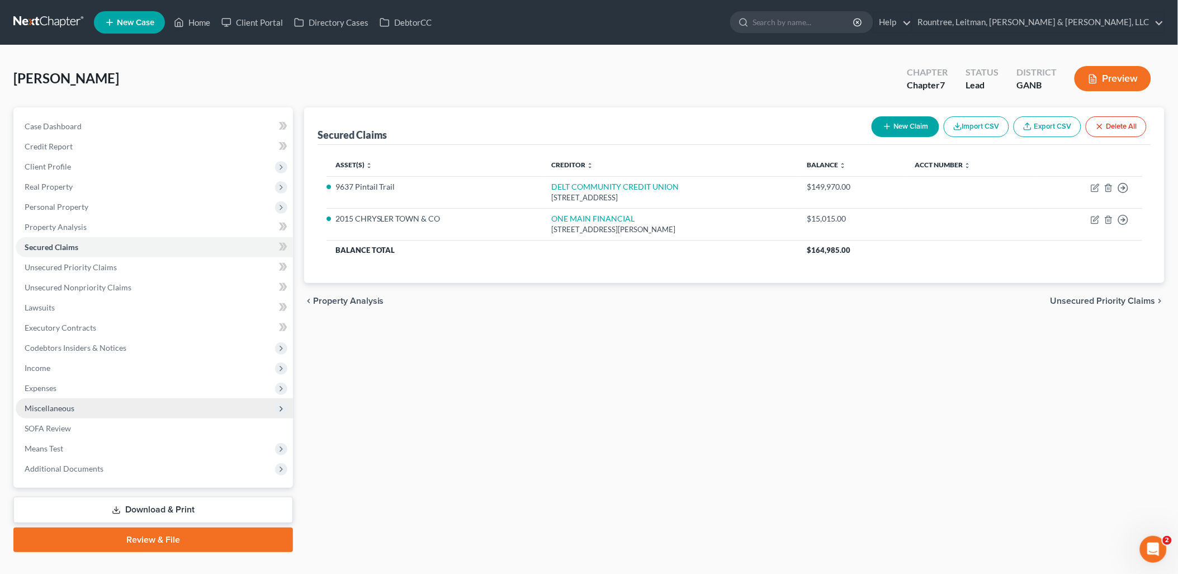
scroll to position [19, 0]
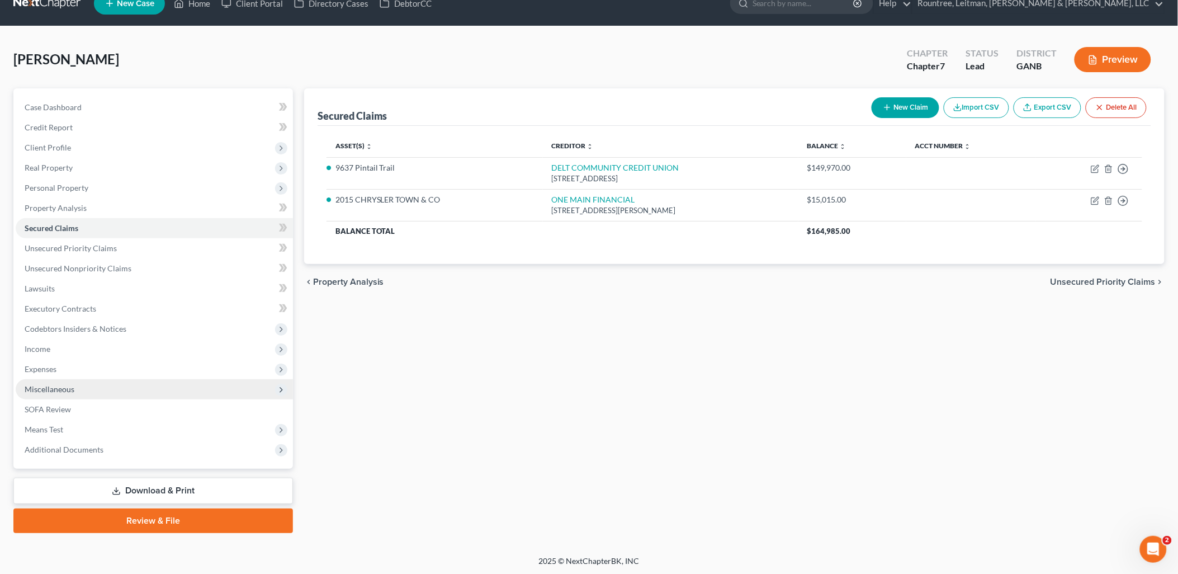
click at [77, 390] on span "Miscellaneous" at bounding box center [154, 389] width 277 height 20
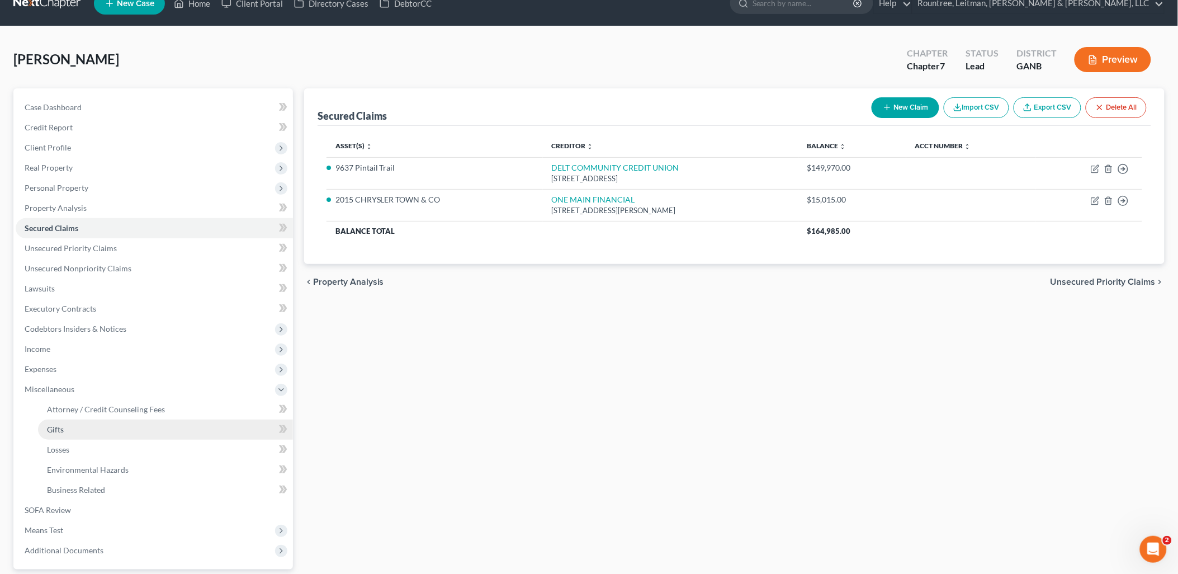
click at [73, 424] on link "Gifts" at bounding box center [165, 429] width 255 height 20
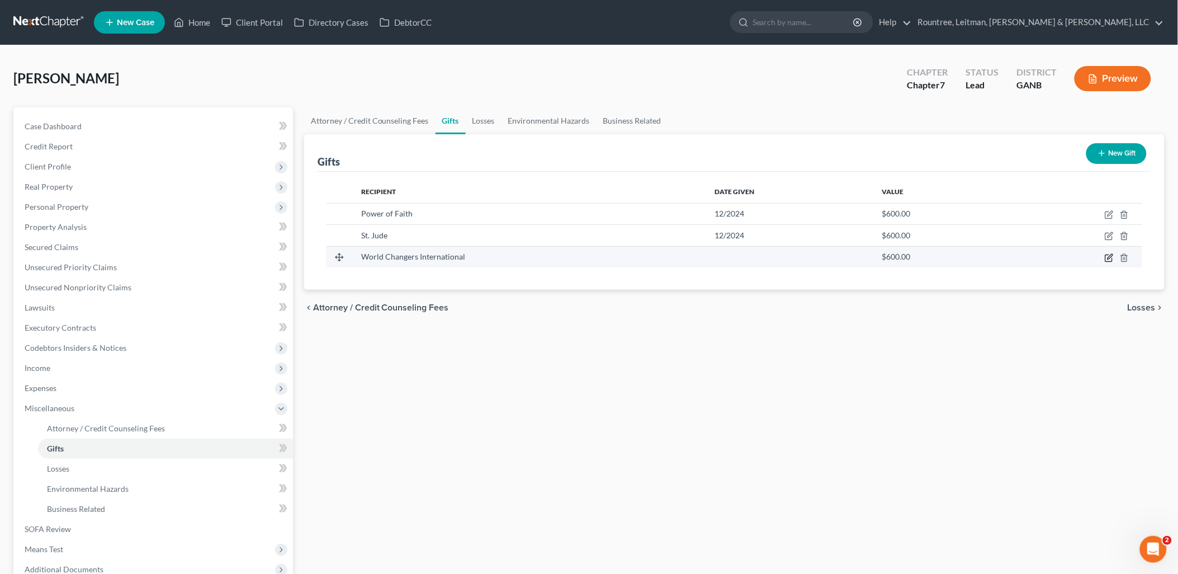
click at [1106, 258] on icon "button" at bounding box center [1108, 257] width 7 height 7
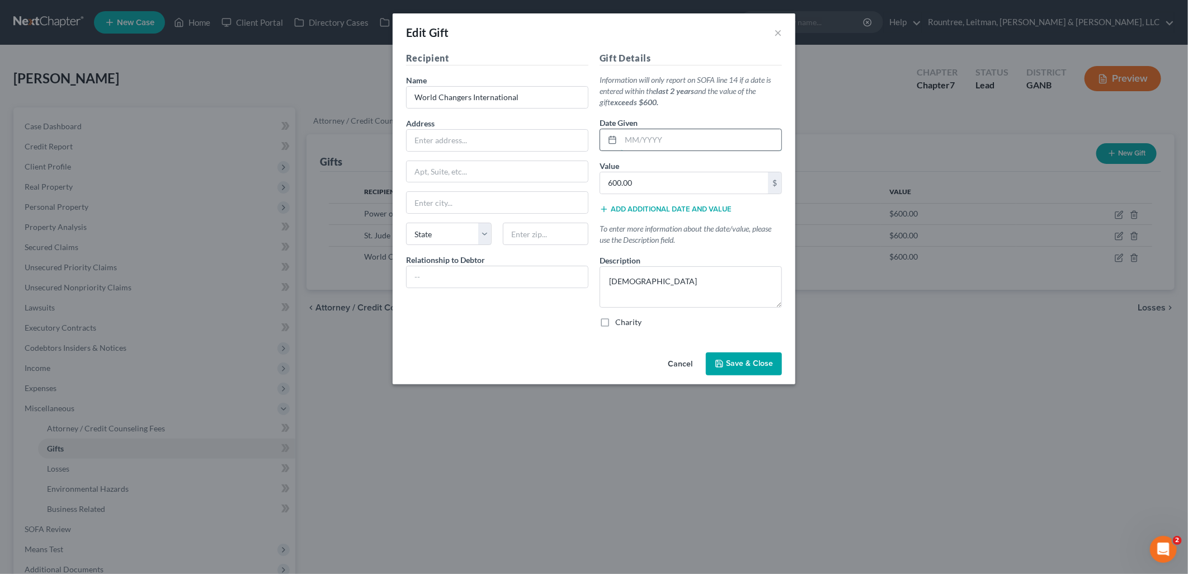
click at [677, 141] on input "text" at bounding box center [701, 139] width 160 height 21
click at [689, 286] on textarea "[DEMOGRAPHIC_DATA]" at bounding box center [690, 286] width 182 height 41
click at [615, 322] on label "Charity" at bounding box center [628, 321] width 26 height 11
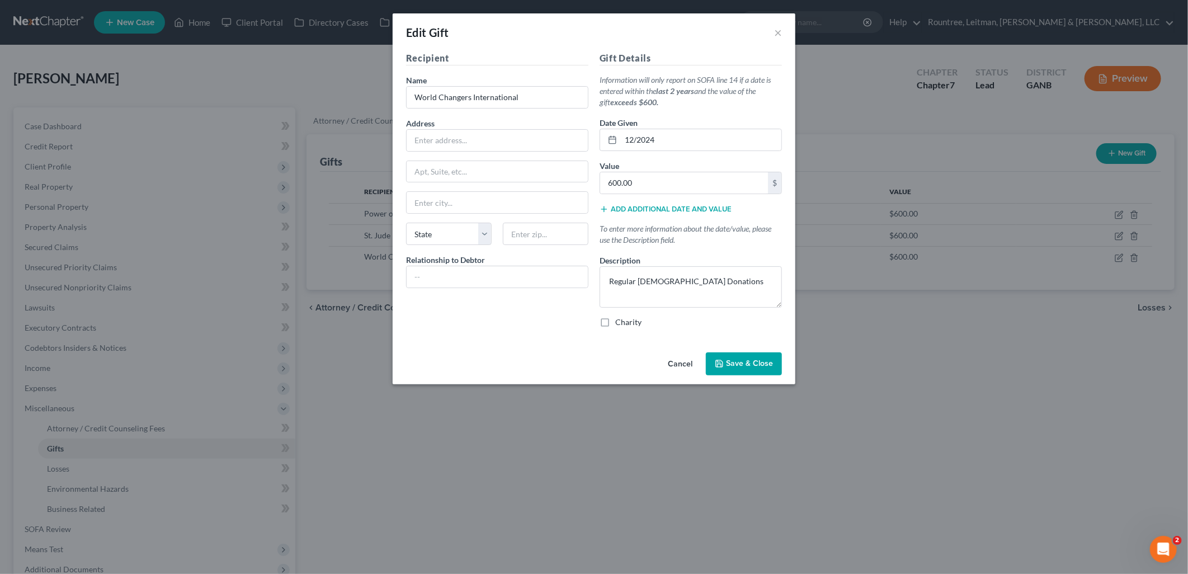
click at [620, 322] on input "Charity" at bounding box center [623, 319] width 7 height 7
click at [457, 147] on input "text" at bounding box center [497, 140] width 181 height 21
click at [462, 344] on div "Recipient Name * World Changers International Address [STREET_ADDRESS], etc [GE…" at bounding box center [594, 199] width 403 height 296
click at [749, 366] on span "Save & Close" at bounding box center [749, 364] width 47 height 10
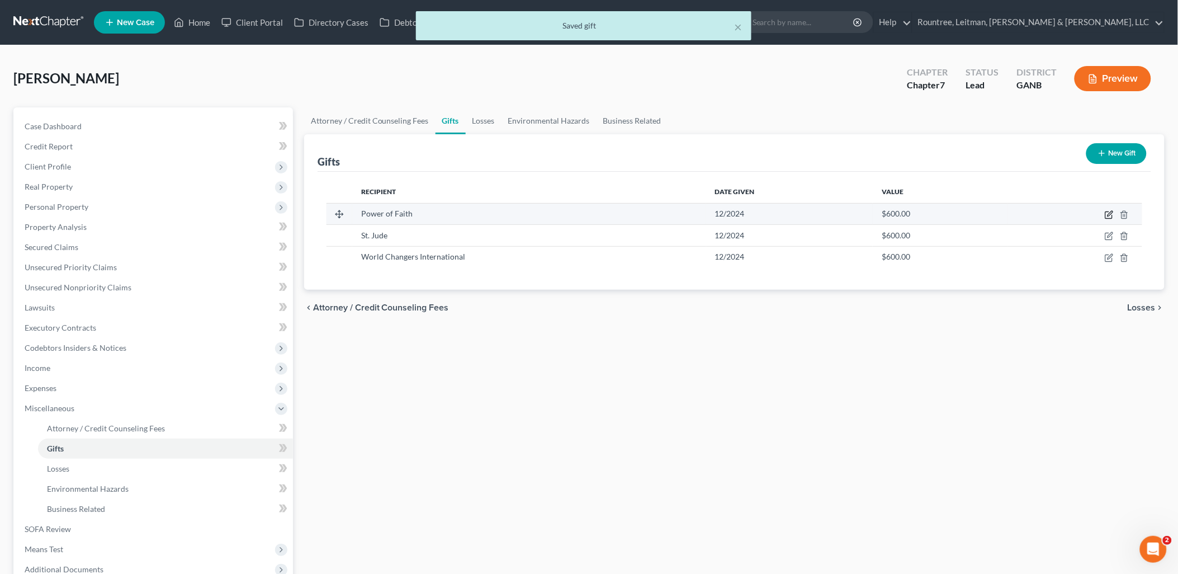
click at [1107, 215] on icon "button" at bounding box center [1109, 214] width 9 height 9
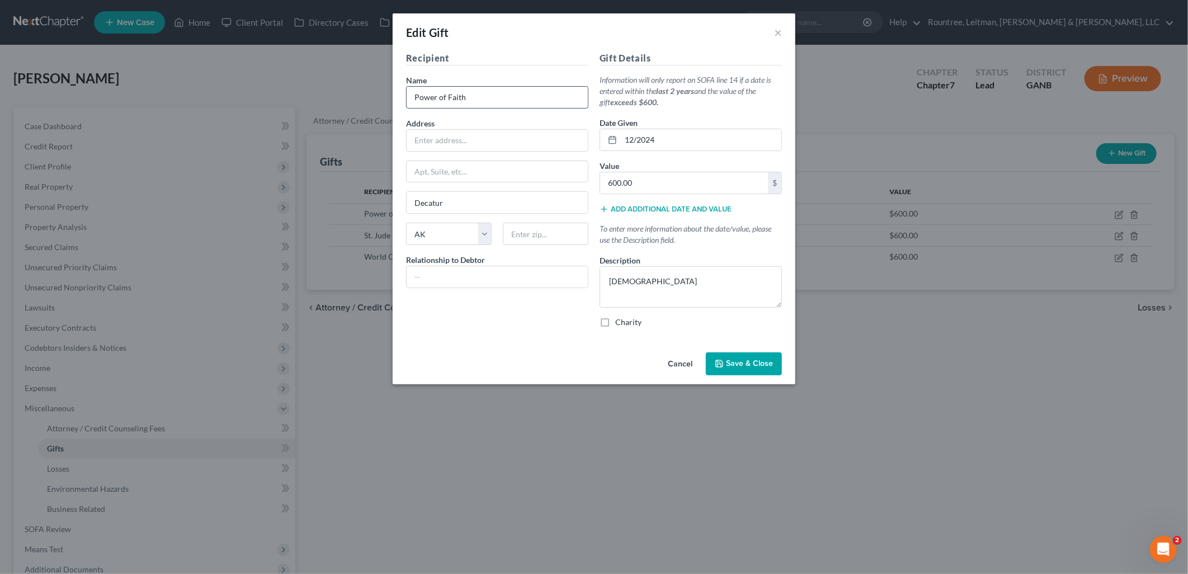
click at [488, 98] on input "Power of Faith" at bounding box center [497, 97] width 181 height 21
drag, startPoint x: 418, startPoint y: 311, endPoint x: 424, endPoint y: 305, distance: 8.3
click at [418, 311] on div "Recipient Name * Power of Faith Family Worship Address [STREET_ADDRESS], etc [G…" at bounding box center [496, 193] width 193 height 285
click at [615, 326] on label "Charity" at bounding box center [628, 321] width 26 height 11
click at [620, 324] on input "Charity" at bounding box center [623, 319] width 7 height 7
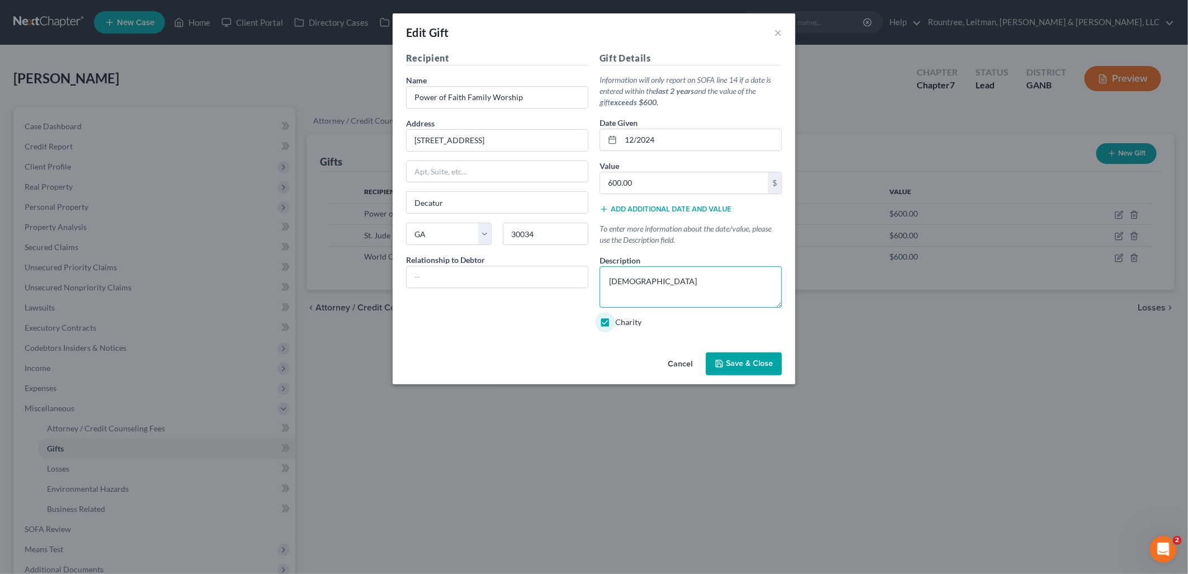
click at [639, 281] on textarea "[DEMOGRAPHIC_DATA]" at bounding box center [690, 286] width 182 height 41
click at [755, 364] on span "Save & Close" at bounding box center [749, 364] width 47 height 10
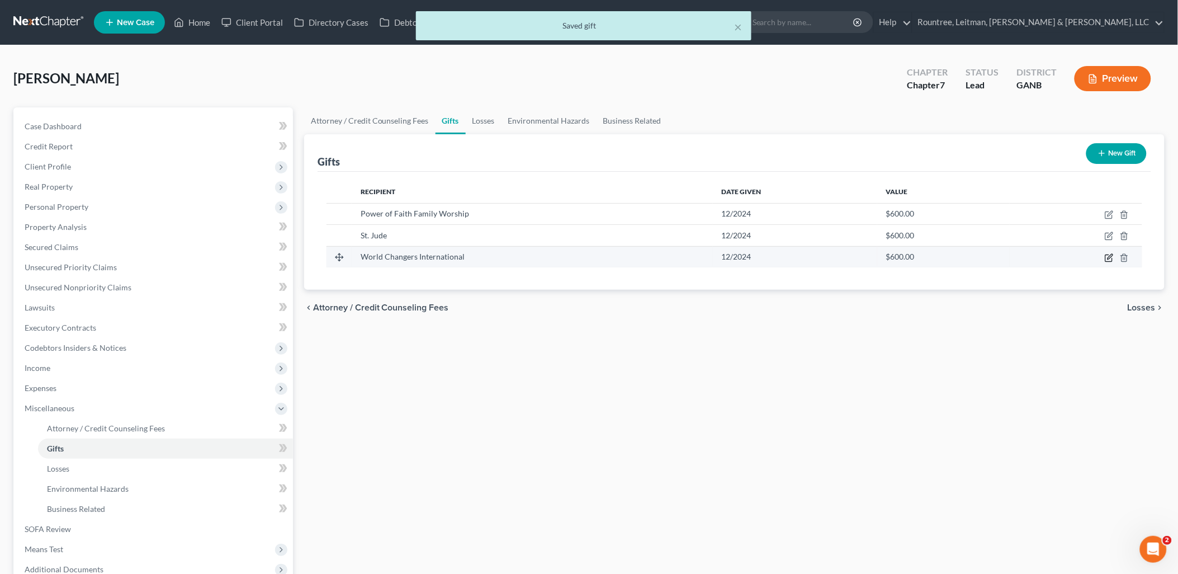
click at [1109, 257] on icon "button" at bounding box center [1109, 257] width 9 height 9
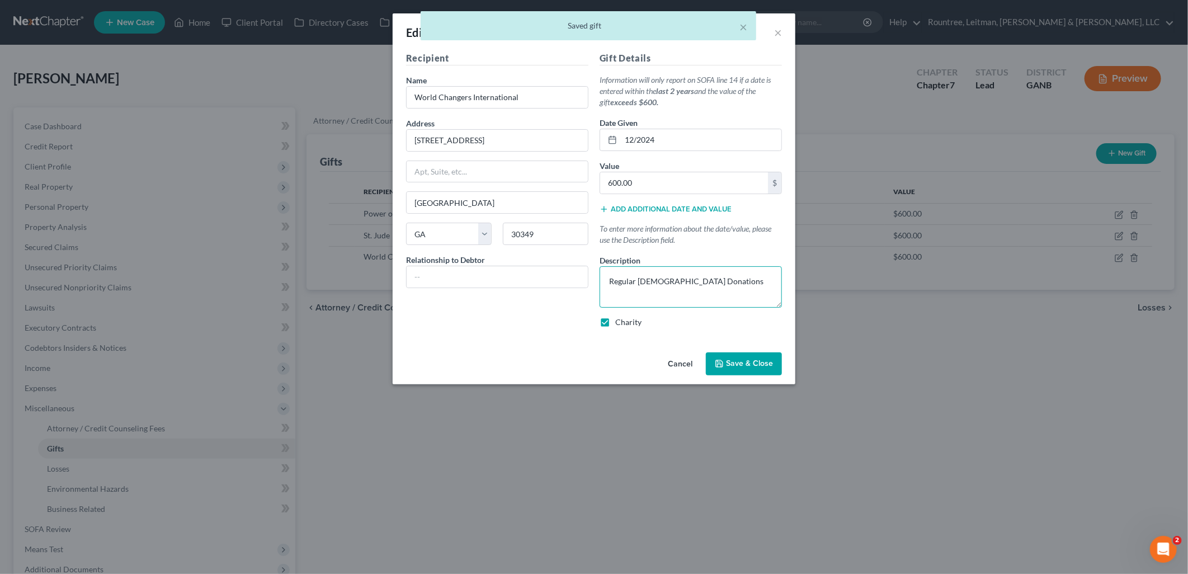
click at [608, 280] on textarea "Regular [DEMOGRAPHIC_DATA] Donations" at bounding box center [690, 286] width 182 height 41
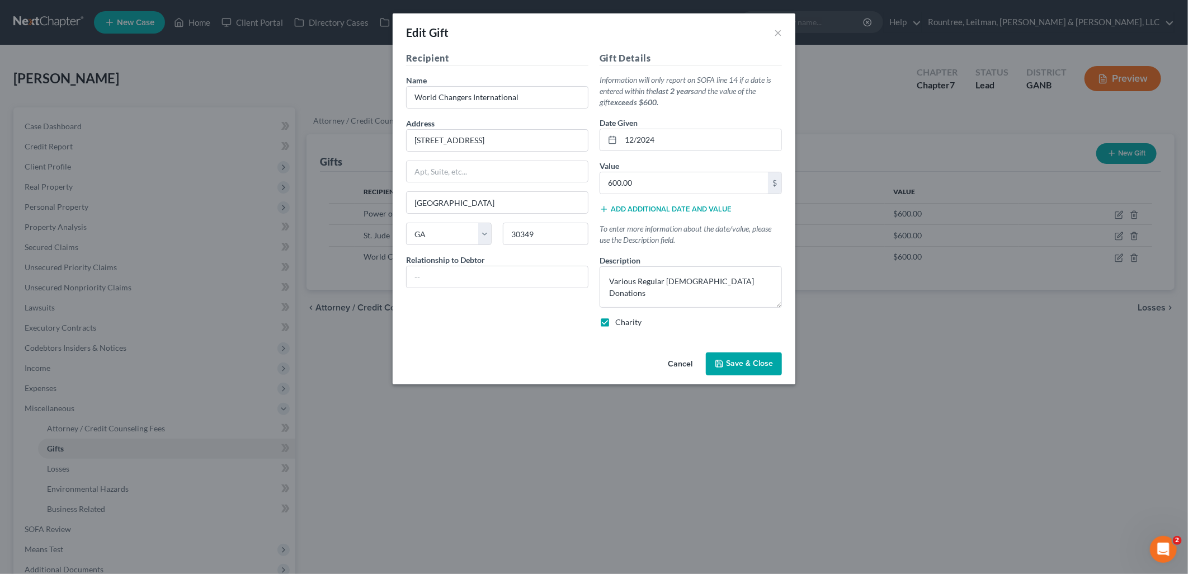
click at [751, 361] on span "Save & Close" at bounding box center [749, 364] width 47 height 10
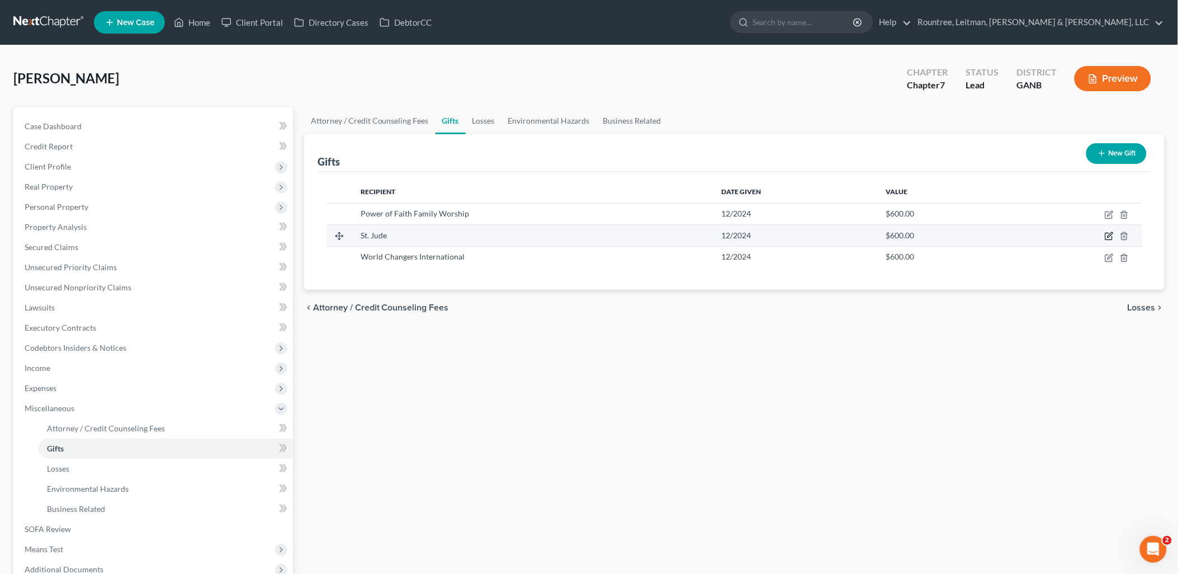
click at [1108, 233] on icon "button" at bounding box center [1108, 236] width 7 height 7
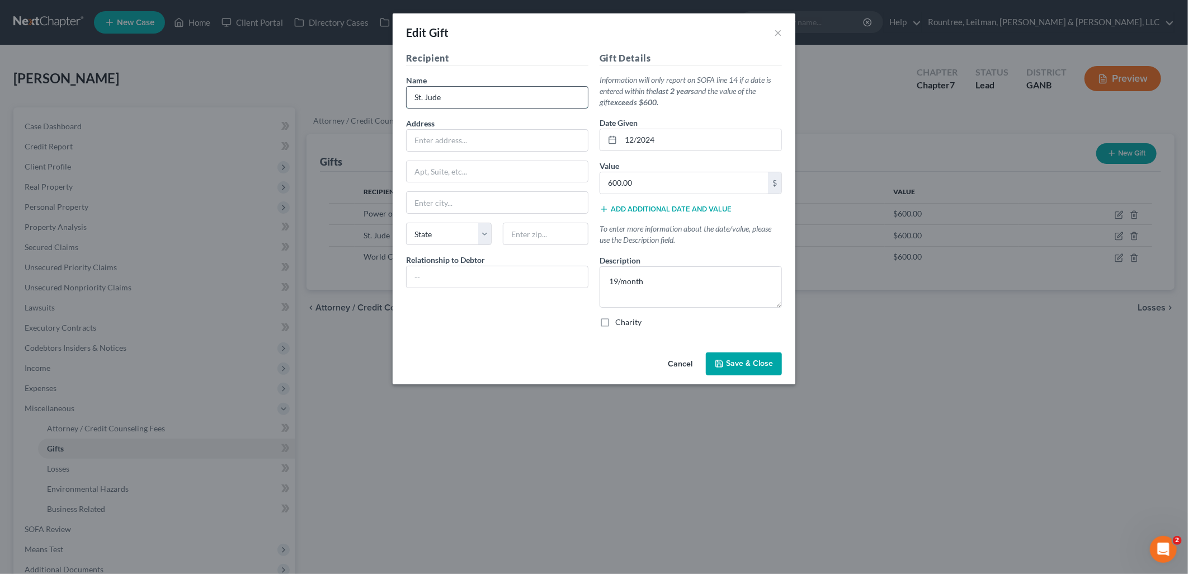
click at [489, 98] on input "St. Jude" at bounding box center [497, 97] width 181 height 21
click at [498, 333] on div "Recipient Name * [GEOGRAPHIC_DATA] Address [STREET_ADDRESS], etc [GEOGRAPHIC_DA…" at bounding box center [496, 193] width 193 height 285
click at [663, 283] on textarea "19/month" at bounding box center [690, 286] width 182 height 41
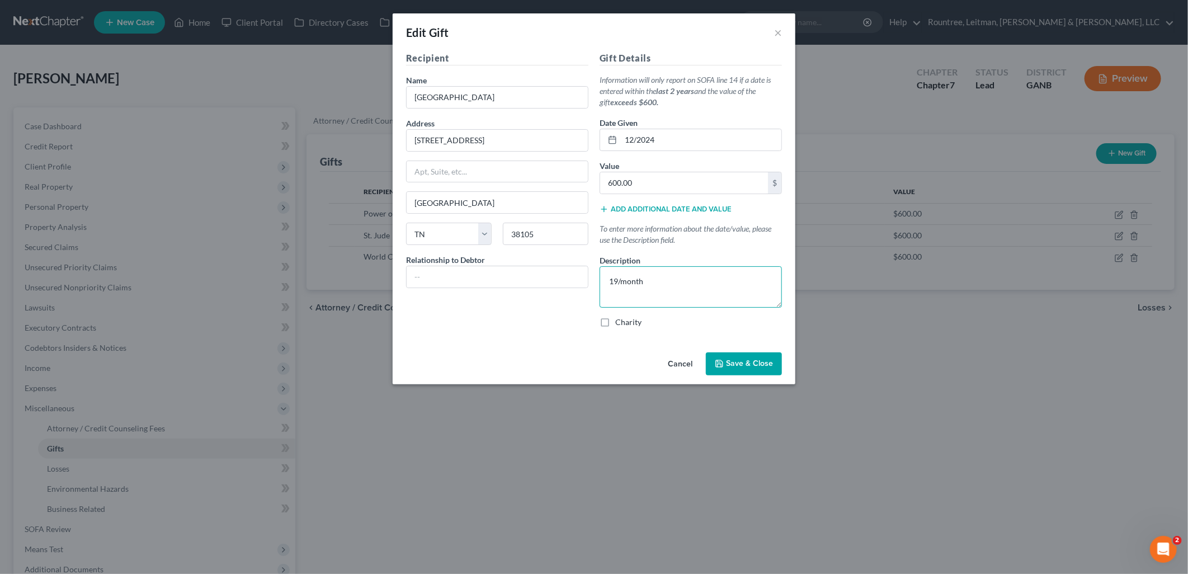
click at [661, 282] on textarea "19/month" at bounding box center [690, 286] width 182 height 41
drag, startPoint x: 658, startPoint y: 282, endPoint x: 521, endPoint y: 330, distance: 145.7
click at [575, 281] on div "Recipient Name * St. Jude Children's Research Hospital Address [STREET_ADDRESS]…" at bounding box center [593, 193] width 387 height 285
click at [664, 138] on input "12/2024" at bounding box center [701, 139] width 160 height 21
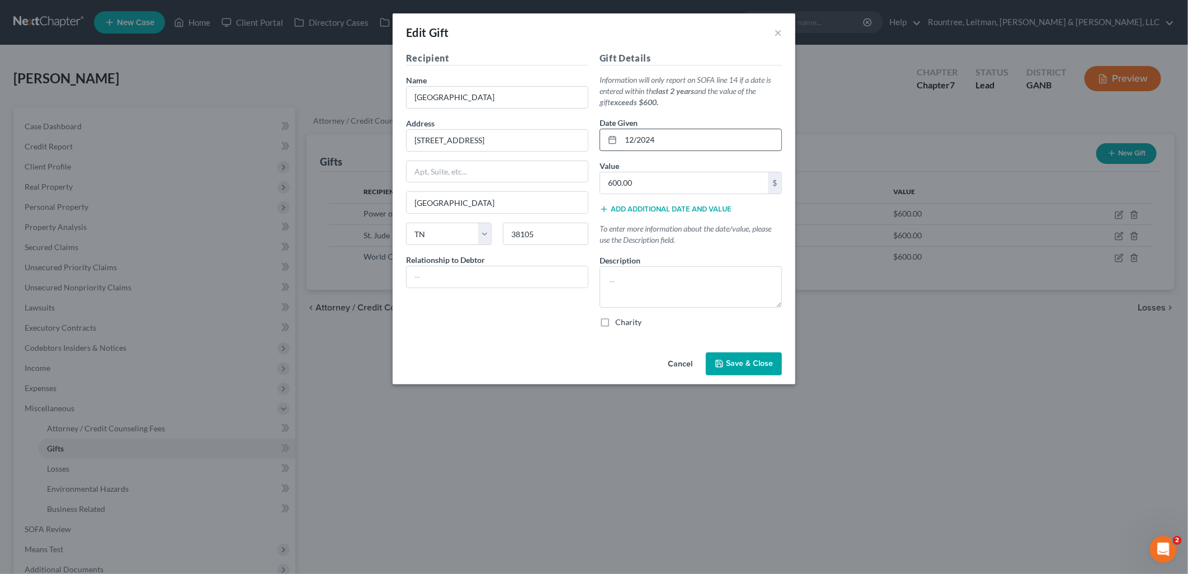
click at [664, 138] on input "12/2024" at bounding box center [701, 139] width 160 height 21
click at [643, 212] on button "Add additional date and value" at bounding box center [665, 209] width 132 height 9
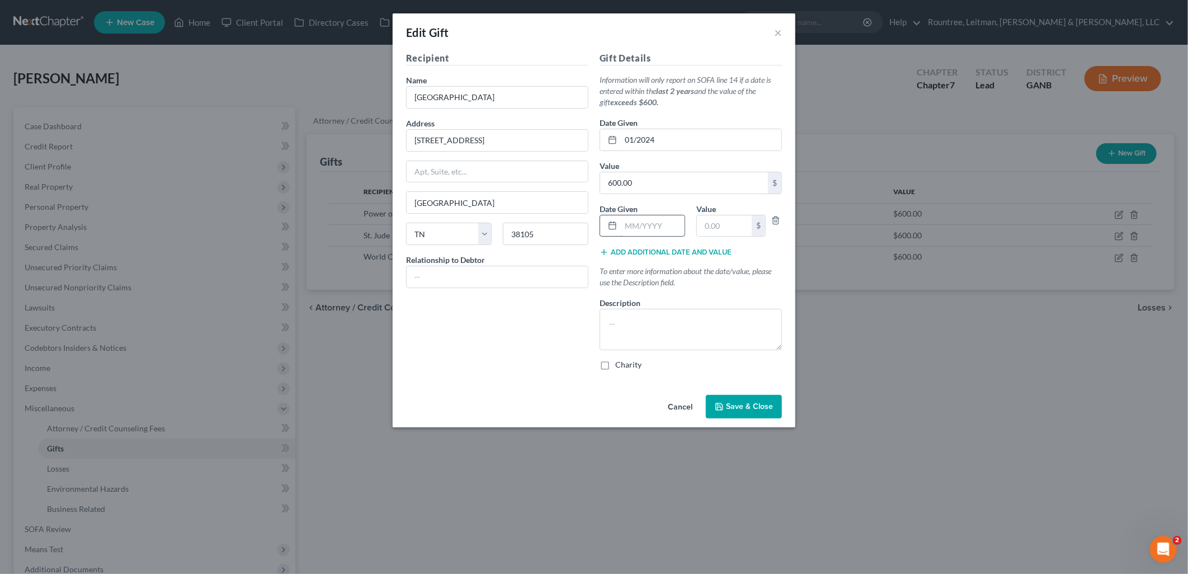
click at [639, 226] on input "text" at bounding box center [653, 225] width 64 height 21
click at [615, 363] on label "Charity" at bounding box center [628, 364] width 26 height 11
click at [620, 363] on input "Charity" at bounding box center [623, 362] width 7 height 7
click at [631, 330] on textarea at bounding box center [690, 329] width 182 height 41
click at [658, 252] on button "Add additional date and value" at bounding box center [665, 252] width 132 height 9
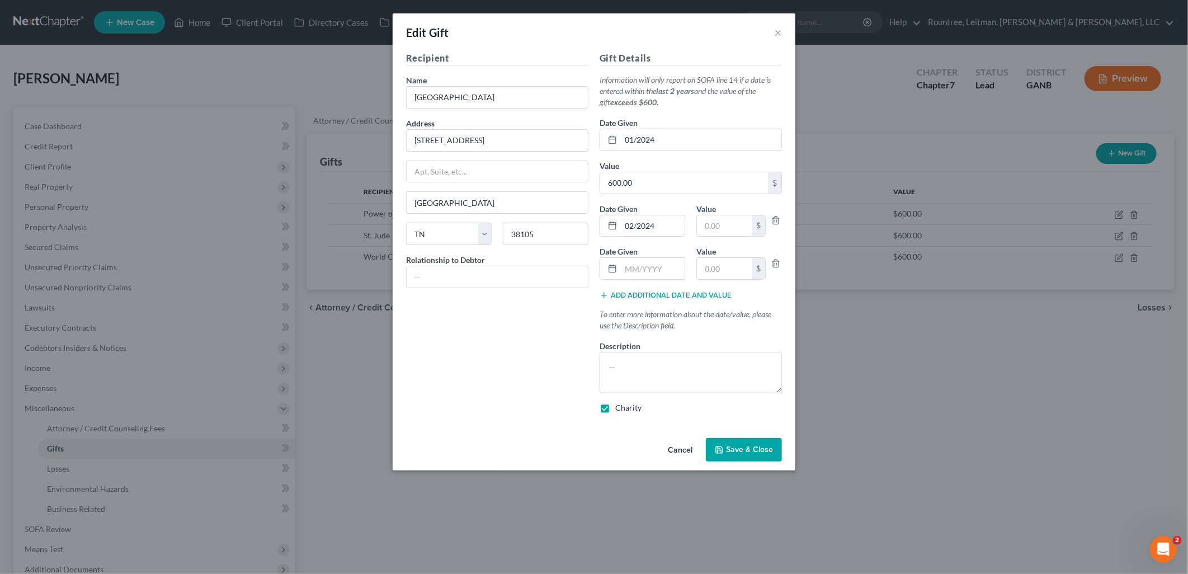
click at [653, 294] on button "Add additional date and value" at bounding box center [665, 295] width 132 height 9
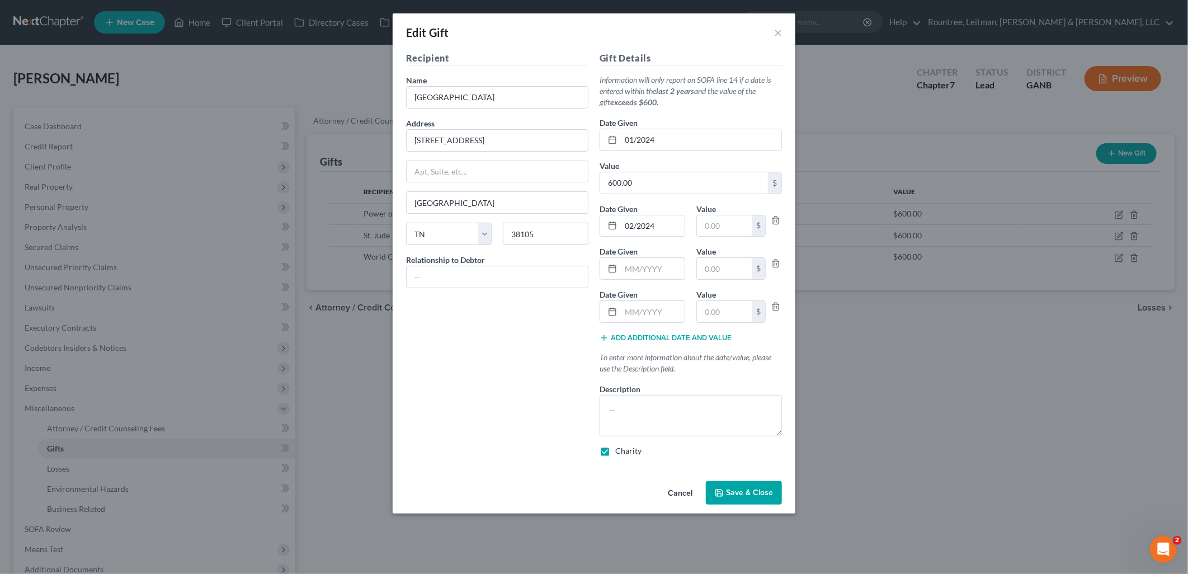
click at [634, 338] on button "Add additional date and value" at bounding box center [665, 337] width 132 height 9
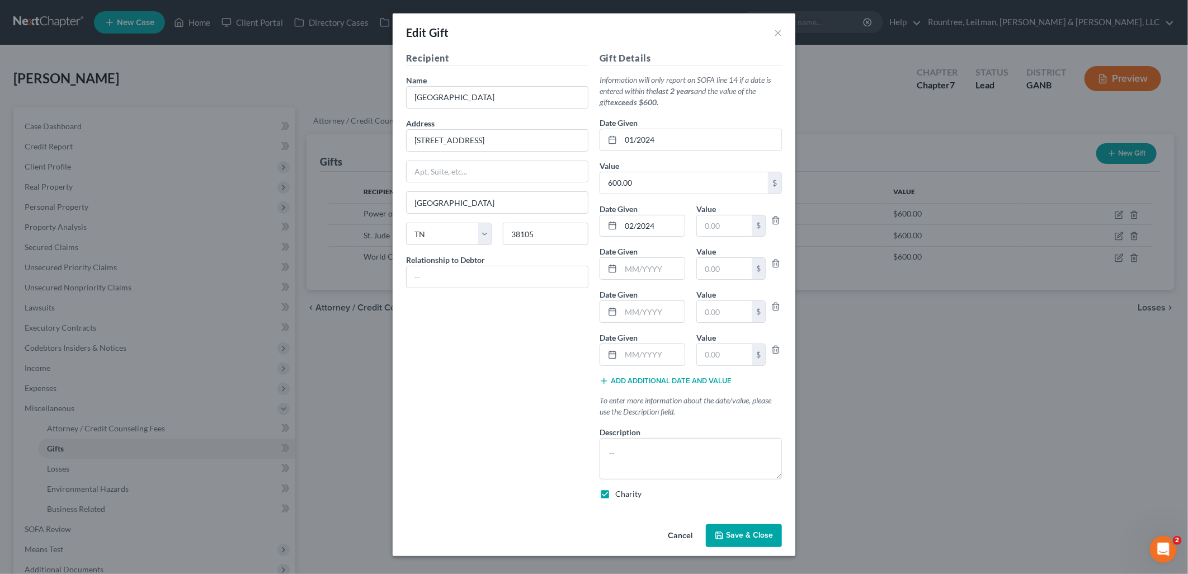
click at [633, 379] on button "Add additional date and value" at bounding box center [665, 380] width 132 height 9
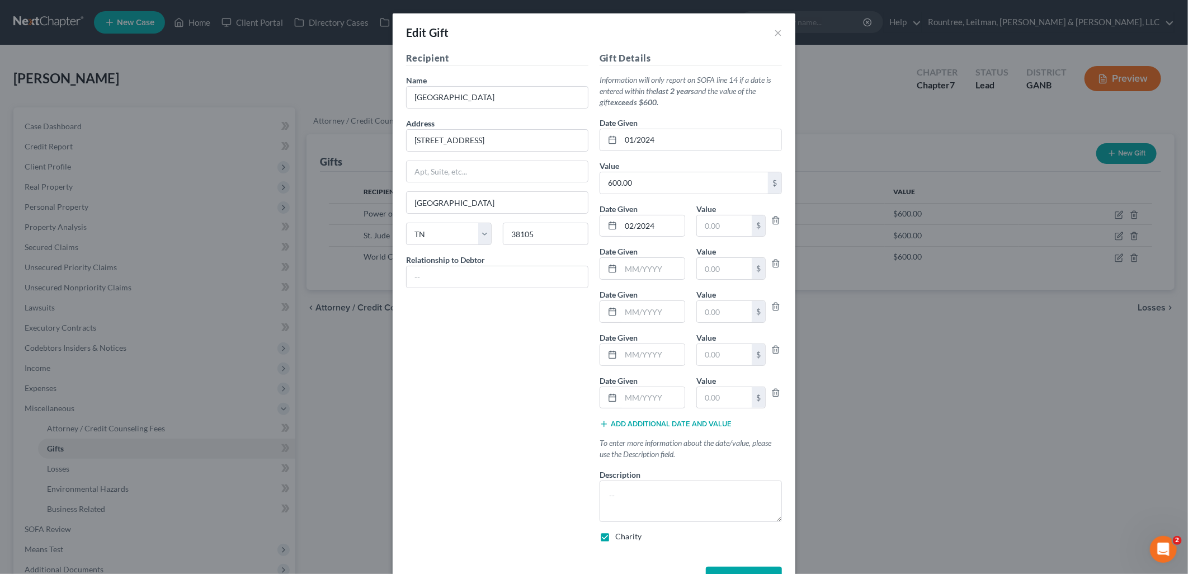
click at [634, 426] on button "Add additional date and value" at bounding box center [665, 423] width 132 height 9
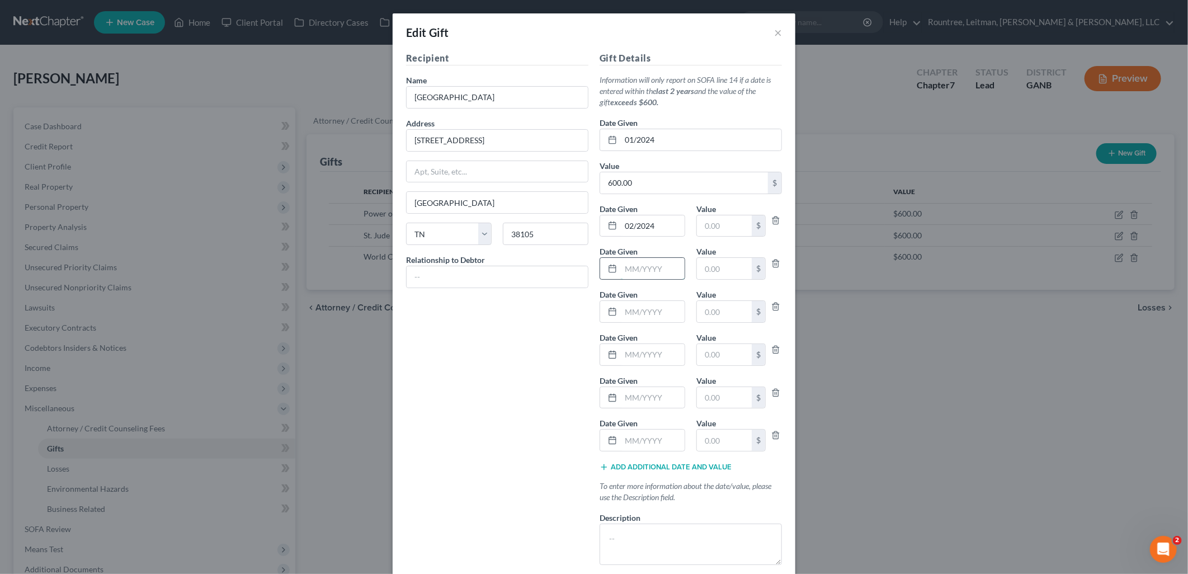
click at [640, 270] on input "text" at bounding box center [653, 268] width 64 height 21
click at [646, 302] on input "text" at bounding box center [653, 311] width 64 height 21
click at [653, 344] on input "text" at bounding box center [653, 354] width 64 height 21
click at [655, 393] on input "text" at bounding box center [653, 397] width 64 height 21
click at [641, 442] on input "text" at bounding box center [653, 439] width 64 height 21
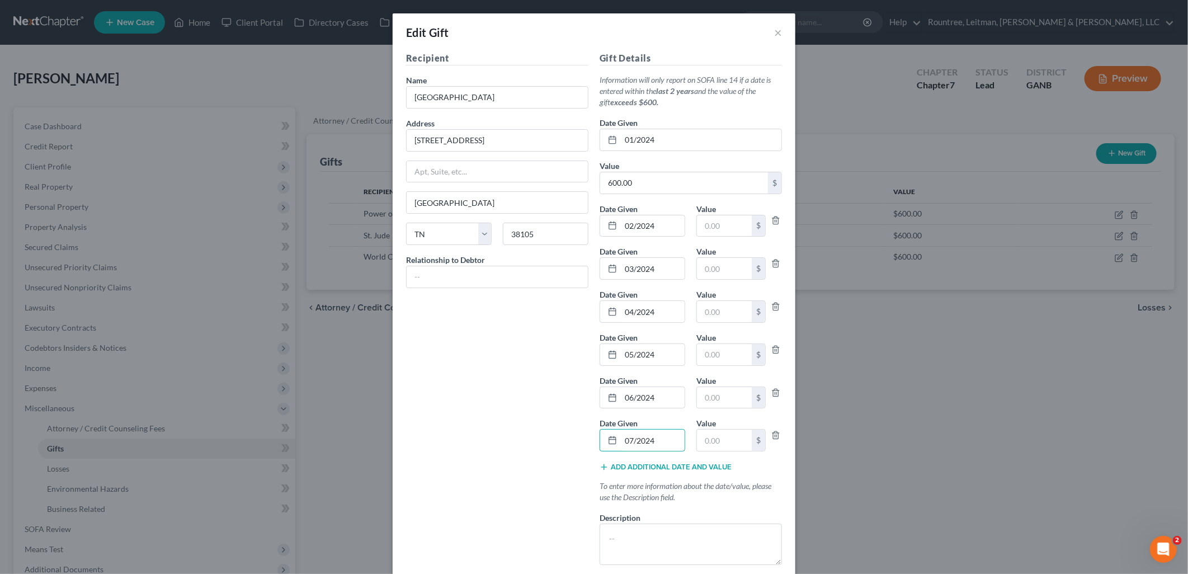
click at [630, 463] on button "Add additional date and value" at bounding box center [665, 466] width 132 height 9
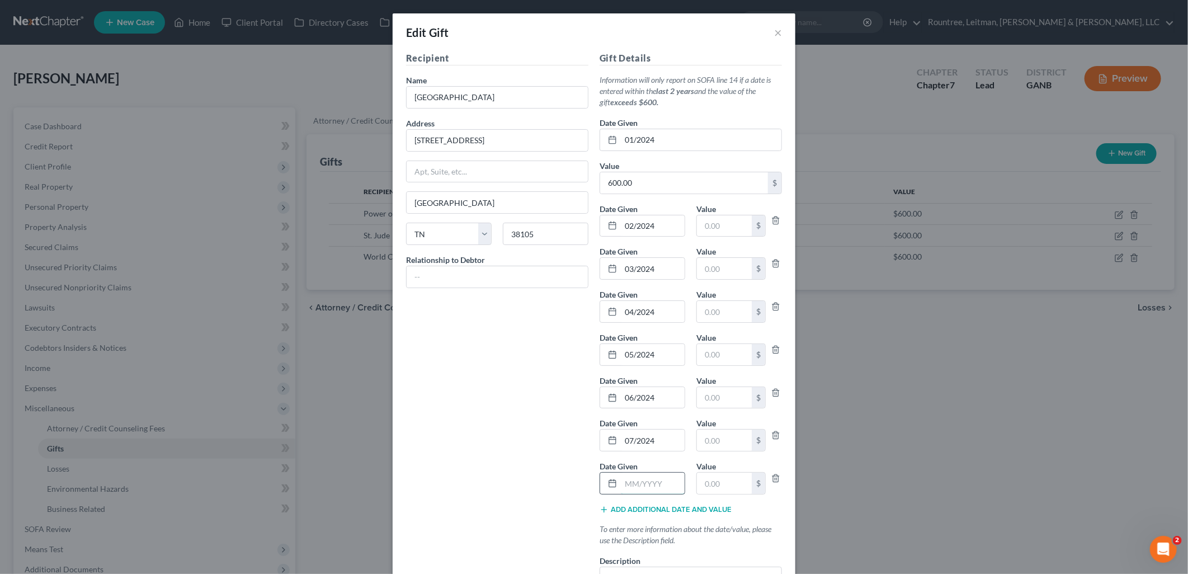
click at [634, 479] on input "text" at bounding box center [653, 482] width 64 height 21
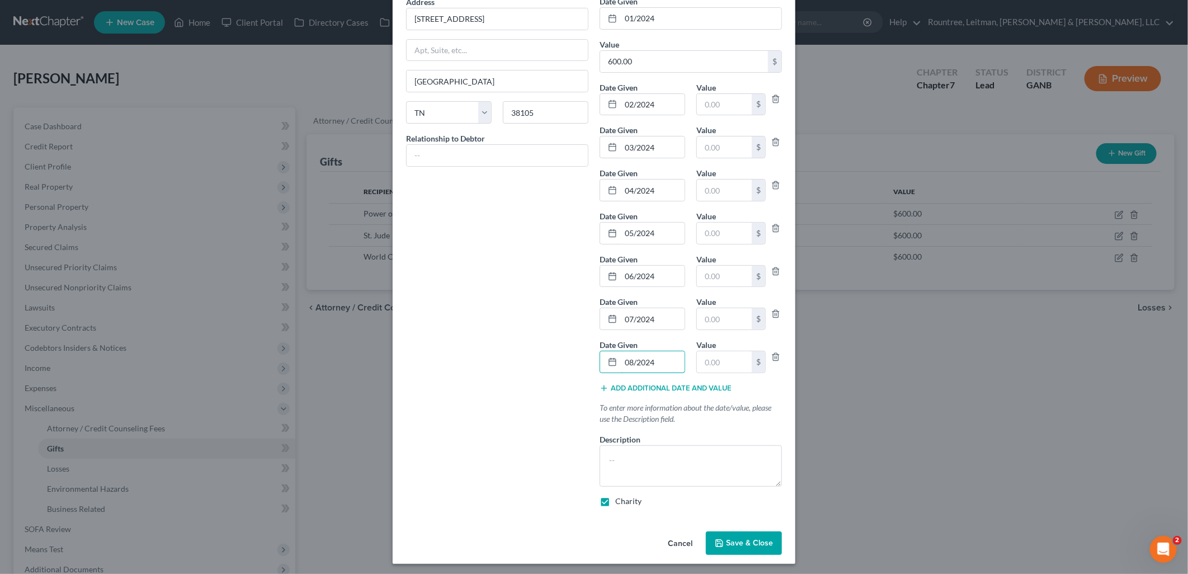
scroll to position [124, 0]
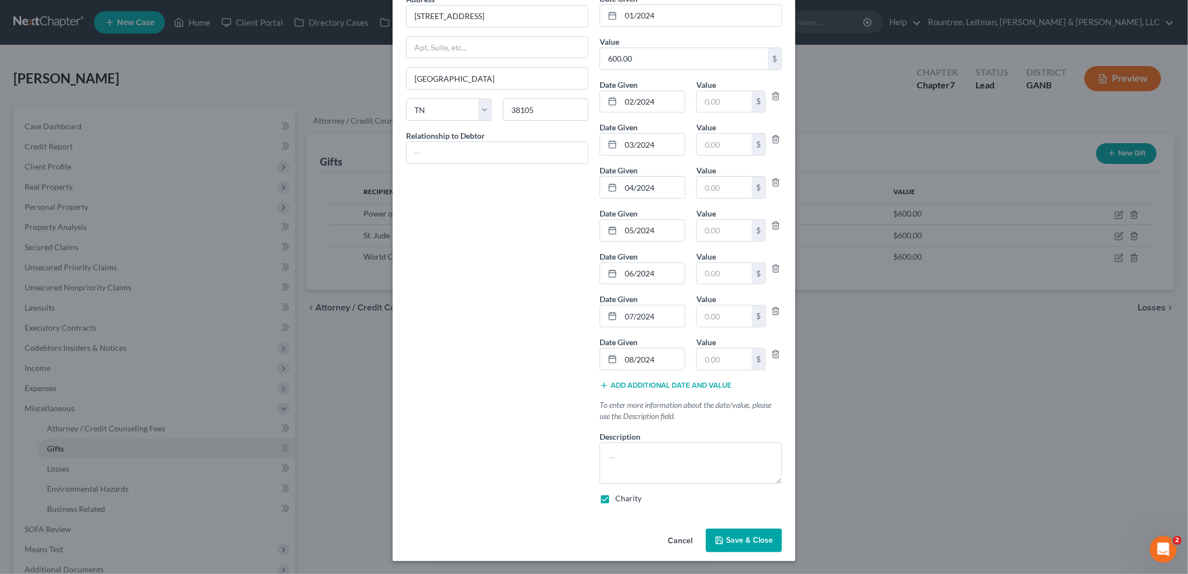
click at [637, 386] on button "Add additional date and value" at bounding box center [665, 385] width 132 height 9
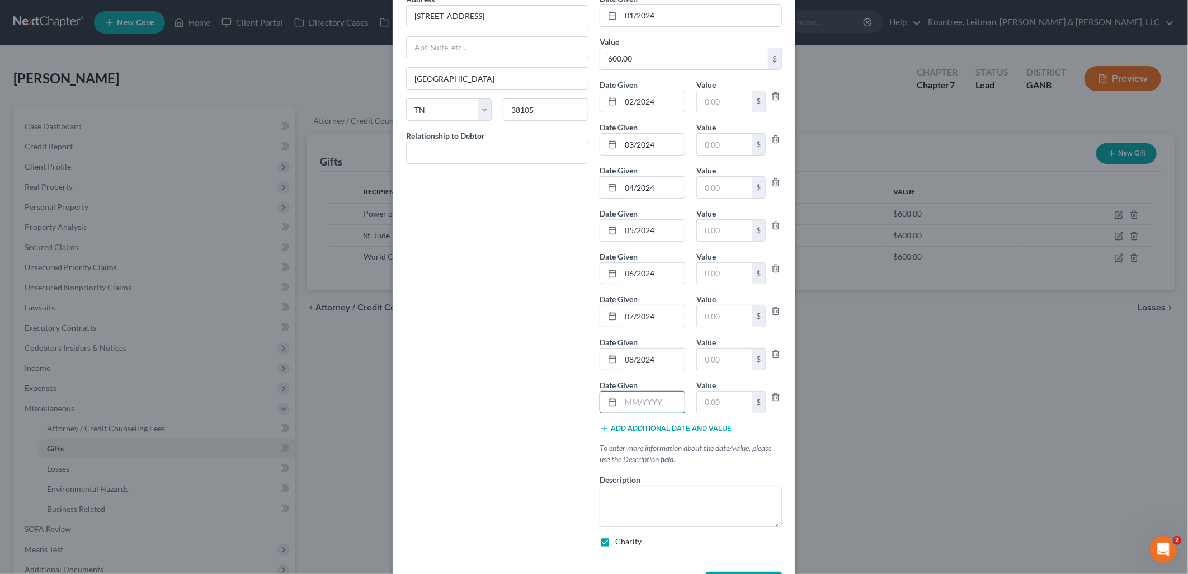
click at [630, 396] on input "text" at bounding box center [653, 401] width 64 height 21
click at [651, 428] on button "Add additional date and value" at bounding box center [665, 428] width 132 height 9
click at [649, 440] on input "text" at bounding box center [653, 444] width 64 height 21
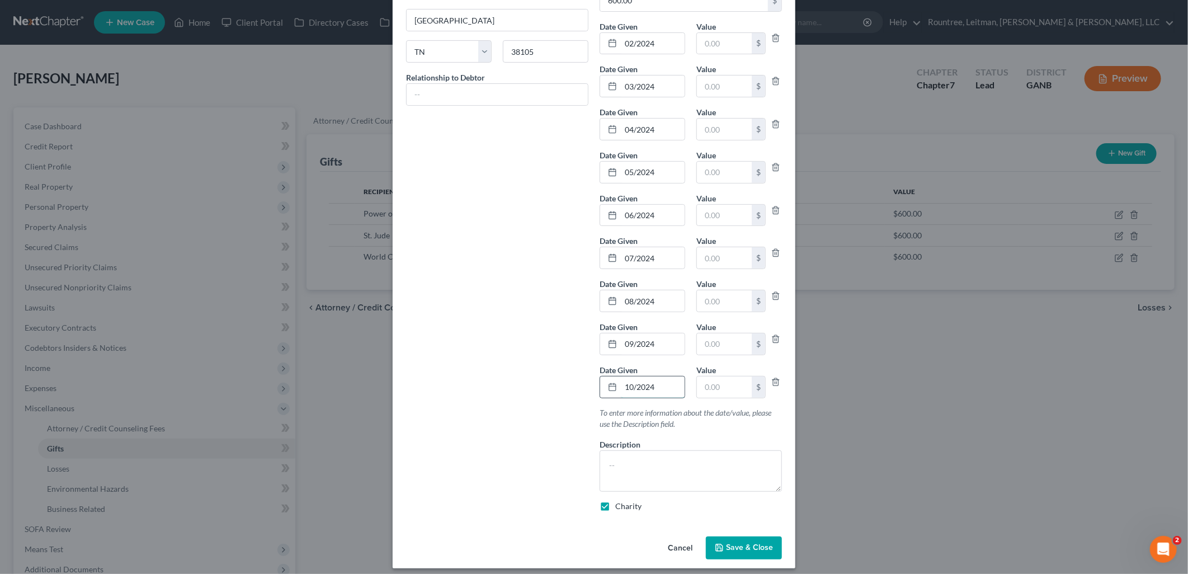
scroll to position [186, 0]
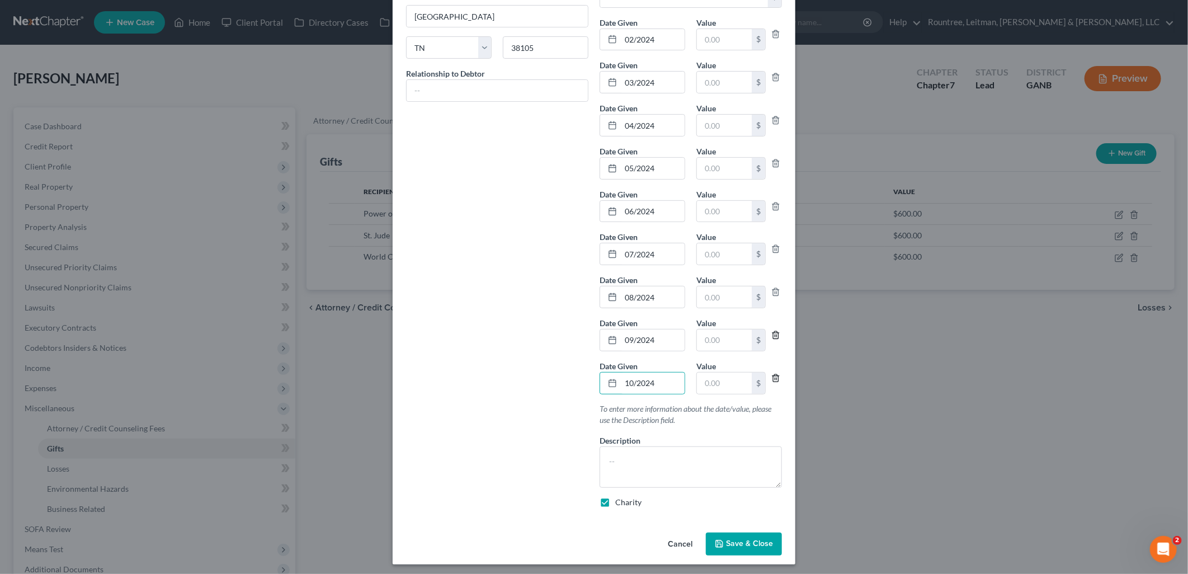
click at [771, 381] on icon "button" at bounding box center [775, 378] width 9 height 9
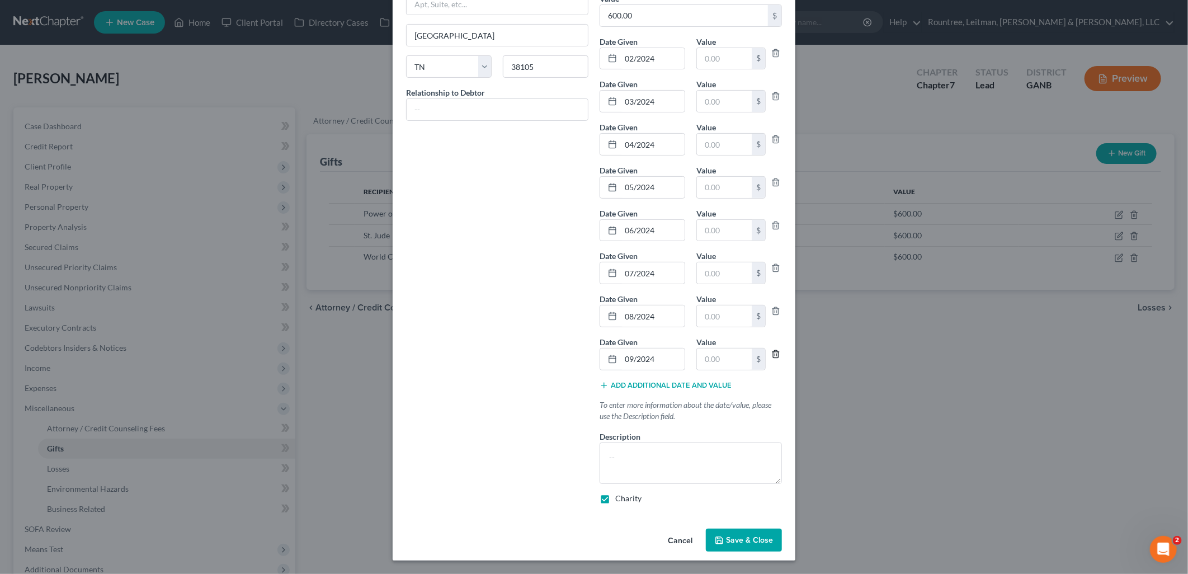
scroll to position [168, 0]
click at [773, 51] on icon "button" at bounding box center [775, 53] width 5 height 7
click at [776, 97] on line "button" at bounding box center [776, 97] width 0 height 2
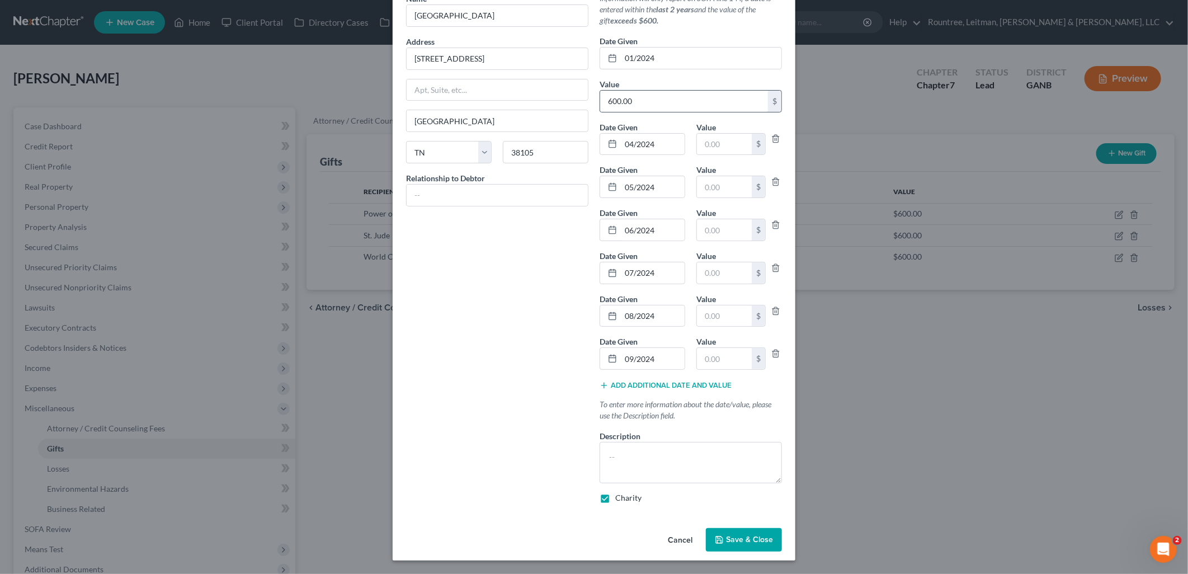
scroll to position [82, 0]
click at [774, 142] on icon "button" at bounding box center [775, 138] width 9 height 9
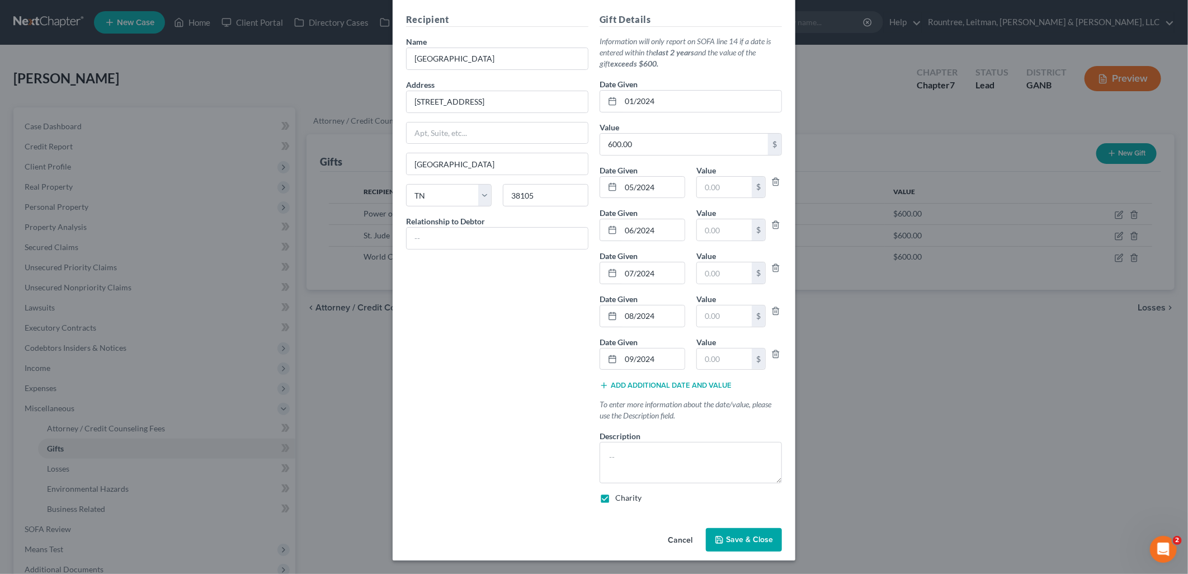
scroll to position [39, 0]
click at [773, 185] on icon "button" at bounding box center [775, 181] width 5 height 7
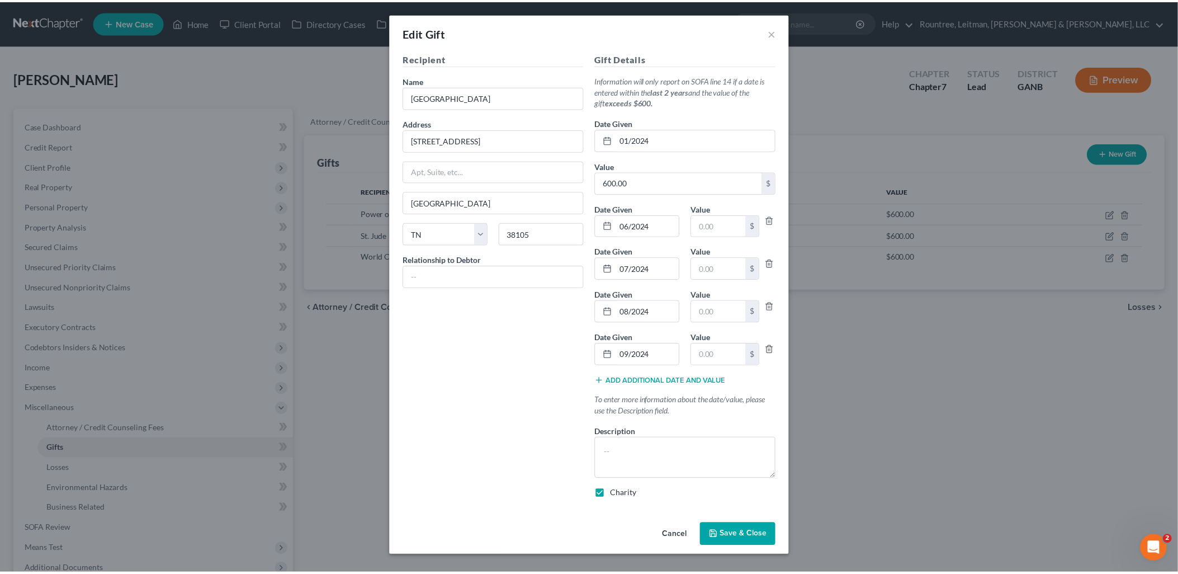
scroll to position [0, 0]
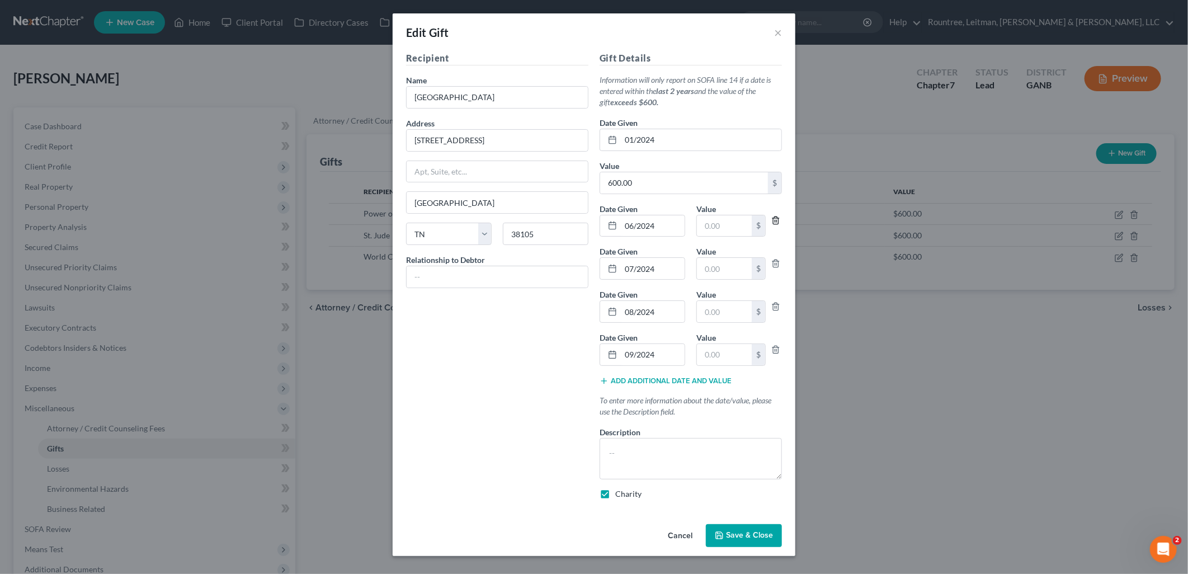
click at [774, 220] on icon "button" at bounding box center [775, 220] width 9 height 9
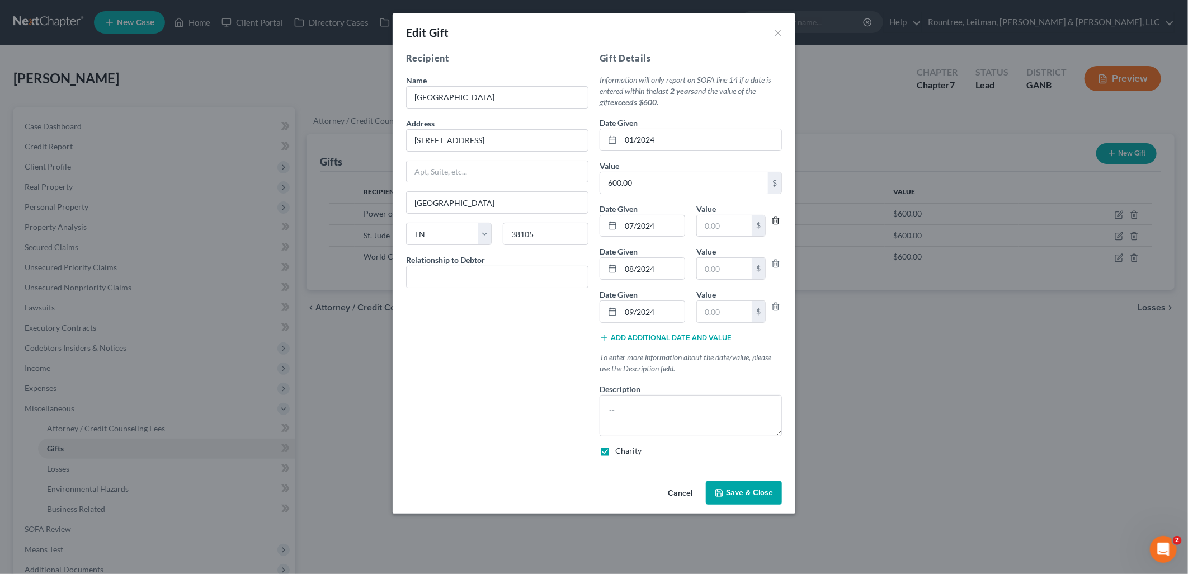
click at [773, 221] on icon "button" at bounding box center [775, 220] width 5 height 7
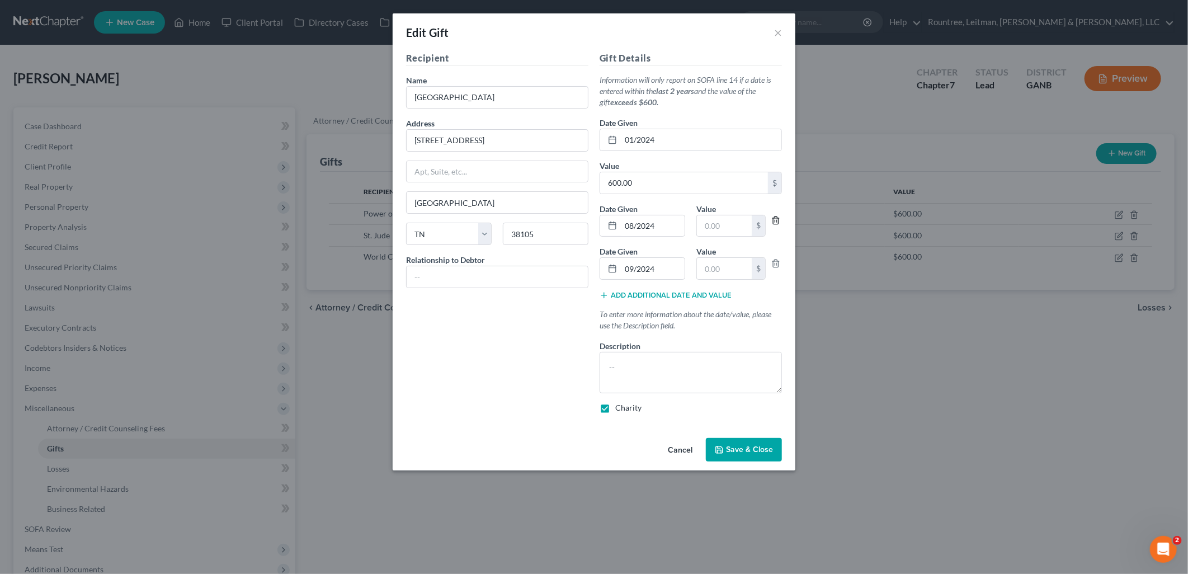
click at [773, 221] on icon "button" at bounding box center [775, 220] width 5 height 7
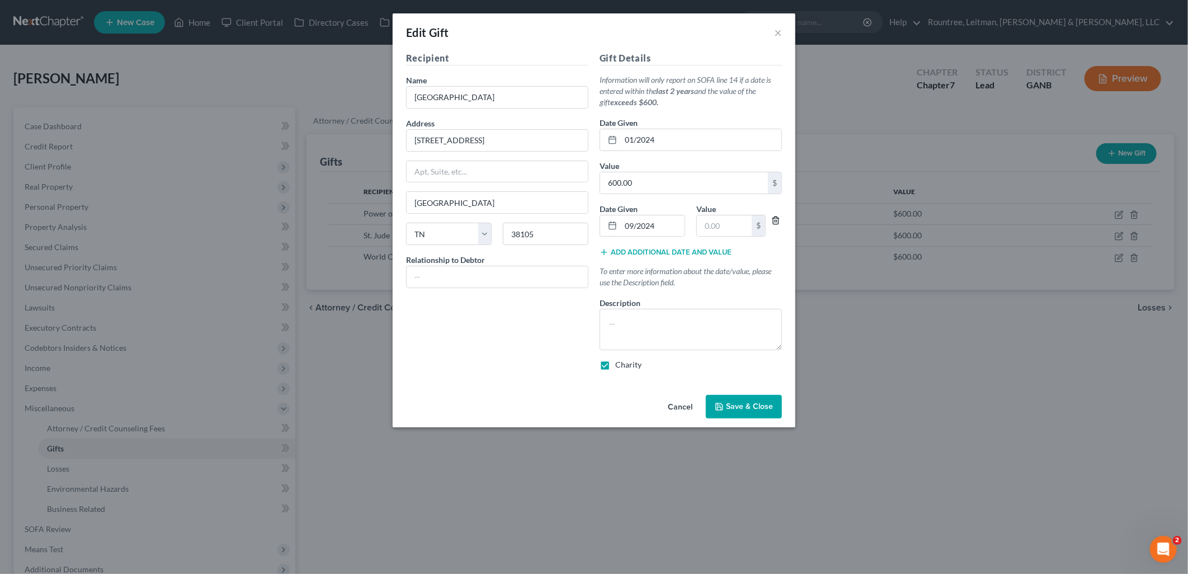
click at [773, 221] on icon "button" at bounding box center [775, 220] width 5 height 7
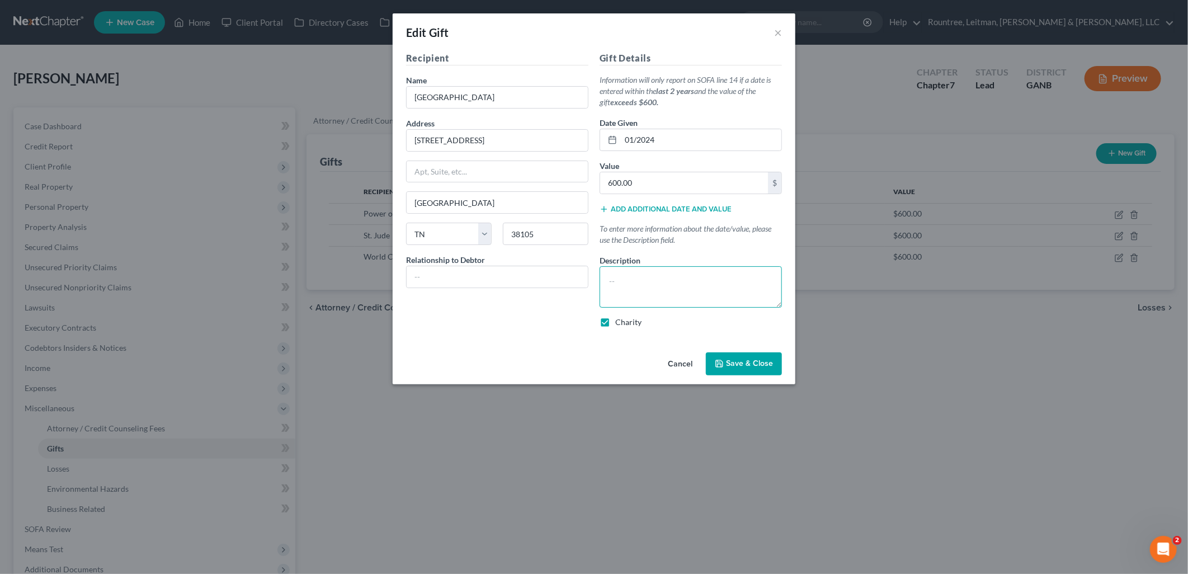
click at [689, 277] on textarea at bounding box center [690, 286] width 182 height 41
click at [691, 131] on input "01/2024" at bounding box center [701, 139] width 160 height 21
click at [692, 145] on input "01/2024" at bounding box center [701, 139] width 160 height 21
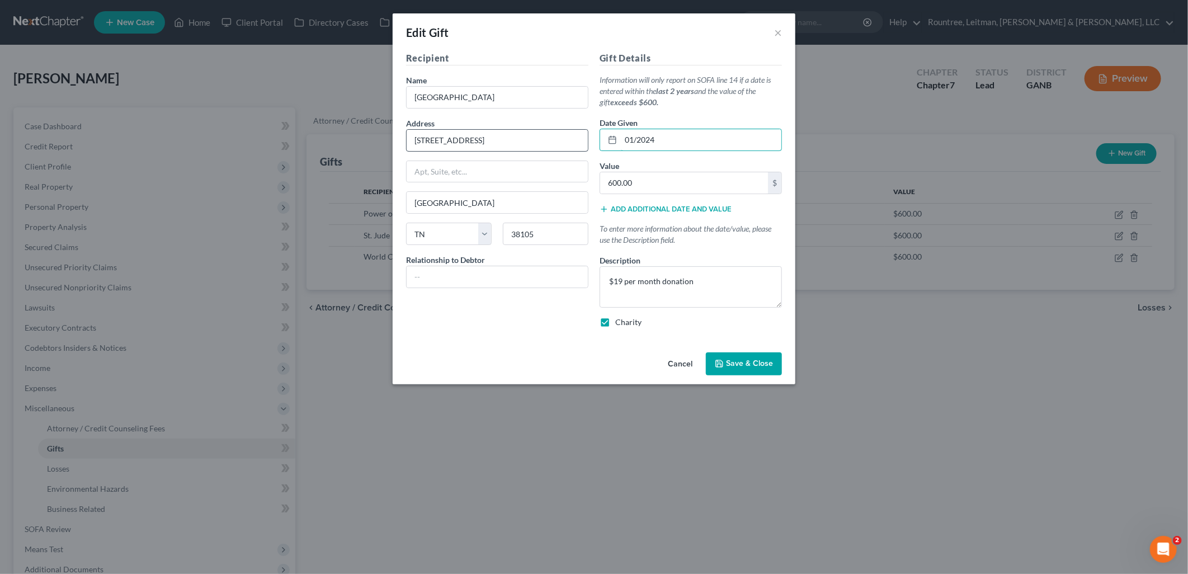
drag, startPoint x: 692, startPoint y: 141, endPoint x: 582, endPoint y: 143, distance: 110.2
click at [571, 141] on div "Recipient Name * St. Jude Children's Research Hospital Address [STREET_ADDRESS]…" at bounding box center [593, 193] width 387 height 285
click at [726, 357] on button "Save & Close" at bounding box center [744, 363] width 76 height 23
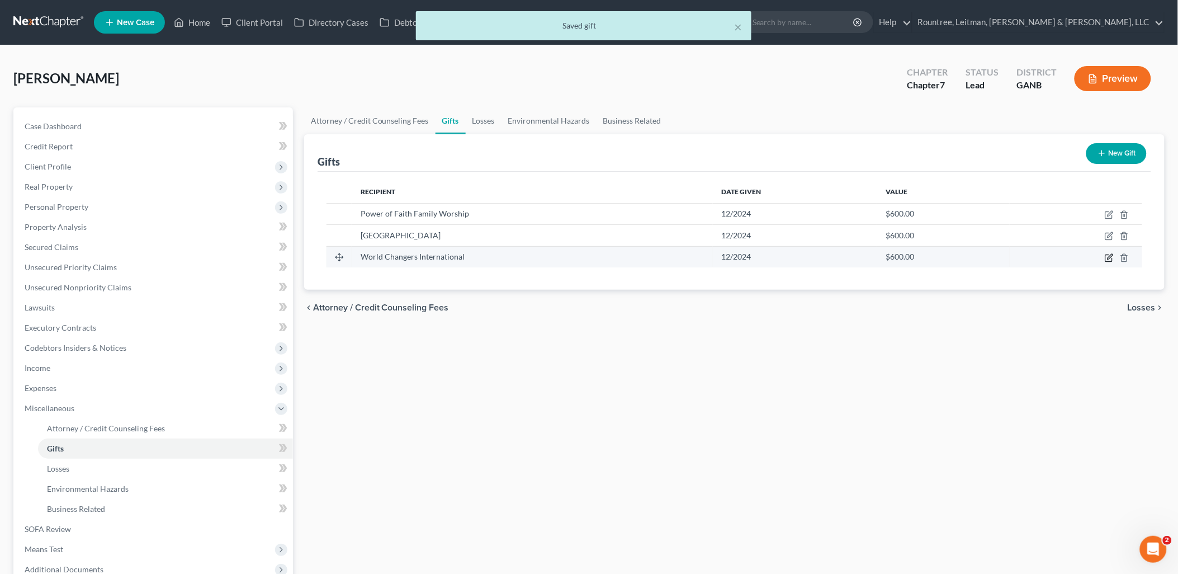
click at [1109, 260] on icon "button" at bounding box center [1109, 257] width 9 height 9
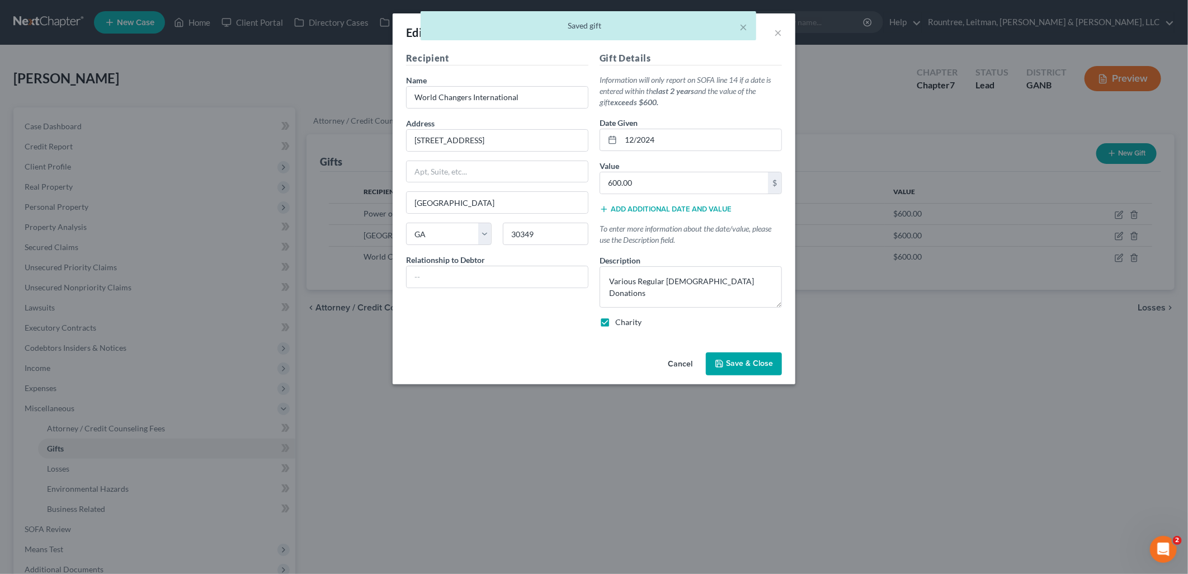
click at [753, 364] on span "Save & Close" at bounding box center [749, 364] width 47 height 10
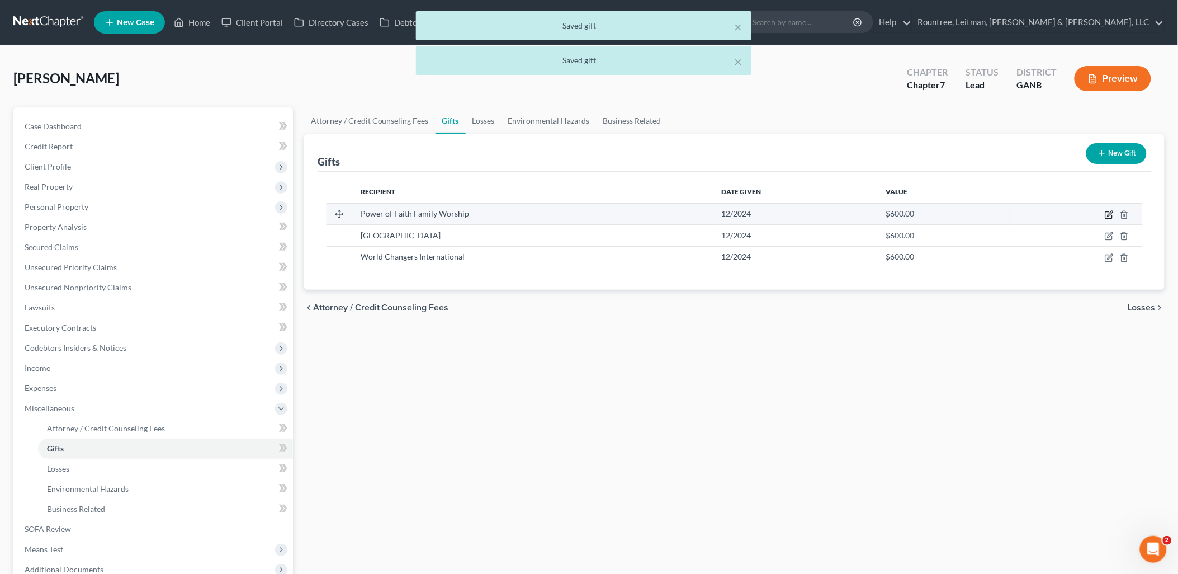
click at [1108, 214] on icon "button" at bounding box center [1109, 214] width 9 height 9
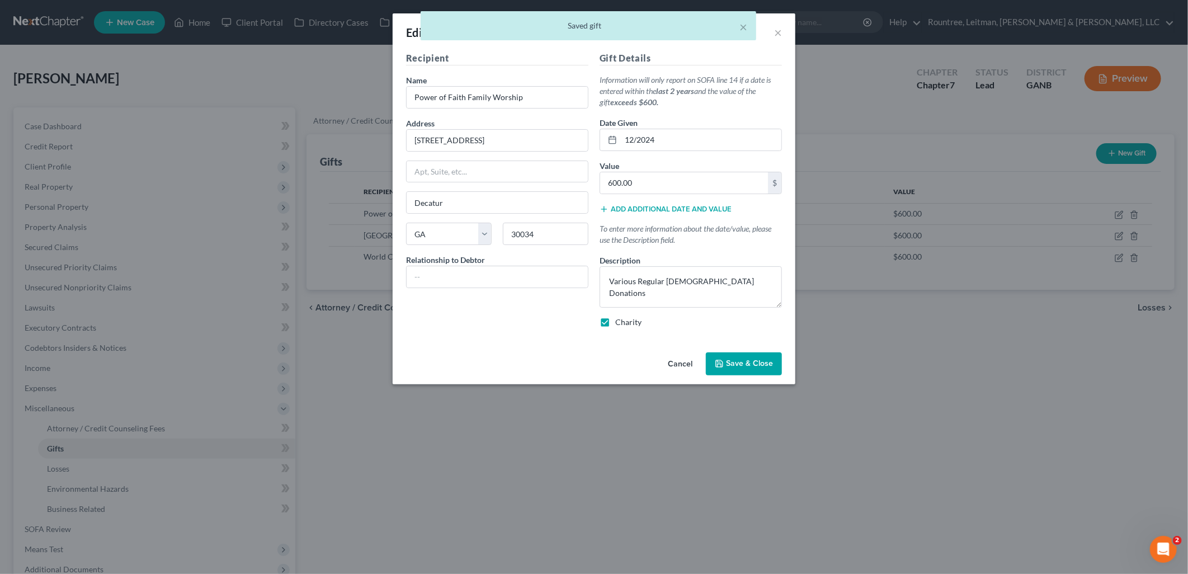
click at [758, 361] on span "Save & Close" at bounding box center [749, 364] width 47 height 10
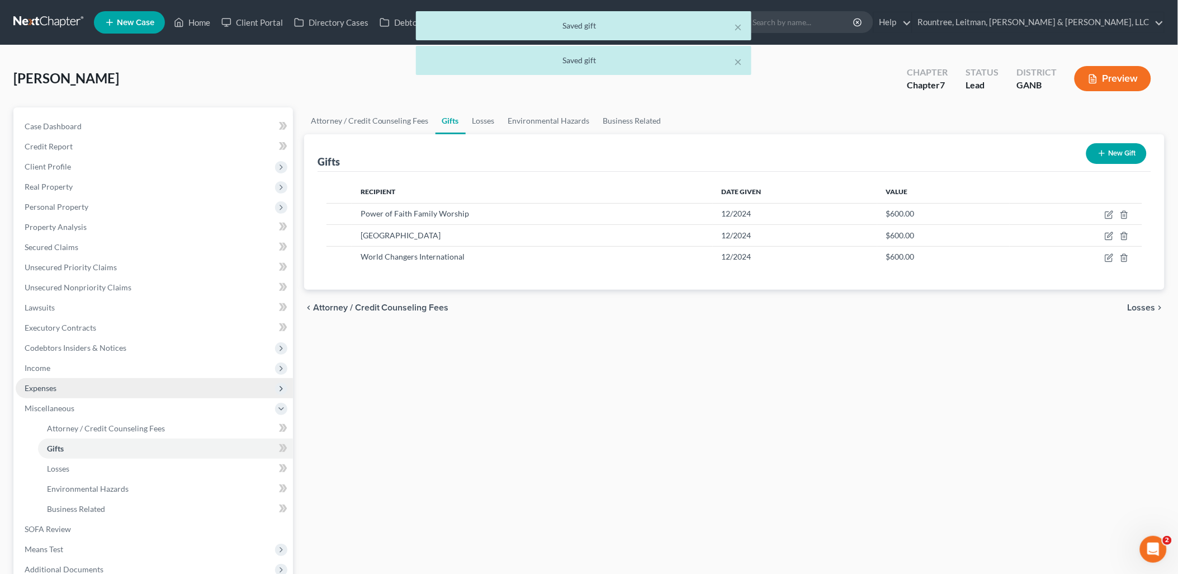
scroll to position [120, 0]
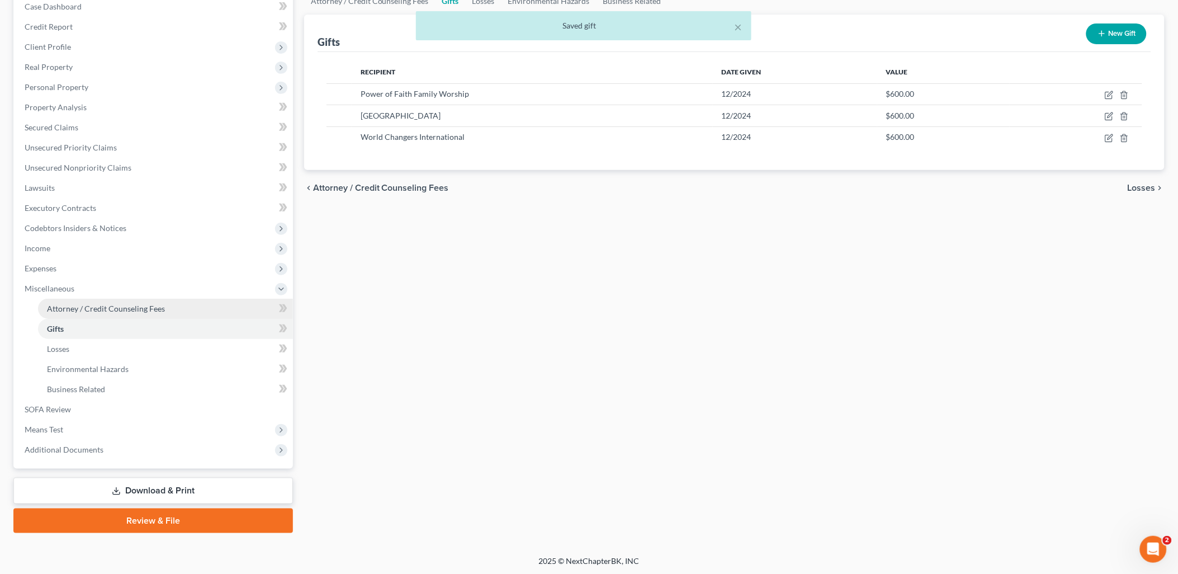
click at [151, 310] on span "Attorney / Credit Counseling Fees" at bounding box center [106, 309] width 118 height 10
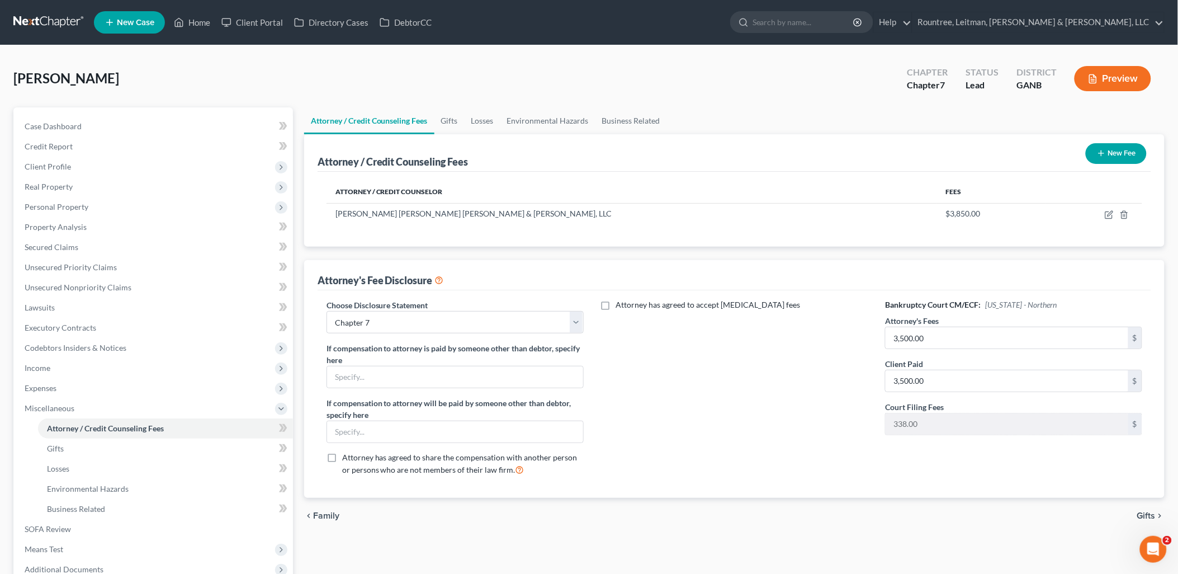
click at [1089, 149] on button "New Fee" at bounding box center [1116, 153] width 61 height 21
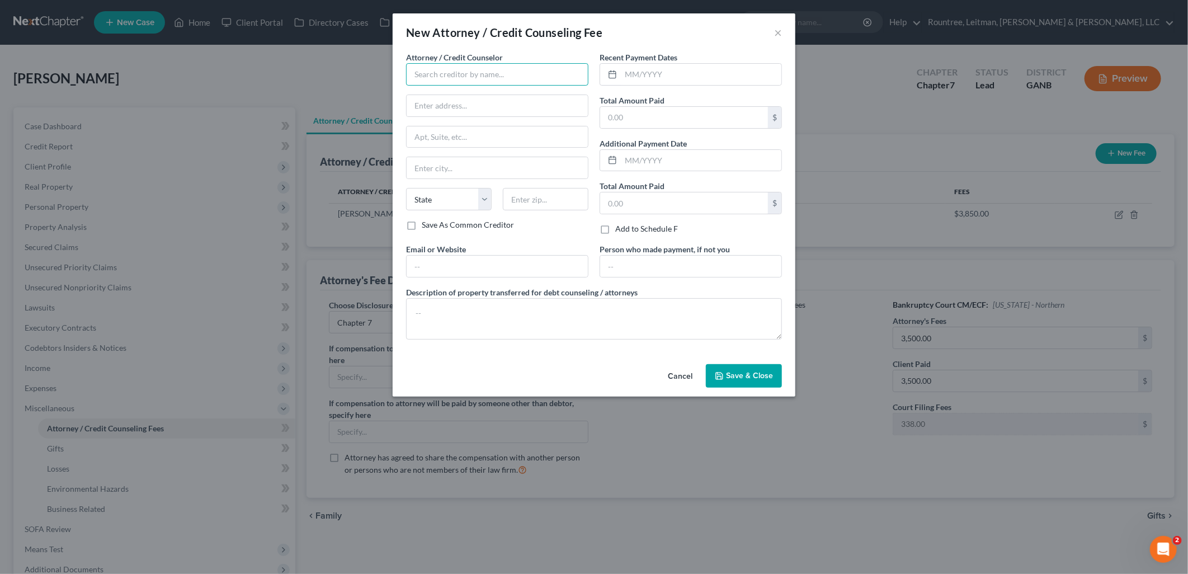
click at [489, 74] on input "text" at bounding box center [497, 74] width 182 height 22
click at [473, 99] on div "Debtorcc Inc" at bounding box center [473, 93] width 116 height 11
click at [477, 256] on input "text" at bounding box center [497, 266] width 181 height 21
click at [650, 81] on input "text" at bounding box center [701, 74] width 160 height 21
click at [654, 120] on input "text" at bounding box center [684, 117] width 168 height 21
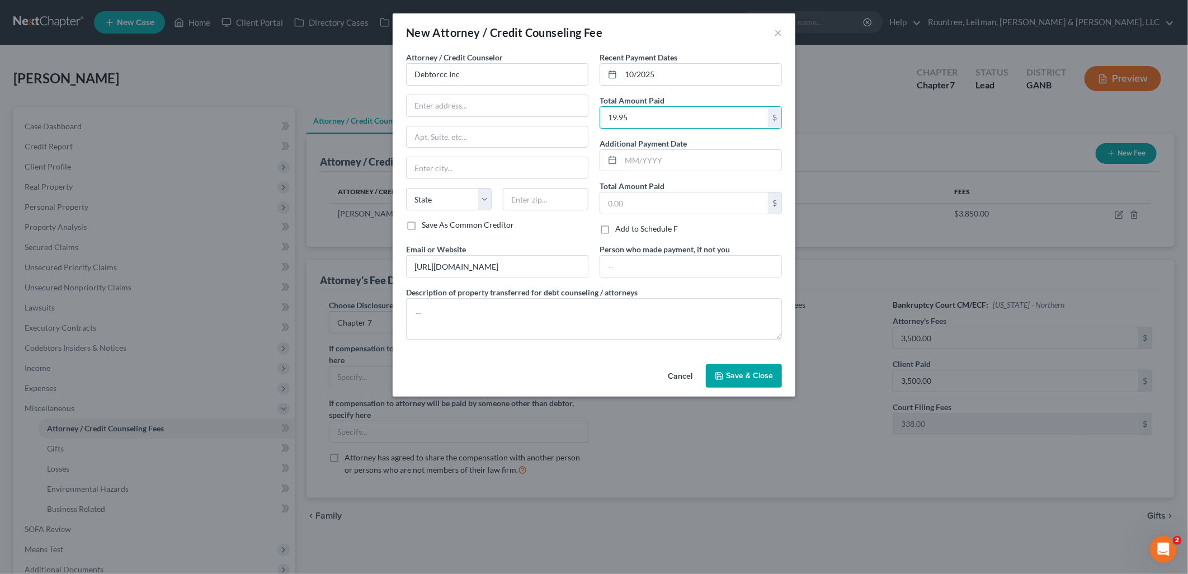
click at [746, 373] on span "Save & Close" at bounding box center [749, 376] width 47 height 10
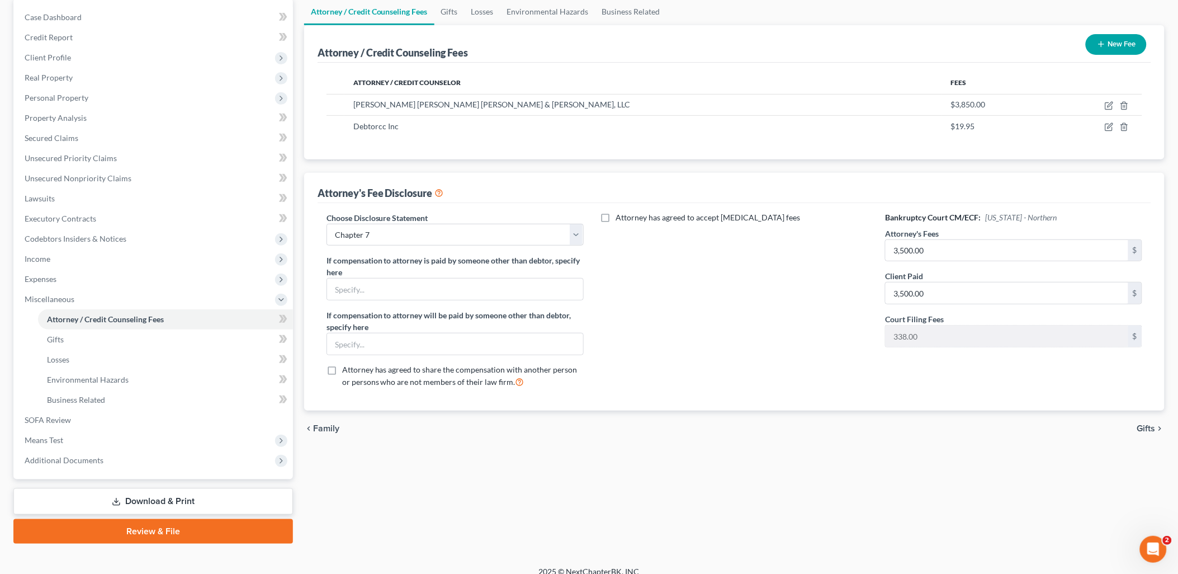
scroll to position [120, 0]
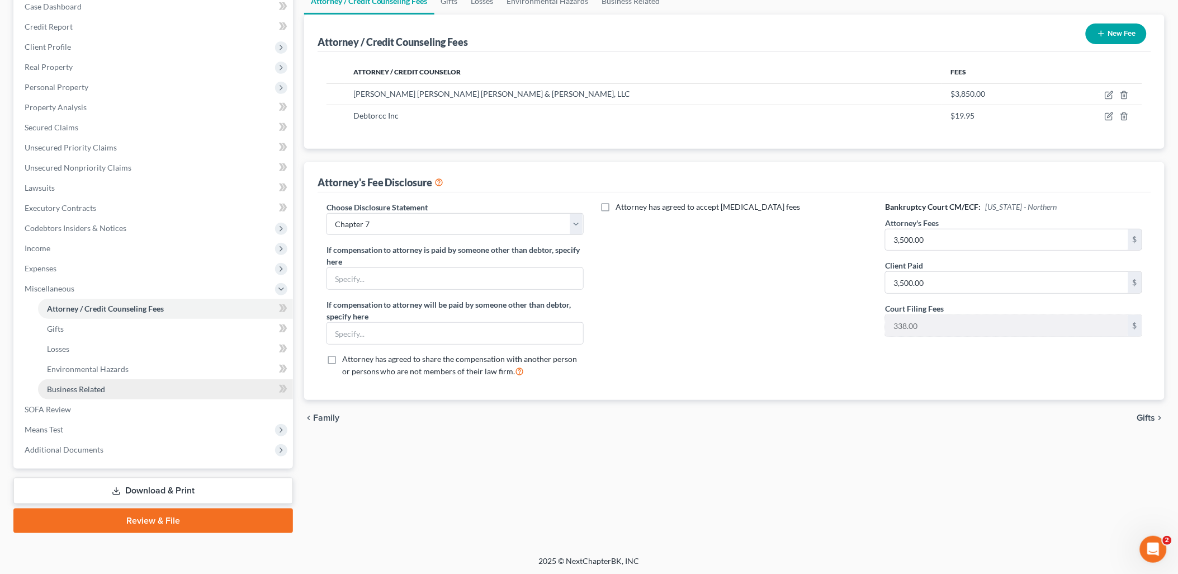
click at [126, 386] on link "Business Related" at bounding box center [165, 389] width 255 height 20
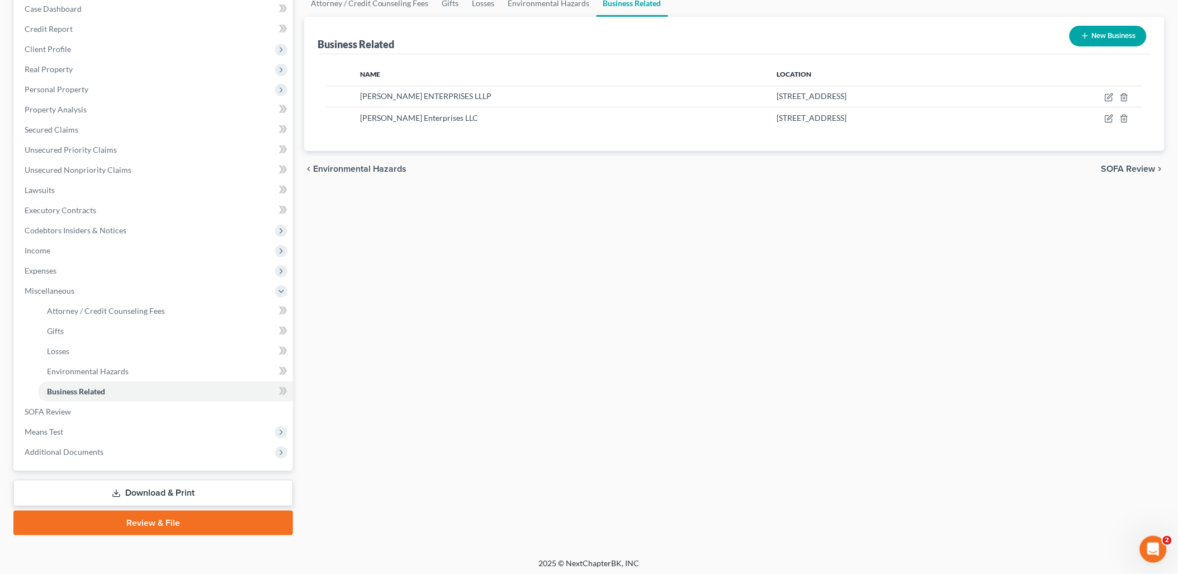
scroll to position [120, 0]
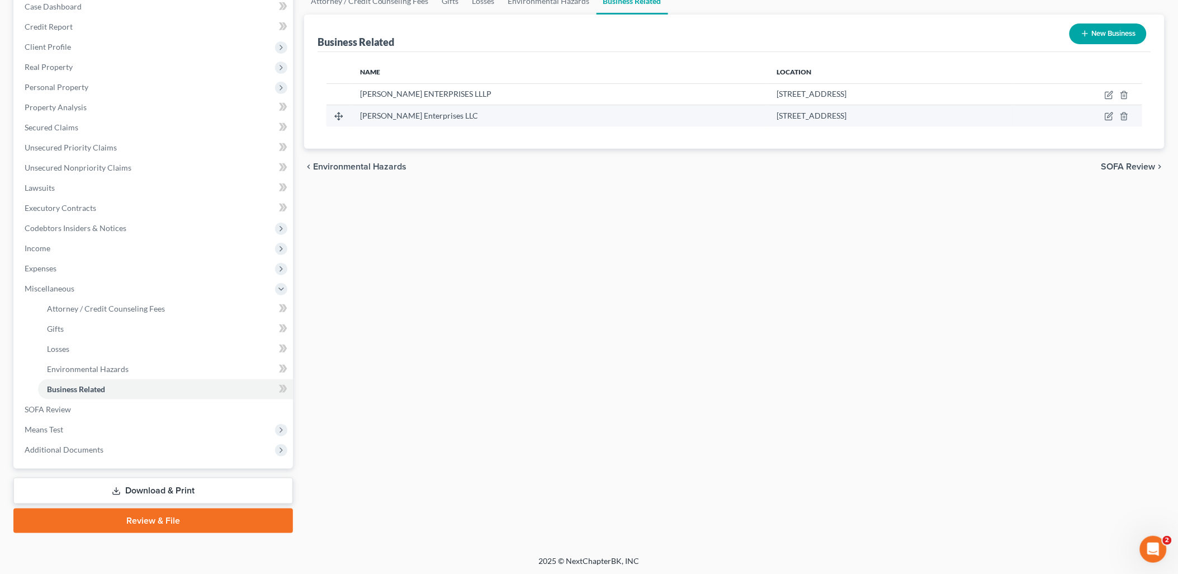
drag, startPoint x: 810, startPoint y: 111, endPoint x: 625, endPoint y: 117, distance: 184.6
click at [777, 117] on div "[STREET_ADDRESS]" at bounding box center [890, 115] width 227 height 11
copy span "[STREET_ADDRESS]"
click at [451, 287] on div "Attorney / Credit Counseling Fees Gifts Losses Environmental Hazards Business R…" at bounding box center [735, 260] width 872 height 545
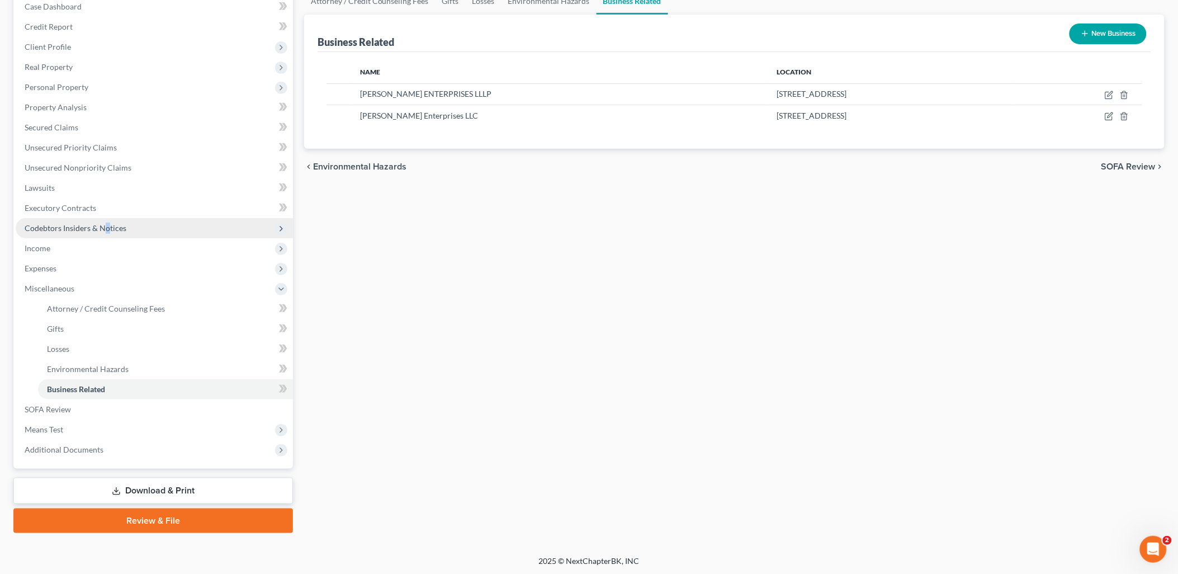
click at [105, 230] on span "Codebtors Insiders & Notices" at bounding box center [76, 228] width 102 height 10
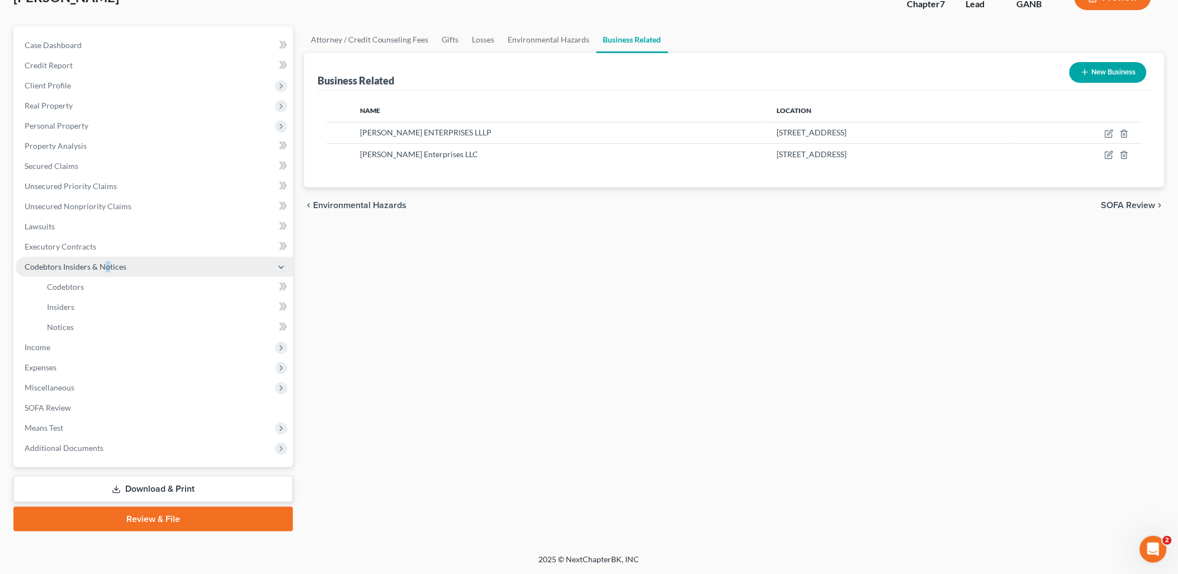
scroll to position [79, 0]
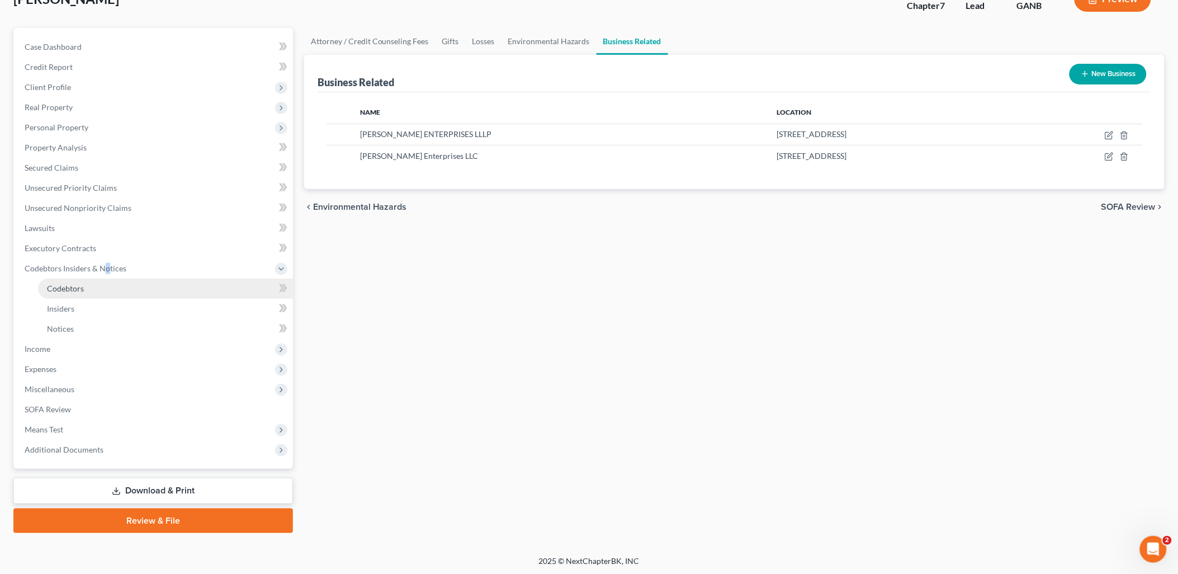
drag, startPoint x: 105, startPoint y: 230, endPoint x: 76, endPoint y: 292, distance: 68.5
click at [76, 292] on link "Codebtors" at bounding box center [165, 288] width 255 height 20
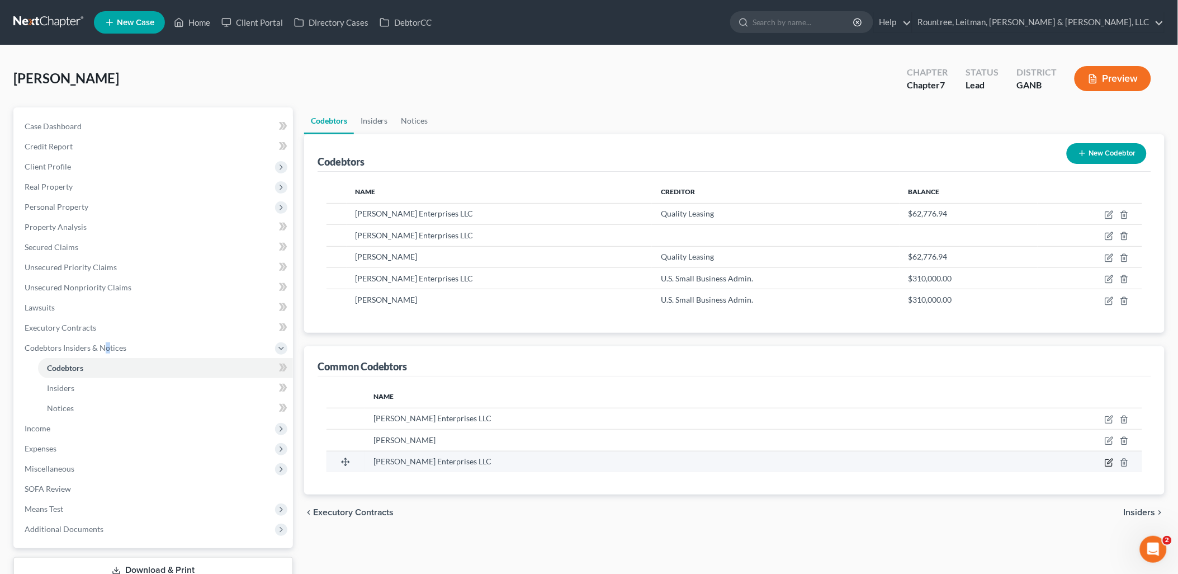
click at [1110, 463] on icon "button" at bounding box center [1109, 462] width 9 height 9
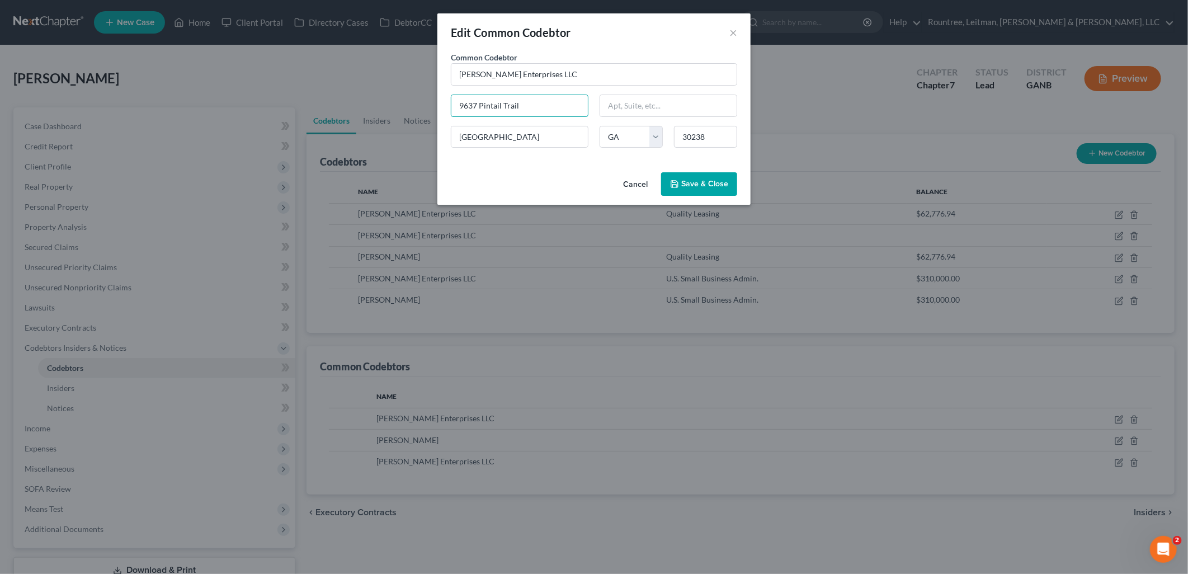
drag, startPoint x: 444, startPoint y: 105, endPoint x: 366, endPoint y: 103, distance: 78.3
click at [366, 103] on div "Edit Common Codebtor × Common Codebtor * [PERSON_NAME] Enterprises LLC 9637 Pin…" at bounding box center [594, 287] width 1188 height 574
paste input "[STREET_ADDRESS]"
click at [714, 141] on input "30238" at bounding box center [705, 137] width 63 height 22
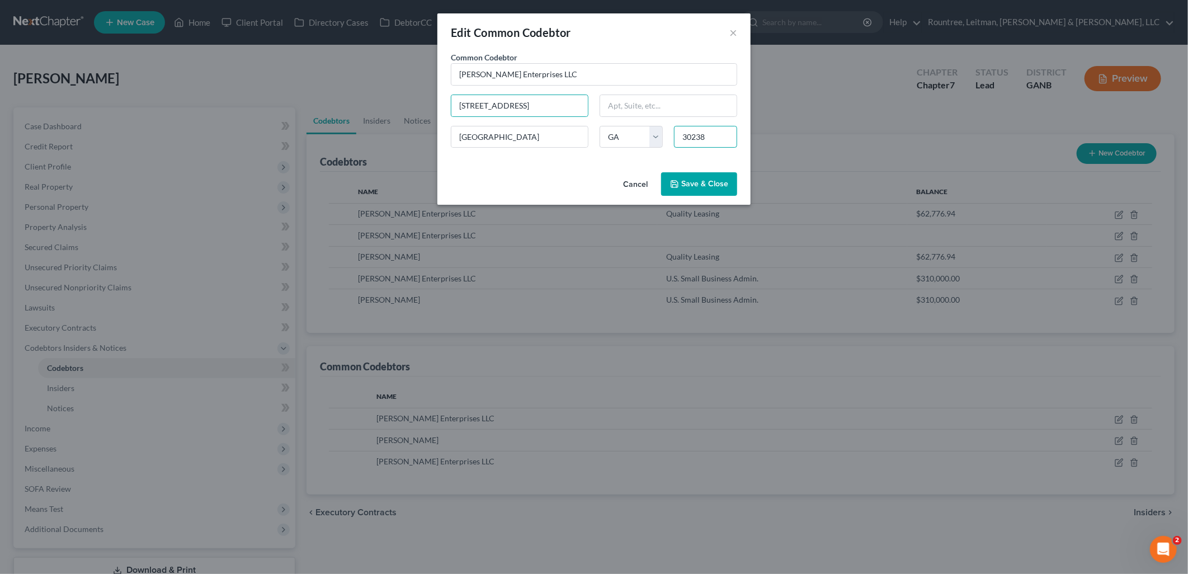
drag, startPoint x: 714, startPoint y: 141, endPoint x: 674, endPoint y: 138, distance: 40.4
click at [714, 141] on input "30238" at bounding box center [705, 137] width 63 height 22
click at [600, 181] on div "Cancel Save & Close" at bounding box center [593, 186] width 313 height 37
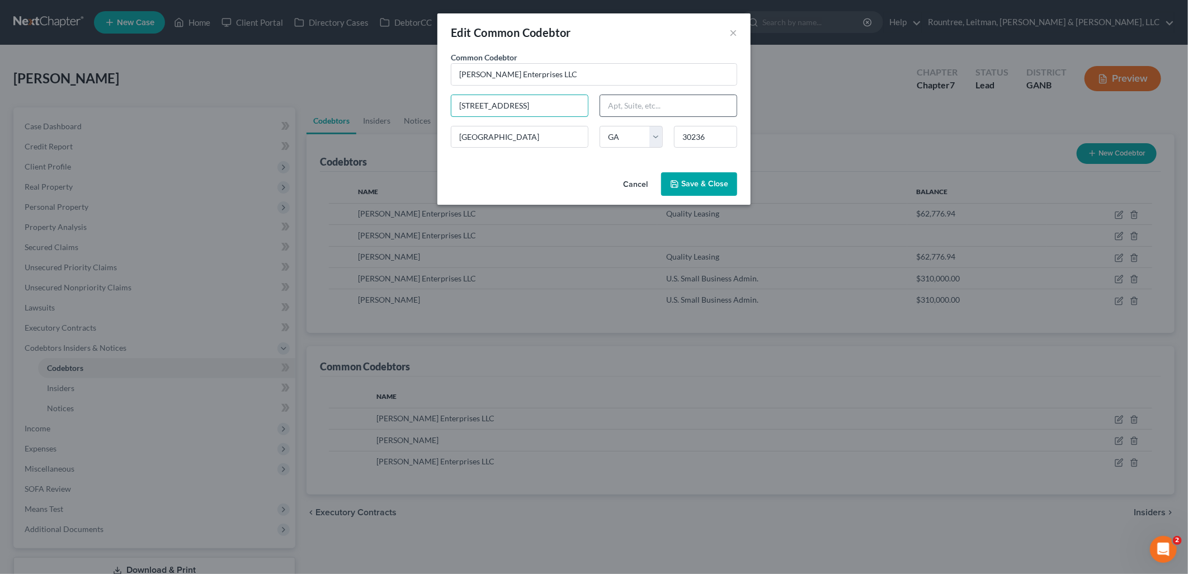
scroll to position [0, 52]
drag, startPoint x: 592, startPoint y: 105, endPoint x: 706, endPoint y: 110, distance: 114.7
click at [706, 110] on div "Common Codebtor * [PERSON_NAME] Enterprises LLC [STREET_ADDRESS] [GEOGRAPHIC_DA…" at bounding box center [593, 103] width 297 height 105
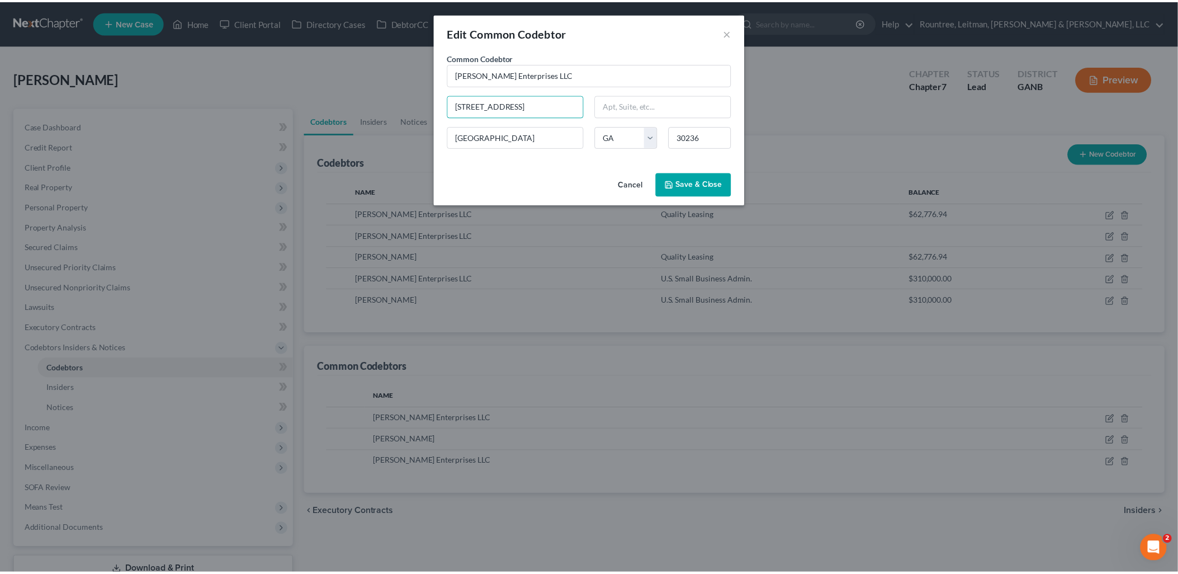
scroll to position [0, 0]
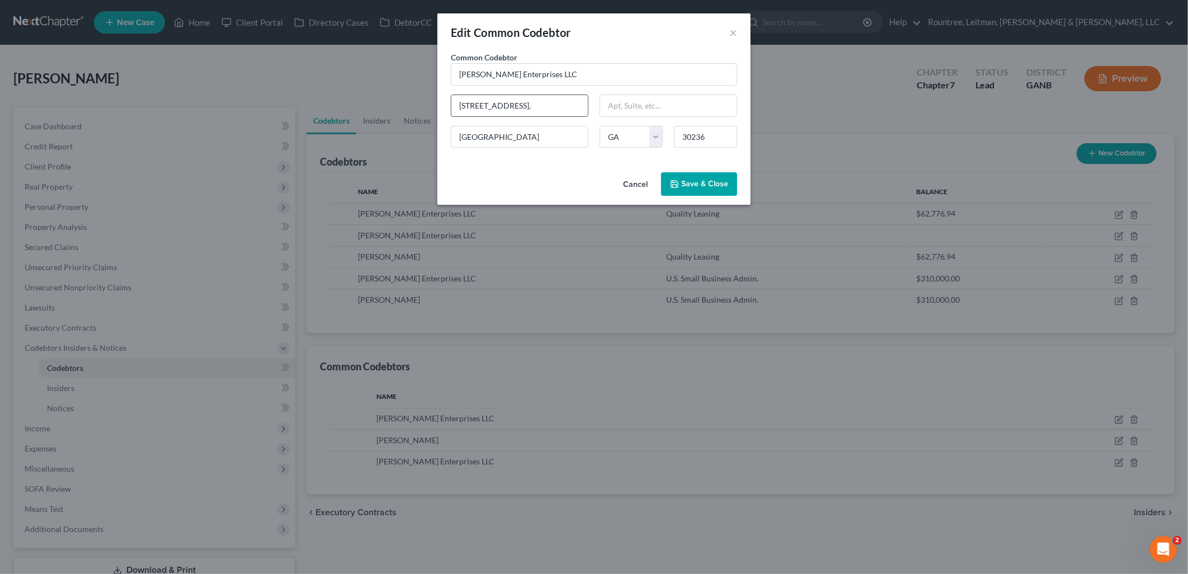
drag, startPoint x: 561, startPoint y: 103, endPoint x: 535, endPoint y: 107, distance: 26.6
click at [535, 107] on input "[STREET_ADDRESS]," at bounding box center [519, 105] width 136 height 21
click at [674, 108] on input "STE V," at bounding box center [668, 105] width 136 height 21
click at [638, 102] on input "STE V," at bounding box center [668, 105] width 136 height 21
click at [686, 186] on span "Save & Close" at bounding box center [704, 184] width 47 height 10
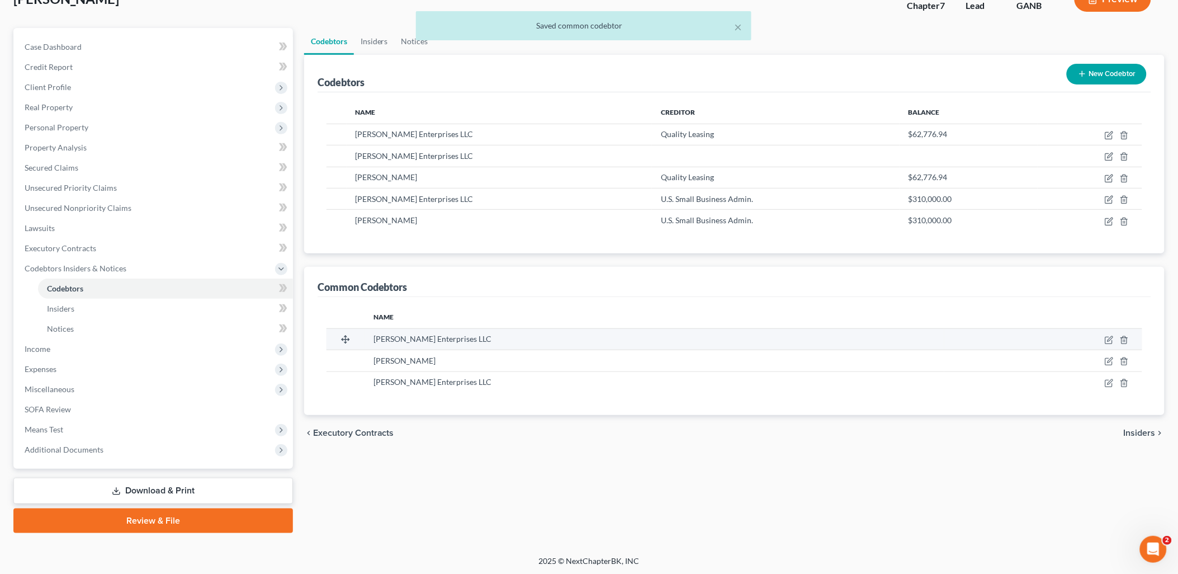
drag, startPoint x: 185, startPoint y: 493, endPoint x: 641, endPoint y: 330, distance: 484.1
click at [185, 493] on link "Download & Print" at bounding box center [153, 491] width 280 height 26
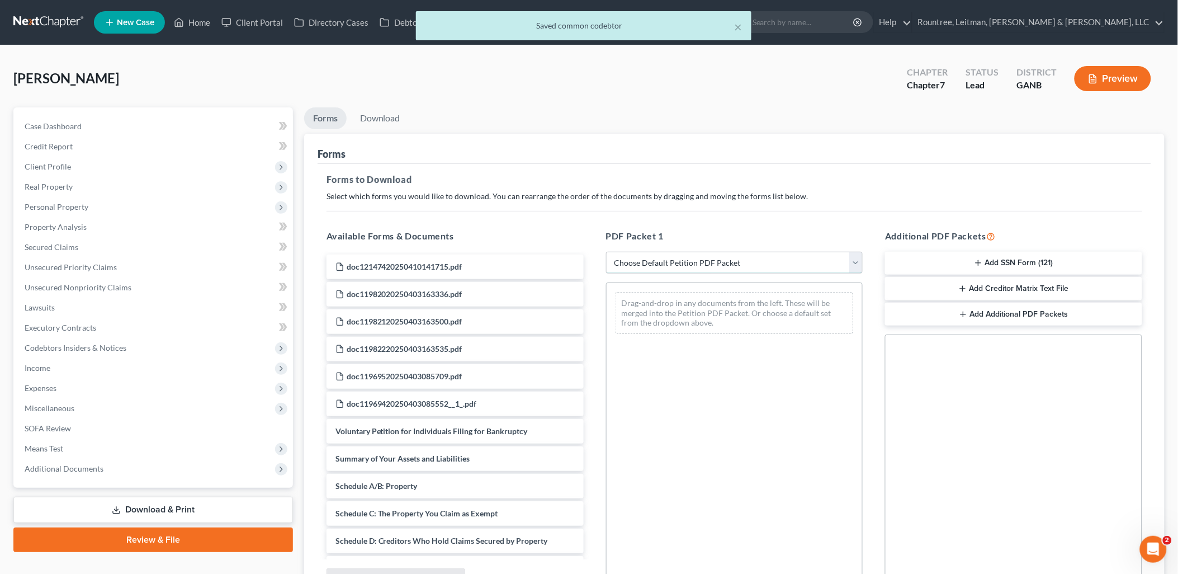
click at [679, 264] on select "Choose Default Petition PDF Packet Complete Bankruptcy Petition (all forms and …" at bounding box center [734, 263] width 257 height 22
click at [606, 252] on select "Choose Default Petition PDF Packet Complete Bankruptcy Petition (all forms and …" at bounding box center [734, 263] width 257 height 22
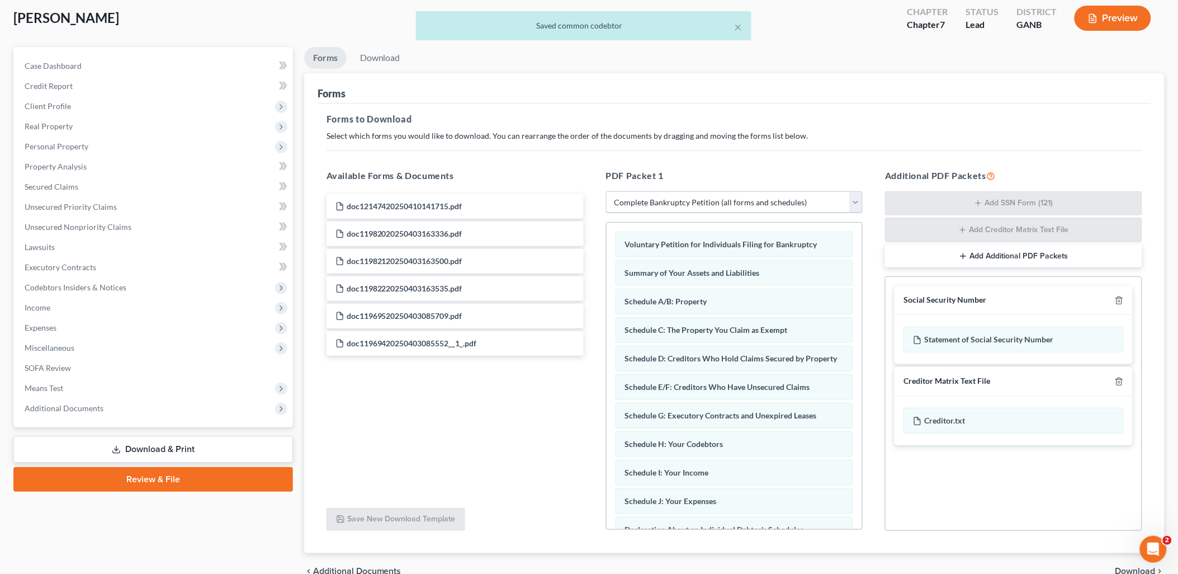
scroll to position [118, 0]
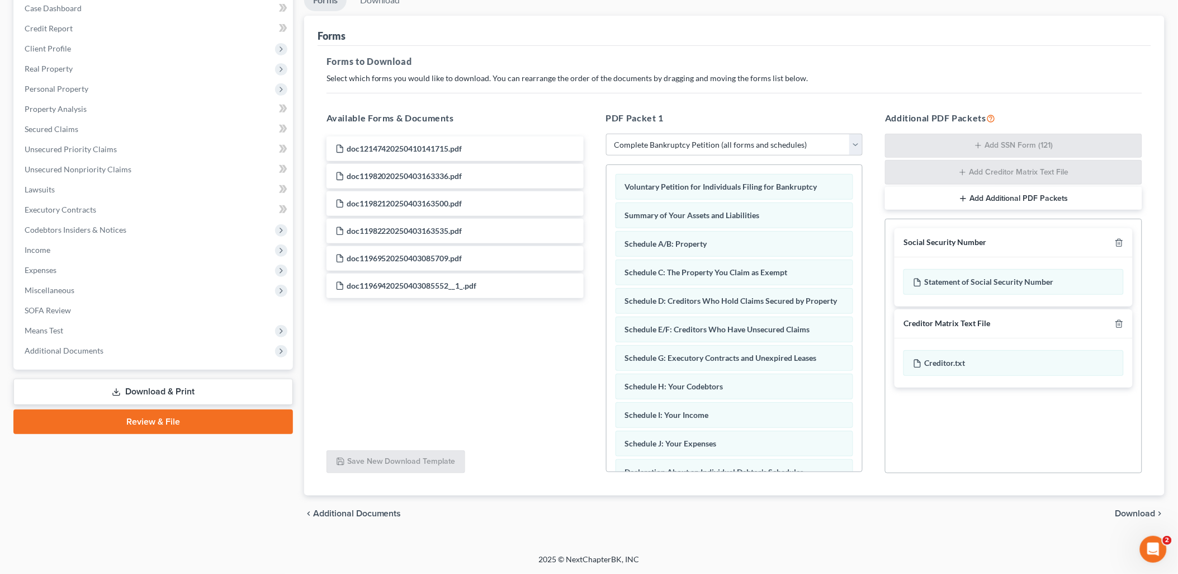
click at [1127, 513] on span "Download" at bounding box center [1136, 513] width 40 height 9
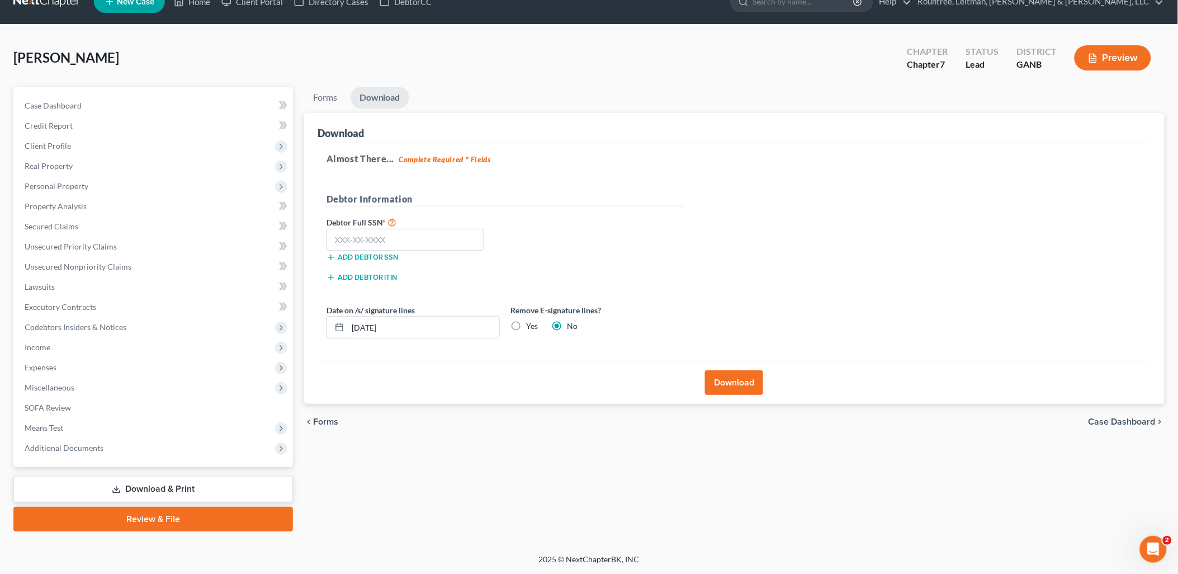
scroll to position [19, 0]
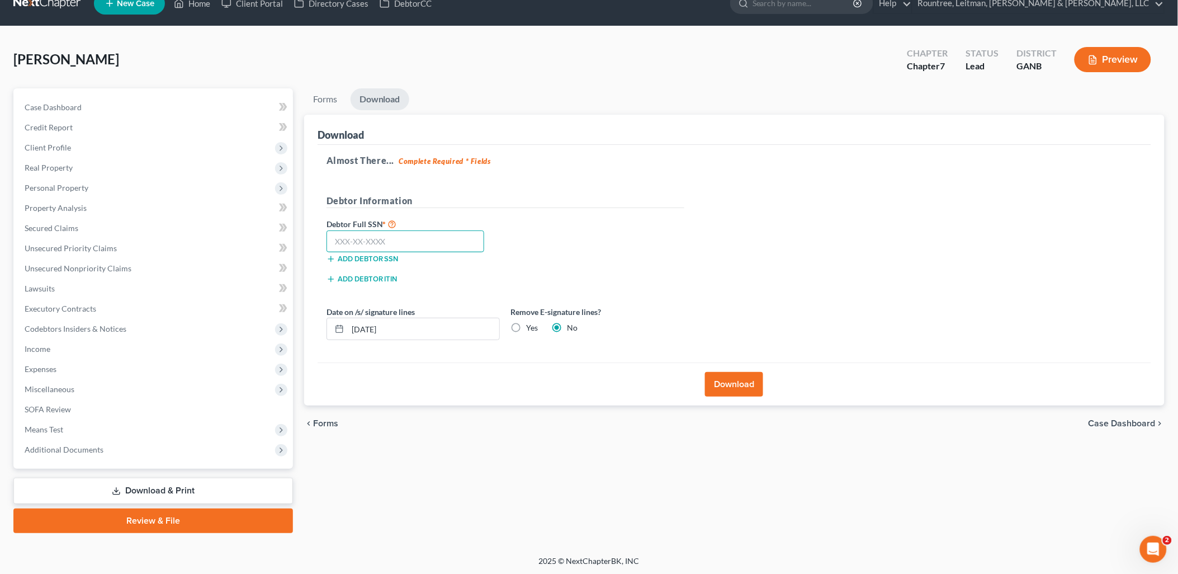
click at [379, 236] on input "text" at bounding box center [406, 241] width 158 height 22
drag, startPoint x: 743, startPoint y: 380, endPoint x: 100, endPoint y: 386, distance: 643.1
click at [743, 380] on button "Download" at bounding box center [734, 384] width 58 height 25
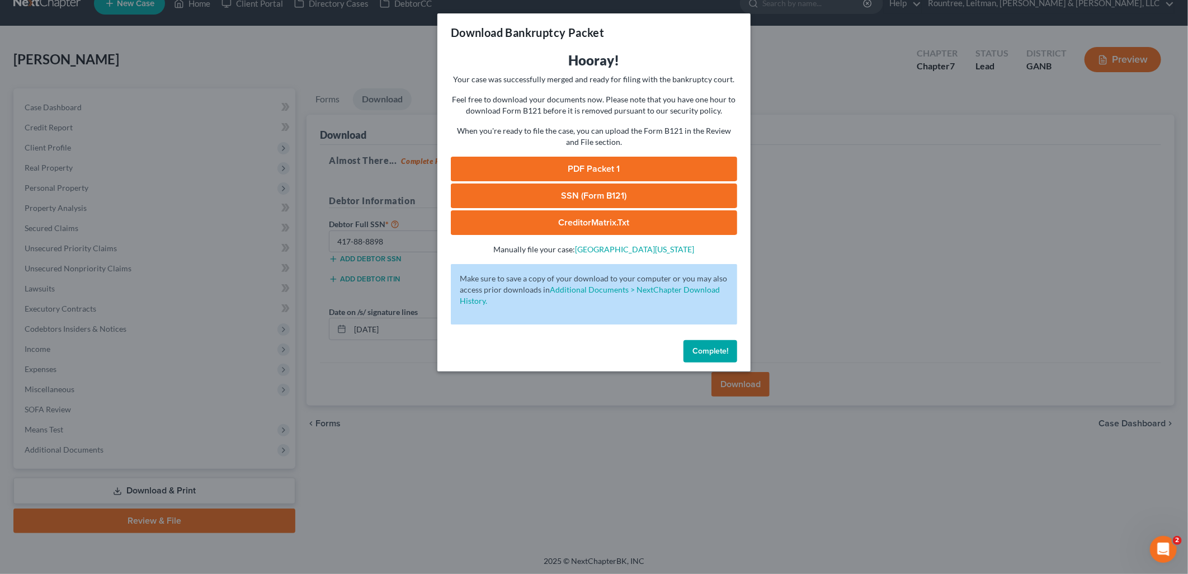
click at [585, 166] on link "PDF Packet 1" at bounding box center [594, 169] width 286 height 25
click at [580, 193] on link "SSN (Form B121)" at bounding box center [594, 195] width 286 height 25
click at [283, 63] on div "Download Bankruptcy Packet Hooray! Your case was successfully merged and ready …" at bounding box center [594, 287] width 1188 height 574
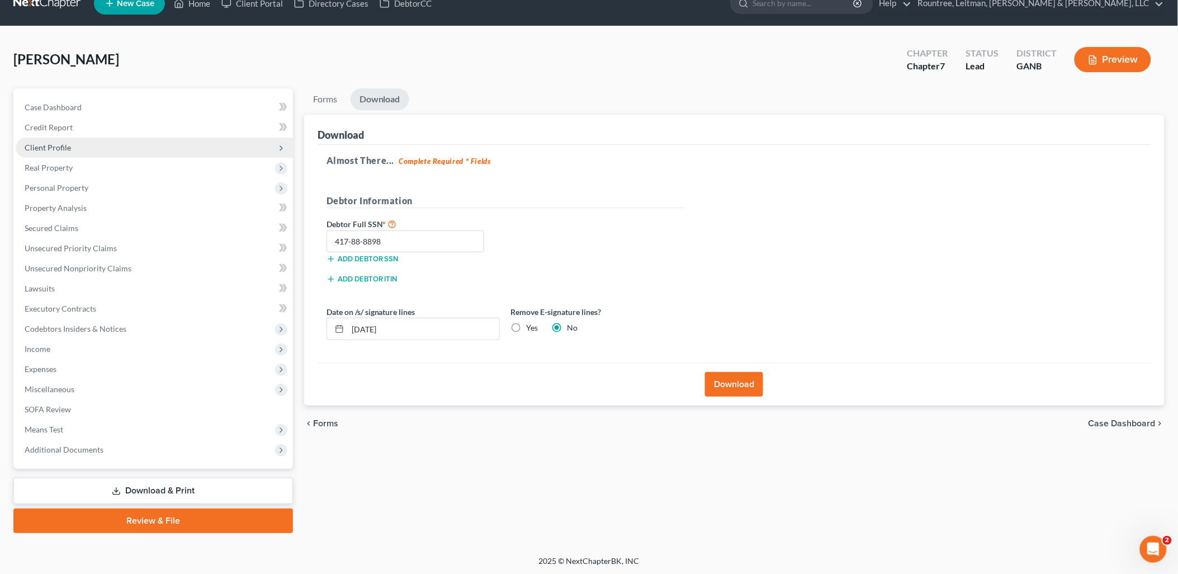
click at [80, 149] on span "Client Profile" at bounding box center [154, 148] width 277 height 20
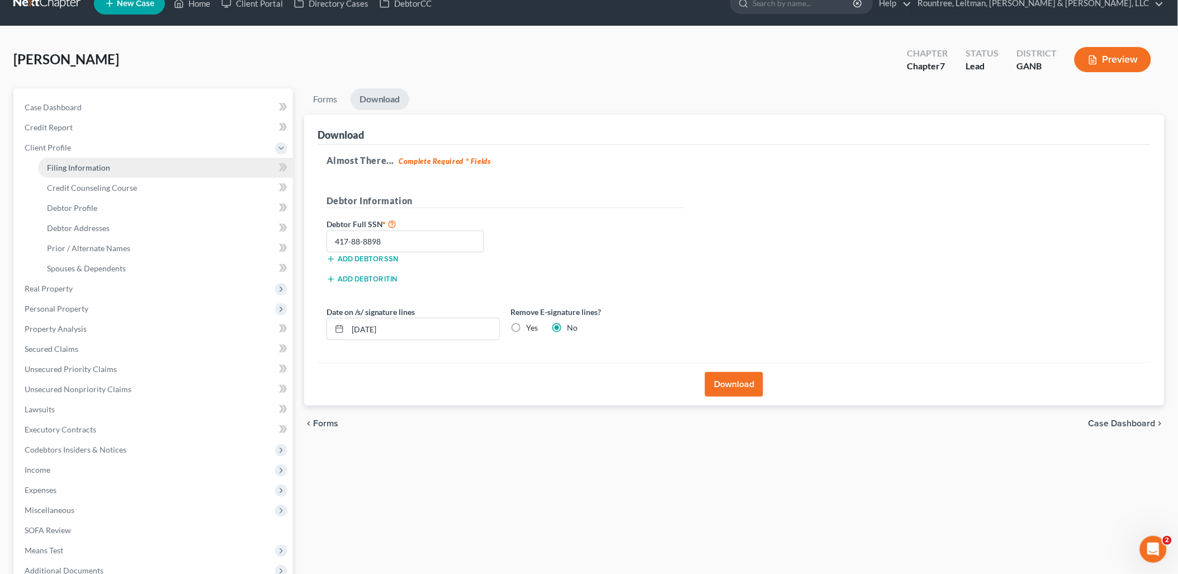
drag, startPoint x: 81, startPoint y: 164, endPoint x: 79, endPoint y: 174, distance: 9.6
click at [81, 164] on span "Filing Information" at bounding box center [78, 168] width 63 height 10
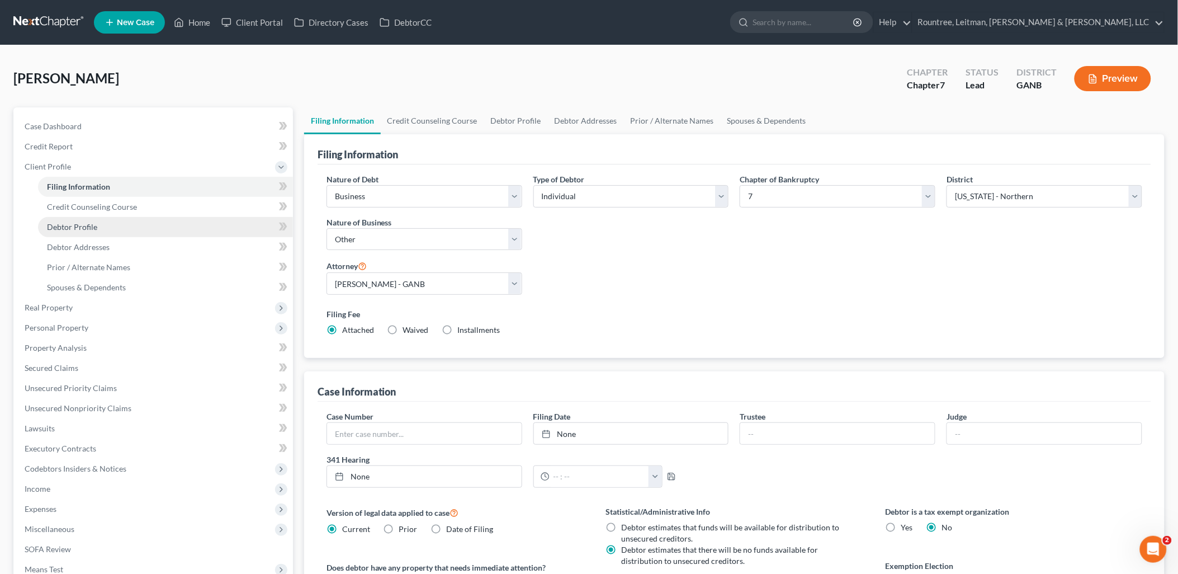
click at [87, 224] on span "Debtor Profile" at bounding box center [72, 227] width 50 height 10
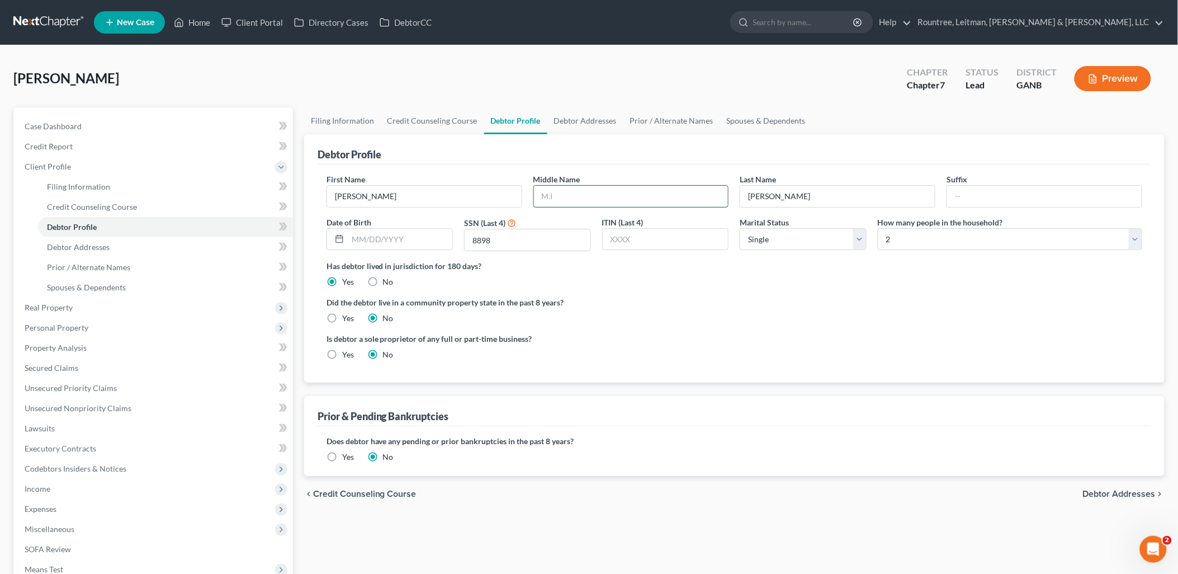
click at [585, 205] on input "text" at bounding box center [631, 196] width 195 height 21
click at [126, 259] on link "Prior / Alternate Names" at bounding box center [165, 267] width 255 height 20
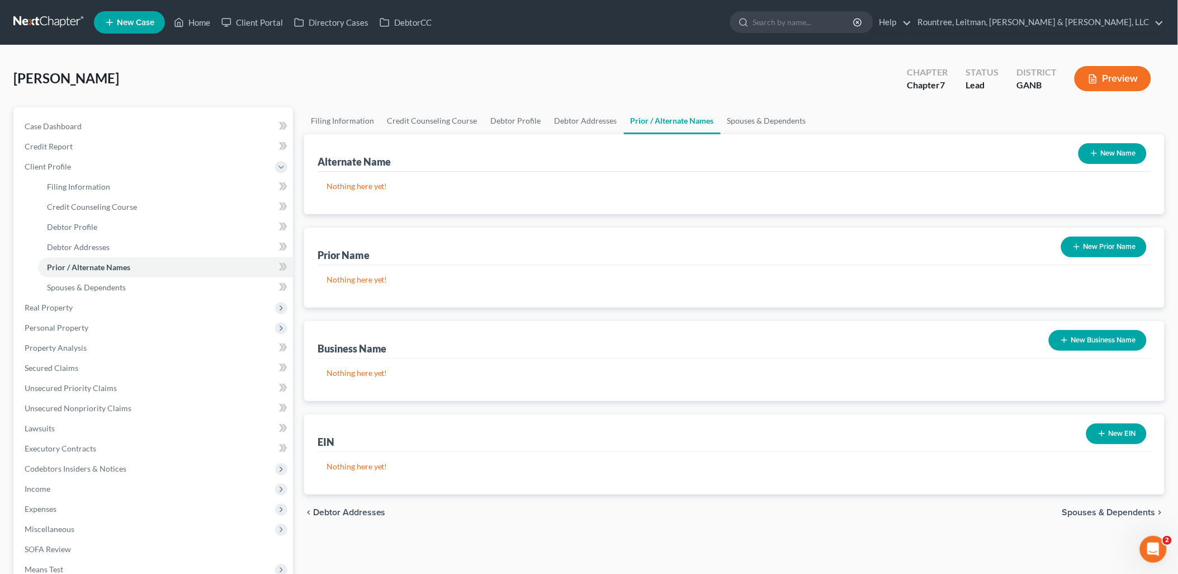
click at [1099, 153] on button "New Name" at bounding box center [1113, 153] width 68 height 21
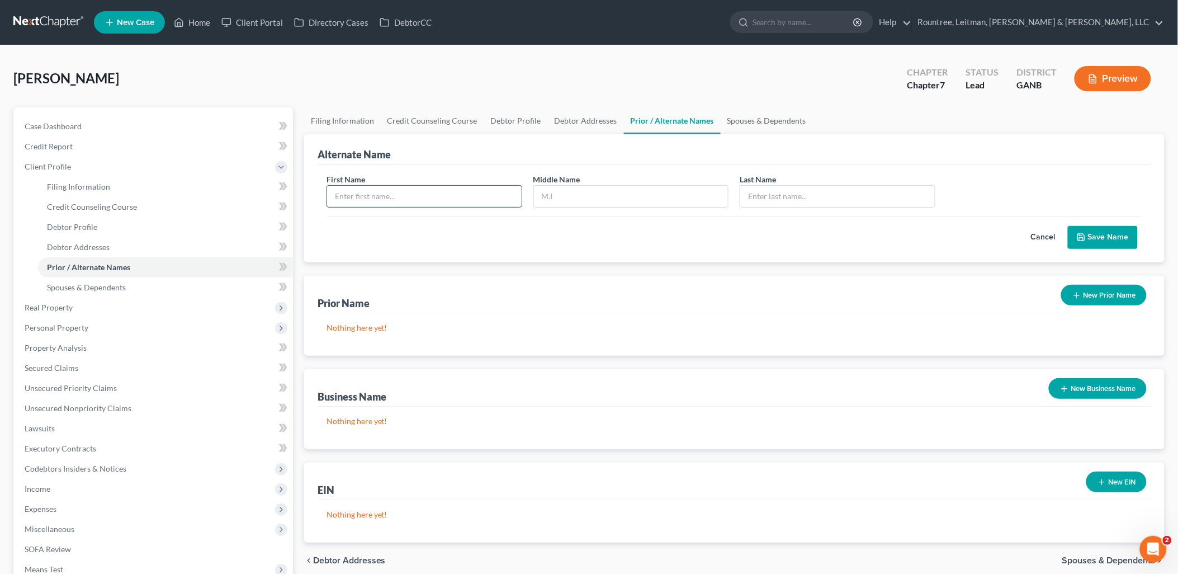
click at [425, 196] on input "text" at bounding box center [424, 196] width 195 height 21
click at [1114, 241] on button "Save Name" at bounding box center [1103, 237] width 70 height 23
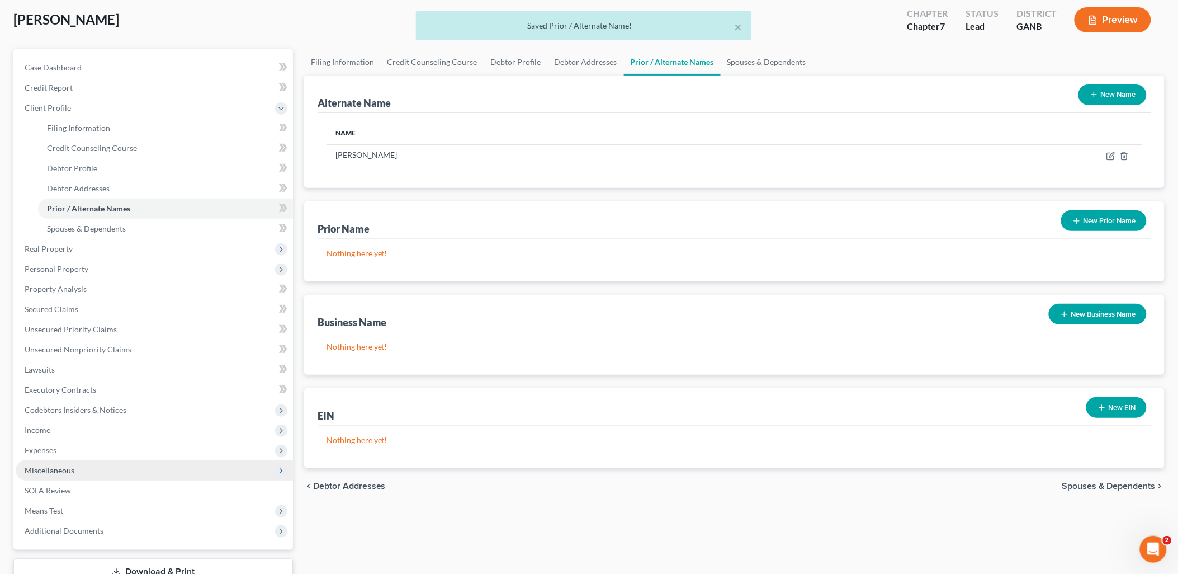
scroll to position [140, 0]
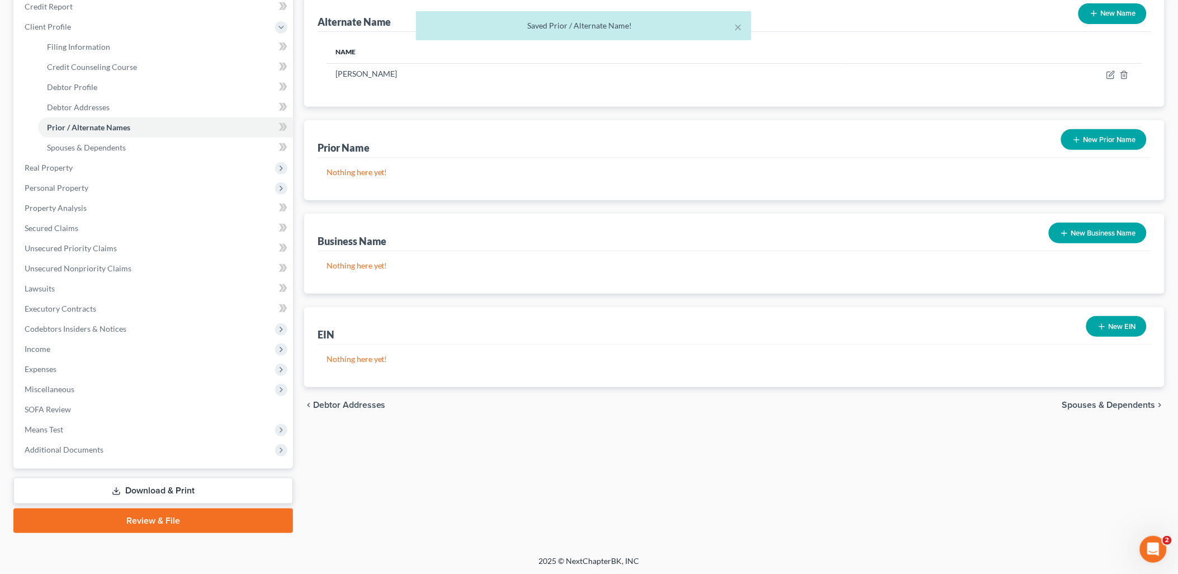
click at [141, 490] on link "Download & Print" at bounding box center [153, 491] width 280 height 26
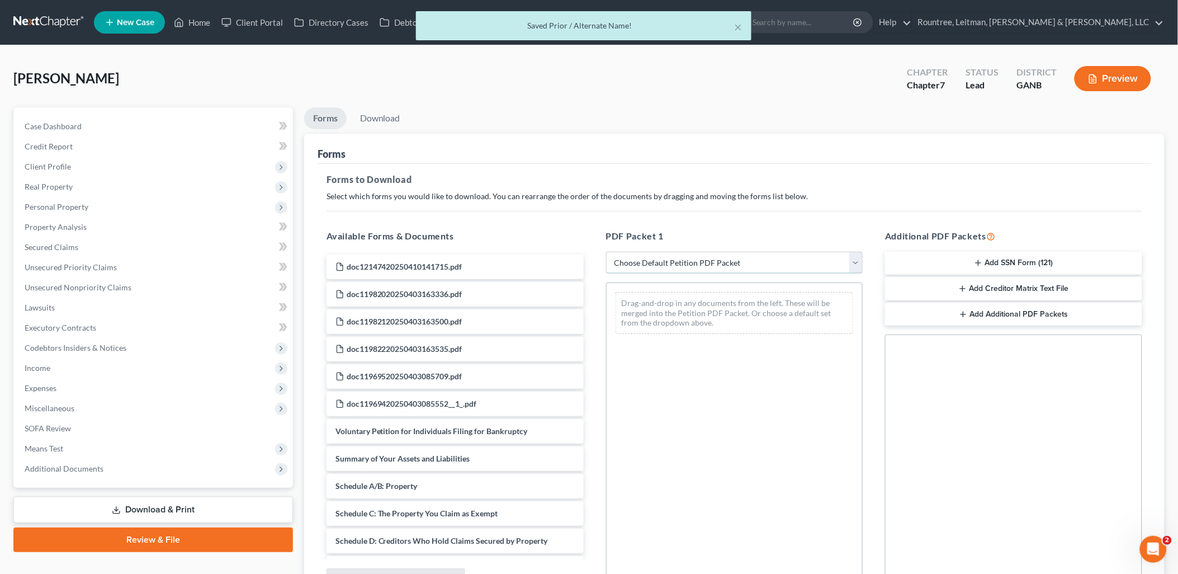
drag, startPoint x: 660, startPoint y: 260, endPoint x: 660, endPoint y: 270, distance: 10.1
click at [660, 260] on select "Choose Default Petition PDF Packet Complete Bankruptcy Petition (all forms and …" at bounding box center [734, 263] width 257 height 22
click at [606, 252] on select "Choose Default Petition PDF Packet Complete Bankruptcy Petition (all forms and …" at bounding box center [734, 263] width 257 height 22
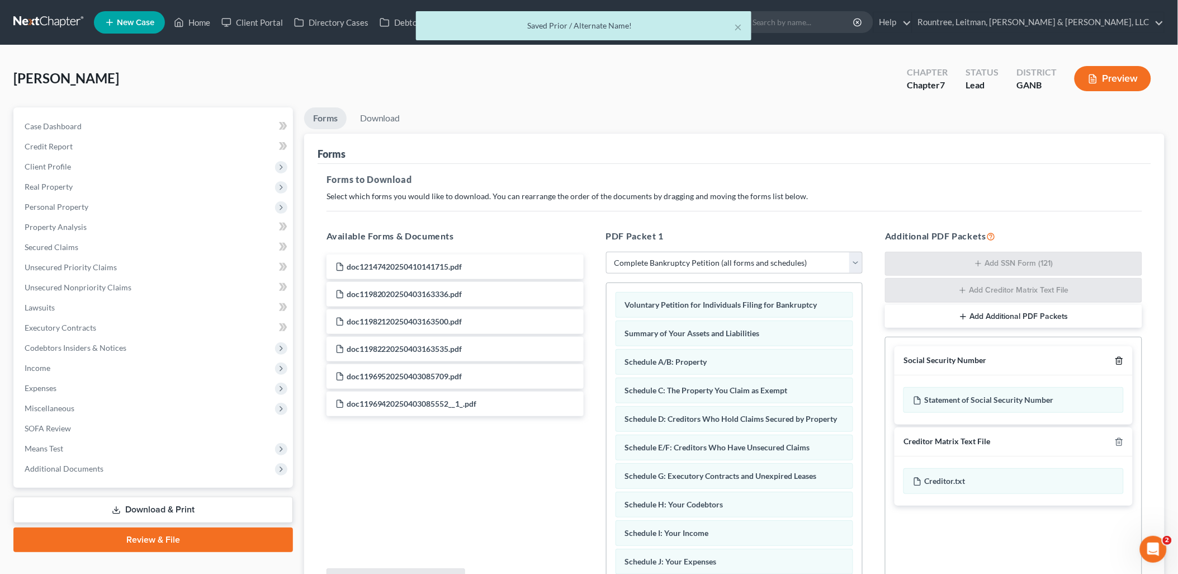
click at [1119, 361] on line "button" at bounding box center [1119, 362] width 0 height 2
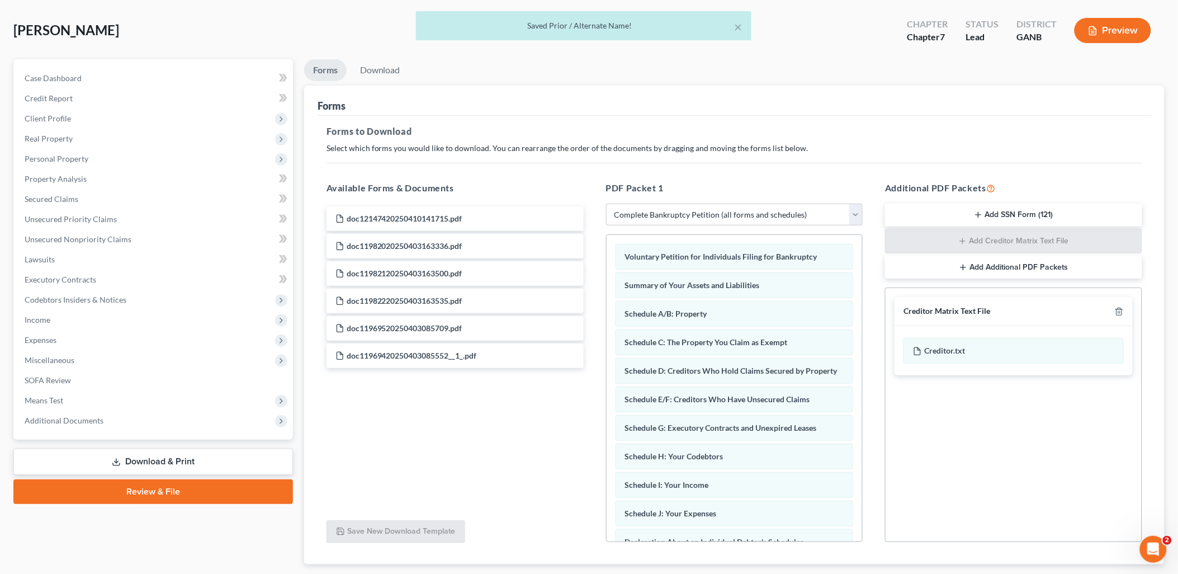
scroll to position [116, 0]
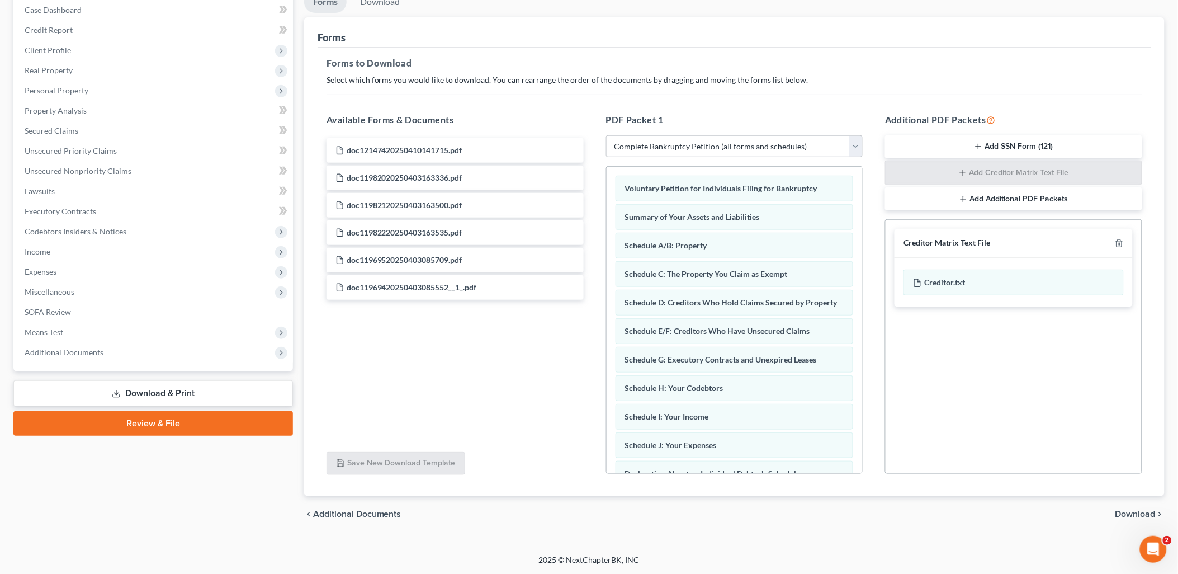
click at [1131, 511] on span "Download" at bounding box center [1136, 513] width 40 height 9
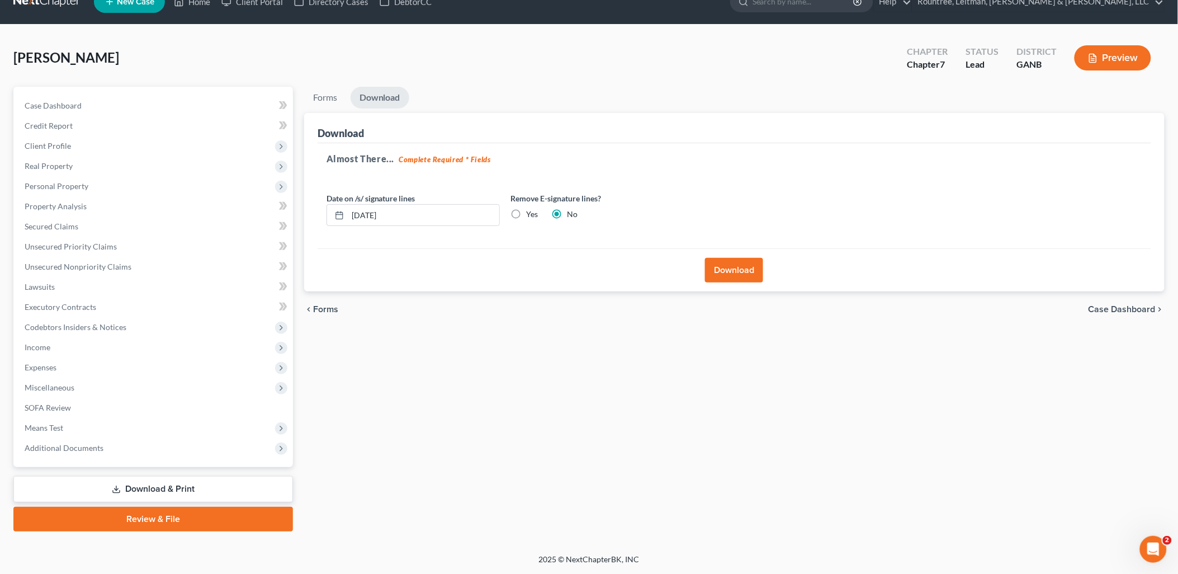
scroll to position [19, 0]
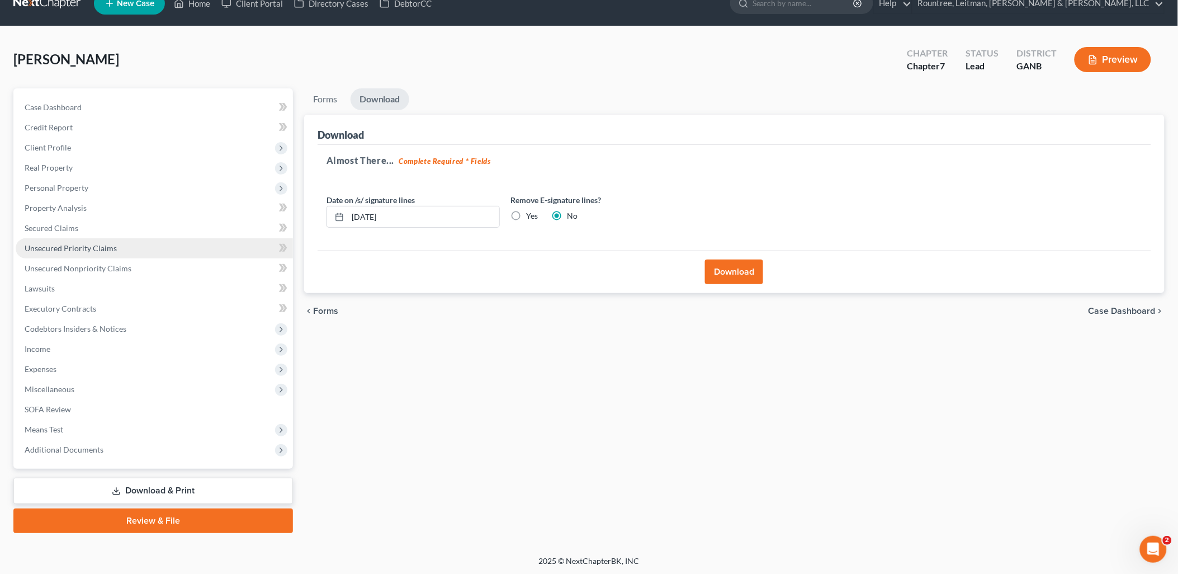
click at [752, 270] on button "Download" at bounding box center [734, 271] width 58 height 25
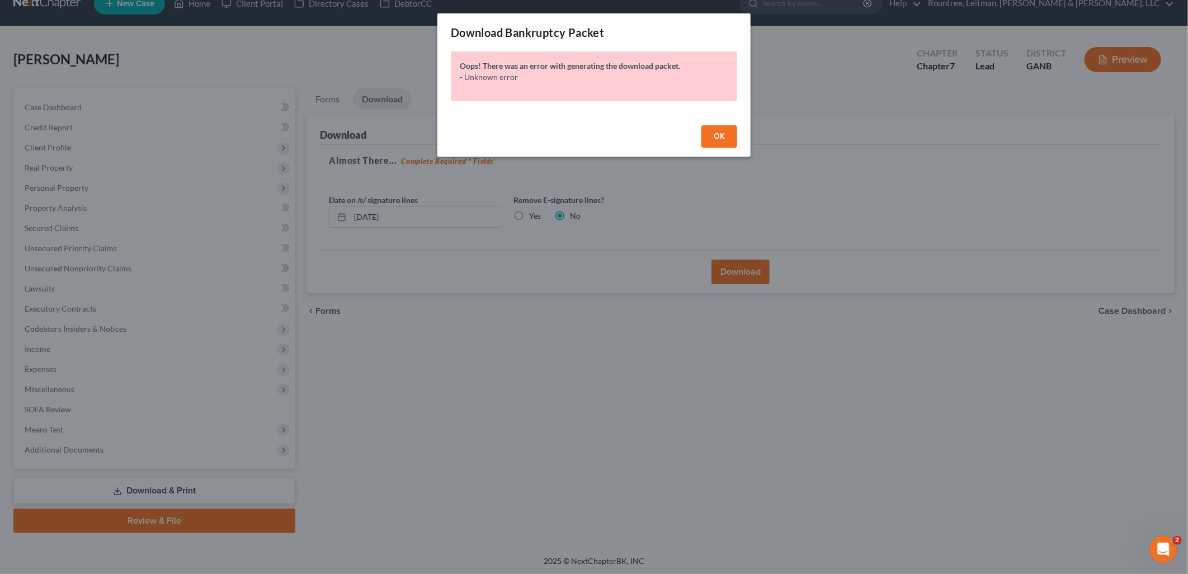
click at [706, 127] on button "OK" at bounding box center [719, 136] width 36 height 22
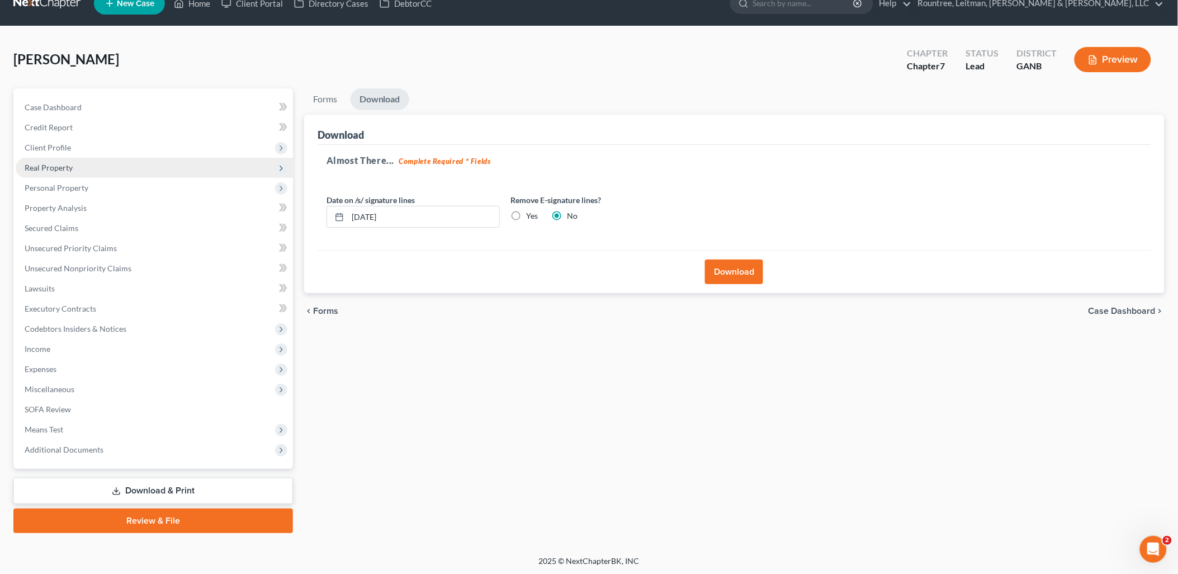
click at [740, 263] on button "Download" at bounding box center [734, 271] width 58 height 25
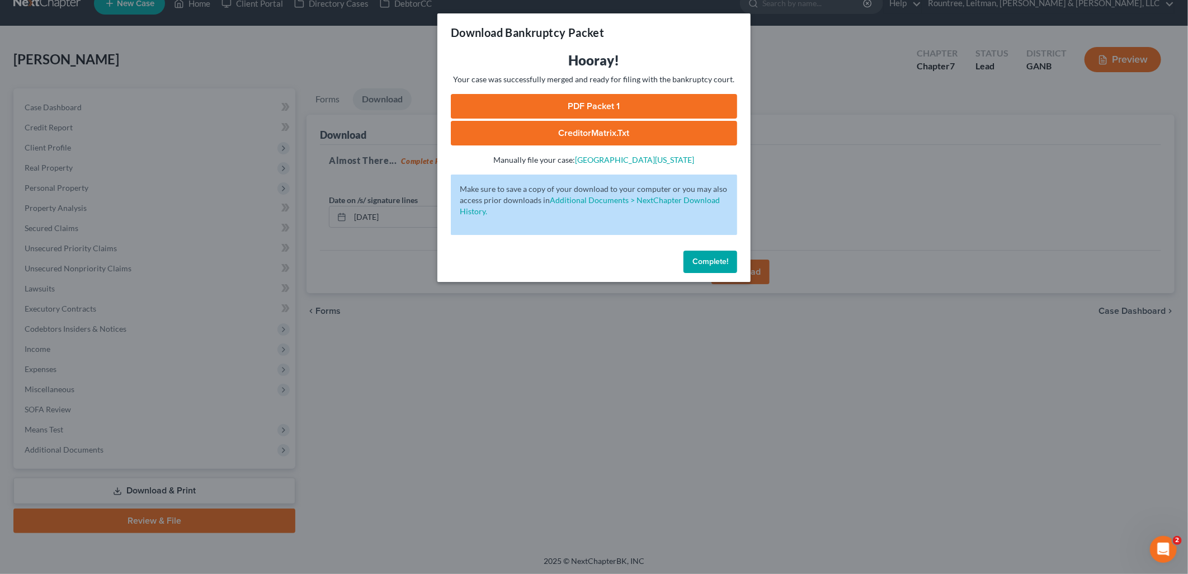
drag, startPoint x: 678, startPoint y: 114, endPoint x: 779, endPoint y: 147, distance: 106.4
click at [678, 113] on link "PDF Packet 1" at bounding box center [594, 106] width 286 height 25
click at [328, 167] on div "Download Bankruptcy Packet Hooray! Your case was successfully merged and ready …" at bounding box center [594, 287] width 1188 height 574
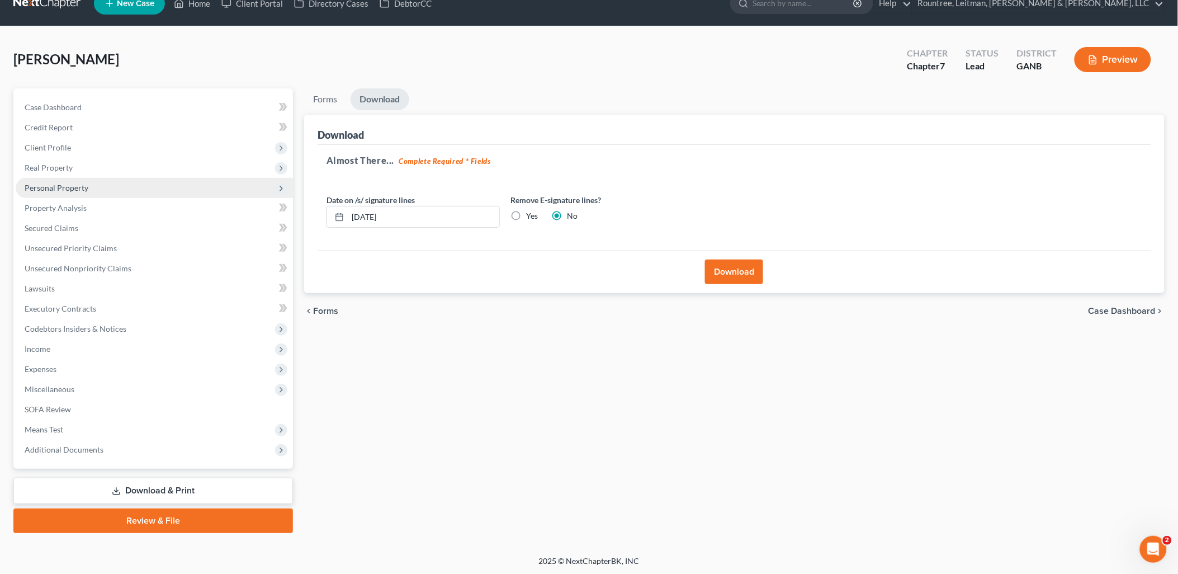
click at [64, 183] on span "Personal Property" at bounding box center [57, 188] width 64 height 10
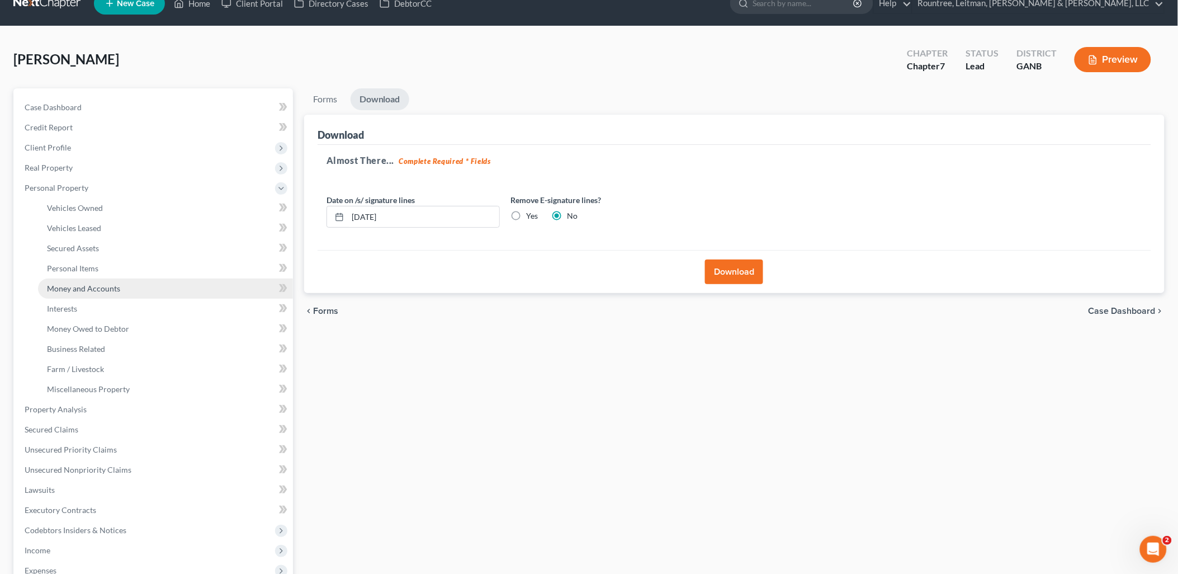
click at [92, 290] on span "Money and Accounts" at bounding box center [83, 288] width 73 height 10
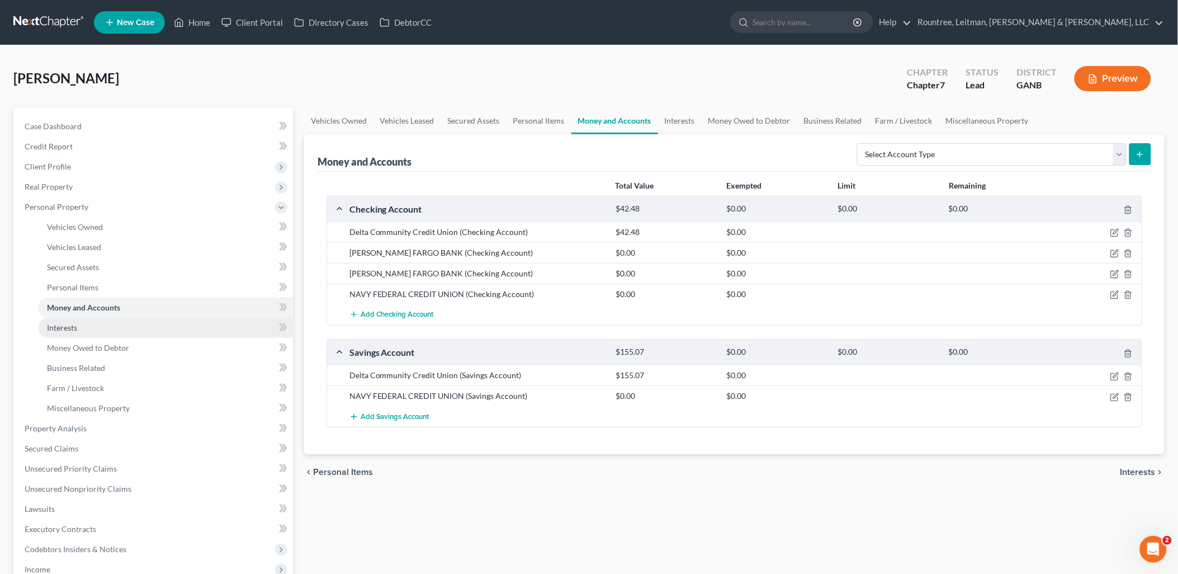
click at [82, 331] on link "Interests" at bounding box center [165, 328] width 255 height 20
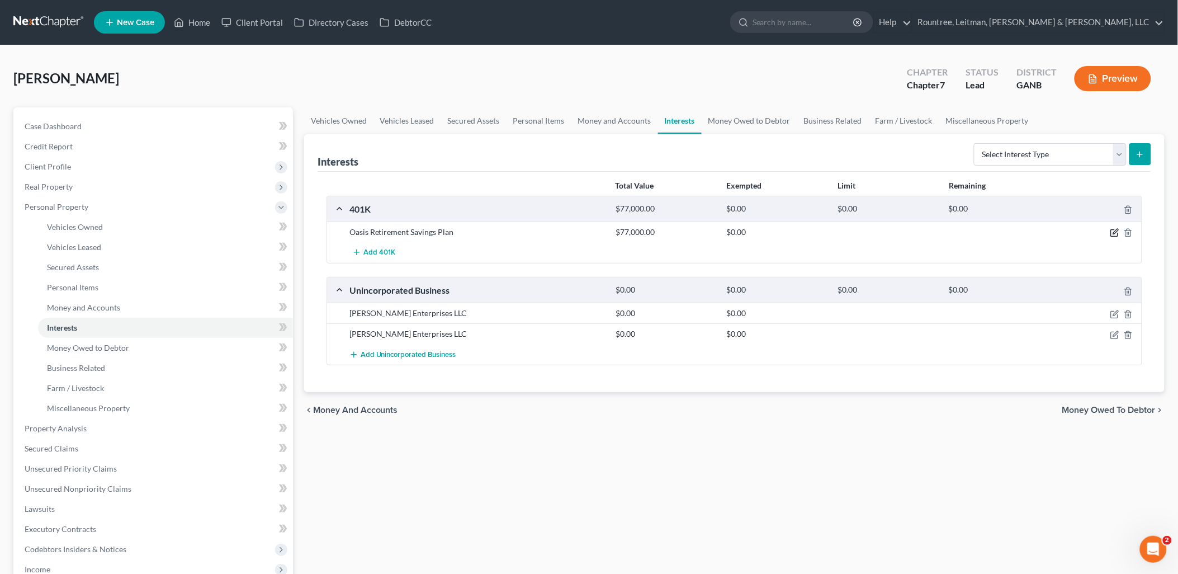
click at [1113, 235] on icon "button" at bounding box center [1114, 232] width 9 height 9
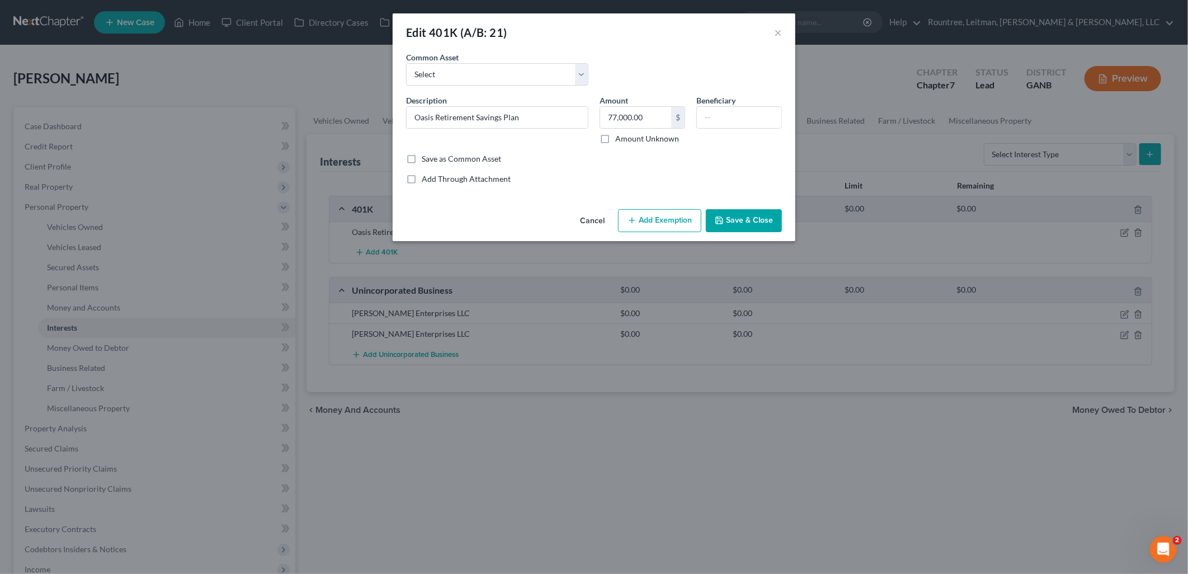
drag, startPoint x: 674, startPoint y: 220, endPoint x: 623, endPoint y: 242, distance: 55.1
click at [673, 220] on button "Add Exemption" at bounding box center [659, 220] width 83 height 23
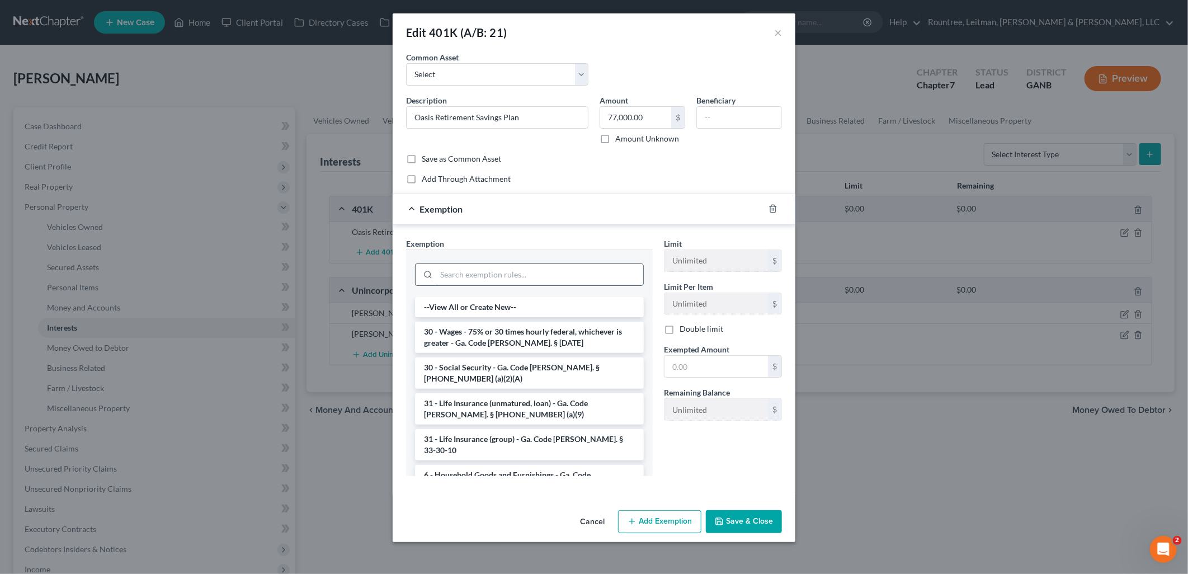
click at [502, 272] on input "search" at bounding box center [539, 274] width 207 height 21
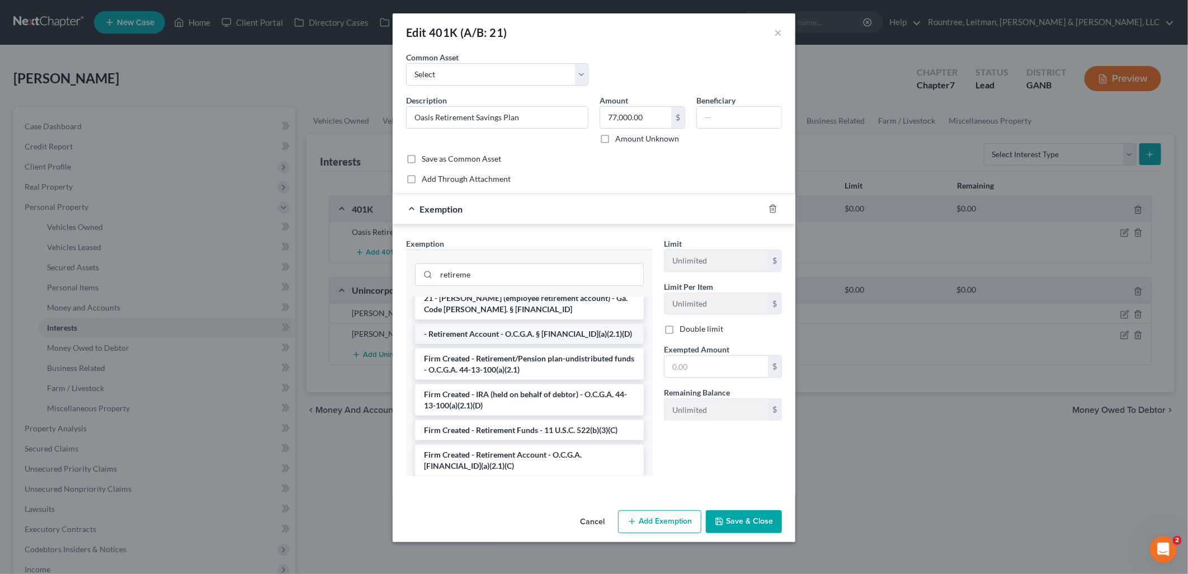
scroll to position [17, 0]
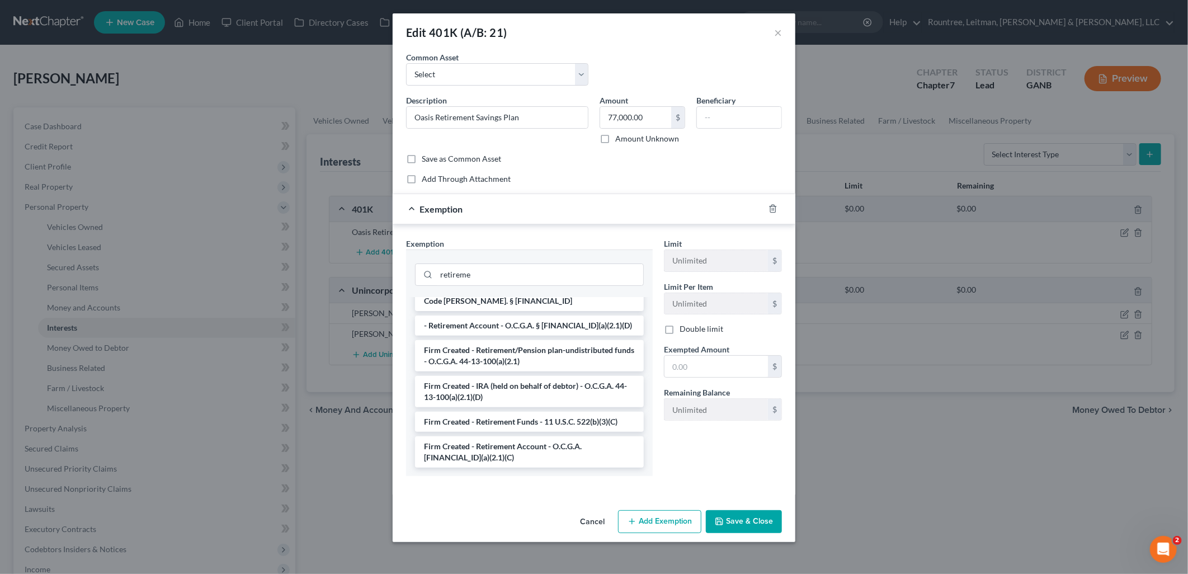
click at [552, 451] on li "Firm Created - Retirement Account - O.C.G.A. [FINANCIAL_ID](a)(2.1)(C)" at bounding box center [529, 451] width 229 height 31
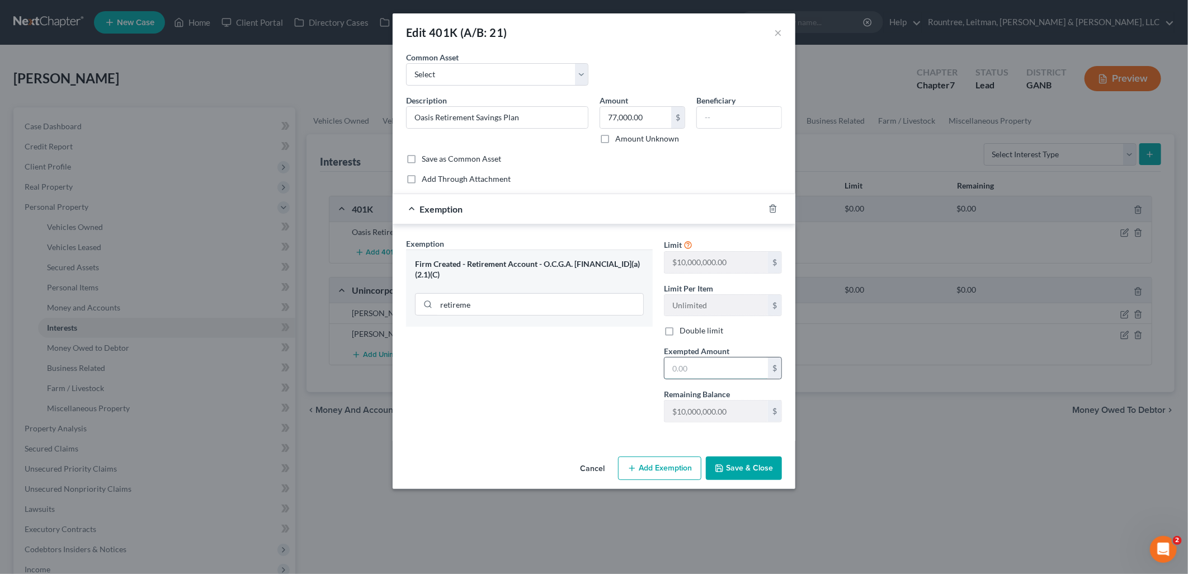
click at [703, 365] on input "text" at bounding box center [715, 367] width 103 height 21
click at [753, 466] on button "Save & Close" at bounding box center [744, 467] width 76 height 23
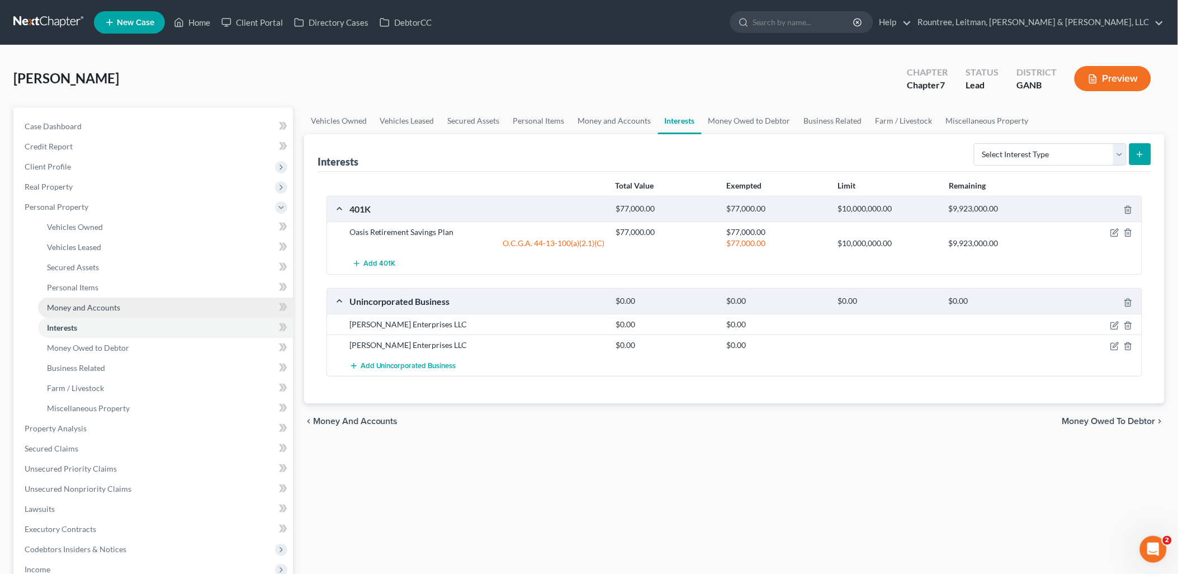
click at [178, 306] on link "Money and Accounts" at bounding box center [165, 307] width 255 height 20
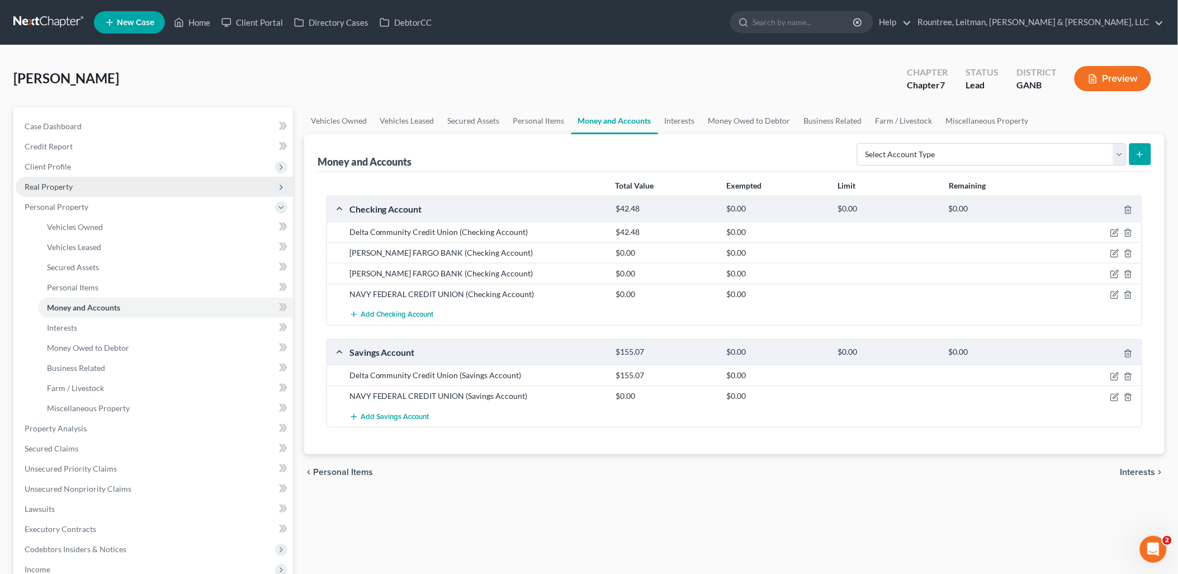
click at [87, 187] on span "Real Property" at bounding box center [154, 187] width 277 height 20
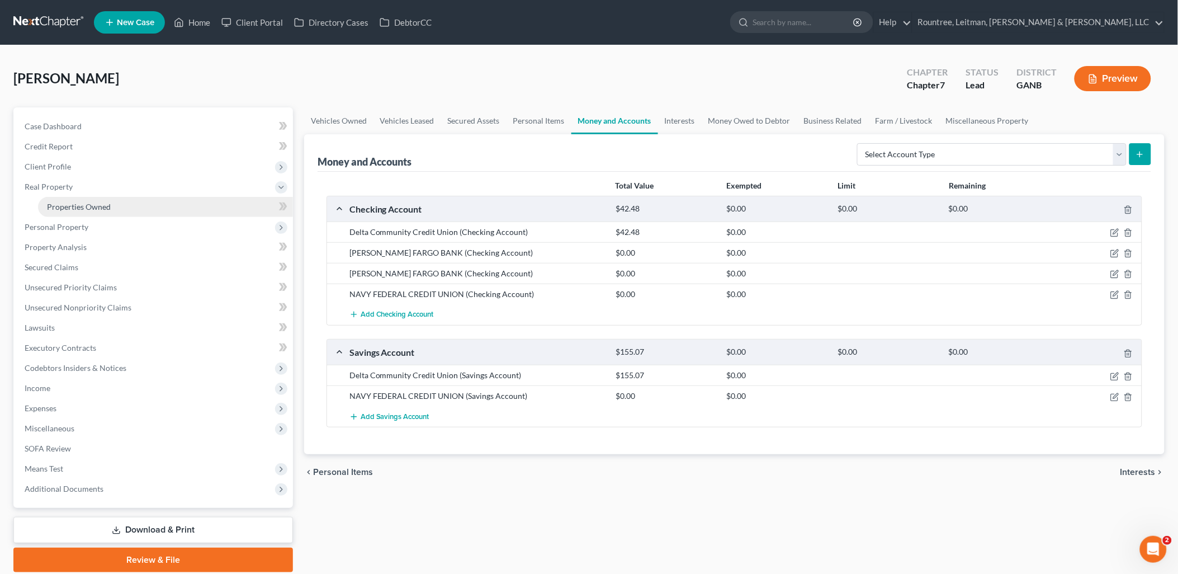
click at [88, 202] on span "Properties Owned" at bounding box center [79, 207] width 64 height 10
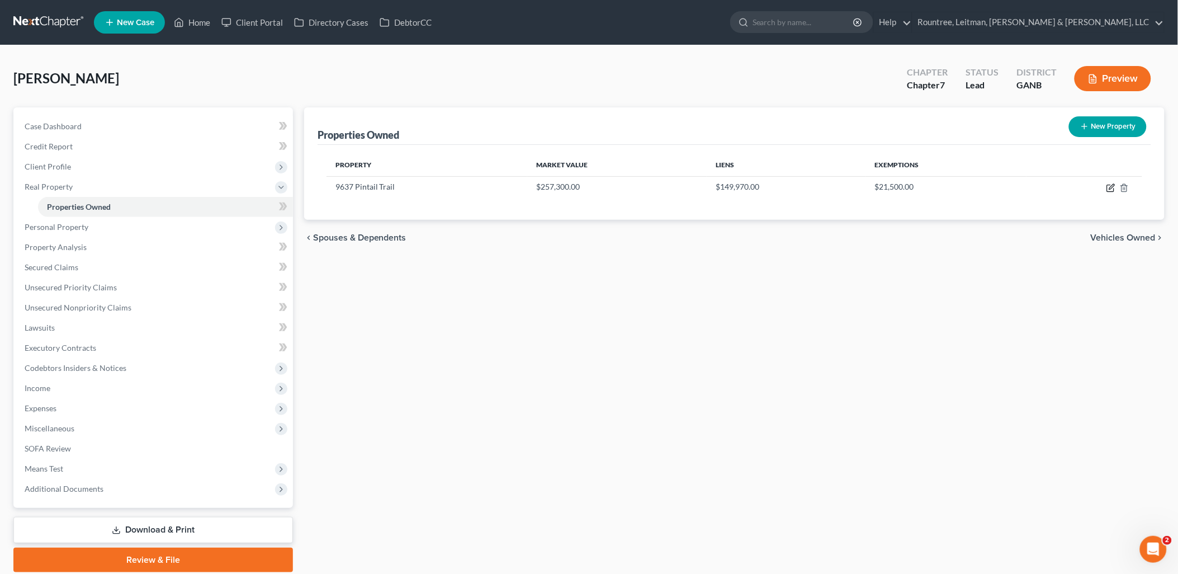
drag, startPoint x: 1109, startPoint y: 187, endPoint x: 539, endPoint y: 367, distance: 597.7
click at [1108, 187] on icon "button" at bounding box center [1111, 187] width 9 height 9
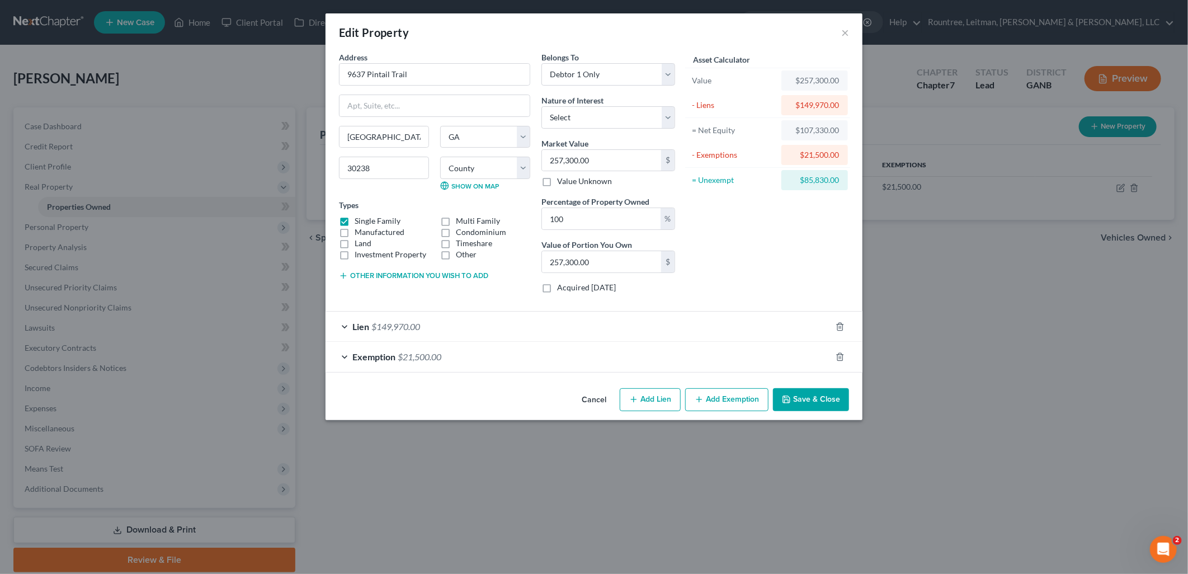
drag, startPoint x: 723, startPoint y: 400, endPoint x: 465, endPoint y: 311, distance: 273.0
click at [723, 399] on button "Add Exemption" at bounding box center [726, 399] width 83 height 23
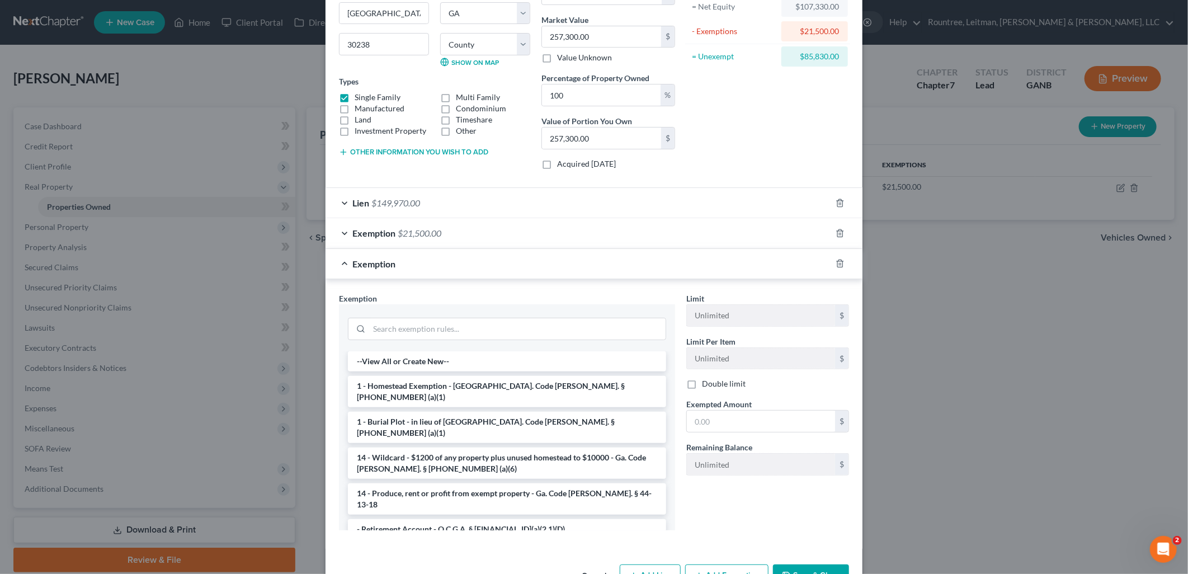
scroll to position [124, 0]
click at [461, 322] on input "search" at bounding box center [517, 328] width 296 height 21
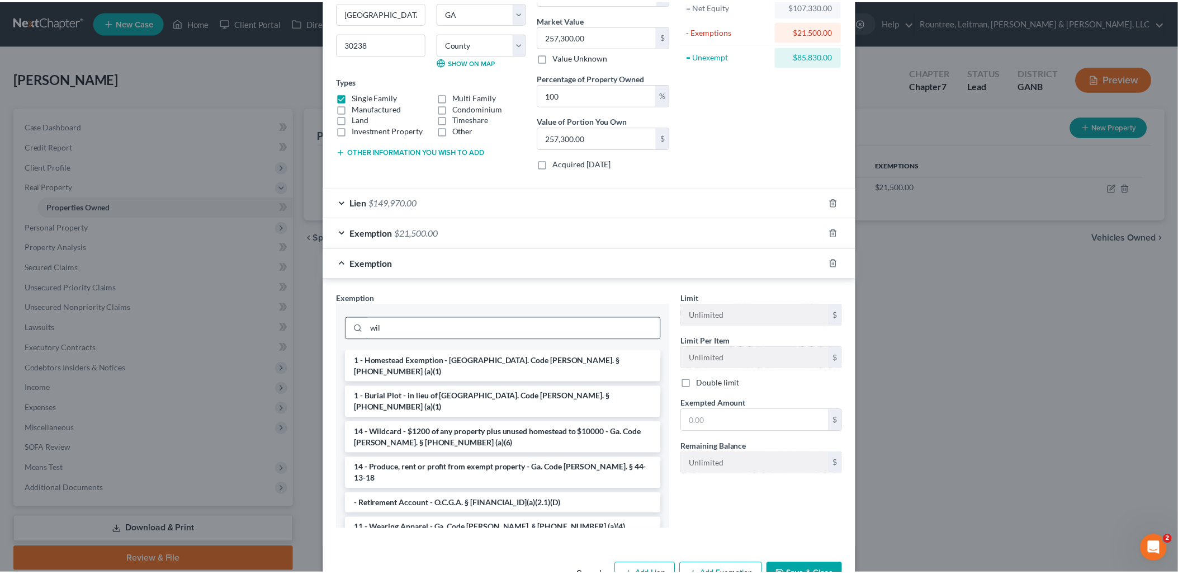
scroll to position [105, 0]
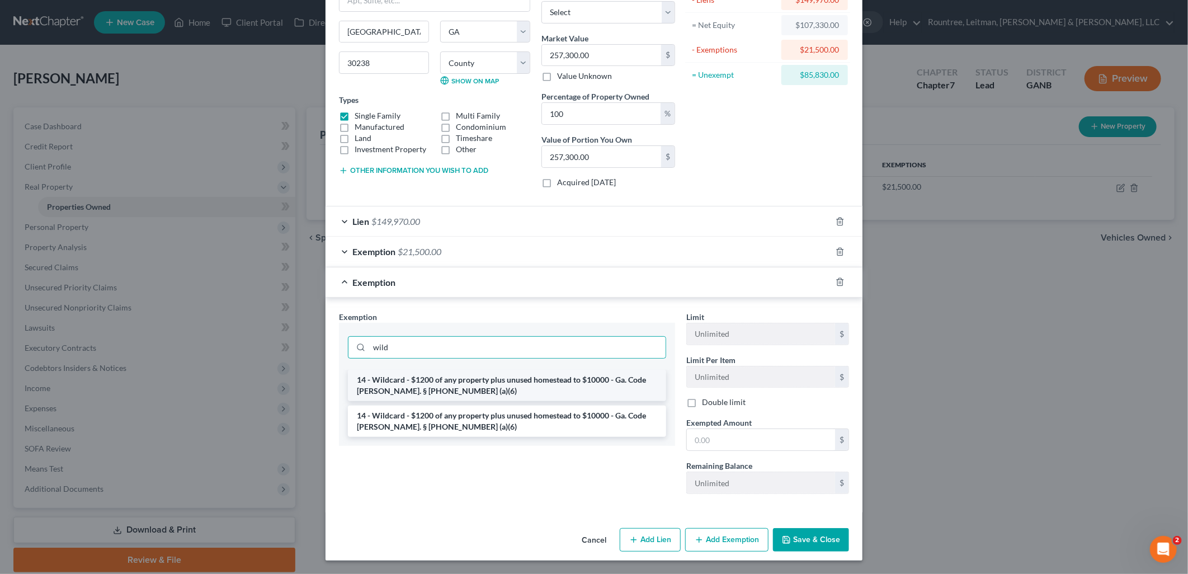
click at [442, 380] on li "14 - Wildcard - $1200 of any property plus unused homestead to $10000 - Ga. Cod…" at bounding box center [507, 385] width 318 height 31
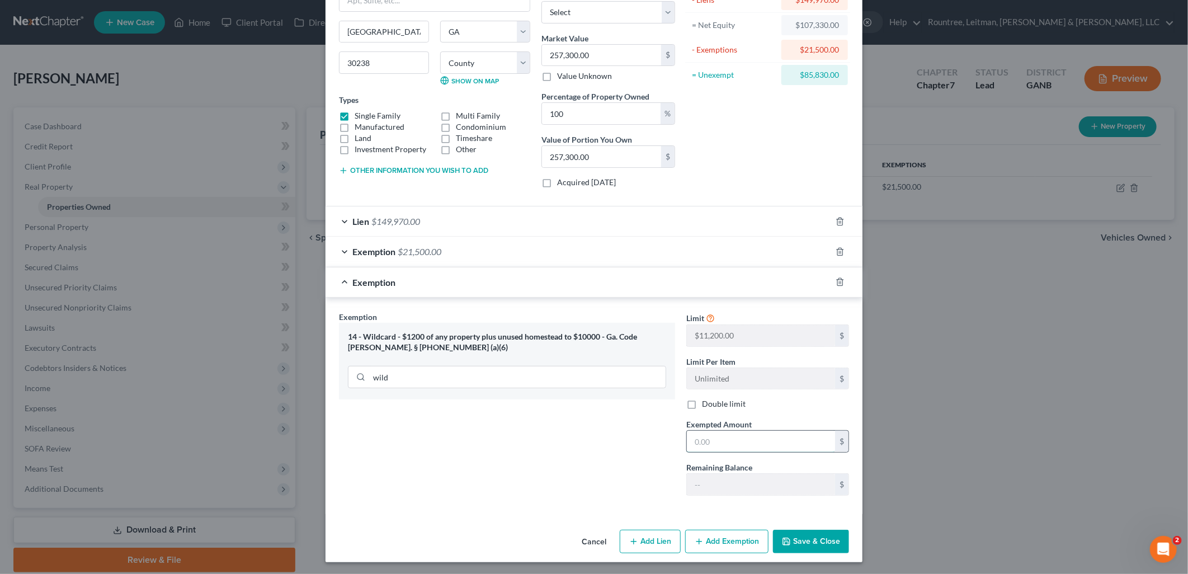
click at [742, 437] on input "text" at bounding box center [761, 441] width 148 height 21
click at [809, 541] on button "Save & Close" at bounding box center [811, 541] width 76 height 23
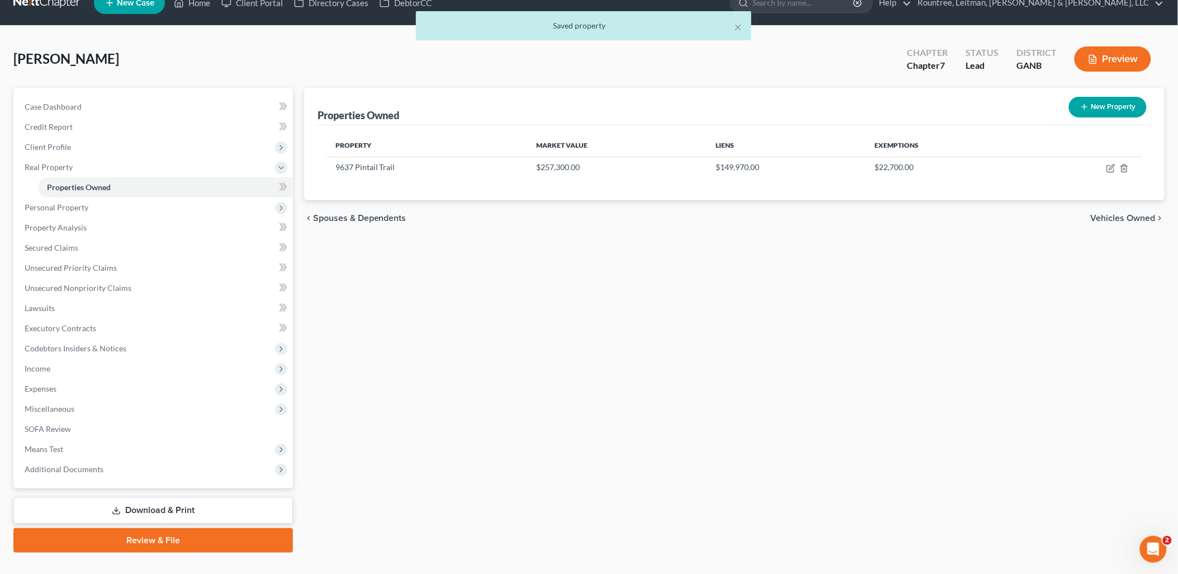
scroll to position [39, 0]
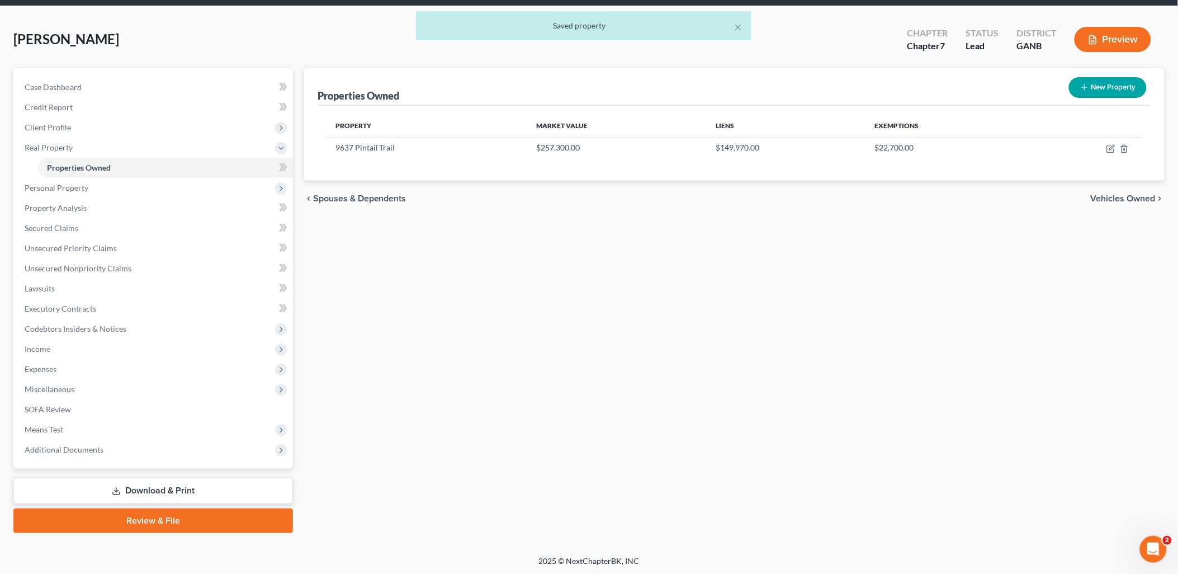
click at [240, 480] on link "Download & Print" at bounding box center [153, 491] width 280 height 26
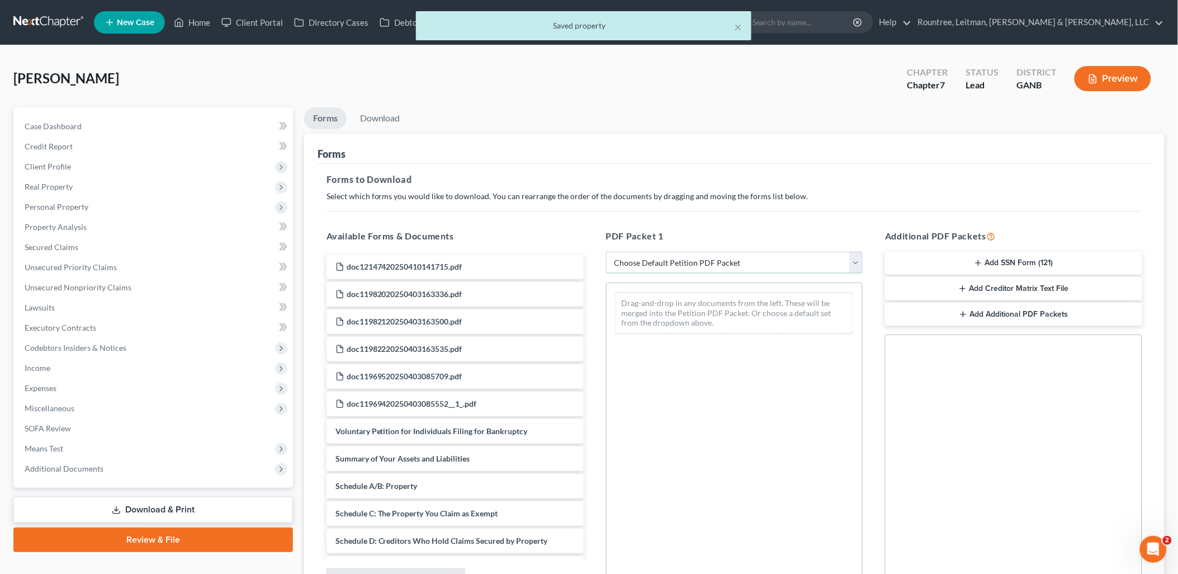
click at [706, 257] on select "Choose Default Petition PDF Packet Complete Bankruptcy Petition (all forms and …" at bounding box center [734, 263] width 257 height 22
click at [606, 252] on select "Choose Default Petition PDF Packet Complete Bankruptcy Petition (all forms and …" at bounding box center [734, 263] width 257 height 22
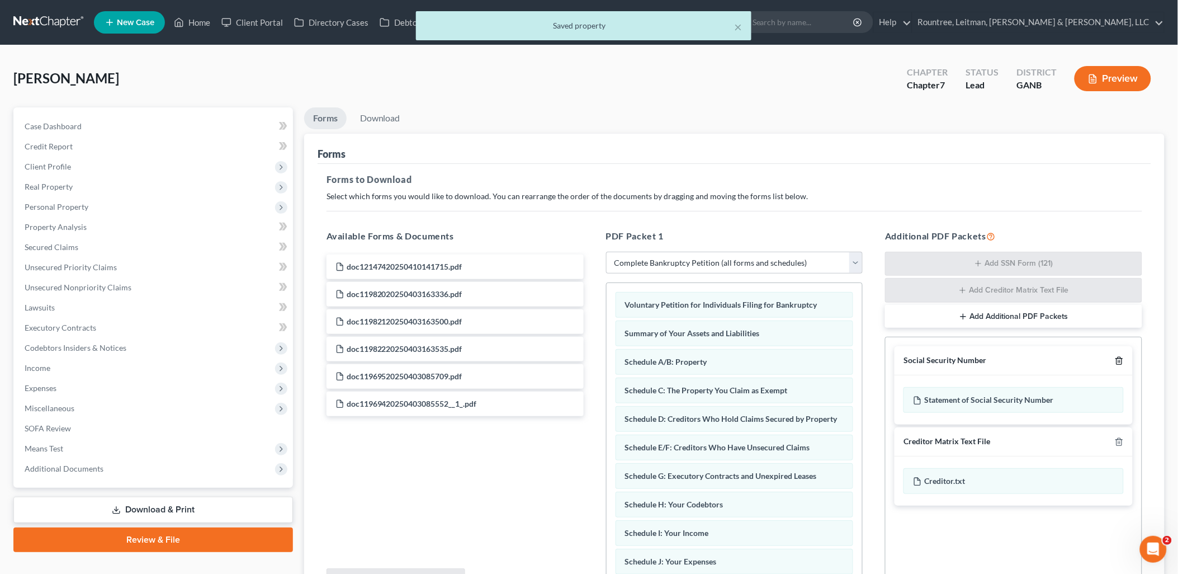
click at [1120, 361] on line "button" at bounding box center [1120, 362] width 0 height 2
click at [1120, 441] on line "button" at bounding box center [1120, 442] width 0 height 2
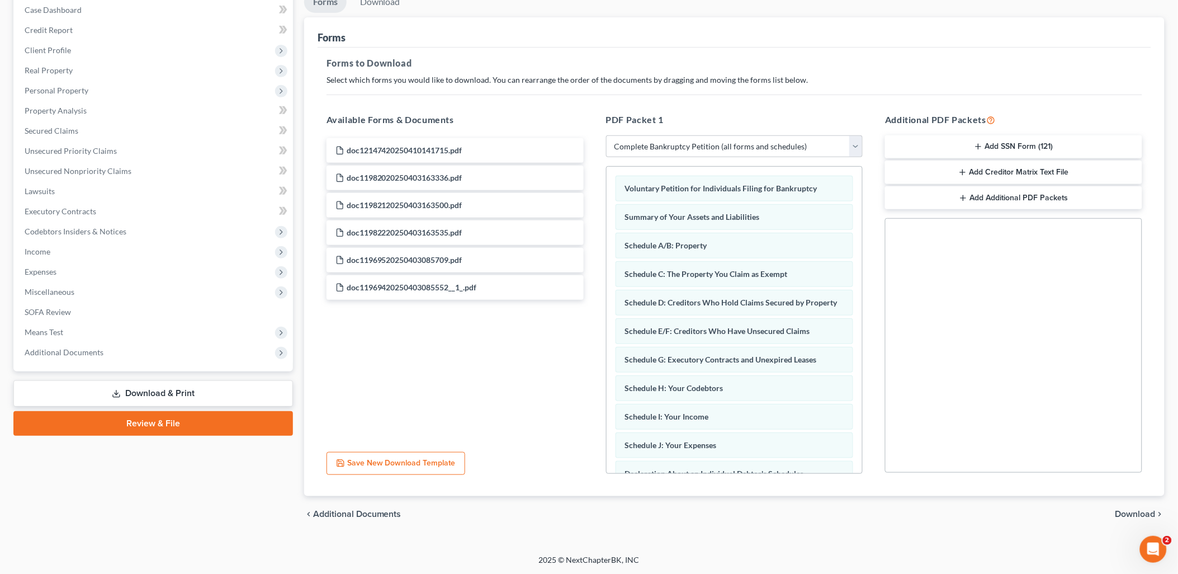
click at [1143, 515] on span "Download" at bounding box center [1136, 513] width 40 height 9
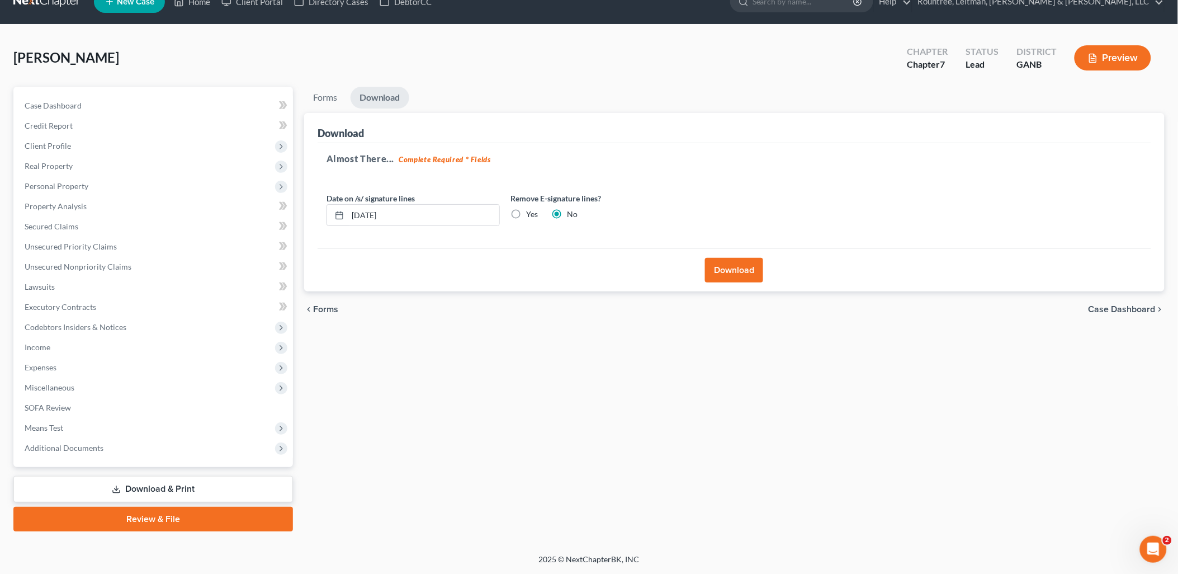
scroll to position [19, 0]
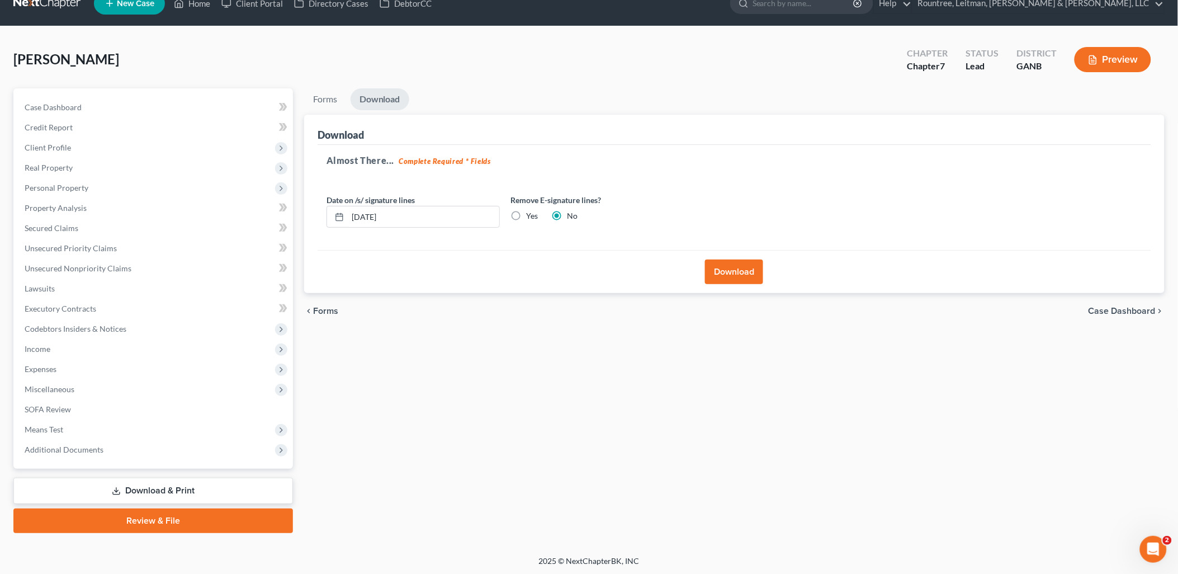
click at [731, 270] on button "Download" at bounding box center [734, 271] width 58 height 25
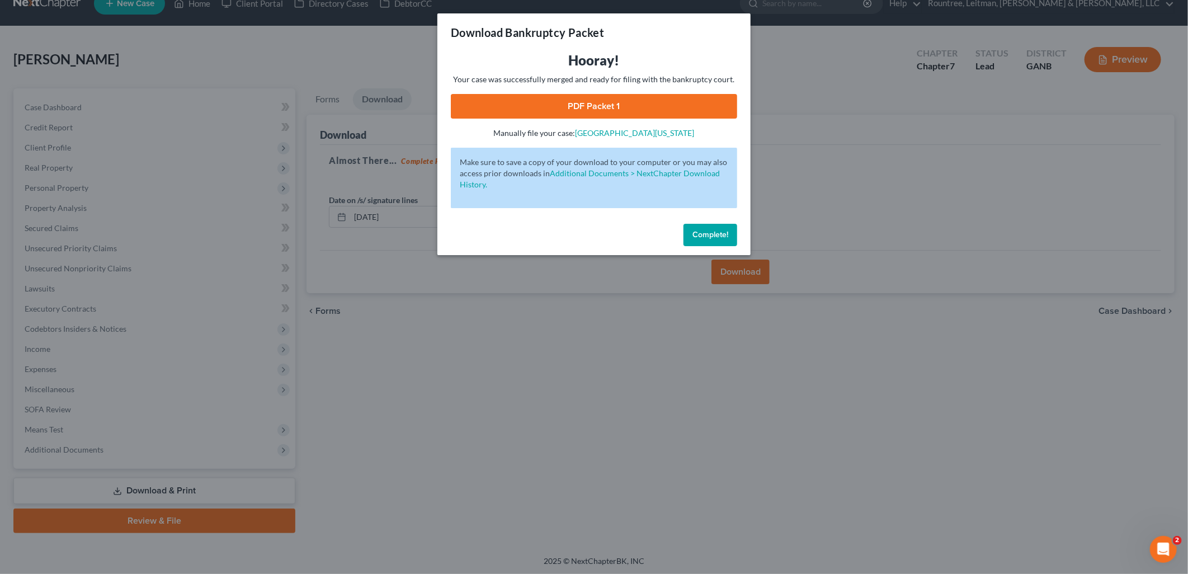
click at [643, 101] on link "PDF Packet 1" at bounding box center [594, 106] width 286 height 25
click at [388, 46] on div "Download Bankruptcy Packet Hooray! Your case was successfully merged and ready …" at bounding box center [594, 287] width 1188 height 574
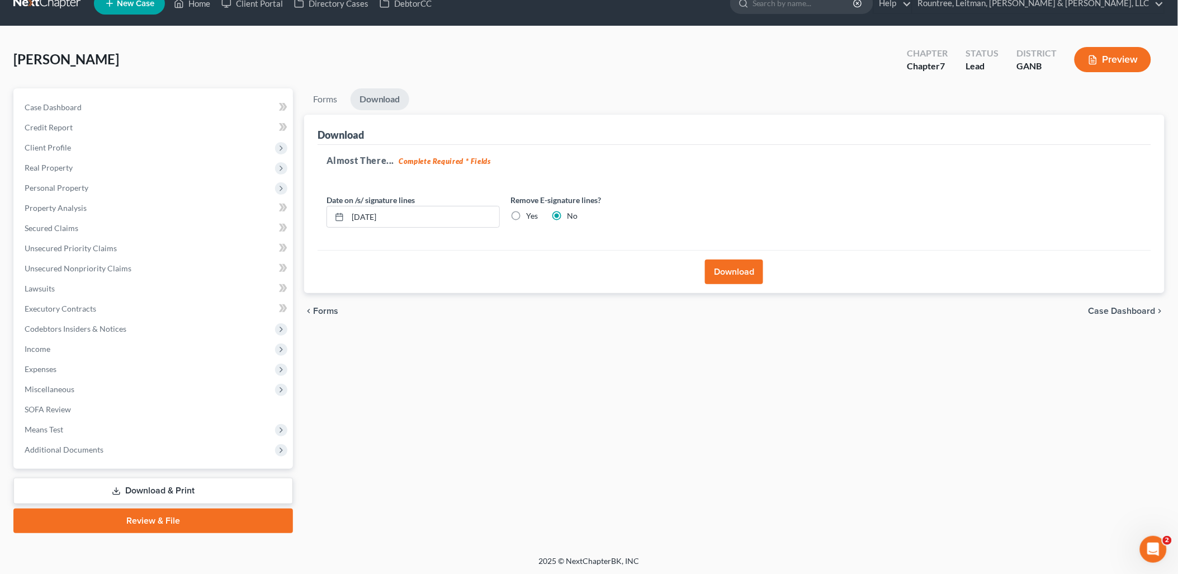
scroll to position [0, 0]
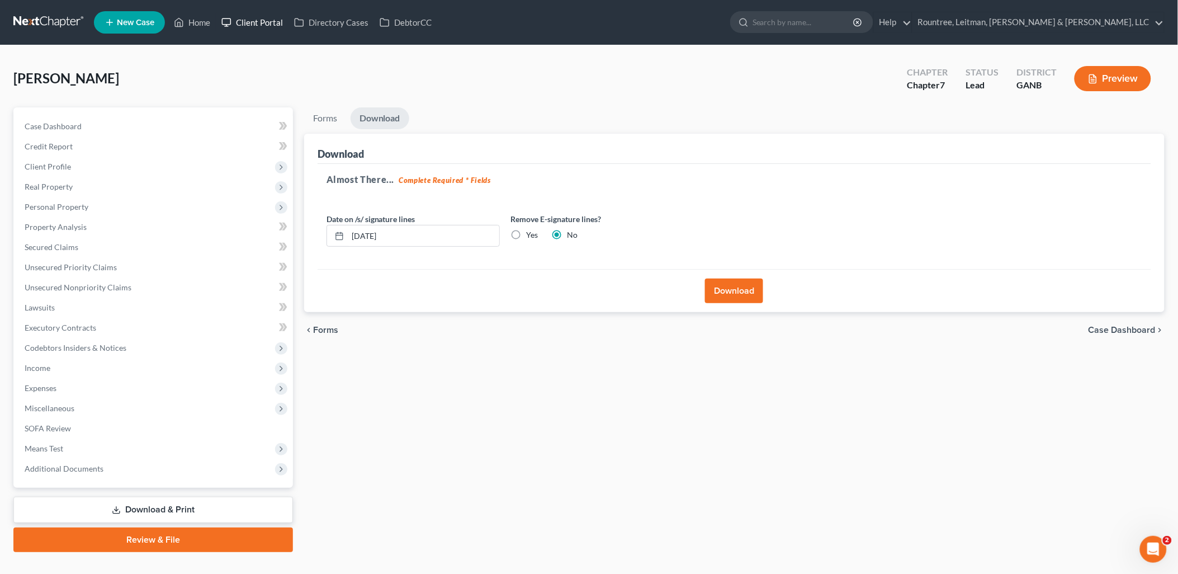
drag, startPoint x: 254, startPoint y: 19, endPoint x: 243, endPoint y: 45, distance: 28.0
click at [254, 19] on link "Client Portal" at bounding box center [252, 22] width 73 height 20
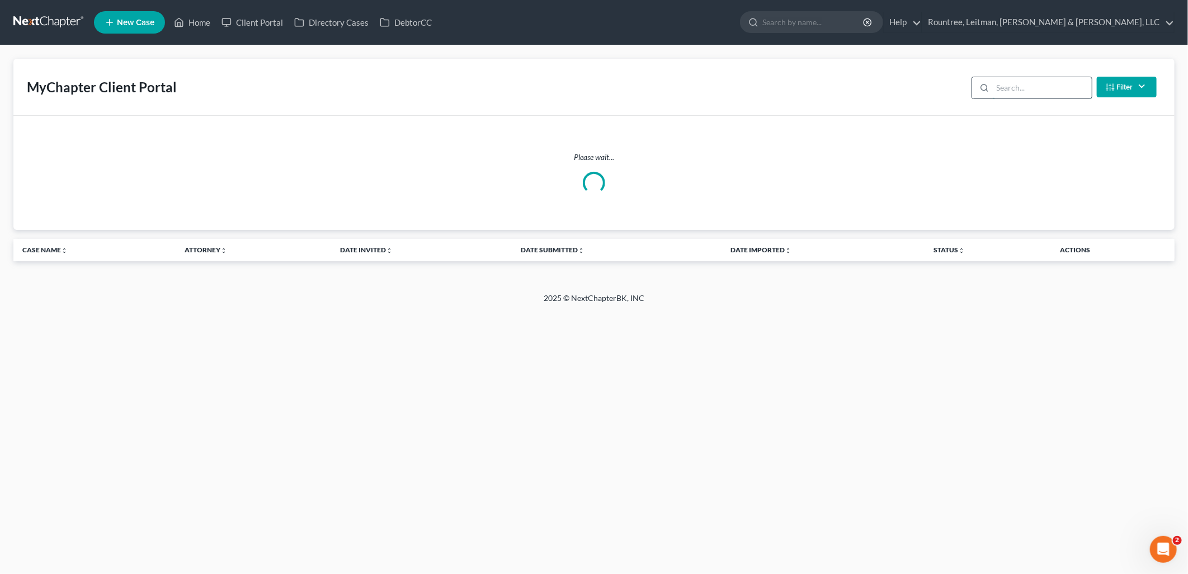
click at [1011, 88] on input "search" at bounding box center [1042, 87] width 99 height 21
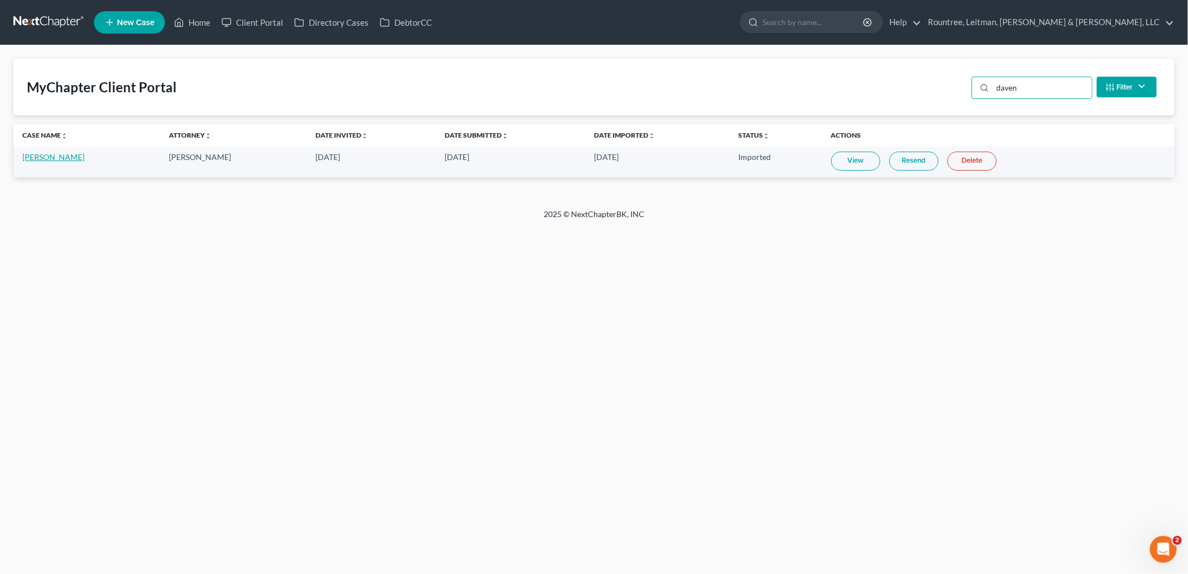
click at [75, 157] on link "[PERSON_NAME]" at bounding box center [53, 157] width 62 height 10
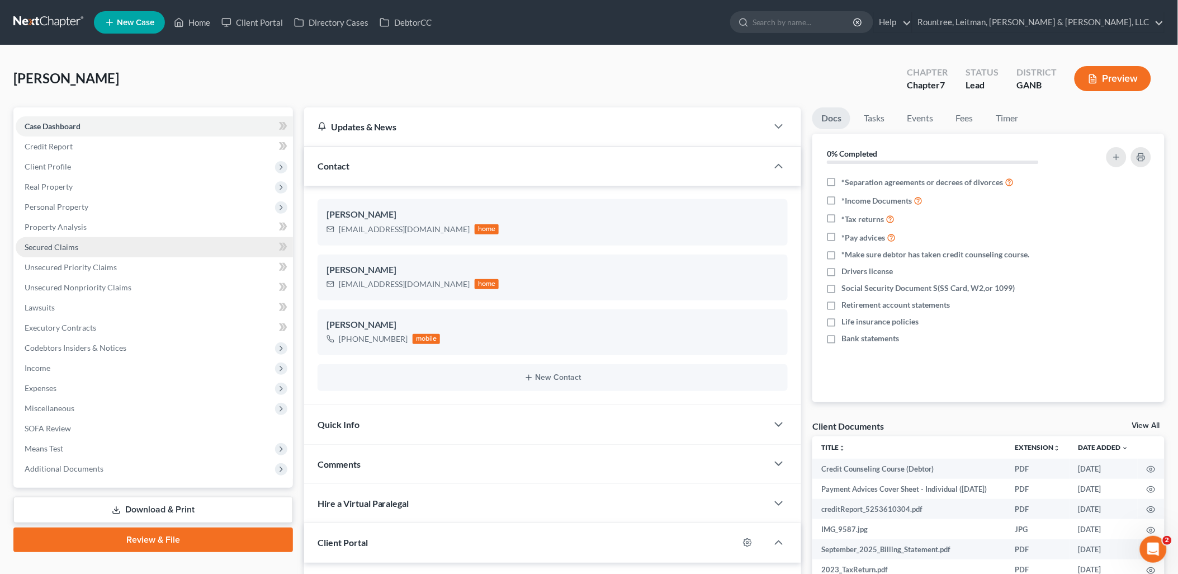
drag, startPoint x: 109, startPoint y: 207, endPoint x: 105, endPoint y: 238, distance: 31.6
click at [108, 207] on span "Personal Property" at bounding box center [154, 207] width 277 height 20
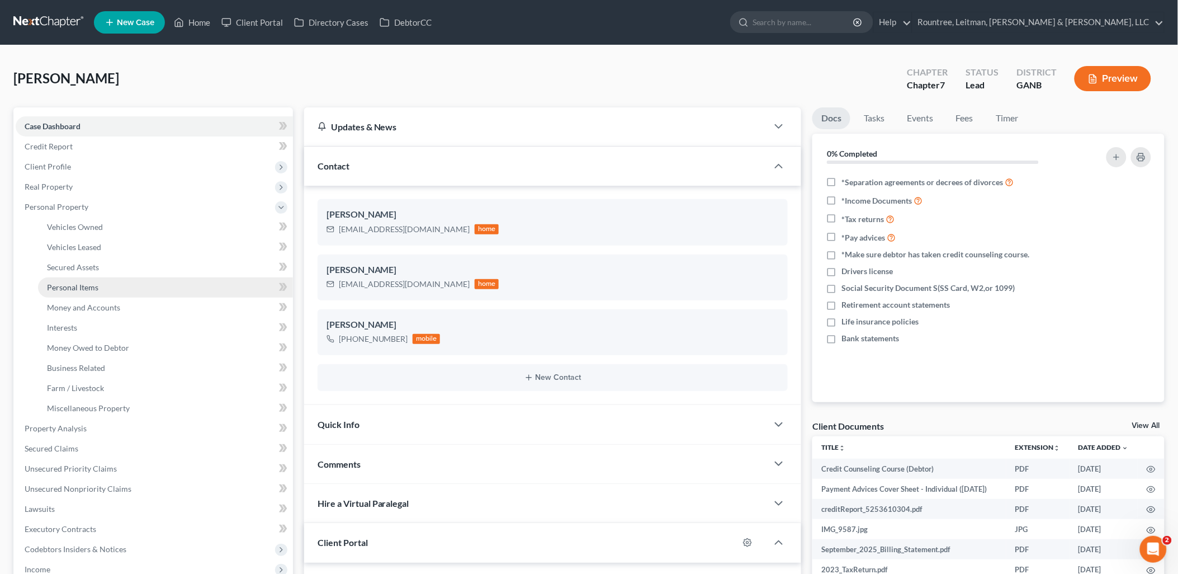
click at [99, 289] on link "Personal Items" at bounding box center [165, 287] width 255 height 20
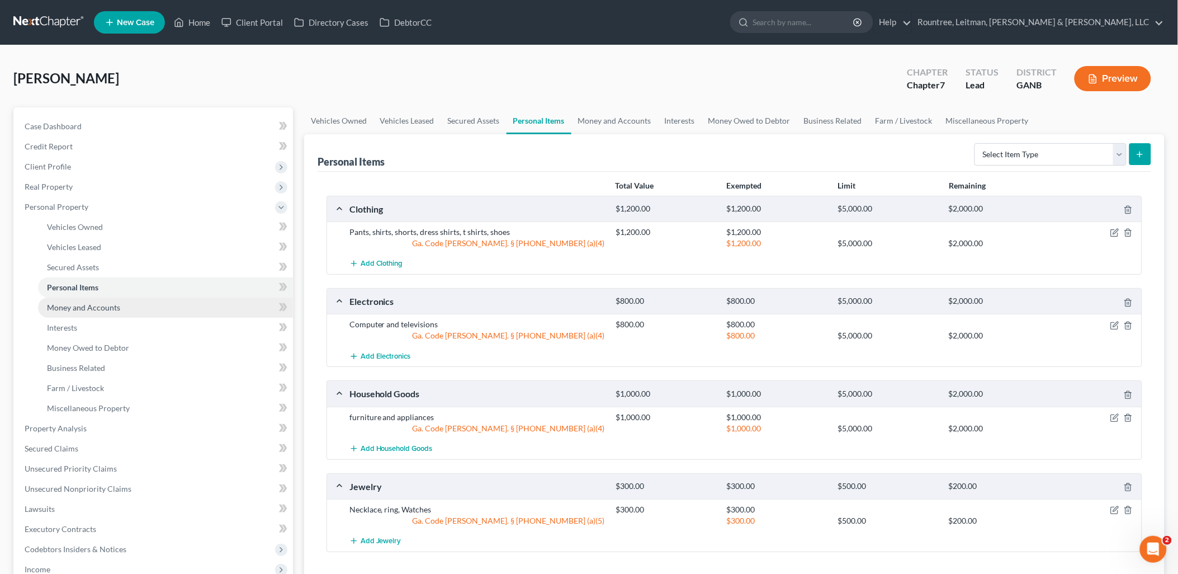
click at [59, 304] on span "Money and Accounts" at bounding box center [83, 308] width 73 height 10
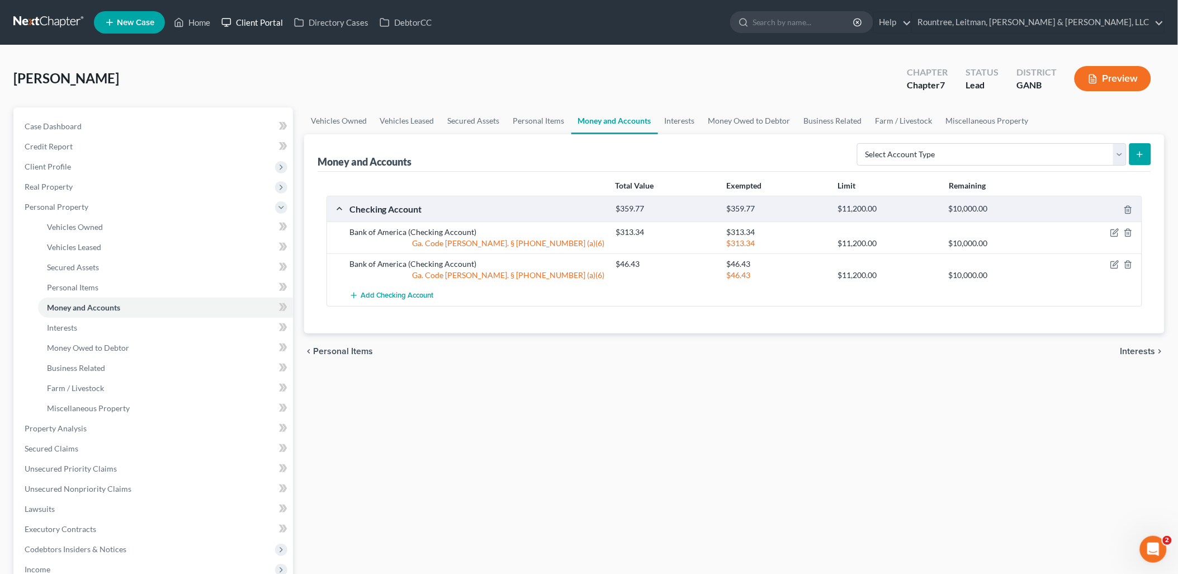
click at [247, 30] on link "Client Portal" at bounding box center [252, 22] width 73 height 20
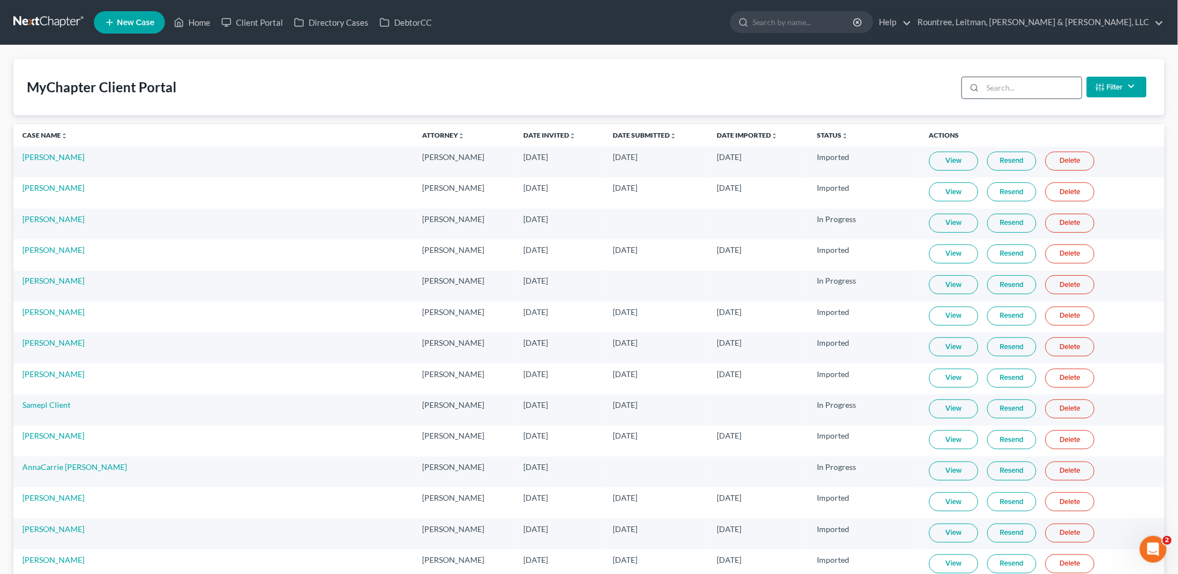
click at [1048, 85] on input "search" at bounding box center [1032, 87] width 99 height 21
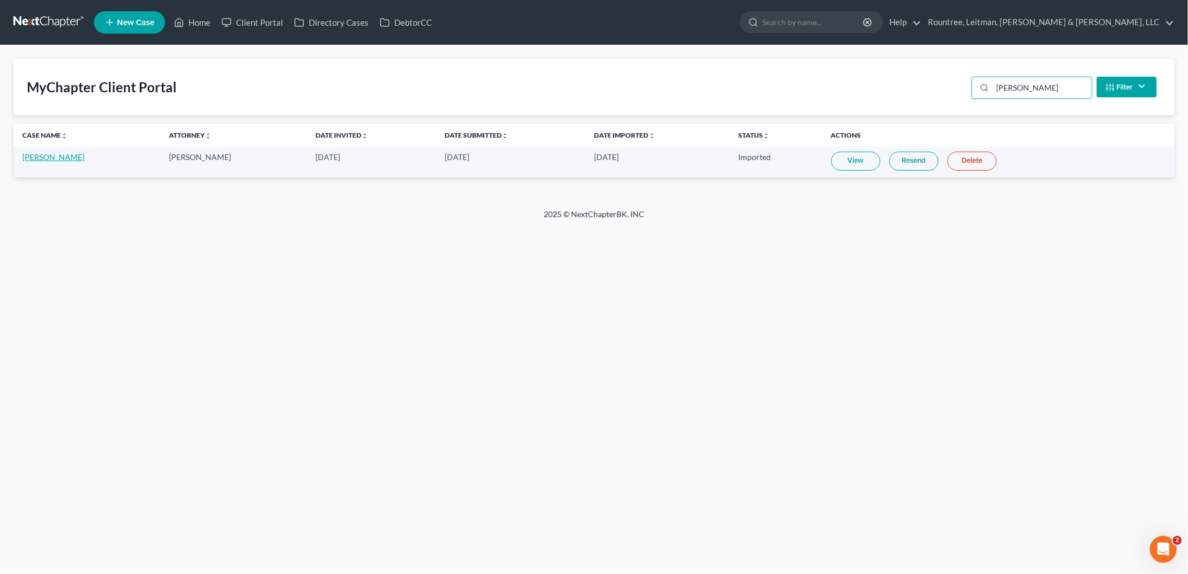
click at [58, 160] on link "[PERSON_NAME]" at bounding box center [53, 157] width 62 height 10
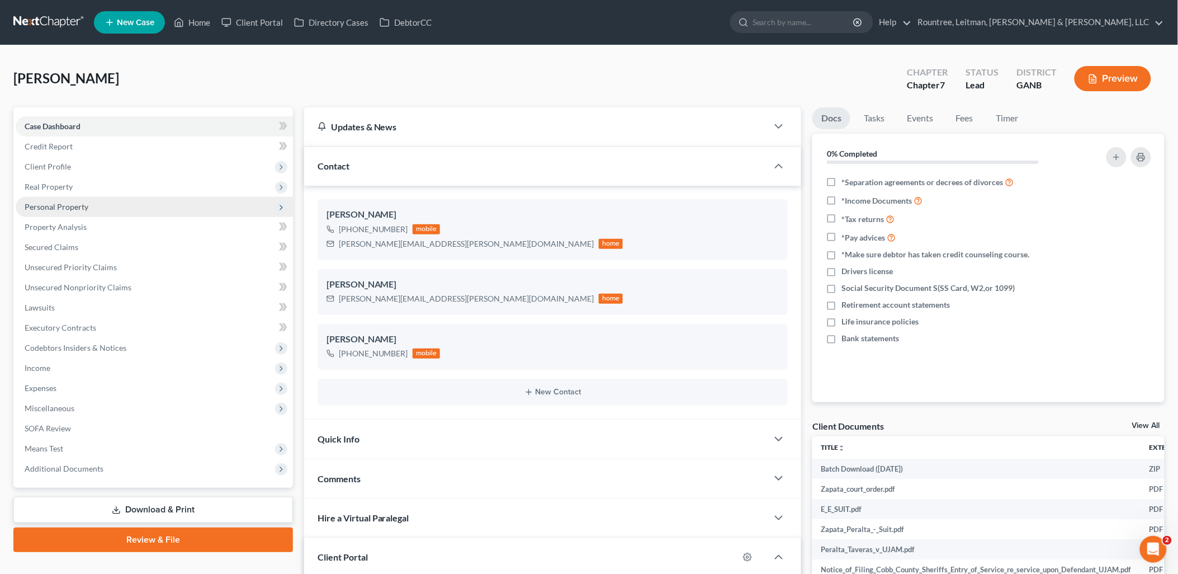
click at [101, 200] on span "Personal Property" at bounding box center [154, 207] width 277 height 20
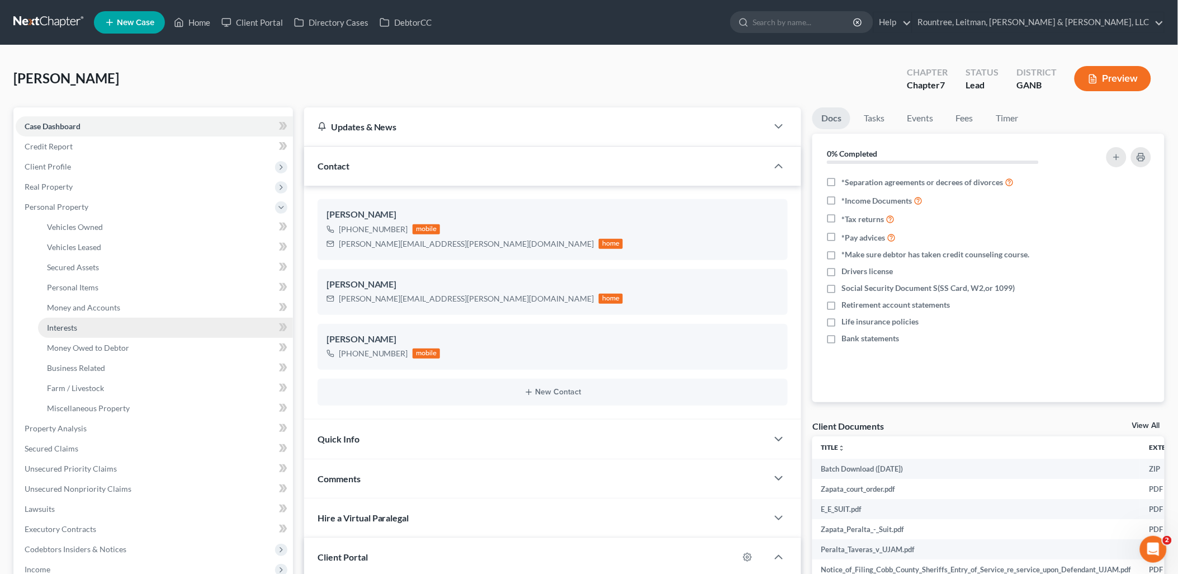
click at [79, 323] on link "Interests" at bounding box center [165, 328] width 255 height 20
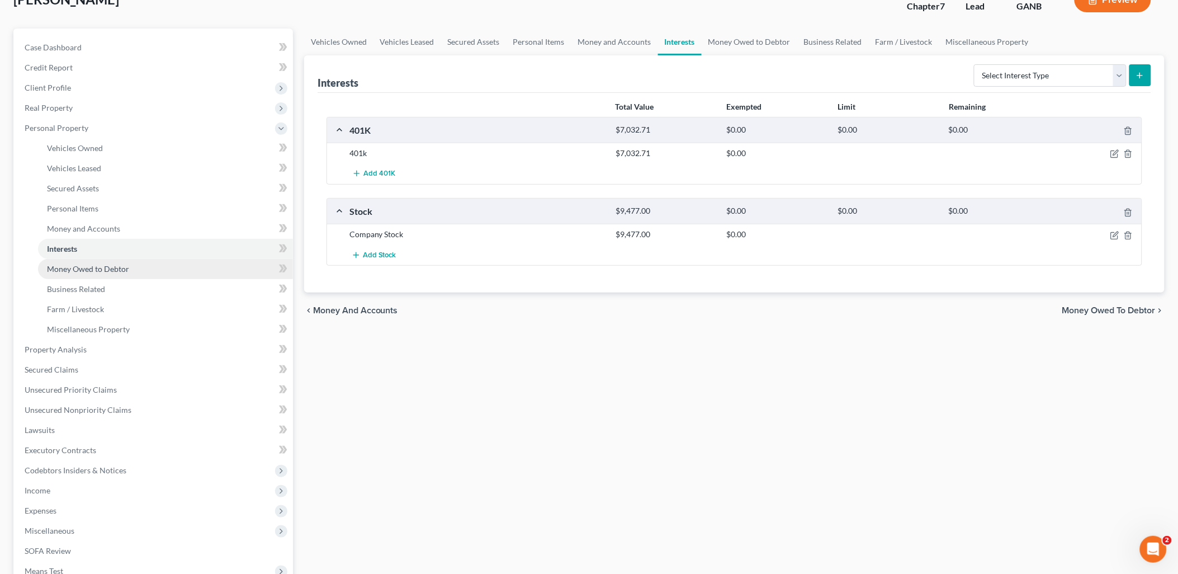
scroll to position [186, 0]
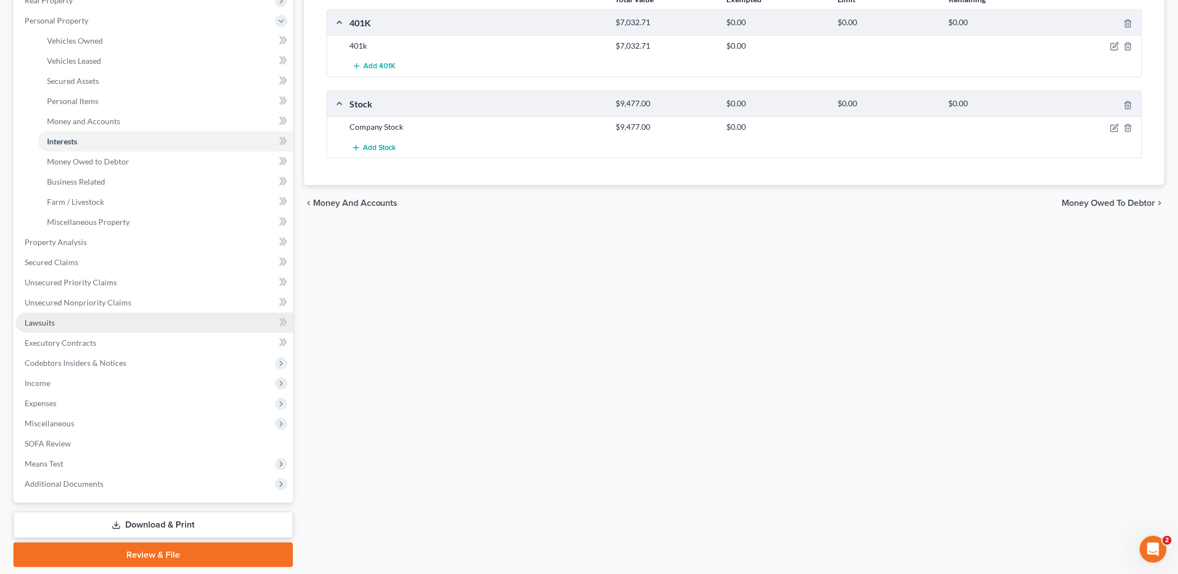
click at [86, 323] on link "Lawsuits" at bounding box center [154, 323] width 277 height 20
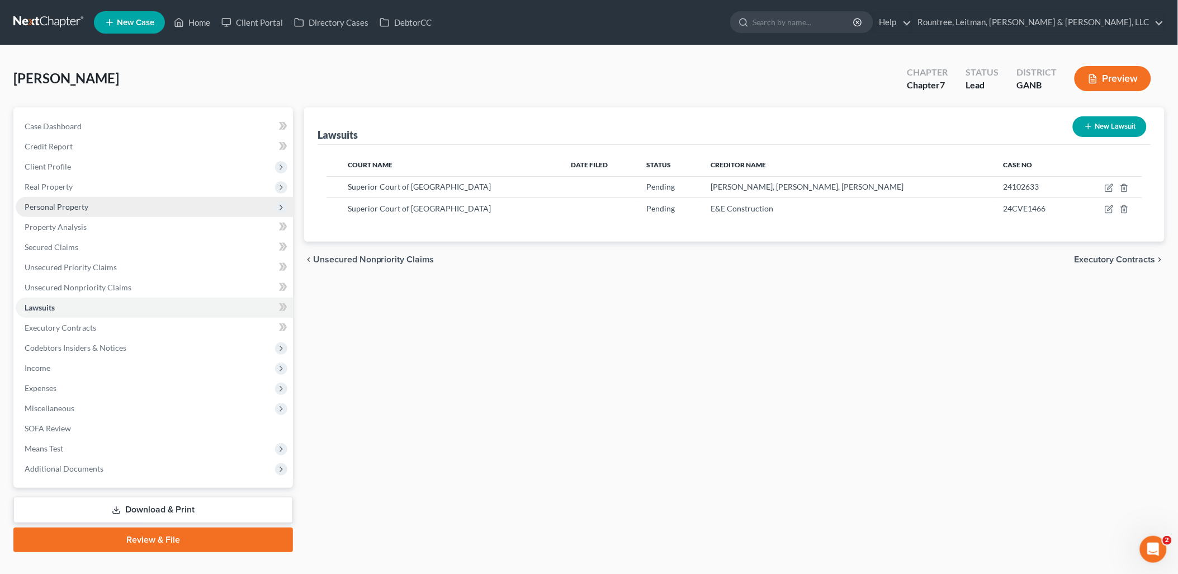
click at [107, 210] on span "Personal Property" at bounding box center [154, 207] width 277 height 20
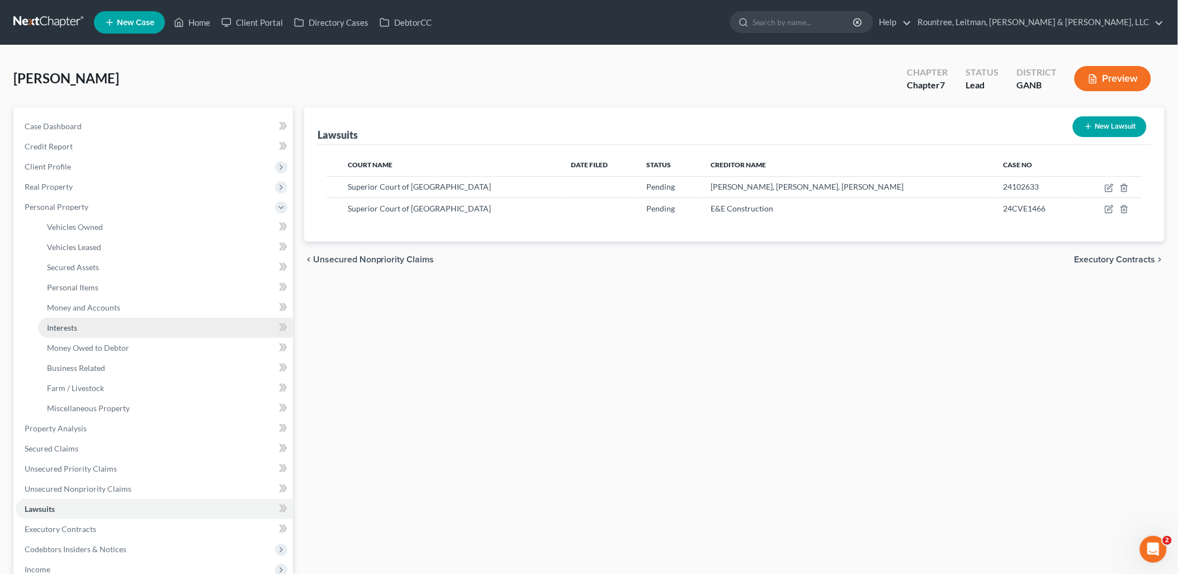
click at [91, 332] on link "Interests" at bounding box center [165, 328] width 255 height 20
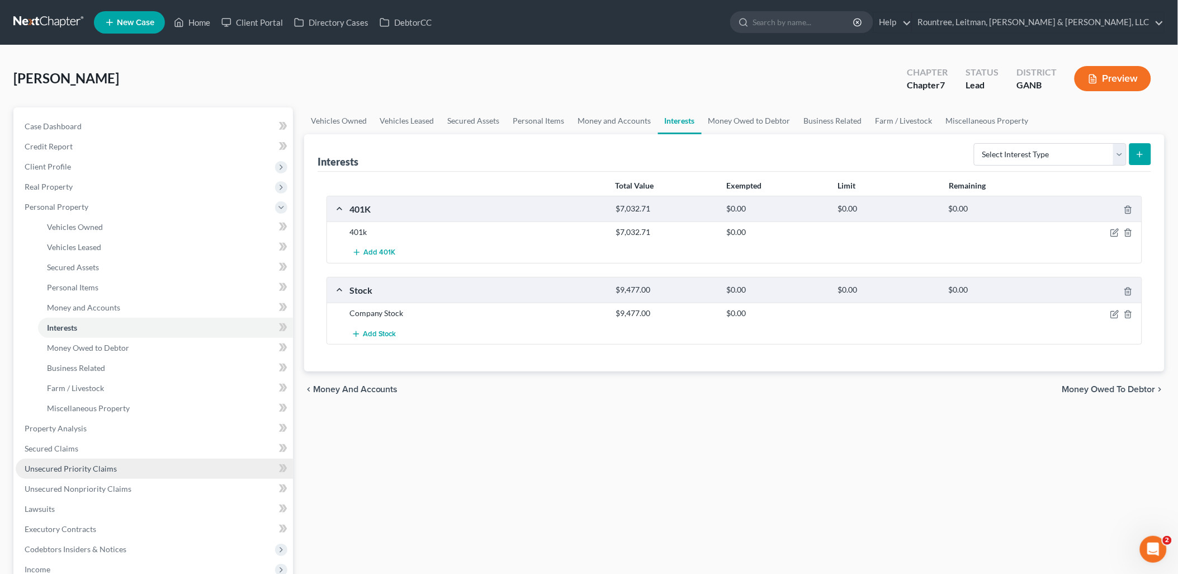
click at [89, 465] on span "Unsecured Priority Claims" at bounding box center [71, 469] width 92 height 10
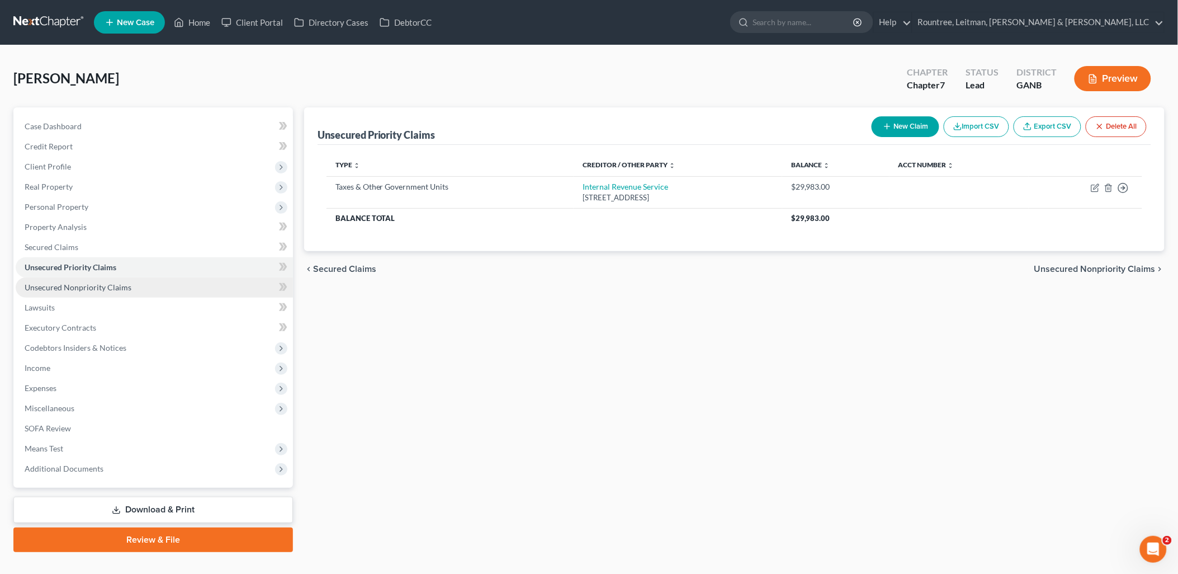
click at [127, 287] on span "Unsecured Nonpriority Claims" at bounding box center [78, 287] width 107 height 10
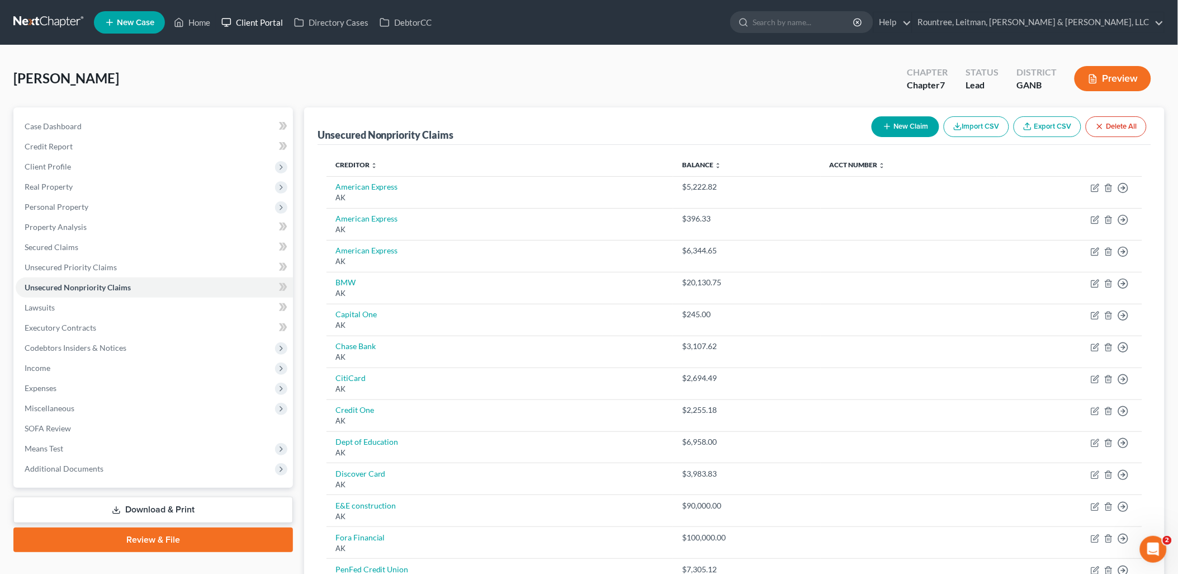
click at [242, 29] on link "Client Portal" at bounding box center [252, 22] width 73 height 20
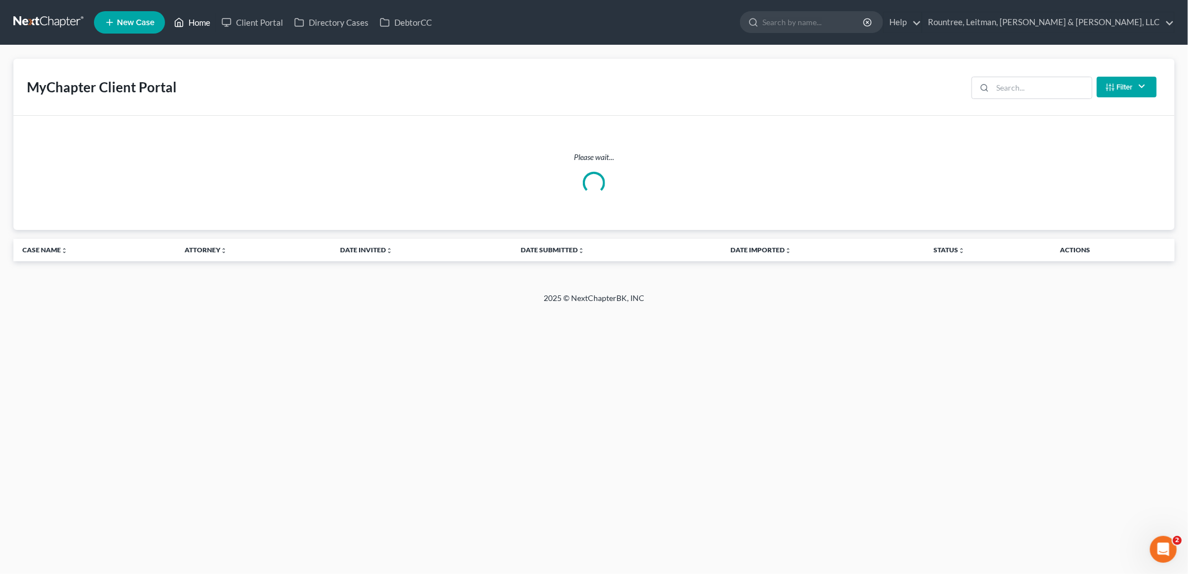
click at [209, 29] on link "Home" at bounding box center [192, 22] width 48 height 20
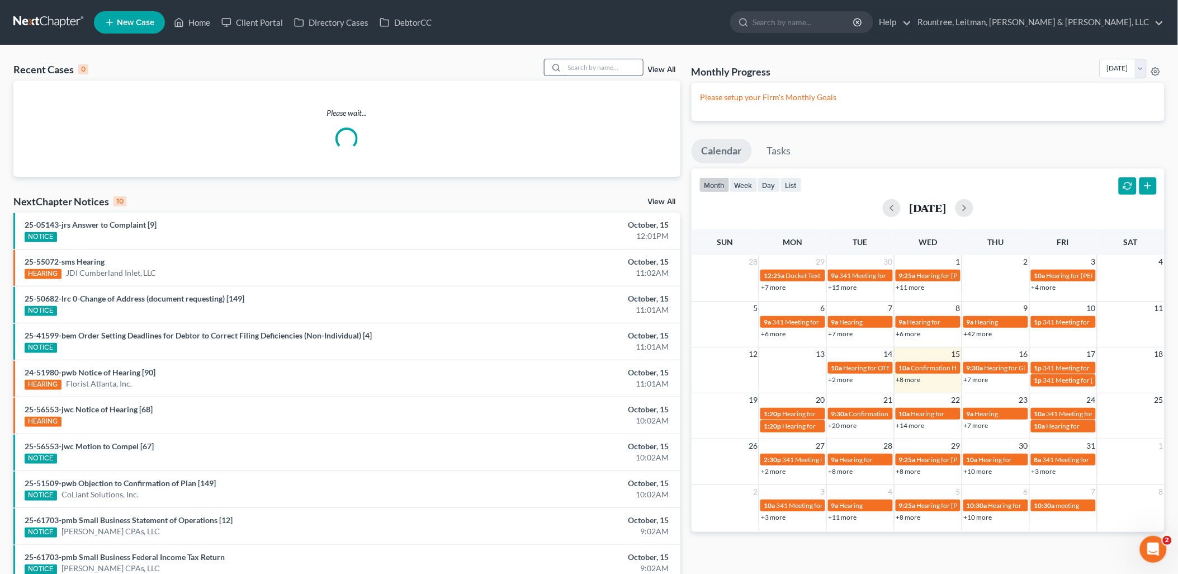
click at [593, 69] on input "search" at bounding box center [604, 67] width 78 height 16
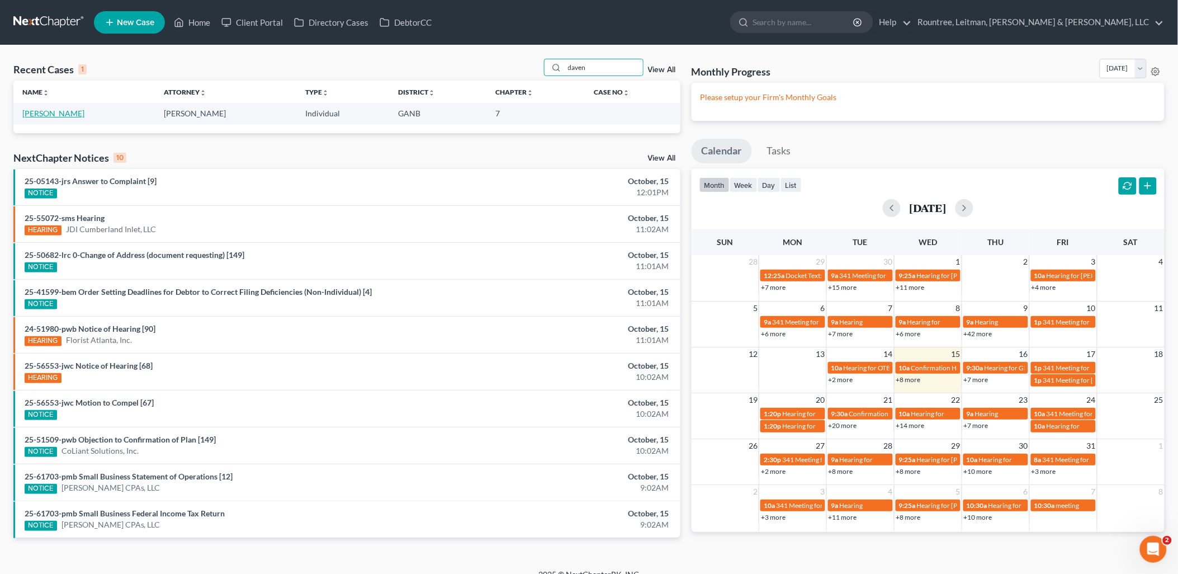
click at [74, 115] on link "[PERSON_NAME]" at bounding box center [53, 113] width 62 height 10
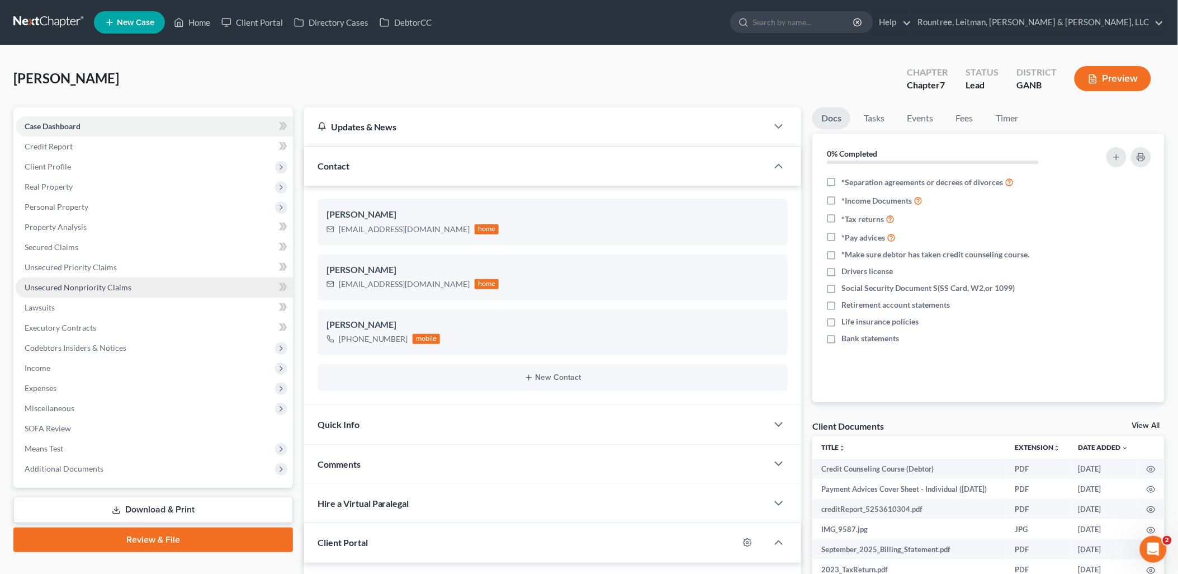
click at [135, 289] on link "Unsecured Nonpriority Claims" at bounding box center [154, 287] width 277 height 20
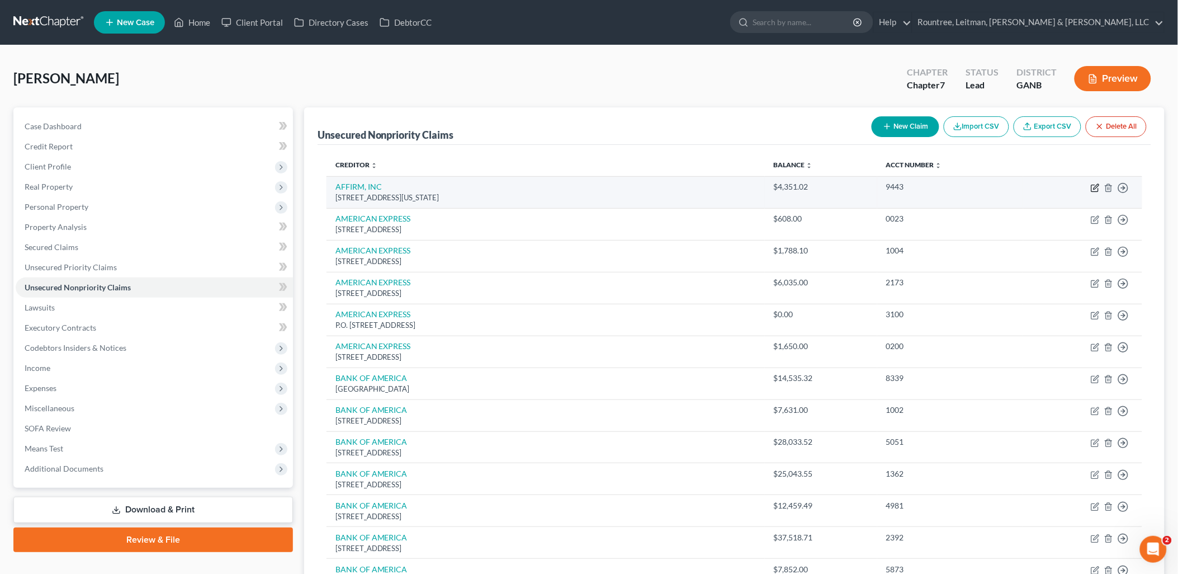
click at [1098, 186] on icon "button" at bounding box center [1096, 186] width 5 height 5
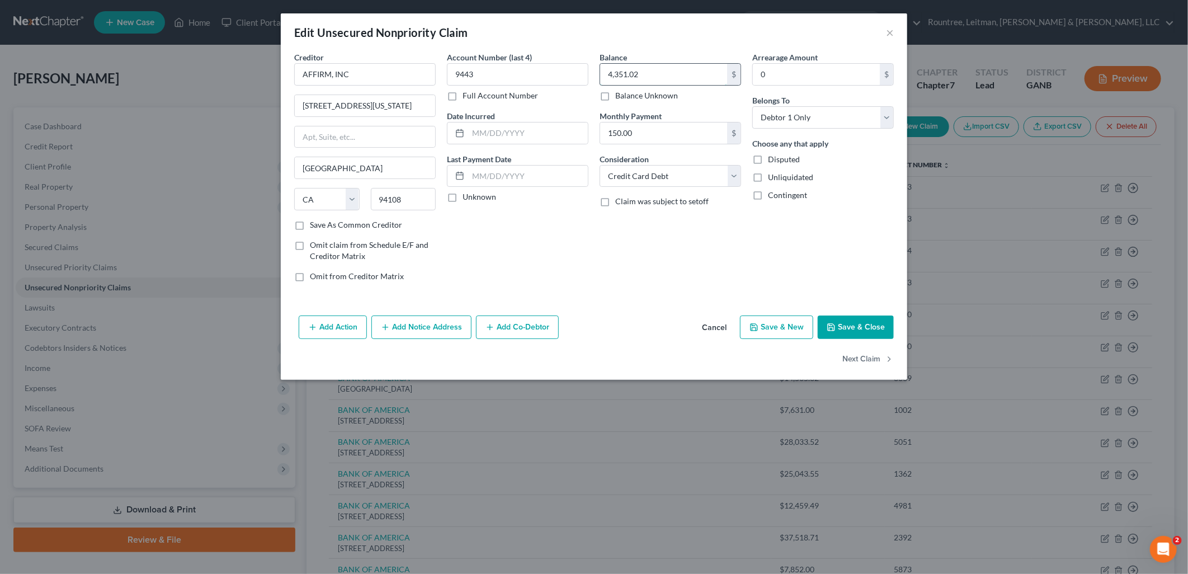
click at [658, 72] on input "4,351.02" at bounding box center [663, 74] width 127 height 21
click at [873, 329] on button "Save & Close" at bounding box center [855, 326] width 76 height 23
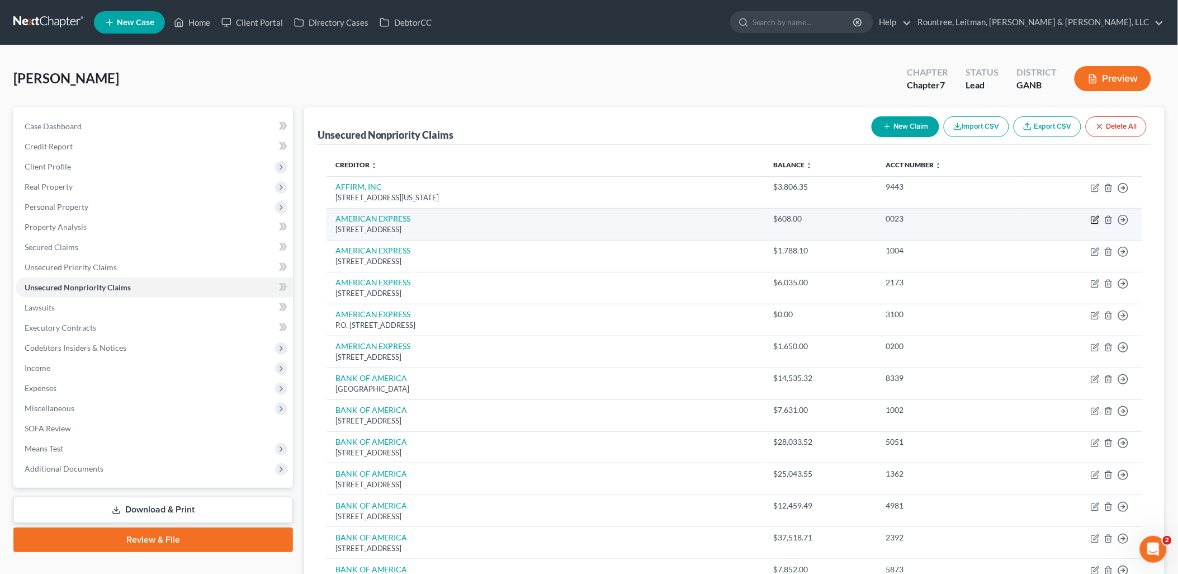
click at [1094, 221] on icon "button" at bounding box center [1096, 218] width 5 height 5
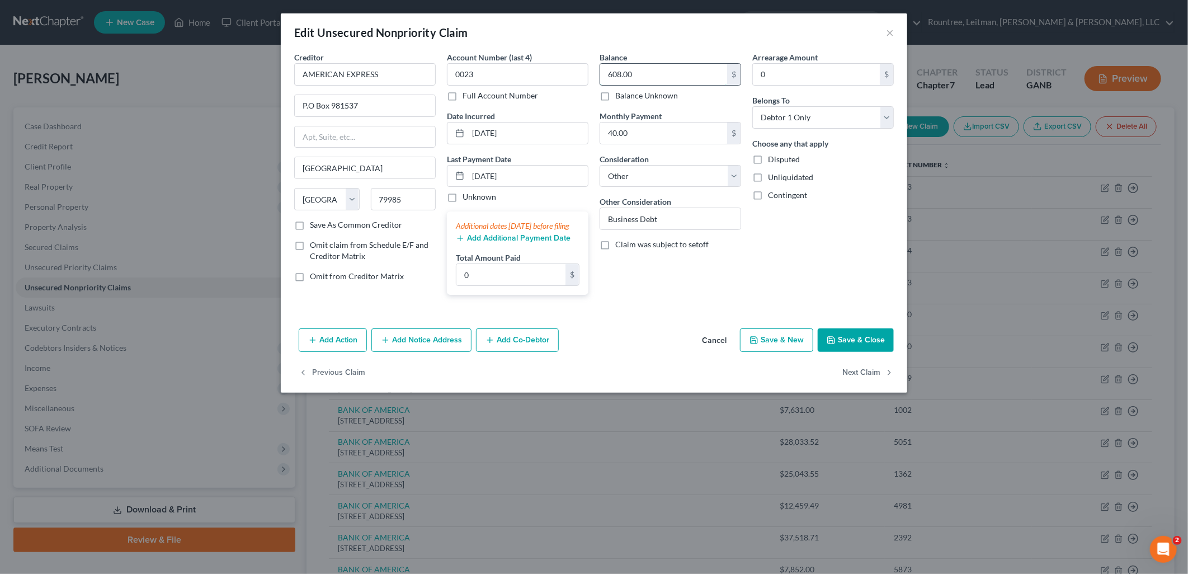
click at [659, 75] on input "608.00" at bounding box center [663, 74] width 127 height 21
click at [653, 291] on div "Balance 735.00 $ Balance Unknown Balance Undetermined 735 $ Balance Unknown Mon…" at bounding box center [670, 177] width 153 height 252
click at [510, 352] on button "Add Co-Debtor" at bounding box center [517, 339] width 83 height 23
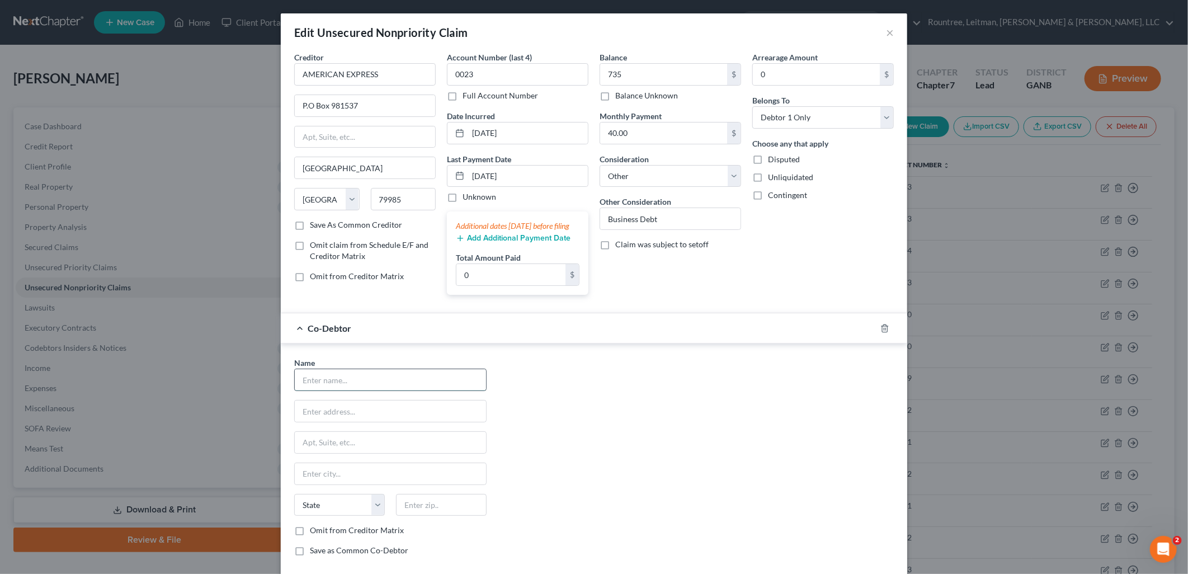
click at [434, 390] on input "text" at bounding box center [390, 379] width 191 height 21
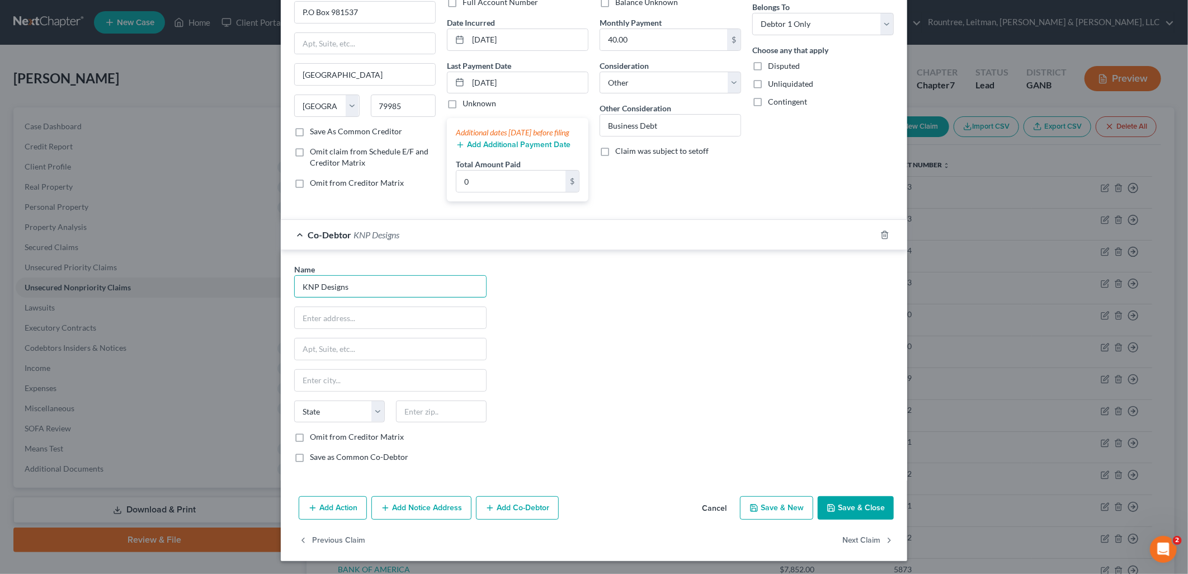
scroll to position [105, 0]
click at [310, 459] on label "Save as Common Co-Debtor" at bounding box center [359, 456] width 98 height 11
click at [314, 458] on input "Save as Common Co-Debtor" at bounding box center [317, 454] width 7 height 7
click at [850, 505] on button "Save & Close" at bounding box center [855, 506] width 76 height 23
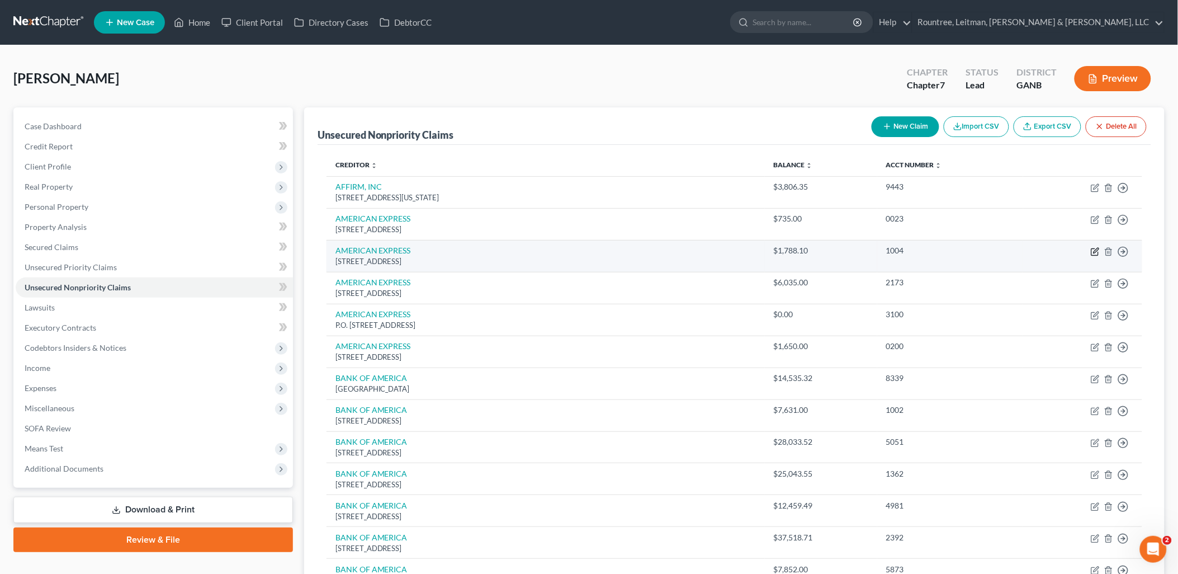
click at [1097, 252] on icon "button" at bounding box center [1096, 250] width 5 height 5
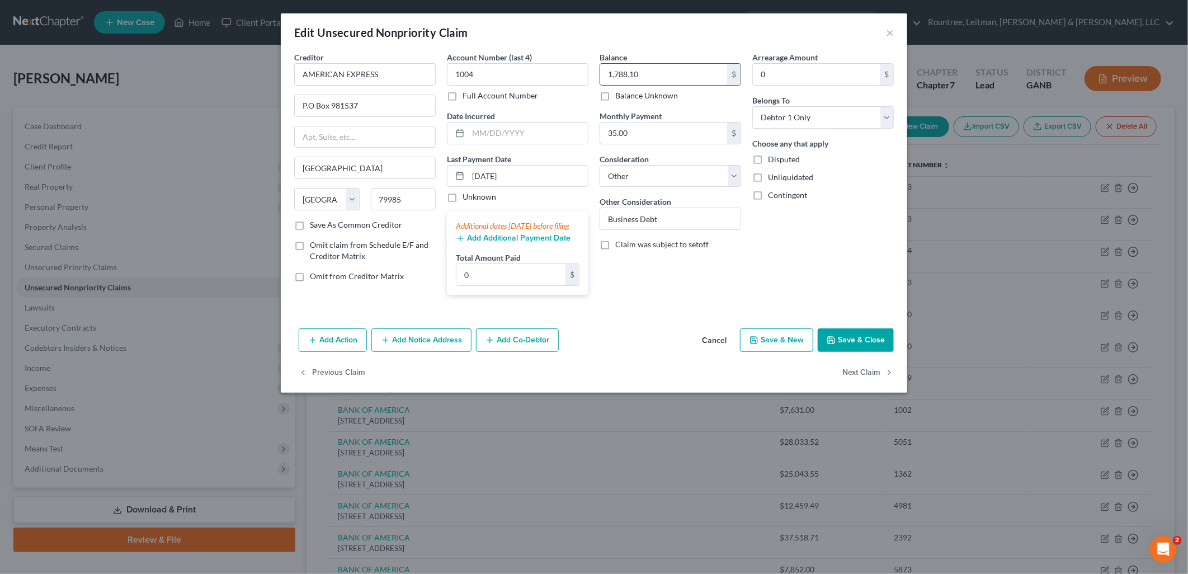
click at [711, 69] on input "1,788.10" at bounding box center [663, 74] width 127 height 21
click at [523, 342] on button "Add Co-Debtor" at bounding box center [517, 339] width 83 height 23
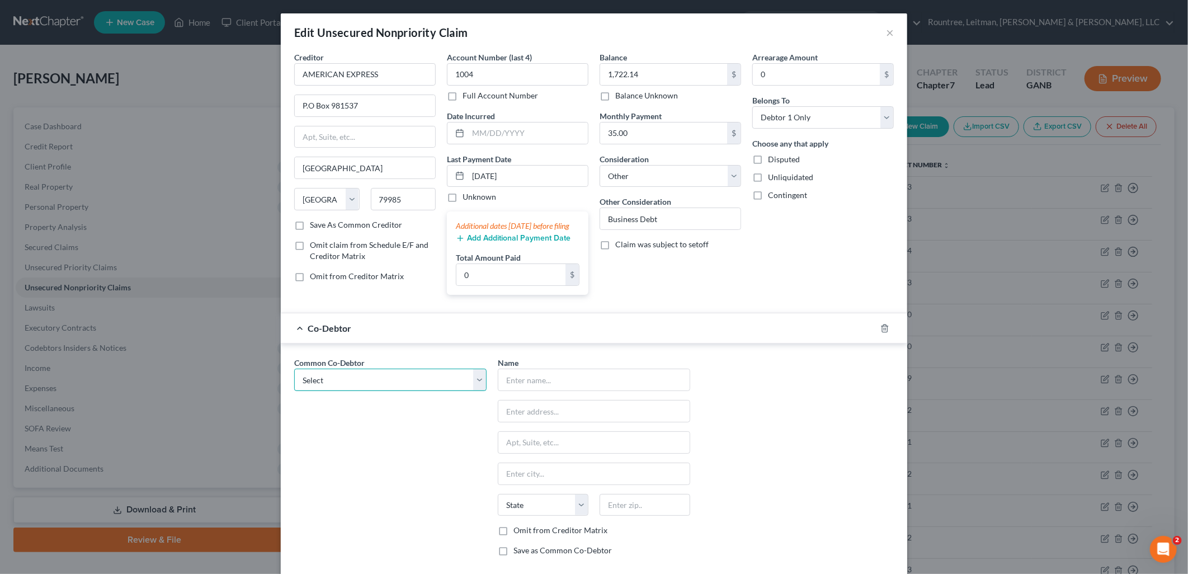
click at [451, 389] on select "Select KNP Designs" at bounding box center [390, 379] width 192 height 22
click at [294, 380] on select "Select KNP Designs" at bounding box center [390, 379] width 192 height 22
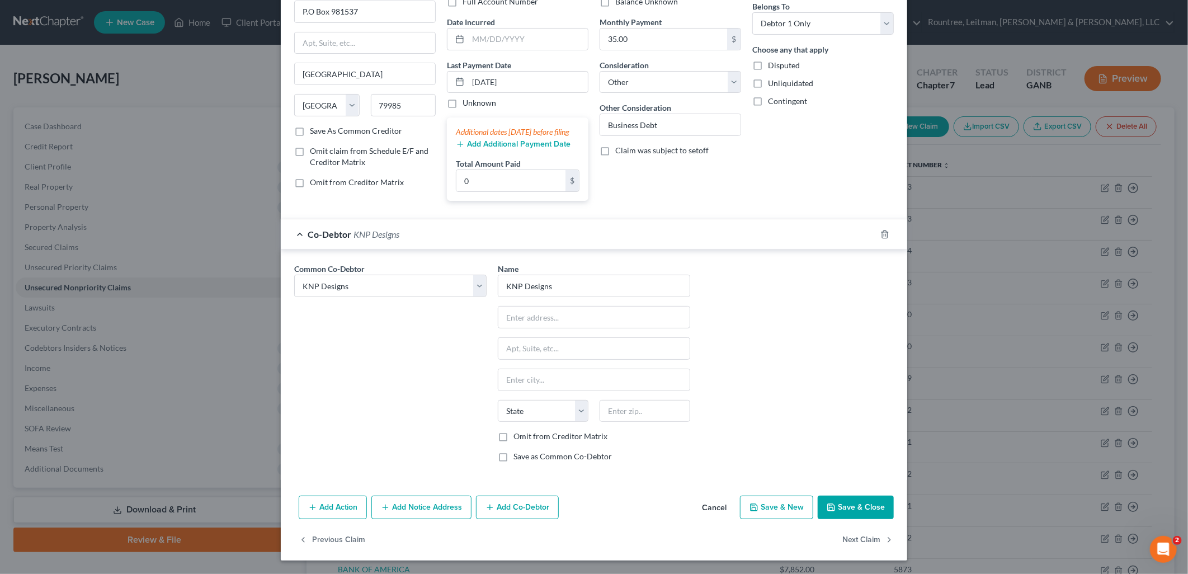
click at [842, 511] on button "Save & Close" at bounding box center [855, 506] width 76 height 23
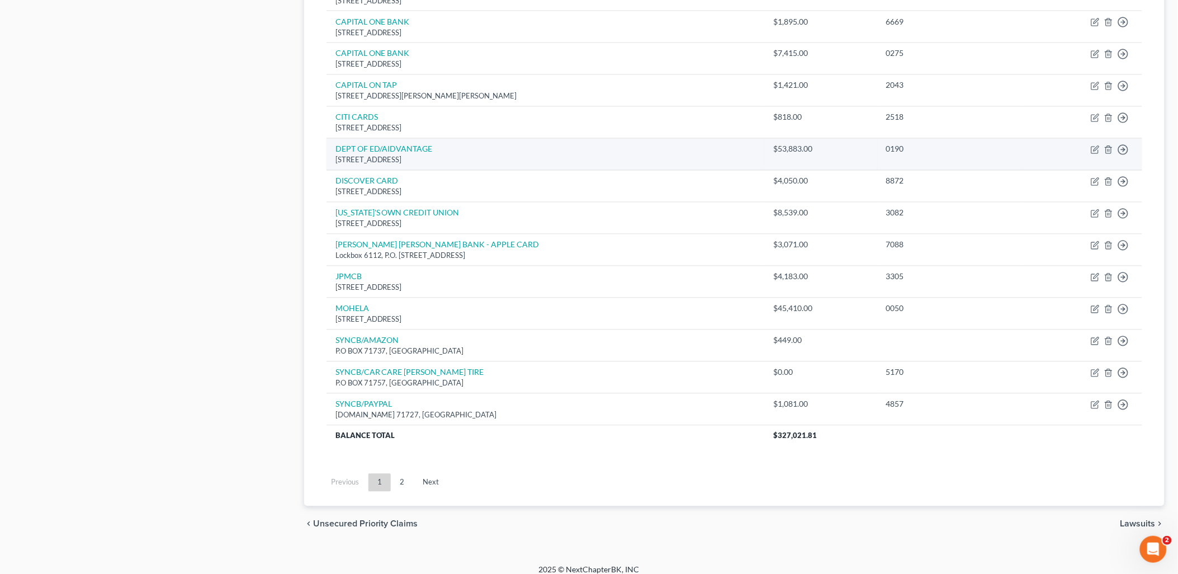
scroll to position [718, 0]
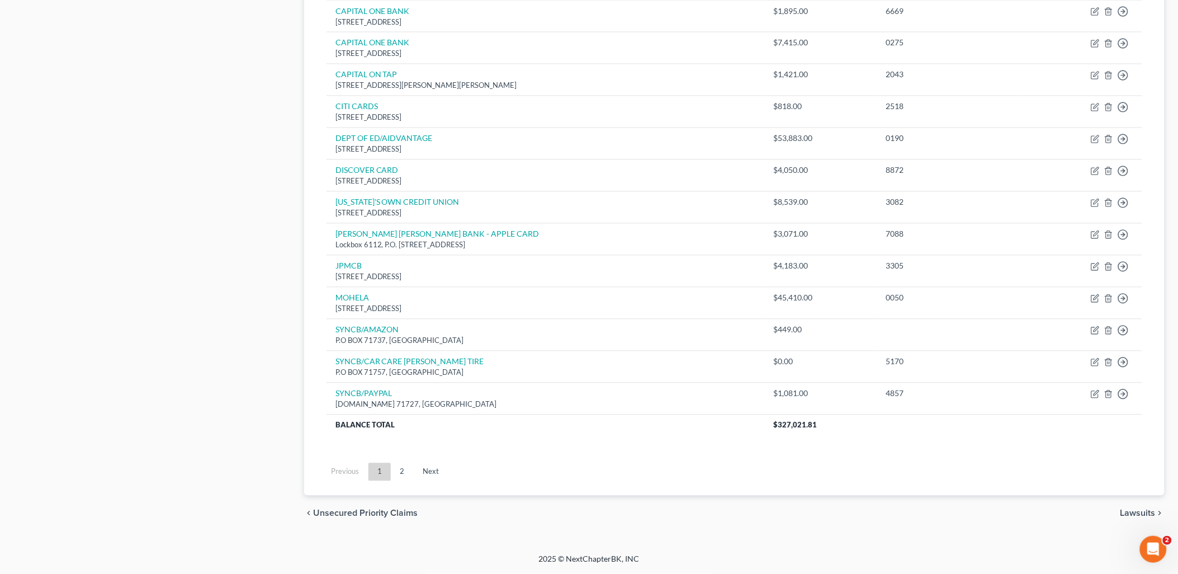
click at [403, 470] on link "2" at bounding box center [402, 472] width 22 height 18
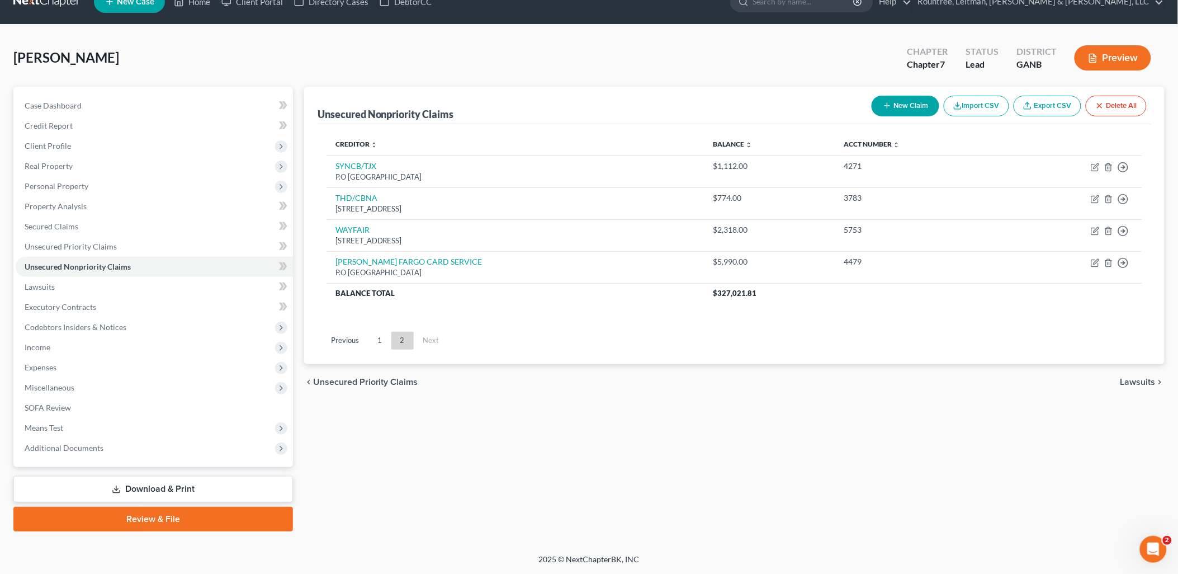
scroll to position [19, 0]
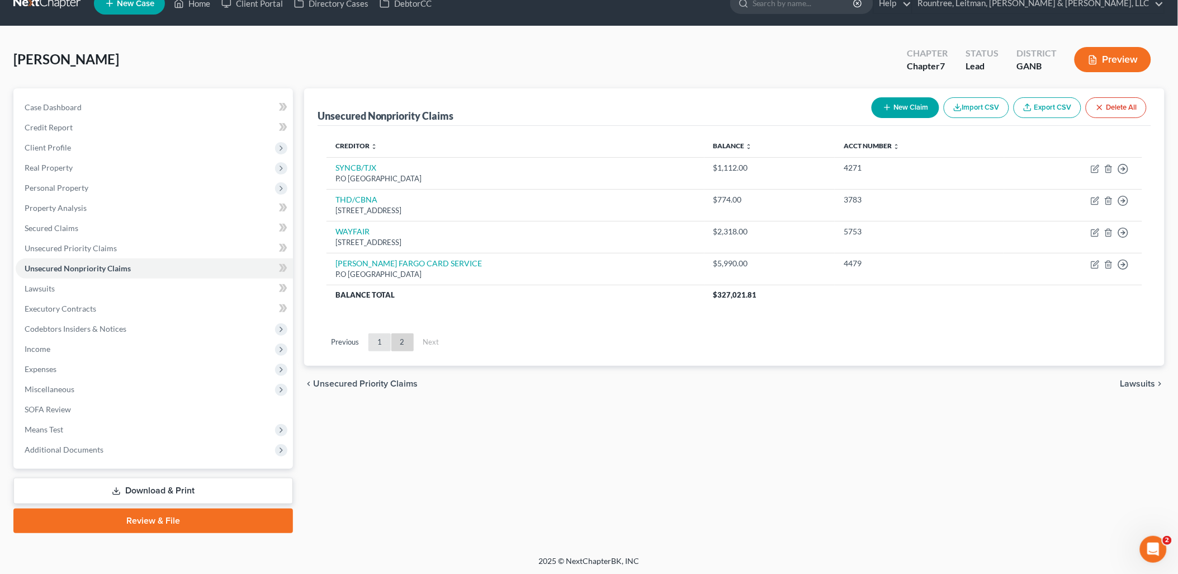
click at [378, 343] on link "1" at bounding box center [379, 342] width 22 height 18
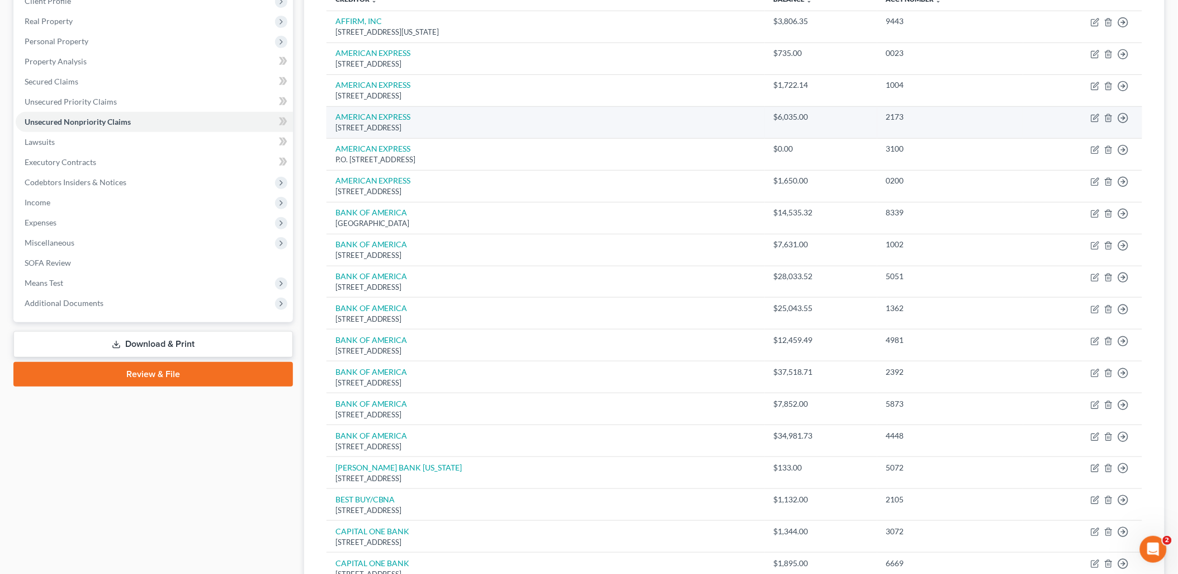
scroll to position [159, 0]
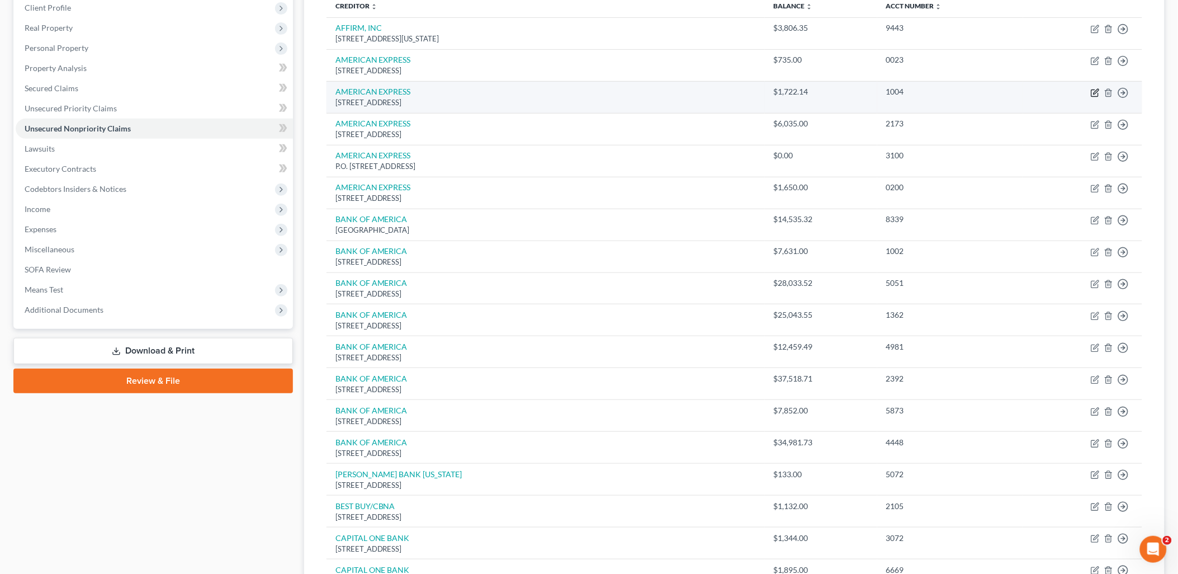
click at [1094, 92] on icon "button" at bounding box center [1096, 91] width 5 height 5
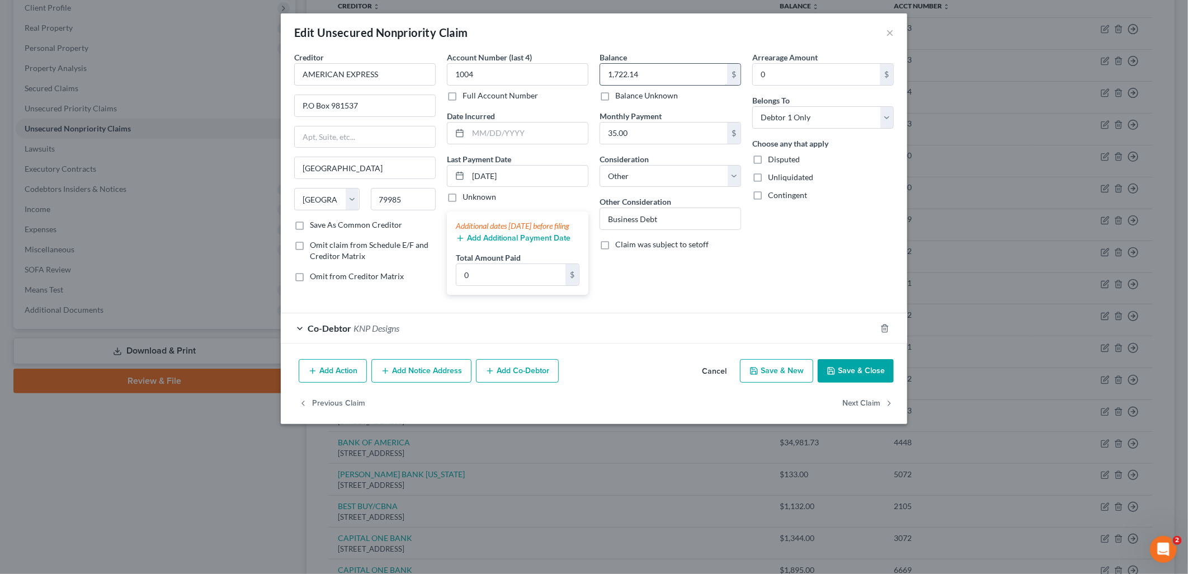
click at [711, 78] on input "1,722.14" at bounding box center [663, 74] width 127 height 21
drag, startPoint x: 708, startPoint y: 389, endPoint x: 854, endPoint y: 252, distance: 200.2
click at [708, 382] on button "Cancel" at bounding box center [714, 371] width 42 height 22
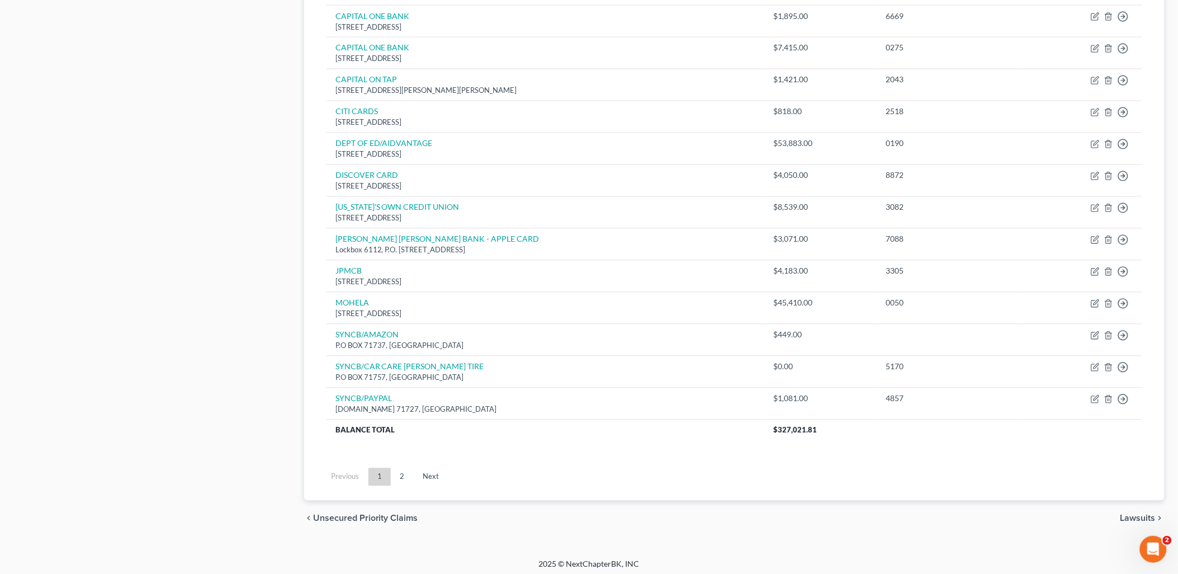
scroll to position [718, 0]
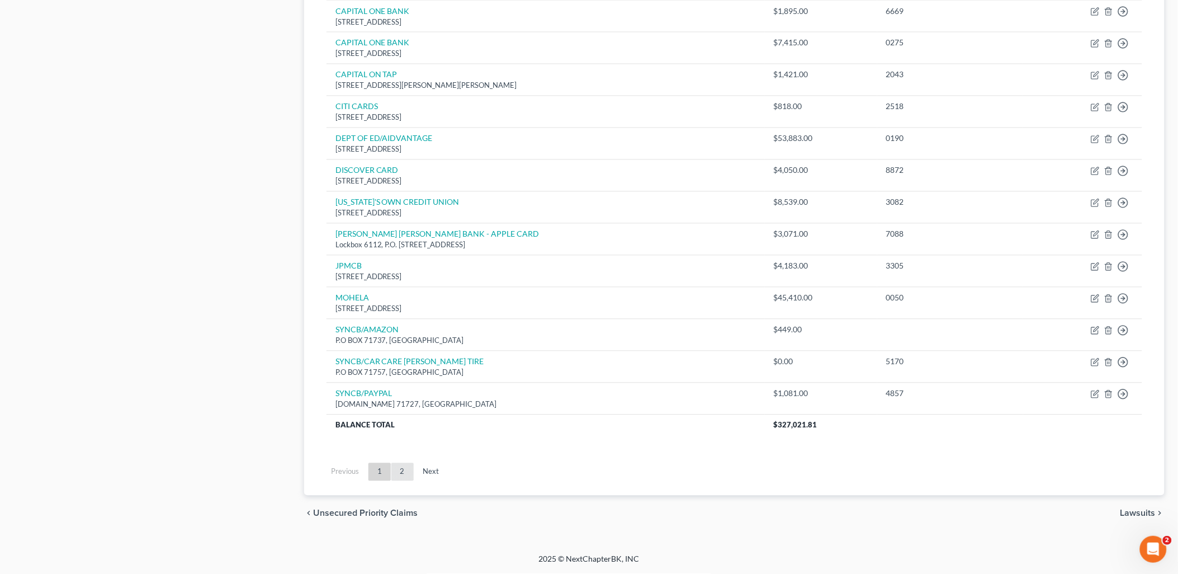
click at [400, 472] on link "2" at bounding box center [402, 472] width 22 height 18
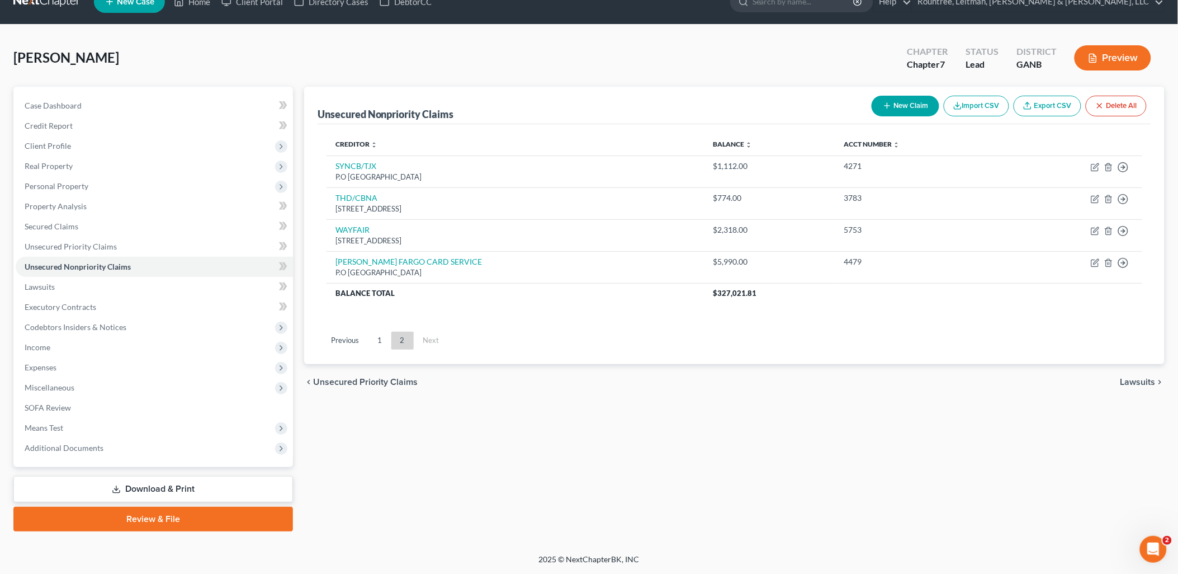
scroll to position [19, 0]
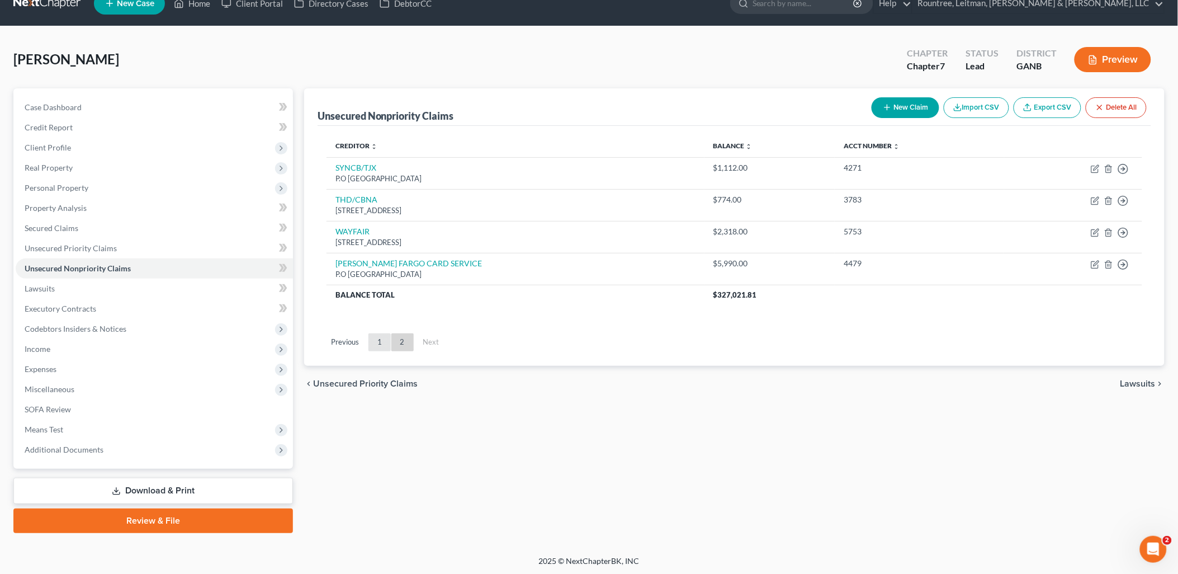
click at [376, 343] on link "1" at bounding box center [379, 342] width 22 height 18
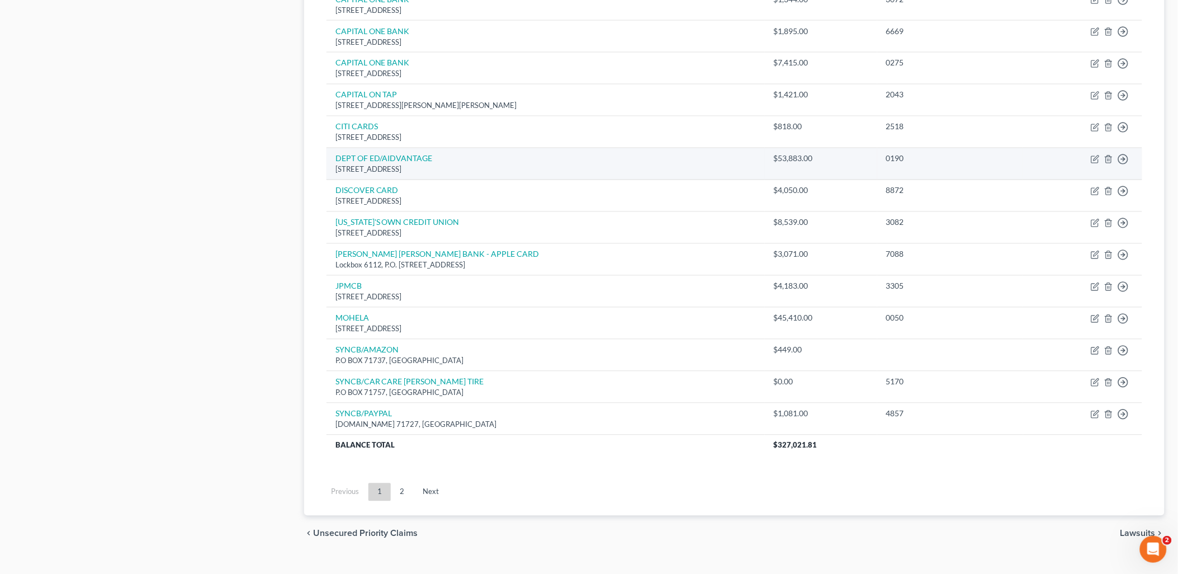
scroll to position [718, 0]
